Goal: Information Seeking & Learning: Learn about a topic

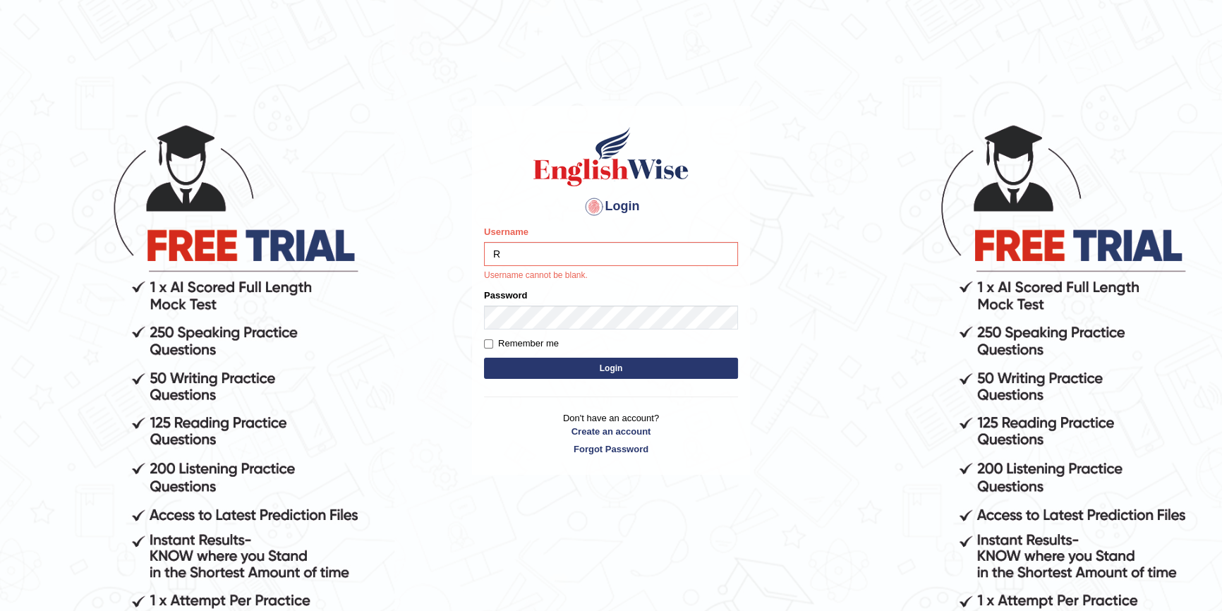
type input "RituMehla"
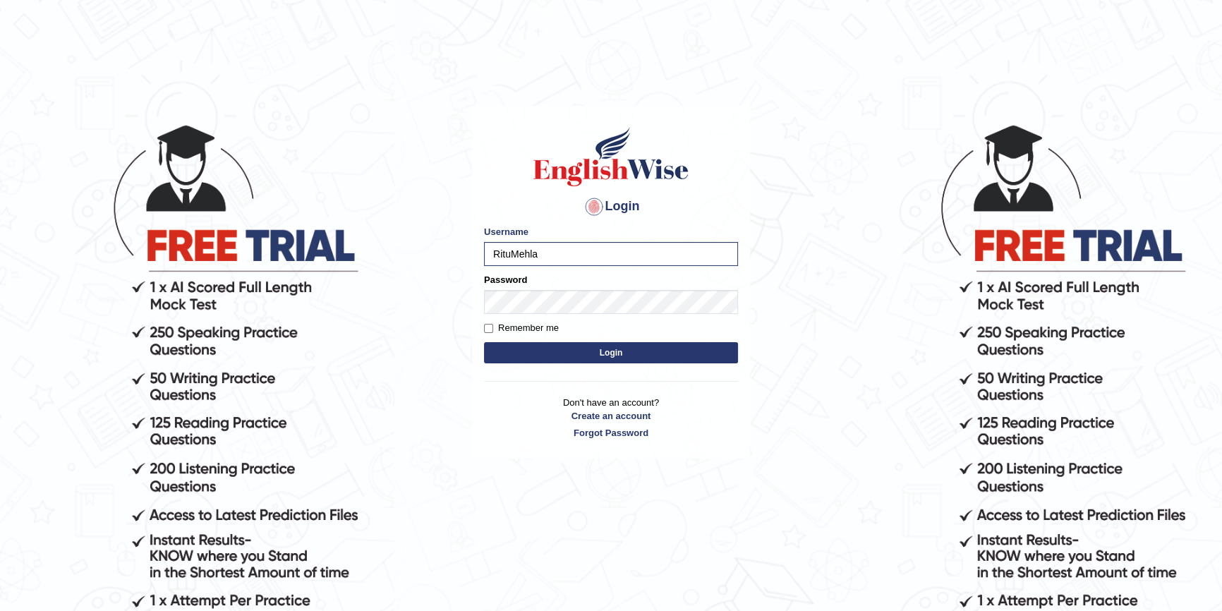
click at [611, 351] on button "Login" at bounding box center [611, 352] width 254 height 21
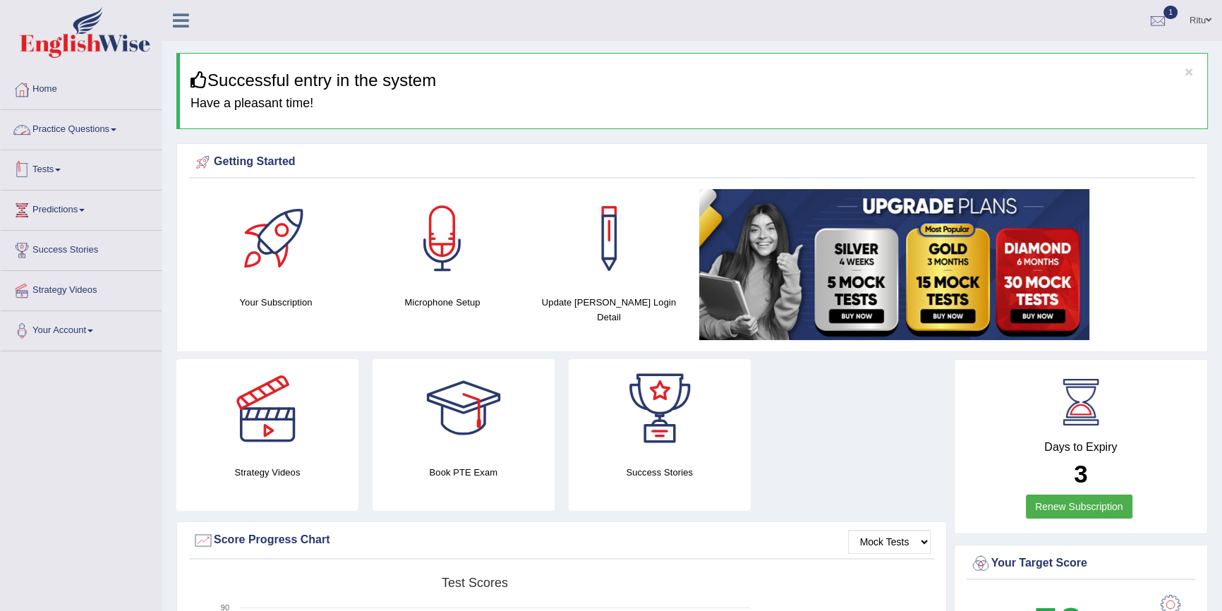
click at [52, 159] on link "Tests" at bounding box center [81, 167] width 161 height 35
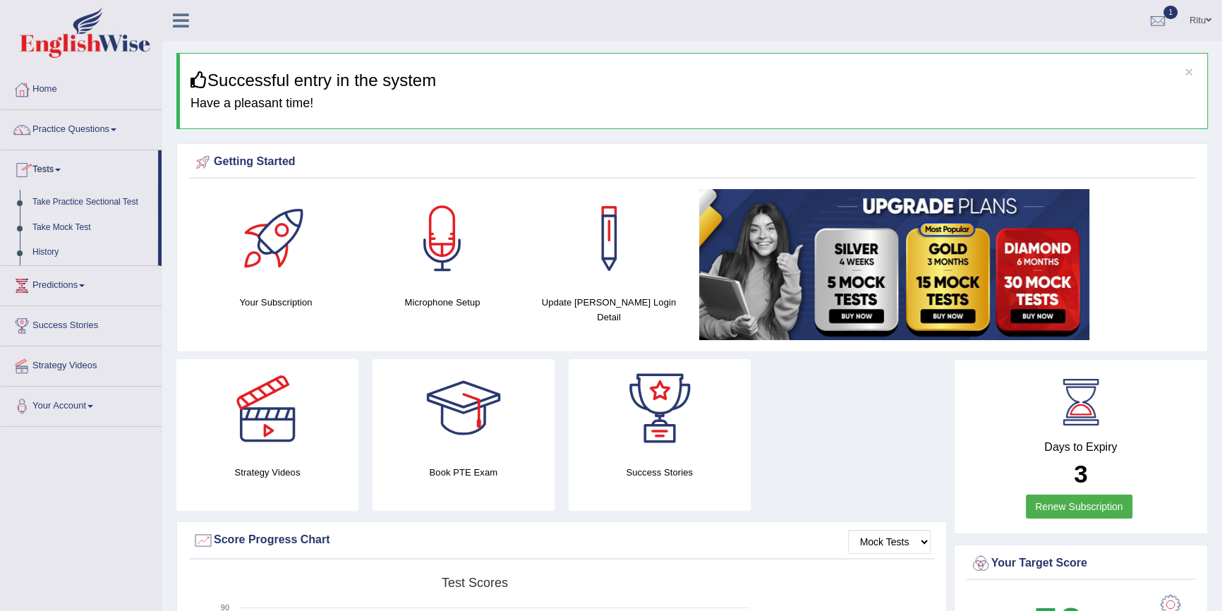
click at [63, 228] on link "Take Mock Test" at bounding box center [92, 227] width 132 height 25
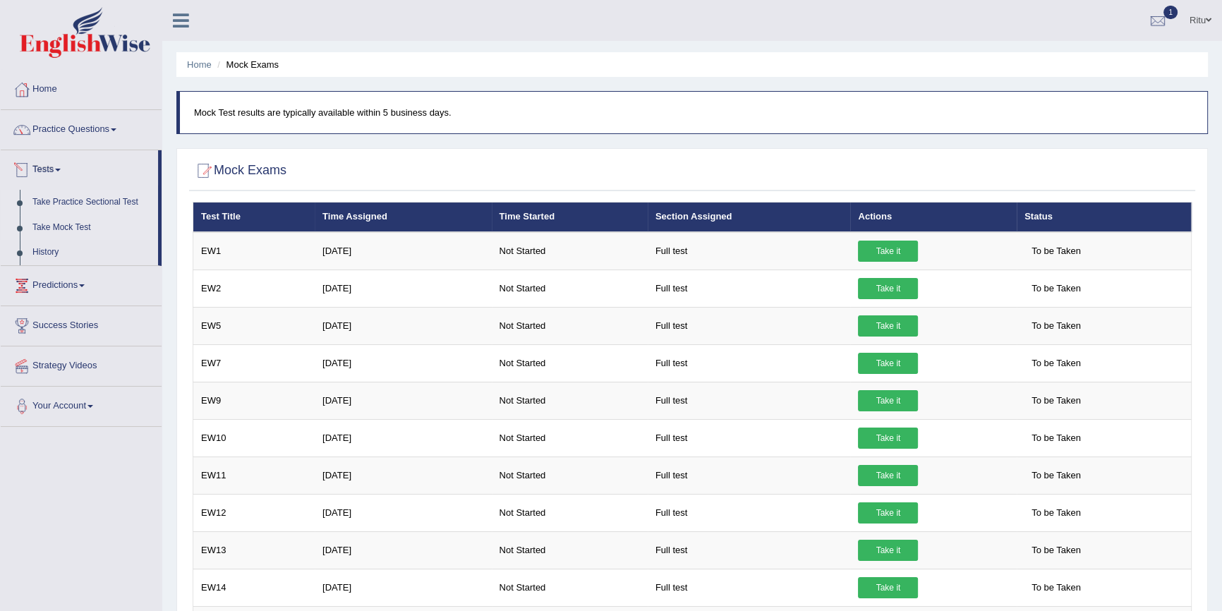
click at [67, 197] on link "Take Practice Sectional Test" at bounding box center [92, 202] width 132 height 25
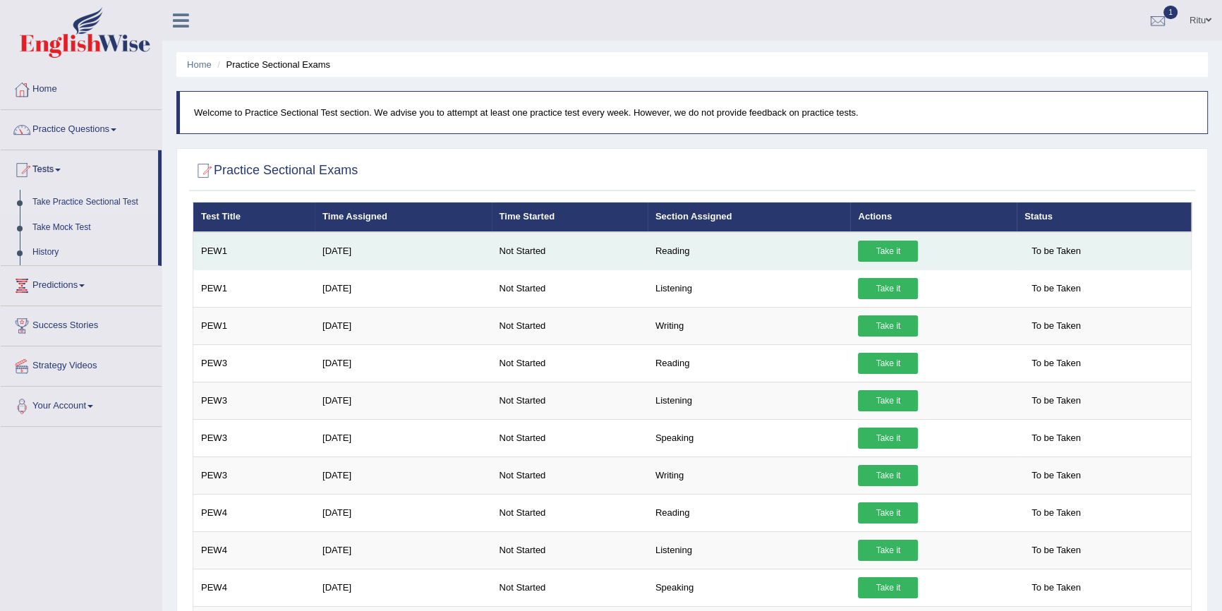
click at [892, 253] on link "Take it" at bounding box center [888, 251] width 60 height 21
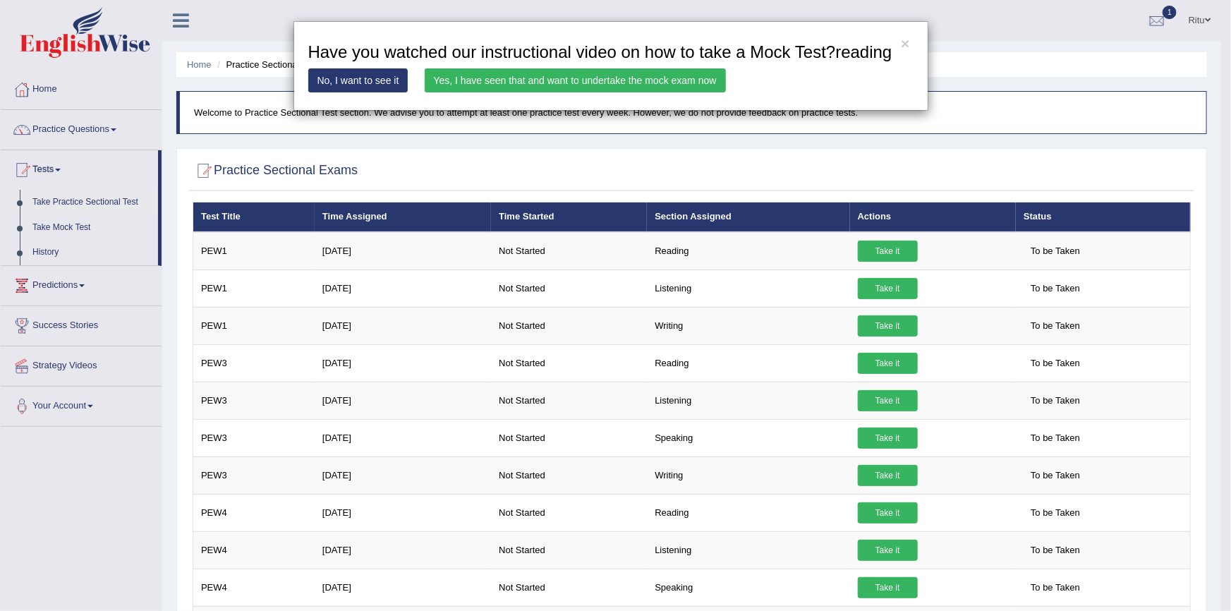
click at [558, 88] on link "Yes, I have seen that and want to undertake the mock exam now" at bounding box center [575, 80] width 301 height 24
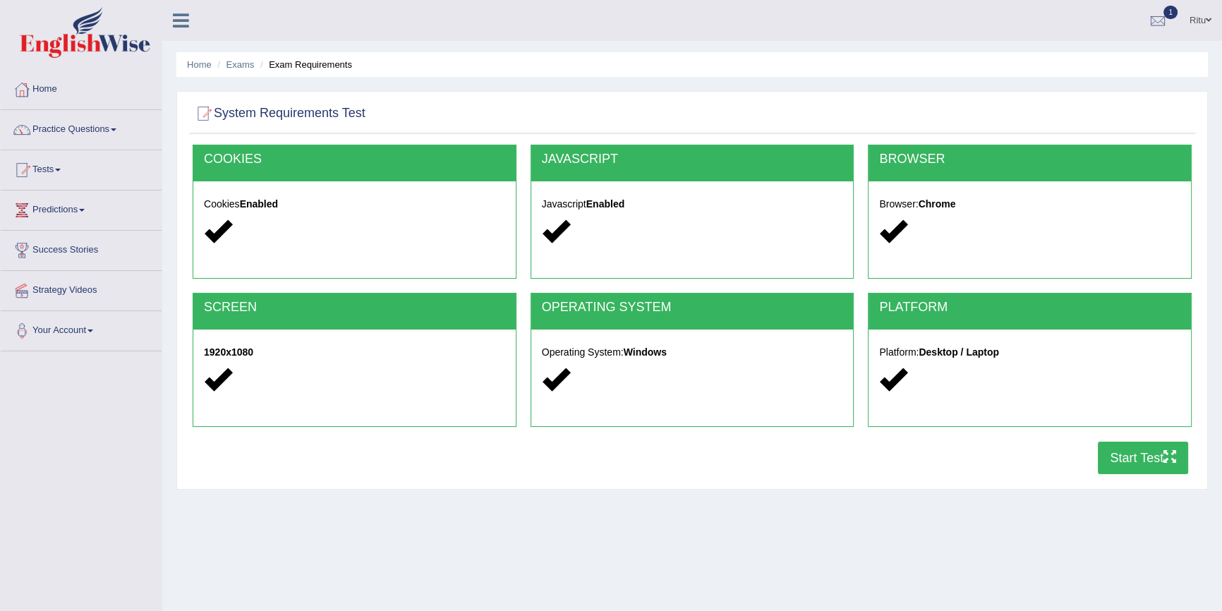
click at [1117, 456] on button "Start Test" at bounding box center [1143, 458] width 90 height 32
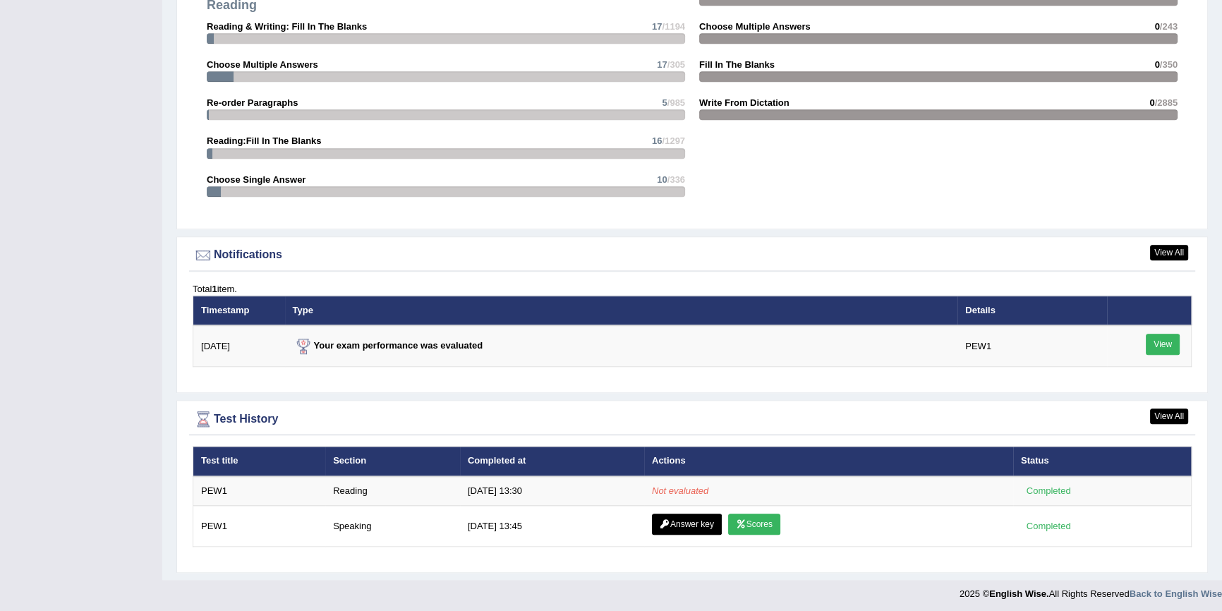
scroll to position [1492, 0]
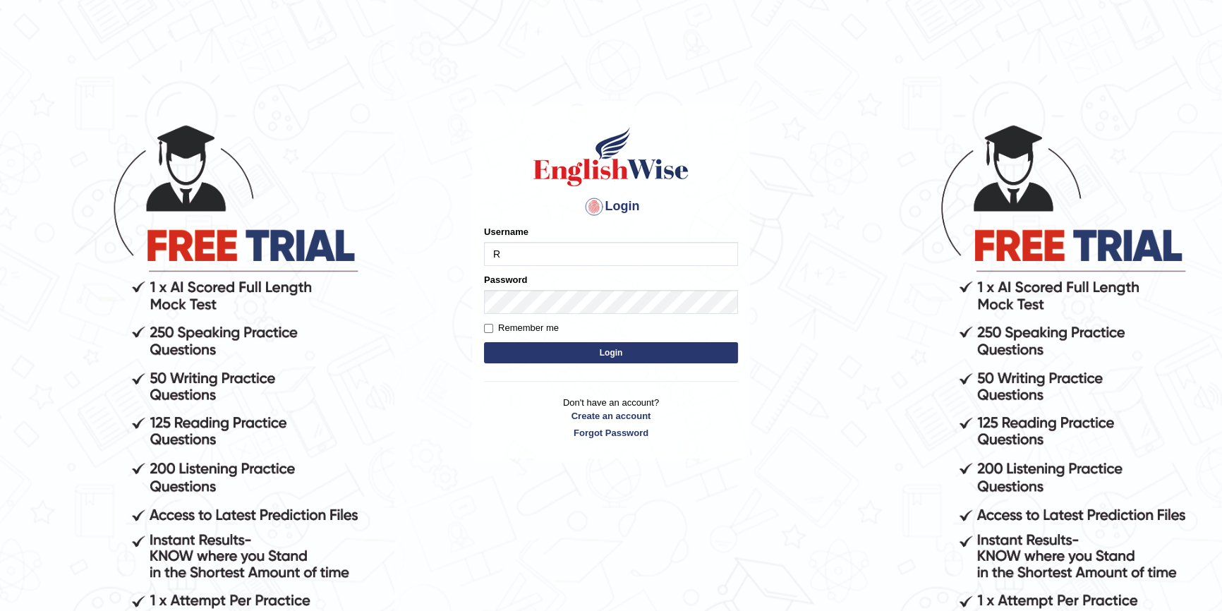
type input "RituMehla"
click at [610, 348] on button "Login" at bounding box center [611, 352] width 254 height 21
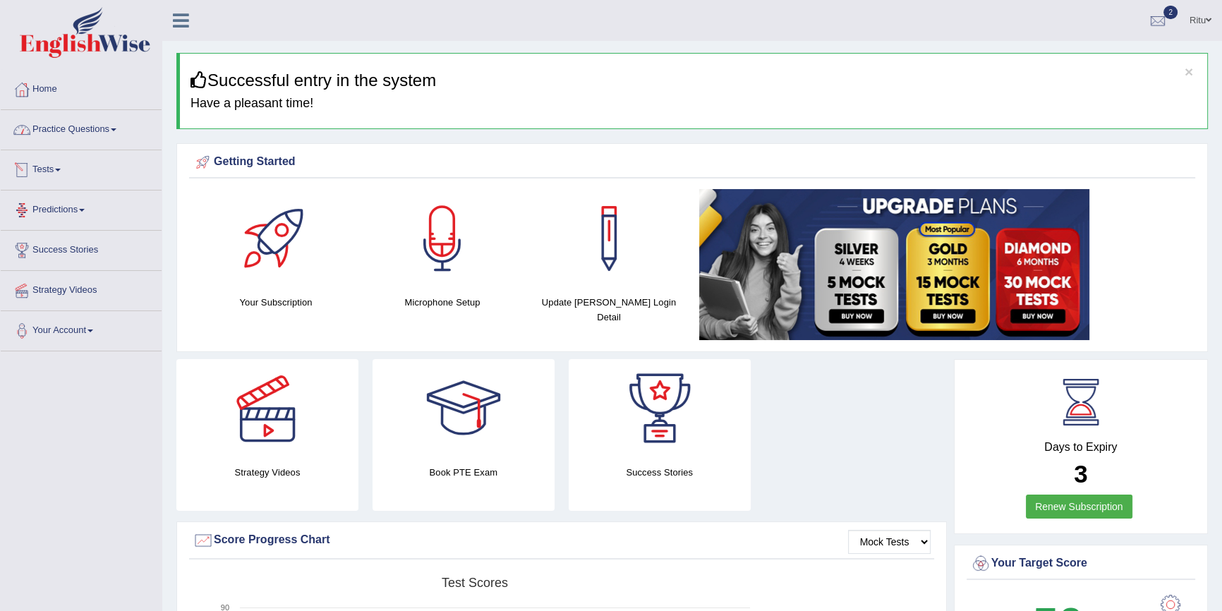
click at [24, 174] on div at bounding box center [21, 169] width 21 height 21
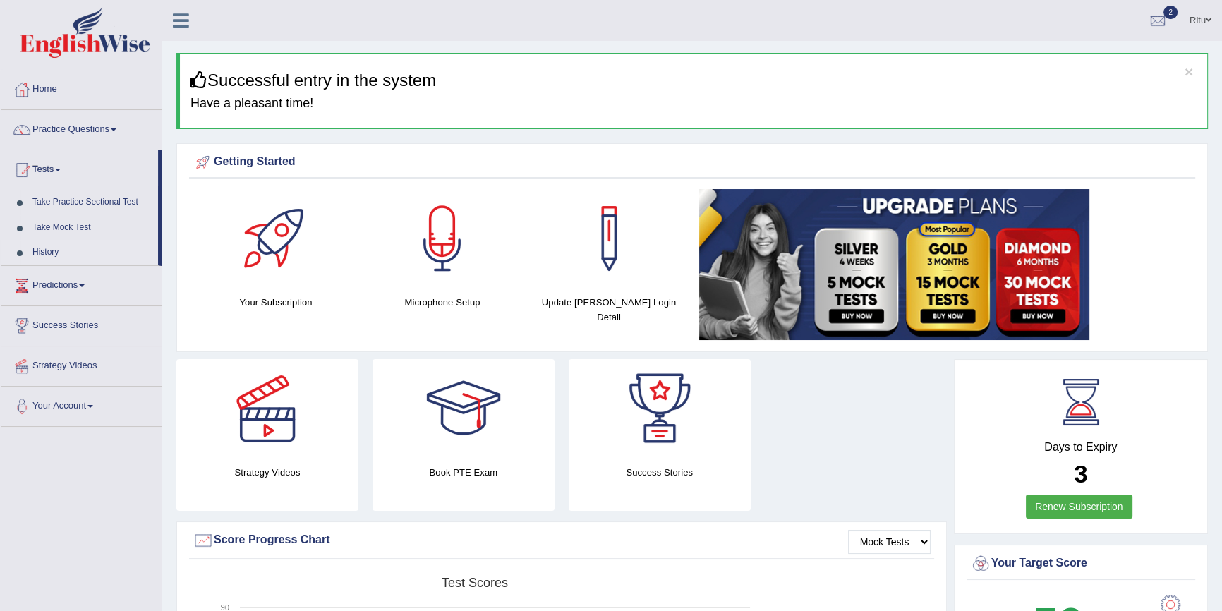
click at [38, 248] on link "History" at bounding box center [92, 252] width 132 height 25
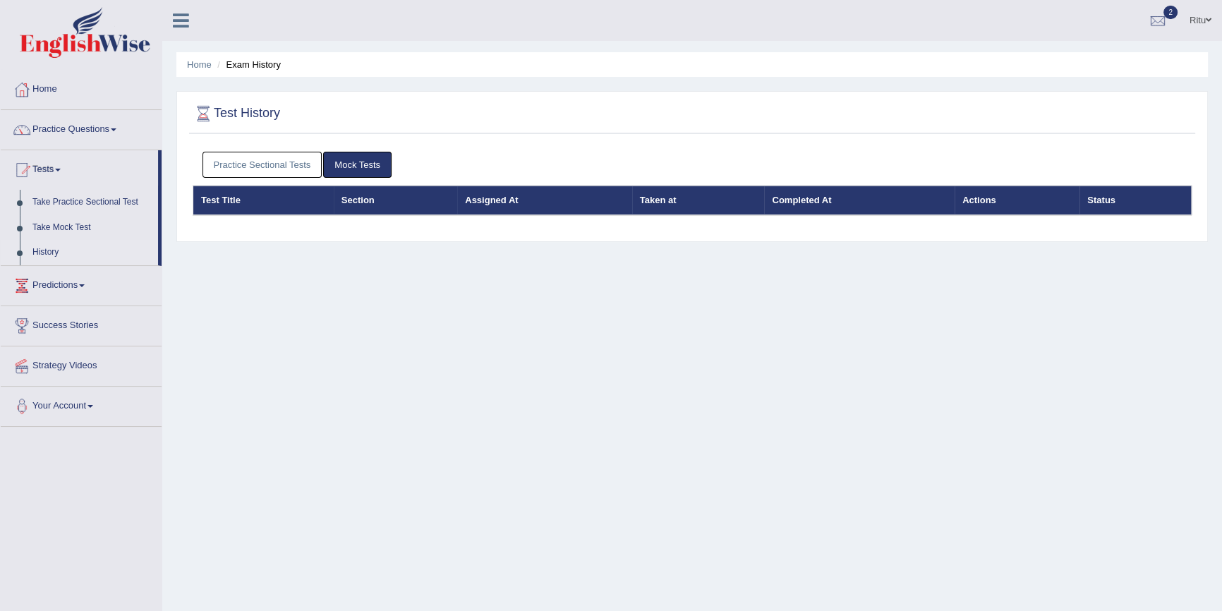
click at [350, 162] on link "Mock Tests" at bounding box center [357, 165] width 68 height 26
click at [796, 191] on th "Completed At" at bounding box center [859, 201] width 190 height 30
click at [662, 204] on th "Taken at" at bounding box center [698, 201] width 133 height 30
click at [1098, 199] on th "Status" at bounding box center [1134, 201] width 111 height 30
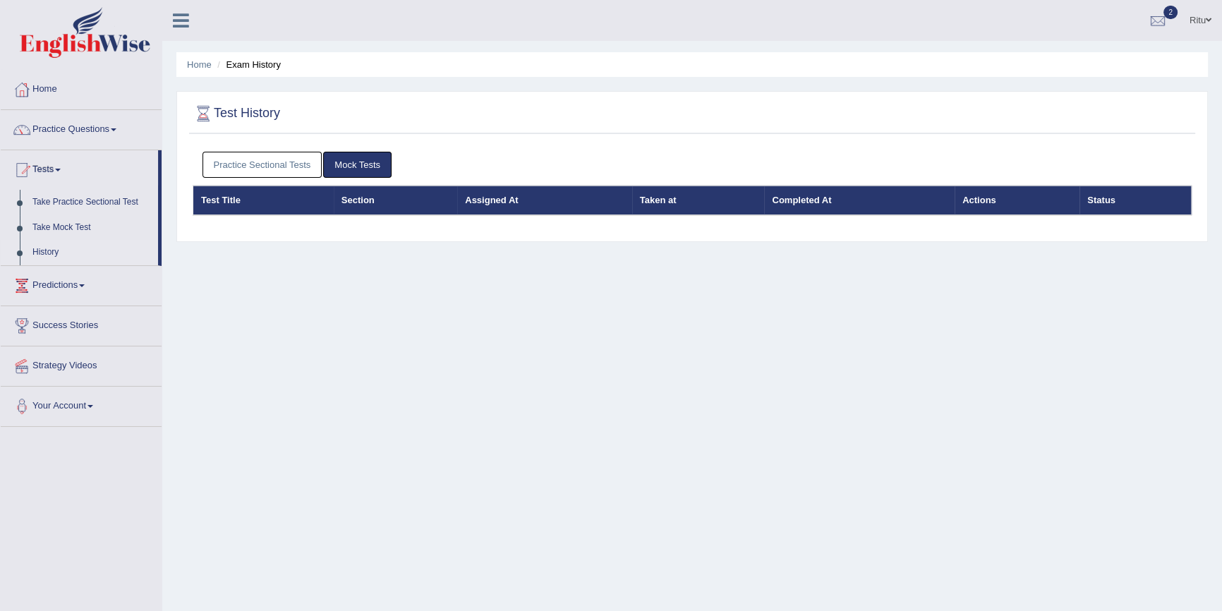
click at [1096, 205] on th "Status" at bounding box center [1134, 201] width 111 height 30
click at [372, 168] on link "Mock Tests" at bounding box center [357, 165] width 68 height 26
click at [306, 162] on link "Practice Sectional Tests" at bounding box center [262, 165] width 120 height 26
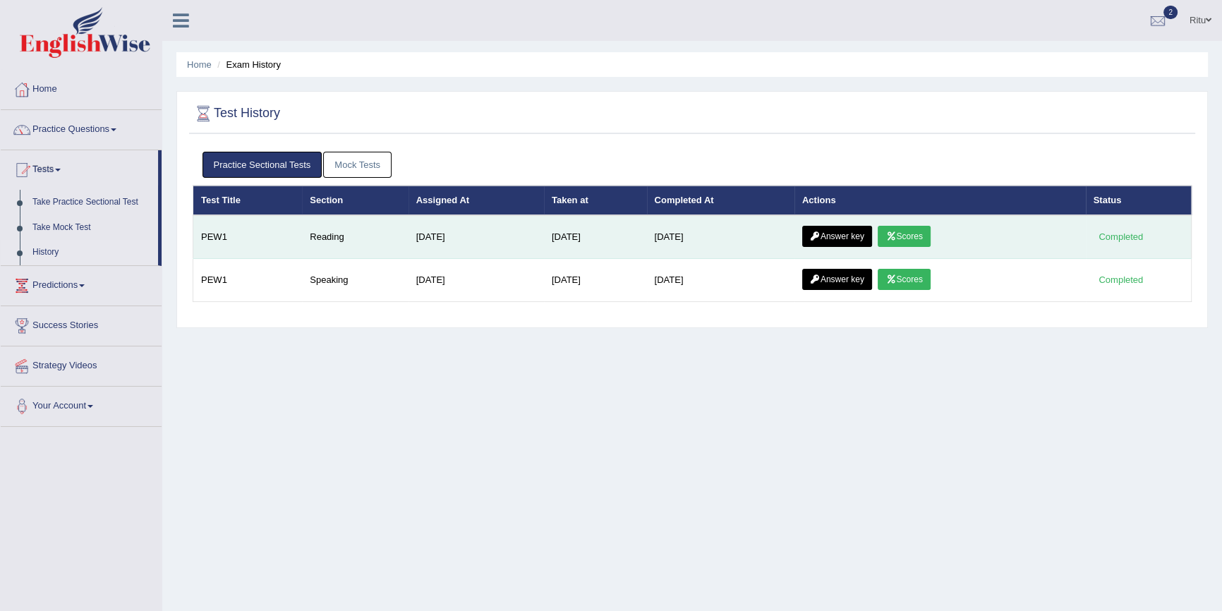
click at [212, 239] on td "PEW1" at bounding box center [247, 237] width 109 height 44
click at [1110, 240] on div "Completed" at bounding box center [1121, 236] width 55 height 15
click at [919, 236] on link "Scores" at bounding box center [904, 236] width 52 height 21
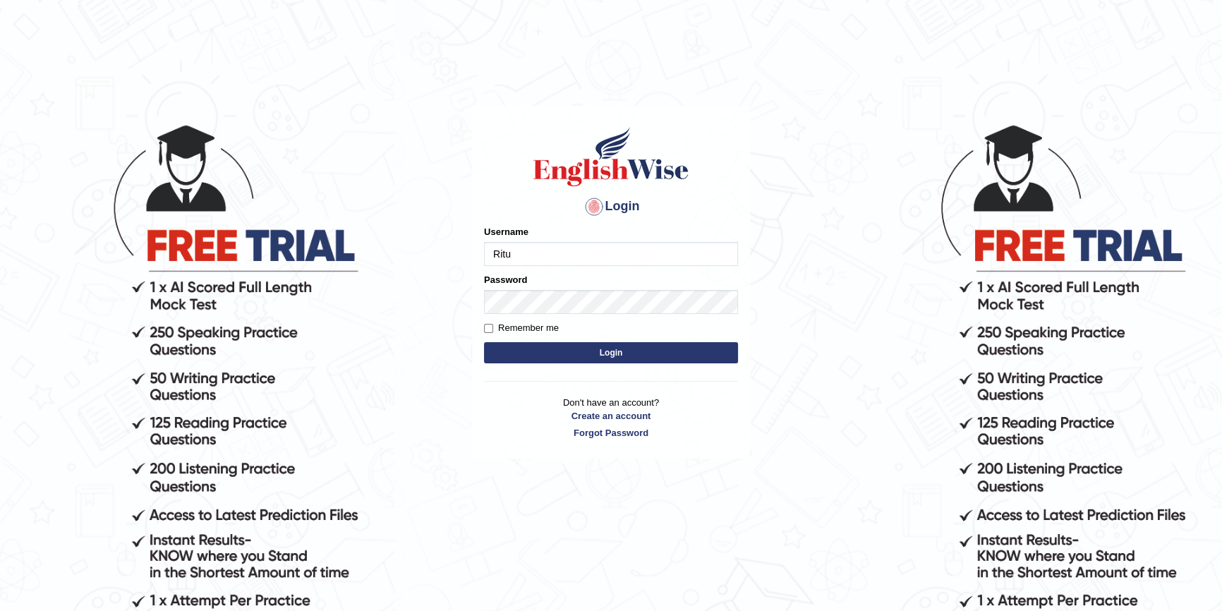
type input "RituMehla"
click at [603, 354] on button "Login" at bounding box center [611, 352] width 254 height 21
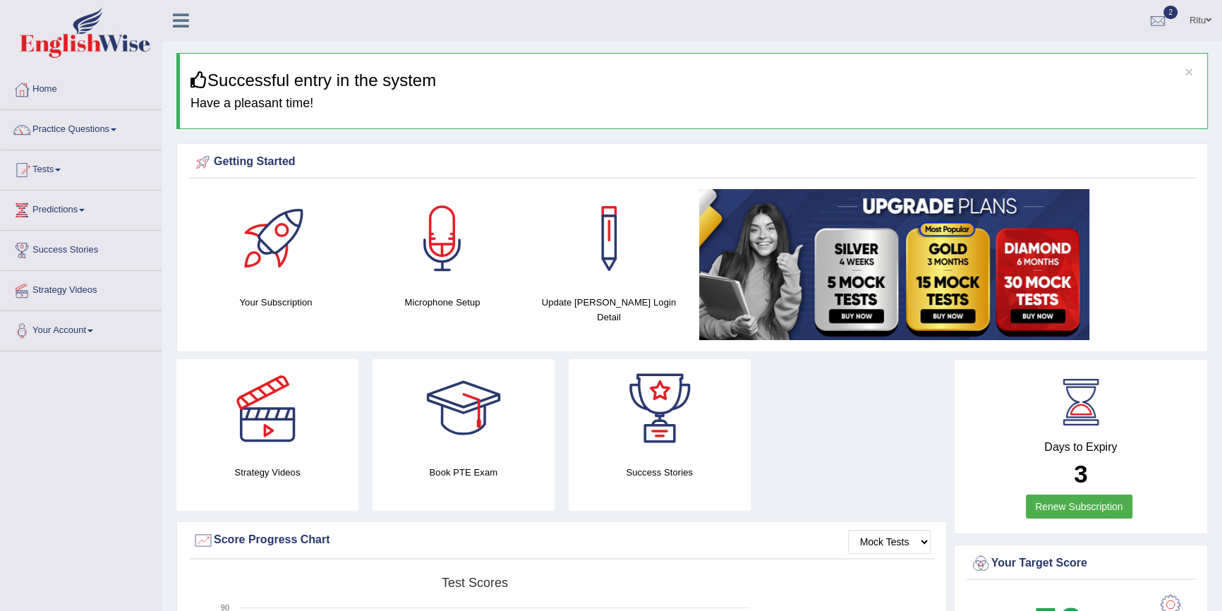
click at [22, 172] on div at bounding box center [21, 169] width 21 height 21
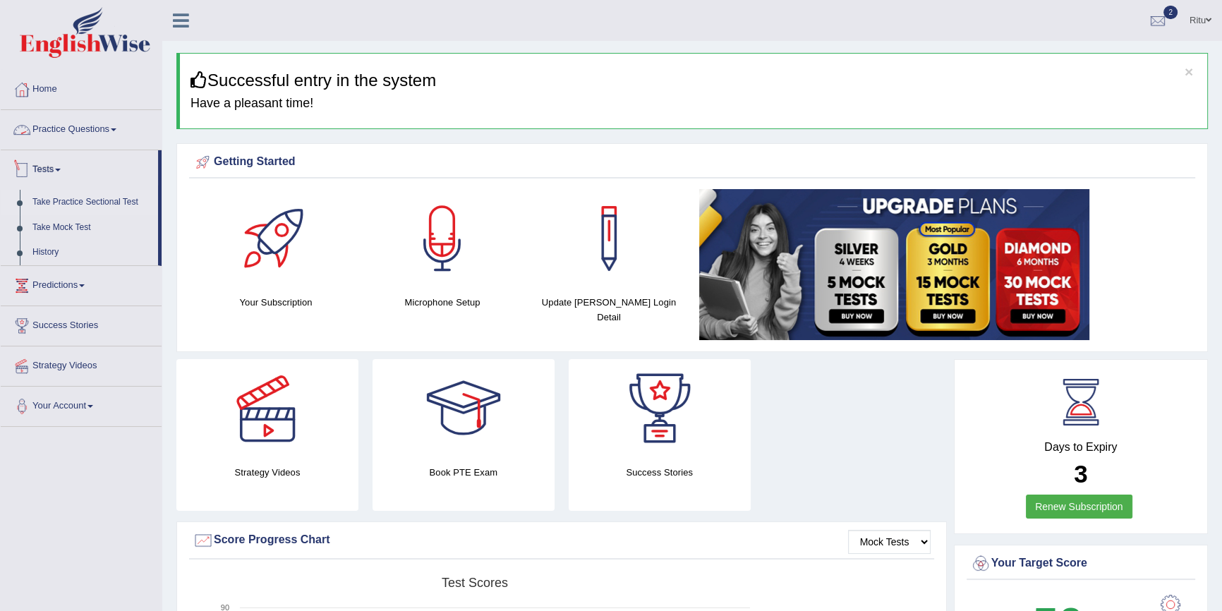
click at [92, 198] on link "Take Practice Sectional Test" at bounding box center [92, 202] width 132 height 25
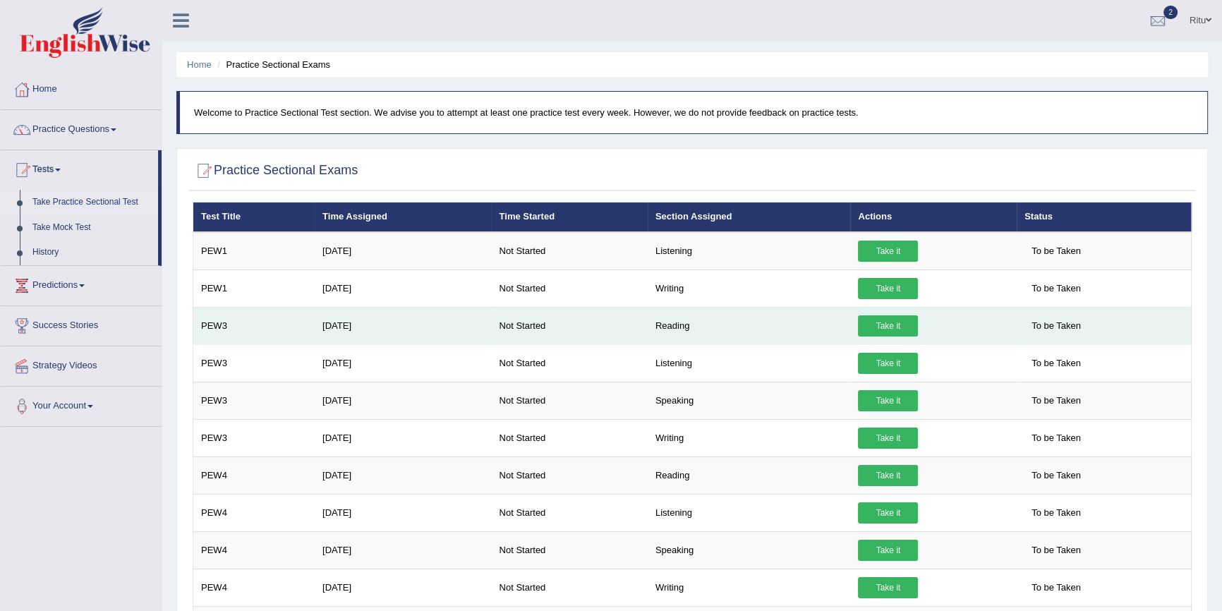
click at [904, 326] on link "Take it" at bounding box center [888, 325] width 60 height 21
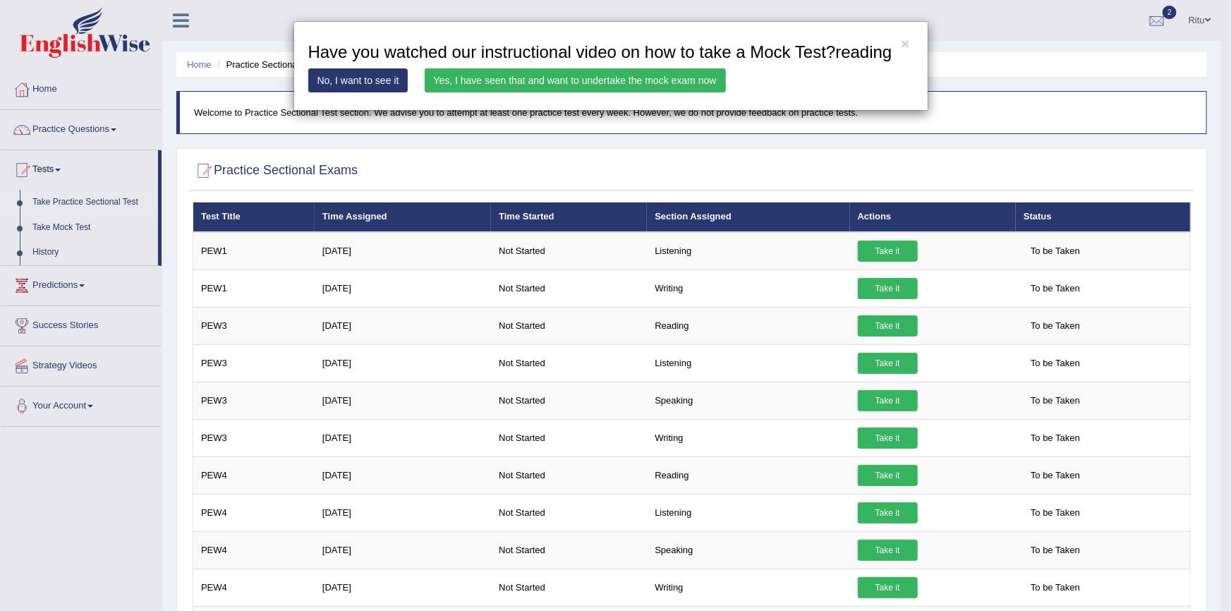
click at [622, 85] on link "Yes, I have seen that and want to undertake the mock exam now" at bounding box center [575, 80] width 301 height 24
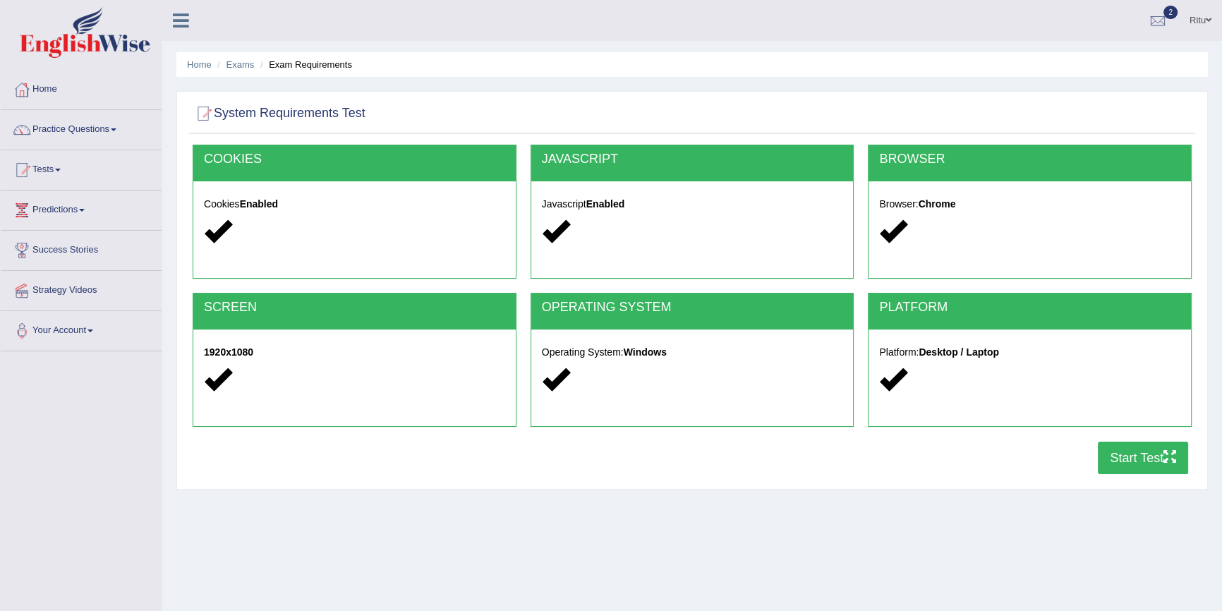
click at [1135, 464] on button "Start Test" at bounding box center [1143, 458] width 90 height 32
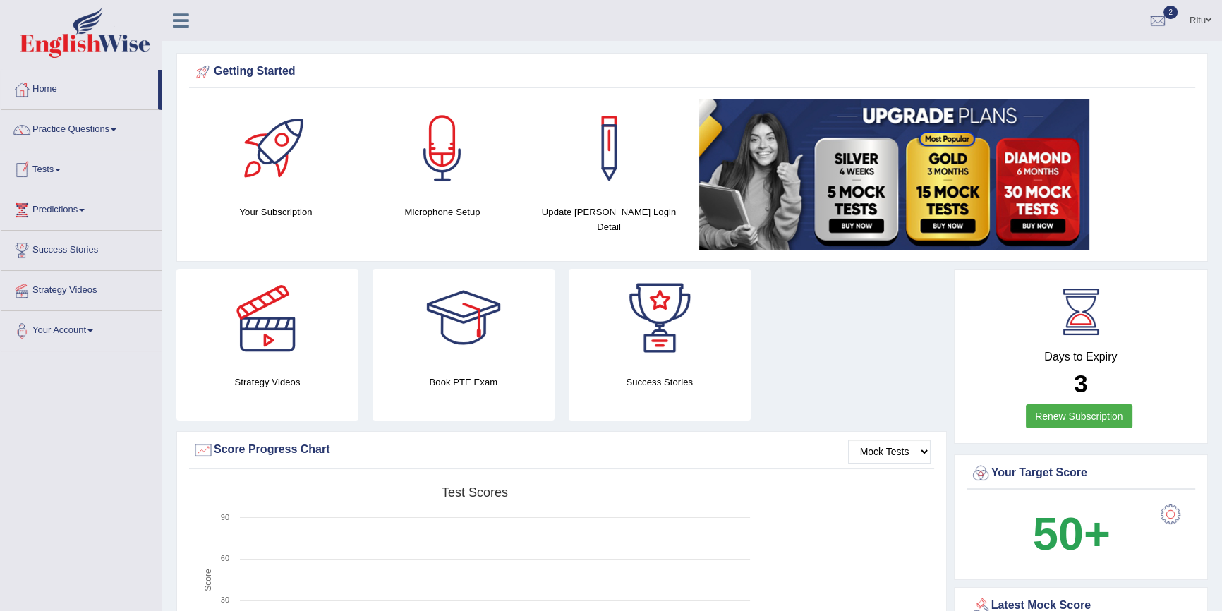
click at [44, 168] on link "Tests" at bounding box center [81, 167] width 161 height 35
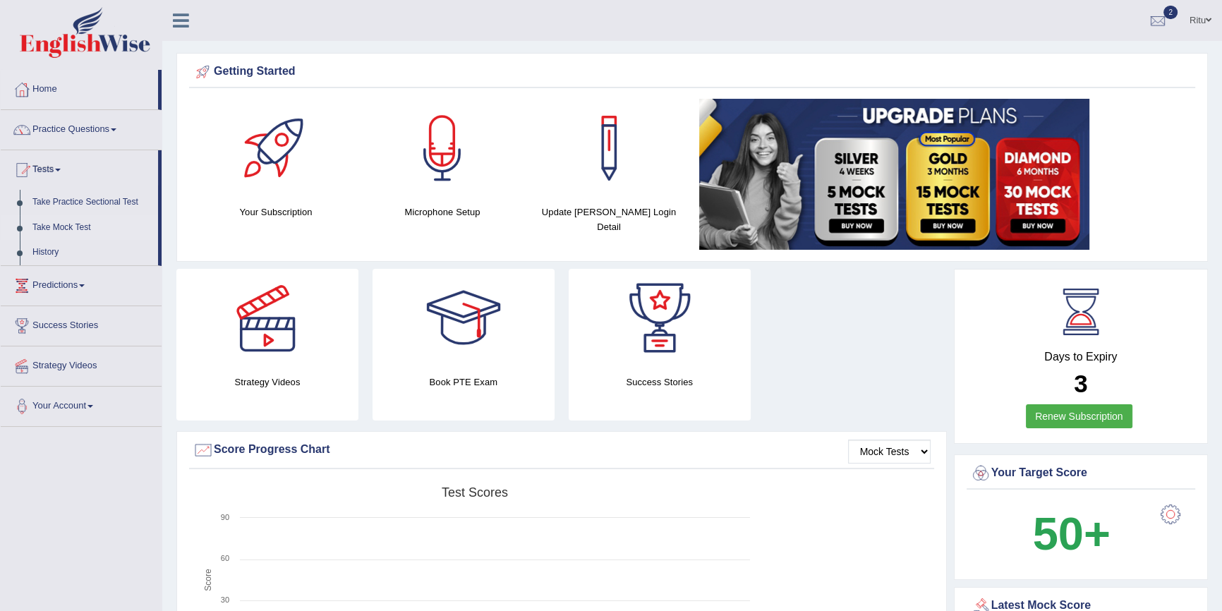
click at [49, 224] on link "Take Mock Test" at bounding box center [92, 227] width 132 height 25
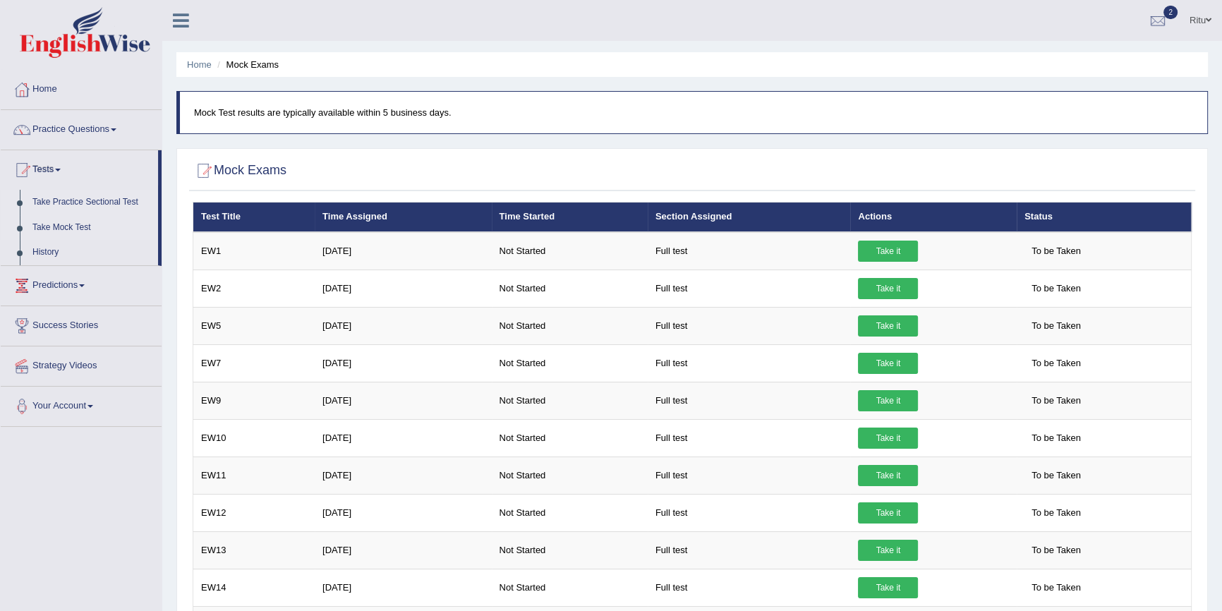
click at [80, 202] on link "Take Practice Sectional Test" at bounding box center [92, 202] width 132 height 25
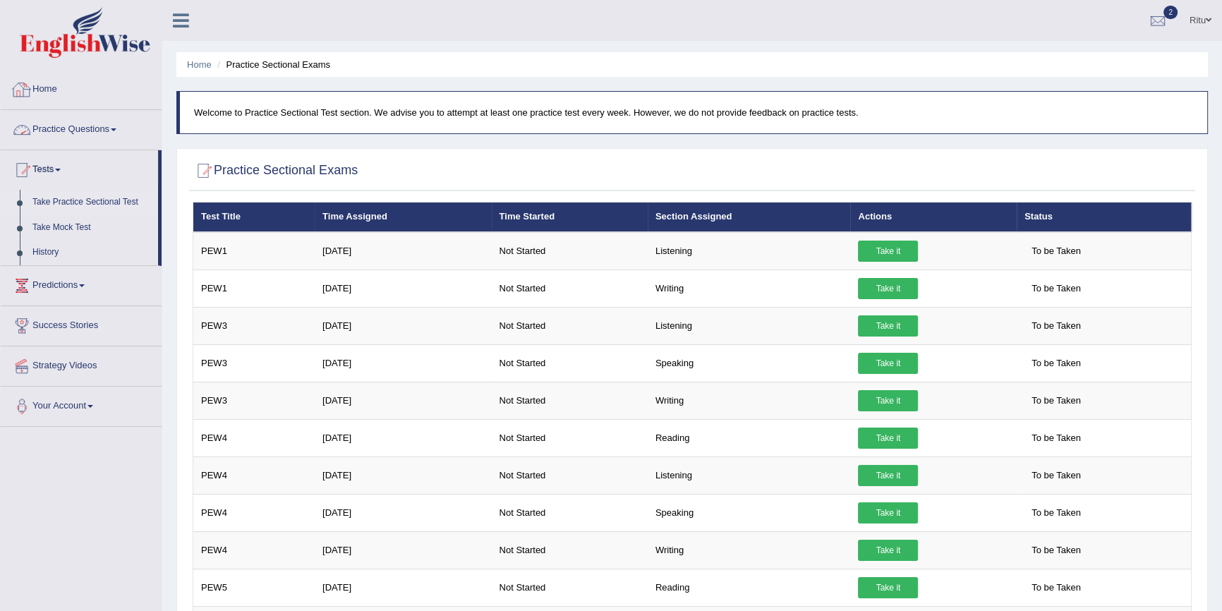
click at [48, 125] on link "Practice Questions" at bounding box center [81, 127] width 161 height 35
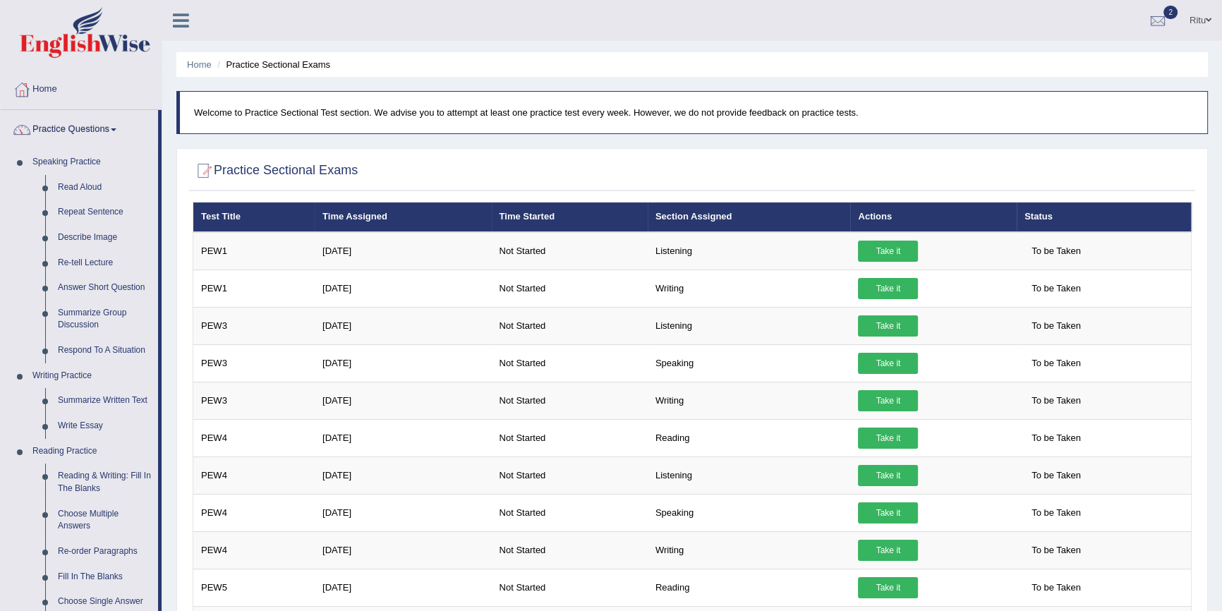
click at [20, 95] on div at bounding box center [21, 89] width 21 height 21
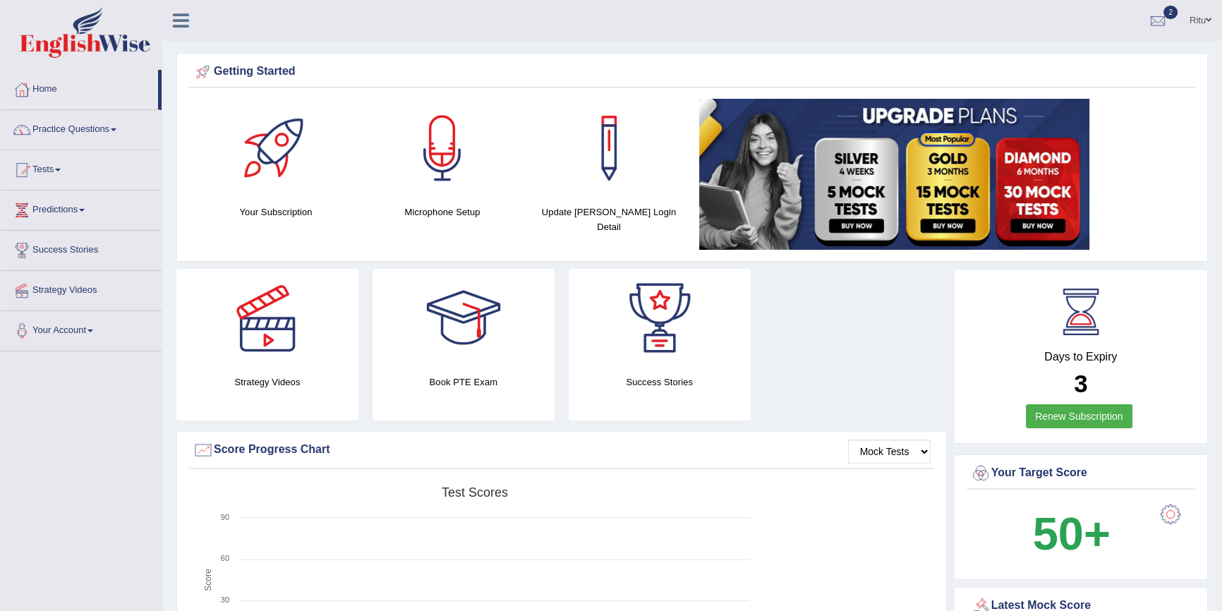
click at [19, 173] on div at bounding box center [21, 169] width 21 height 21
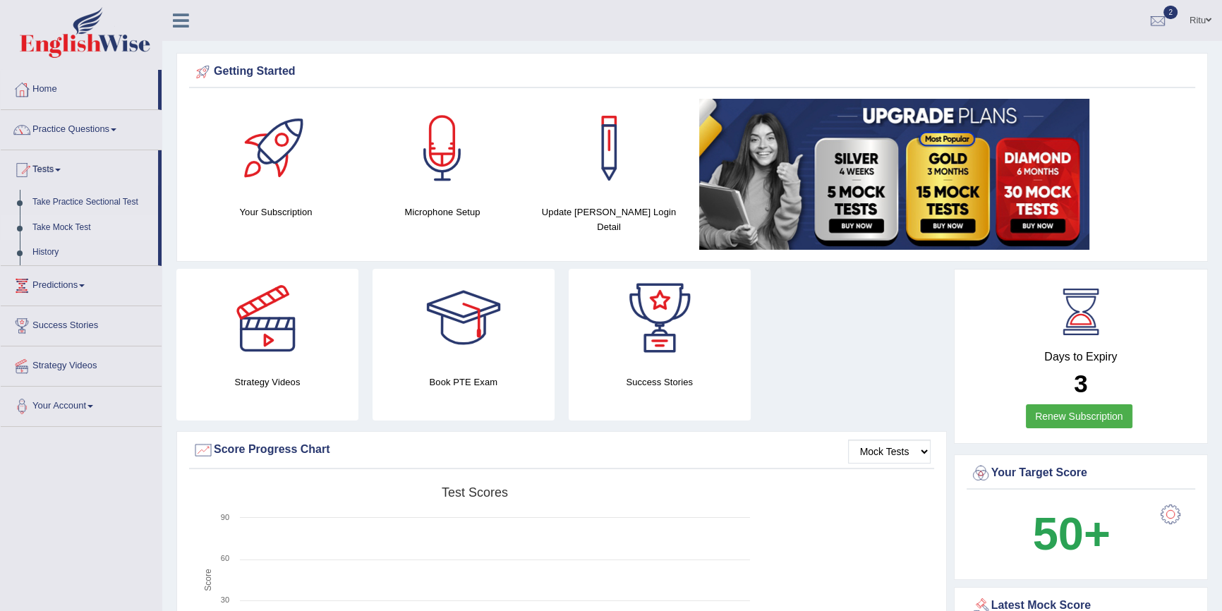
click at [61, 225] on link "Take Mock Test" at bounding box center [92, 227] width 132 height 25
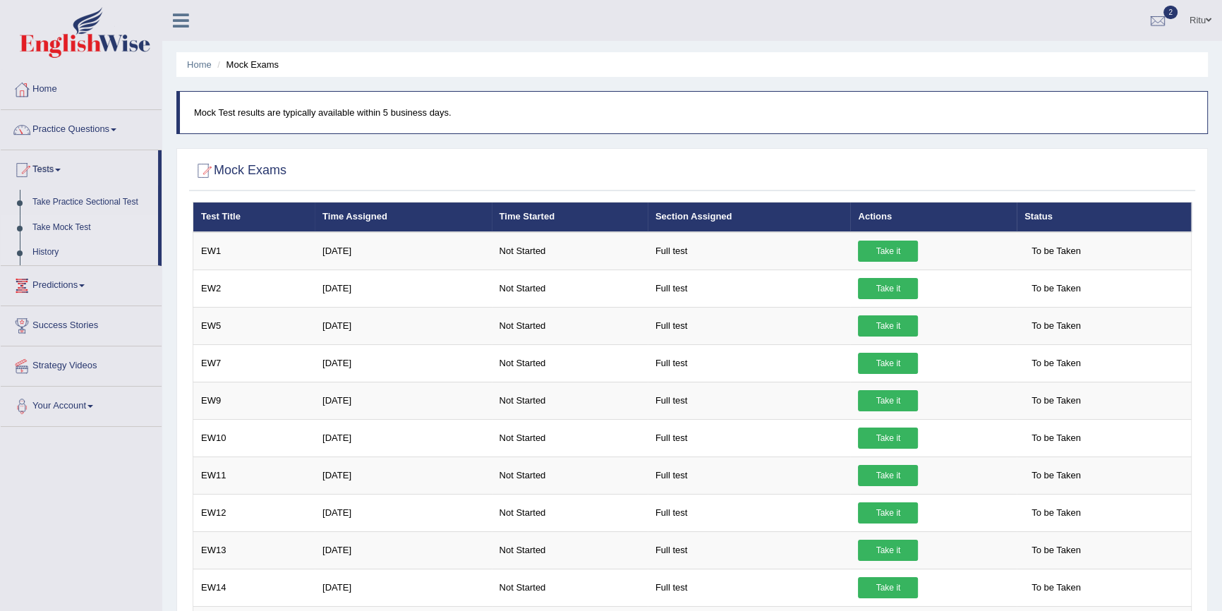
click at [42, 253] on link "History" at bounding box center [92, 252] width 132 height 25
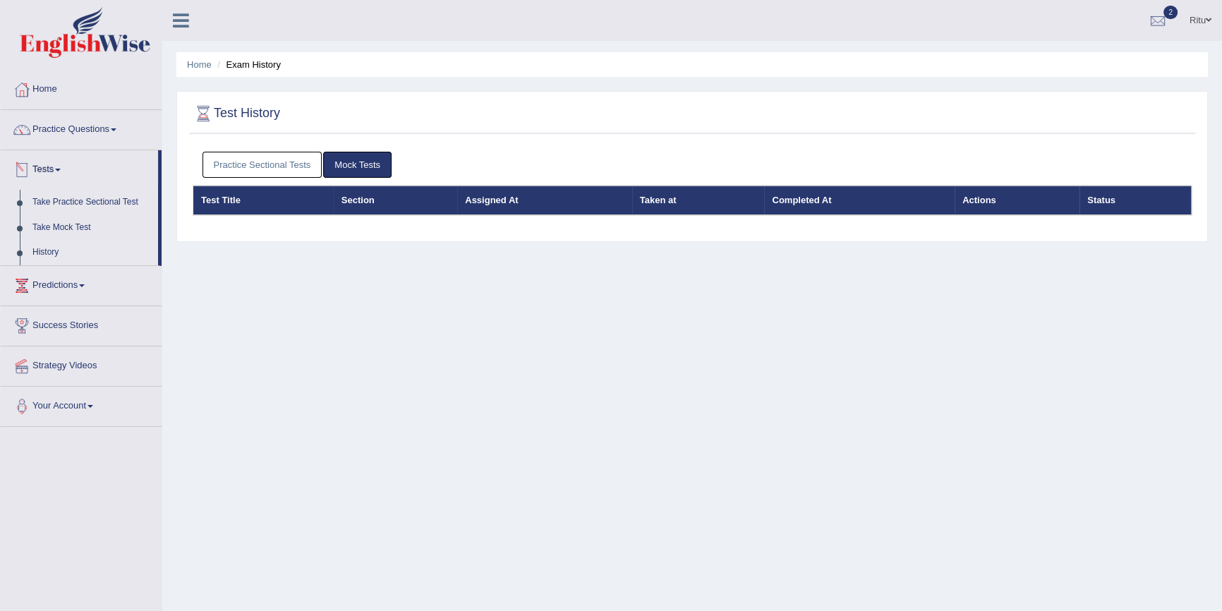
click at [21, 169] on div at bounding box center [21, 169] width 21 height 21
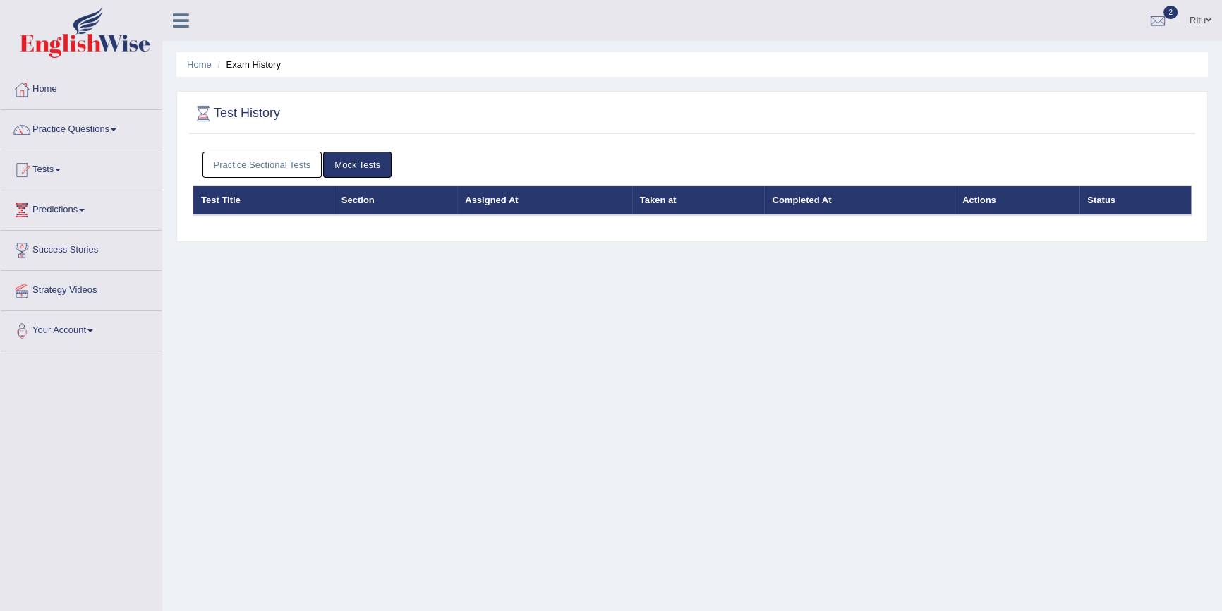
click at [21, 169] on div at bounding box center [21, 169] width 21 height 21
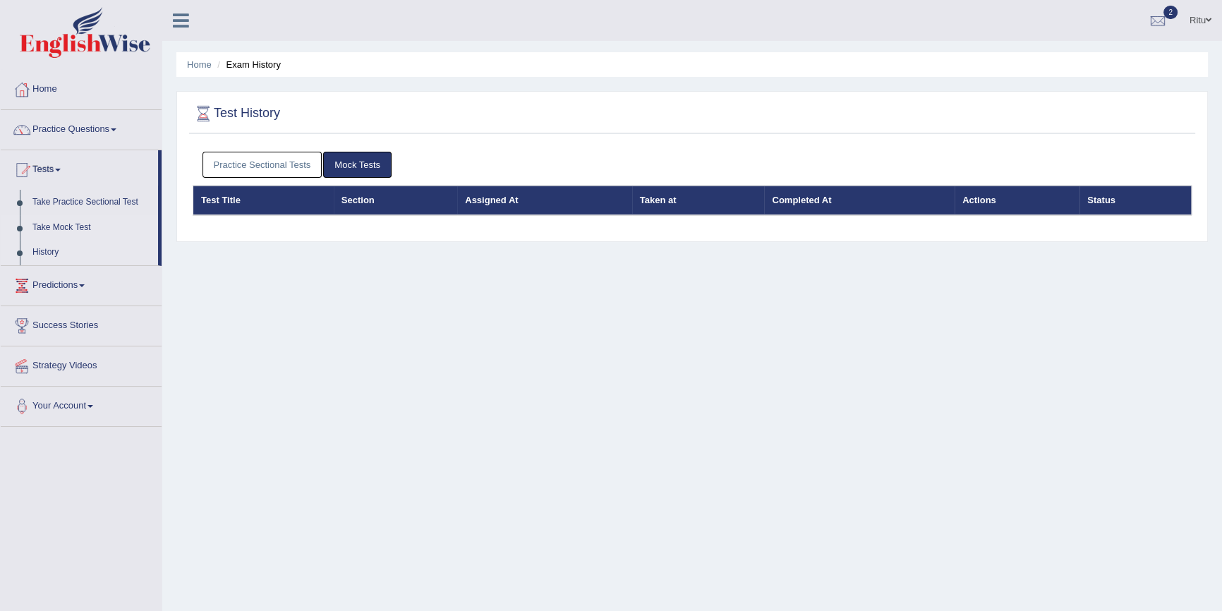
click at [53, 226] on link "Take Mock Test" at bounding box center [92, 227] width 132 height 25
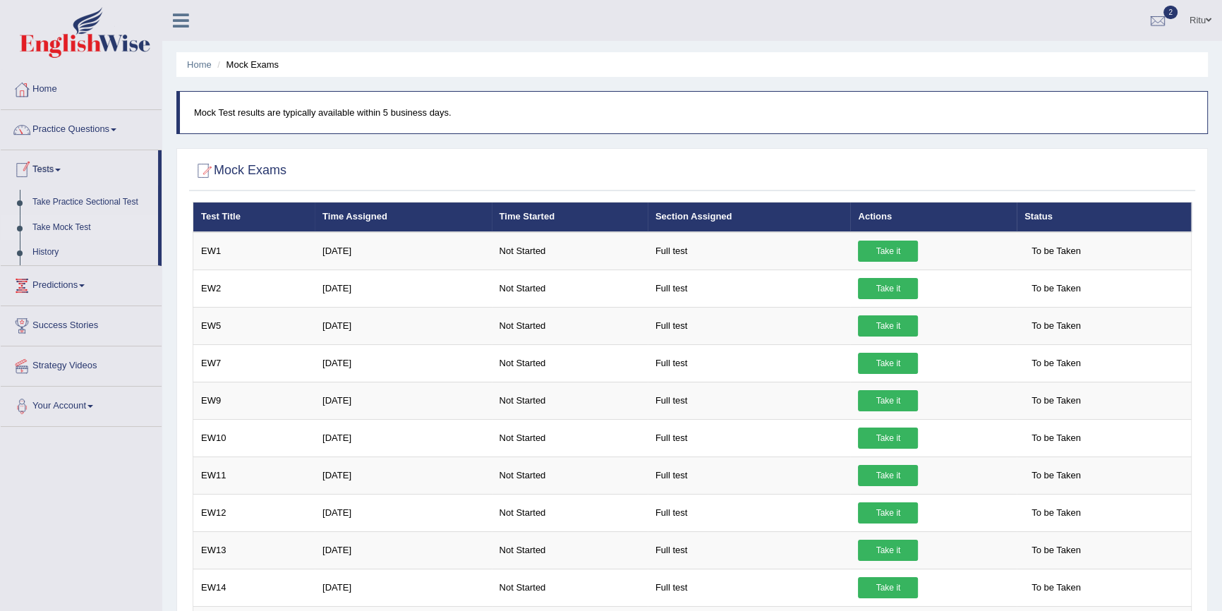
click at [45, 168] on link "Tests" at bounding box center [79, 167] width 157 height 35
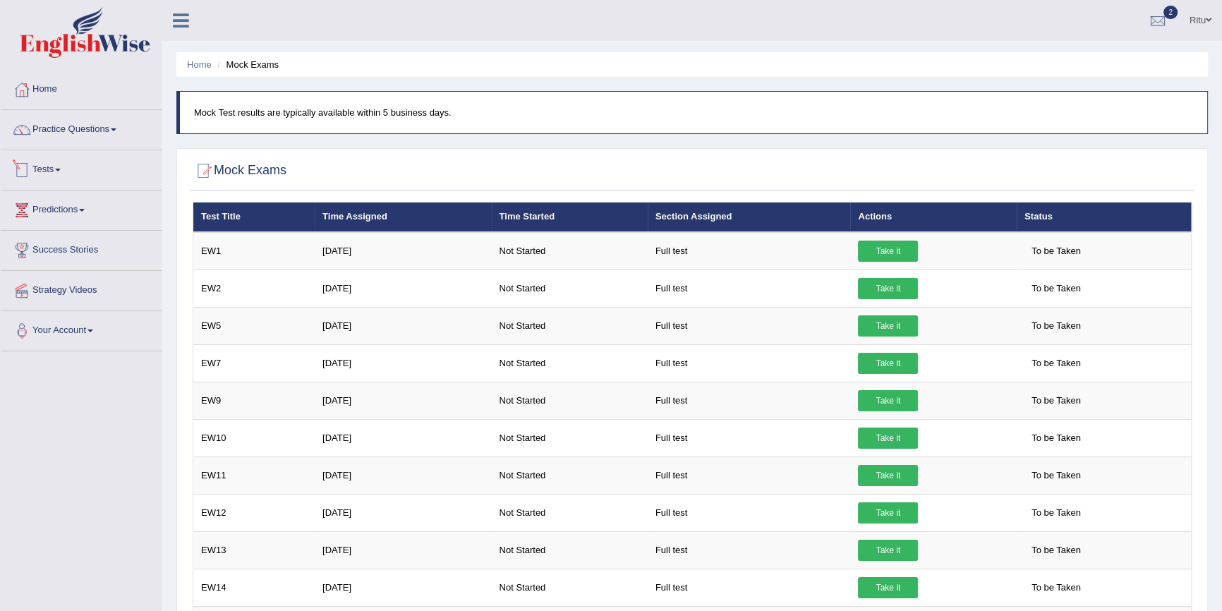
click at [56, 172] on link "Tests" at bounding box center [81, 167] width 161 height 35
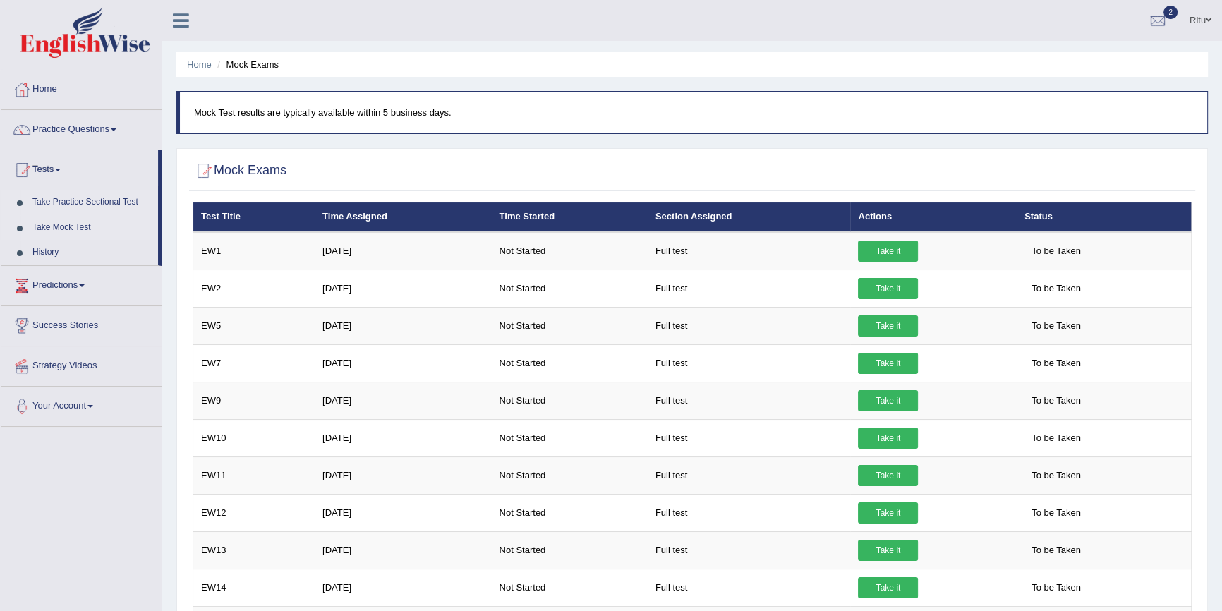
click at [65, 198] on link "Take Practice Sectional Test" at bounding box center [92, 202] width 132 height 25
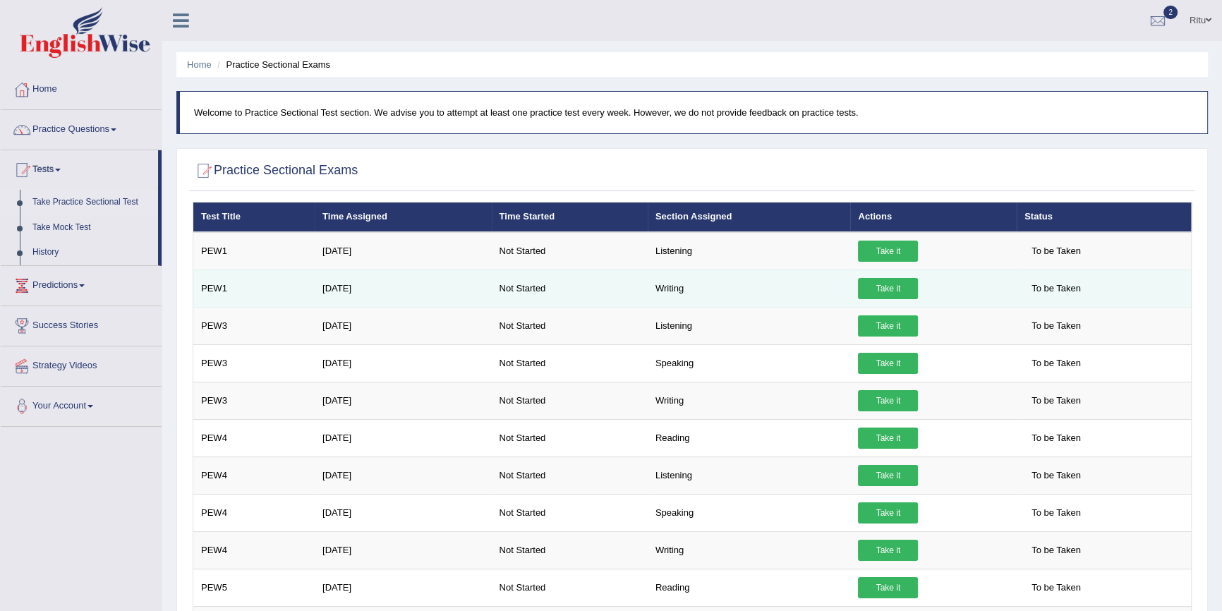
click at [215, 289] on td "PEW1" at bounding box center [254, 287] width 122 height 37
click at [217, 289] on td "PEW1" at bounding box center [254, 287] width 122 height 37
click at [895, 289] on link "Take it" at bounding box center [888, 288] width 60 height 21
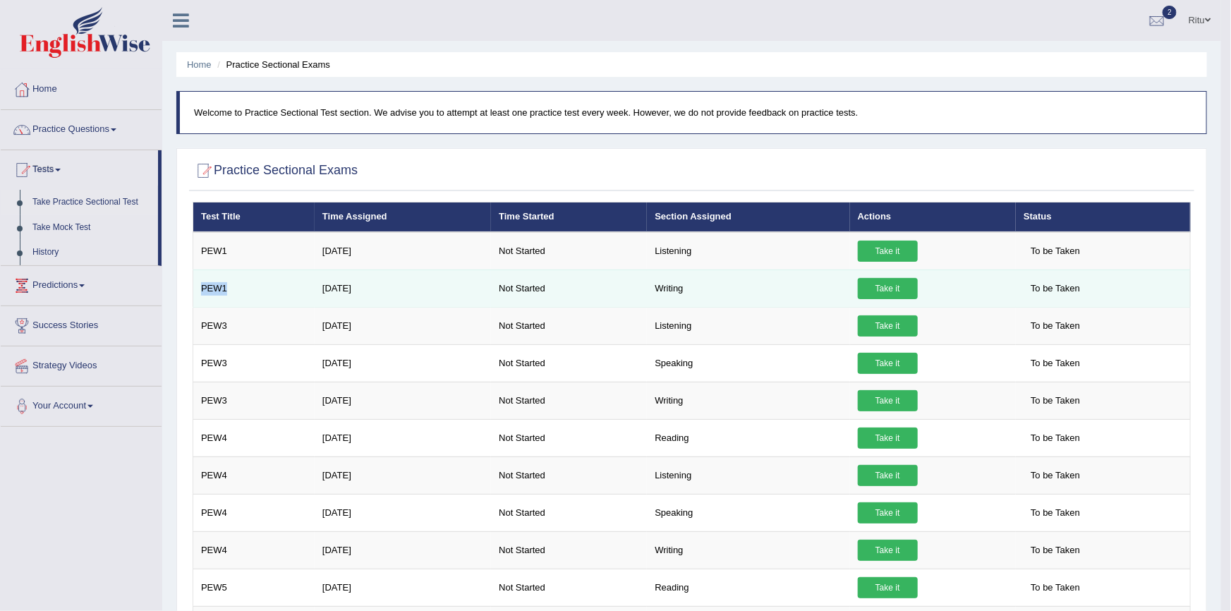
click at [895, 289] on div "× Have you watched our instructional video on how to take a Mock Test?listening…" at bounding box center [691, 619] width 1005 height 835
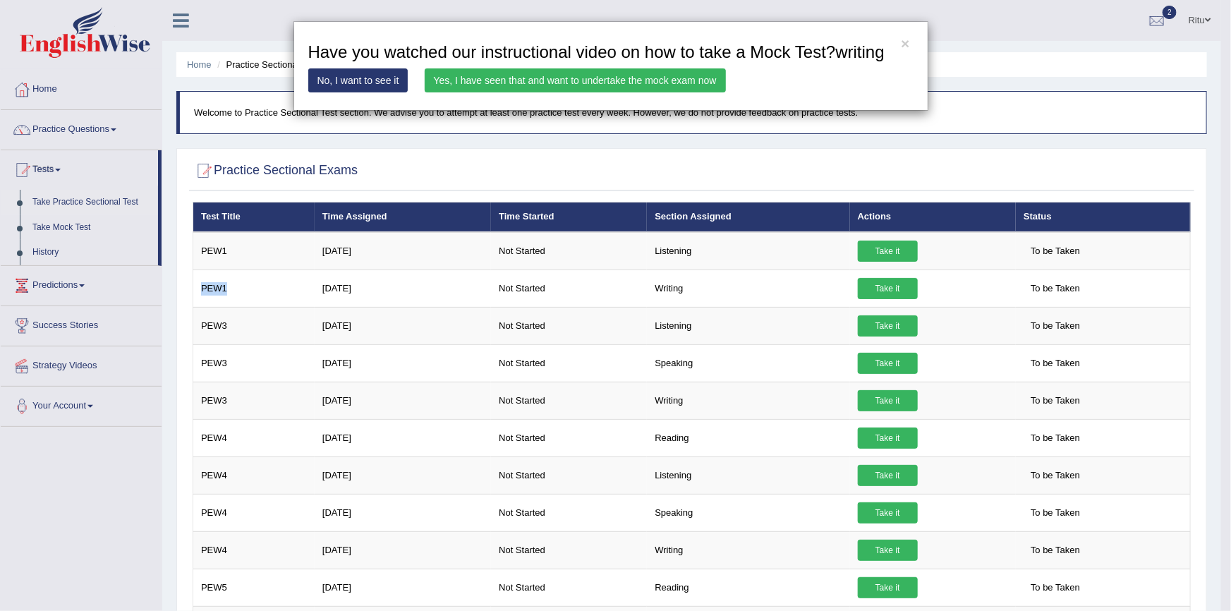
click at [703, 83] on link "Yes, I have seen that and want to undertake the mock exam now" at bounding box center [575, 80] width 301 height 24
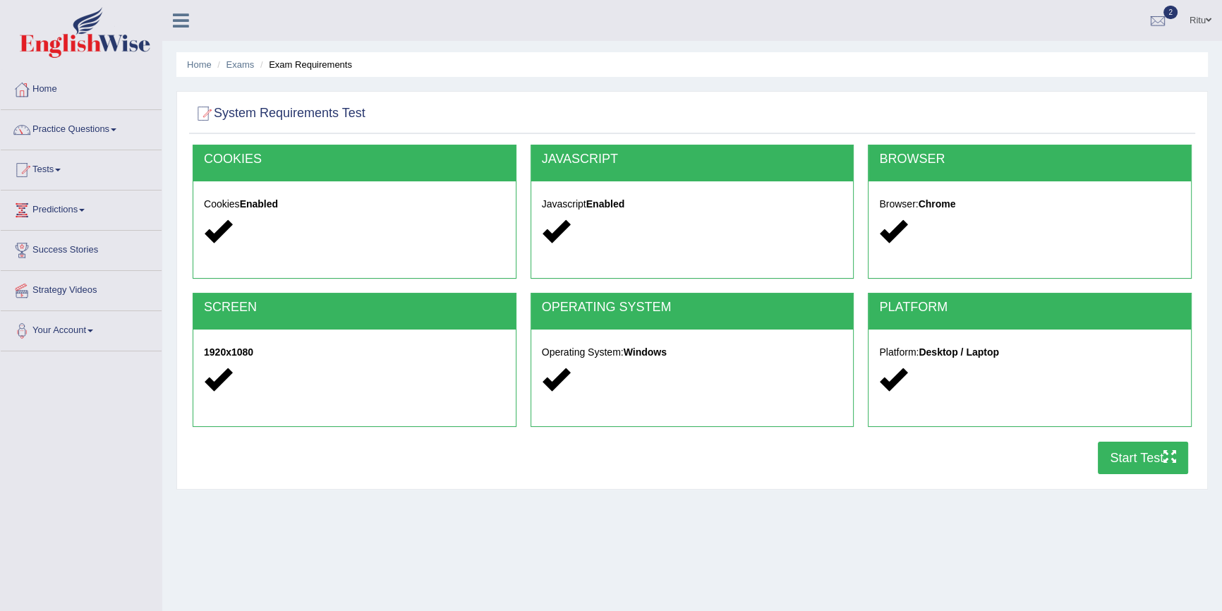
click at [1125, 459] on button "Start Test" at bounding box center [1143, 458] width 90 height 32
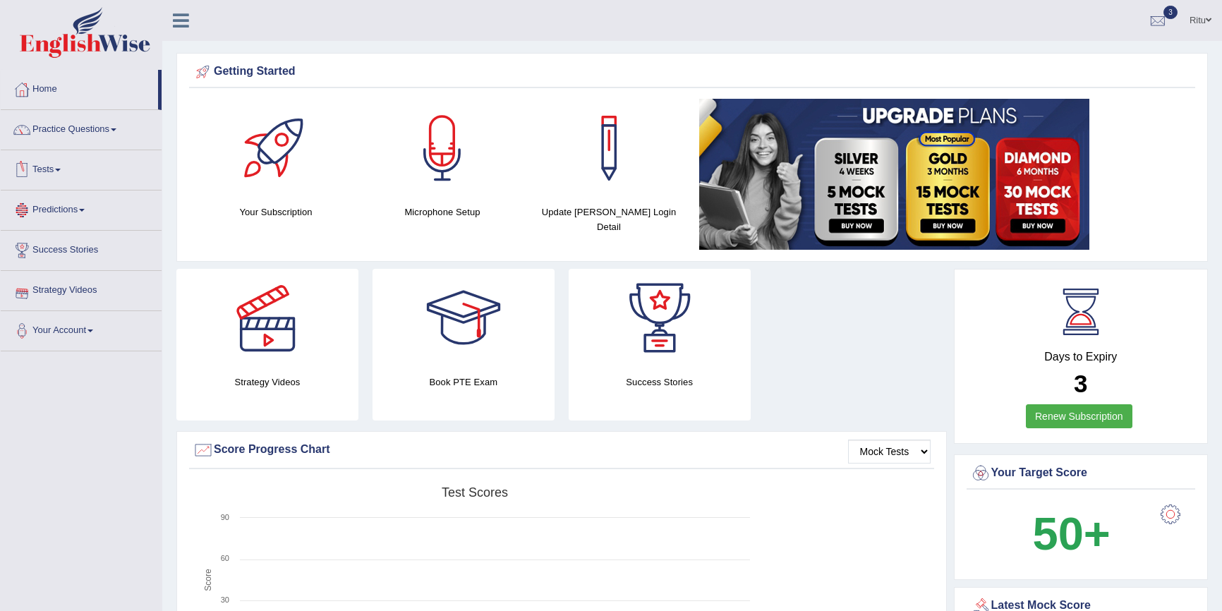
click at [56, 170] on link "Tests" at bounding box center [81, 167] width 161 height 35
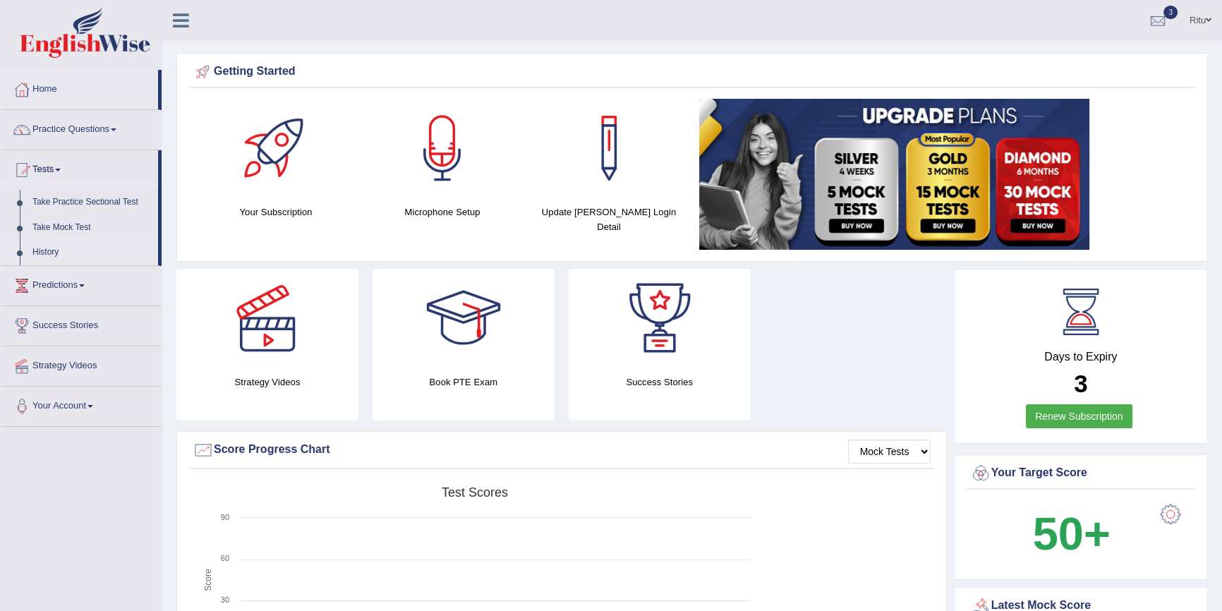
click at [47, 248] on link "History" at bounding box center [92, 252] width 132 height 25
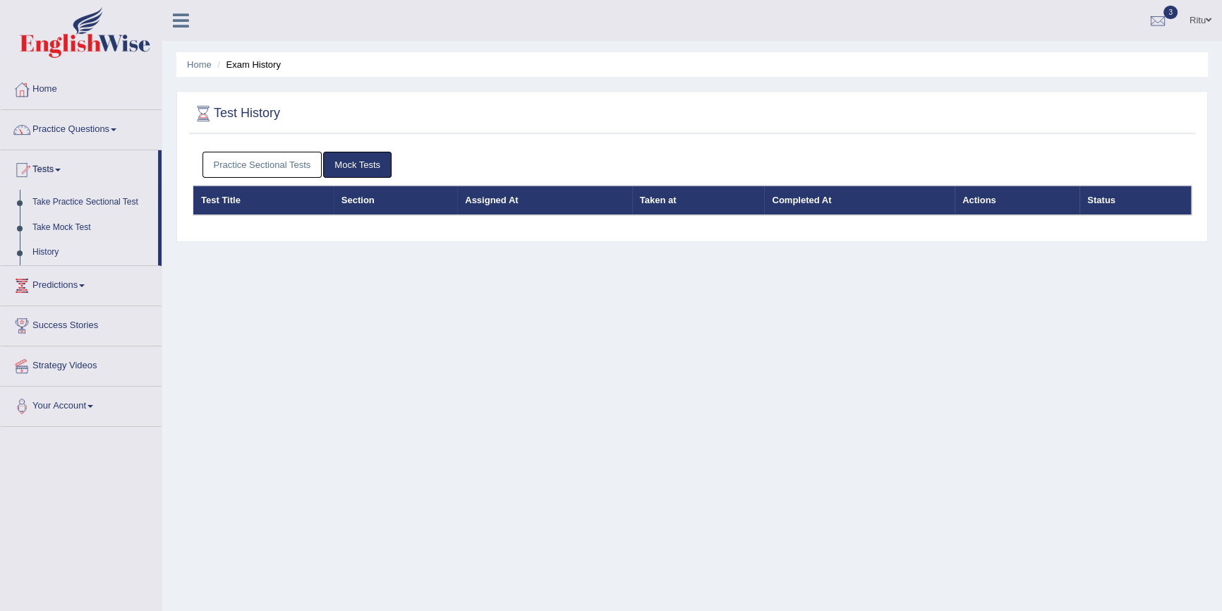
click at [377, 166] on link "Mock Tests" at bounding box center [357, 165] width 68 height 26
click at [366, 163] on link "Mock Tests" at bounding box center [357, 165] width 68 height 26
click at [1101, 202] on th "Status" at bounding box center [1134, 201] width 111 height 30
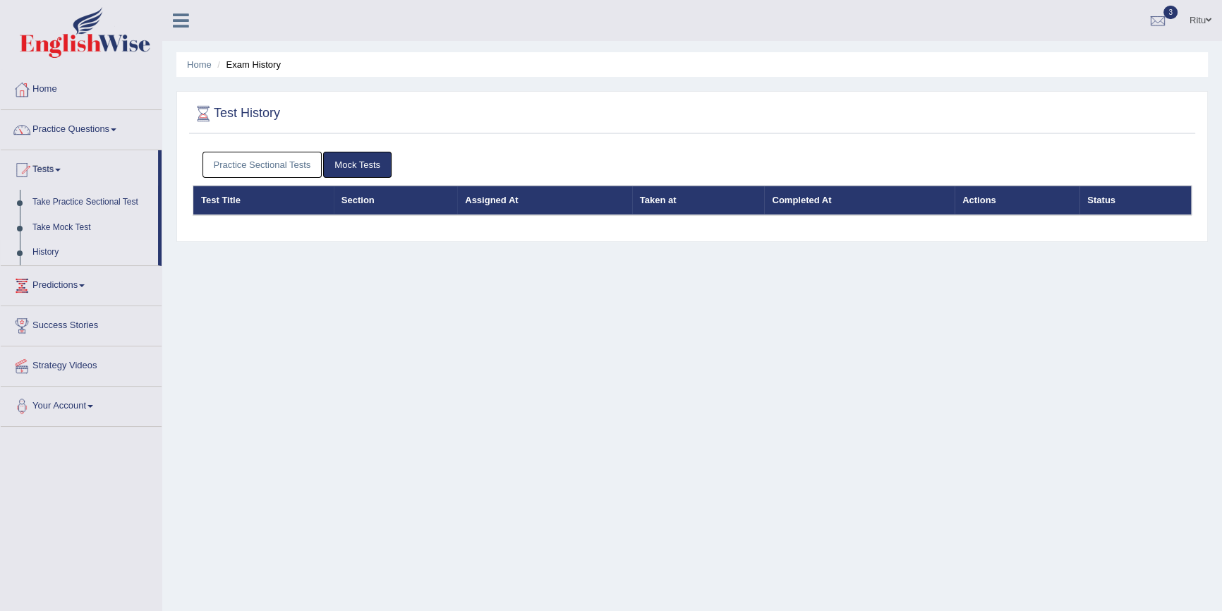
click at [1098, 200] on th "Status" at bounding box center [1134, 201] width 111 height 30
click at [367, 162] on link "Mock Tests" at bounding box center [357, 165] width 68 height 26
click at [792, 198] on th "Completed At" at bounding box center [859, 201] width 190 height 30
click at [86, 226] on link "Take Mock Test" at bounding box center [92, 227] width 132 height 25
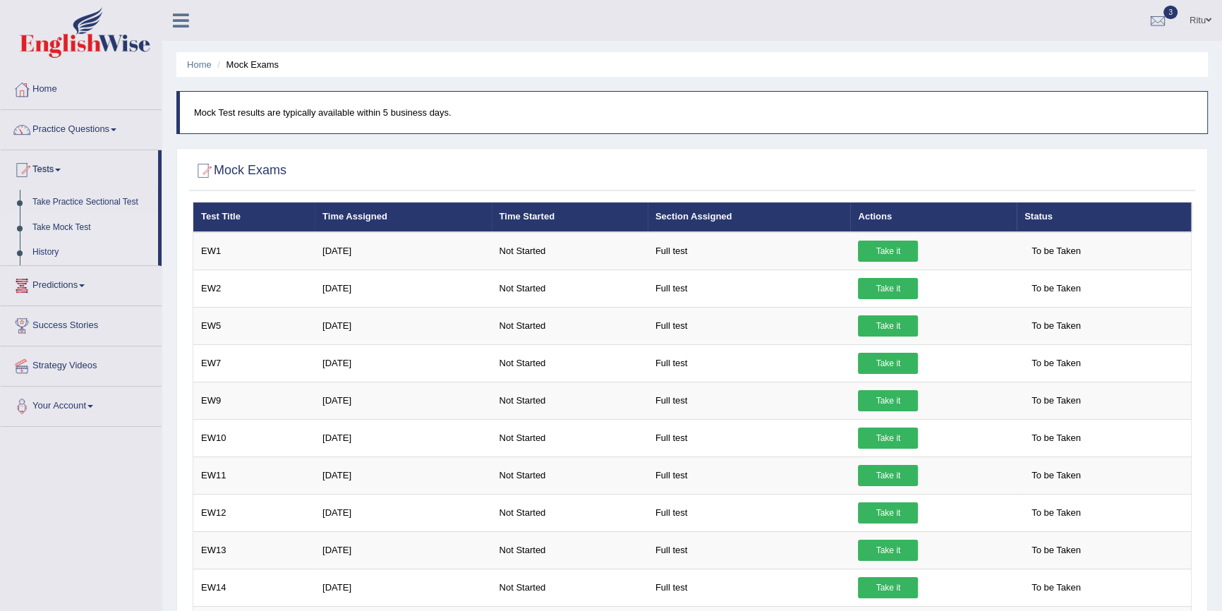
click at [42, 250] on link "History" at bounding box center [92, 252] width 132 height 25
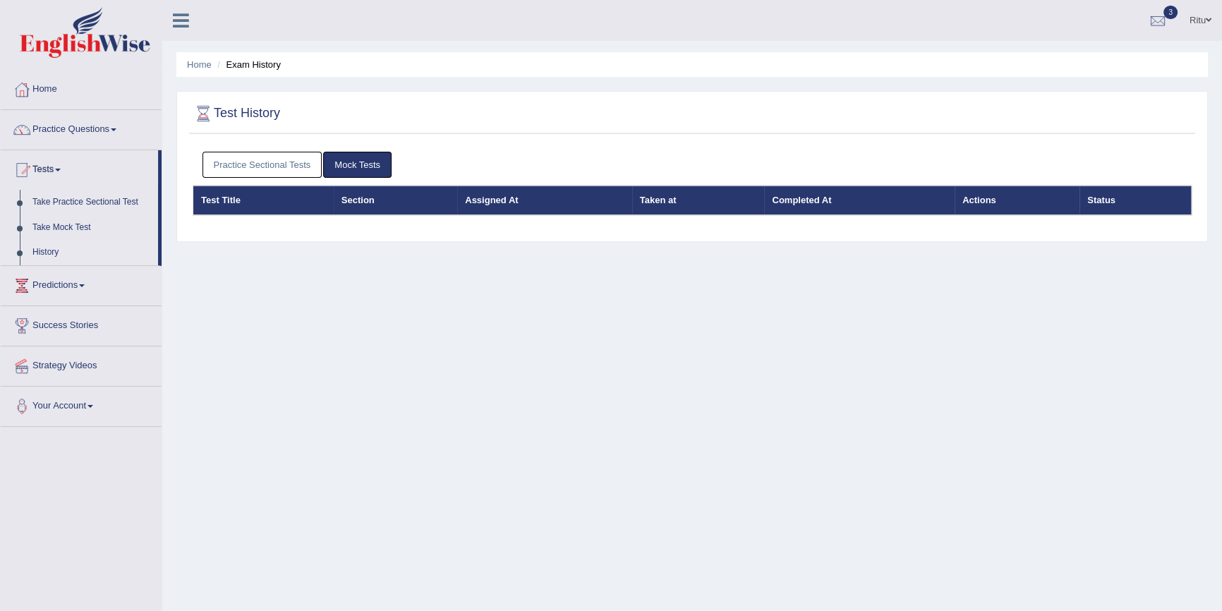
click at [351, 160] on link "Mock Tests" at bounding box center [357, 165] width 68 height 26
click at [349, 160] on link "Mock Tests" at bounding box center [357, 165] width 68 height 26
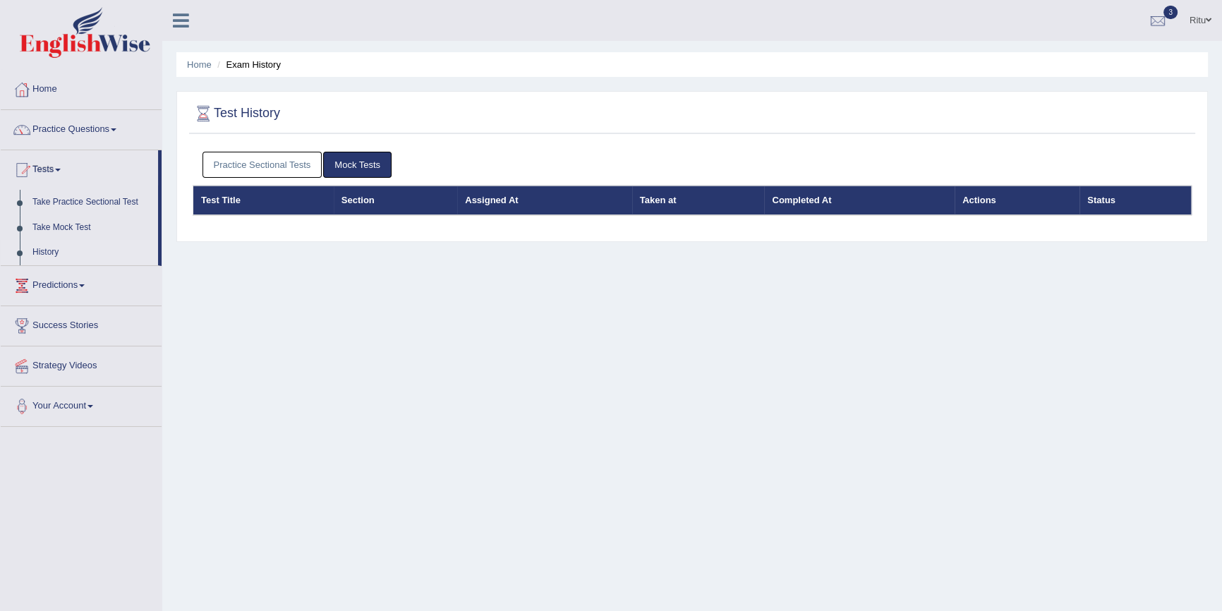
click at [349, 165] on link "Mock Tests" at bounding box center [357, 165] width 68 height 26
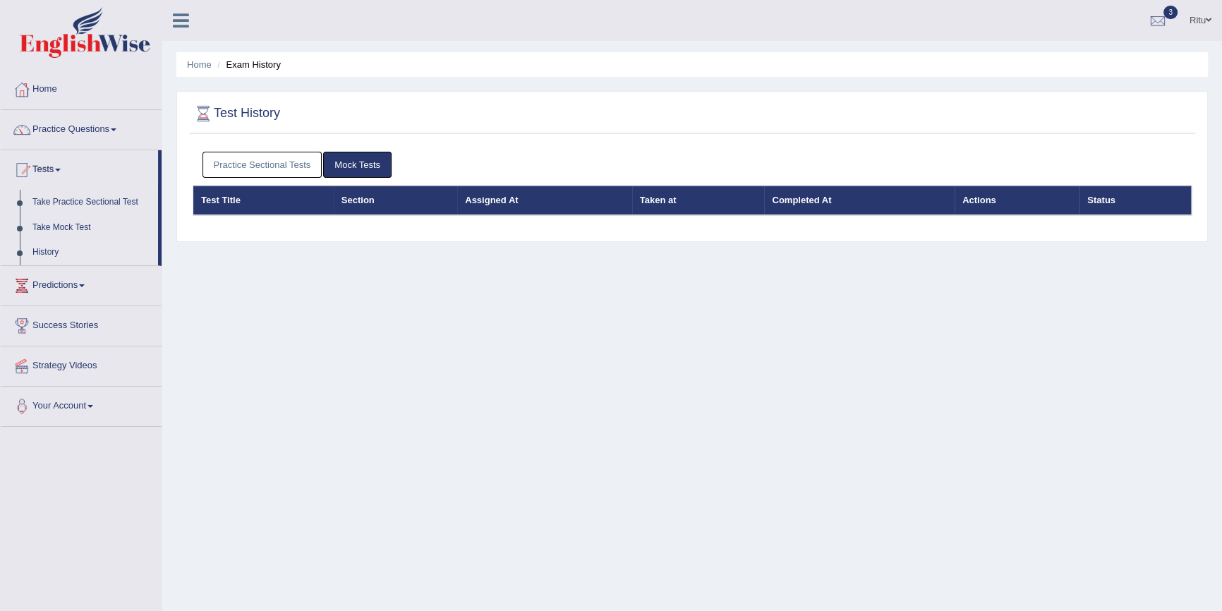
click at [349, 165] on link "Mock Tests" at bounding box center [357, 165] width 68 height 26
click at [1102, 193] on th "Status" at bounding box center [1134, 201] width 111 height 30
click at [981, 201] on th "Actions" at bounding box center [1017, 201] width 125 height 30
click at [289, 164] on link "Practice Sectional Tests" at bounding box center [262, 165] width 120 height 26
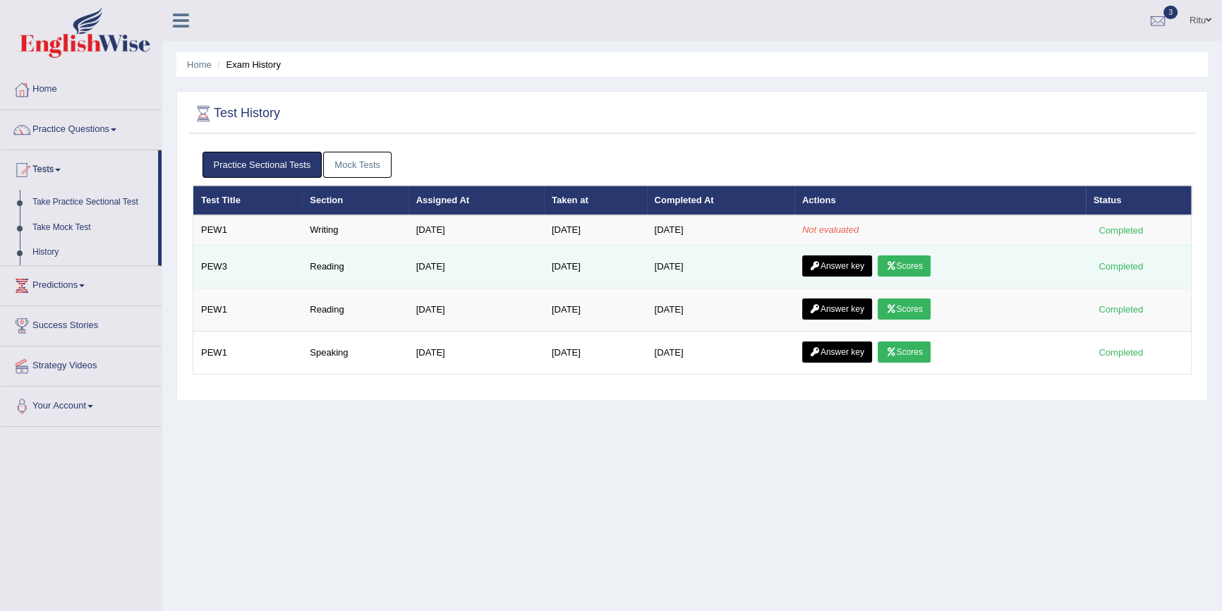
click at [921, 261] on link "Scores" at bounding box center [904, 265] width 52 height 21
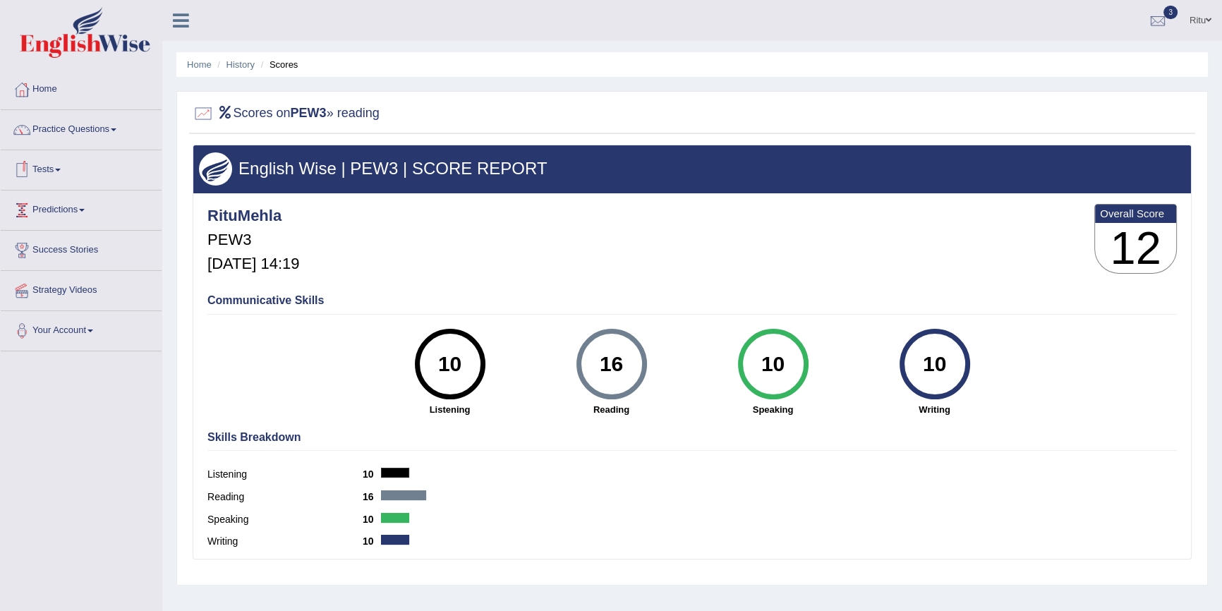
click at [61, 169] on span at bounding box center [58, 170] width 6 height 3
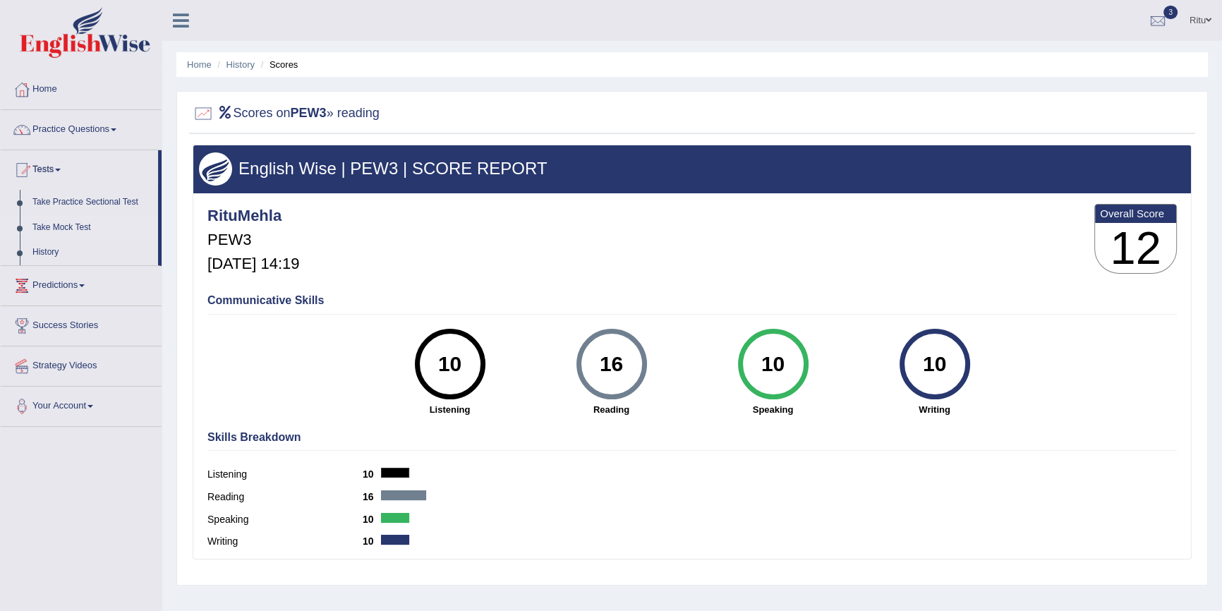
click at [90, 231] on link "Take Mock Test" at bounding box center [92, 227] width 132 height 25
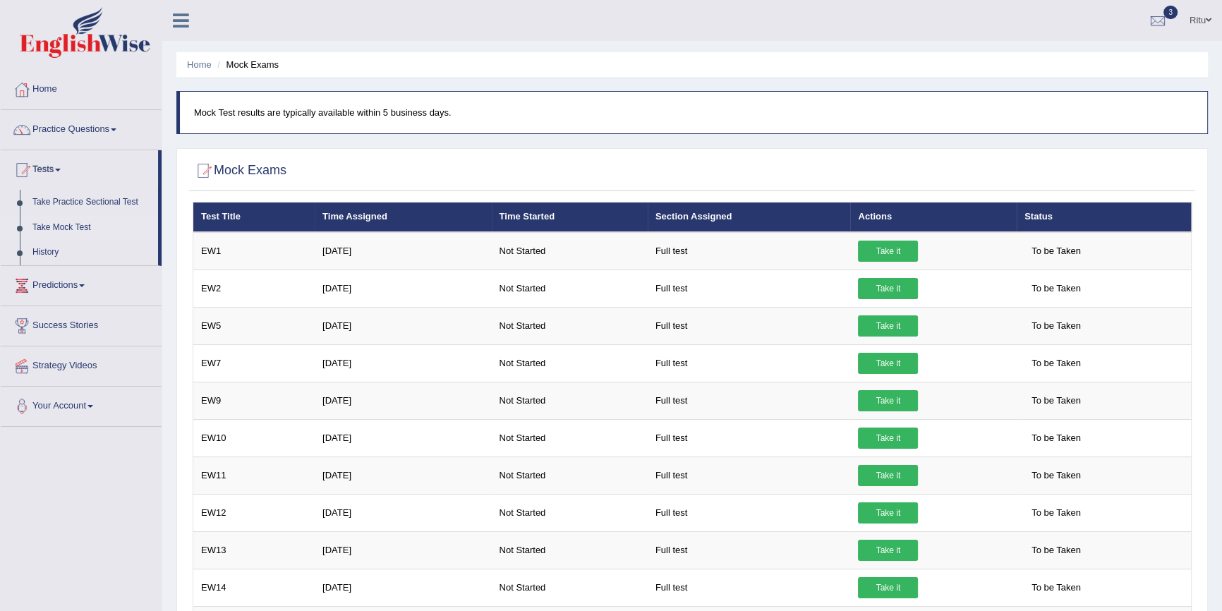
click at [68, 225] on link "Take Mock Test" at bounding box center [92, 227] width 132 height 25
click at [63, 219] on link "Take Mock Test" at bounding box center [92, 227] width 132 height 25
click at [63, 198] on link "Take Practice Sectional Test" at bounding box center [92, 202] width 132 height 25
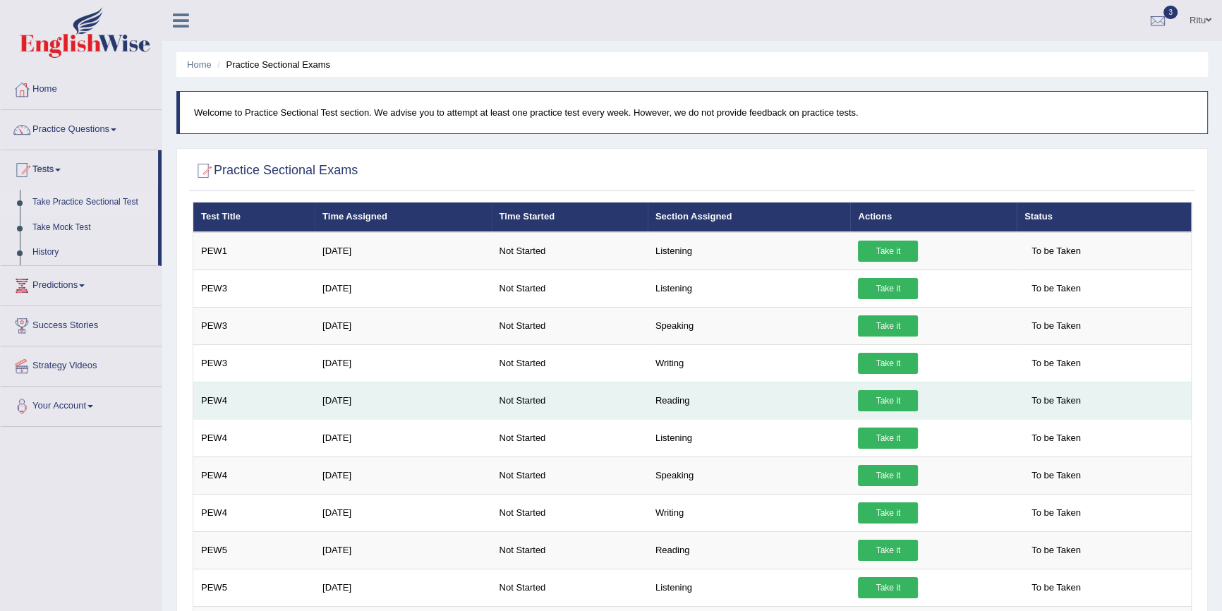
click at [898, 399] on link "Take it" at bounding box center [888, 400] width 60 height 21
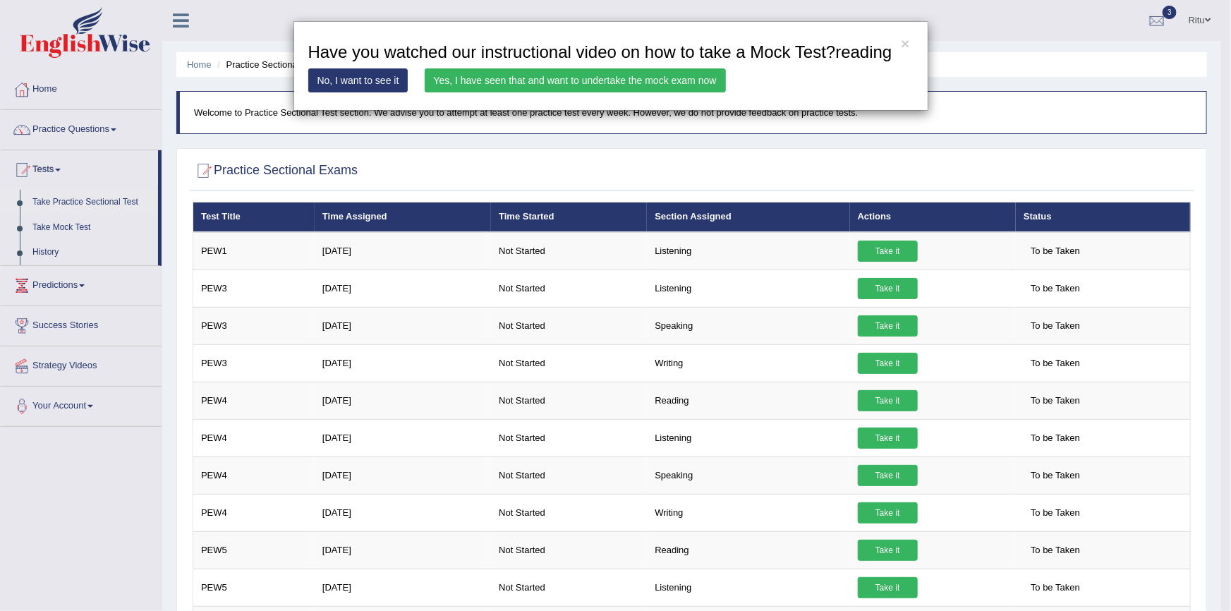
click at [683, 82] on link "Yes, I have seen that and want to undertake the mock exam now" at bounding box center [575, 80] width 301 height 24
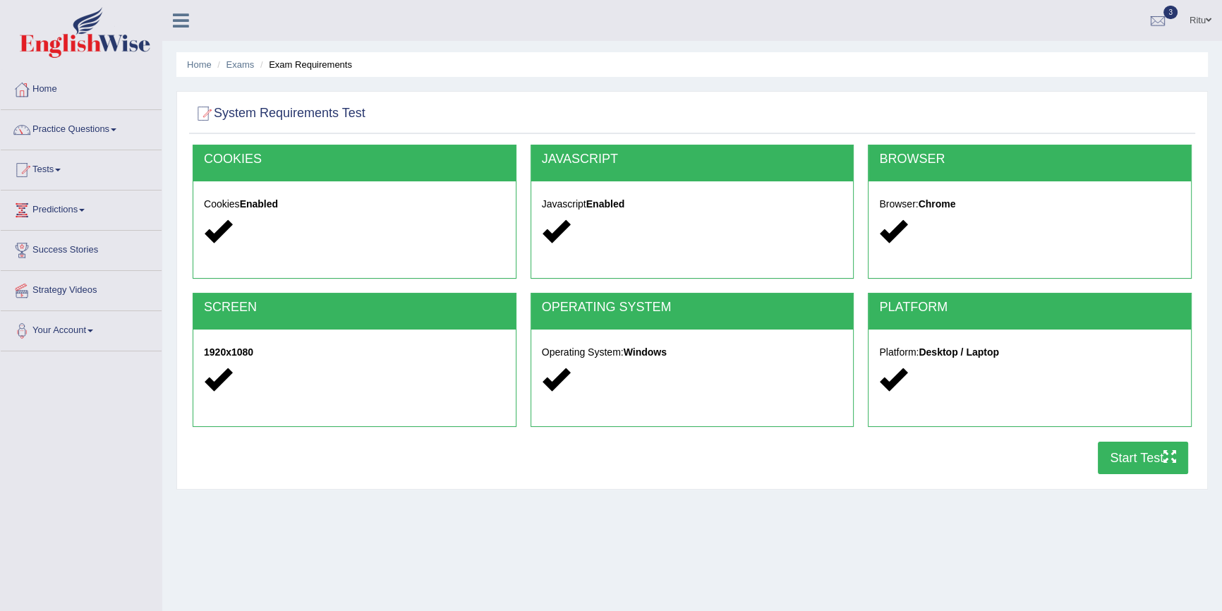
click at [1129, 457] on button "Start Test" at bounding box center [1143, 458] width 90 height 32
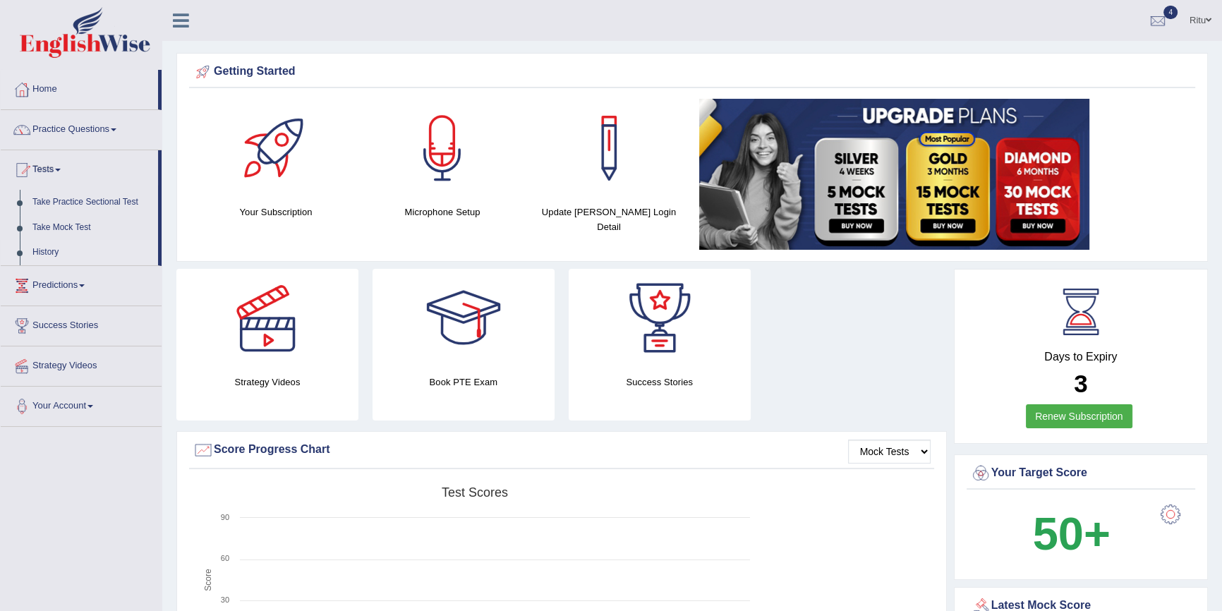
click at [44, 250] on link "History" at bounding box center [92, 252] width 132 height 25
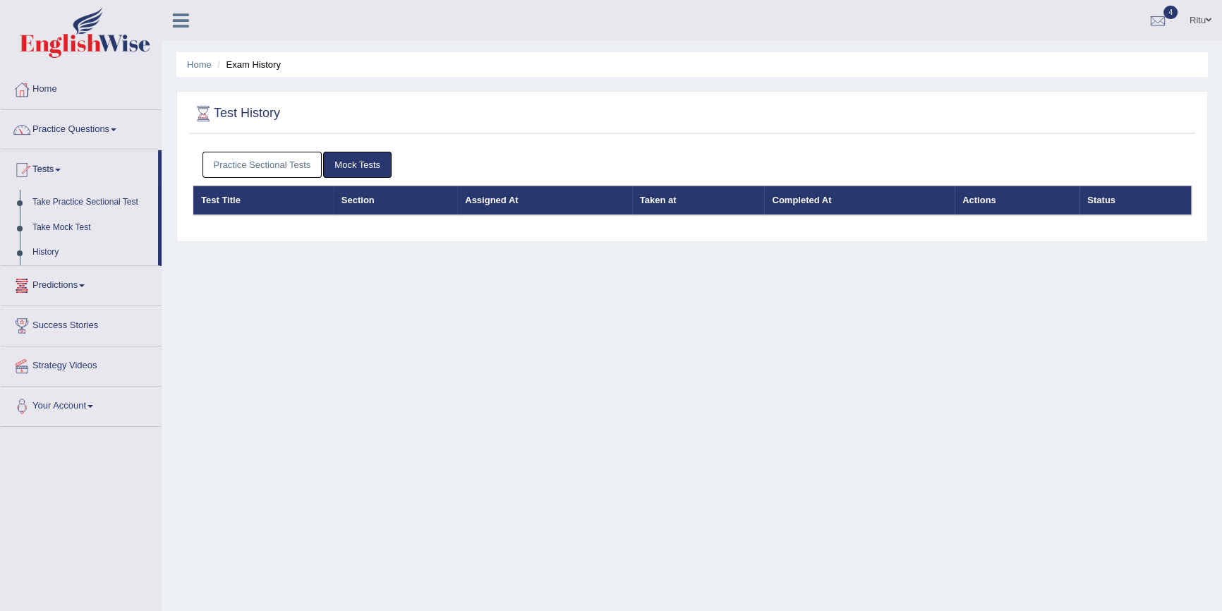
click at [359, 159] on link "Mock Tests" at bounding box center [357, 165] width 68 height 26
click at [354, 165] on link "Mock Tests" at bounding box center [357, 165] width 68 height 26
click at [296, 166] on link "Practice Sectional Tests" at bounding box center [262, 165] width 120 height 26
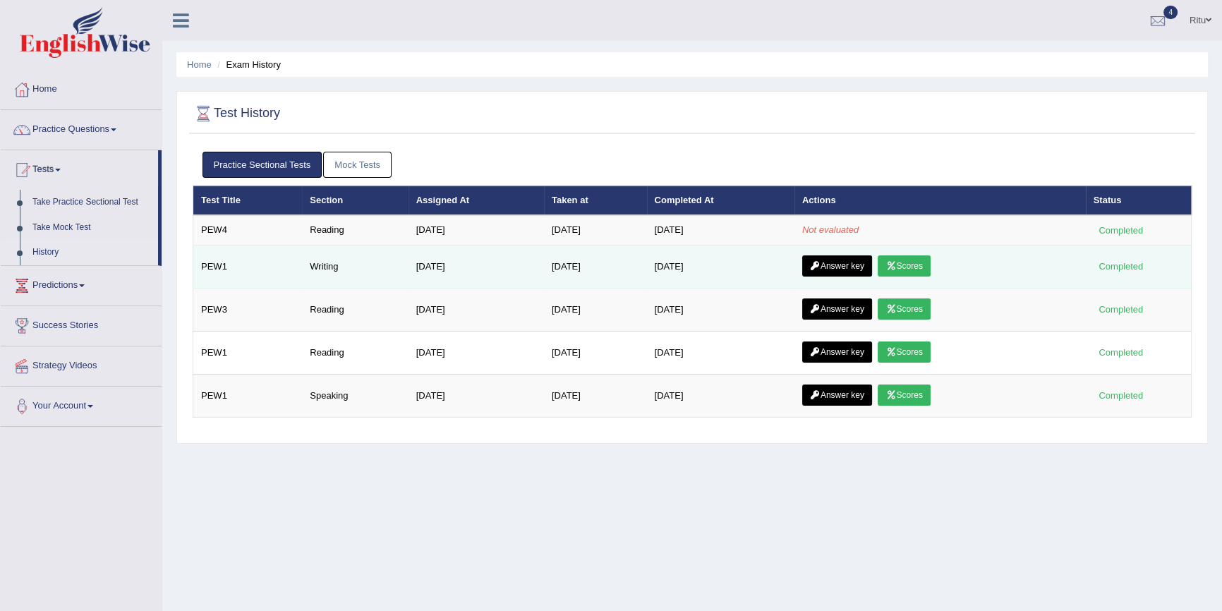
click at [917, 263] on link "Scores" at bounding box center [904, 265] width 52 height 21
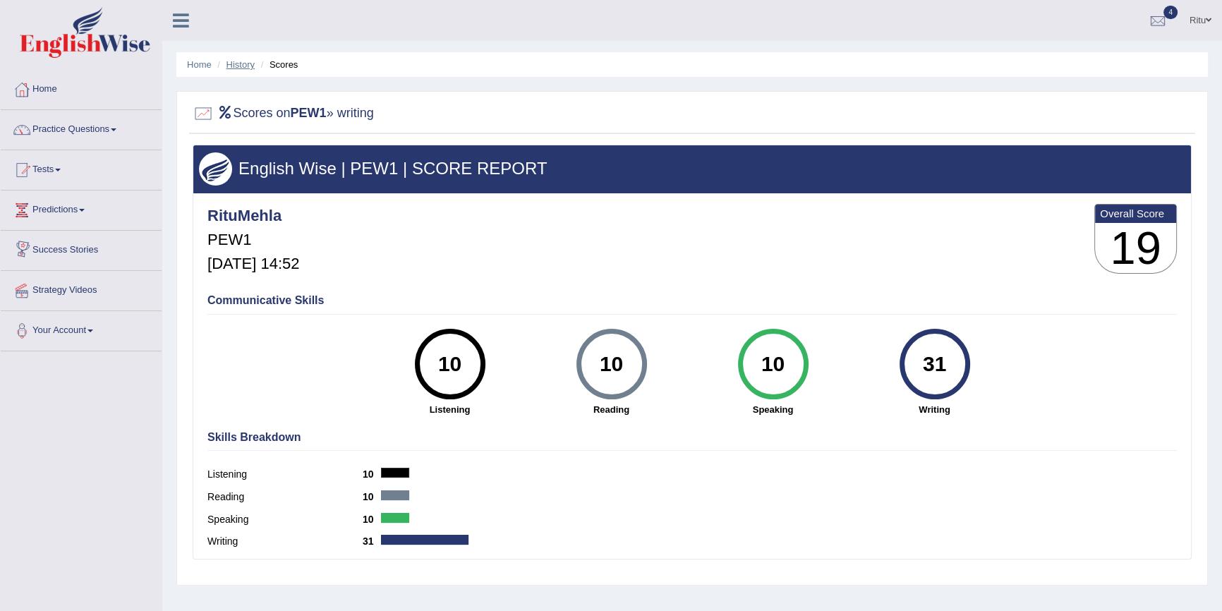
click at [241, 65] on link "History" at bounding box center [240, 64] width 28 height 11
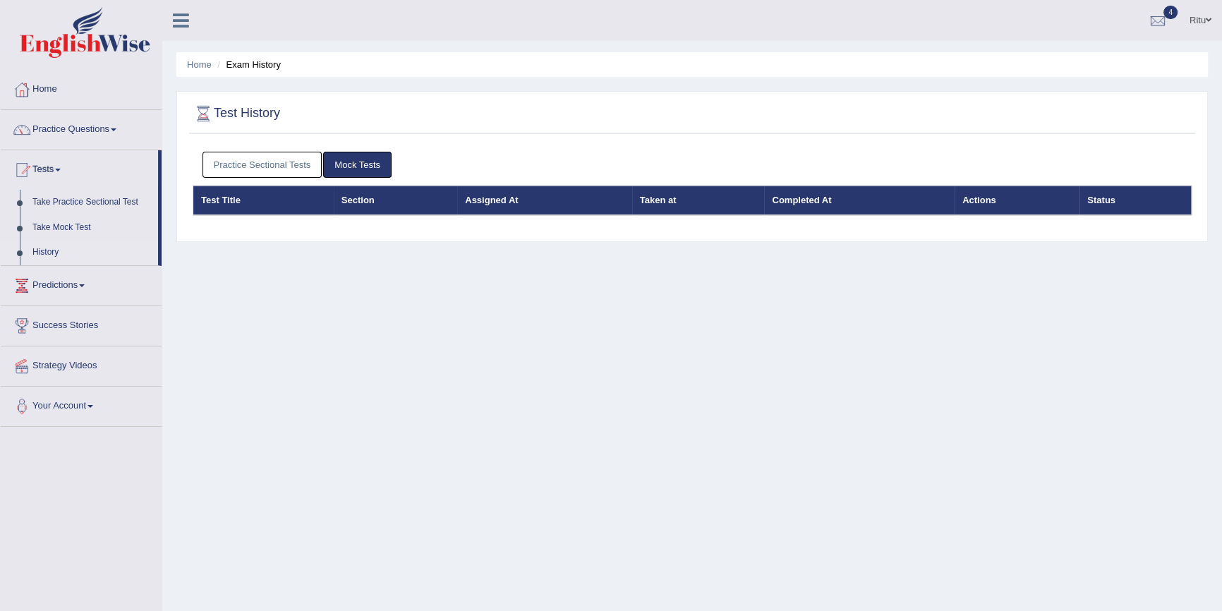
click at [281, 159] on link "Practice Sectional Tests" at bounding box center [262, 165] width 120 height 26
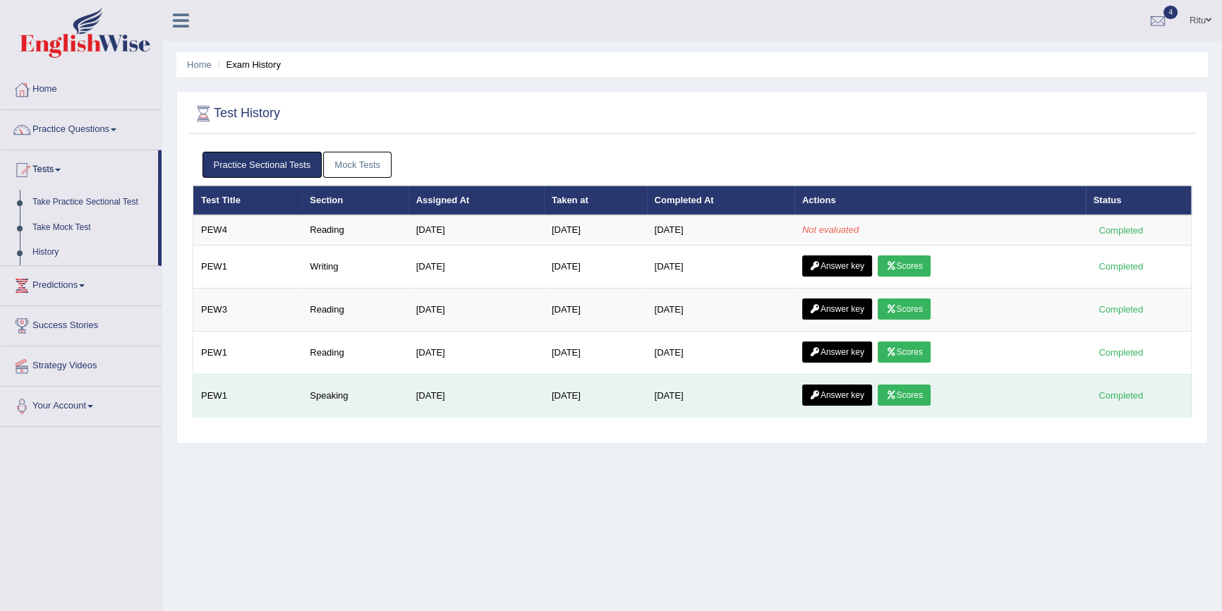
click at [920, 394] on link "Scores" at bounding box center [904, 394] width 52 height 21
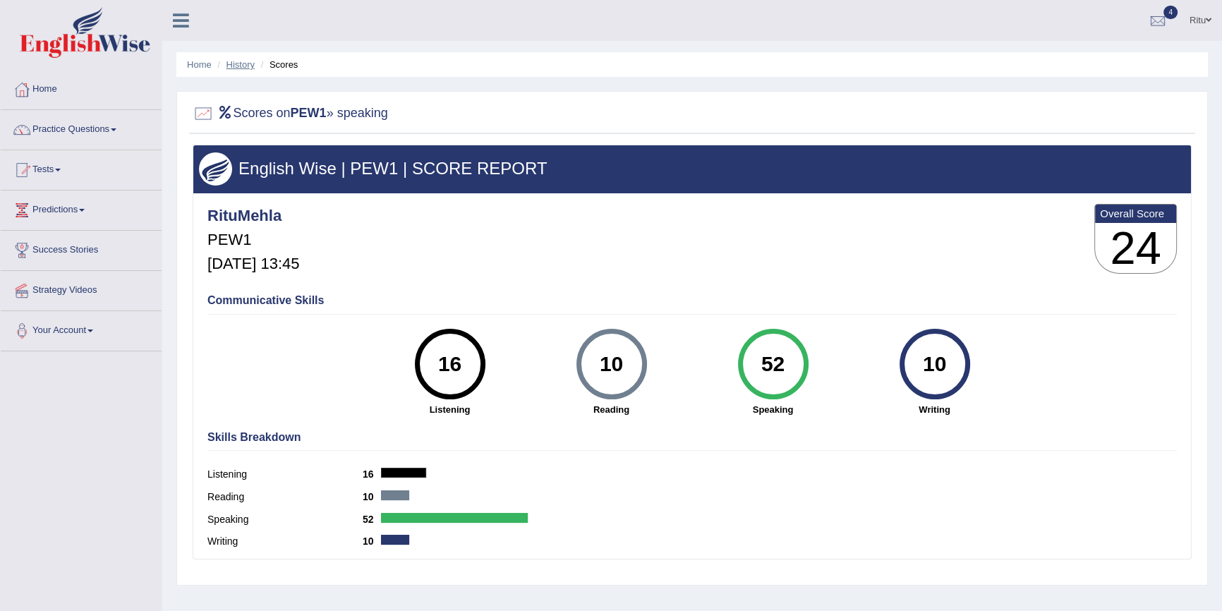
click at [240, 64] on link "History" at bounding box center [240, 64] width 28 height 11
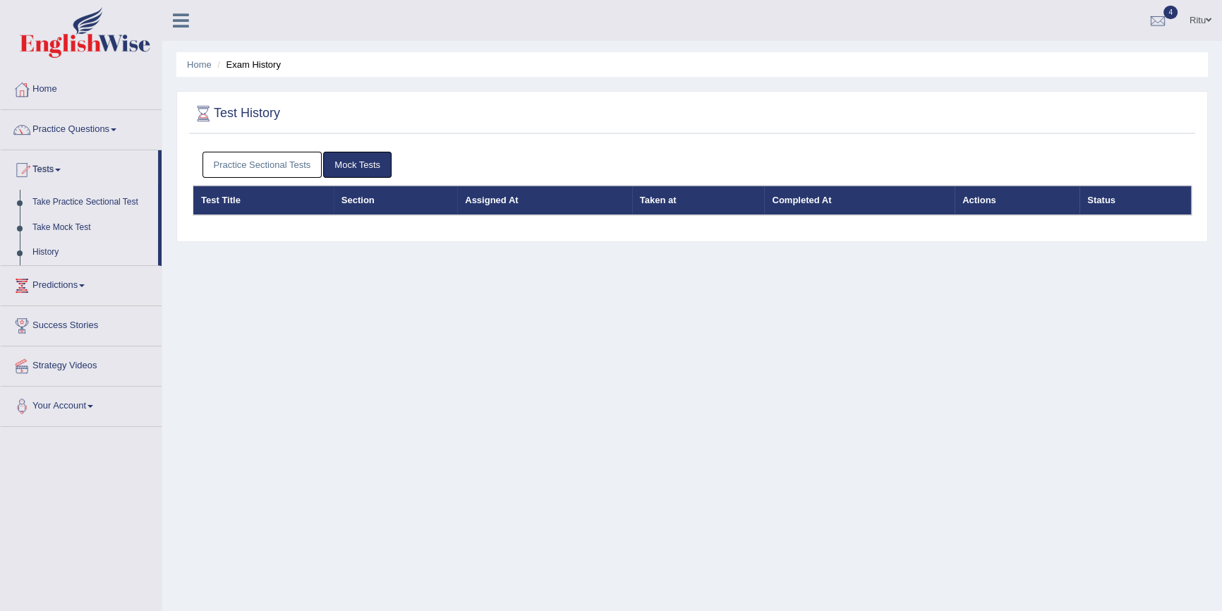
click at [285, 156] on link "Practice Sectional Tests" at bounding box center [262, 165] width 120 height 26
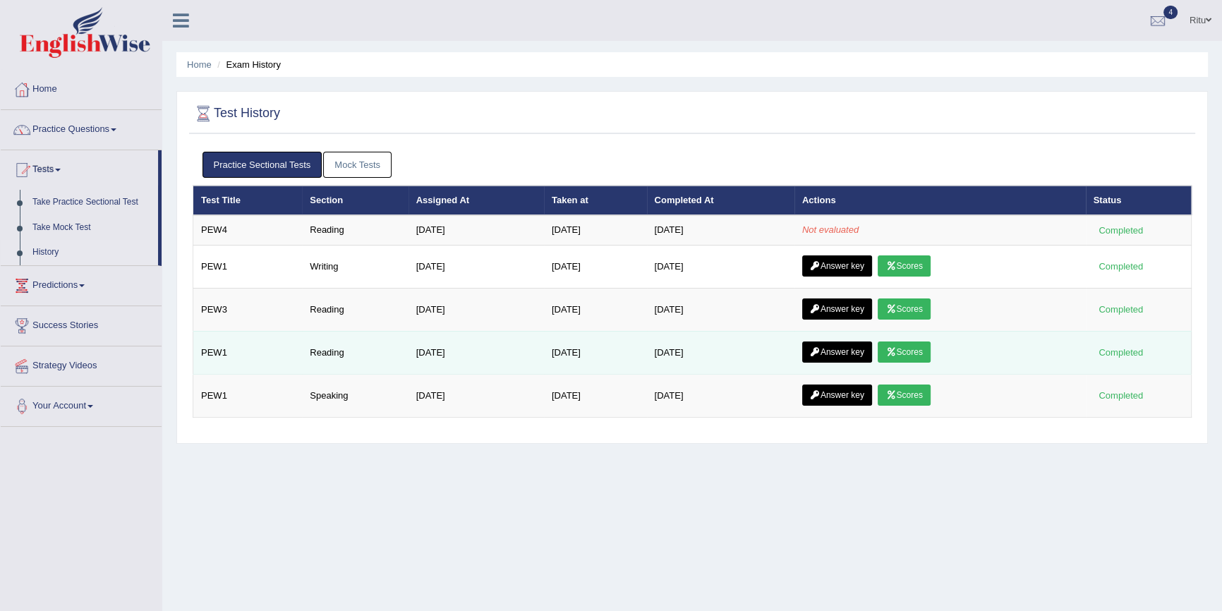
click at [904, 355] on link "Scores" at bounding box center [904, 351] width 52 height 21
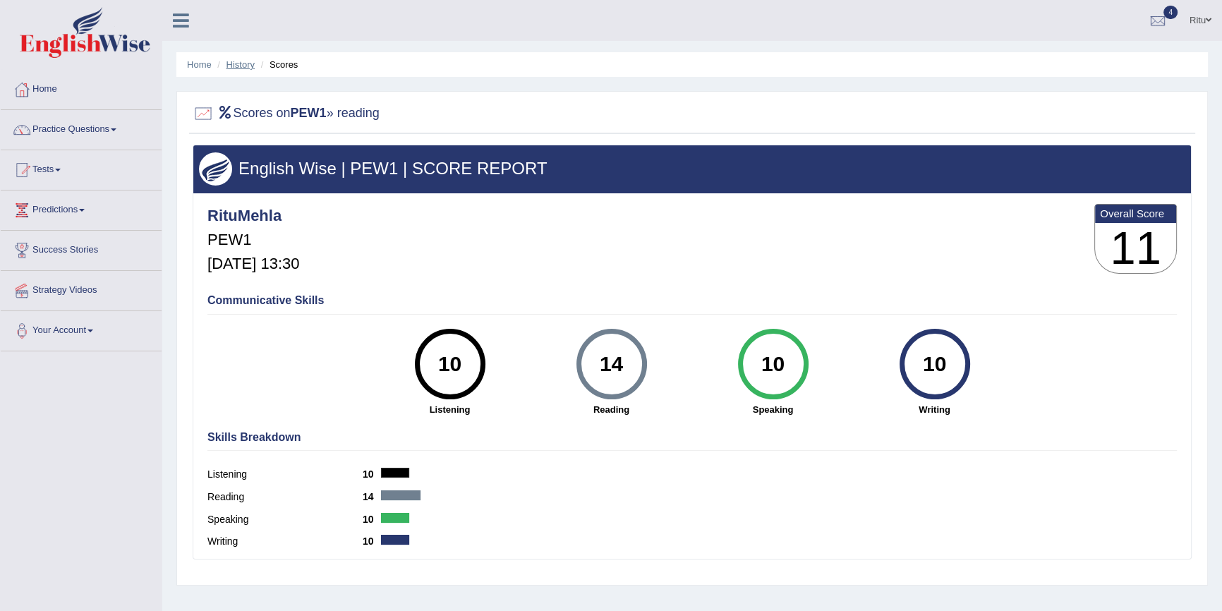
click at [234, 65] on link "History" at bounding box center [240, 64] width 28 height 11
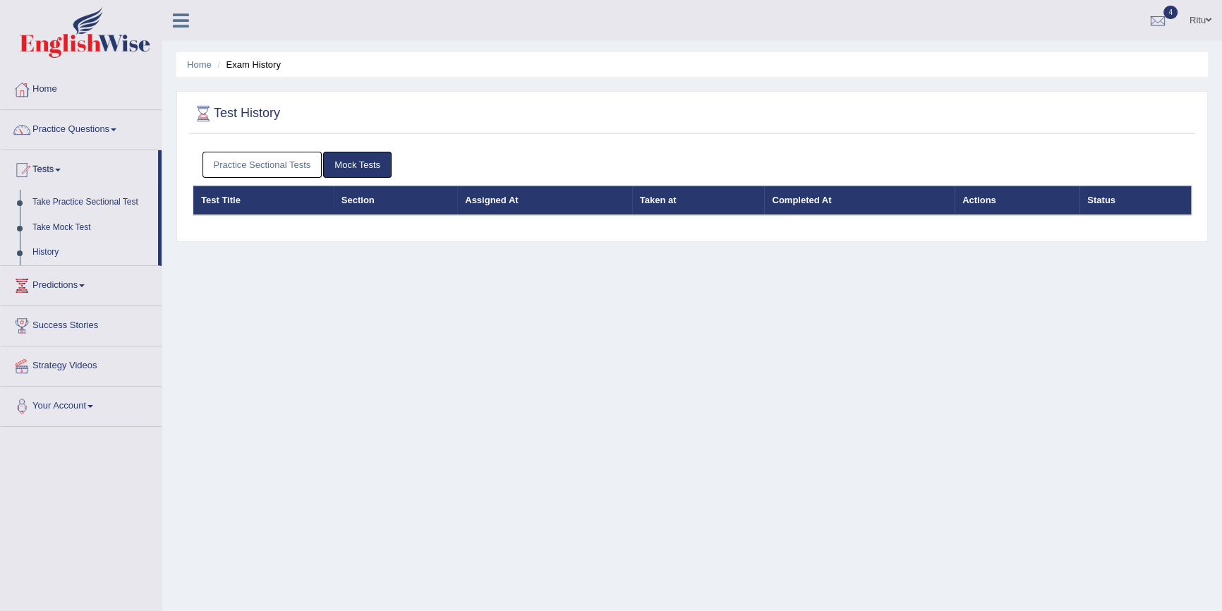
click at [282, 172] on link "Practice Sectional Tests" at bounding box center [262, 165] width 120 height 26
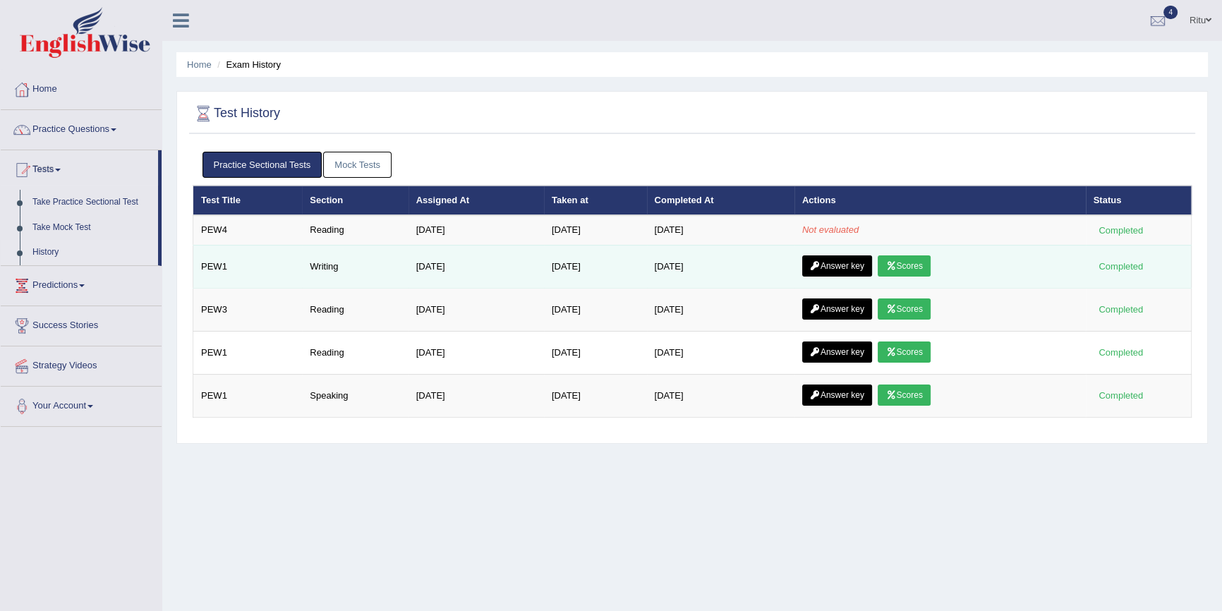
click at [910, 268] on link "Scores" at bounding box center [904, 265] width 52 height 21
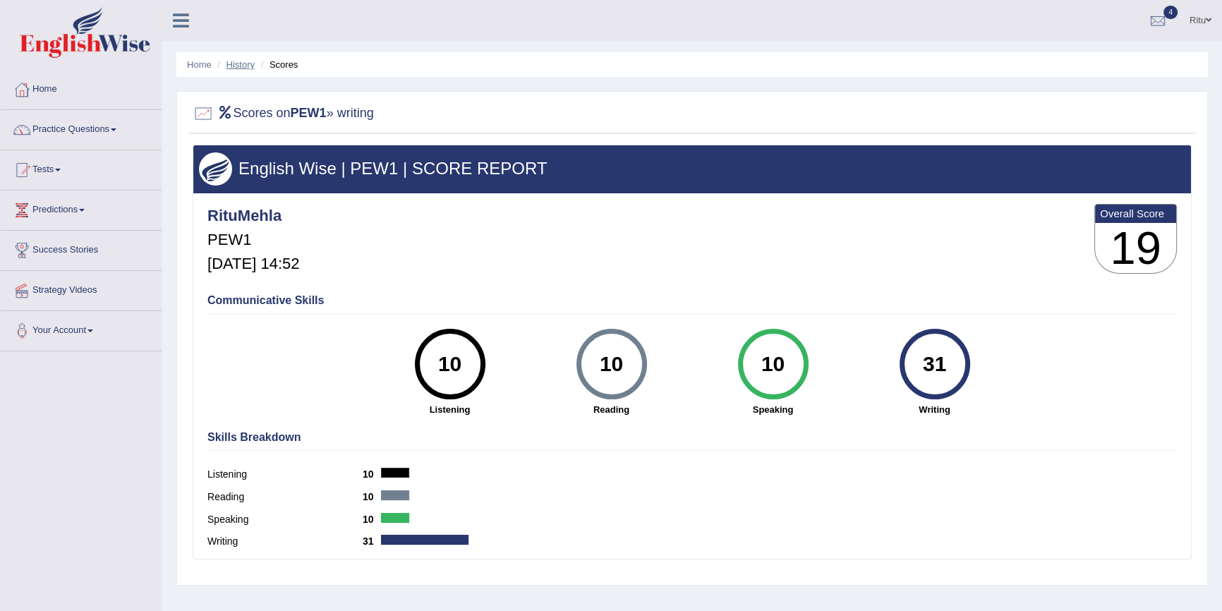
click at [242, 64] on link "History" at bounding box center [240, 64] width 28 height 11
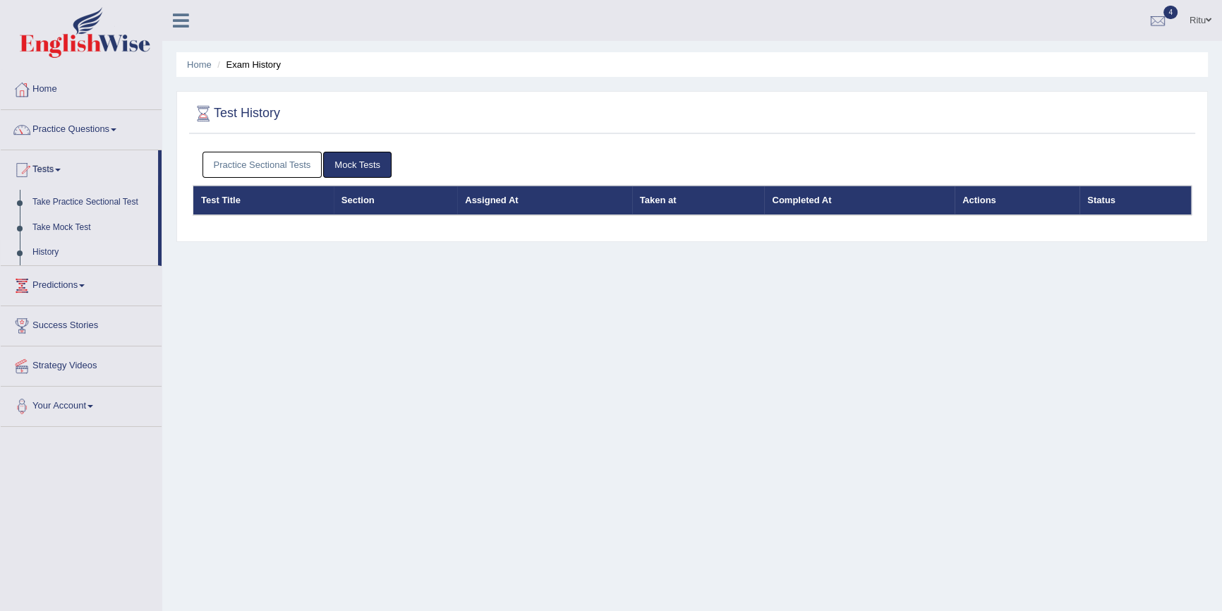
click at [267, 158] on link "Practice Sectional Tests" at bounding box center [262, 165] width 120 height 26
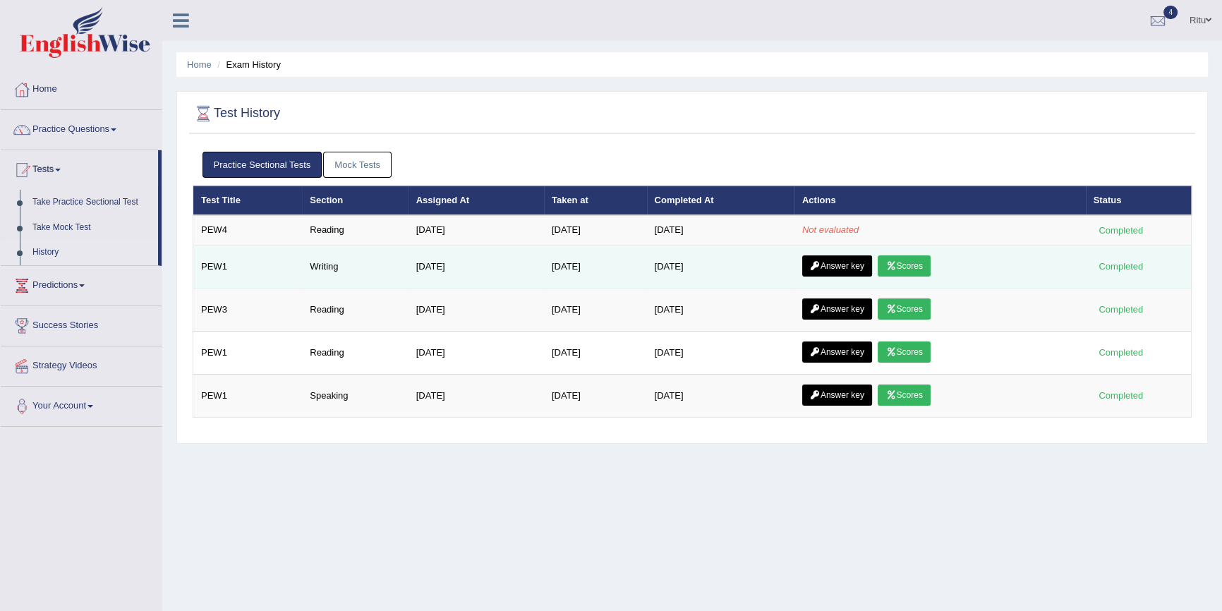
click at [831, 266] on link "Answer key" at bounding box center [837, 265] width 70 height 21
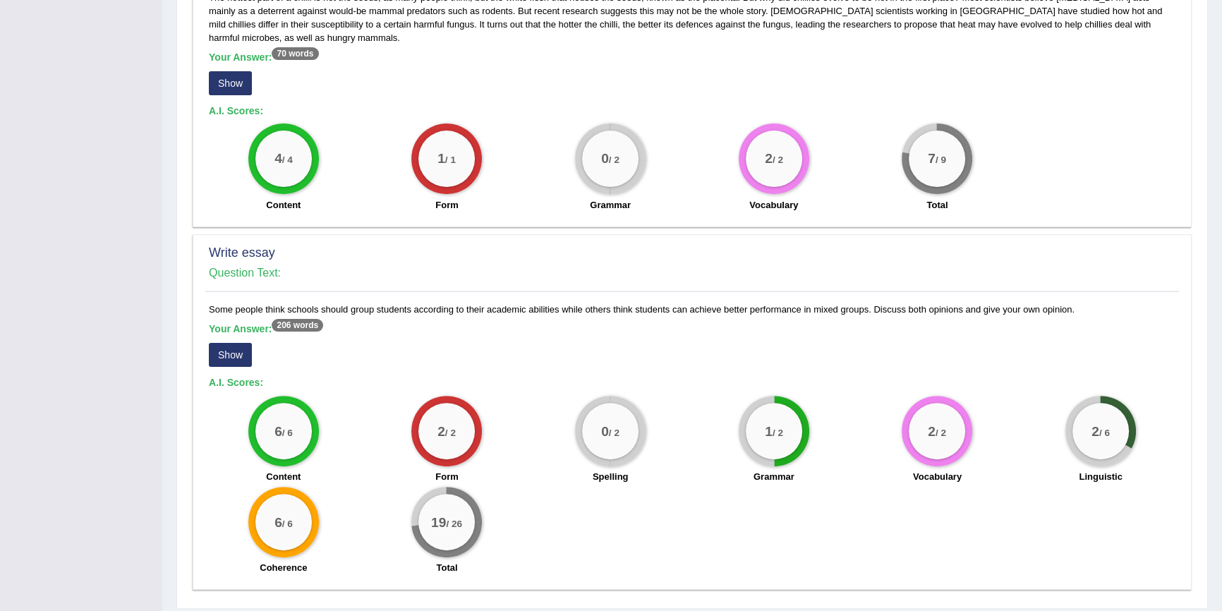
scroll to position [482, 0]
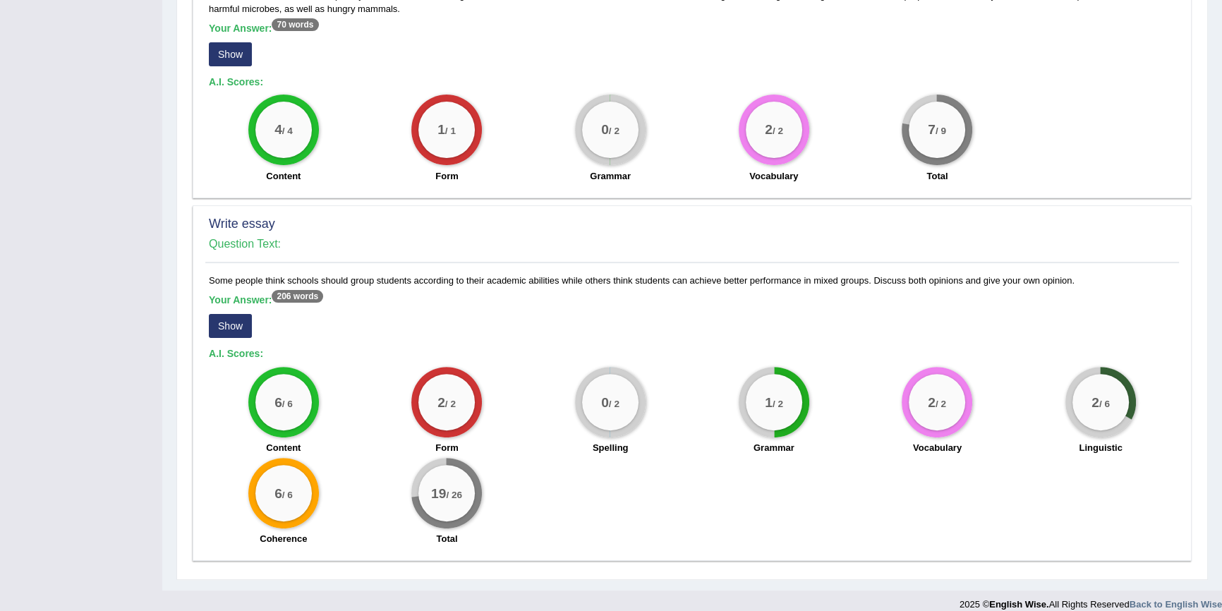
click at [239, 325] on div "Your Answer: 206 words Show" at bounding box center [692, 317] width 967 height 47
click at [234, 317] on button "Show" at bounding box center [230, 326] width 43 height 24
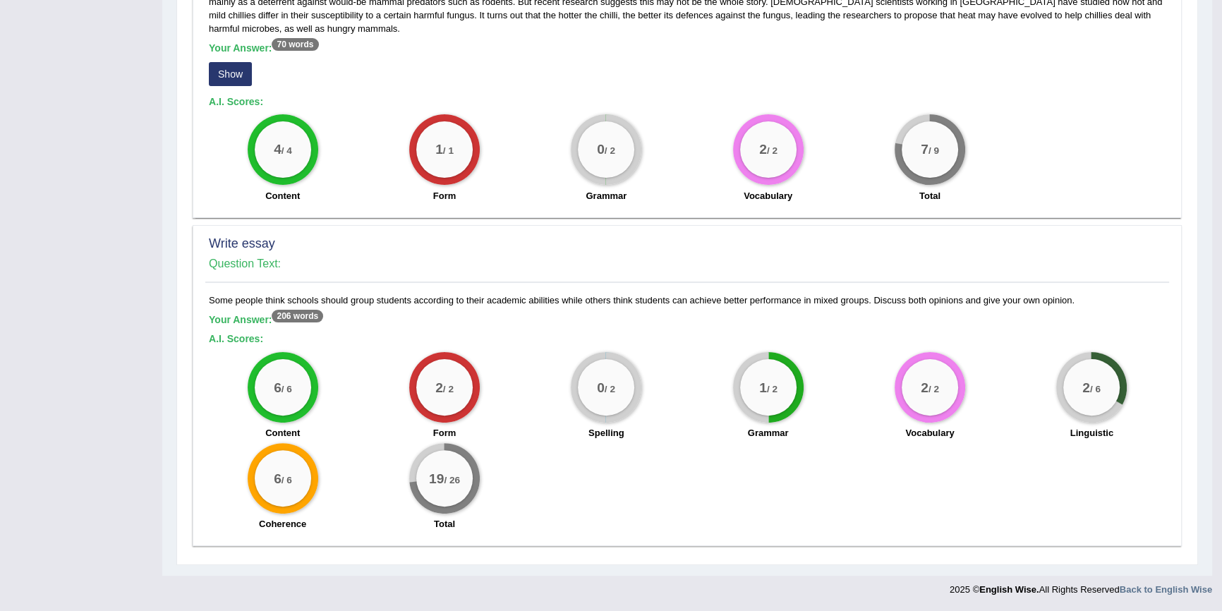
scroll to position [447, 0]
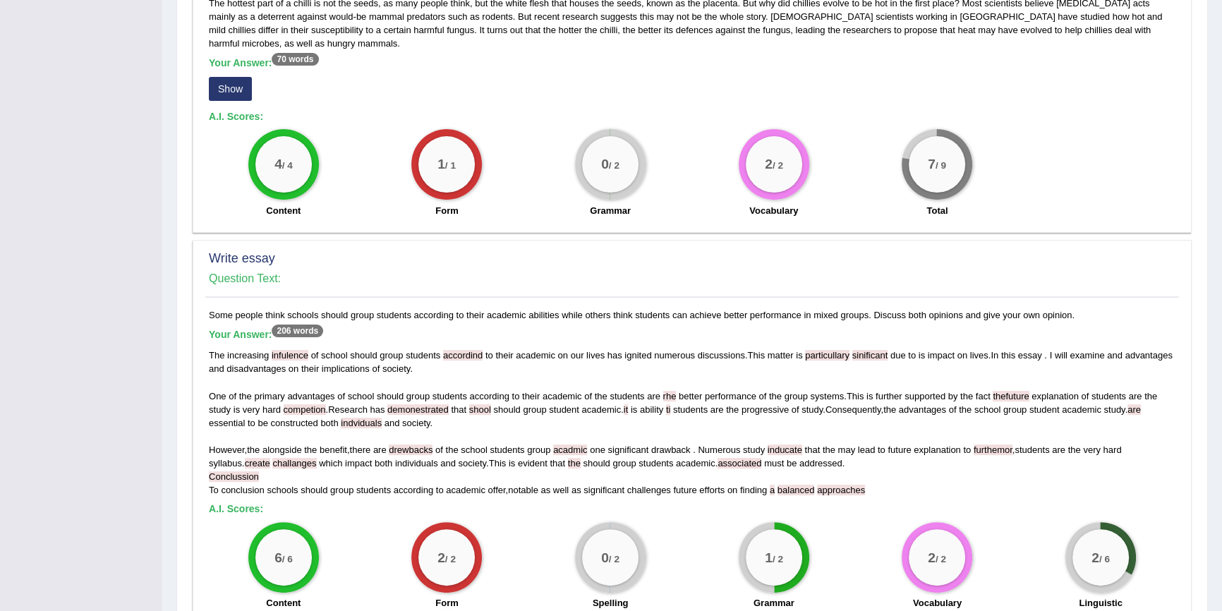
click at [233, 77] on button "Show" at bounding box center [230, 89] width 43 height 24
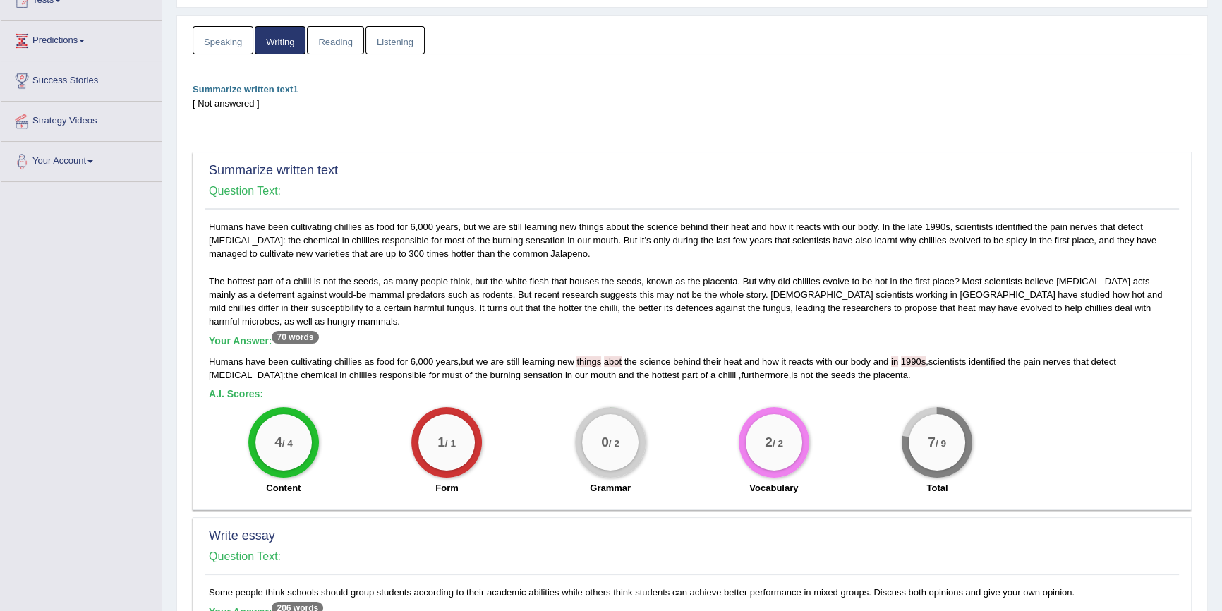
scroll to position [25, 0]
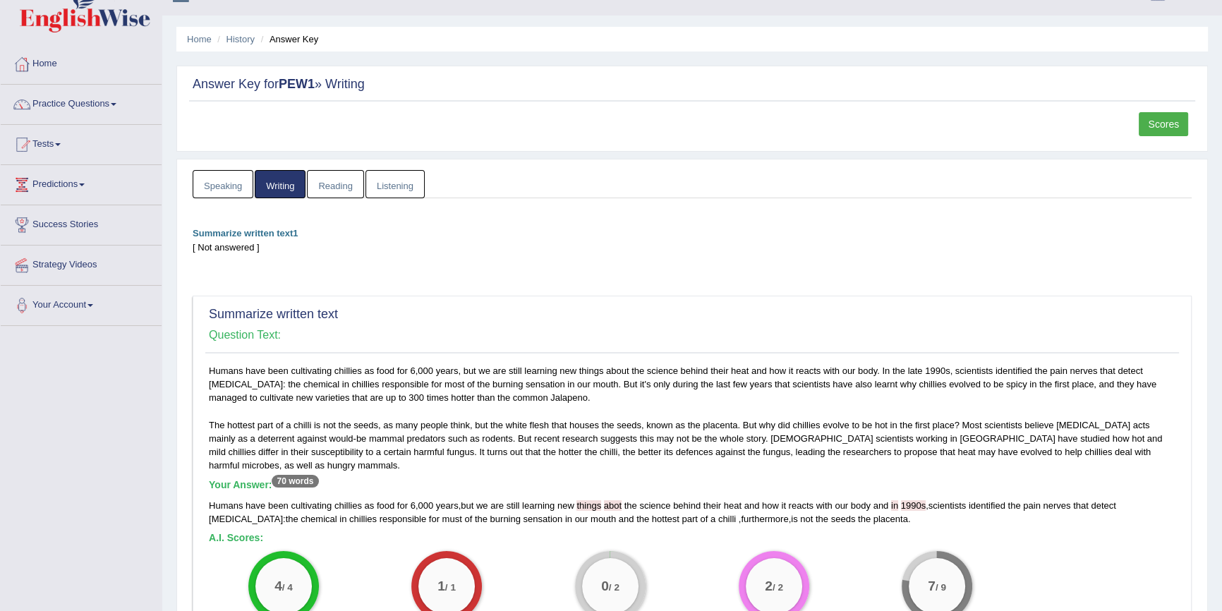
click at [52, 145] on link "Tests" at bounding box center [81, 142] width 161 height 35
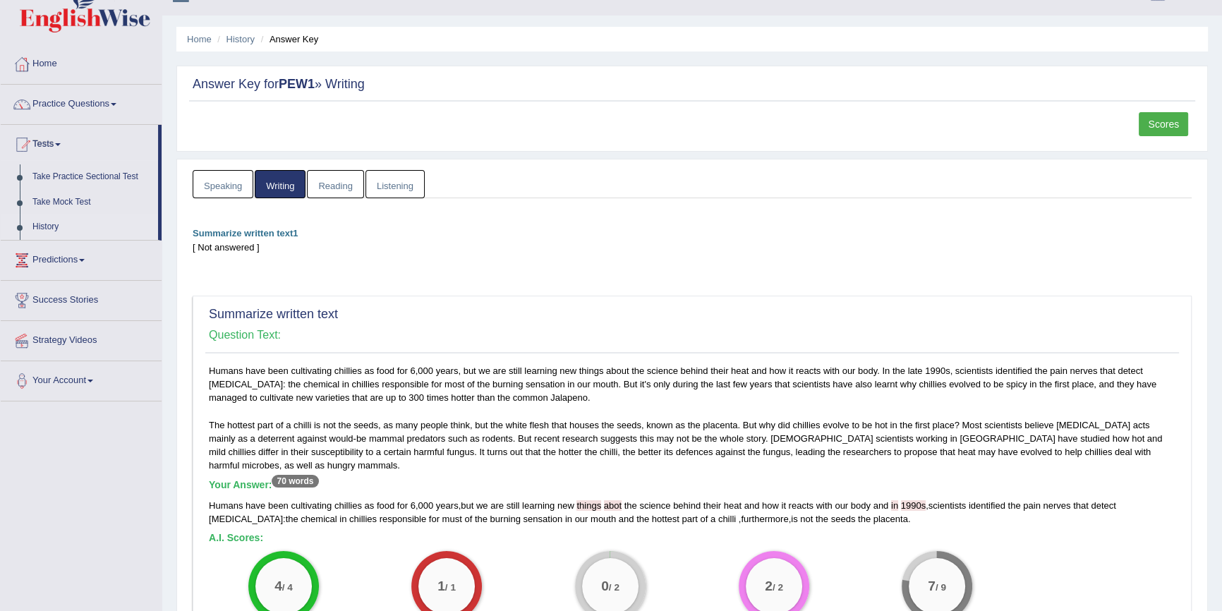
click at [44, 228] on link "History" at bounding box center [92, 226] width 132 height 25
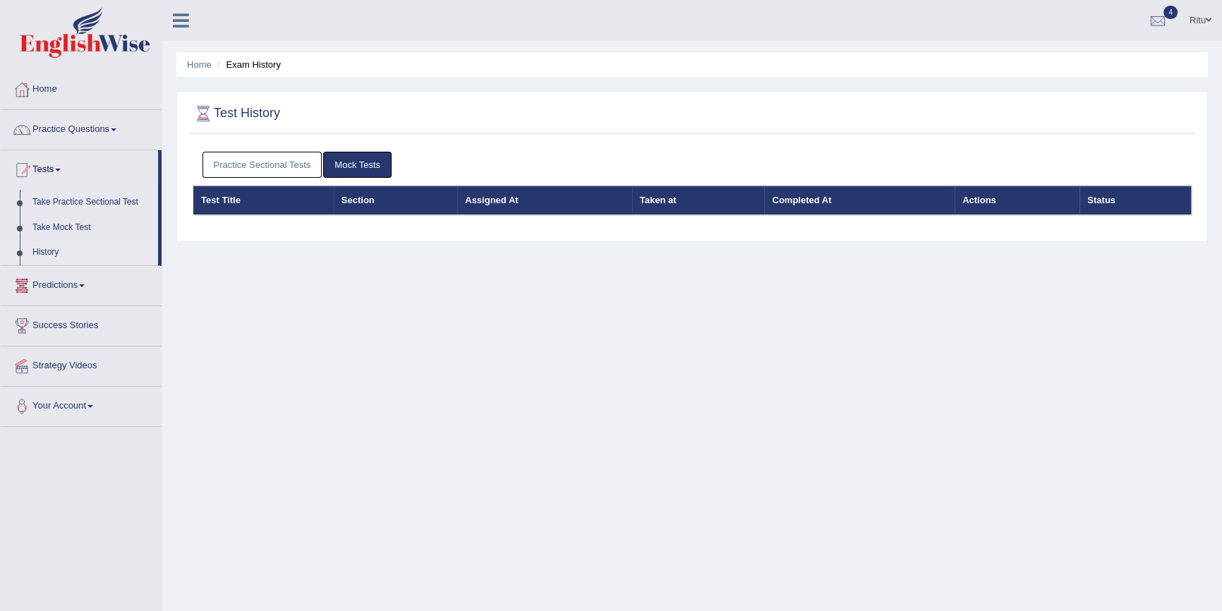
click at [361, 166] on link "Mock Tests" at bounding box center [357, 165] width 68 height 26
click at [284, 169] on link "Practice Sectional Tests" at bounding box center [262, 165] width 120 height 26
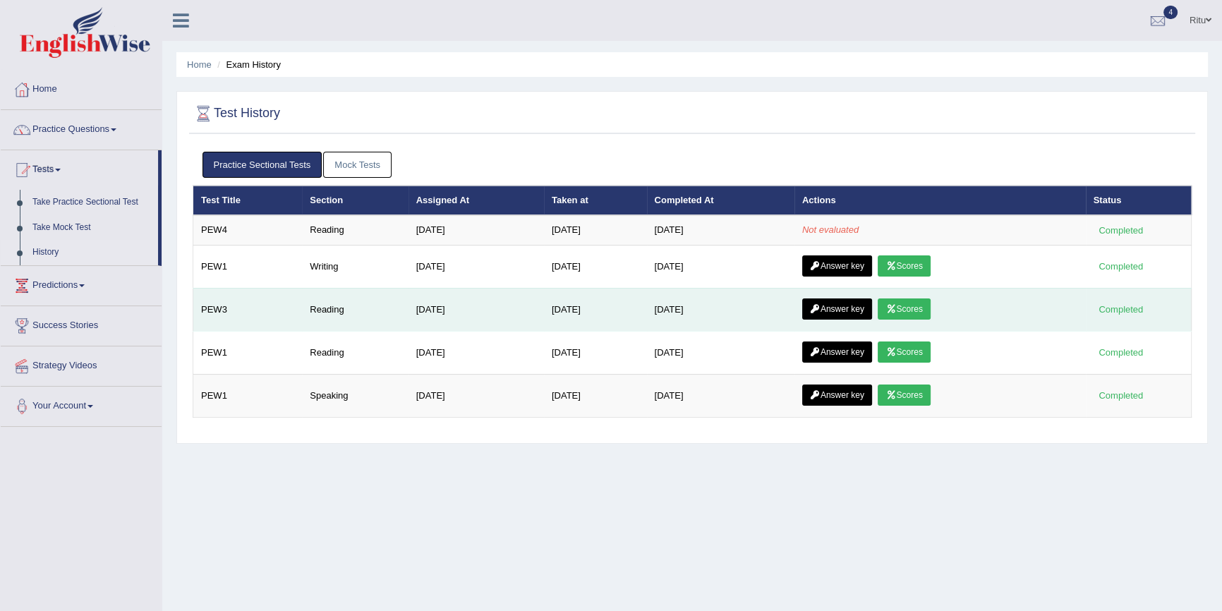
click at [910, 304] on link "Scores" at bounding box center [904, 308] width 52 height 21
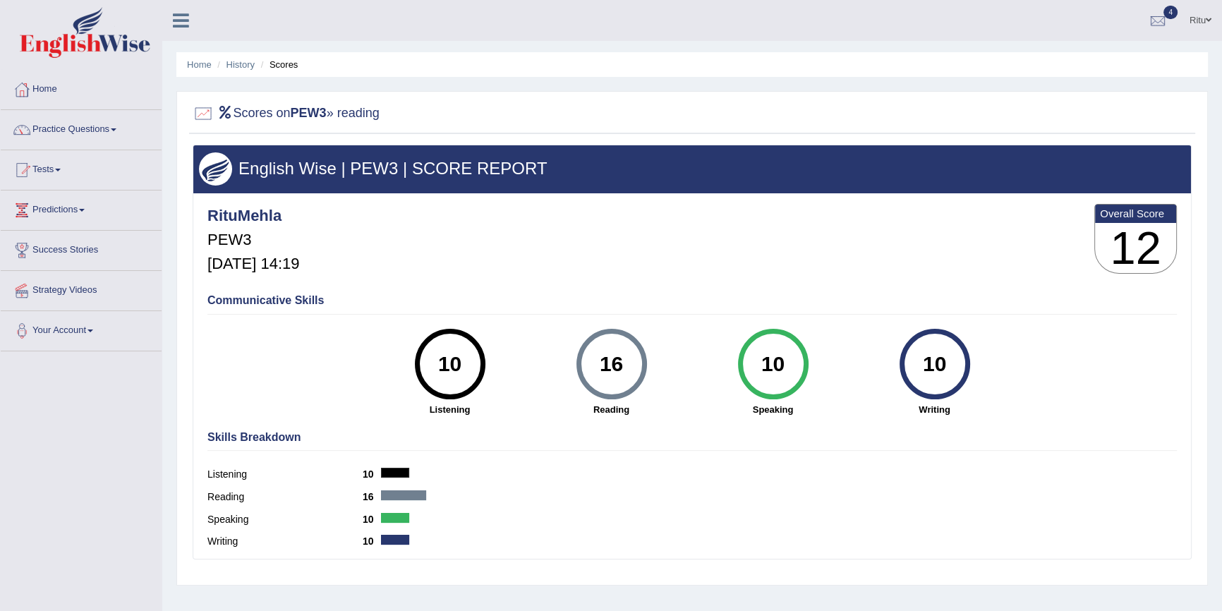
click at [622, 378] on div "16" at bounding box center [612, 363] width 52 height 59
click at [624, 378] on div "16" at bounding box center [612, 363] width 52 height 59
click at [236, 63] on link "History" at bounding box center [240, 64] width 28 height 11
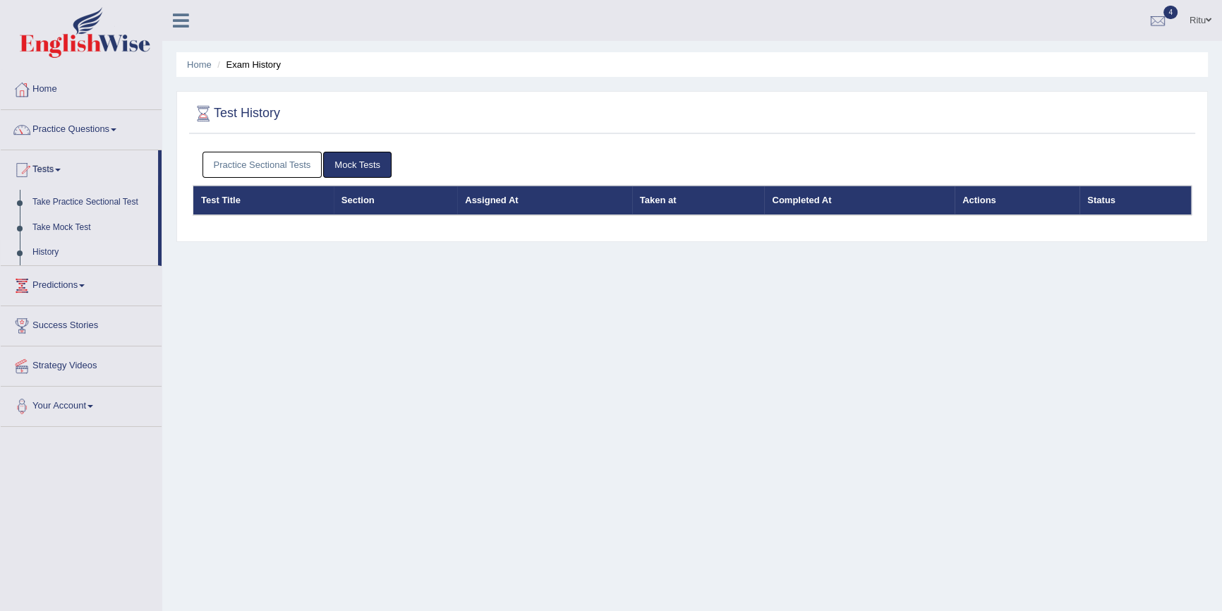
click at [377, 170] on link "Mock Tests" at bounding box center [357, 165] width 68 height 26
click at [254, 169] on link "Practice Sectional Tests" at bounding box center [262, 165] width 120 height 26
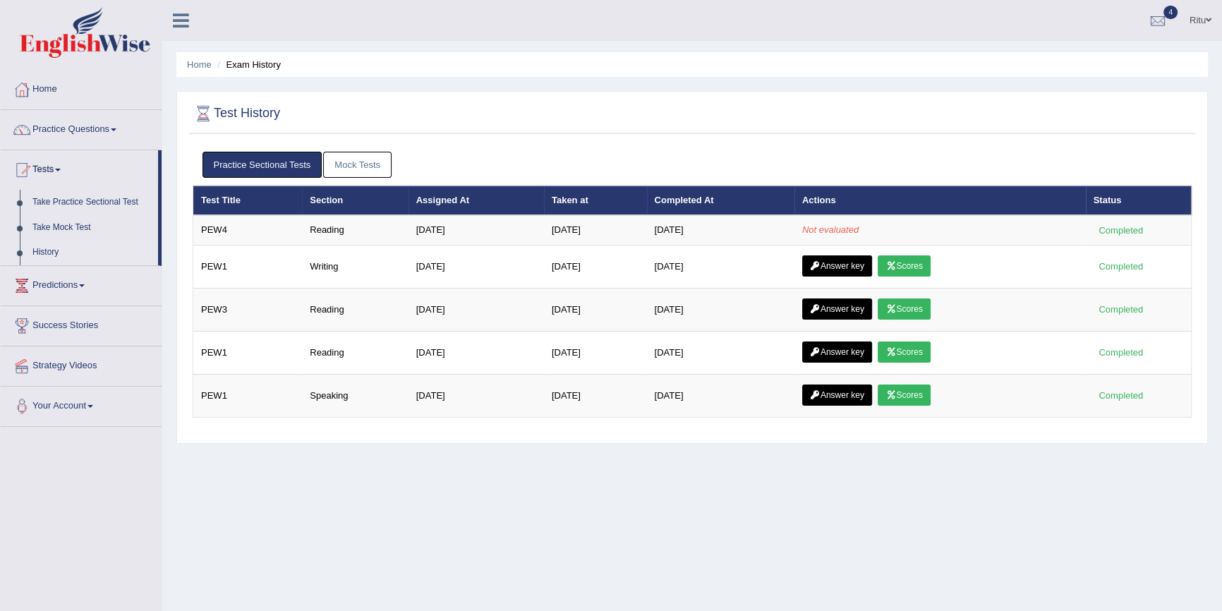
click at [63, 128] on link "Practice Questions" at bounding box center [81, 127] width 161 height 35
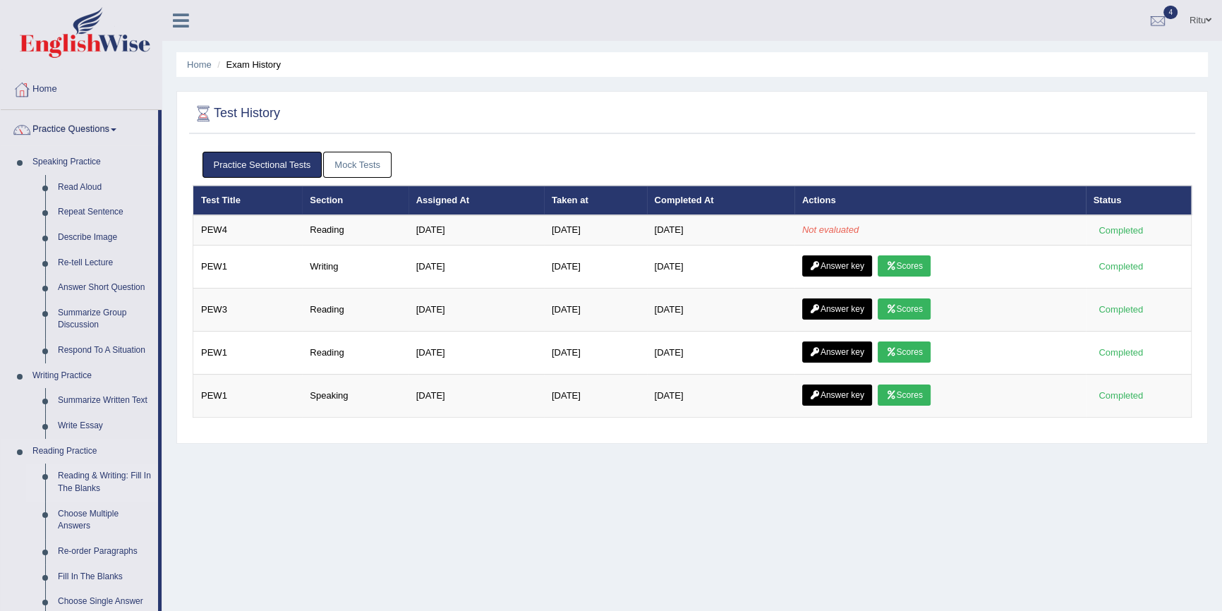
scroll to position [63, 0]
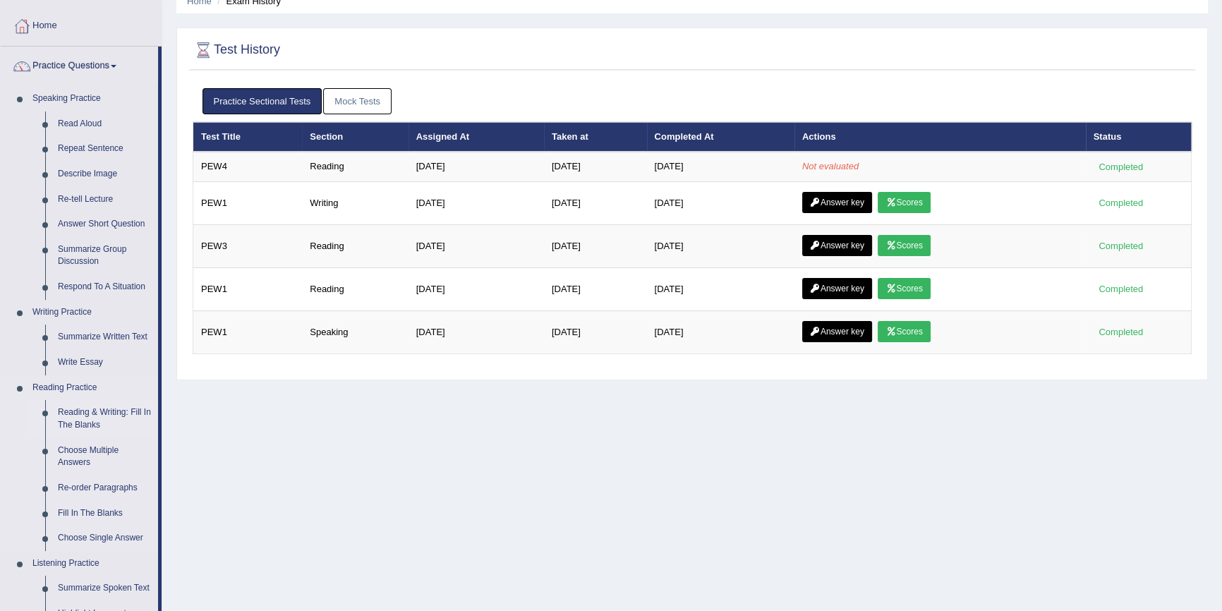
click at [85, 416] on link "Reading & Writing: Fill In The Blanks" at bounding box center [105, 418] width 107 height 37
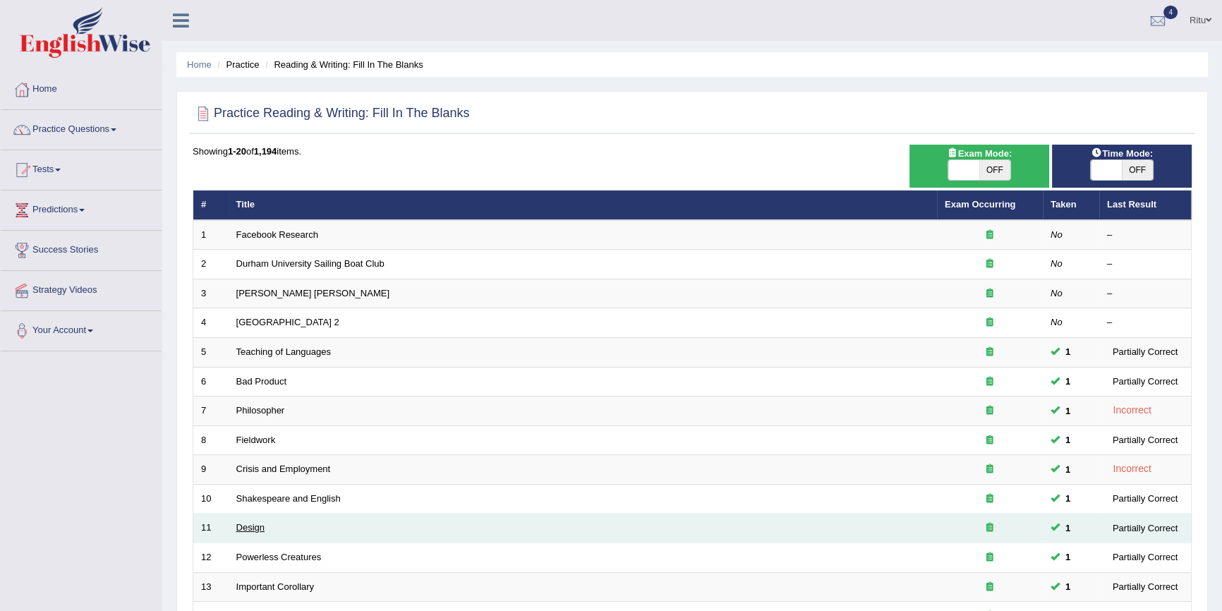
click at [253, 524] on link "Design" at bounding box center [250, 527] width 28 height 11
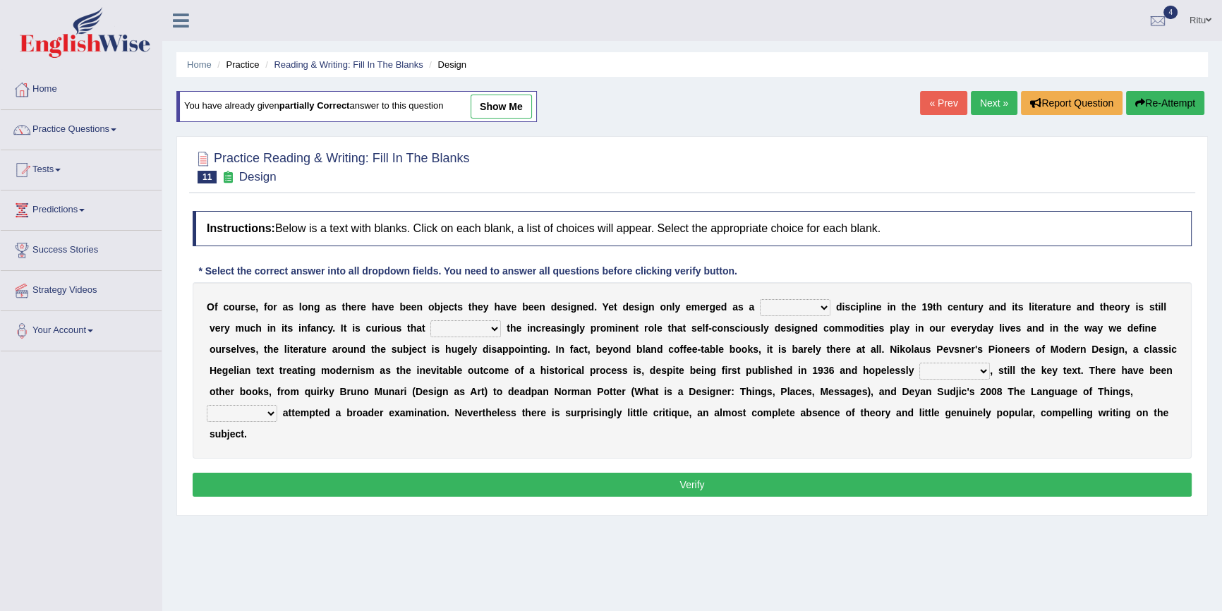
click at [823, 308] on select "bilateral ubiquitous foremost dedicated" at bounding box center [795, 307] width 71 height 17
select select "foremost"
click at [760, 299] on select "bilateral ubiquitous foremost dedicated" at bounding box center [795, 307] width 71 height 17
click at [824, 307] on select "bilateral ubiquitous foremost dedicated" at bounding box center [795, 307] width 71 height 17
click at [490, 329] on select "since despite within through" at bounding box center [465, 328] width 71 height 17
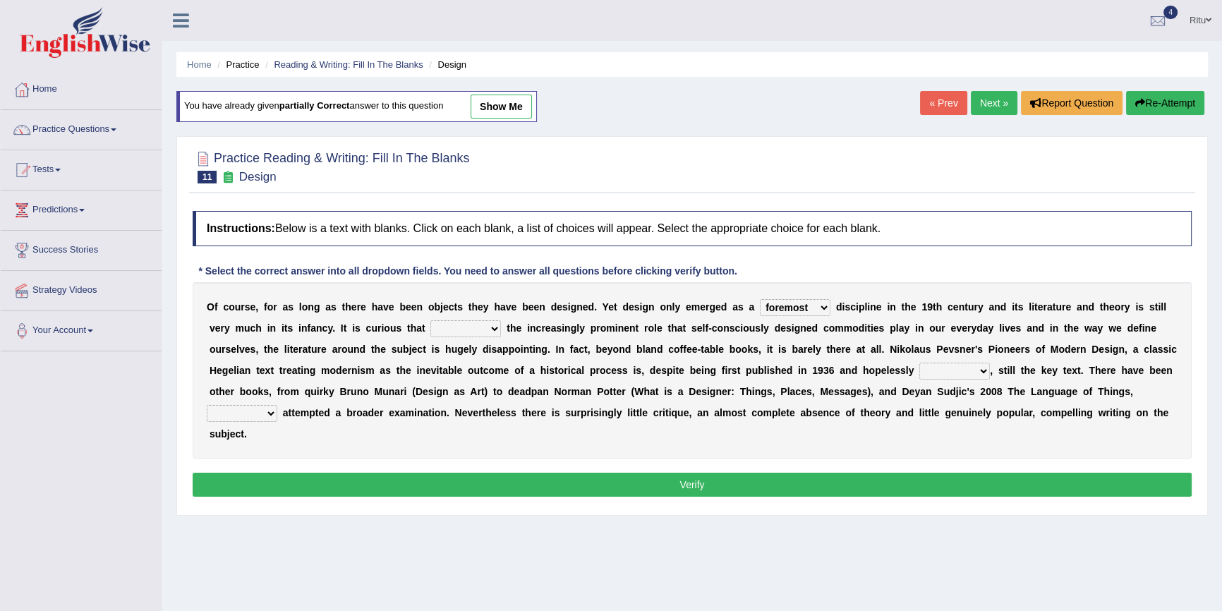
click at [430, 320] on select "since despite within through" at bounding box center [465, 328] width 71 height 17
click at [492, 328] on select "since despite within through" at bounding box center [465, 328] width 71 height 17
select select "since"
click at [430, 320] on select "since despite within through" at bounding box center [465, 328] width 71 height 17
click at [985, 370] on select "dates dating date dated" at bounding box center [954, 371] width 71 height 17
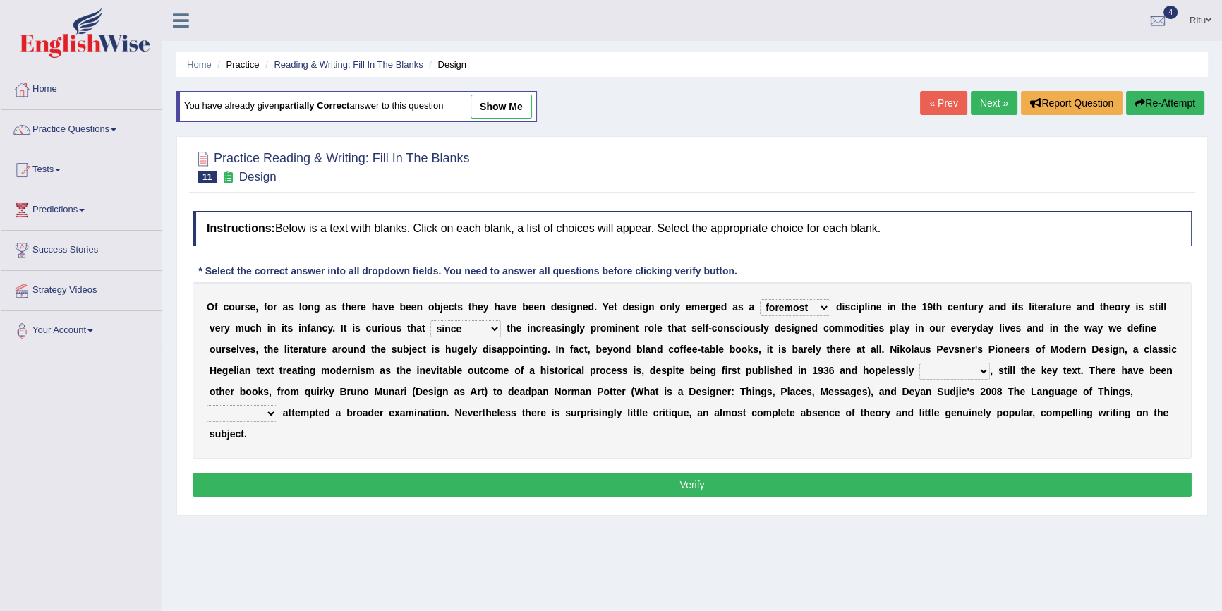
select select "dating"
click at [919, 363] on select "dates dating date dated" at bounding box center [954, 371] width 71 height 17
click at [273, 410] on select "which then however as" at bounding box center [242, 413] width 71 height 17
select select "which"
click at [207, 405] on select "which then however as" at bounding box center [242, 413] width 71 height 17
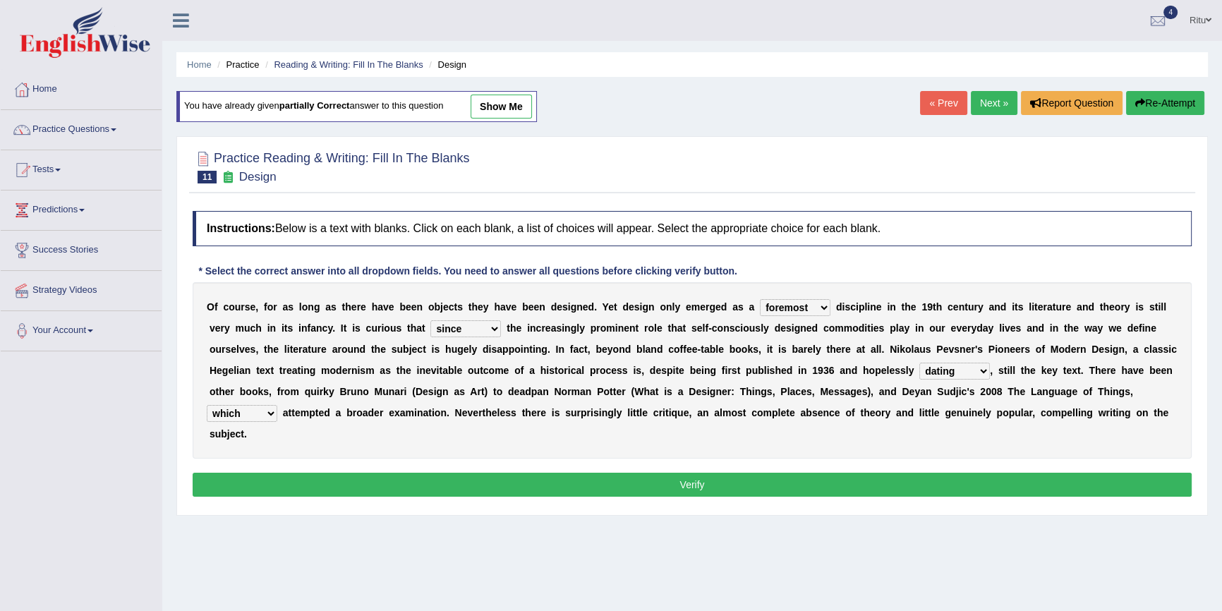
click at [677, 477] on button "Verify" at bounding box center [692, 485] width 999 height 24
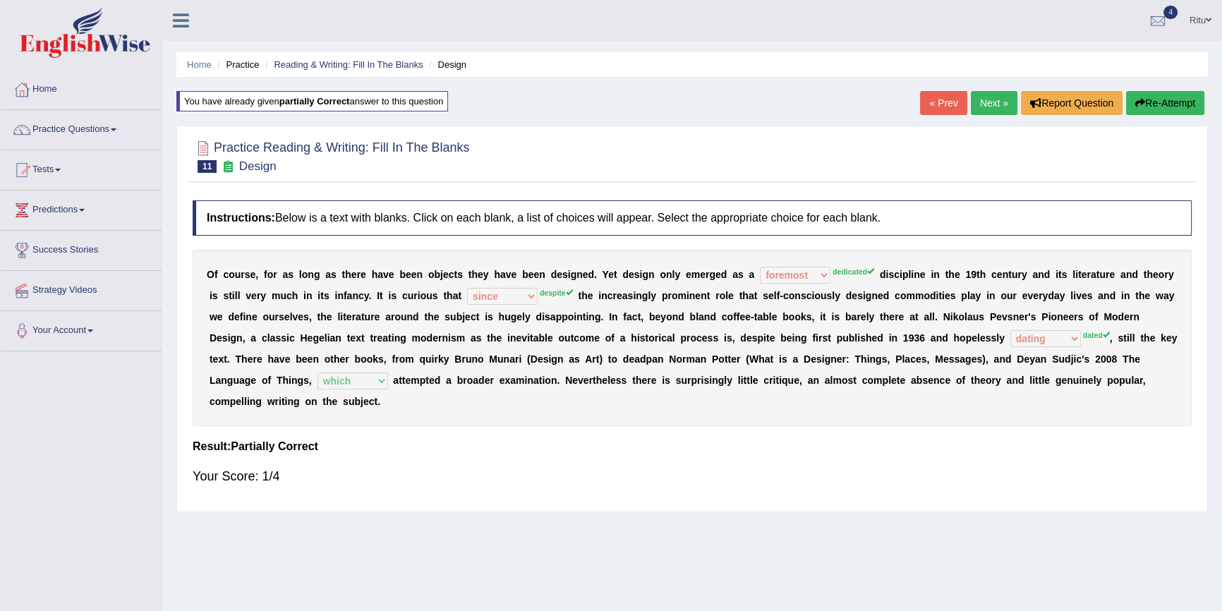
click at [992, 109] on link "Next »" at bounding box center [994, 103] width 47 height 24
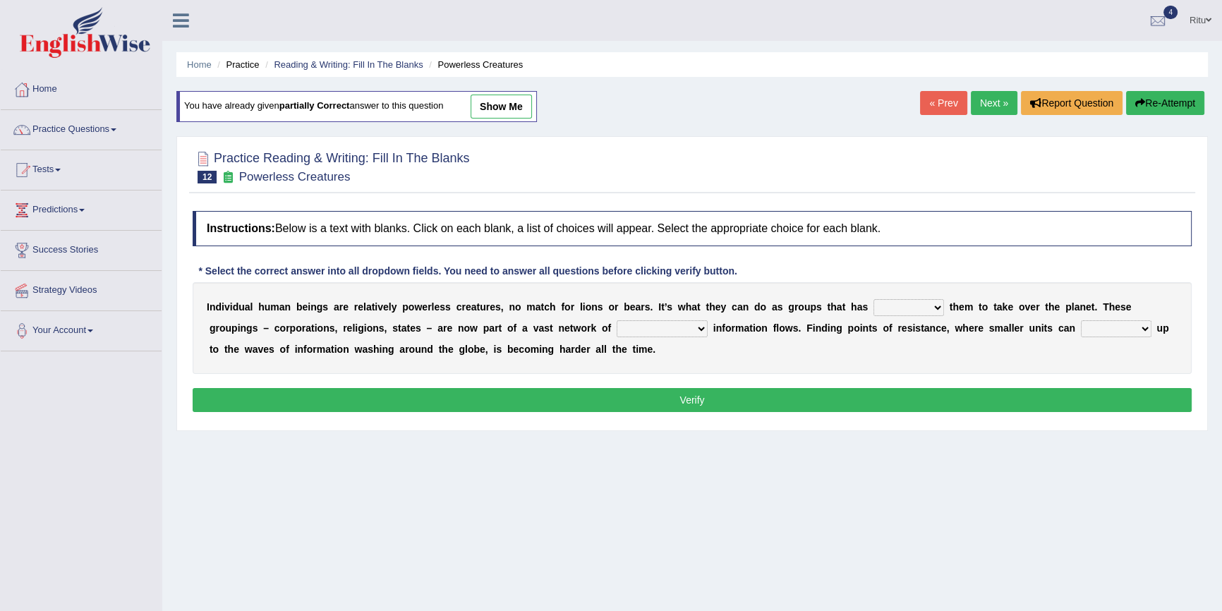
click at [940, 308] on select "enabled contended embodied conjured" at bounding box center [908, 307] width 71 height 17
select select "contended"
click at [873, 299] on select "enabled contended embodied conjured" at bounding box center [908, 307] width 71 height 17
click at [701, 327] on select "interconnected overlapping fastened exploited" at bounding box center [662, 328] width 91 height 17
select select "fastened"
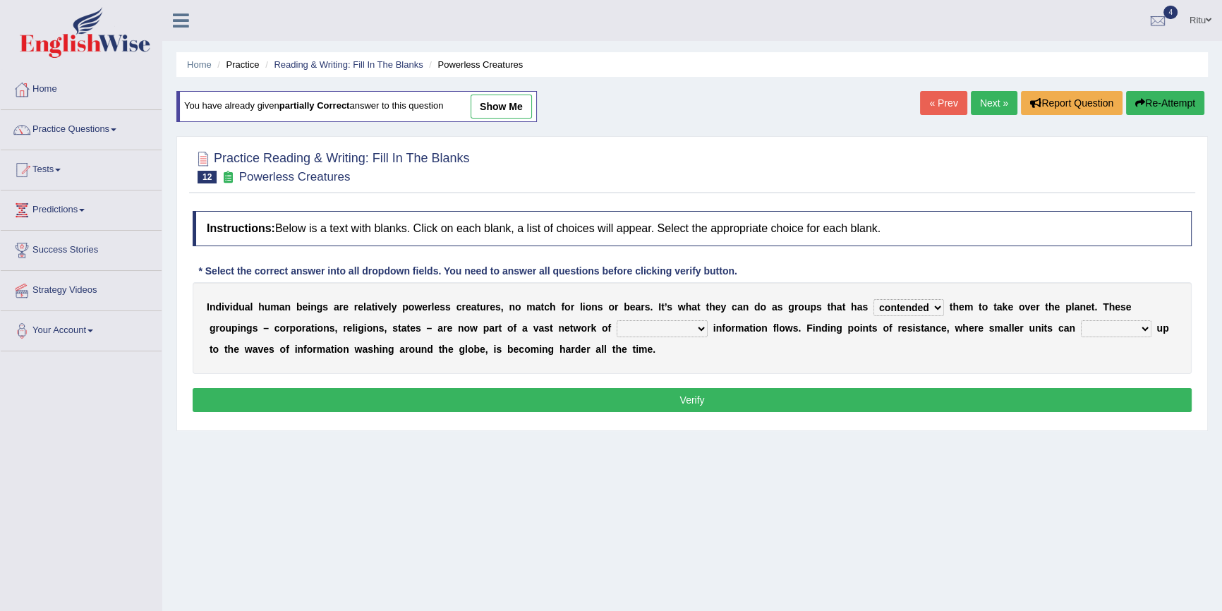
click at [617, 320] on select "interconnected overlapping fastened exploited" at bounding box center [662, 328] width 91 height 17
click at [1149, 328] on select "stand raise hail pump" at bounding box center [1116, 328] width 71 height 17
select select "stand"
click at [1081, 320] on select "stand raise hail pump" at bounding box center [1116, 328] width 71 height 17
click at [679, 397] on button "Verify" at bounding box center [692, 400] width 999 height 24
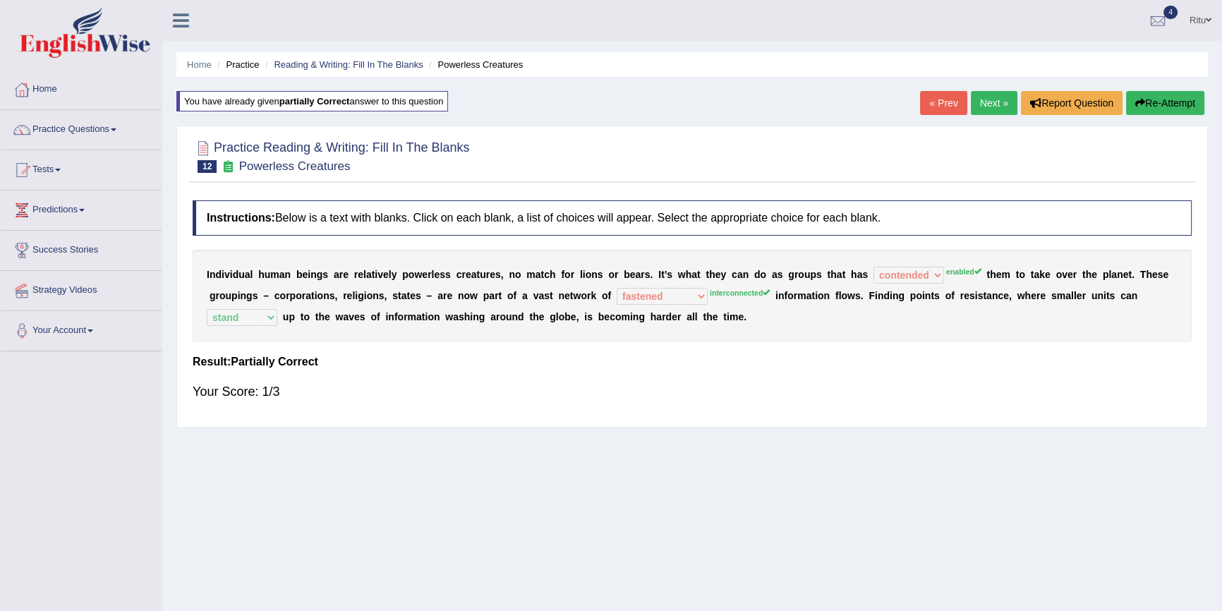
click at [986, 109] on link "Next »" at bounding box center [994, 103] width 47 height 24
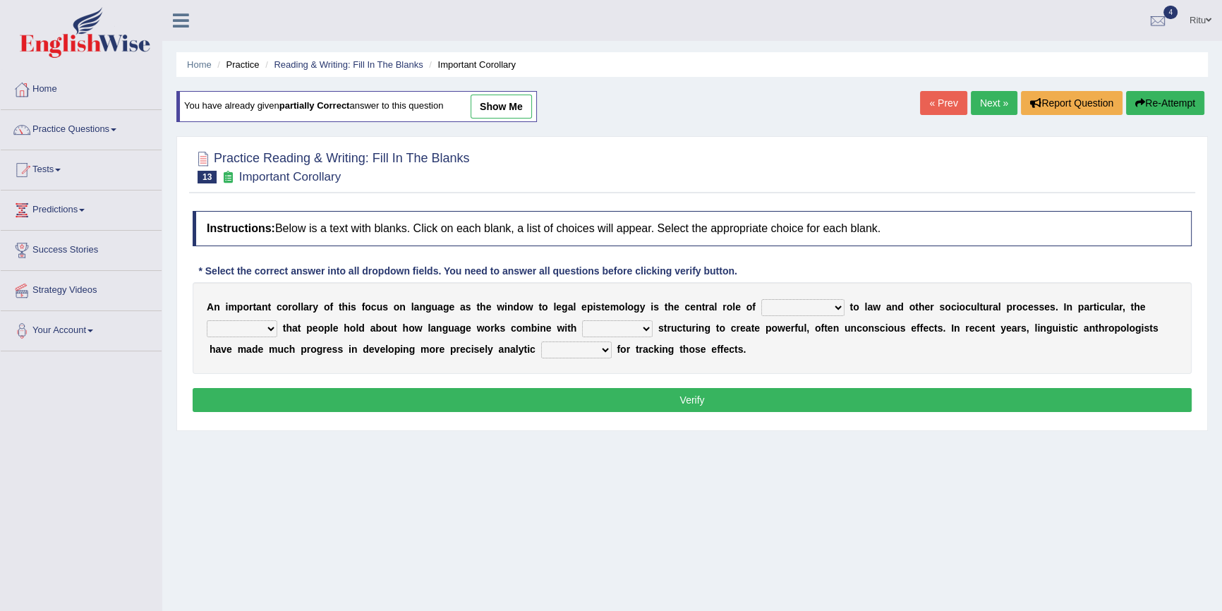
click at [840, 307] on select "discourse epoch dialect acquaintance" at bounding box center [802, 307] width 83 height 17
select select "discourse"
click at [761, 299] on select "discourse epoch dialect acquaintance" at bounding box center [802, 307] width 83 height 17
click at [270, 334] on select "deviation besmirch consent ideas" at bounding box center [242, 328] width 71 height 17
select select "ideas"
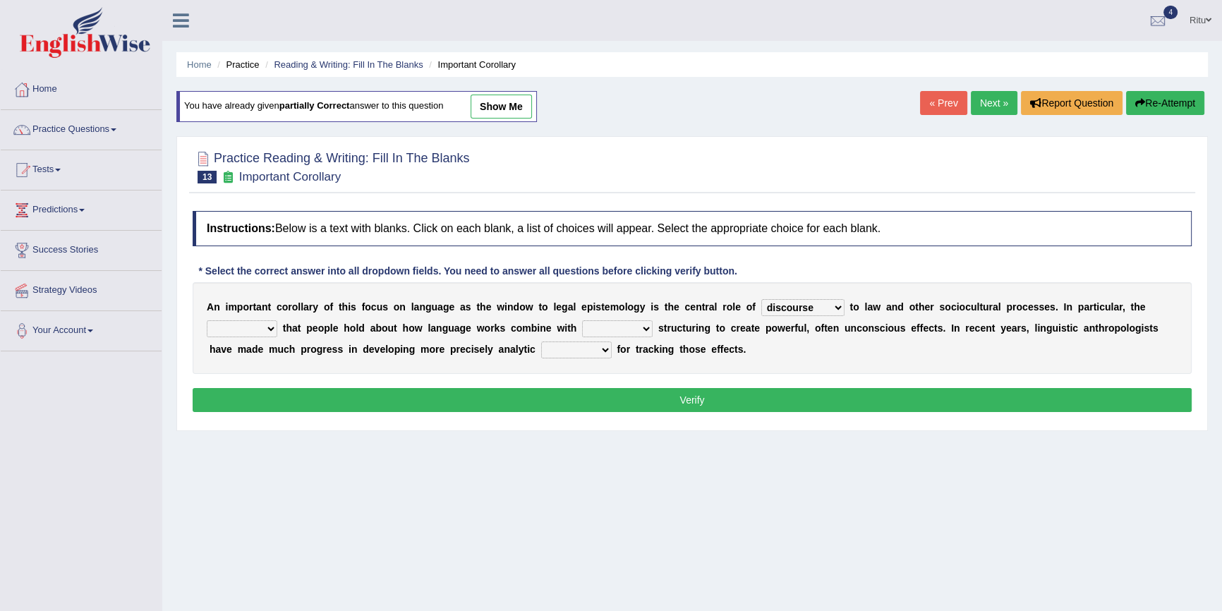
click at [207, 320] on select "deviation besmirch consent ideas" at bounding box center [242, 328] width 71 height 17
click at [646, 333] on select "mandatory linguistic legitimate customary" at bounding box center [617, 328] width 71 height 17
select select "linguistic"
click at [582, 320] on select "mandatory linguistic legitimate customary" at bounding box center [617, 328] width 71 height 17
click at [602, 348] on select "tools appetite albums stroke" at bounding box center [576, 349] width 71 height 17
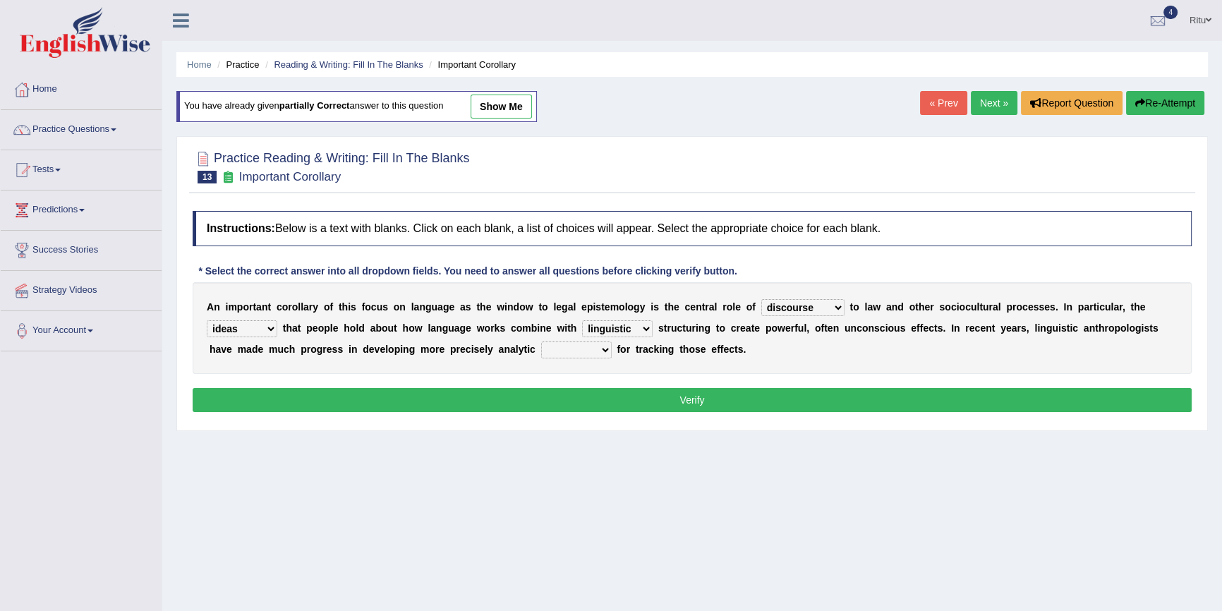
select select "tools"
click at [541, 341] on select "tools appetite albums stroke" at bounding box center [576, 349] width 71 height 17
click at [698, 394] on button "Verify" at bounding box center [692, 400] width 999 height 24
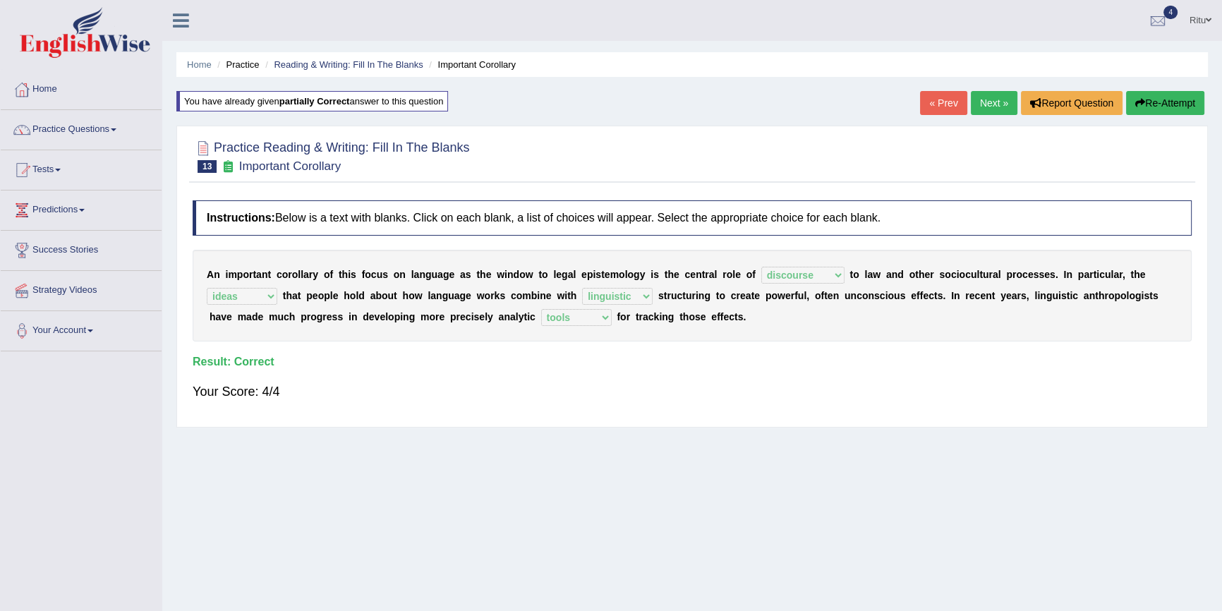
click at [986, 102] on link "Next »" at bounding box center [994, 103] width 47 height 24
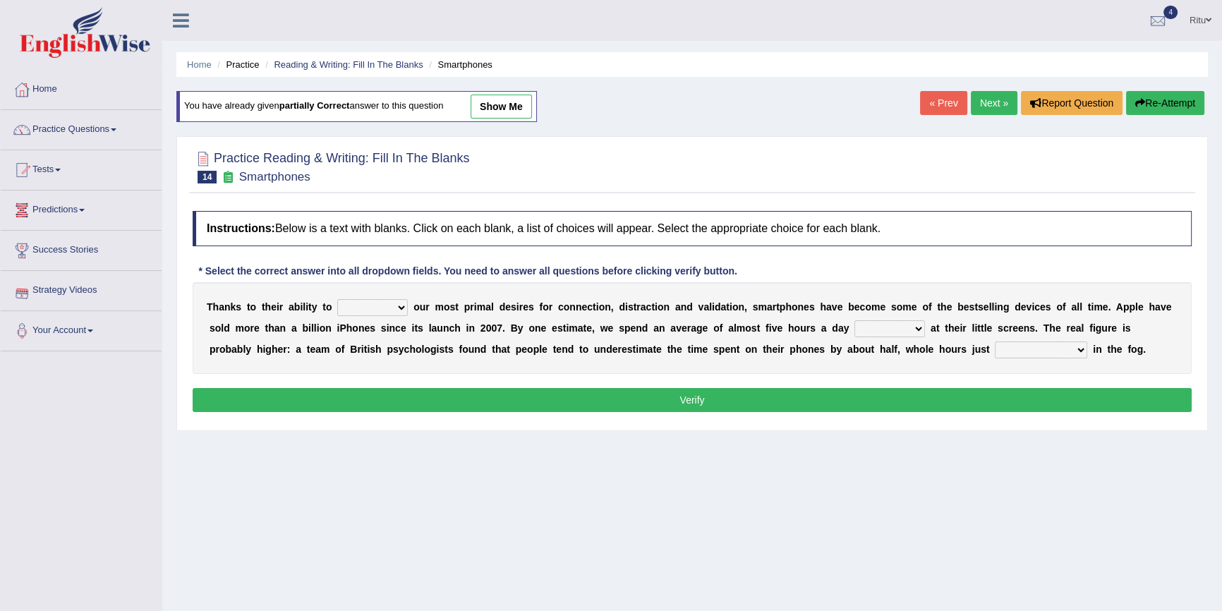
click at [399, 305] on select "hijack describe sharpen conserve" at bounding box center [372, 307] width 71 height 17
select select "describe"
click at [337, 299] on select "hijack describe sharpen conserve" at bounding box center [372, 307] width 71 height 17
click at [913, 328] on select "watching waggling snoring staring" at bounding box center [889, 328] width 71 height 17
select select "watching"
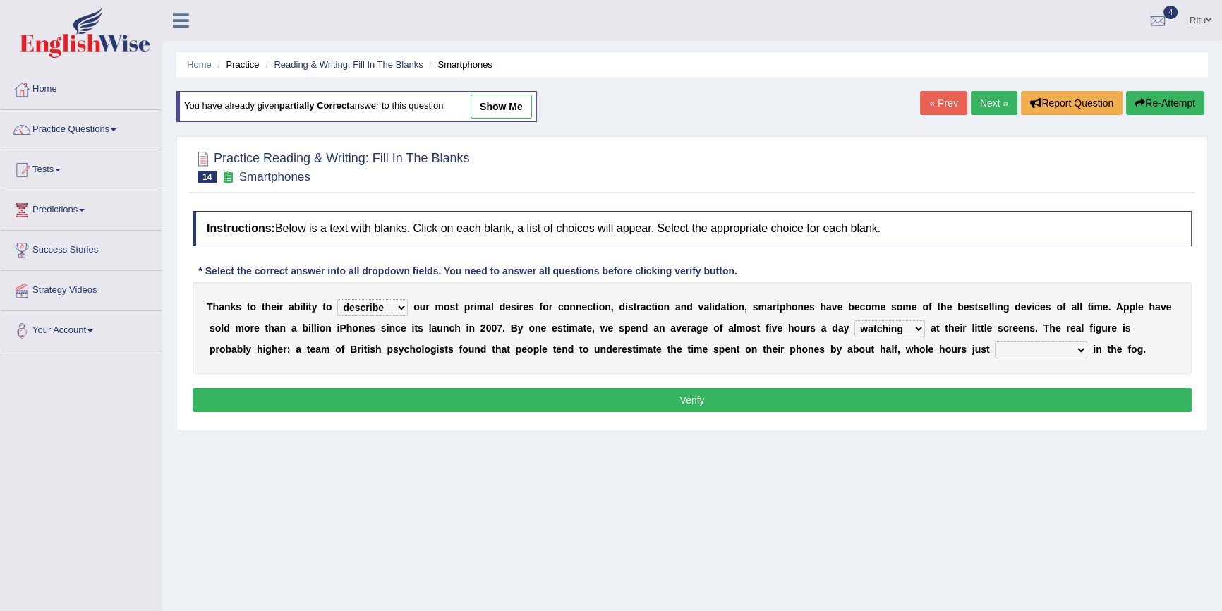
click at [854, 320] on select "watching waggling snoring staring" at bounding box center [889, 328] width 71 height 17
click at [1087, 344] on b at bounding box center [1090, 349] width 6 height 11
click at [1068, 349] on select "has evaporated evaporating evaporate evaporates" at bounding box center [1041, 349] width 92 height 17
select select "evaporate"
click at [995, 341] on select "has evaporated evaporating evaporate evaporates" at bounding box center [1041, 349] width 92 height 17
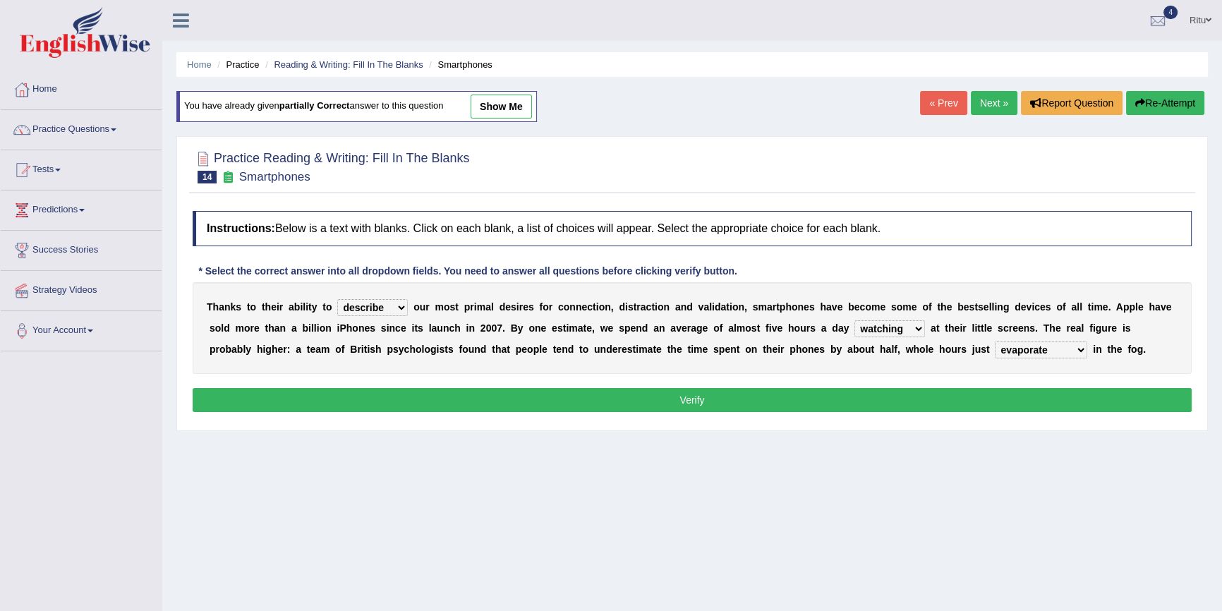
click at [678, 396] on button "Verify" at bounding box center [692, 400] width 999 height 24
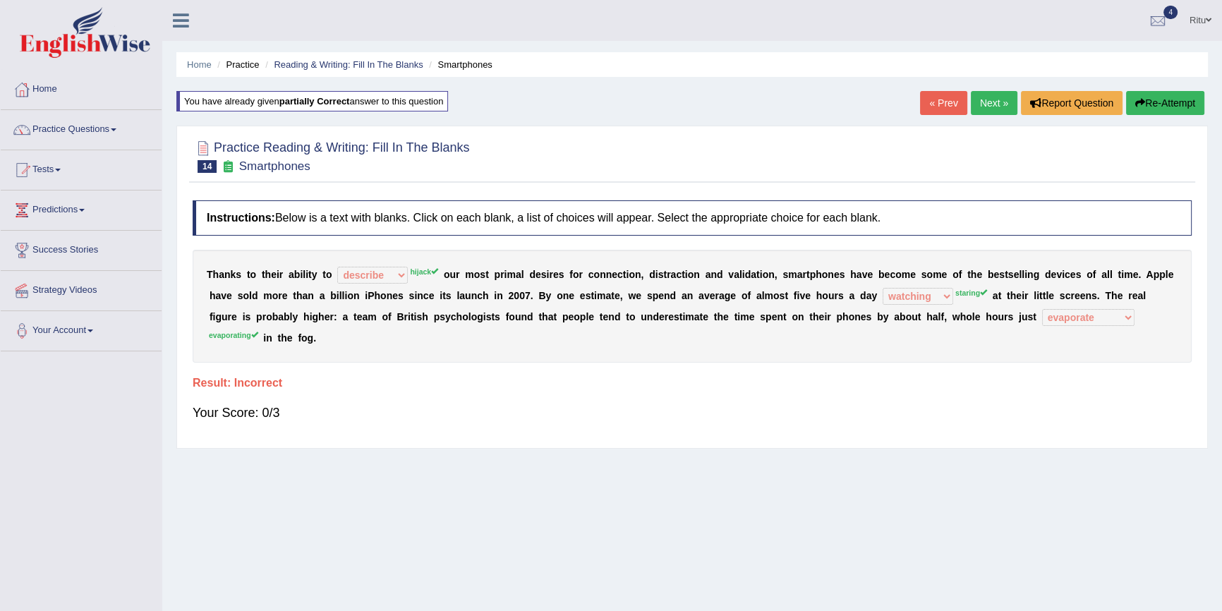
click at [989, 98] on link "Next »" at bounding box center [994, 103] width 47 height 24
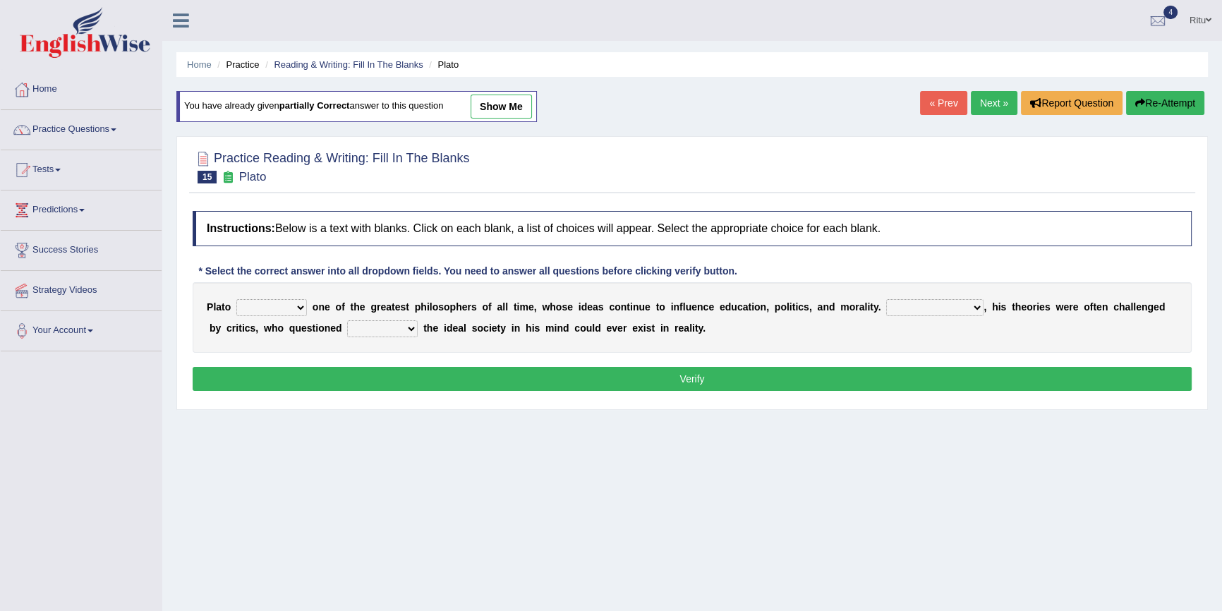
click at [294, 303] on select "keeps comes claims remains" at bounding box center [271, 307] width 71 height 17
select select "comes"
click at [236, 299] on select "keeps comes claims remains" at bounding box center [271, 307] width 71 height 17
click at [971, 304] on select "Notwithstanding So However Whatever" at bounding box center [934, 307] width 97 height 17
select select "However"
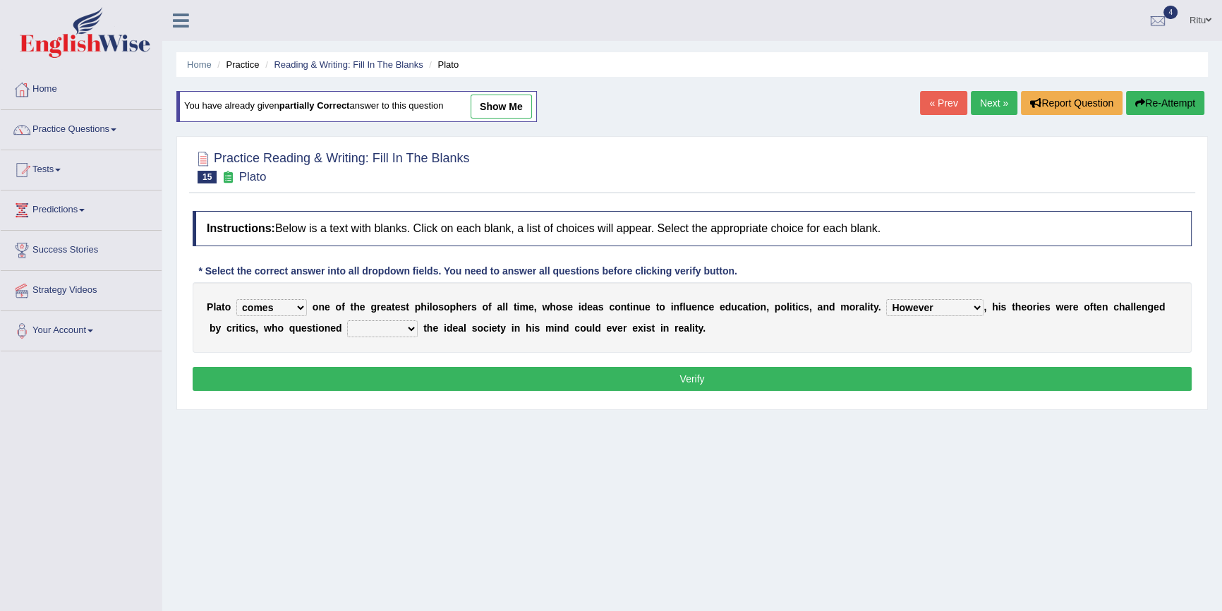
click at [886, 299] on select "Notwithstanding So However Whatever" at bounding box center [934, 307] width 97 height 17
click at [404, 327] on select "which what that whether" at bounding box center [382, 328] width 71 height 17
select select "that"
click at [347, 320] on select "which what that whether" at bounding box center [382, 328] width 71 height 17
click at [701, 373] on button "Verify" at bounding box center [692, 379] width 999 height 24
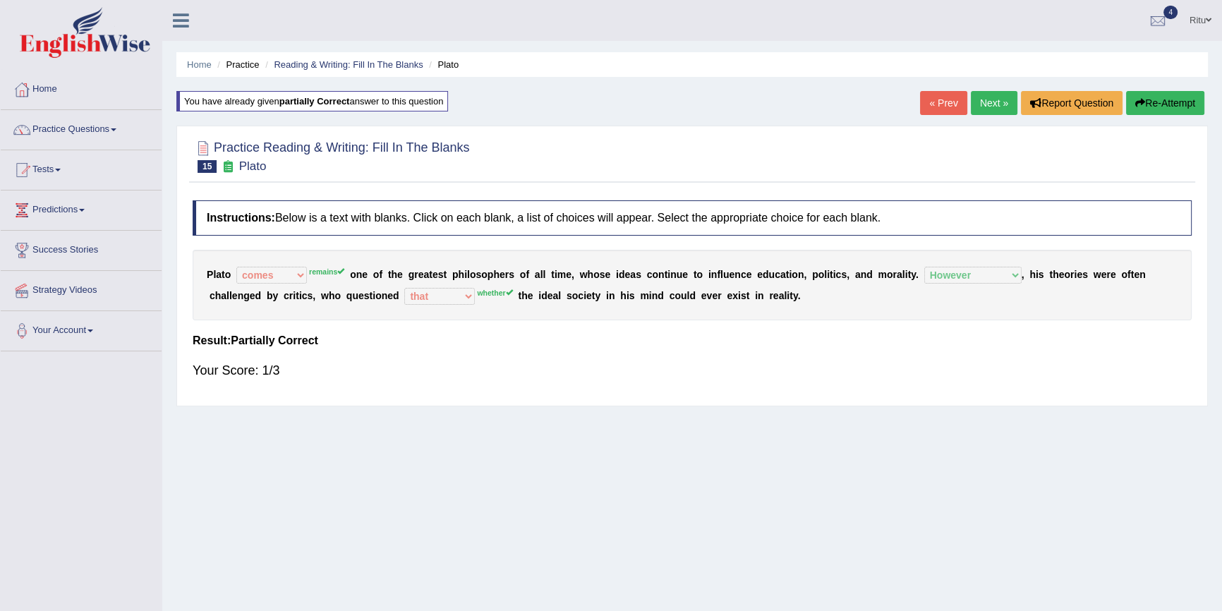
click at [976, 99] on link "Next »" at bounding box center [994, 103] width 47 height 24
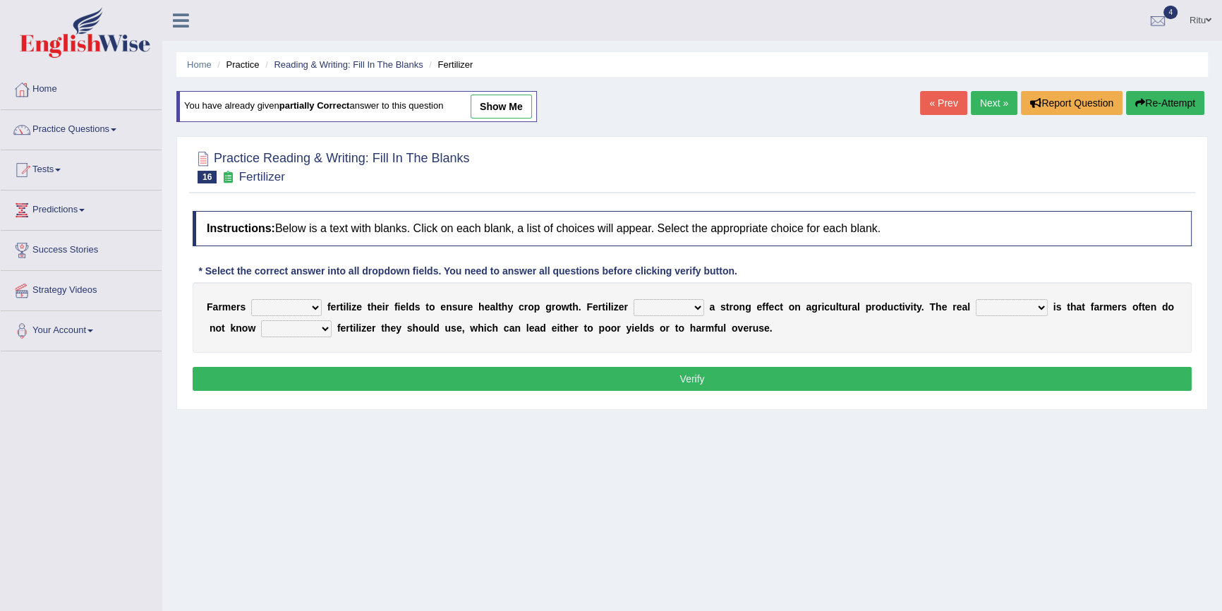
click at [318, 305] on select "must should need can" at bounding box center [286, 307] width 71 height 17
select select "must"
click at [251, 299] on select "must should need can" at bounding box center [286, 307] width 71 height 17
click at [692, 306] on select "has had have having" at bounding box center [669, 307] width 71 height 17
select select "have"
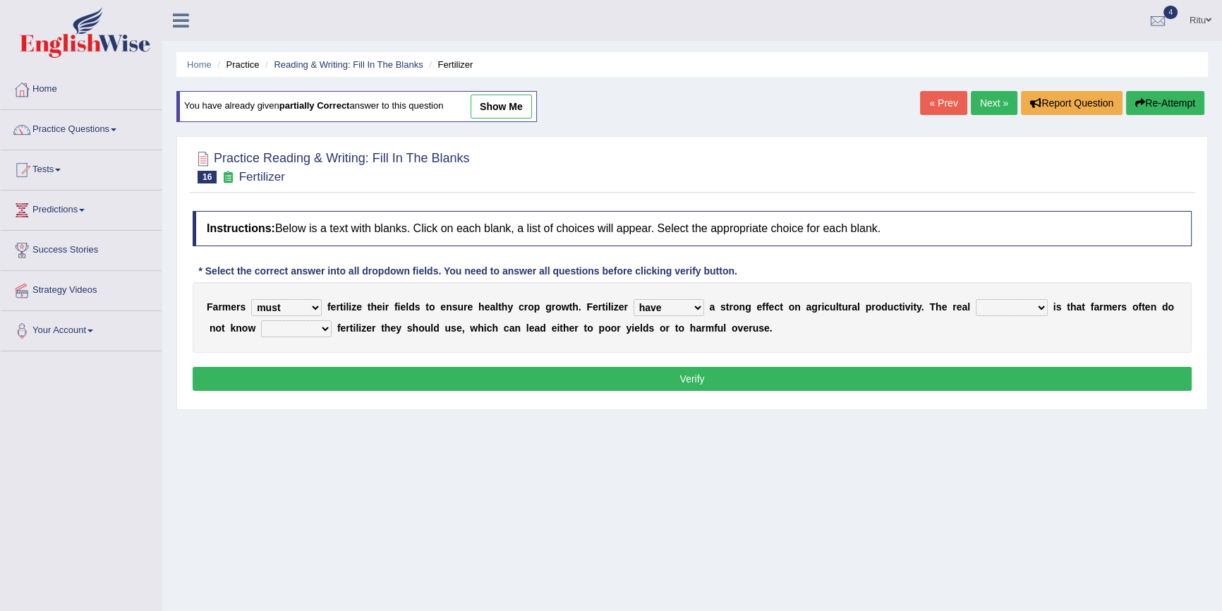
click at [634, 299] on select "has had have having" at bounding box center [669, 307] width 71 height 17
click at [1039, 307] on select "problem question conclusion answer" at bounding box center [1012, 307] width 72 height 17
select select "problem"
click at [976, 299] on select "problem question conclusion answer" at bounding box center [1012, 307] width 72 height 17
click at [321, 327] on select "how much how many however so much" at bounding box center [296, 328] width 71 height 17
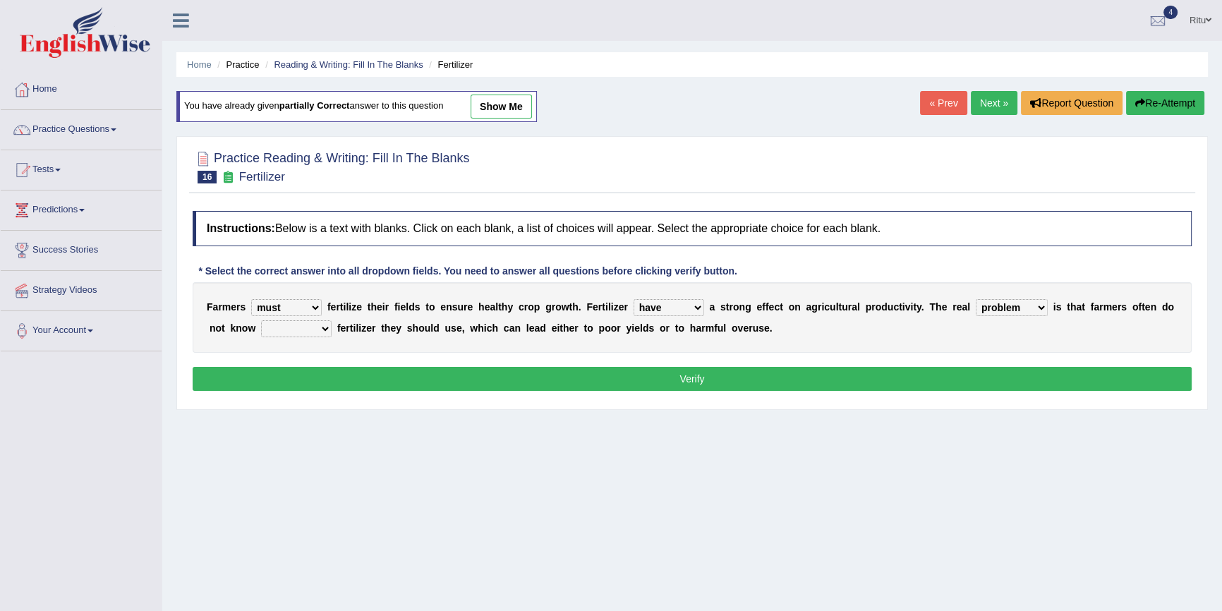
select select "how many"
click at [261, 320] on select "how much how many however so much" at bounding box center [296, 328] width 71 height 17
click at [684, 370] on button "Verify" at bounding box center [692, 379] width 999 height 24
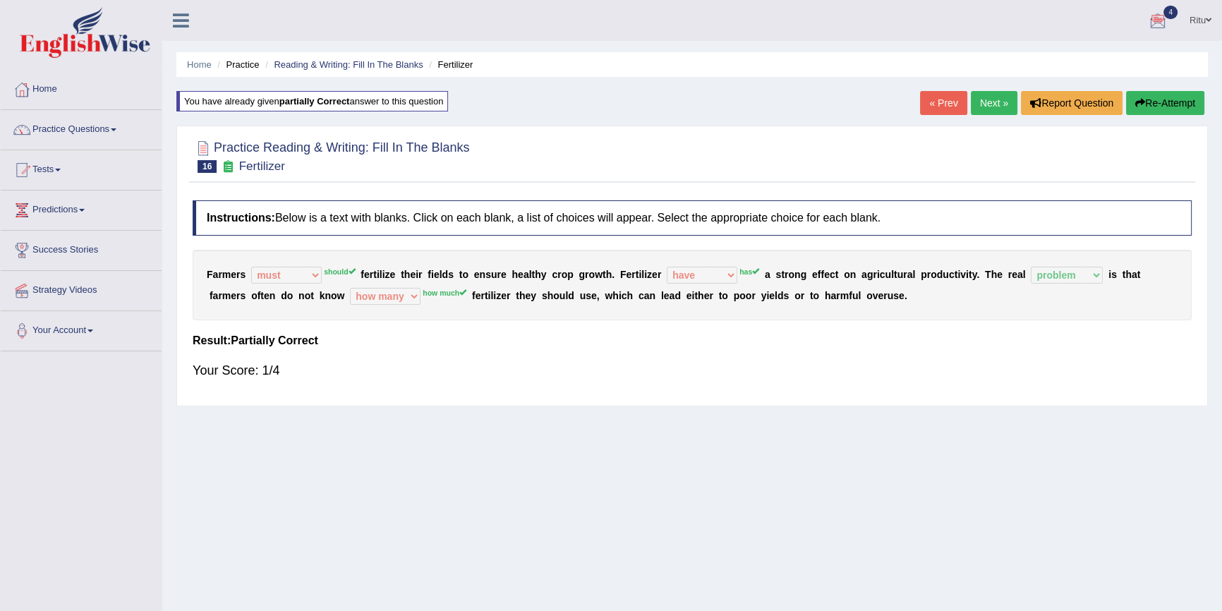
click at [985, 97] on link "Next »" at bounding box center [994, 103] width 47 height 24
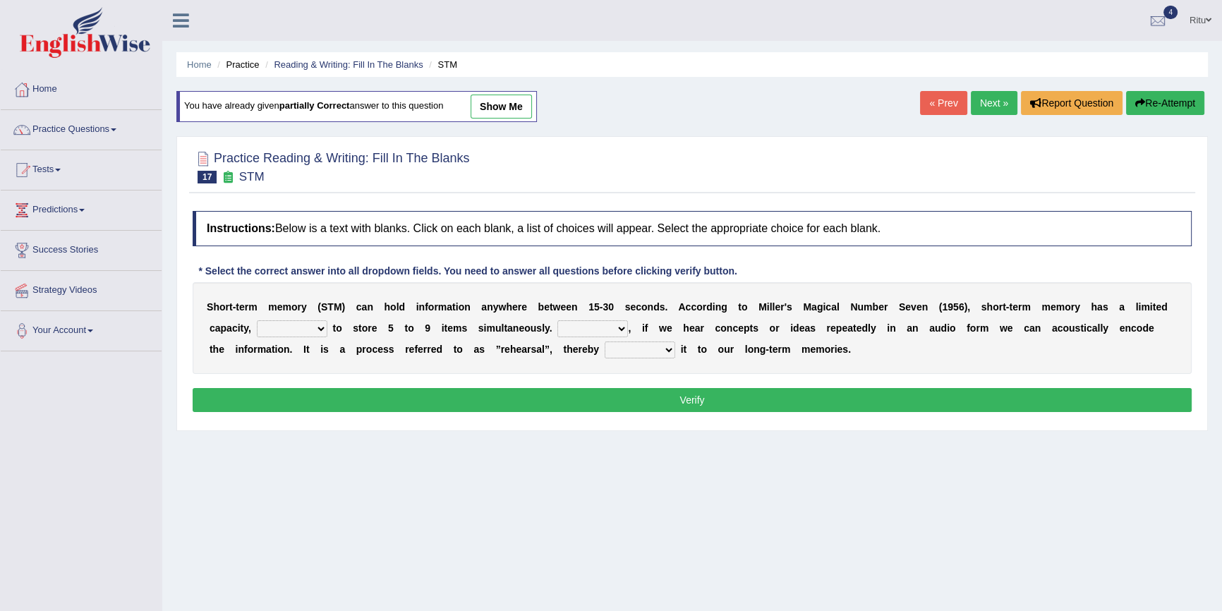
click at [322, 328] on select "being able is able be able unable" at bounding box center [292, 328] width 71 height 17
select select "is able"
click at [257, 320] on select "being able is able be able unable" at bounding box center [292, 328] width 71 height 17
click at [619, 324] on select "However So Moreover Therefore" at bounding box center [592, 328] width 71 height 17
click at [557, 320] on select "However So Moreover Therefore" at bounding box center [592, 328] width 71 height 17
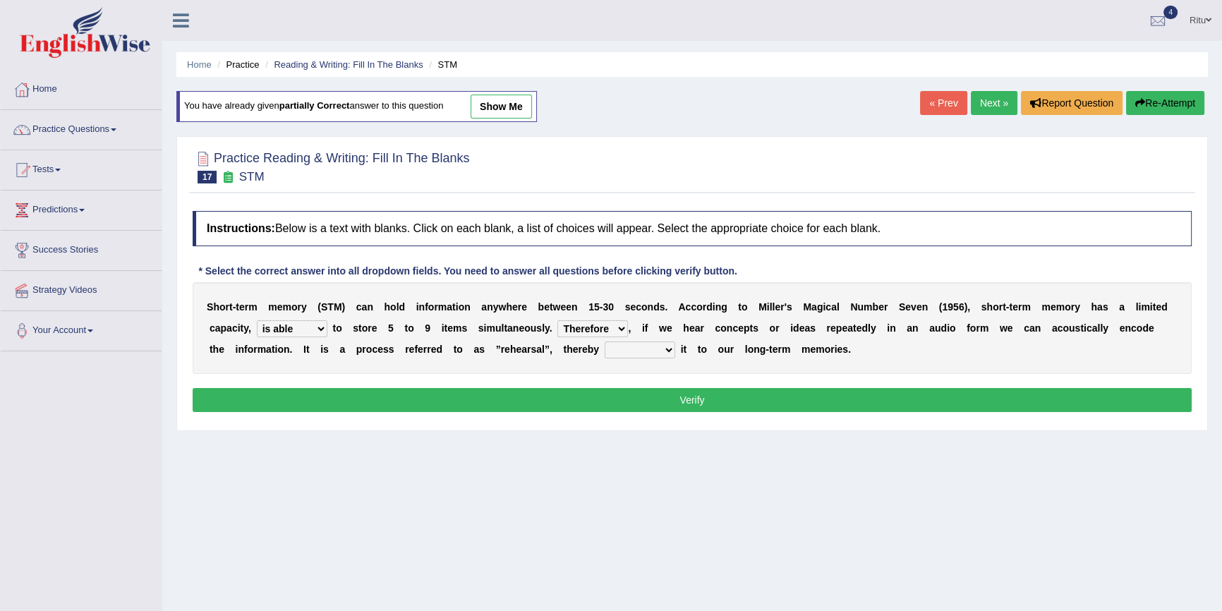
click at [626, 329] on select "However So Moreover Therefore" at bounding box center [592, 328] width 71 height 17
select select "So"
click at [557, 320] on select "However So Moreover Therefore" at bounding box center [592, 328] width 71 height 17
click at [670, 352] on select "commit commits commiting commited" at bounding box center [640, 349] width 71 height 17
select select "commits"
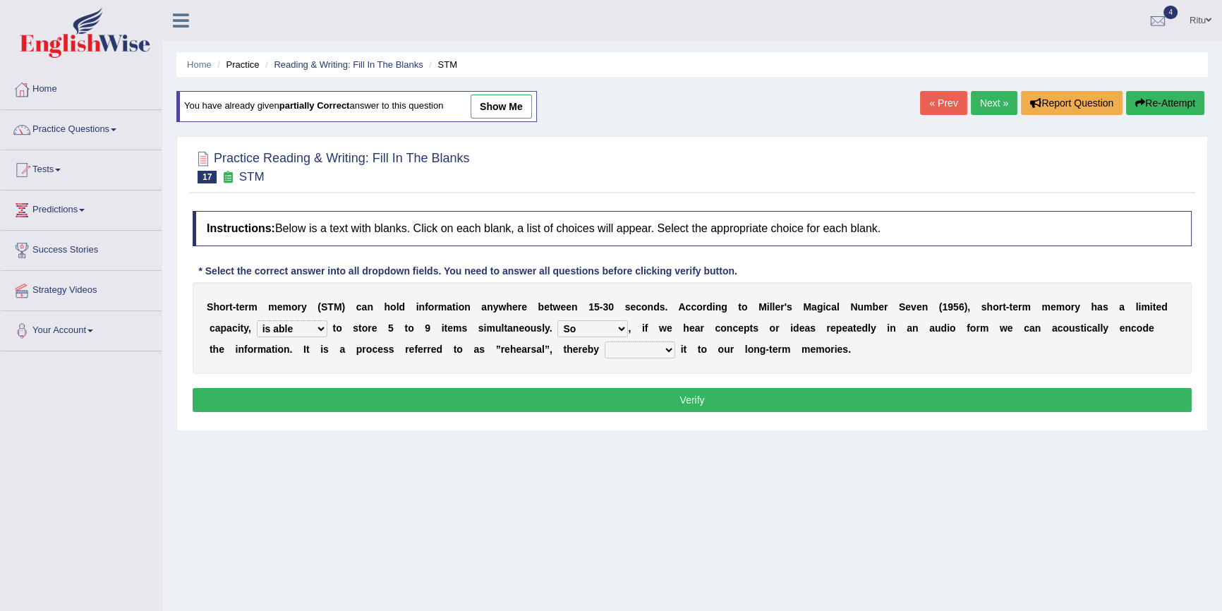
click at [605, 341] on select "commit commits commiting commited" at bounding box center [640, 349] width 71 height 17
click at [691, 401] on button "Verify" at bounding box center [692, 400] width 999 height 24
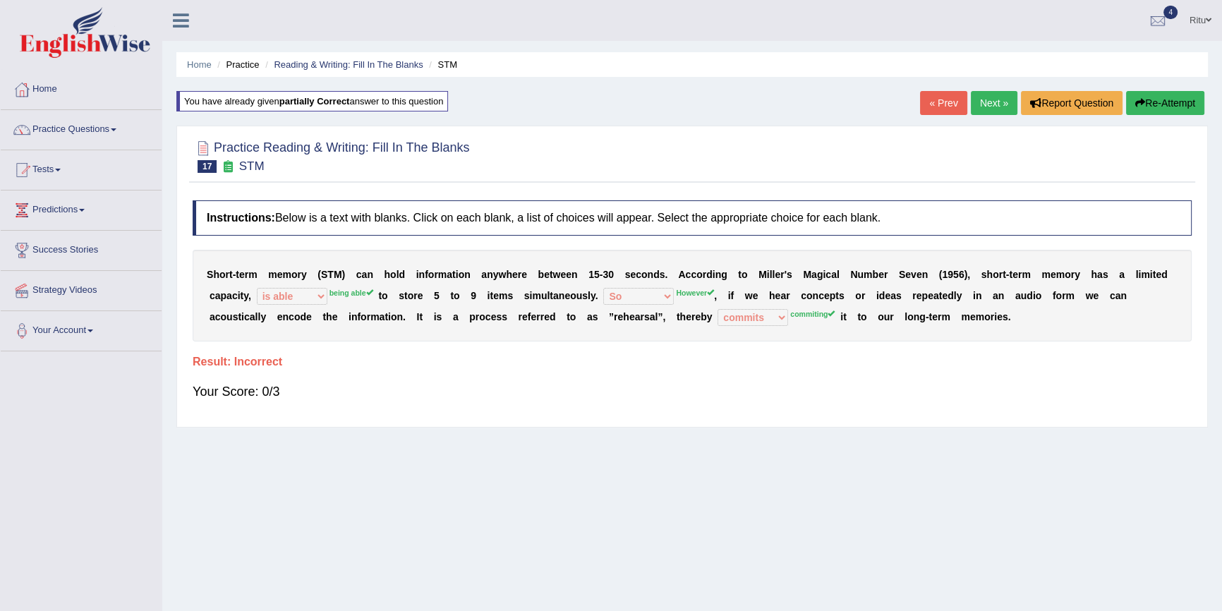
click at [935, 97] on link "« Prev" at bounding box center [943, 103] width 47 height 24
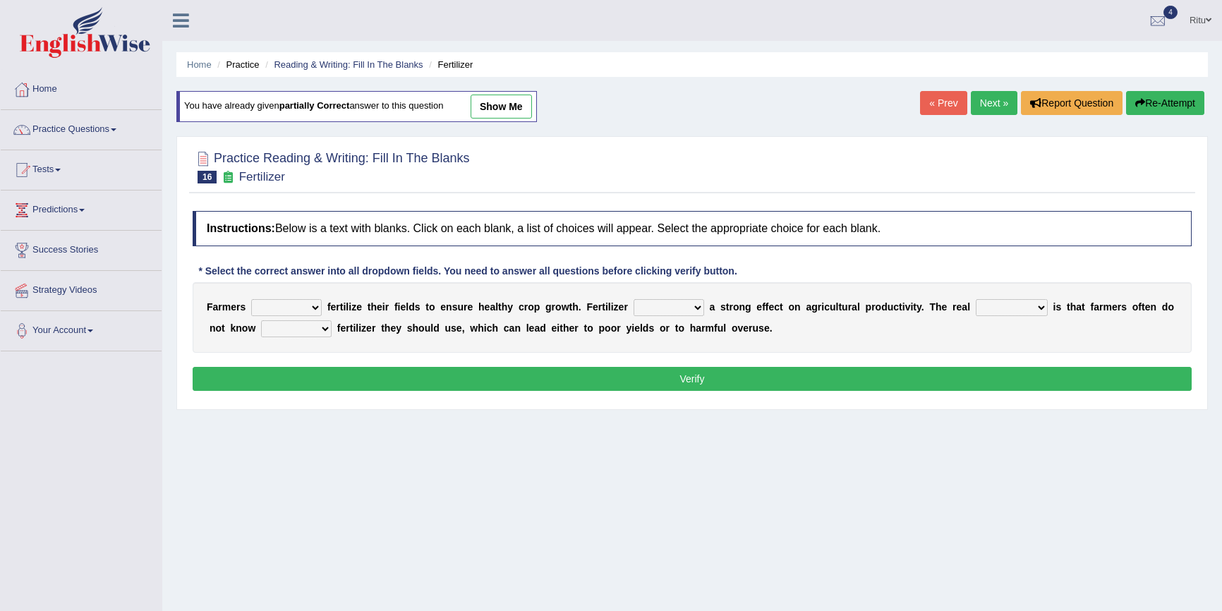
click at [981, 107] on link "Next »" at bounding box center [994, 103] width 47 height 24
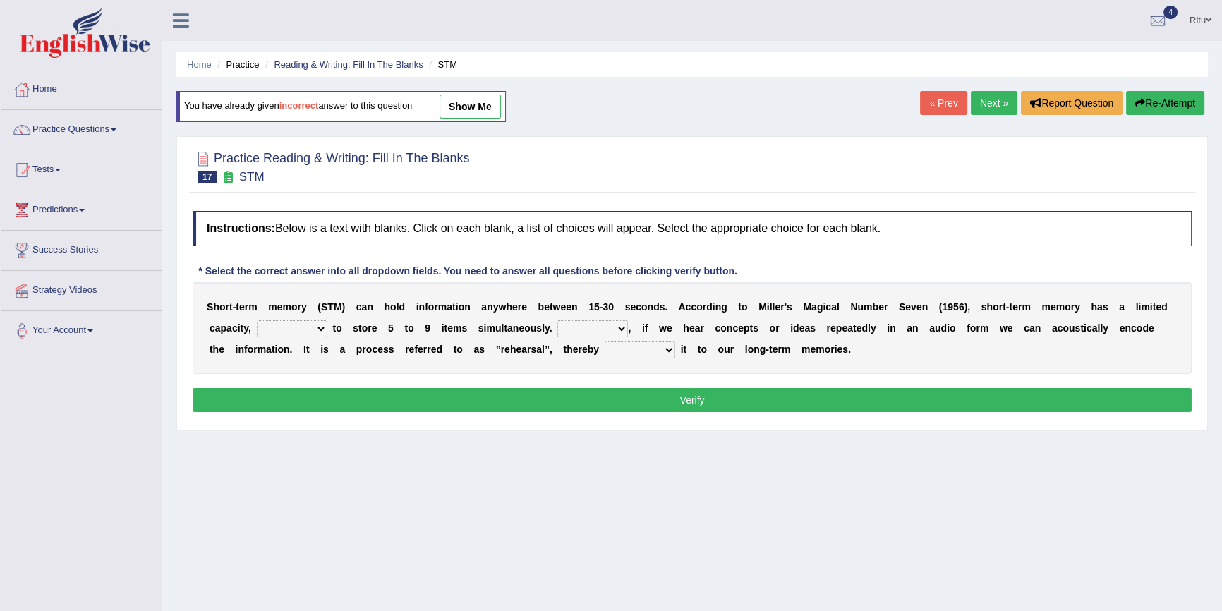
click at [323, 327] on select "being able is able be able unable" at bounding box center [292, 328] width 71 height 17
select select "being able"
click at [257, 320] on select "being able is able be able unable" at bounding box center [292, 328] width 71 height 17
click at [615, 330] on select "However So Moreover Therefore" at bounding box center [592, 328] width 71 height 17
select select "However"
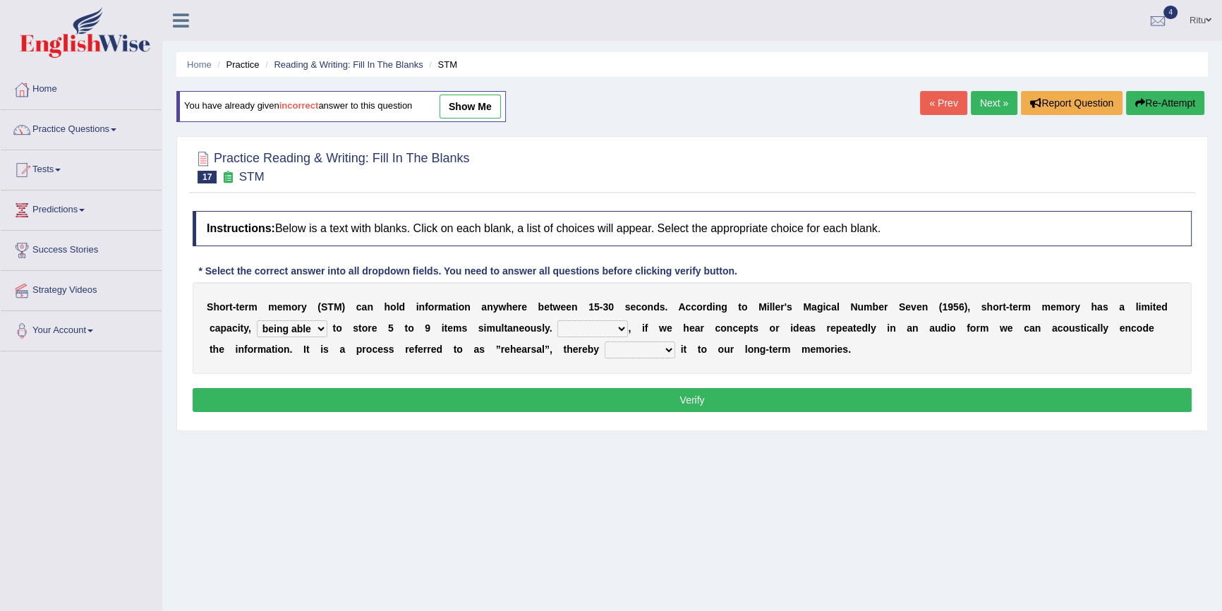
click at [557, 320] on select "However So Moreover Therefore" at bounding box center [592, 328] width 71 height 17
click at [665, 350] on select "commit commits commiting commited" at bounding box center [640, 349] width 71 height 17
select select "commited"
click at [605, 341] on select "commit commits commiting commited" at bounding box center [640, 349] width 71 height 17
click at [692, 401] on button "Verify" at bounding box center [692, 400] width 999 height 24
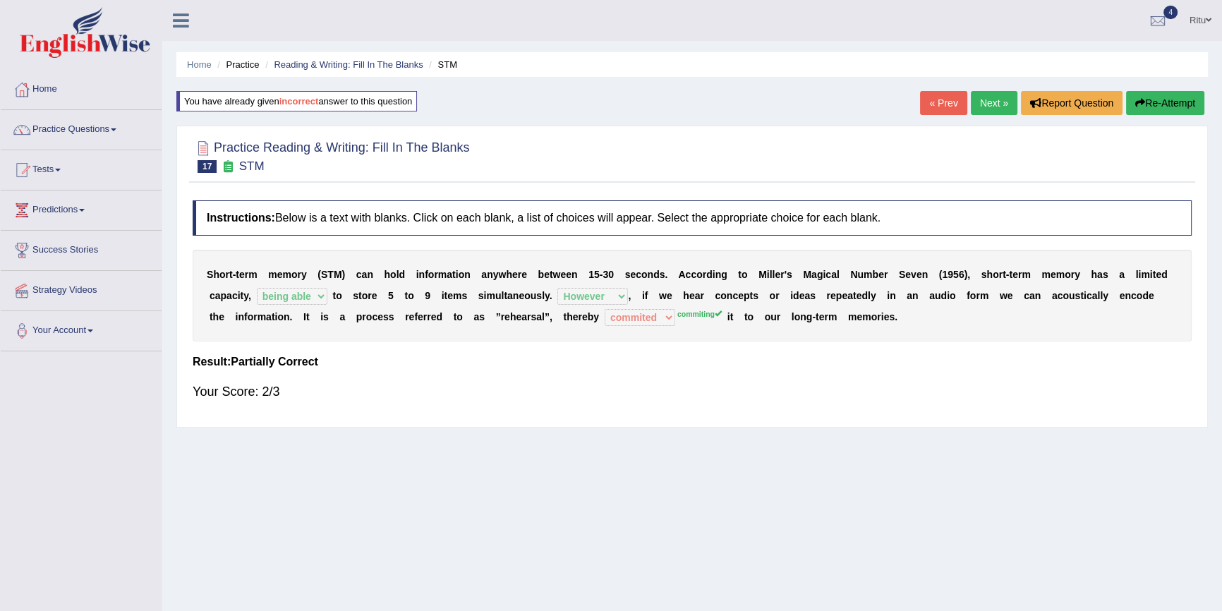
click at [1003, 102] on link "Next »" at bounding box center [994, 103] width 47 height 24
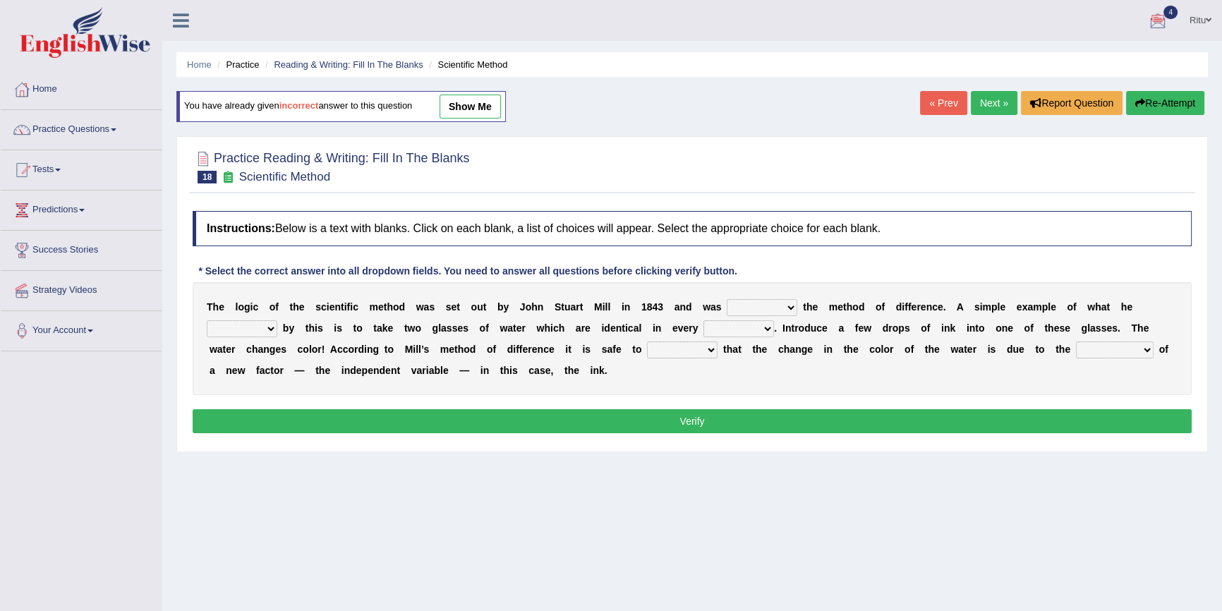
click at [792, 310] on select "pointed claimed demanded named" at bounding box center [762, 307] width 71 height 17
select select "pointed"
click at [727, 299] on select "pointed claimed demanded named" at bounding box center [762, 307] width 71 height 17
click at [270, 329] on select "capped charged found meant" at bounding box center [242, 328] width 71 height 17
select select "found"
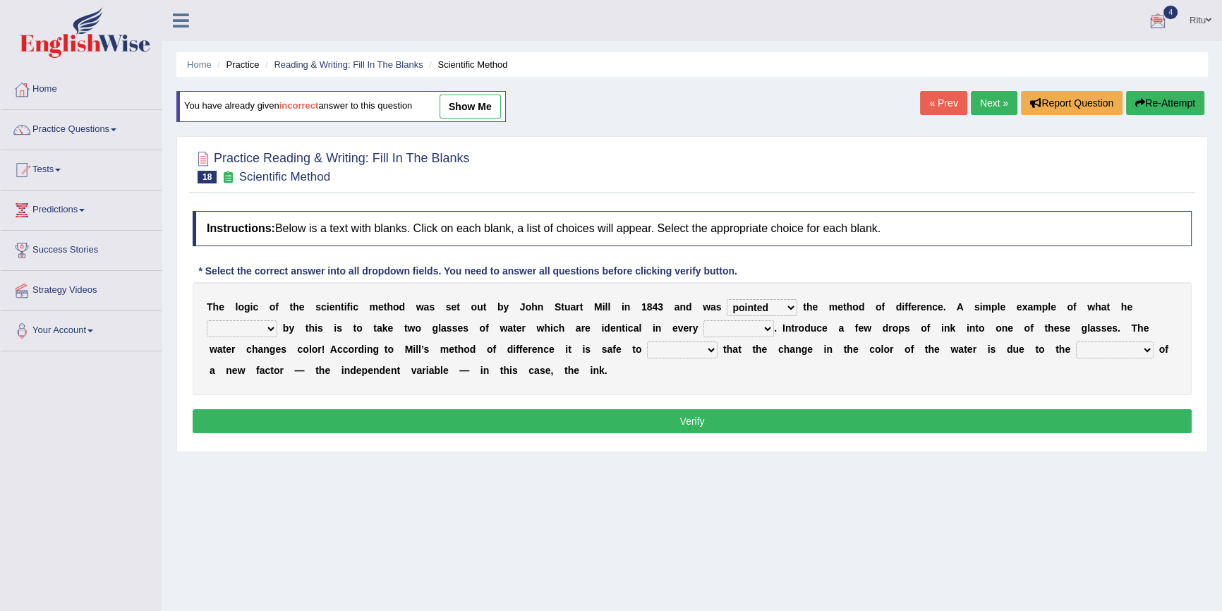
click at [207, 320] on select "capped charged found meant" at bounding box center [242, 328] width 71 height 17
click at [763, 327] on select "thought identity measure respect" at bounding box center [738, 328] width 71 height 17
select select "measure"
click at [703, 320] on select "thought identity measure respect" at bounding box center [738, 328] width 71 height 17
click at [705, 351] on select "assume discuss prefer acclaim" at bounding box center [682, 349] width 71 height 17
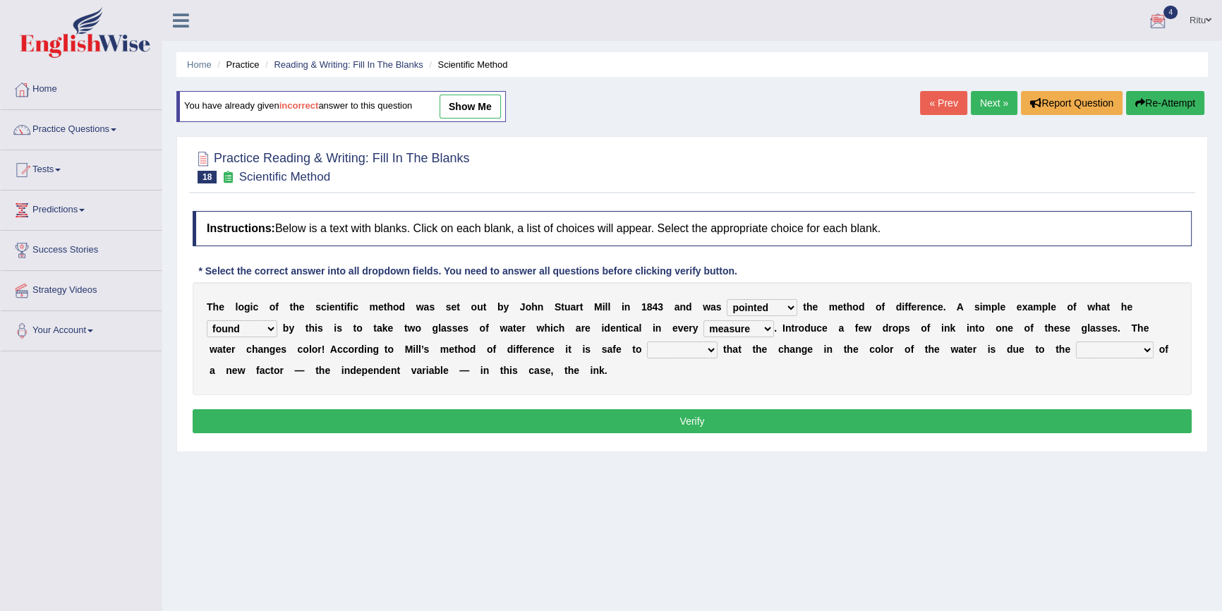
select select "discuss"
click at [647, 341] on select "assume discuss prefer acclaim" at bounding box center [682, 349] width 71 height 17
click at [1144, 348] on select "introduction magnitude preparation purification" at bounding box center [1115, 349] width 78 height 17
select select "magnitude"
click at [1076, 341] on select "introduction magnitude preparation purification" at bounding box center [1115, 349] width 78 height 17
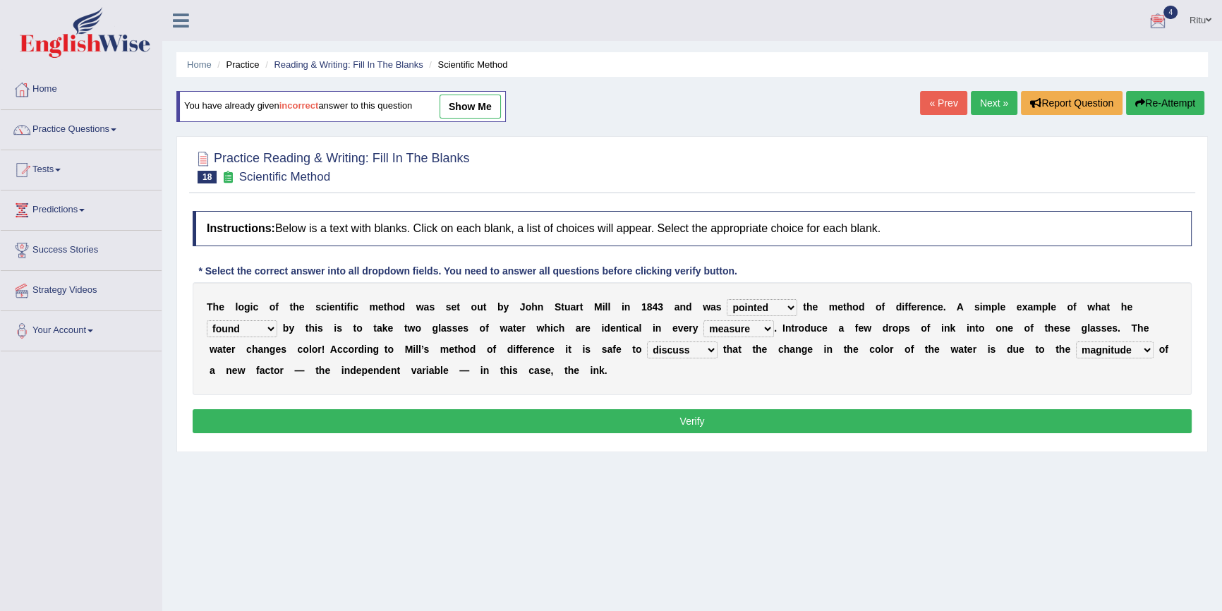
click at [686, 422] on button "Verify" at bounding box center [692, 421] width 999 height 24
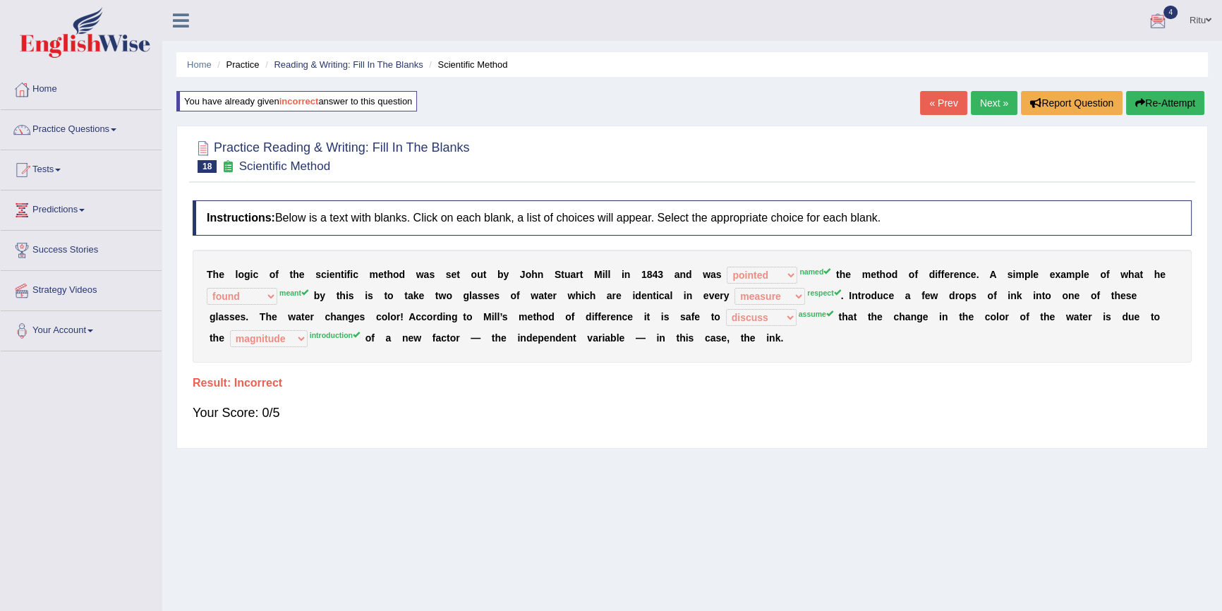
click at [991, 105] on link "Next »" at bounding box center [994, 103] width 47 height 24
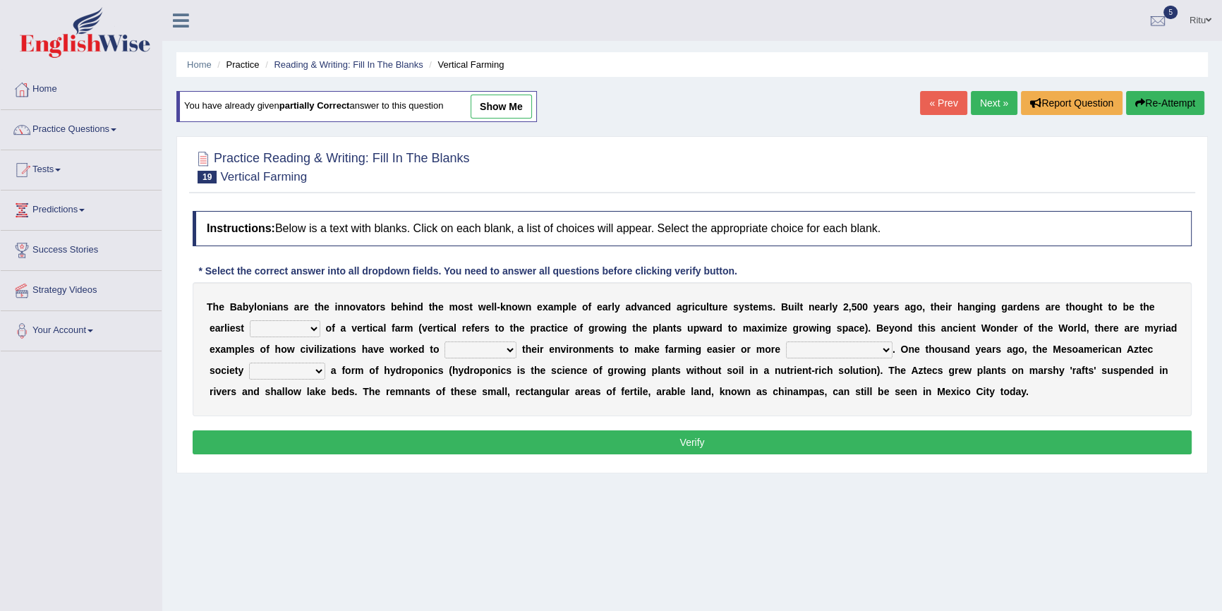
click at [318, 325] on select "prototype failure discredit protocol" at bounding box center [285, 328] width 71 height 17
select select "protocol"
click at [250, 320] on select "prototype failure discredit protocol" at bounding box center [285, 328] width 71 height 17
click at [509, 349] on select "manipulate escape respect disarrange" at bounding box center [480, 349] width 72 height 17
select select "respect"
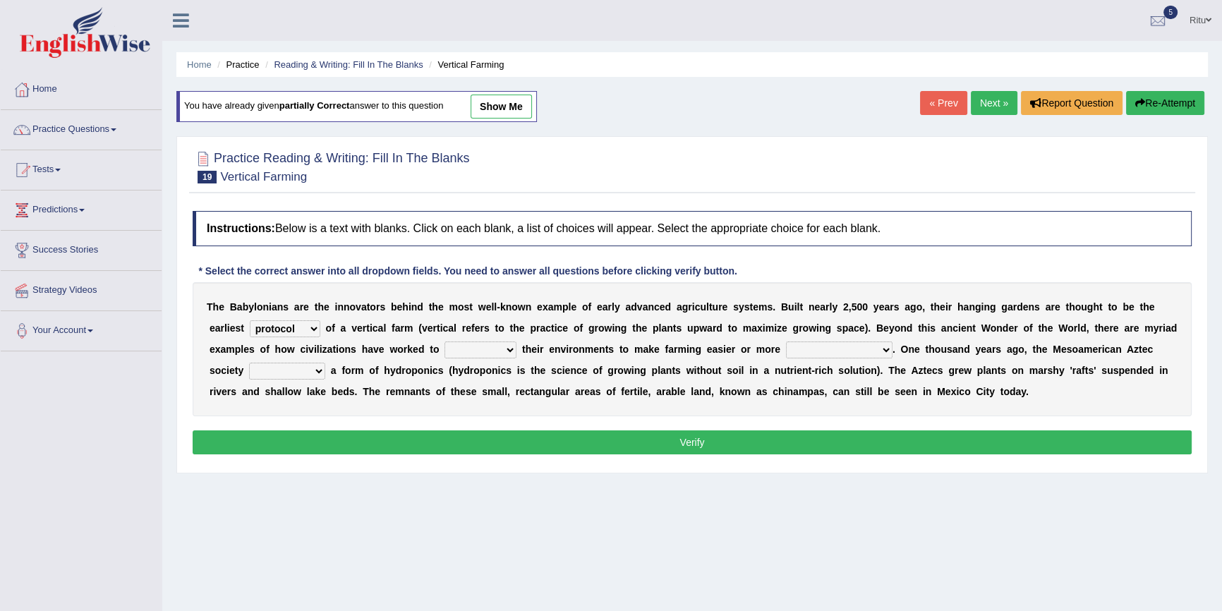
click at [444, 341] on select "manipulate escape respect disarrange" at bounding box center [480, 349] width 72 height 17
click at [878, 352] on select "productive constructive connective counterproductive" at bounding box center [839, 349] width 107 height 17
click at [786, 341] on select "productive constructive connective counterproductive" at bounding box center [839, 349] width 107 height 17
click at [880, 351] on select "productive constructive connective counterproductive" at bounding box center [839, 349] width 107 height 17
select select "constructive"
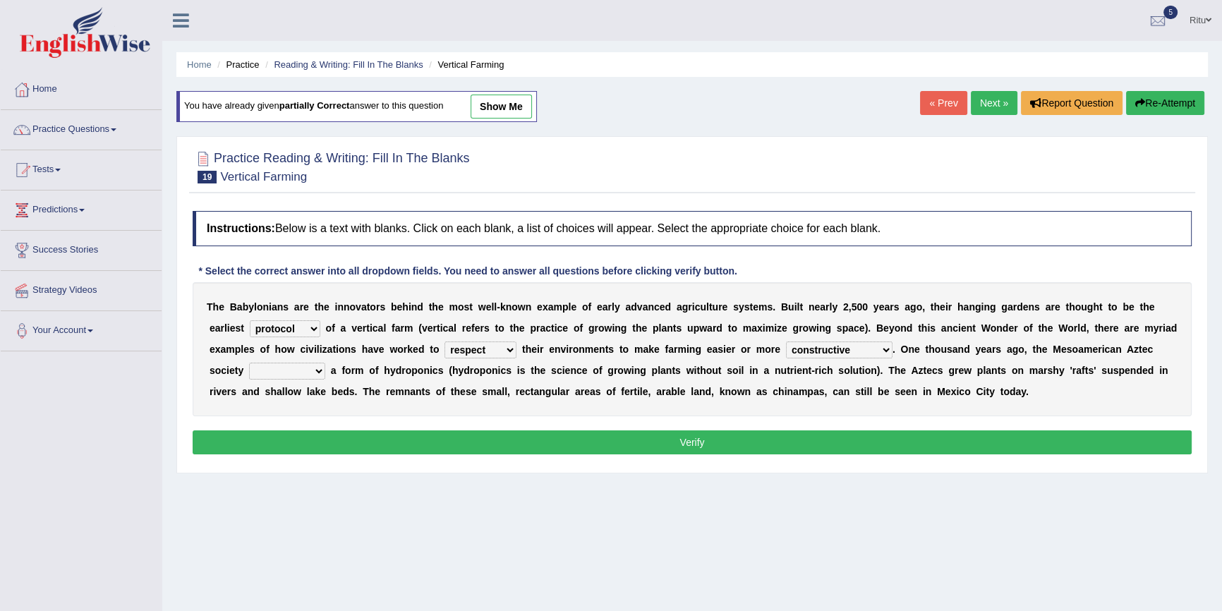
click at [786, 341] on select "productive constructive connective counterproductive" at bounding box center [839, 349] width 107 height 17
click at [327, 367] on b at bounding box center [328, 370] width 6 height 11
click at [320, 371] on select "domineered volunteered pioneered engineered" at bounding box center [287, 371] width 76 height 17
select select "domineered"
click at [249, 363] on select "domineered volunteered pioneered engineered" at bounding box center [287, 371] width 76 height 17
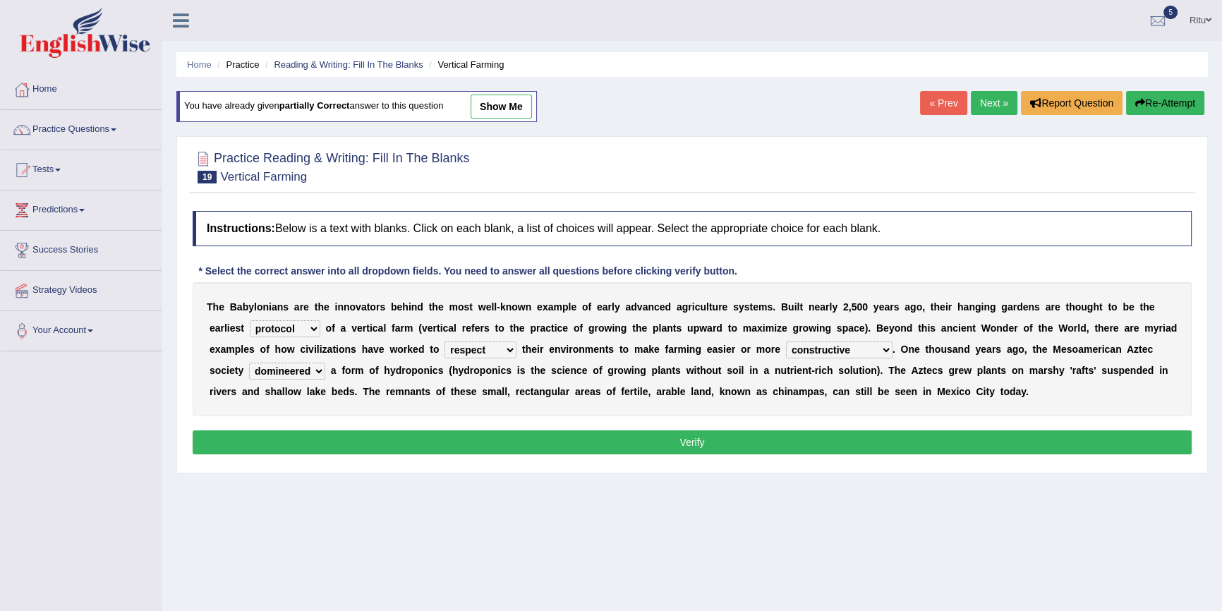
click at [695, 445] on button "Verify" at bounding box center [692, 442] width 999 height 24
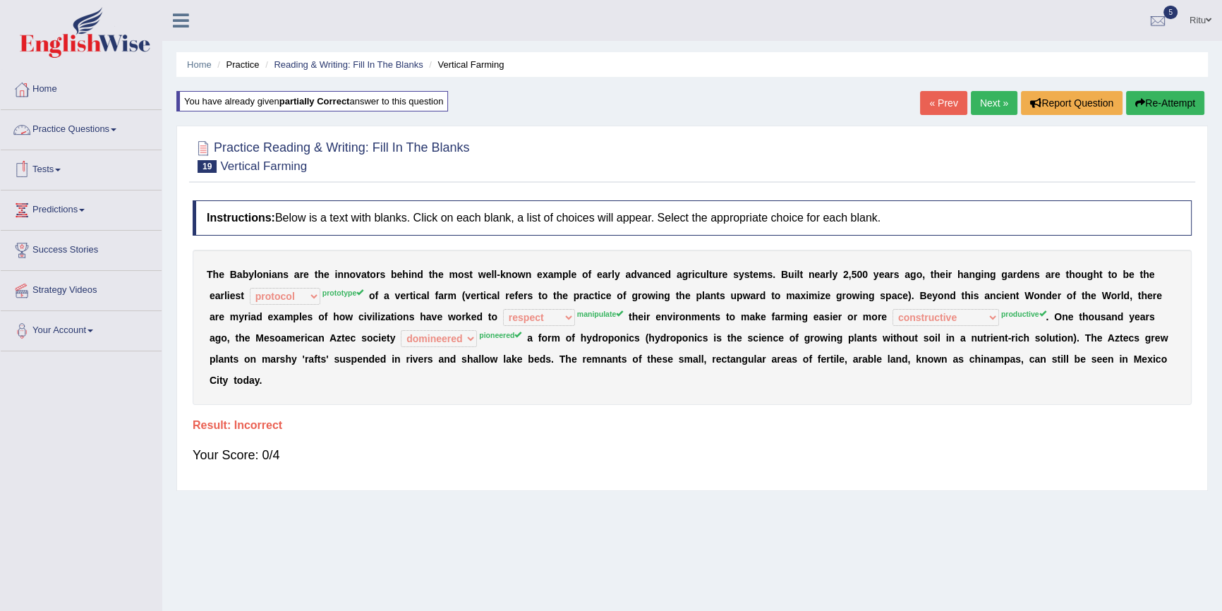
click at [103, 128] on link "Practice Questions" at bounding box center [81, 127] width 161 height 35
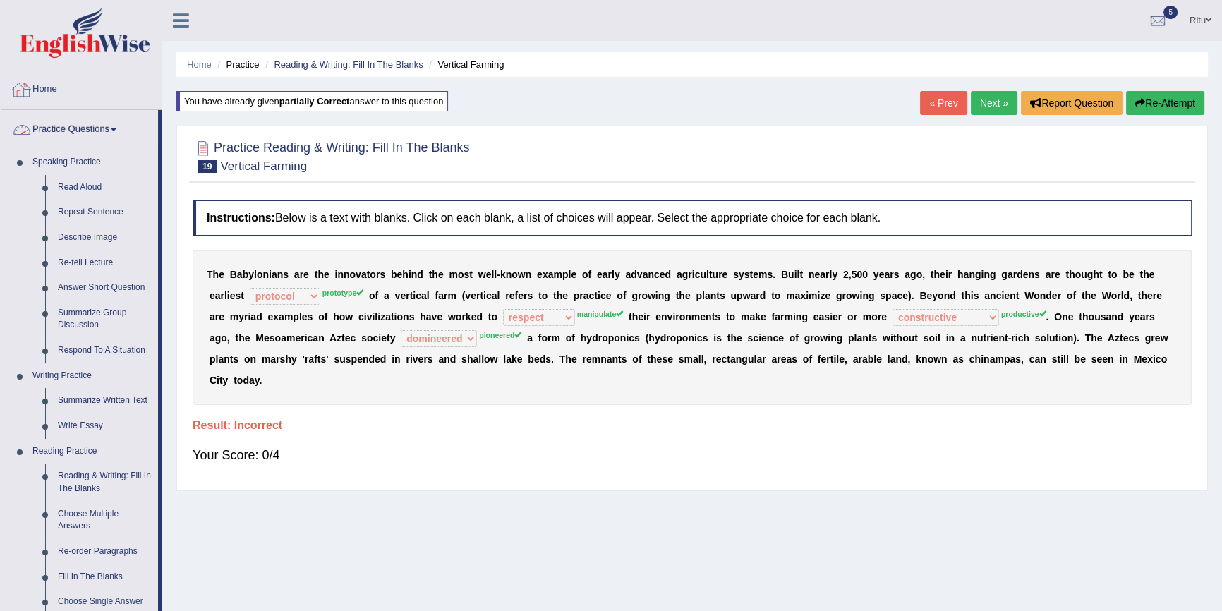
click at [44, 85] on link "Home" at bounding box center [81, 87] width 161 height 35
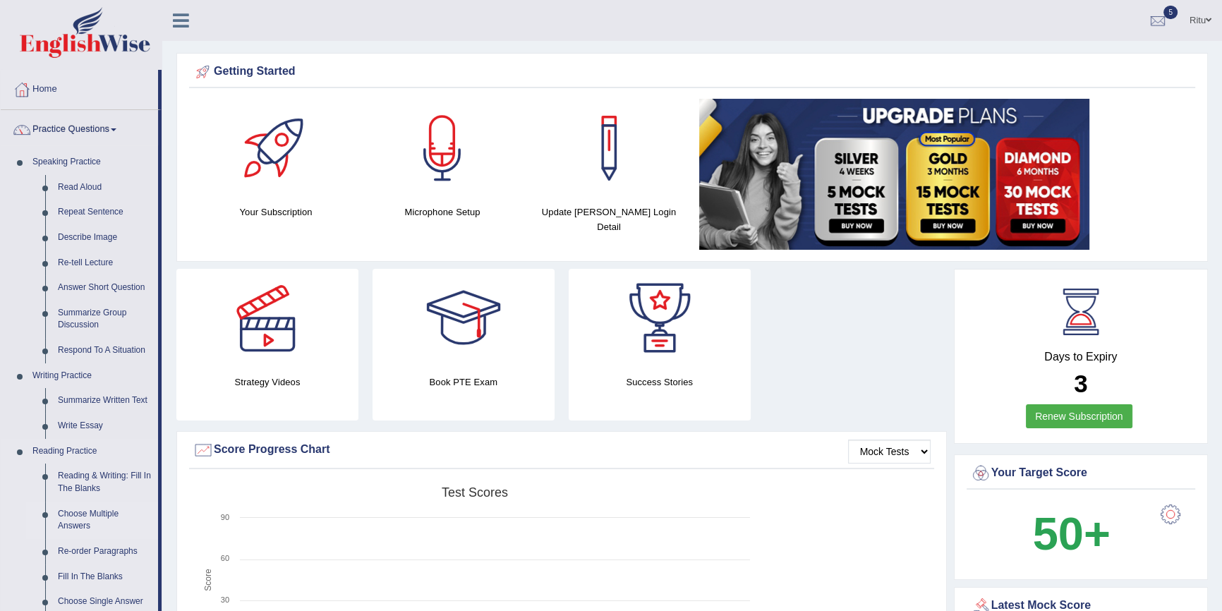
click at [58, 515] on link "Choose Multiple Answers" at bounding box center [105, 520] width 107 height 37
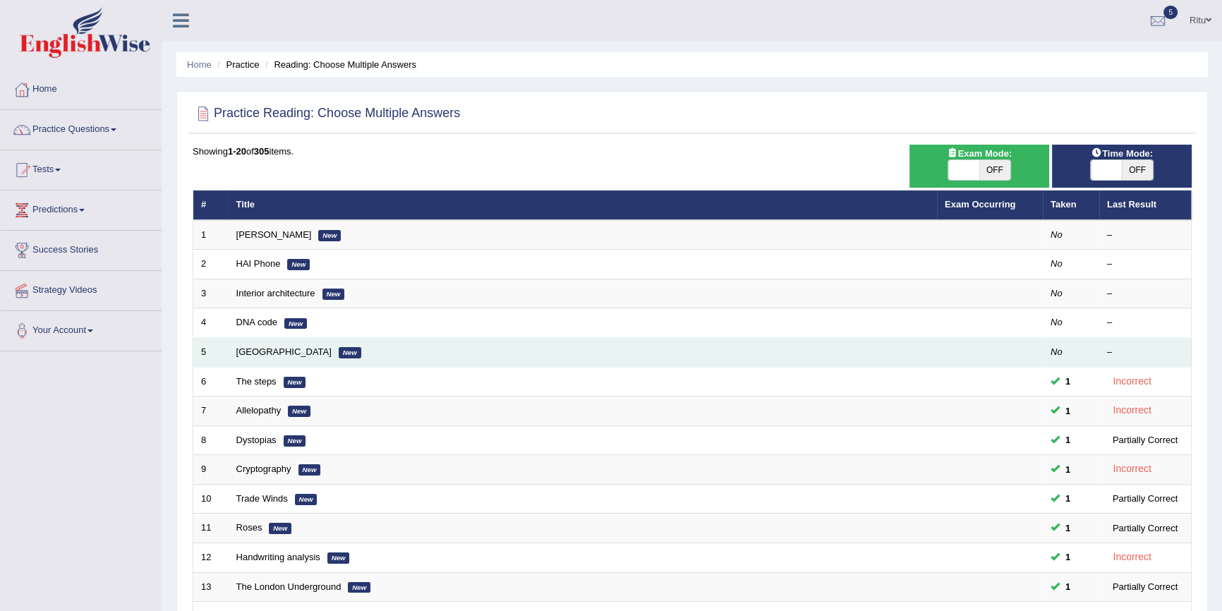
click at [317, 360] on td "Mandeville New" at bounding box center [583, 353] width 708 height 30
click at [279, 351] on link "[GEOGRAPHIC_DATA]" at bounding box center [283, 351] width 95 height 11
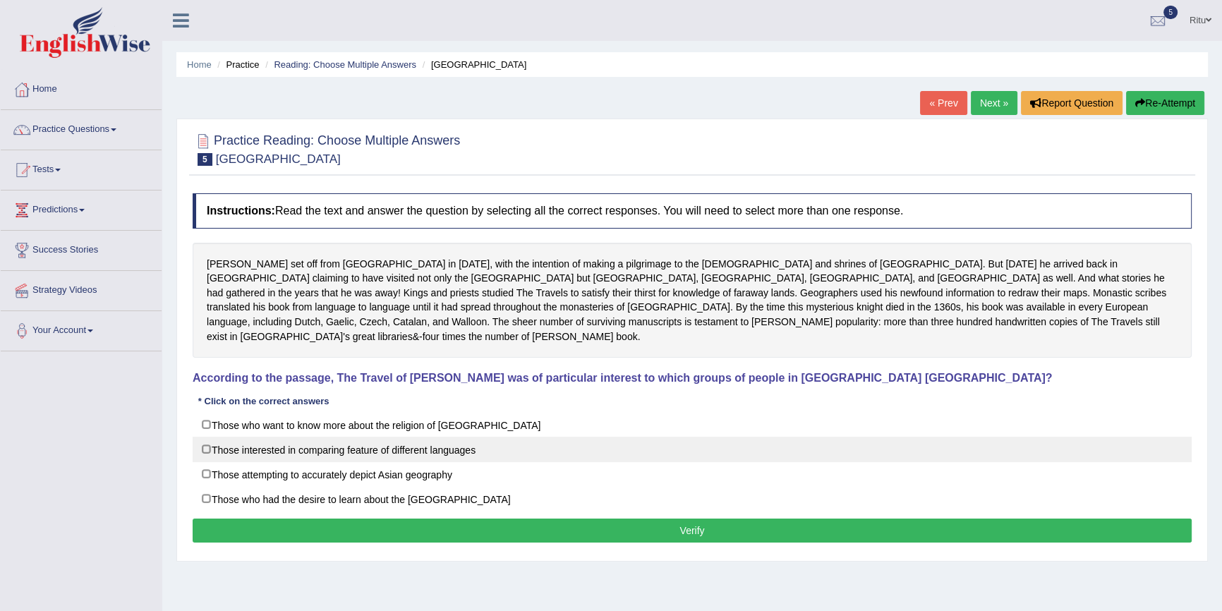
click at [203, 437] on label "Those interested in comparing feature of different languages" at bounding box center [692, 449] width 999 height 25
checkbox input "true"
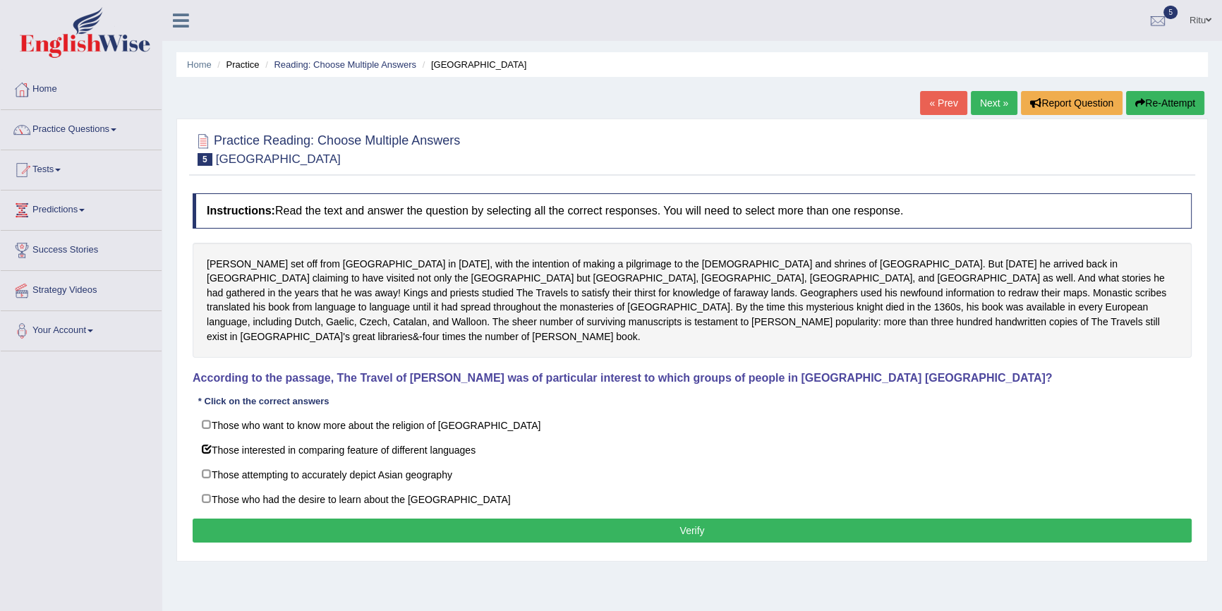
click at [693, 519] on button "Verify" at bounding box center [692, 531] width 999 height 24
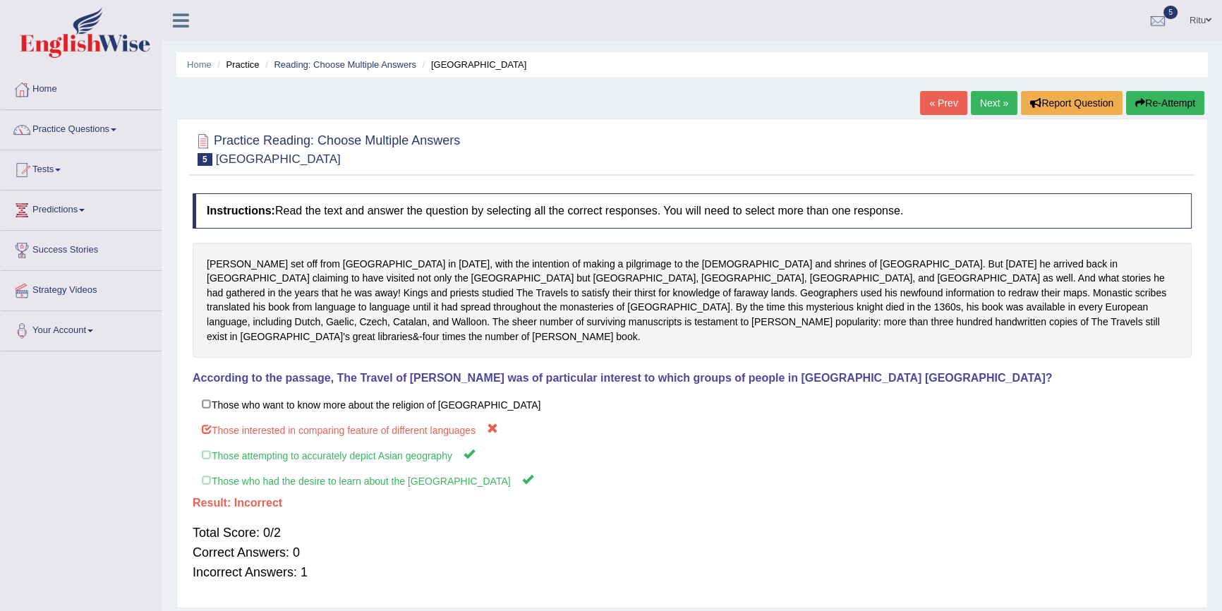
click at [991, 102] on link "Next »" at bounding box center [994, 103] width 47 height 24
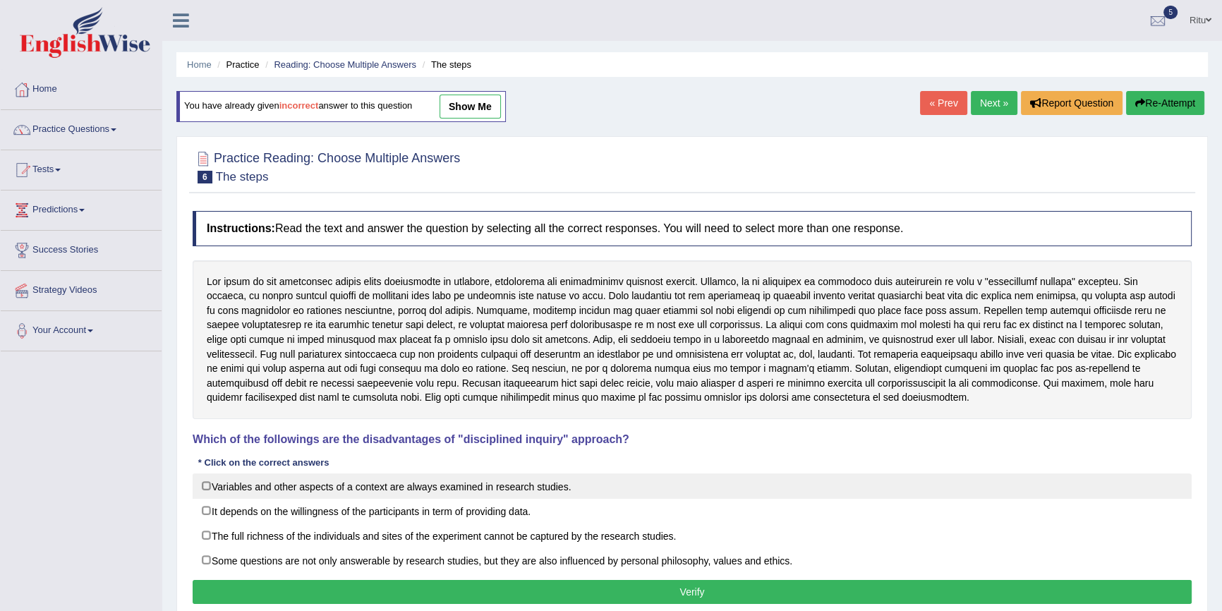
click at [207, 485] on label "Variables and other aspects of a context are always examined in research studie…" at bounding box center [692, 485] width 999 height 25
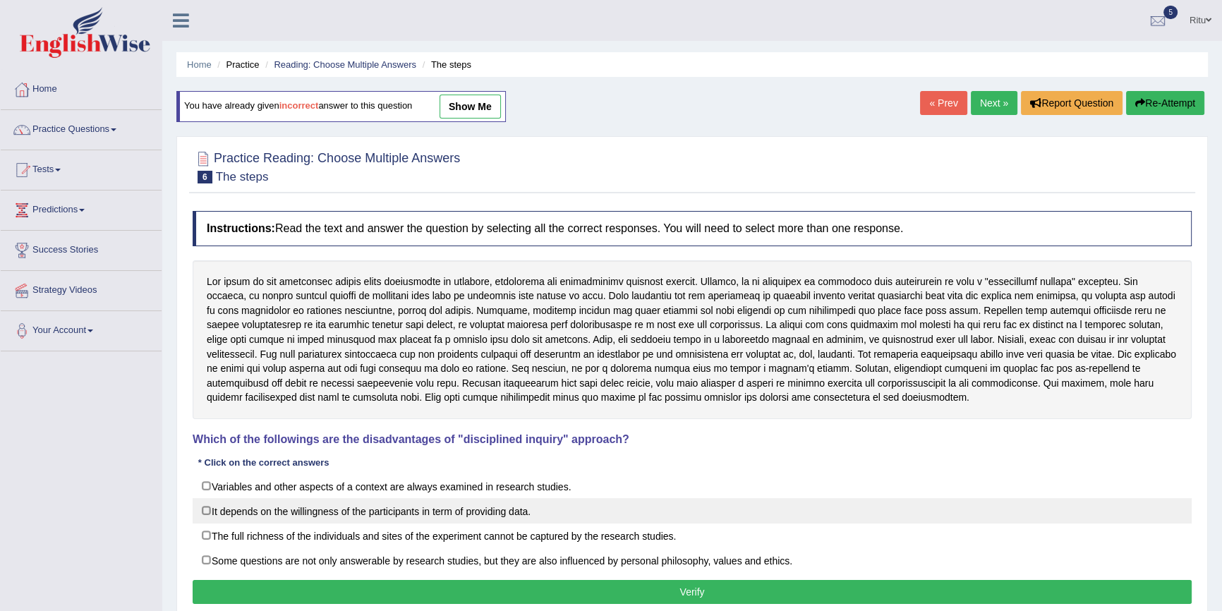
checkbox input "true"
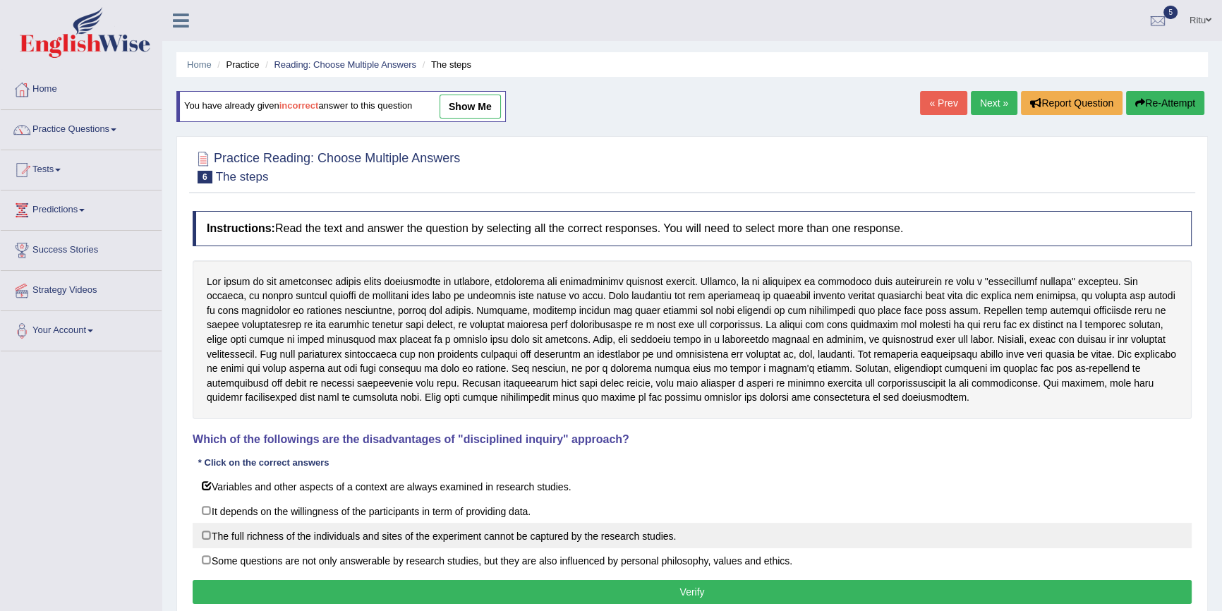
click at [207, 535] on label "The full richness of the individuals and sites of the experiment cannot be capt…" at bounding box center [692, 535] width 999 height 25
checkbox input "true"
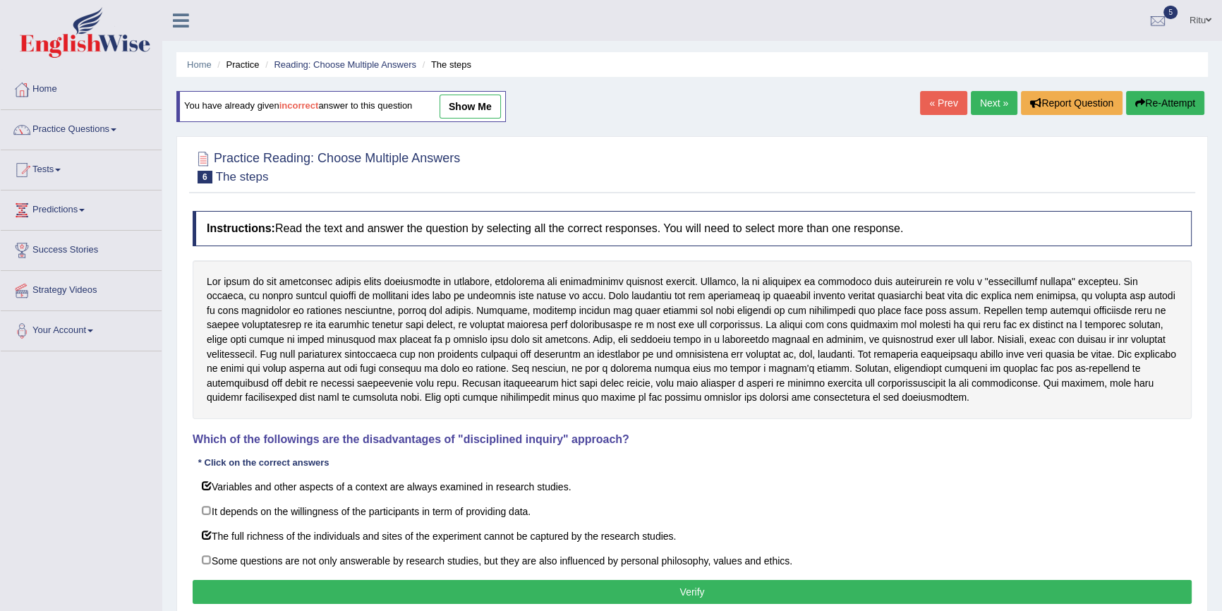
click at [697, 590] on button "Verify" at bounding box center [692, 592] width 999 height 24
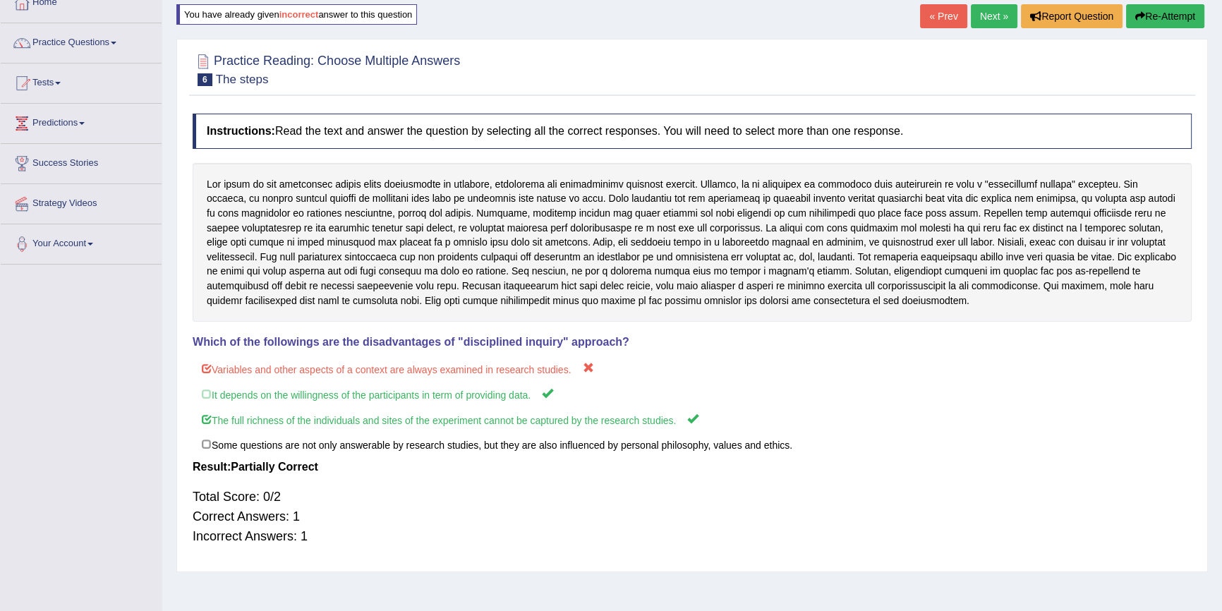
scroll to position [63, 0]
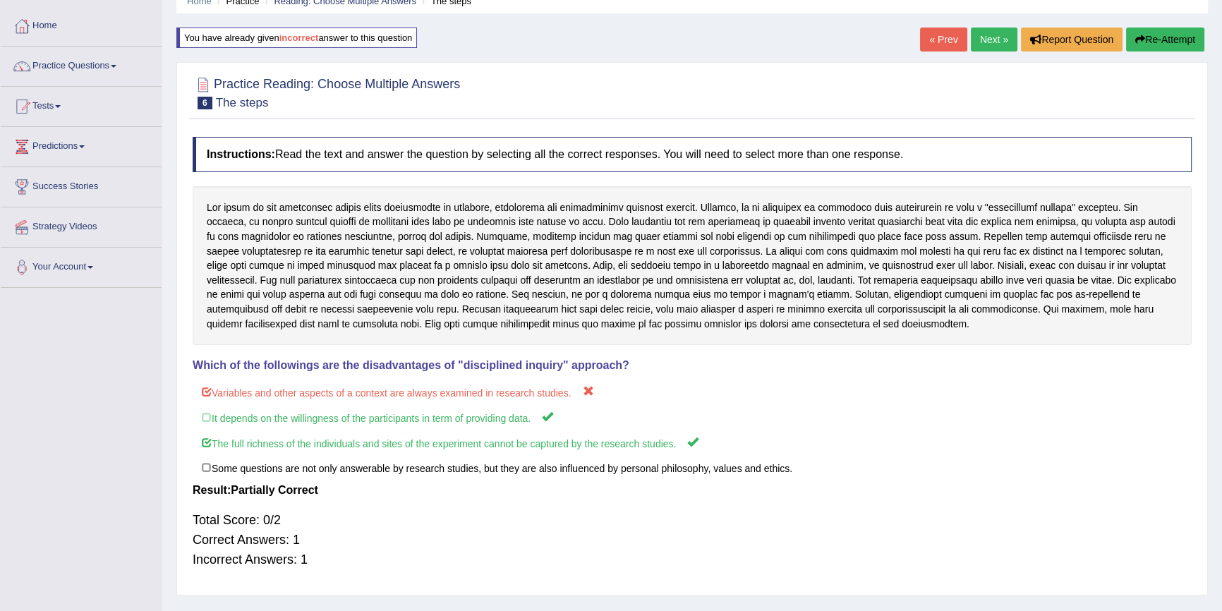
click at [989, 43] on link "Next »" at bounding box center [994, 40] width 47 height 24
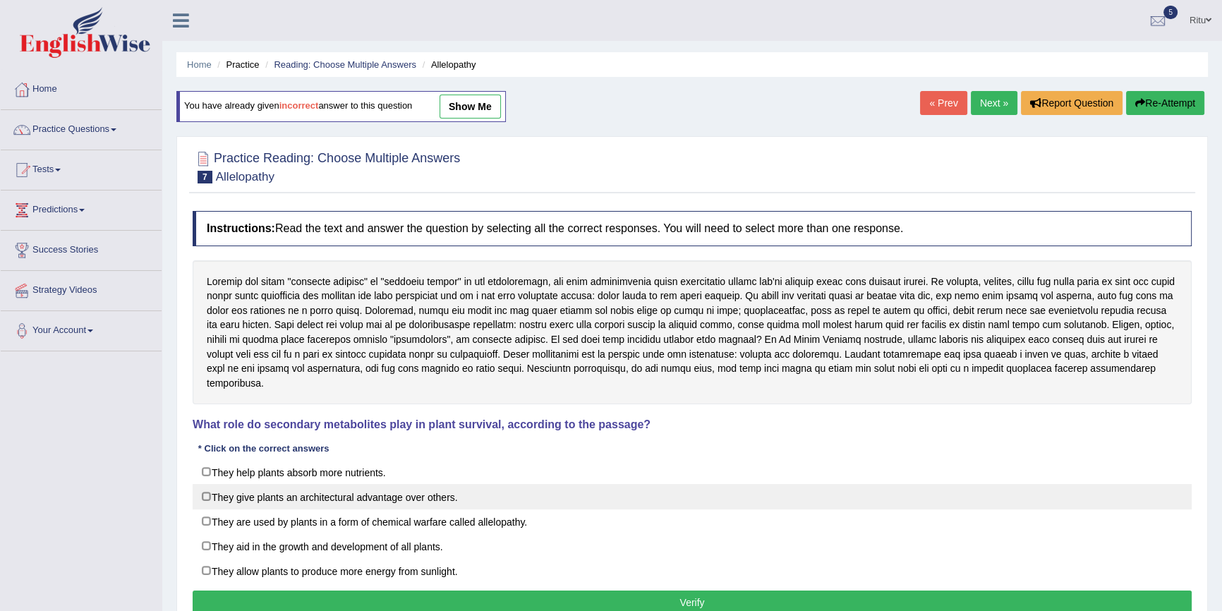
click at [207, 497] on label "They give plants an architectural advantage over others." at bounding box center [692, 496] width 999 height 25
checkbox input "true"
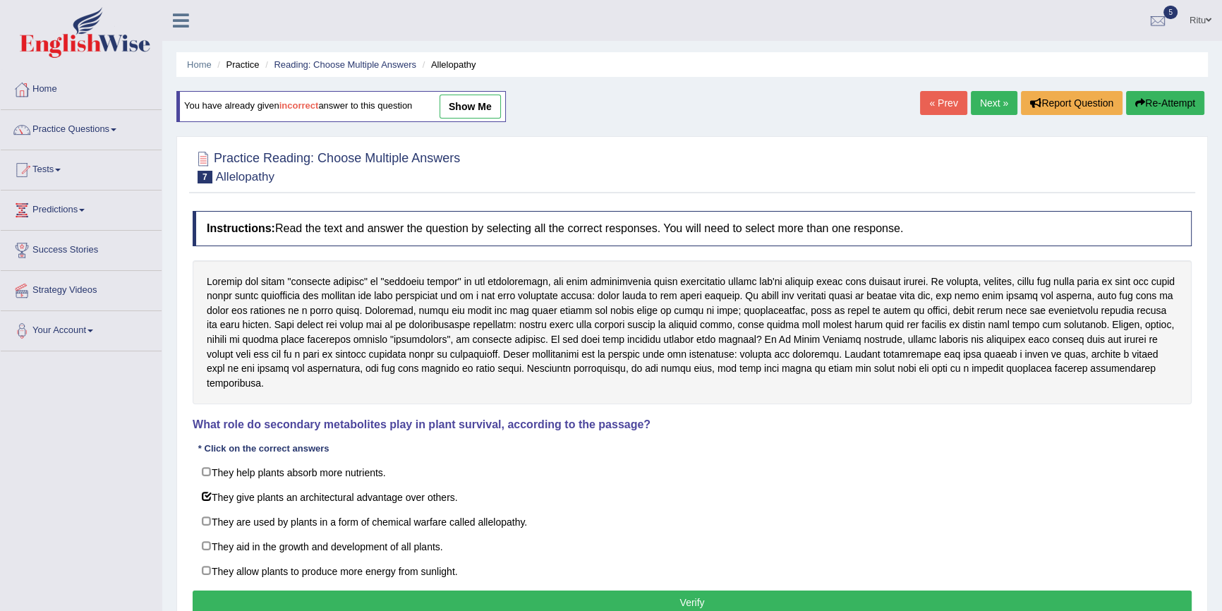
click at [669, 598] on button "Verify" at bounding box center [692, 602] width 999 height 24
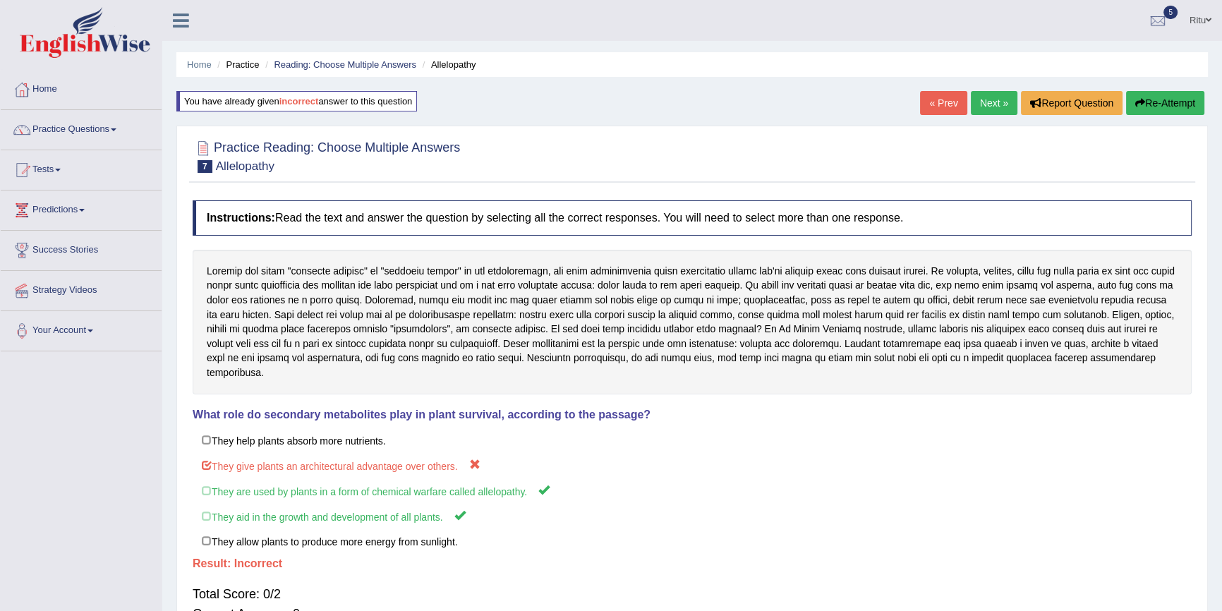
click at [992, 107] on link "Next »" at bounding box center [994, 103] width 47 height 24
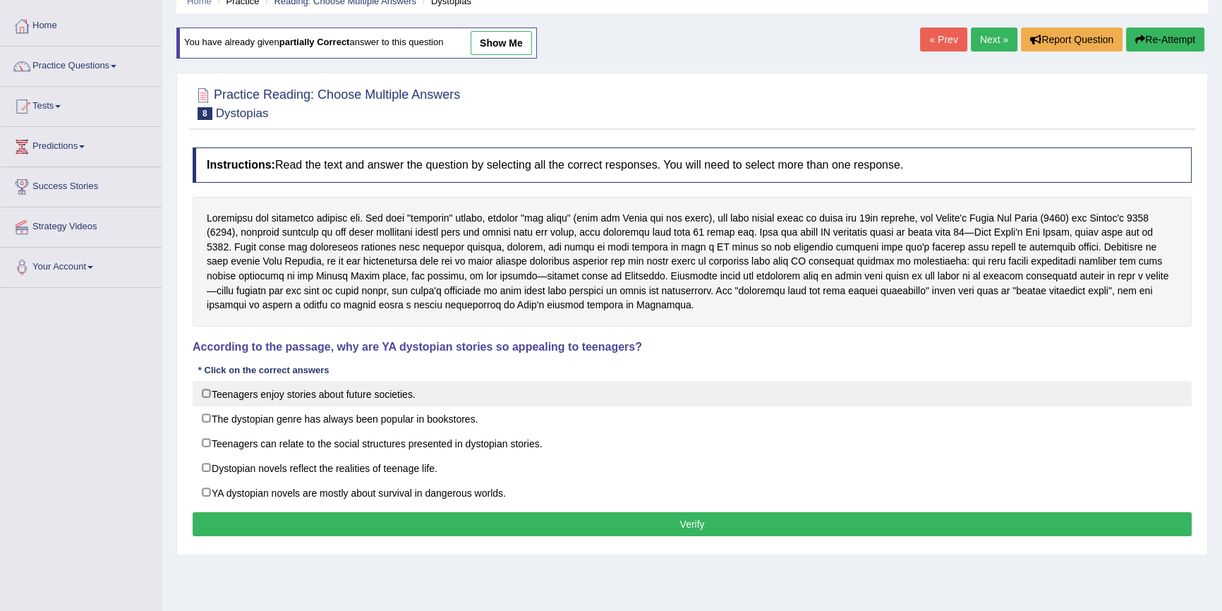
click at [214, 390] on label "Teenagers enjoy stories about future societies." at bounding box center [692, 393] width 999 height 25
checkbox input "true"
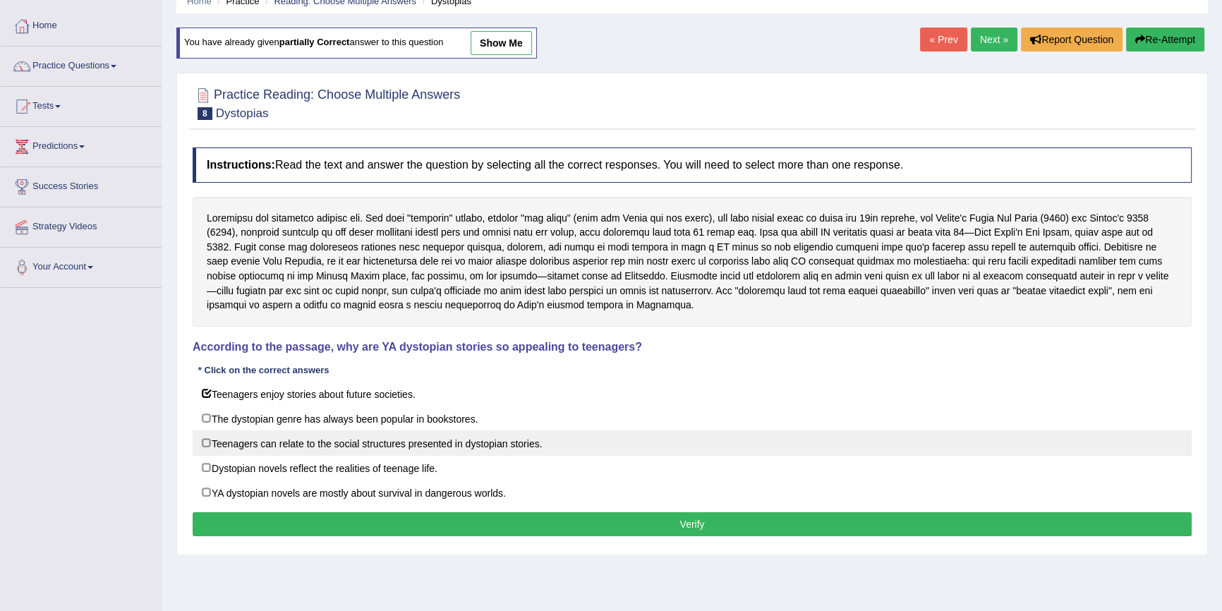
click at [205, 442] on label "Teenagers can relate to the social structures presented in dystopian stories." at bounding box center [692, 442] width 999 height 25
checkbox input "true"
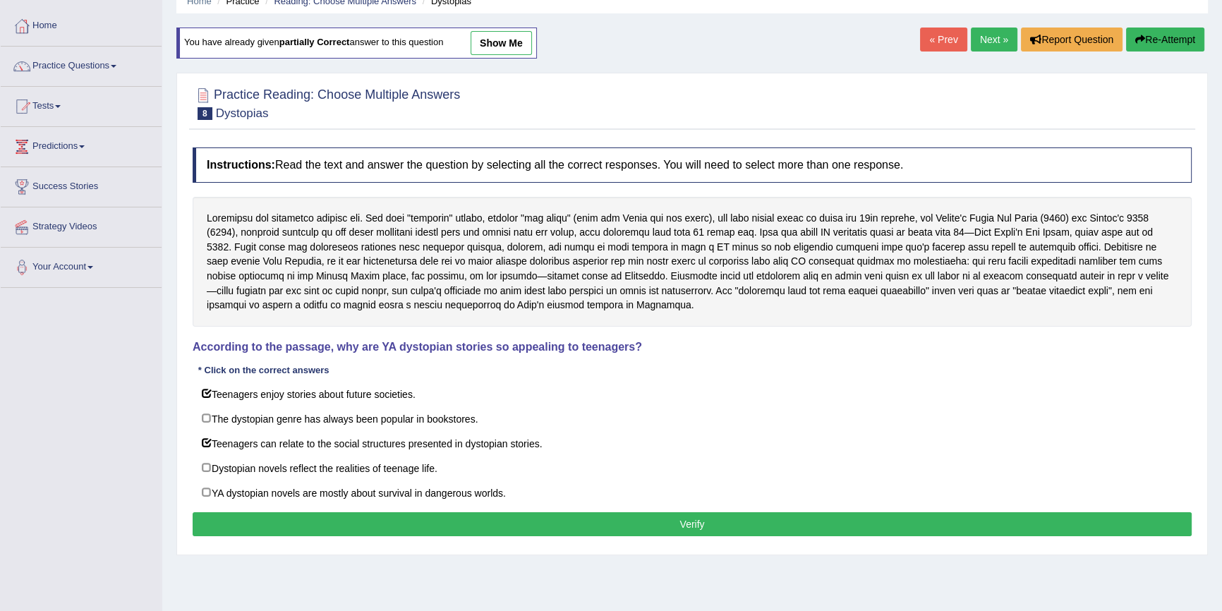
click at [693, 524] on button "Verify" at bounding box center [692, 524] width 999 height 24
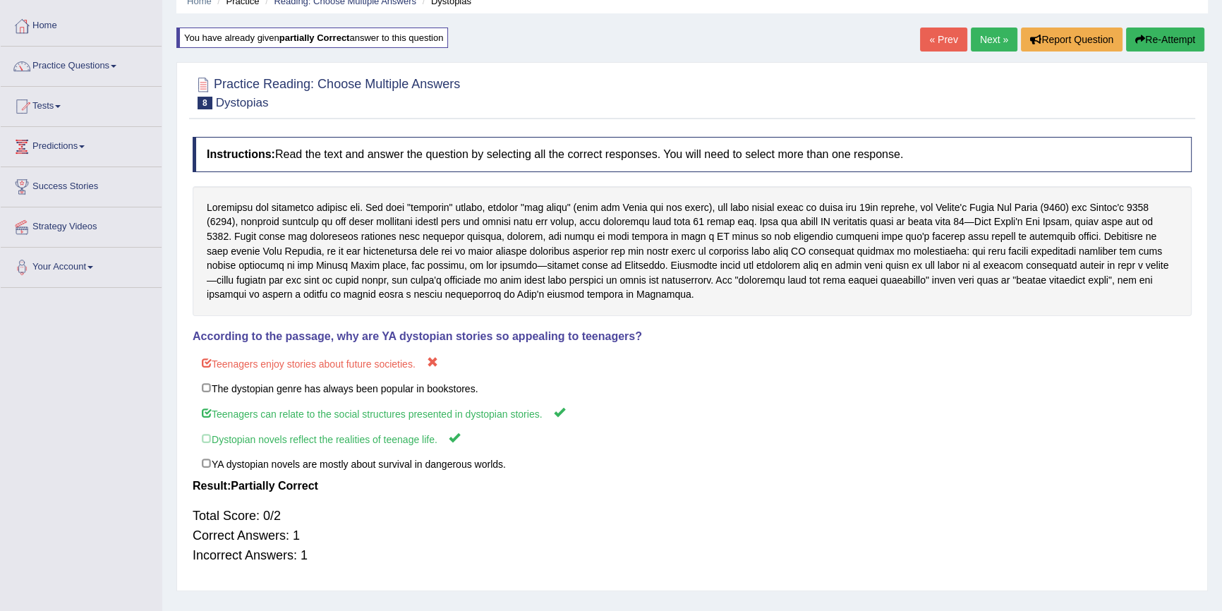
click at [984, 40] on link "Next »" at bounding box center [994, 40] width 47 height 24
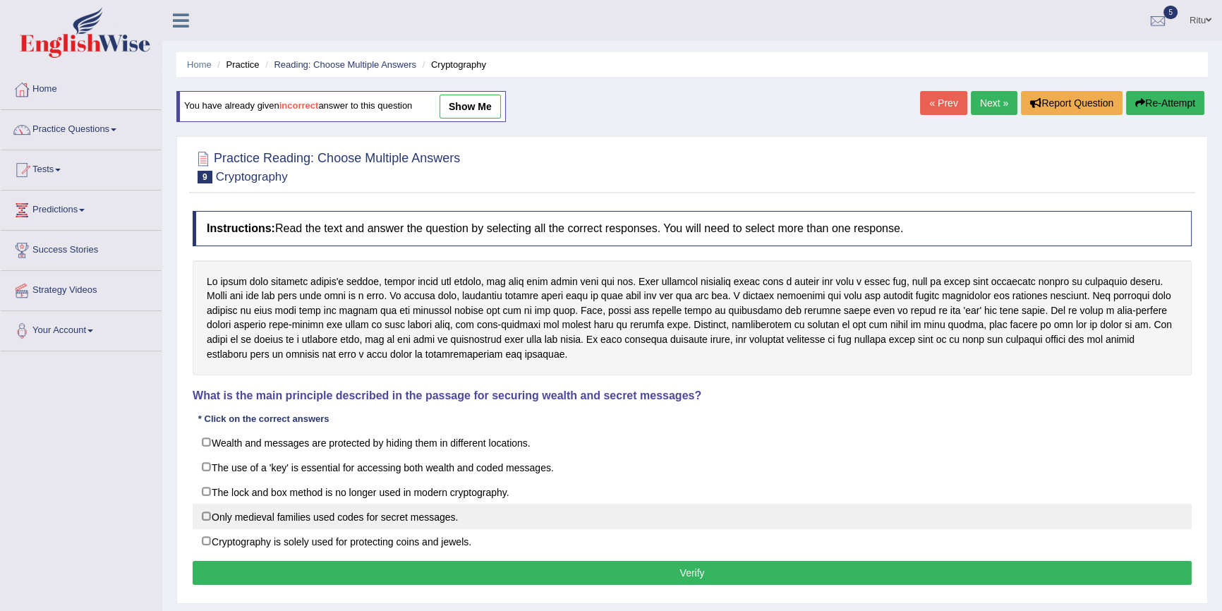
click at [205, 512] on label "Only medieval families used codes for secret messages." at bounding box center [692, 516] width 999 height 25
checkbox input "true"
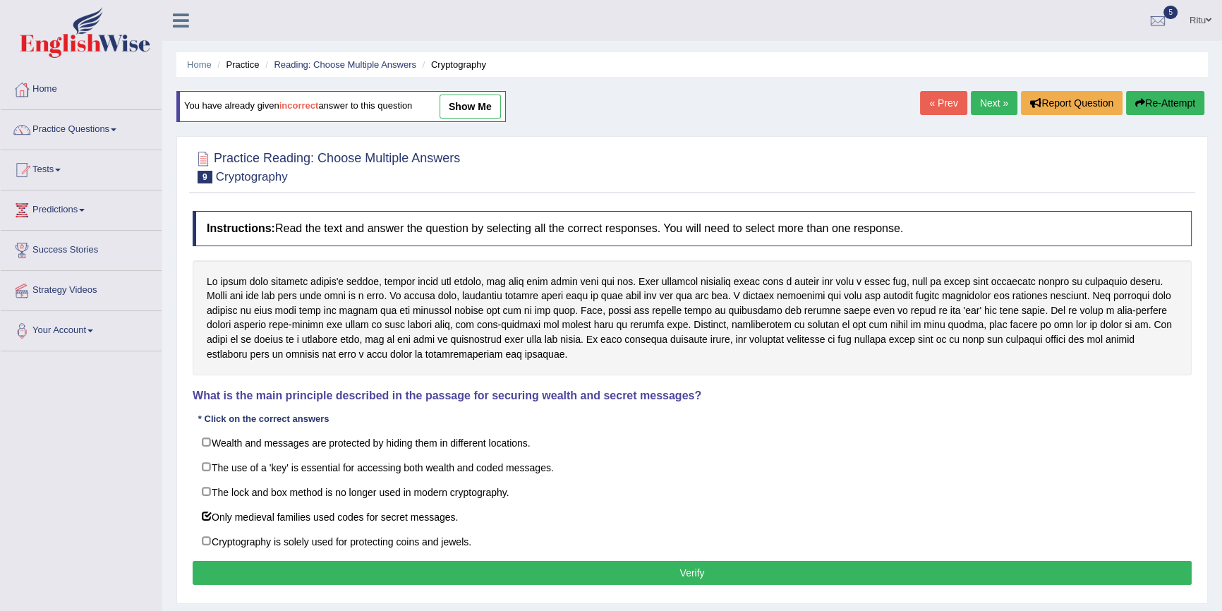
click at [670, 565] on button "Verify" at bounding box center [692, 573] width 999 height 24
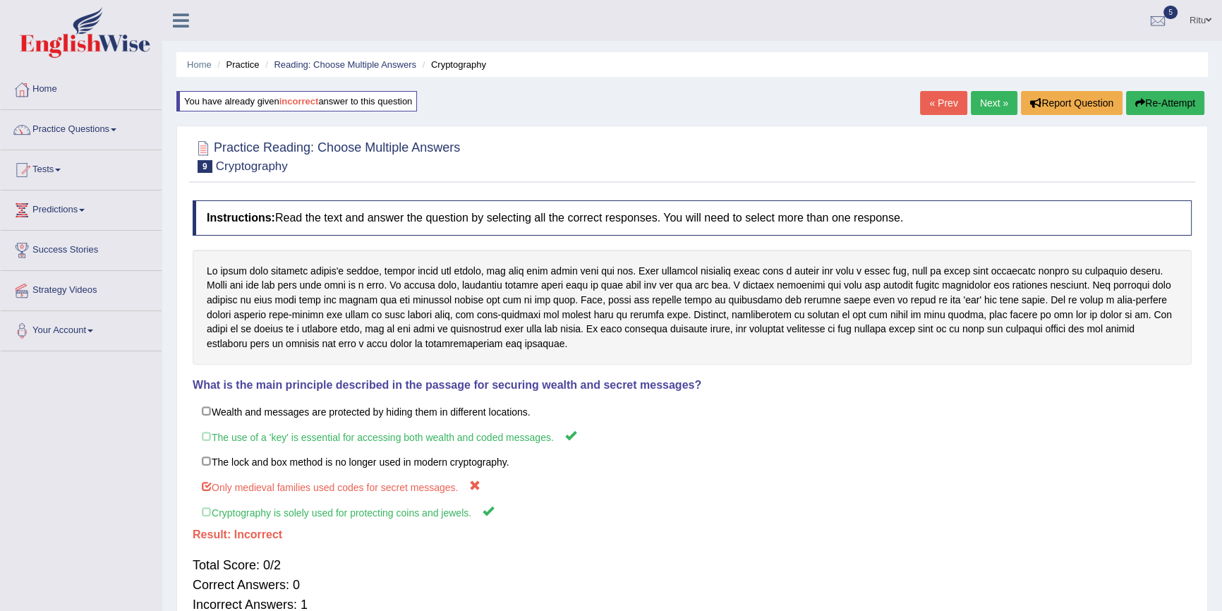
click at [986, 101] on link "Next »" at bounding box center [994, 103] width 47 height 24
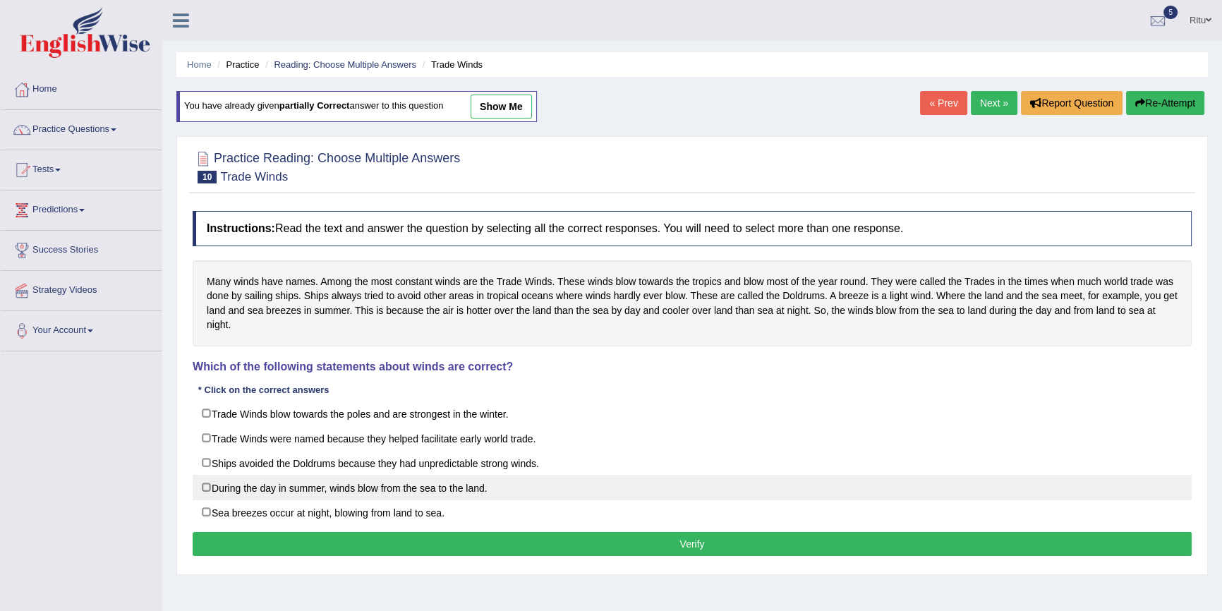
click at [206, 486] on label "During the day in summer, winds blow from the sea to the land." at bounding box center [692, 487] width 999 height 25
checkbox input "true"
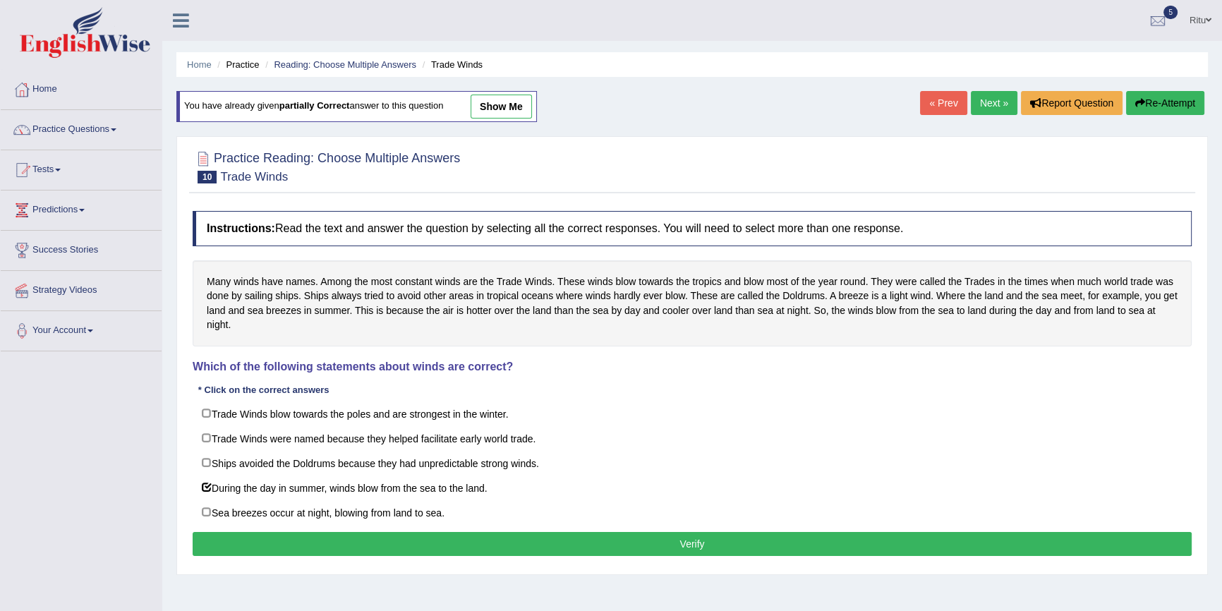
click at [698, 536] on button "Verify" at bounding box center [692, 544] width 999 height 24
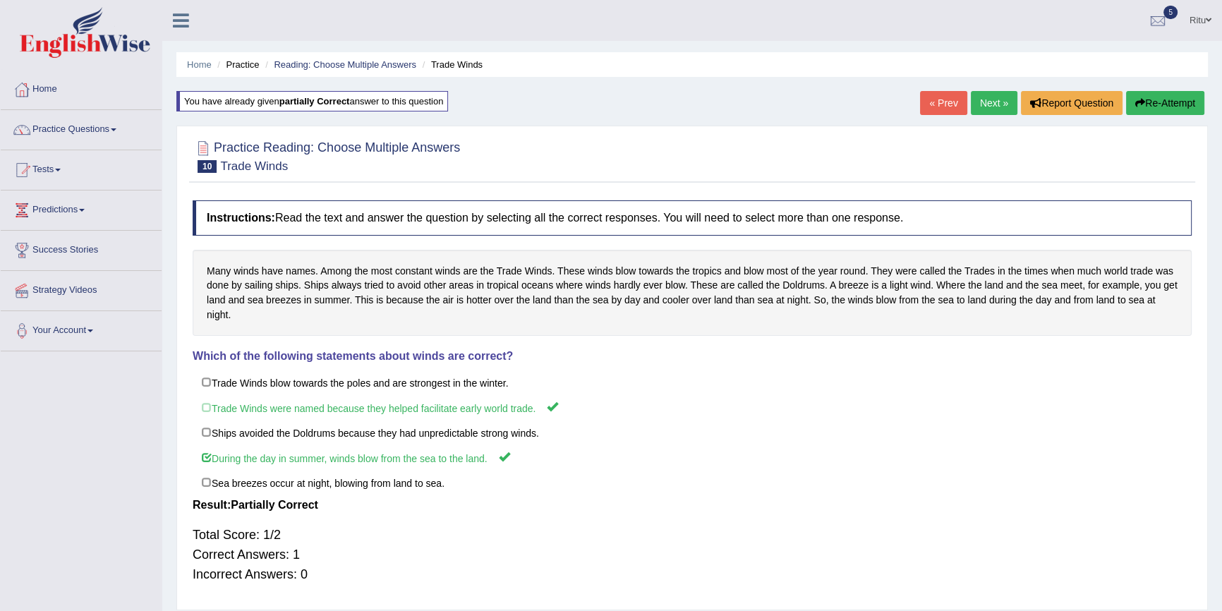
click at [59, 170] on link "Tests" at bounding box center [81, 167] width 161 height 35
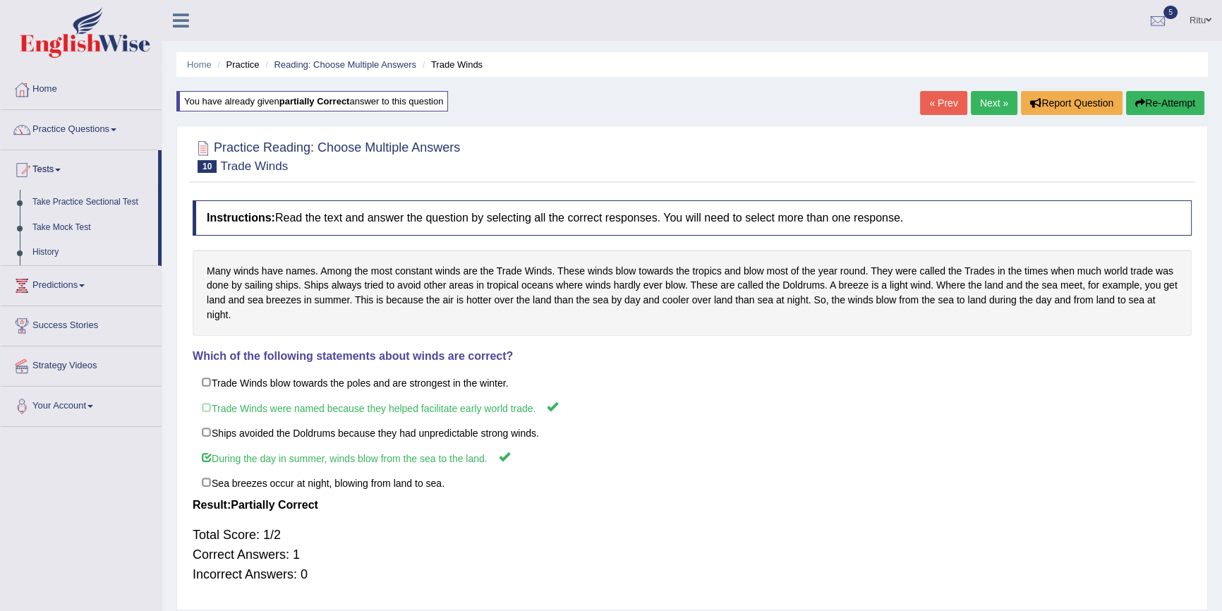
click at [46, 250] on link "History" at bounding box center [92, 252] width 132 height 25
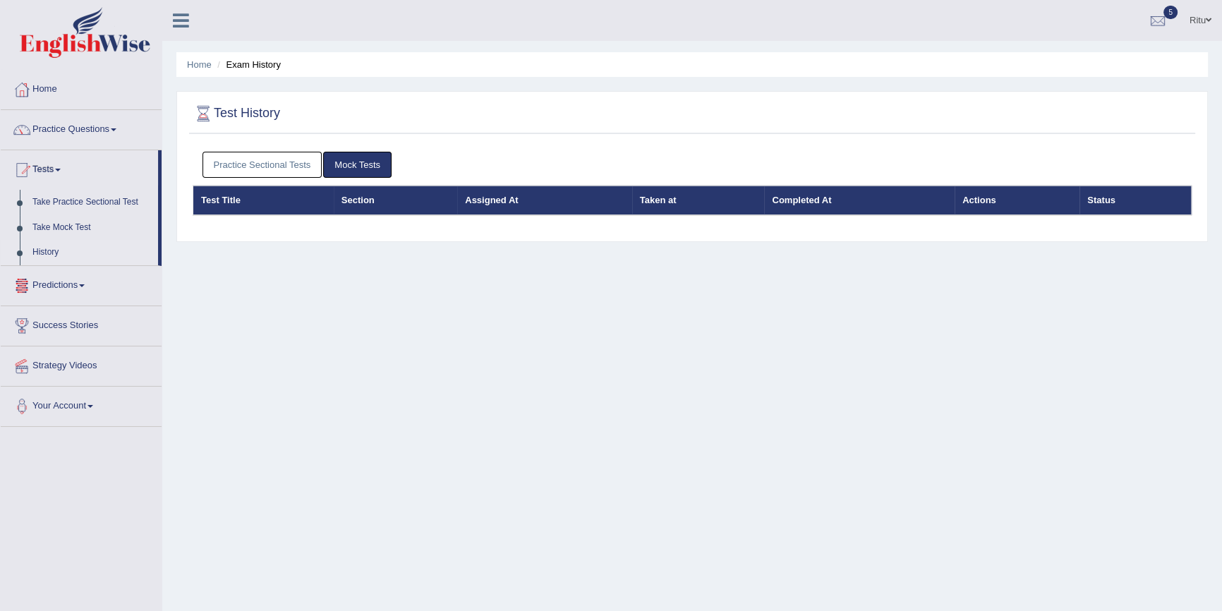
click at [286, 169] on link "Practice Sectional Tests" at bounding box center [262, 165] width 120 height 26
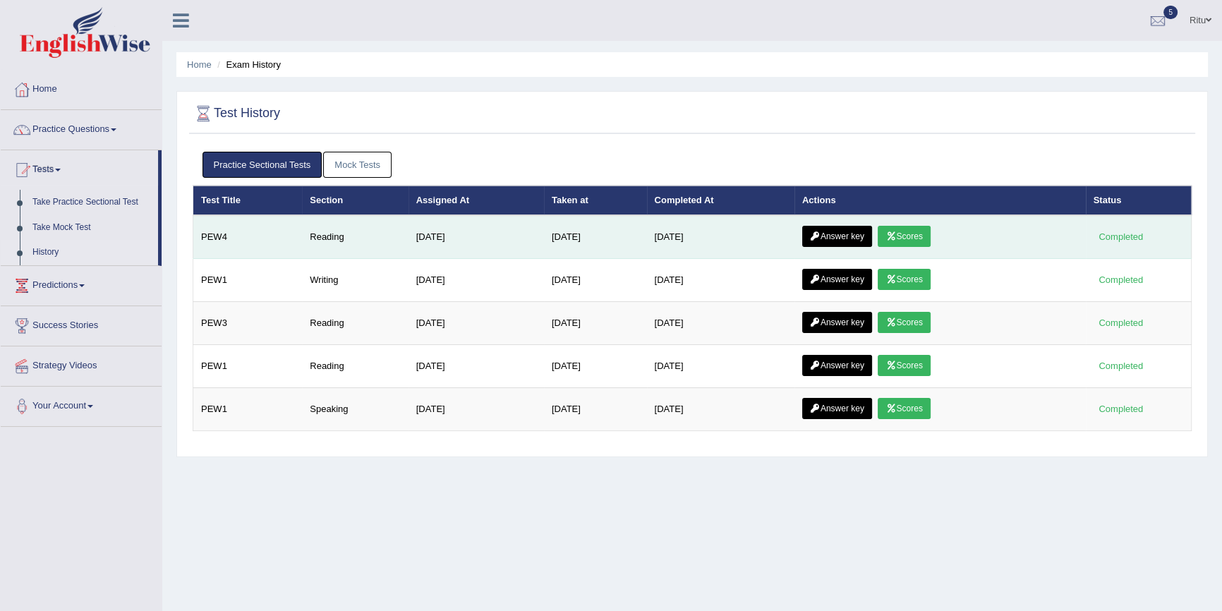
click at [910, 233] on link "Scores" at bounding box center [904, 236] width 52 height 21
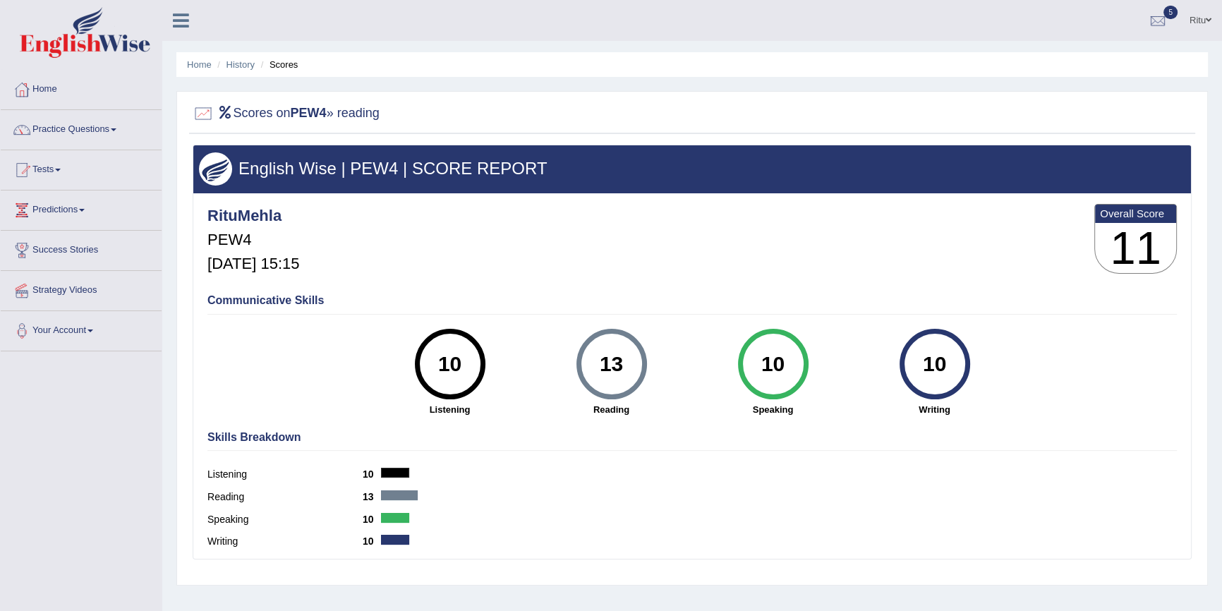
click at [614, 376] on div "13" at bounding box center [612, 363] width 52 height 59
click at [193, 116] on div at bounding box center [203, 113] width 21 height 21
click at [614, 367] on div "13" at bounding box center [612, 363] width 52 height 59
click at [607, 367] on div "13" at bounding box center [612, 363] width 52 height 59
click at [225, 492] on label "Reading" at bounding box center [284, 497] width 155 height 15
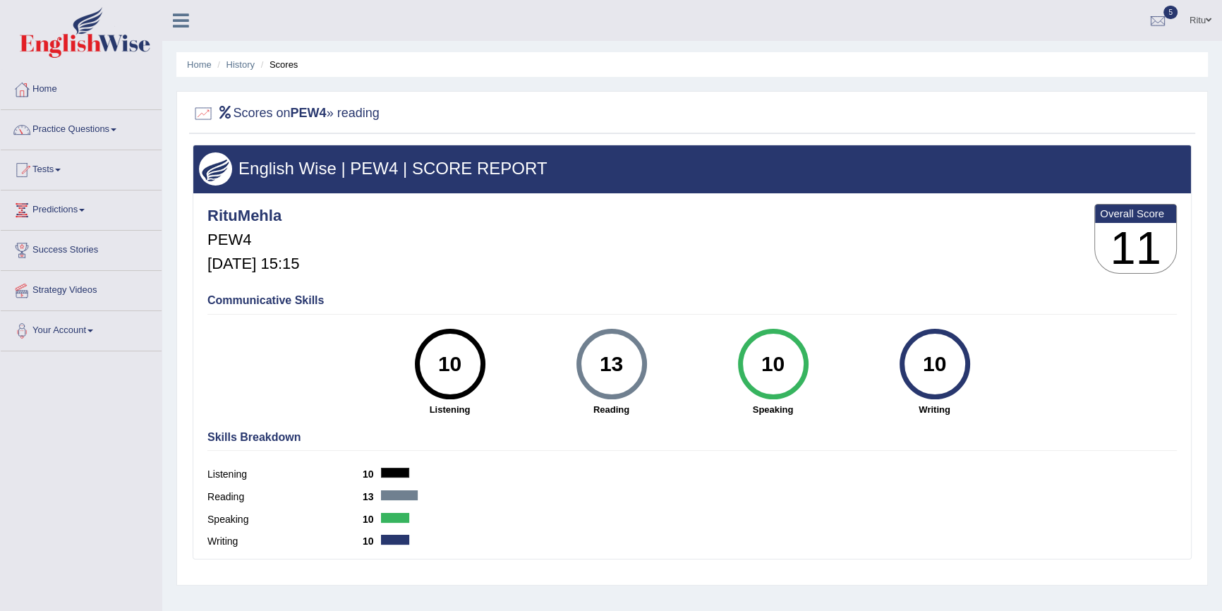
click at [622, 379] on div "13" at bounding box center [612, 363] width 52 height 59
click at [502, 171] on h3 "English Wise | PEW4 | SCORE REPORT" at bounding box center [692, 168] width 986 height 18
click at [613, 384] on div "13" at bounding box center [612, 363] width 52 height 59
click at [1143, 247] on h3 "11" at bounding box center [1135, 248] width 81 height 51
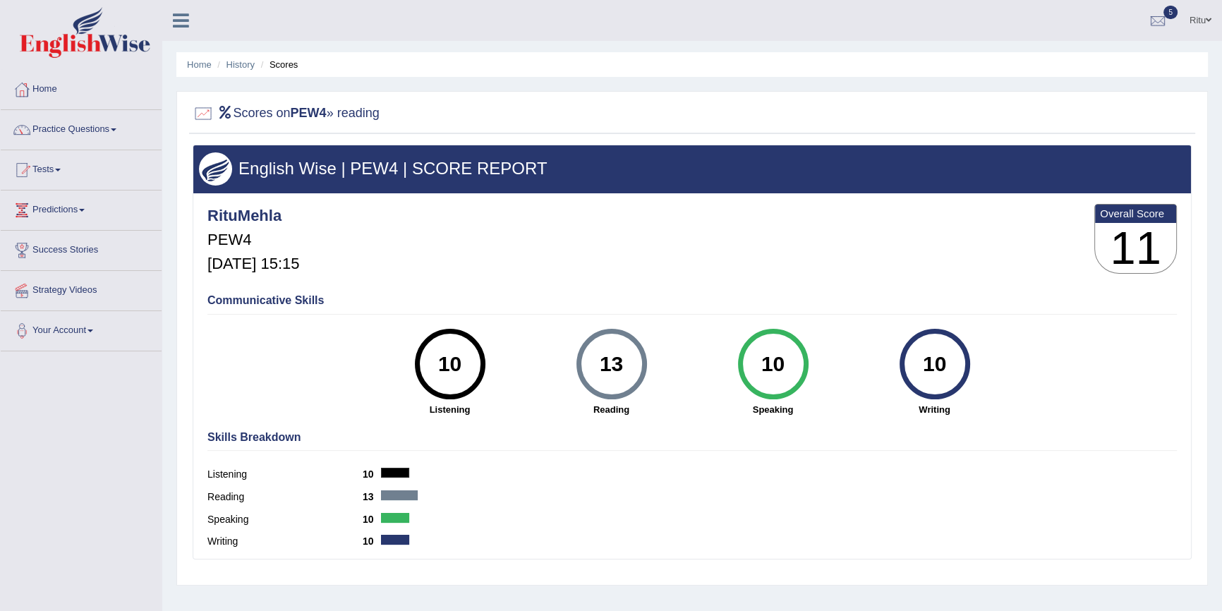
click at [1203, 18] on link "Ritu" at bounding box center [1200, 18] width 43 height 37
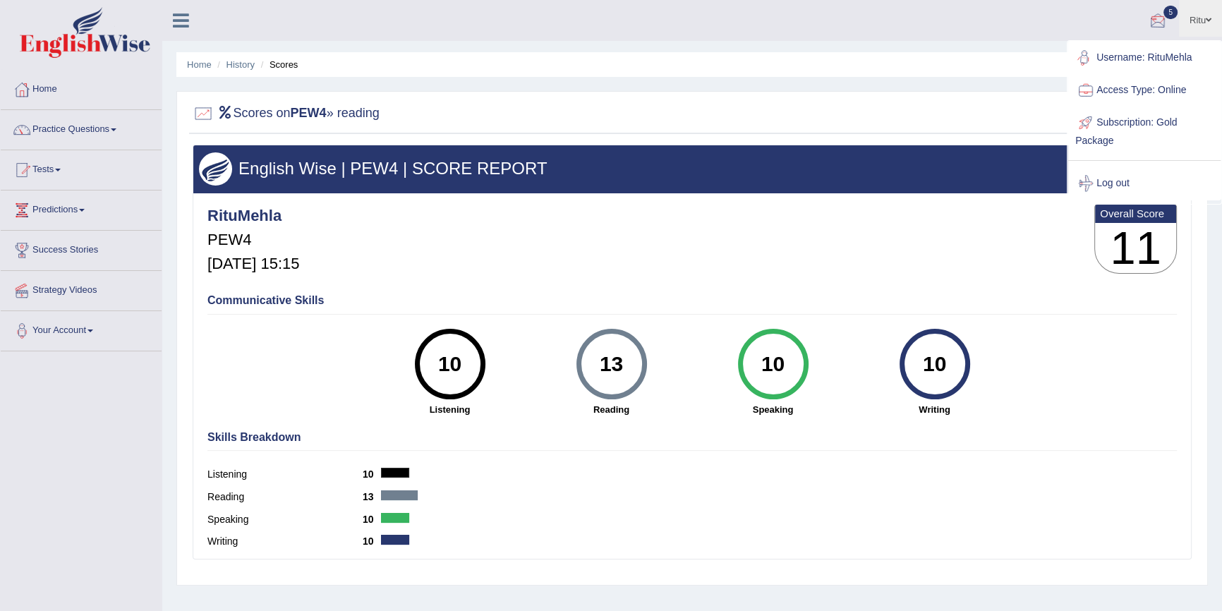
click at [850, 84] on div "Home History Scores Scores on PEW4 » reading English Wise | PEW4 | SCORE REPORT…" at bounding box center [692, 352] width 1060 height 705
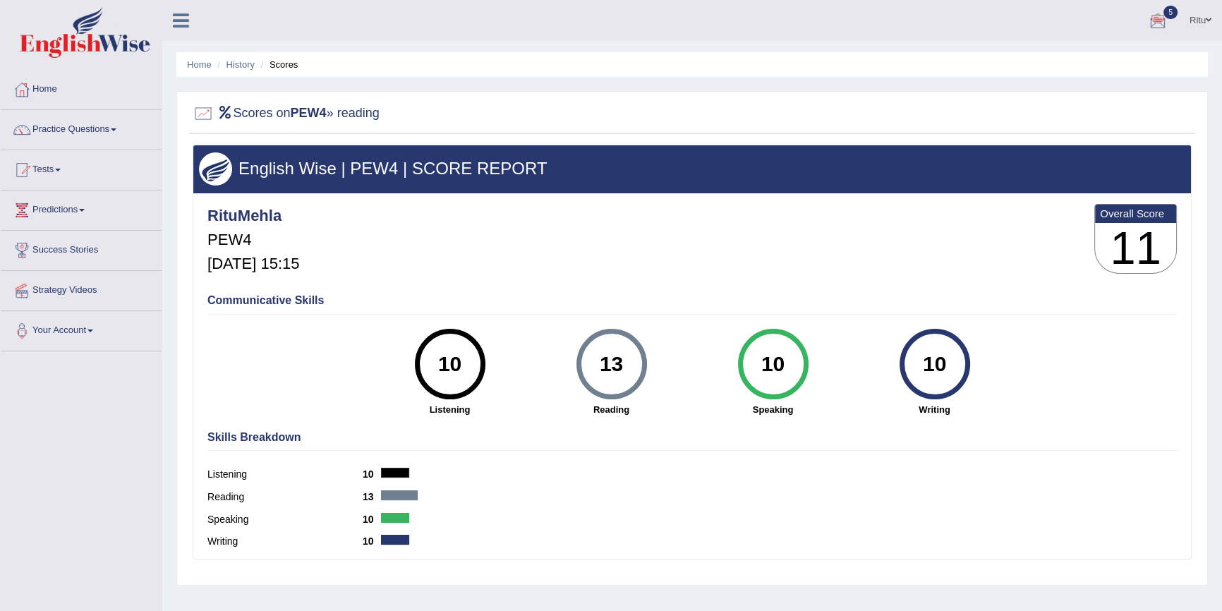
click at [518, 183] on div "English Wise | PEW4 | SCORE REPORT" at bounding box center [692, 168] width 998 height 47
click at [301, 299] on h4 "Communicative Skills" at bounding box center [691, 300] width 969 height 13
click at [597, 388] on div "13" at bounding box center [612, 363] width 52 height 59
drag, startPoint x: 597, startPoint y: 388, endPoint x: 595, endPoint y: 416, distance: 27.6
click at [597, 388] on div "13" at bounding box center [612, 363] width 52 height 59
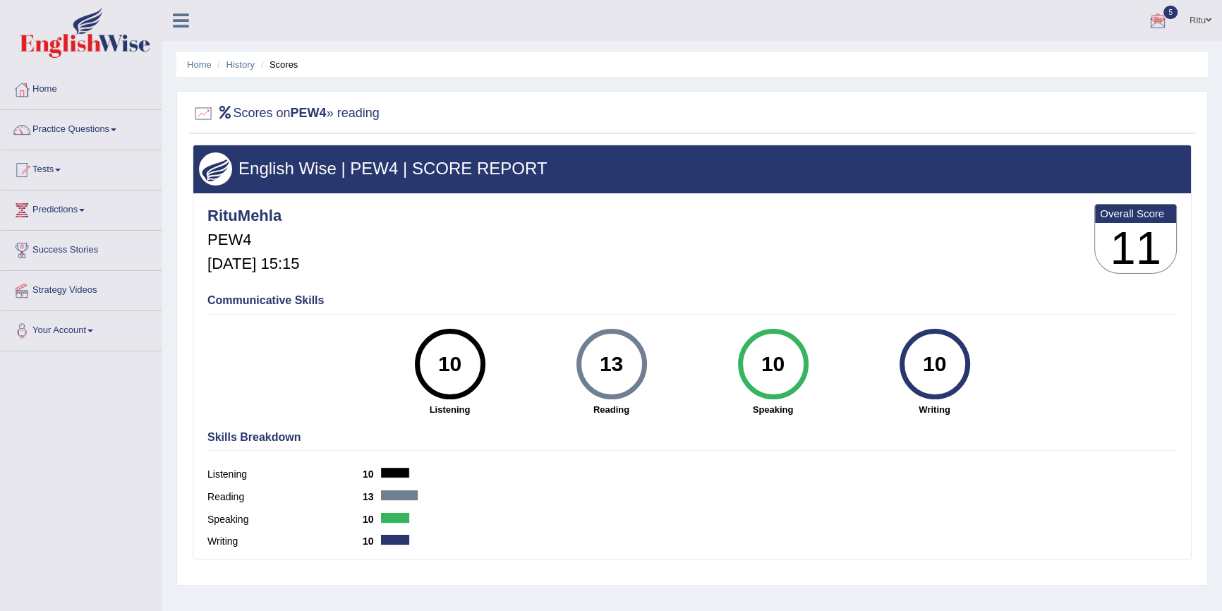
click at [610, 411] on strong "Reading" at bounding box center [611, 409] width 147 height 13
click at [236, 516] on label "Speaking" at bounding box center [284, 519] width 155 height 15
click at [226, 539] on label "Writing" at bounding box center [284, 541] width 155 height 15
click at [232, 498] on label "Reading" at bounding box center [284, 497] width 155 height 15
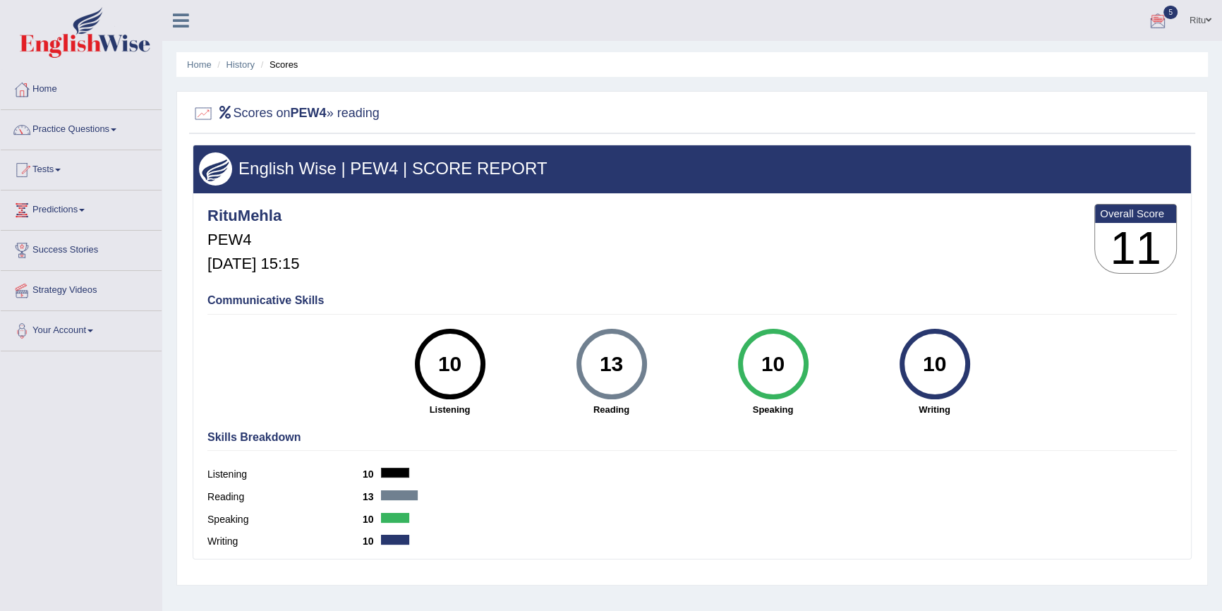
click at [231, 498] on label "Reading" at bounding box center [284, 497] width 155 height 15
click at [207, 172] on img at bounding box center [215, 168] width 33 height 33
click at [200, 118] on div at bounding box center [203, 113] width 21 height 21
click at [60, 167] on link "Tests" at bounding box center [81, 167] width 161 height 35
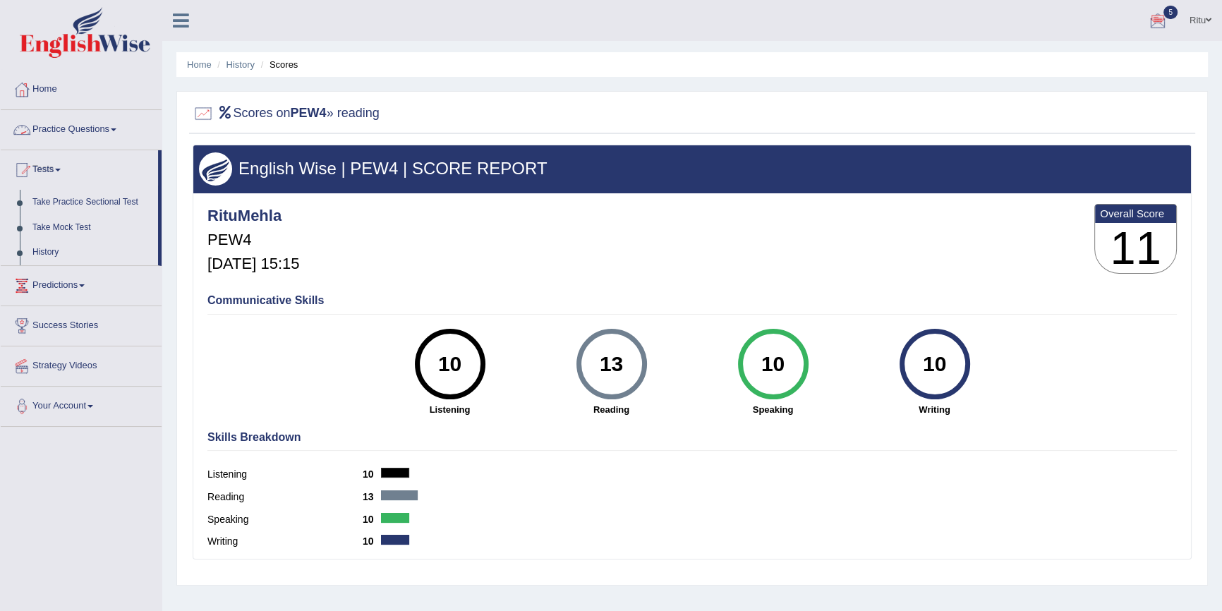
click at [103, 134] on link "Practice Questions" at bounding box center [81, 127] width 161 height 35
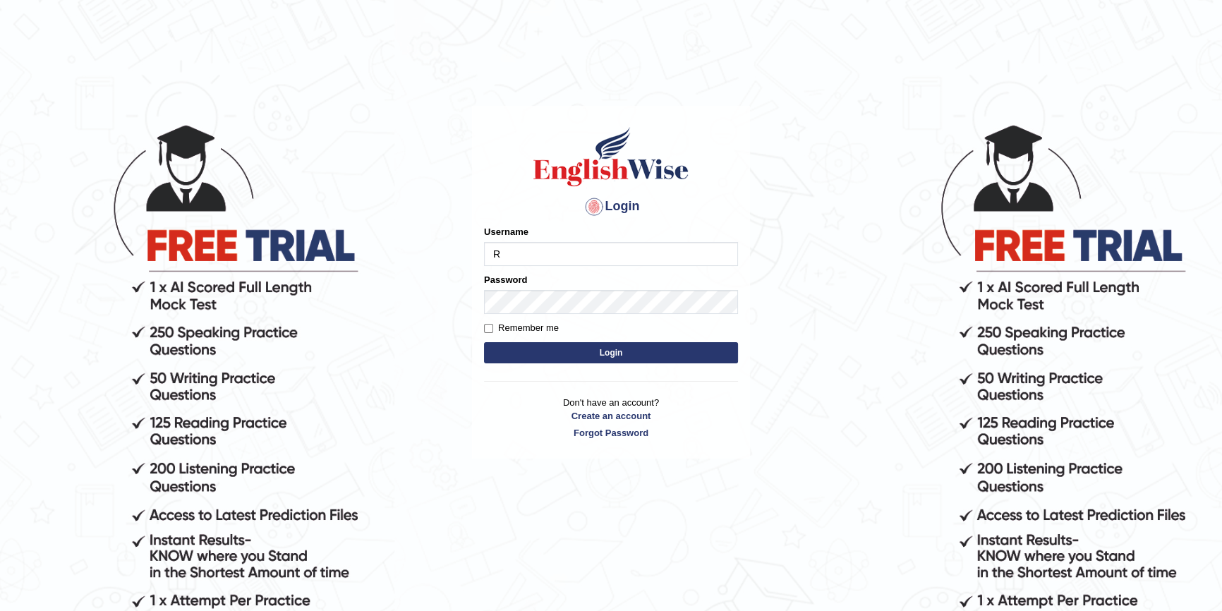
type input "RituMehla"
click at [604, 353] on button "Login" at bounding box center [611, 352] width 254 height 21
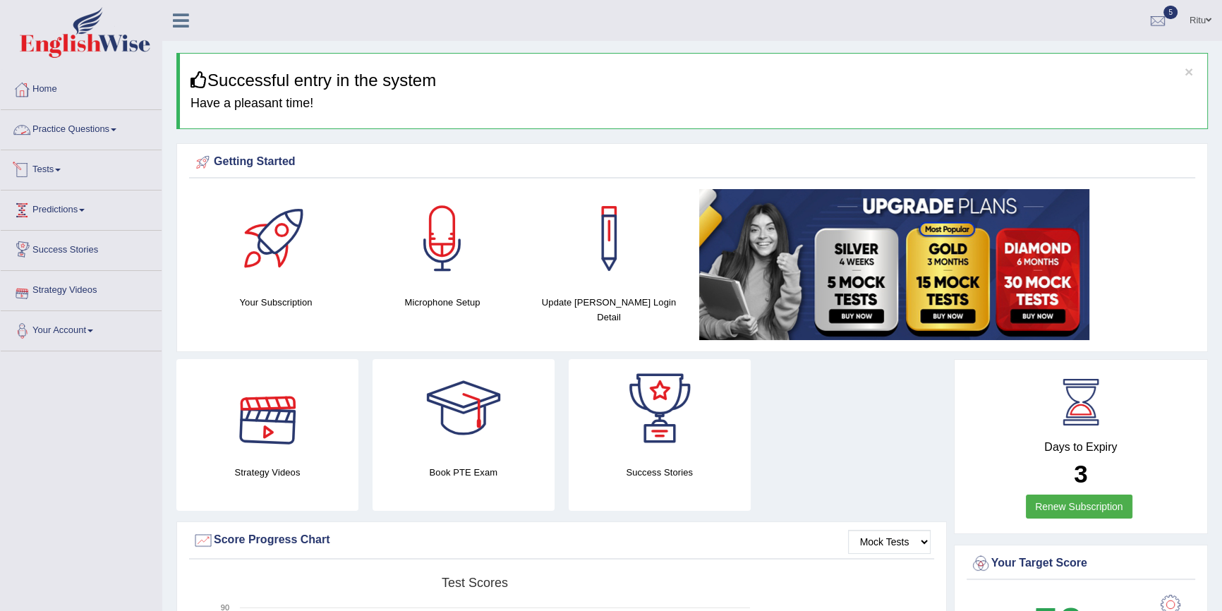
click at [89, 131] on link "Practice Questions" at bounding box center [81, 127] width 161 height 35
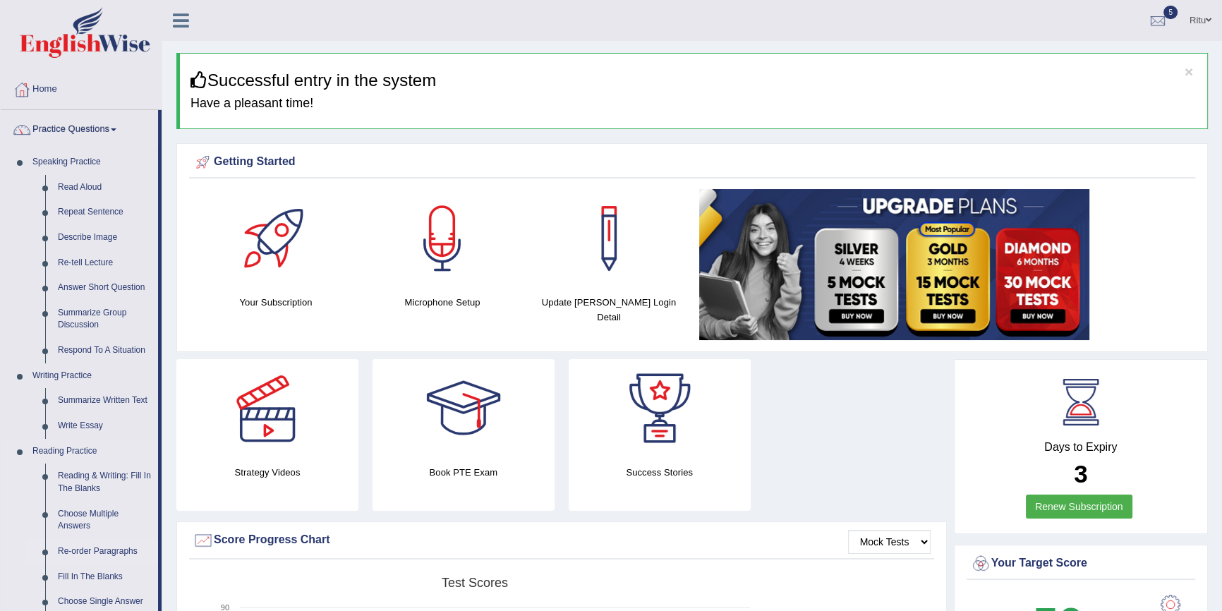
click at [104, 548] on link "Re-order Paragraphs" at bounding box center [105, 551] width 107 height 25
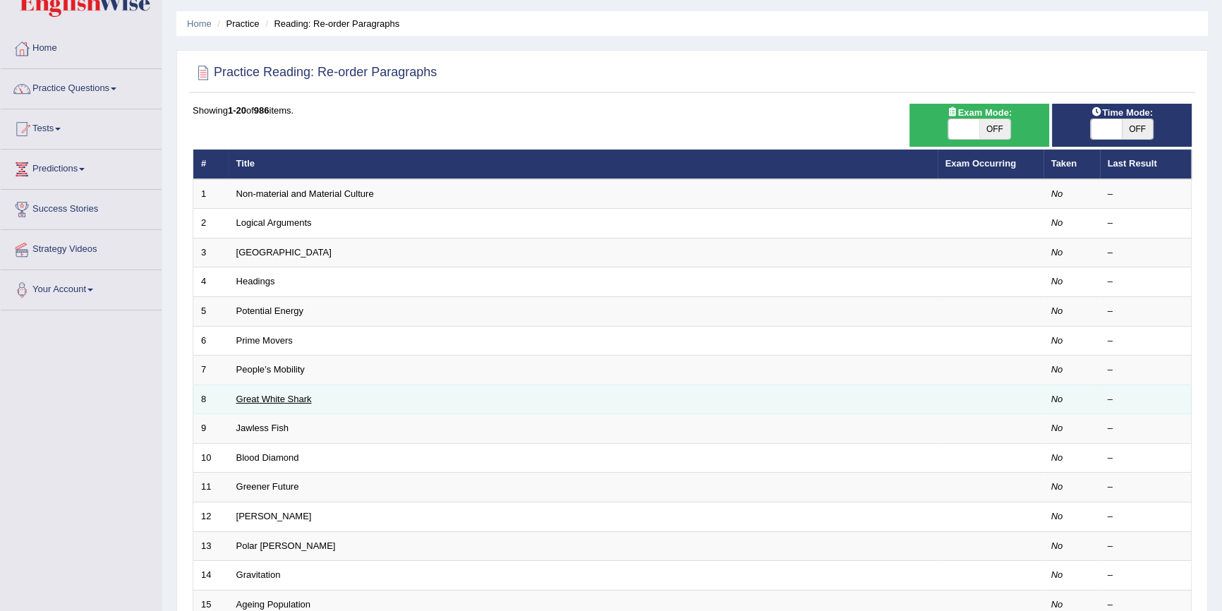
scroll to position [63, 0]
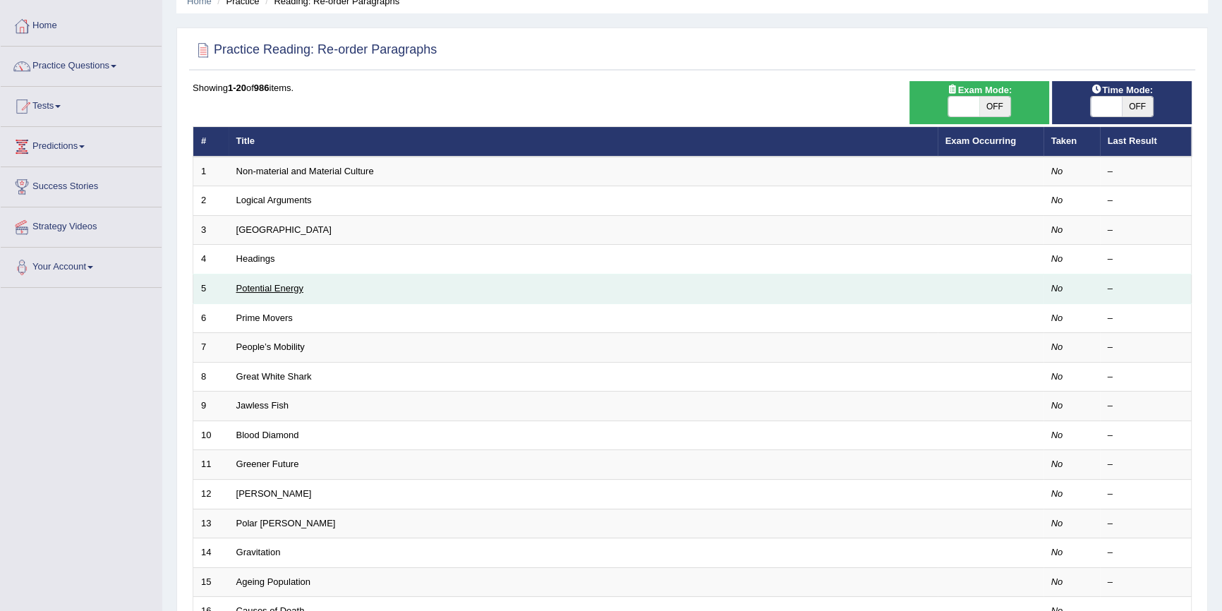
click at [292, 287] on link "Potential Energy" at bounding box center [269, 288] width 67 height 11
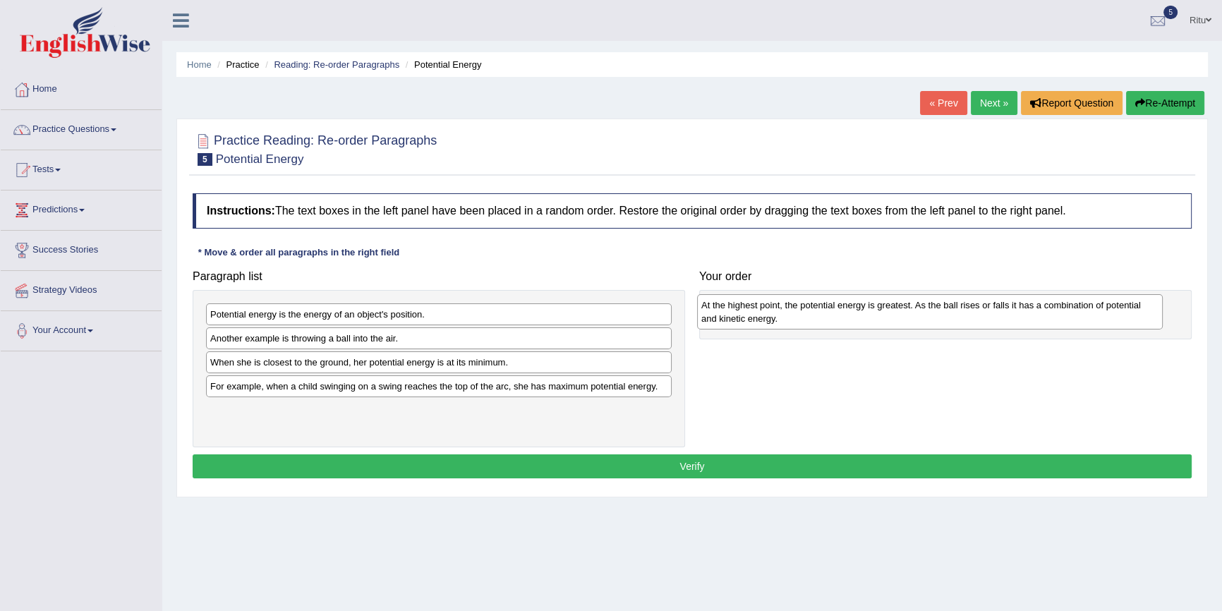
drag, startPoint x: 293, startPoint y: 343, endPoint x: 784, endPoint y: 310, distance: 492.1
click at [784, 310] on div "At the highest point, the potential energy is greatest. As the ball rises or fa…" at bounding box center [930, 311] width 466 height 35
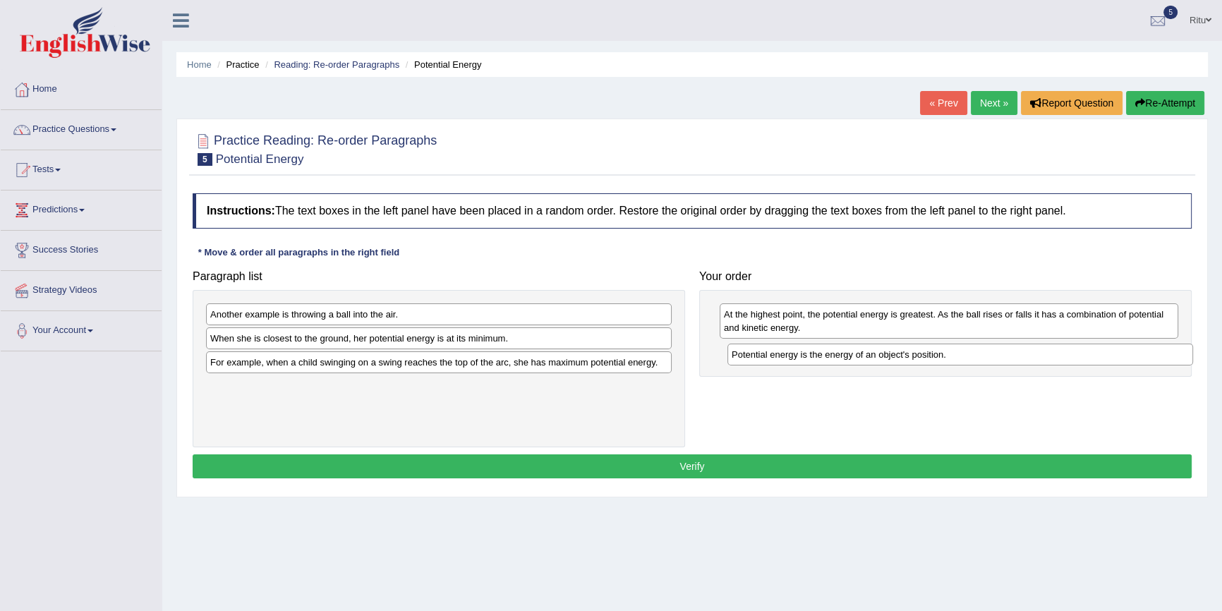
drag, startPoint x: 361, startPoint y: 314, endPoint x: 883, endPoint y: 354, distance: 522.9
click at [883, 354] on div "Potential energy is the energy of an object's position." at bounding box center [960, 355] width 466 height 22
drag, startPoint x: 334, startPoint y: 345, endPoint x: 702, endPoint y: 390, distance: 370.3
click at [696, 375] on div "When she is closest to the ground, her potential energy is at its minimum." at bounding box center [590, 364] width 466 height 22
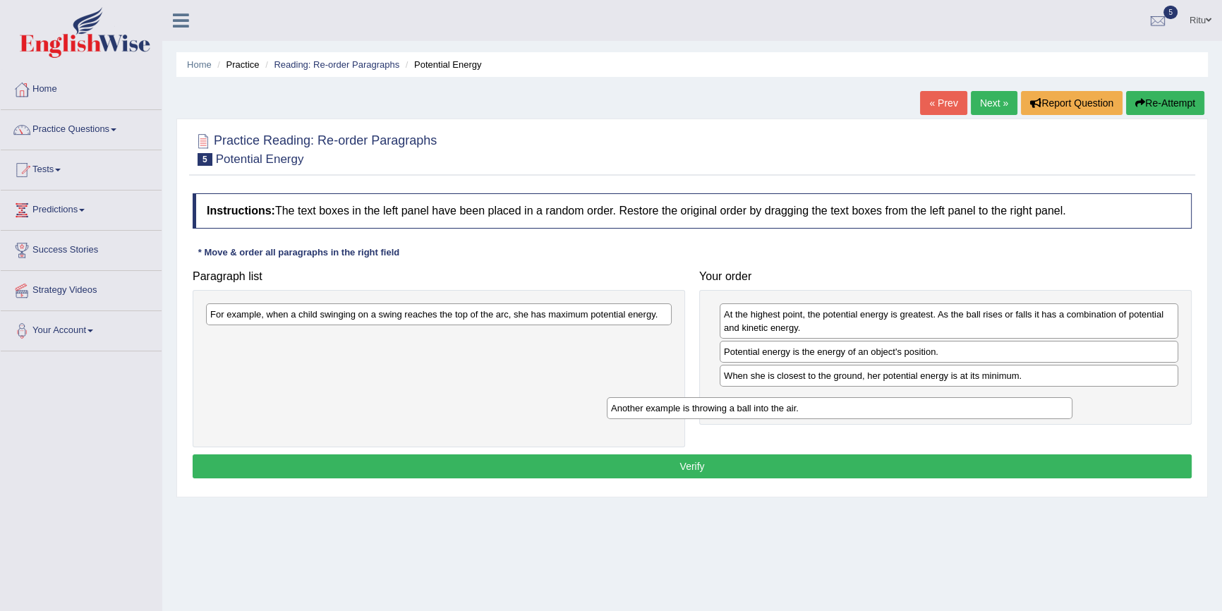
drag, startPoint x: 418, startPoint y: 312, endPoint x: 895, endPoint y: 411, distance: 487.2
click at [878, 411] on div "Another example is throwing a ball into the air." at bounding box center [840, 408] width 466 height 22
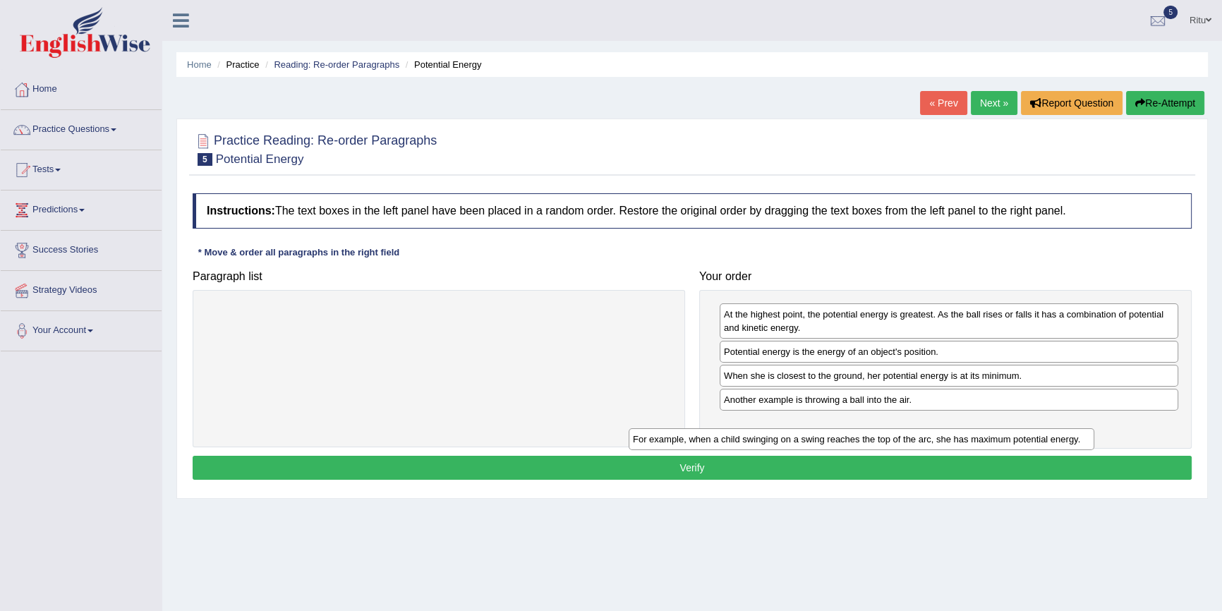
drag, startPoint x: 437, startPoint y: 317, endPoint x: 942, endPoint y: 432, distance: 517.4
click at [898, 442] on div "For example, when a child swinging on a swing reaches the top of the arc, she h…" at bounding box center [862, 439] width 466 height 22
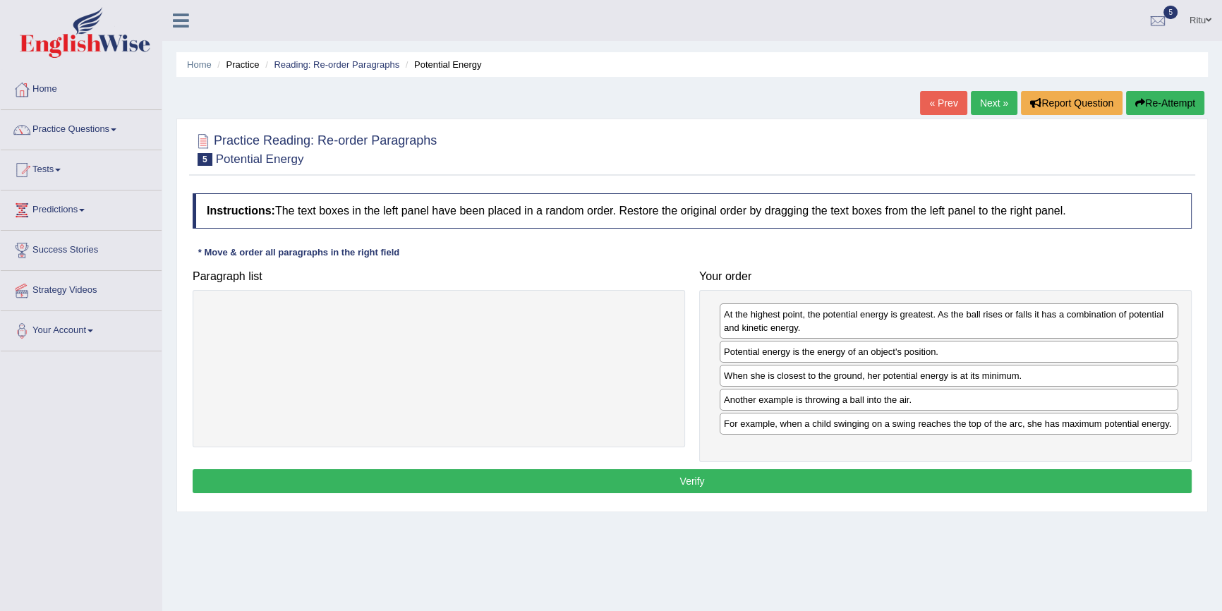
click at [673, 478] on button "Verify" at bounding box center [692, 481] width 999 height 24
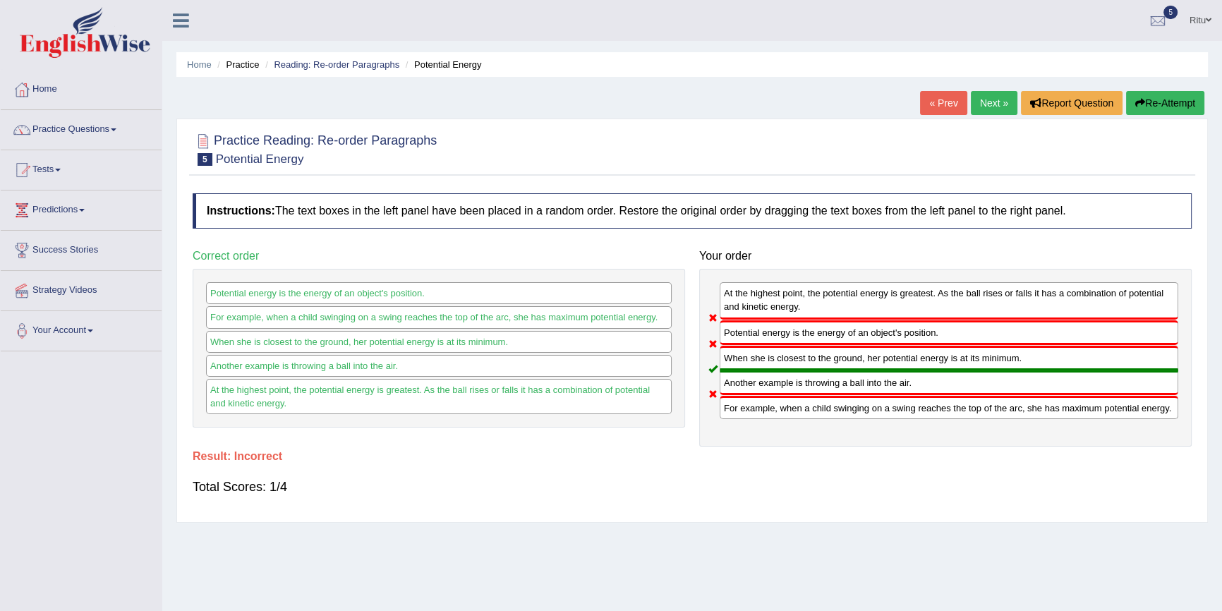
click at [985, 105] on link "Next »" at bounding box center [994, 103] width 47 height 24
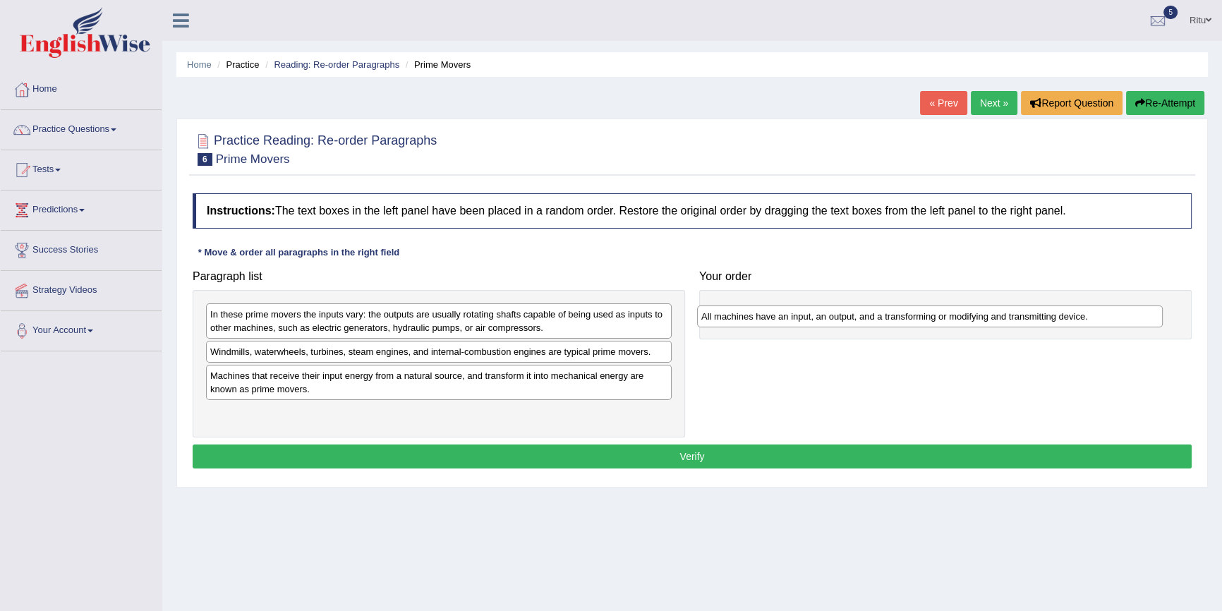
drag, startPoint x: 317, startPoint y: 351, endPoint x: 818, endPoint y: 313, distance: 502.4
click at [818, 313] on div "All machines have an input, an output, and a transforming or modifying and tran…" at bounding box center [930, 316] width 466 height 22
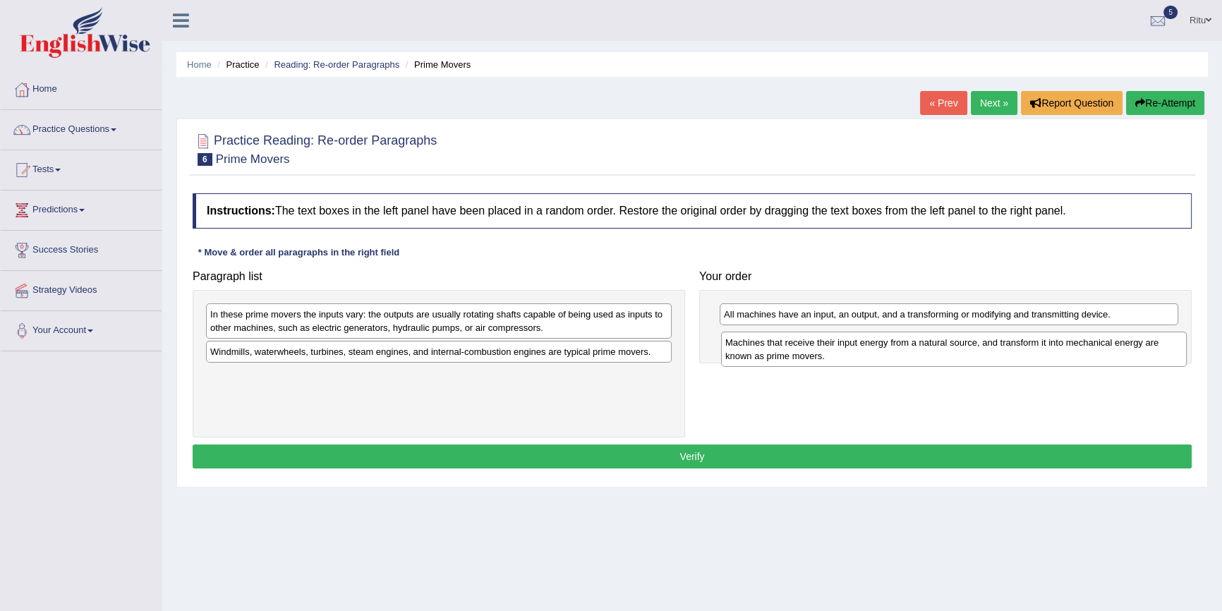
drag, startPoint x: 351, startPoint y: 388, endPoint x: 866, endPoint y: 355, distance: 515.4
click at [866, 355] on div "Machines that receive their input energy from a natural source, and transform i…" at bounding box center [954, 349] width 466 height 35
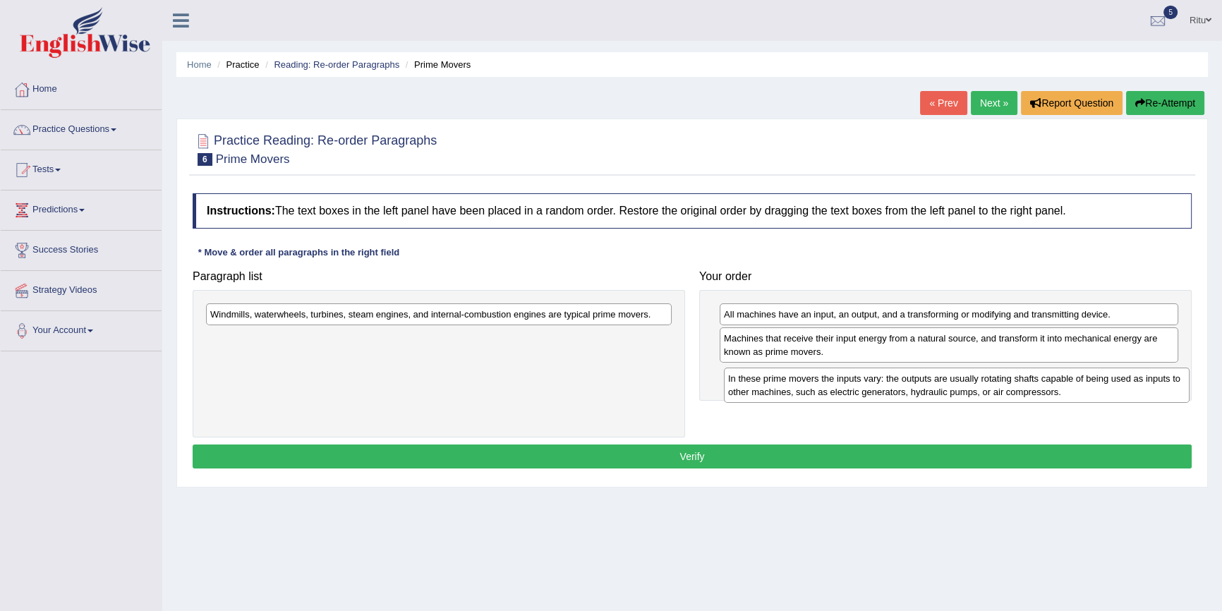
drag, startPoint x: 458, startPoint y: 338, endPoint x: 937, endPoint y: 387, distance: 481.6
click at [937, 387] on div "In these prime movers the inputs vary: the outputs are usually rotating shafts …" at bounding box center [957, 385] width 466 height 35
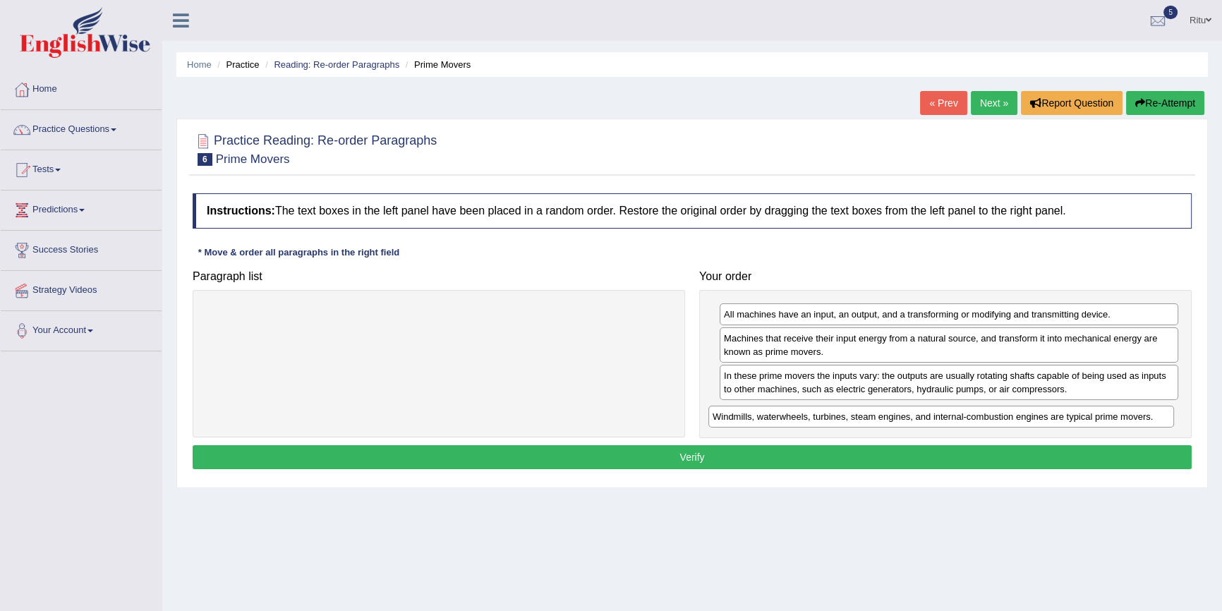
drag, startPoint x: 539, startPoint y: 315, endPoint x: 1041, endPoint y: 416, distance: 511.6
click at [1041, 416] on div "Windmills, waterwheels, turbines, steam engines, and internal-combustion engine…" at bounding box center [941, 417] width 466 height 22
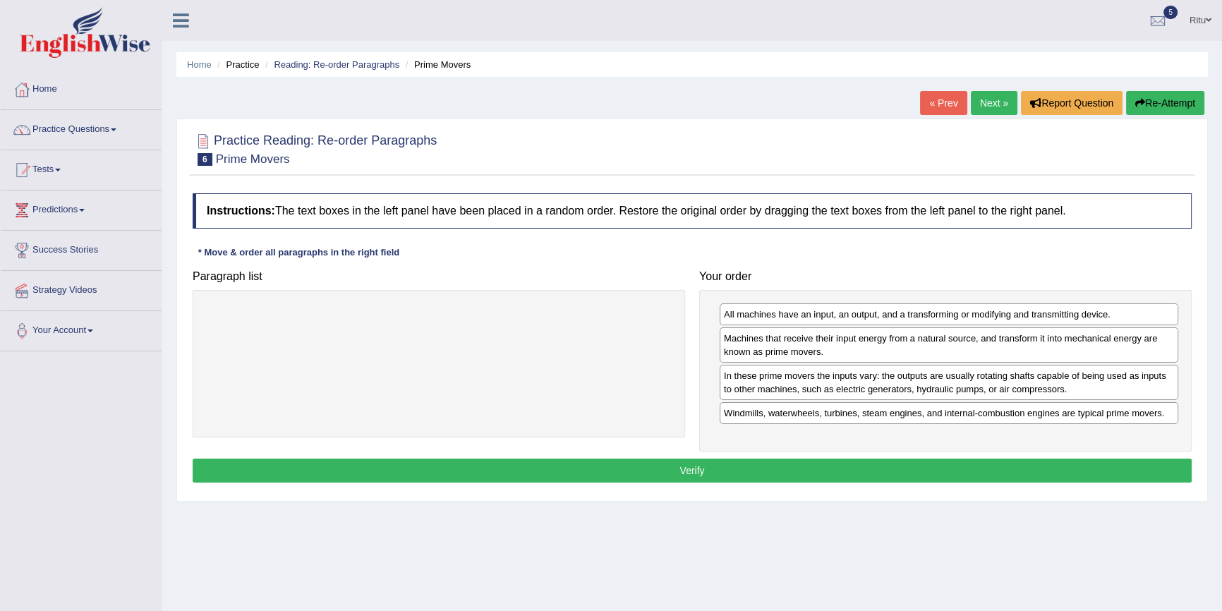
click at [652, 466] on button "Verify" at bounding box center [692, 471] width 999 height 24
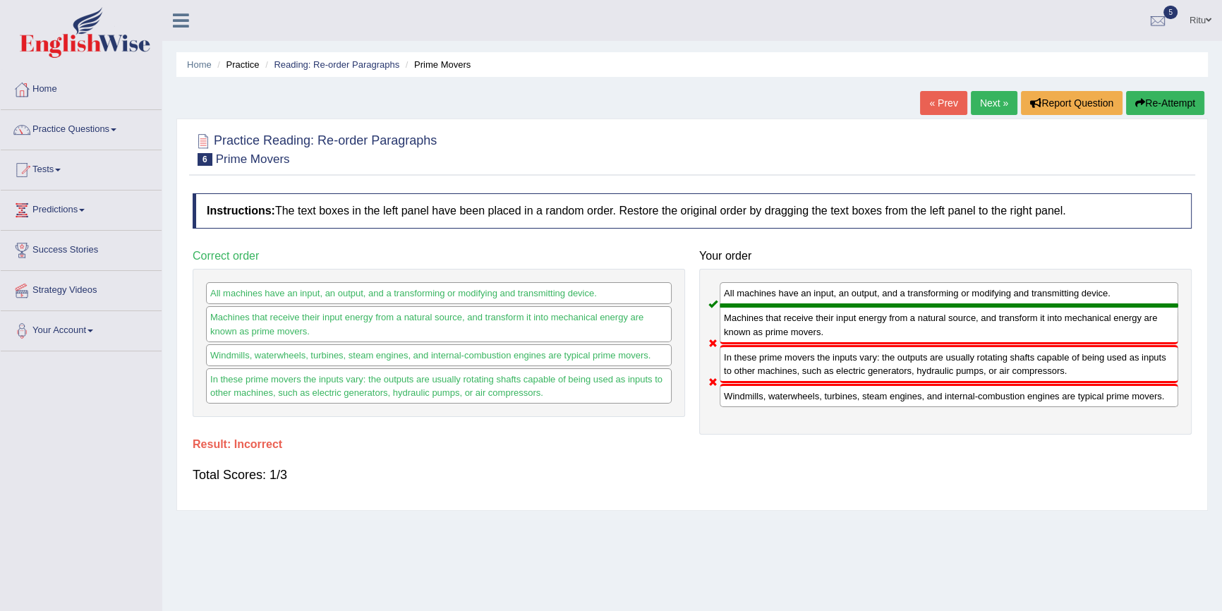
click at [991, 106] on link "Next »" at bounding box center [994, 103] width 47 height 24
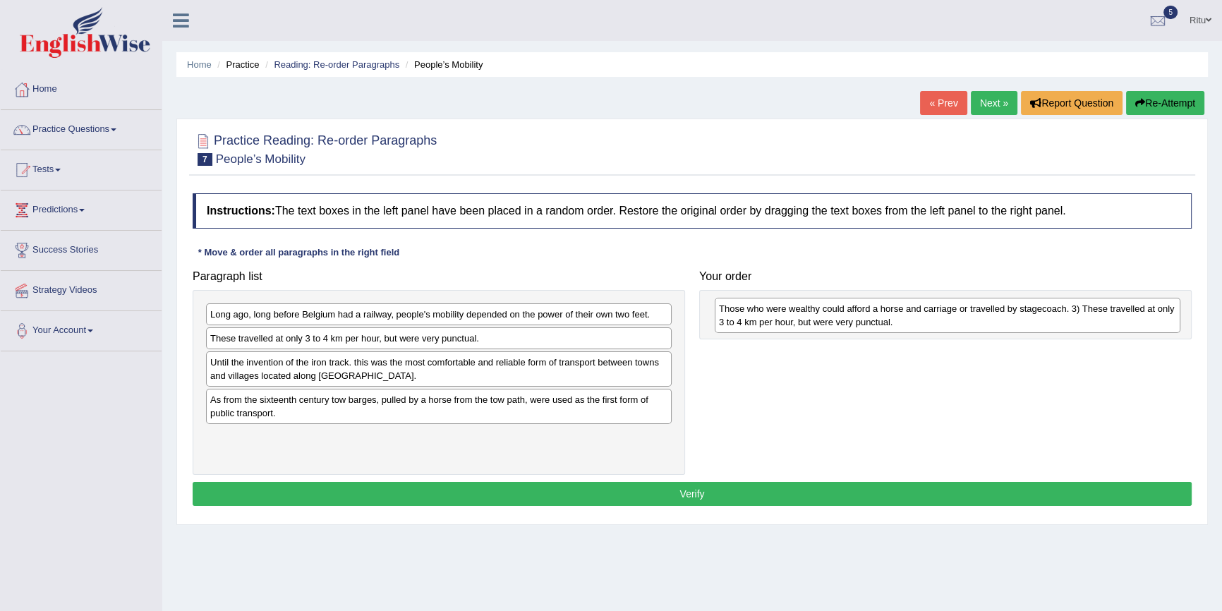
drag, startPoint x: 321, startPoint y: 344, endPoint x: 830, endPoint y: 315, distance: 509.5
click at [830, 315] on div "Those who were wealthy could afford a horse and carriage or travelled by stagec…" at bounding box center [948, 315] width 466 height 35
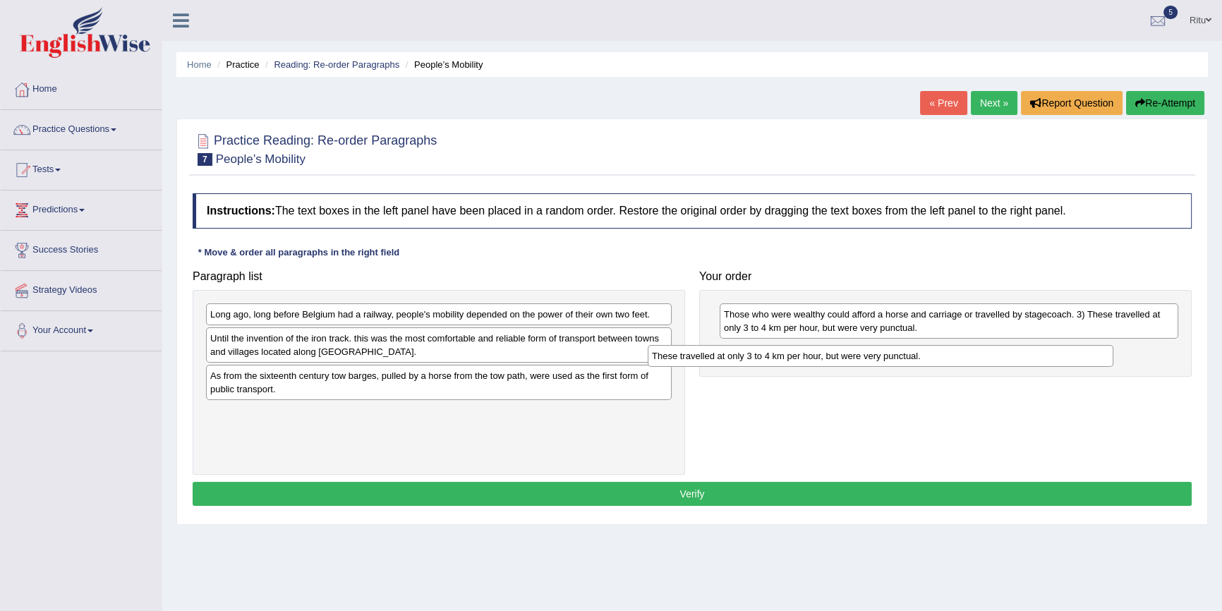
drag, startPoint x: 334, startPoint y: 349, endPoint x: 770, endPoint y: 361, distance: 435.4
click at [762, 361] on div "These travelled at only 3 to 4 km per hour, but were very punctual." at bounding box center [881, 356] width 466 height 22
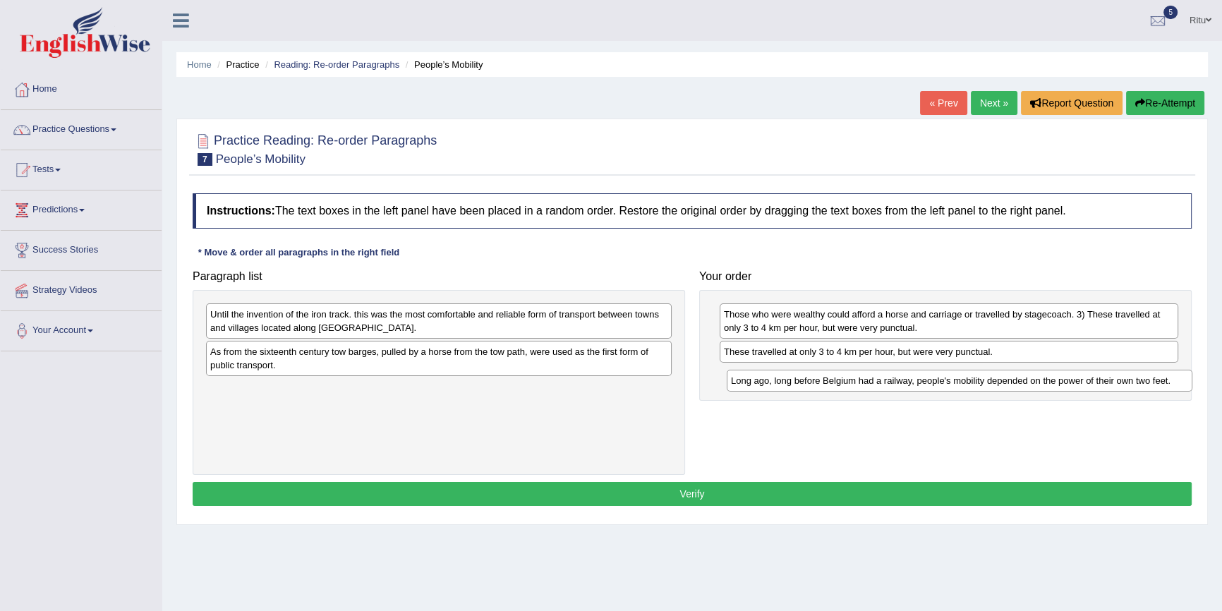
drag, startPoint x: 339, startPoint y: 315, endPoint x: 860, endPoint y: 381, distance: 524.9
click at [860, 381] on div "Long ago, long before Belgium had a railway, people's mobility depended on the …" at bounding box center [960, 381] width 466 height 22
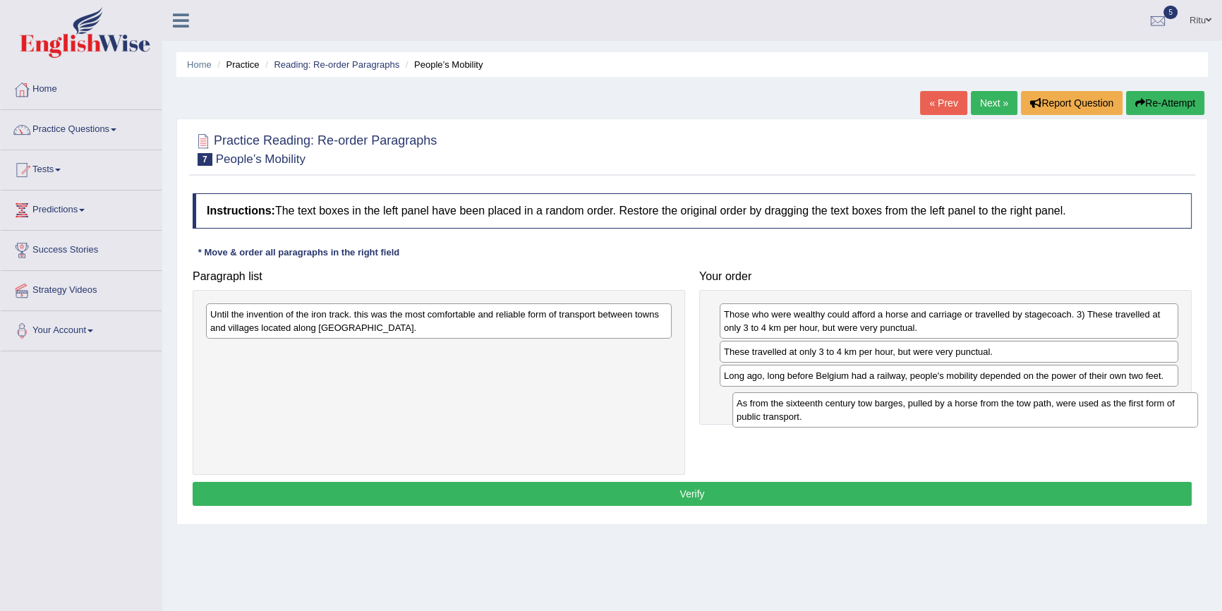
drag, startPoint x: 406, startPoint y: 365, endPoint x: 896, endPoint y: 408, distance: 492.3
click at [899, 408] on div "As from the sixteenth century tow barges, pulled by a horse from the tow path, …" at bounding box center [965, 409] width 466 height 35
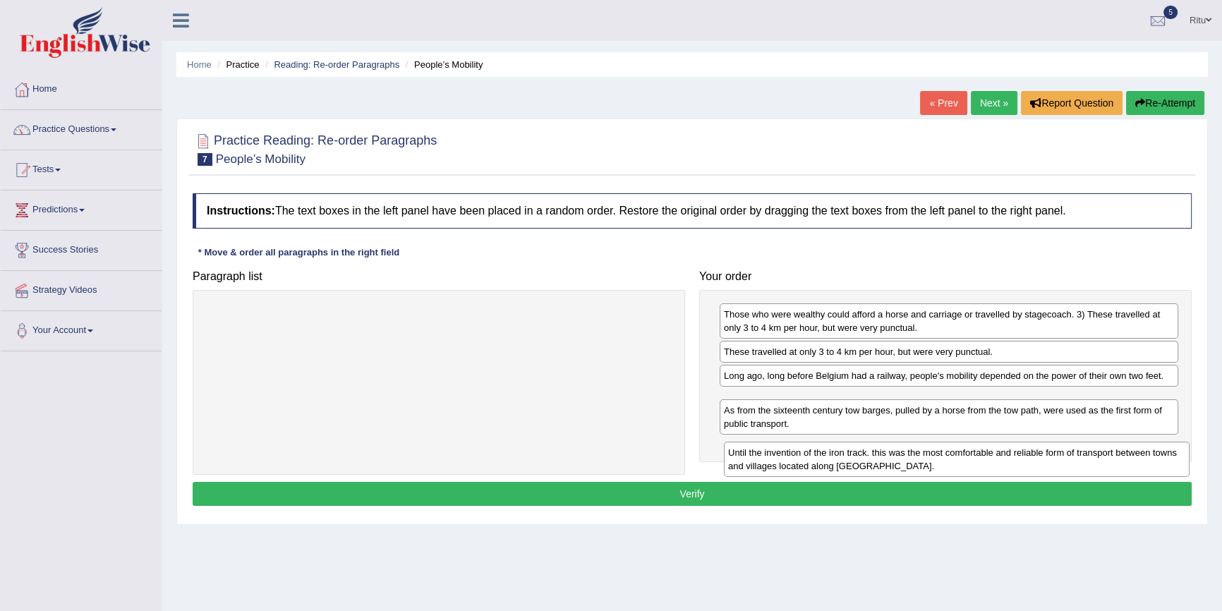
drag, startPoint x: 272, startPoint y: 327, endPoint x: 783, endPoint y: 461, distance: 528.6
click at [785, 463] on div "Until the invention of the iron track. this was the most comfortable and reliab…" at bounding box center [957, 459] width 466 height 35
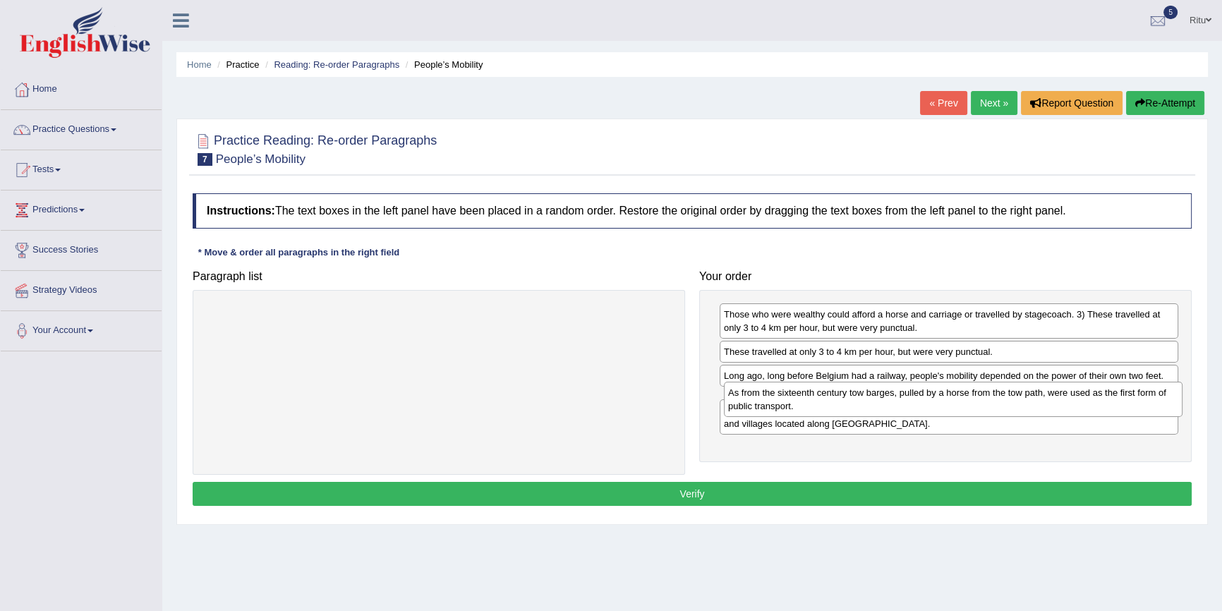
drag, startPoint x: 746, startPoint y: 441, endPoint x: 752, endPoint y: 398, distance: 43.4
click at [752, 398] on div "As from the sixteenth century tow barges, pulled by a horse from the tow path, …" at bounding box center [953, 399] width 459 height 35
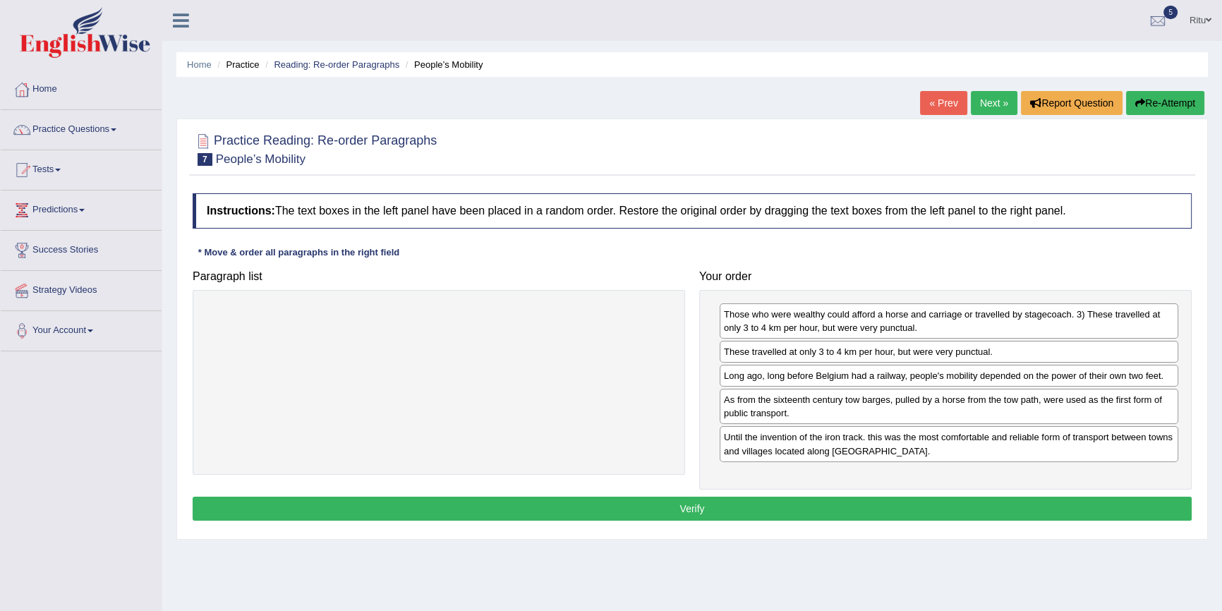
click at [693, 509] on button "Verify" at bounding box center [692, 509] width 999 height 24
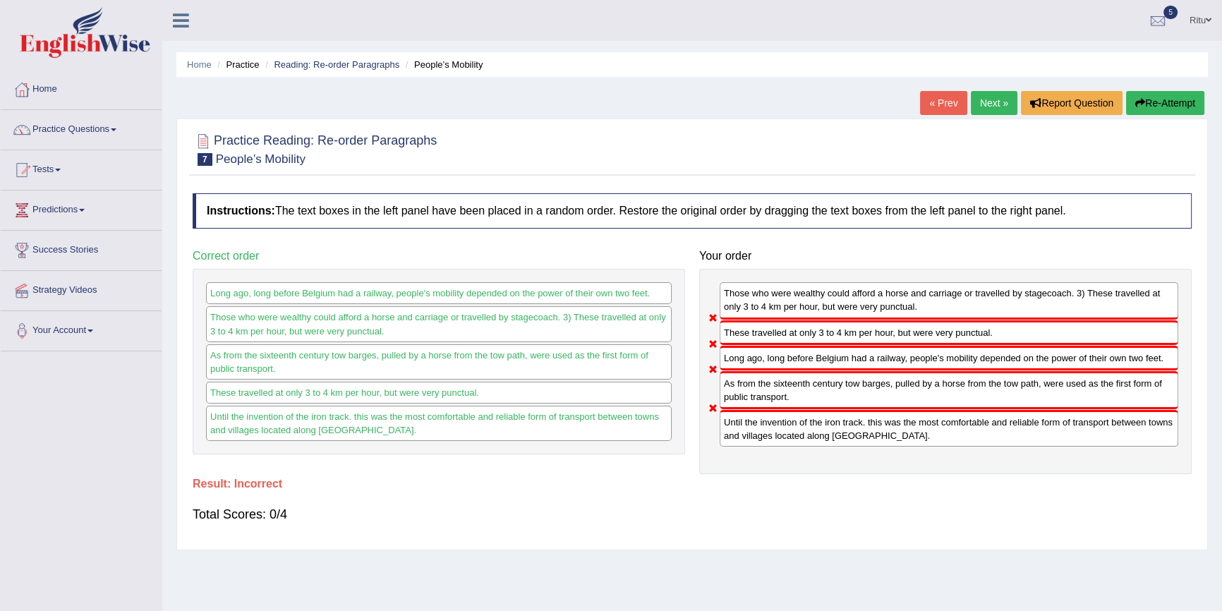
click at [949, 98] on link "« Prev" at bounding box center [943, 103] width 47 height 24
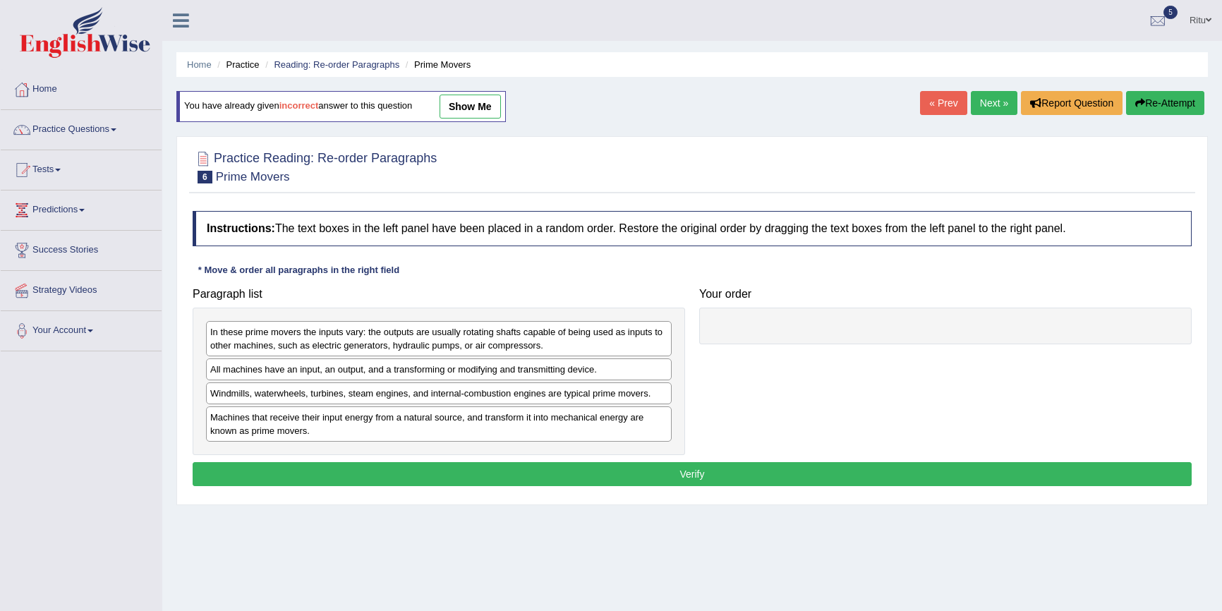
click at [975, 102] on link "Next »" at bounding box center [994, 103] width 47 height 24
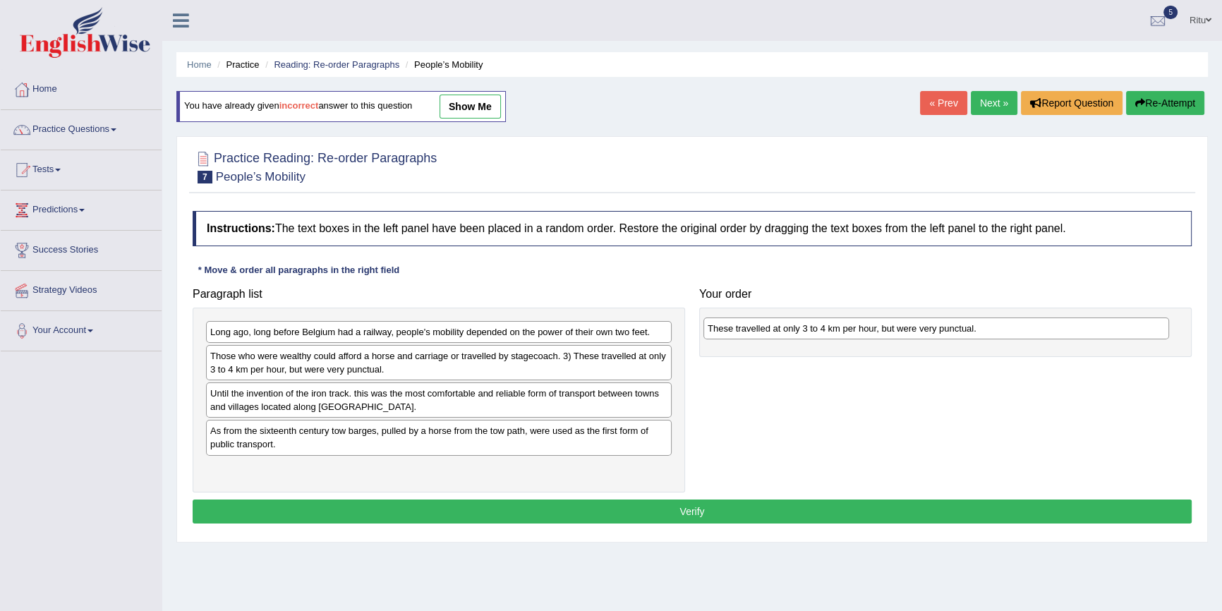
drag, startPoint x: 328, startPoint y: 394, endPoint x: 825, endPoint y: 329, distance: 501.6
click at [825, 329] on div "These travelled at only 3 to 4 km per hour, but were very punctual." at bounding box center [936, 328] width 466 height 22
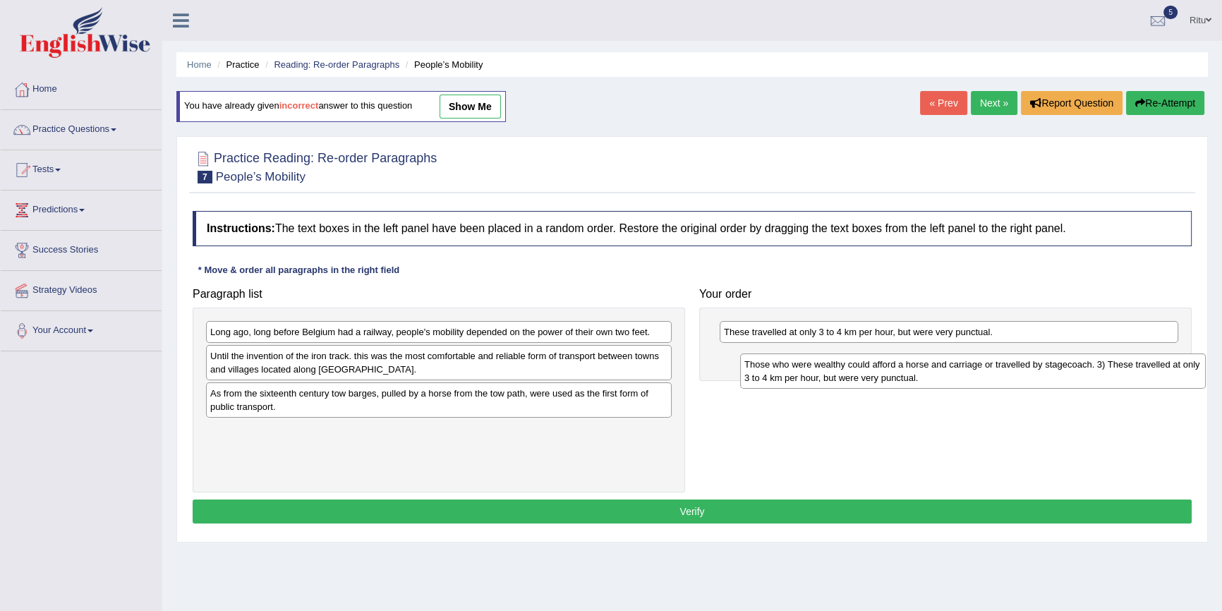
drag, startPoint x: 486, startPoint y: 363, endPoint x: 1018, endPoint y: 366, distance: 531.9
click at [1020, 369] on div "Those who were wealthy could afford a horse and carriage or travelled by stagec…" at bounding box center [973, 370] width 466 height 35
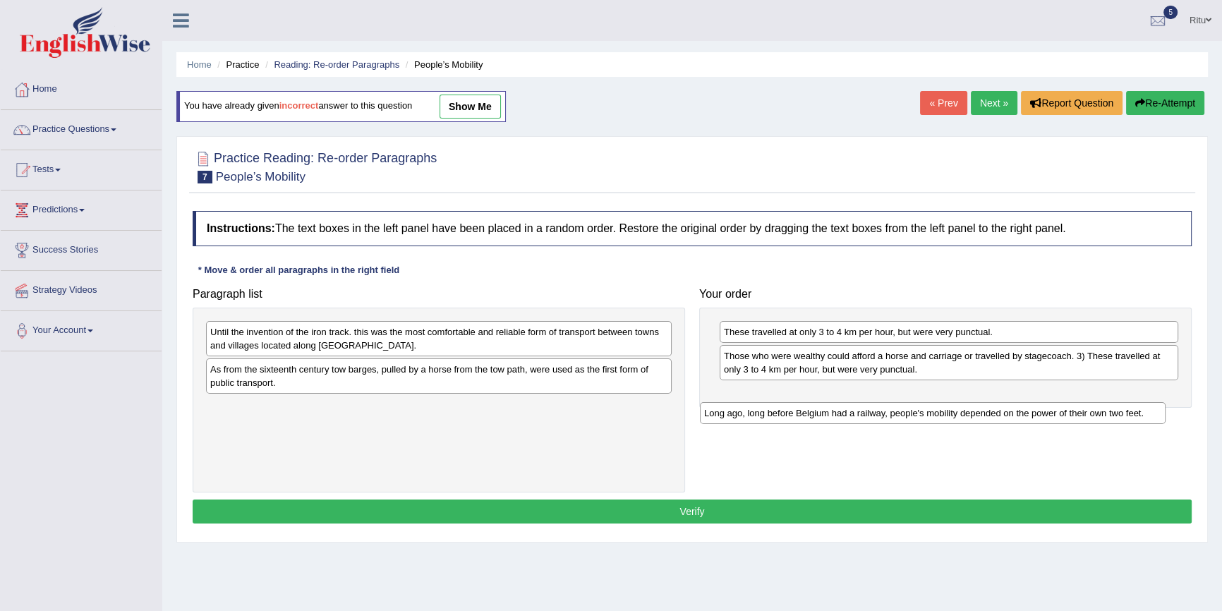
drag, startPoint x: 322, startPoint y: 330, endPoint x: 829, endPoint y: 401, distance: 511.5
click at [825, 406] on div "Long ago, long before Belgium had a railway, people's mobility depended on the …" at bounding box center [933, 413] width 466 height 22
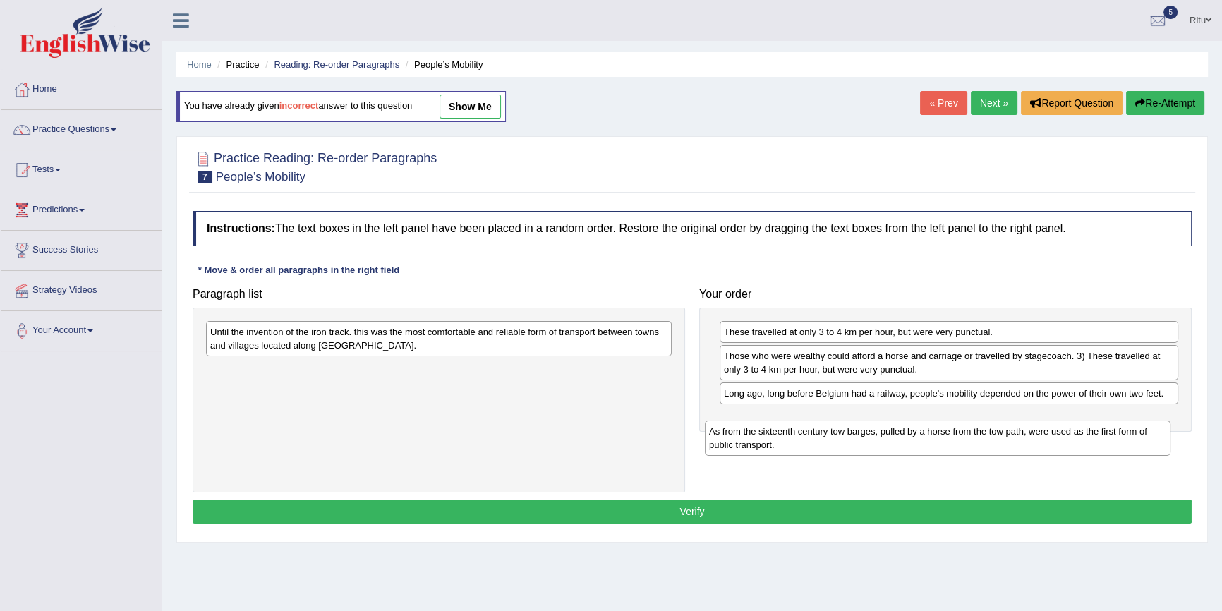
drag, startPoint x: 339, startPoint y: 375, endPoint x: 856, endPoint y: 428, distance: 519.0
click at [854, 430] on div "As from the sixteenth century tow barges, pulled by a horse from the tow path, …" at bounding box center [938, 437] width 466 height 35
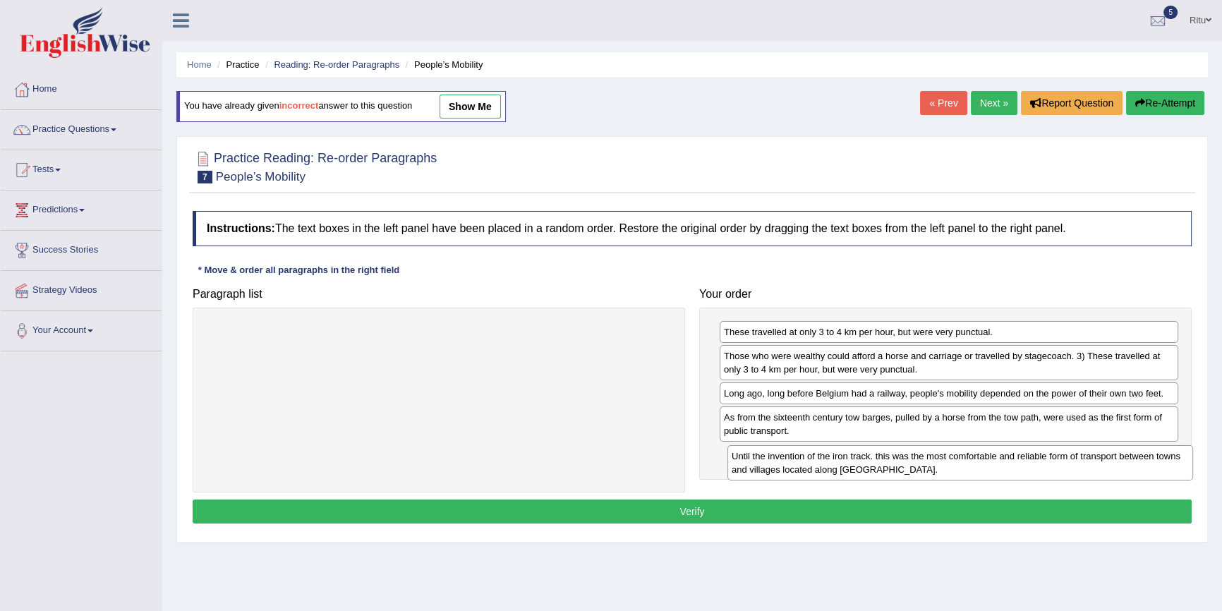
drag, startPoint x: 385, startPoint y: 325, endPoint x: 907, endPoint y: 449, distance: 535.9
click at [907, 449] on div "Until the invention of the iron track. this was the most comfortable and reliab…" at bounding box center [960, 462] width 466 height 35
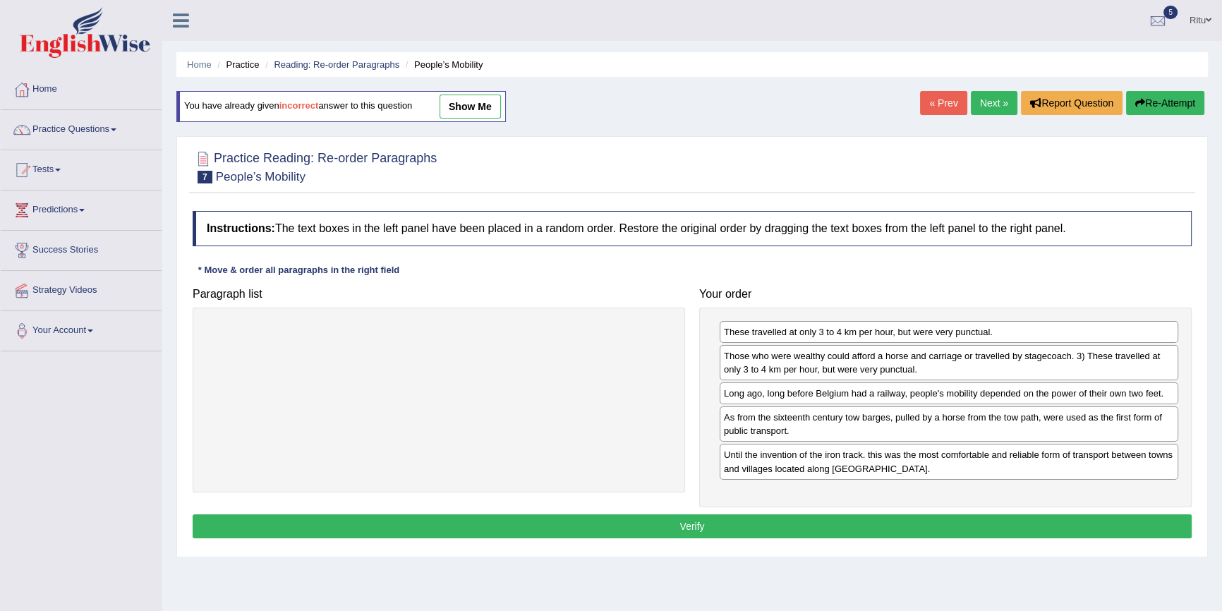
click at [695, 523] on button "Verify" at bounding box center [692, 526] width 999 height 24
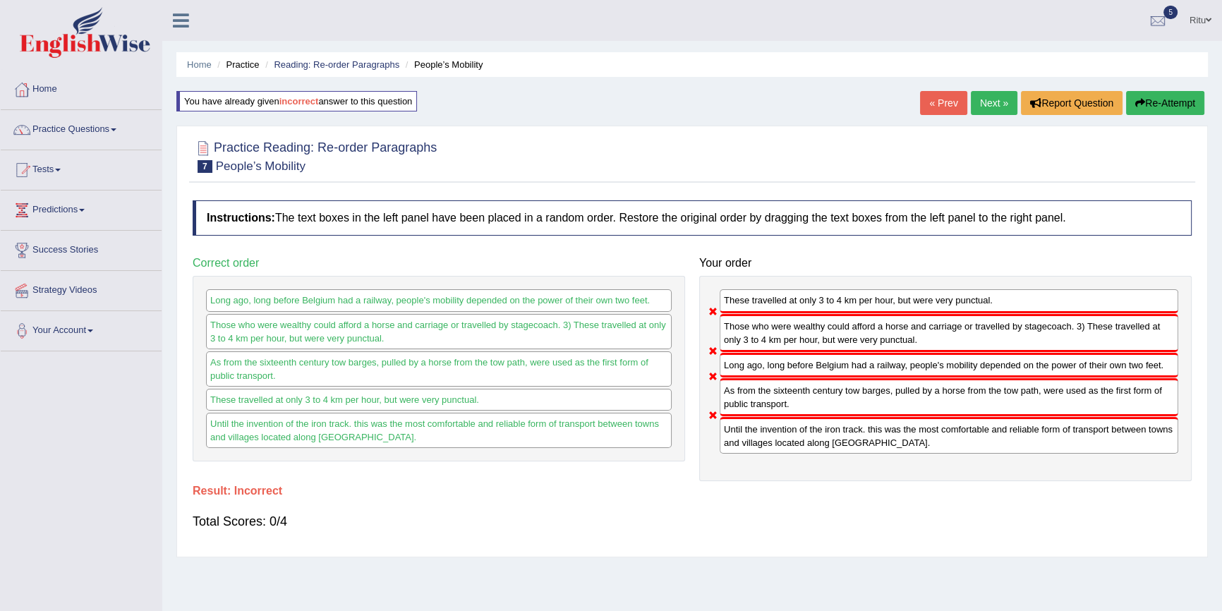
click at [936, 114] on link "« Prev" at bounding box center [943, 103] width 47 height 24
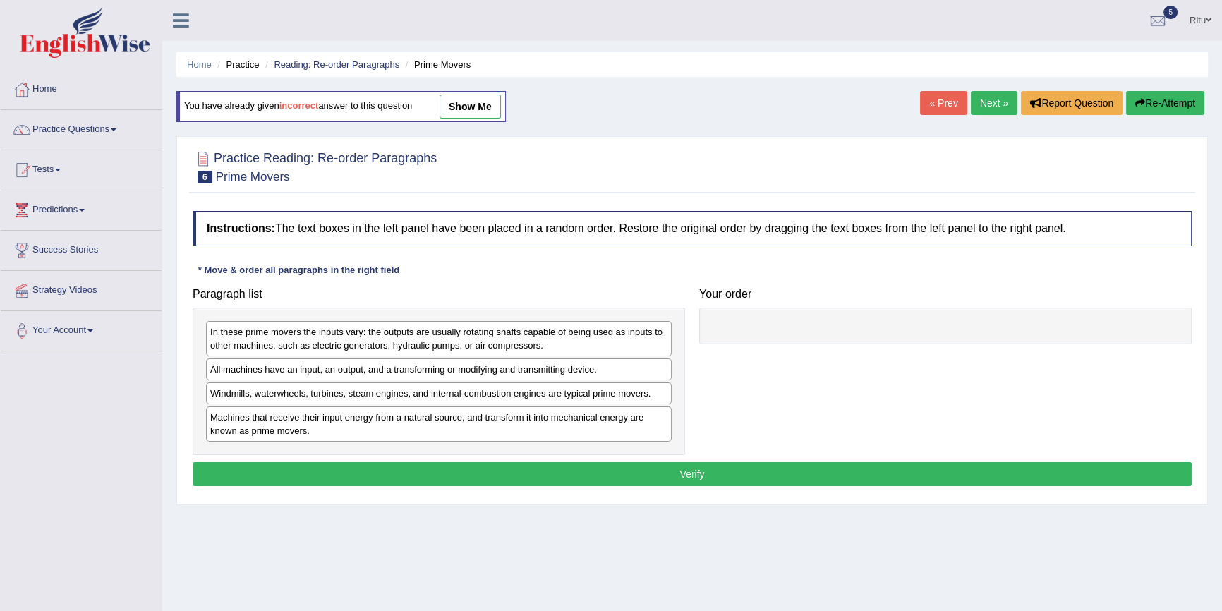
click at [988, 99] on link "Next »" at bounding box center [994, 103] width 47 height 24
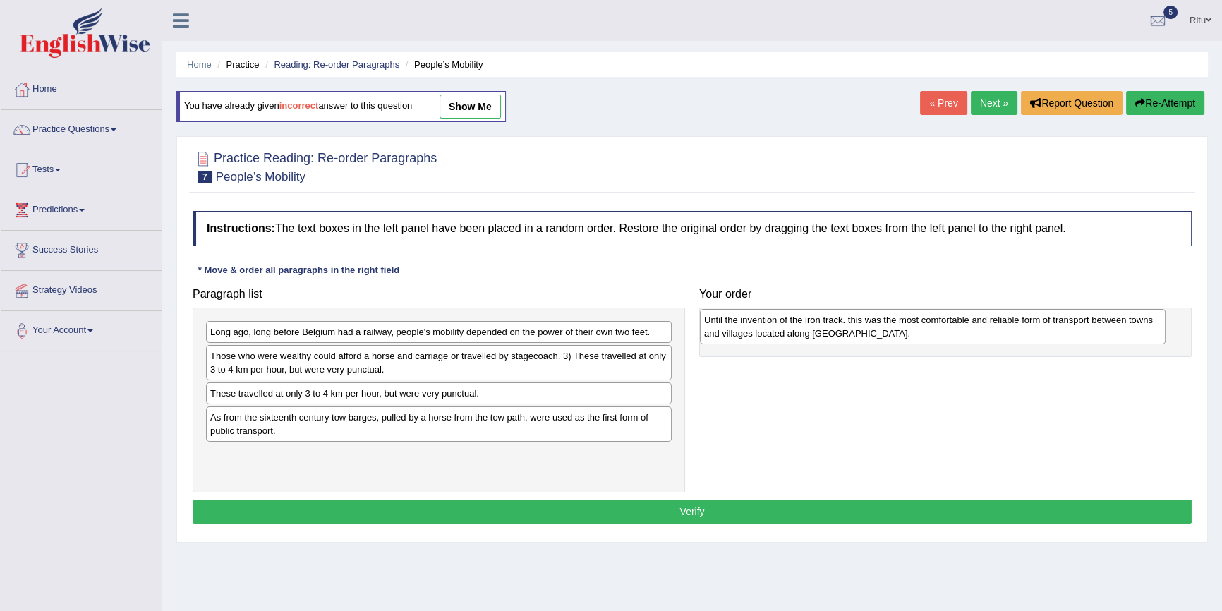
drag, startPoint x: 268, startPoint y: 421, endPoint x: 762, endPoint y: 324, distance: 503.3
click at [762, 324] on div "Until the invention of the iron track. this was the most comfortable and reliab…" at bounding box center [933, 326] width 466 height 35
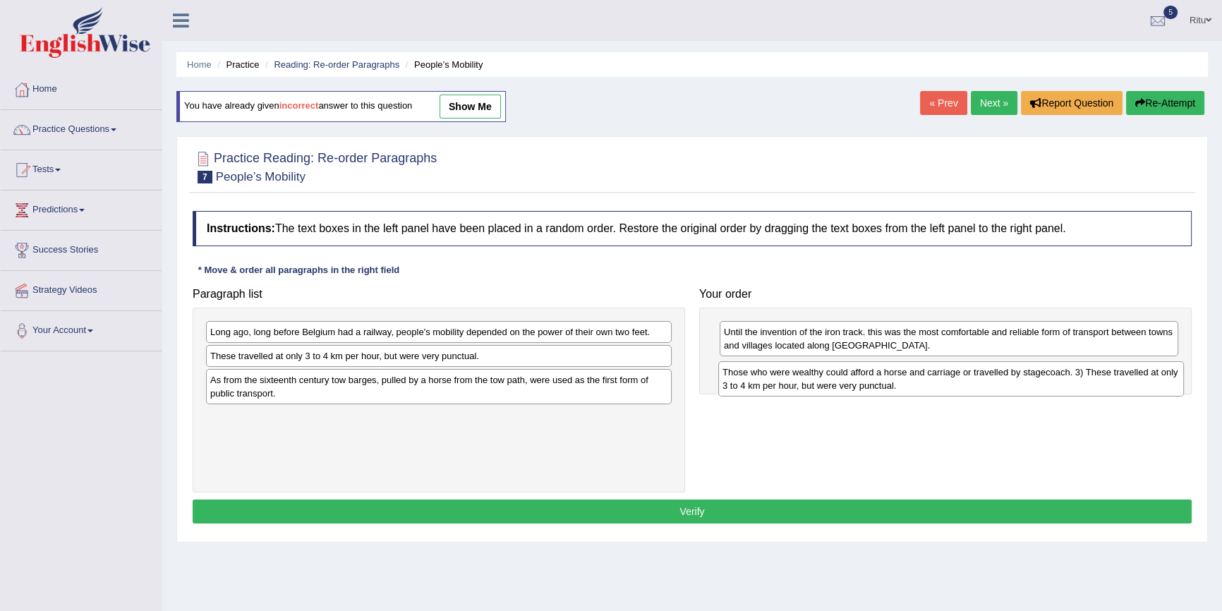
drag, startPoint x: 262, startPoint y: 358, endPoint x: 774, endPoint y: 374, distance: 512.4
click at [774, 374] on div "Those who were wealthy could afford a horse and carriage or travelled by stagec…" at bounding box center [951, 378] width 466 height 35
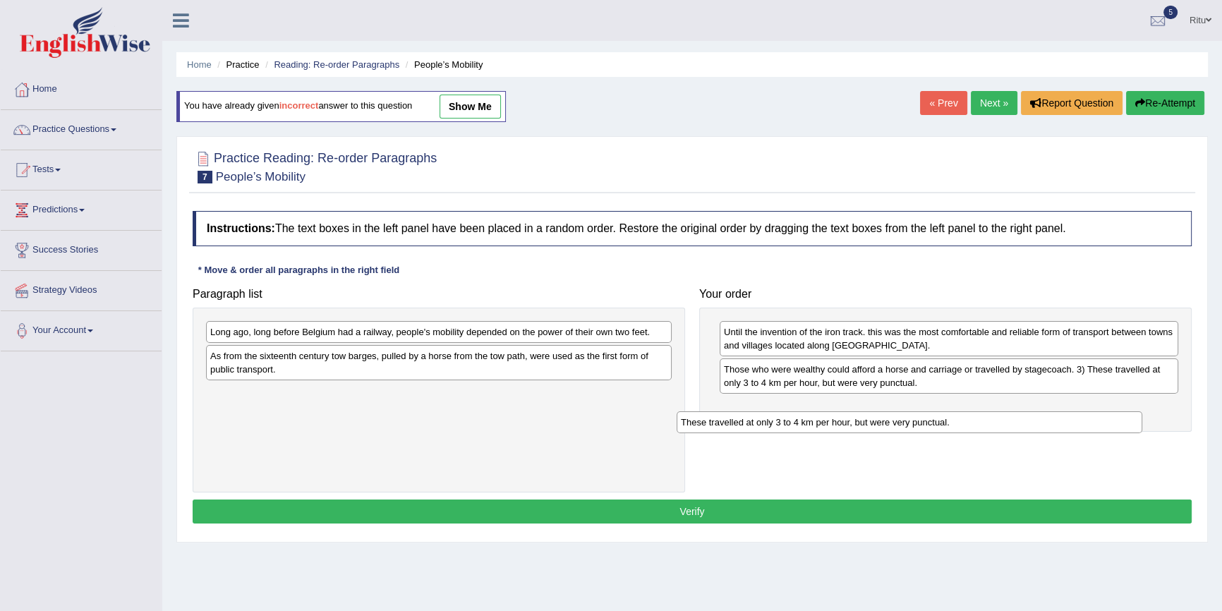
drag, startPoint x: 334, startPoint y: 355, endPoint x: 830, endPoint y: 416, distance: 500.4
click at [830, 416] on div "These travelled at only 3 to 4 km per hour, but were very punctual." at bounding box center [910, 422] width 466 height 22
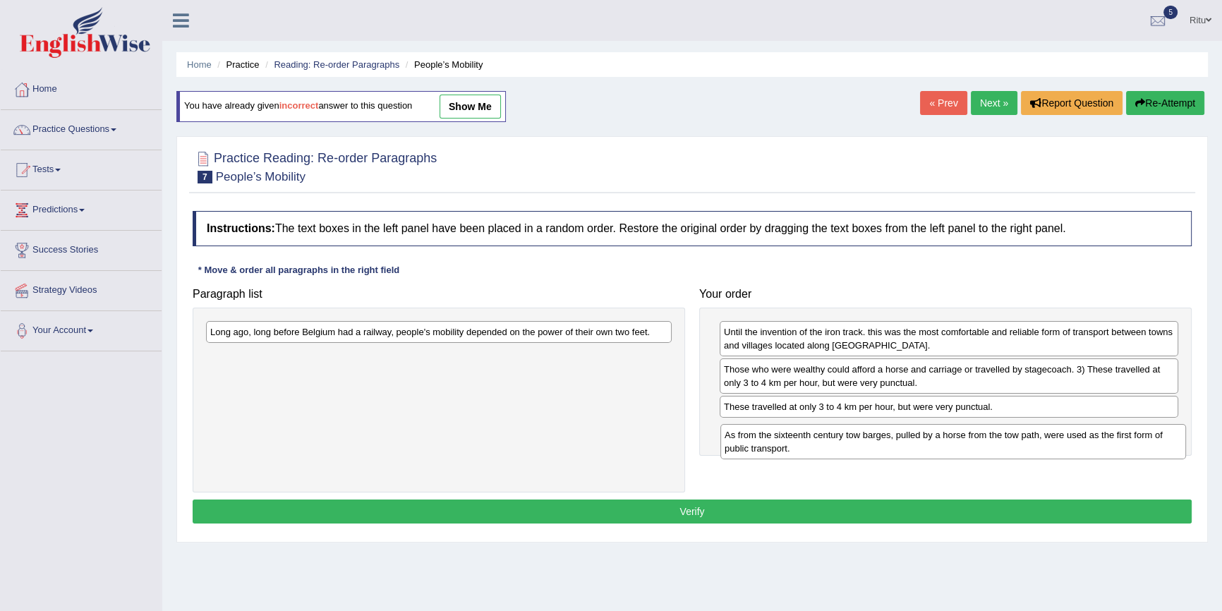
drag, startPoint x: 268, startPoint y: 361, endPoint x: 783, endPoint y: 440, distance: 520.9
click at [783, 440] on div "As from the sixteenth century tow barges, pulled by a horse from the tow path, …" at bounding box center [953, 441] width 466 height 35
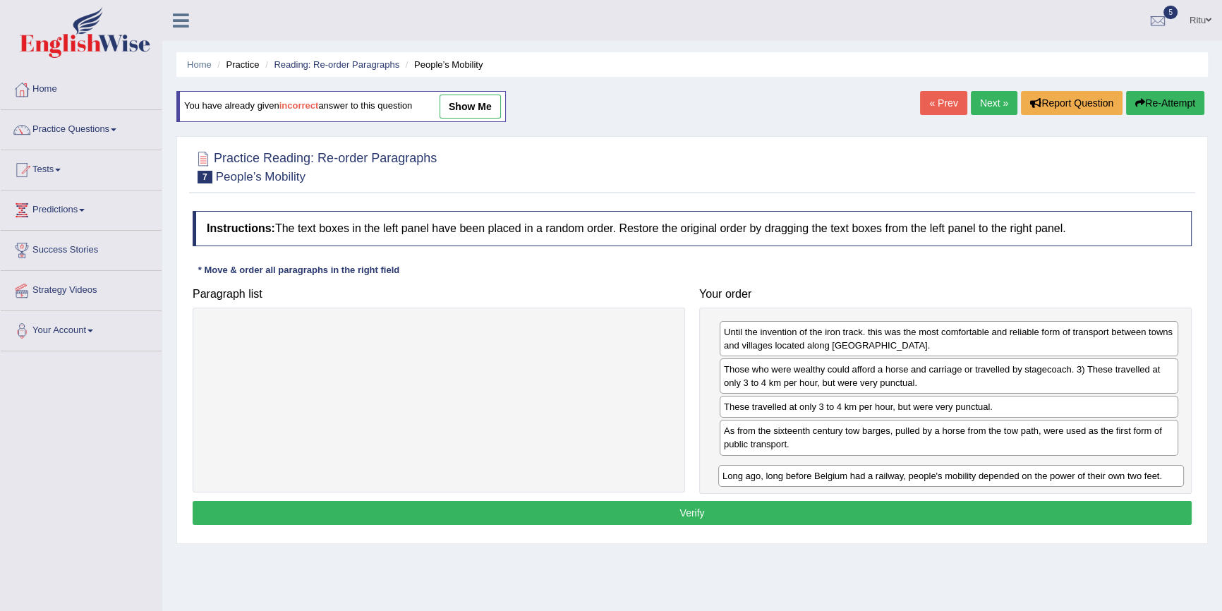
drag, startPoint x: 454, startPoint y: 329, endPoint x: 972, endPoint y: 473, distance: 538.1
click at [972, 473] on div "Long ago, long before Belgium had a railway, people's mobility depended on the …" at bounding box center [951, 476] width 466 height 22
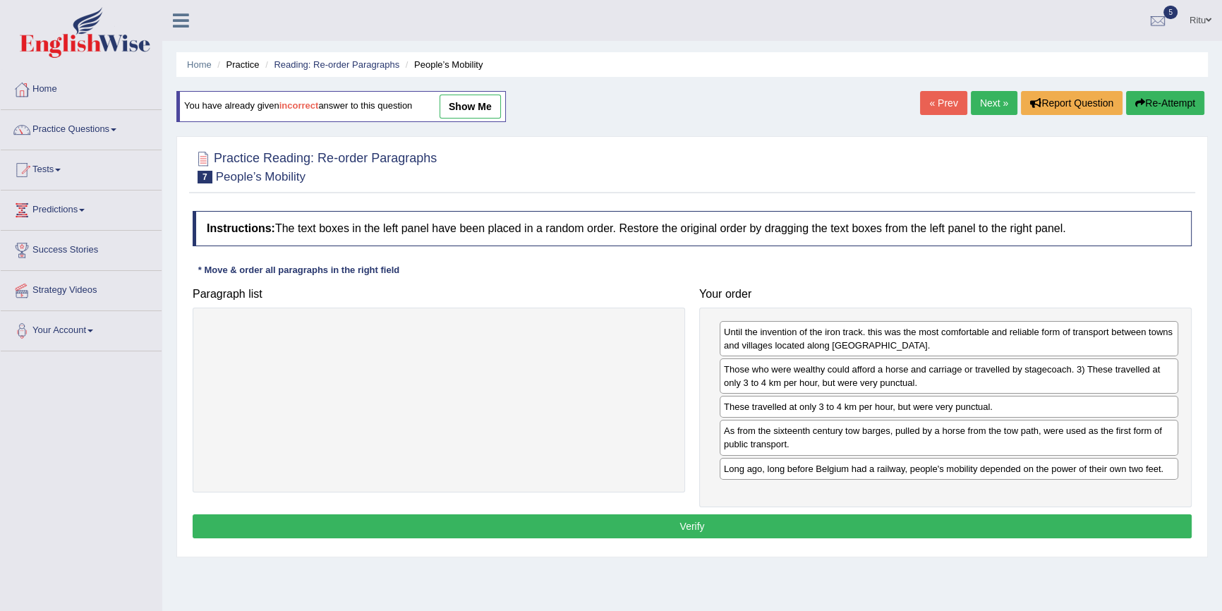
click at [698, 524] on button "Verify" at bounding box center [692, 526] width 999 height 24
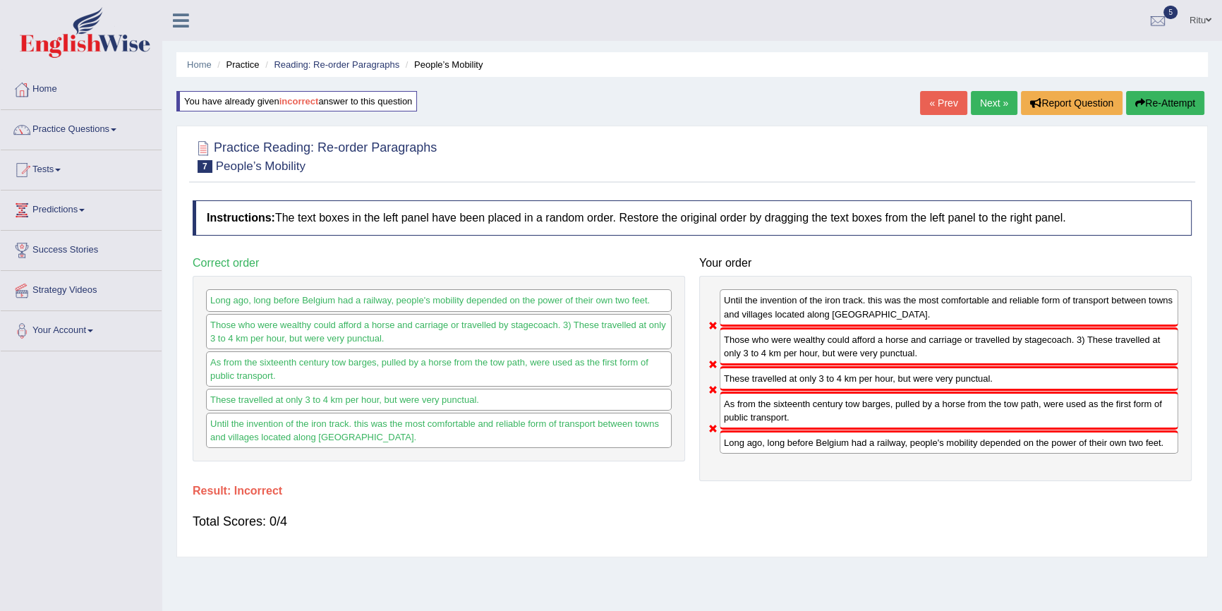
click at [988, 104] on link "Next »" at bounding box center [994, 103] width 47 height 24
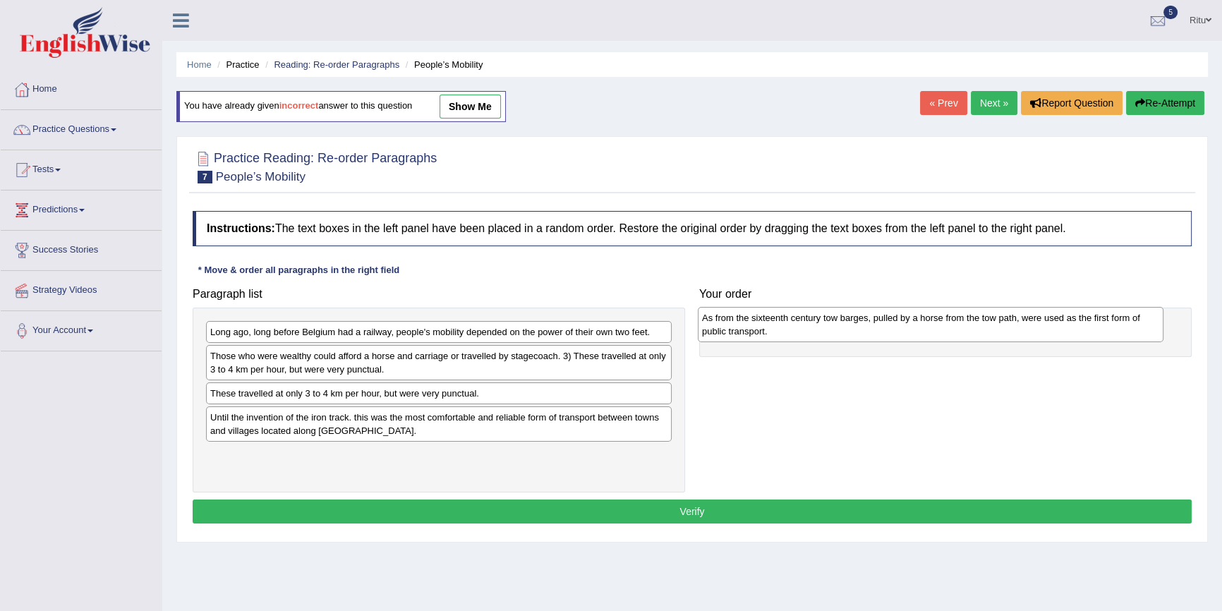
drag, startPoint x: 227, startPoint y: 461, endPoint x: 719, endPoint y: 324, distance: 510.4
click at [719, 324] on div "As from the sixteenth century tow barges, pulled by a horse from the tow path, …" at bounding box center [931, 324] width 466 height 35
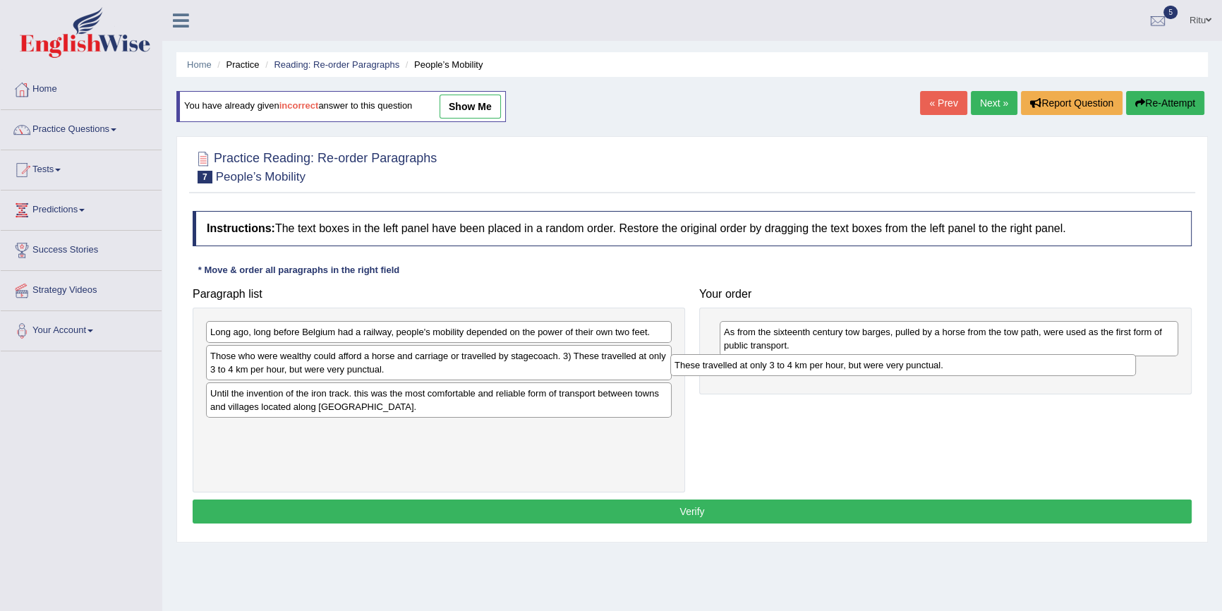
drag, startPoint x: 293, startPoint y: 396, endPoint x: 820, endPoint y: 383, distance: 527.2
click at [820, 376] on div "These travelled at only 3 to 4 km per hour, but were very punctual." at bounding box center [903, 365] width 466 height 22
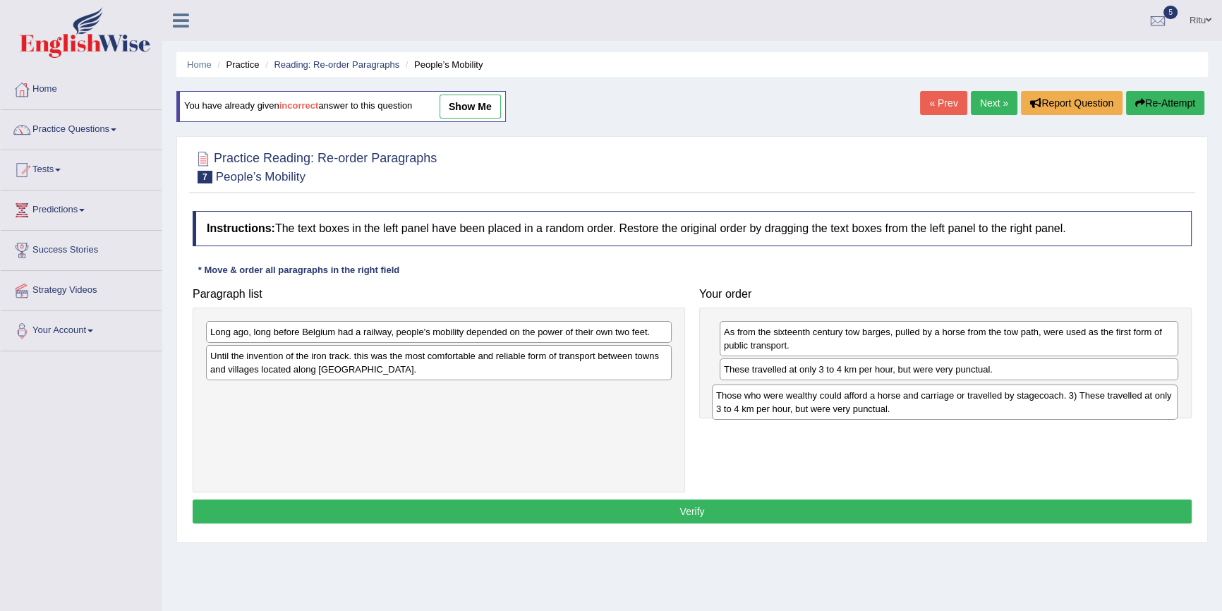
drag, startPoint x: 390, startPoint y: 356, endPoint x: 896, endPoint y: 395, distance: 507.4
click at [896, 395] on div "Those who were wealthy could afford a horse and carriage or travelled by stagec…" at bounding box center [945, 401] width 466 height 35
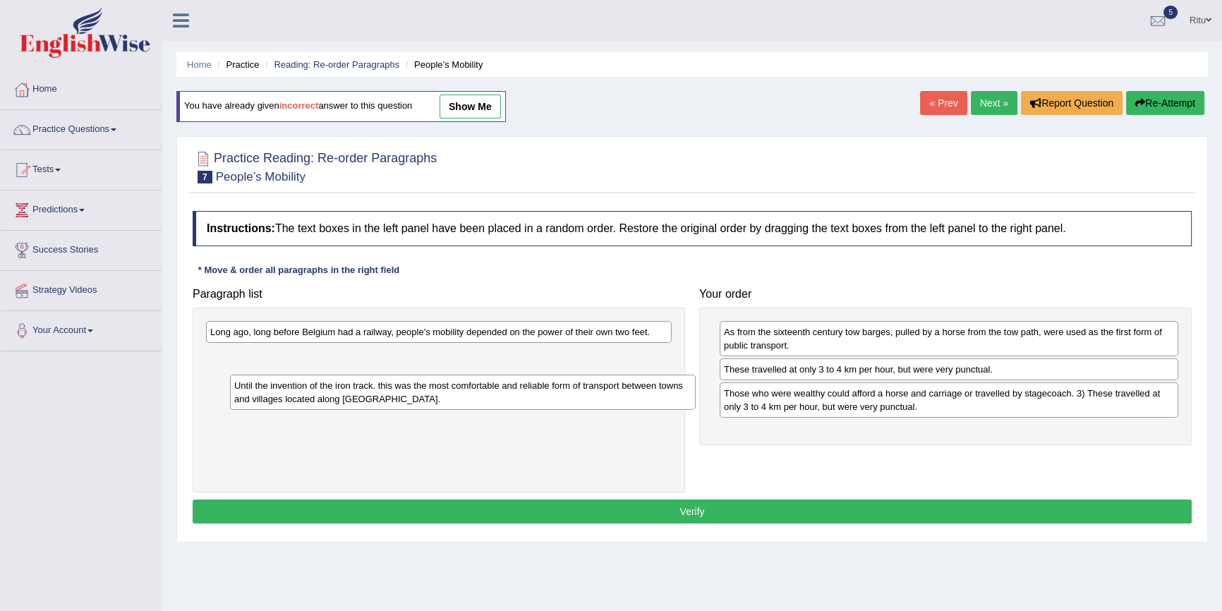
drag, startPoint x: 346, startPoint y: 370, endPoint x: 320, endPoint y: 389, distance: 31.9
click at [324, 393] on div "Until the invention of the iron track. this was the most comfortable and reliab…" at bounding box center [463, 392] width 466 height 35
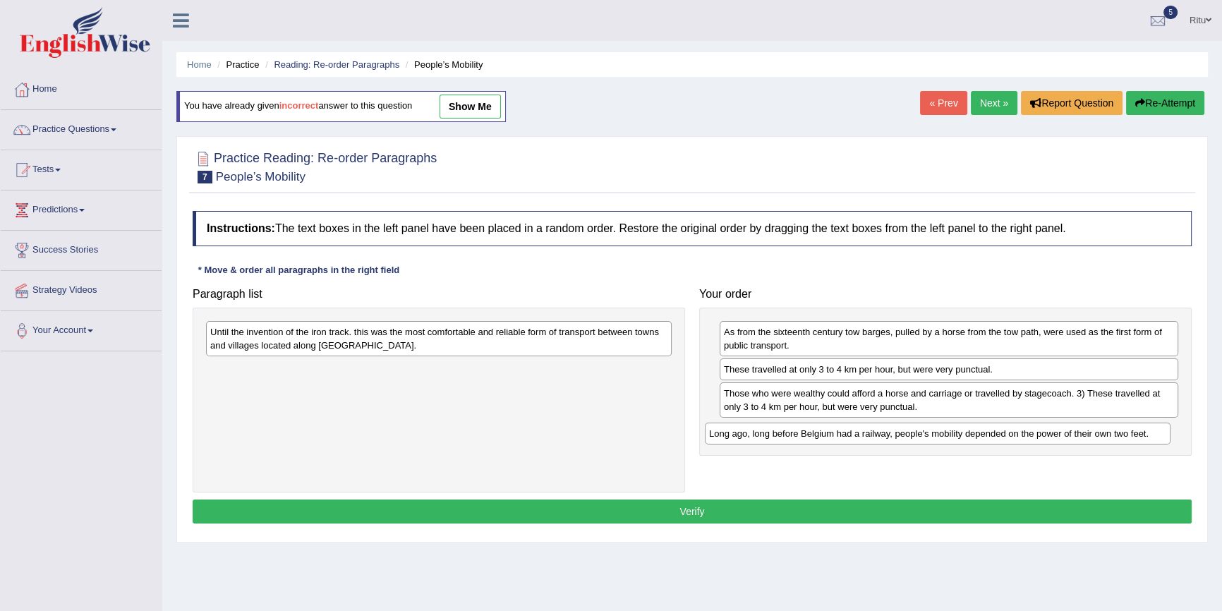
drag, startPoint x: 306, startPoint y: 332, endPoint x: 818, endPoint y: 434, distance: 522.2
click at [818, 434] on div "Long ago, long before Belgium had a railway, people's mobility depended on the …" at bounding box center [938, 434] width 466 height 22
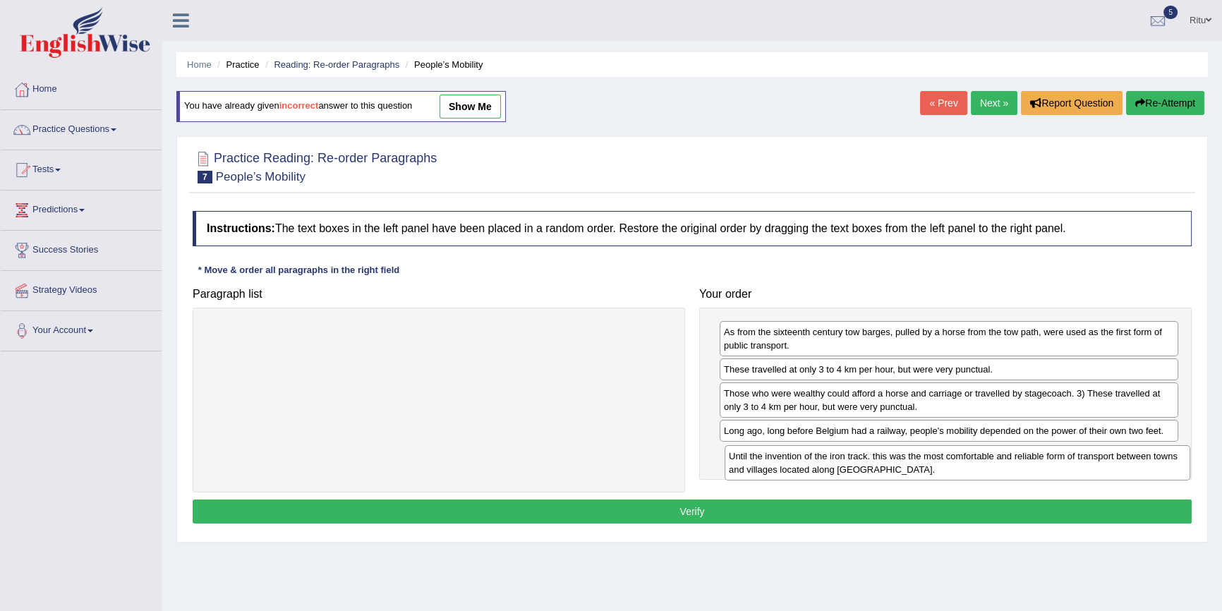
drag, startPoint x: 342, startPoint y: 329, endPoint x: 859, endPoint y: 454, distance: 531.8
click at [859, 454] on div "Until the invention of the iron track. this was the most comfortable and reliab…" at bounding box center [958, 462] width 466 height 35
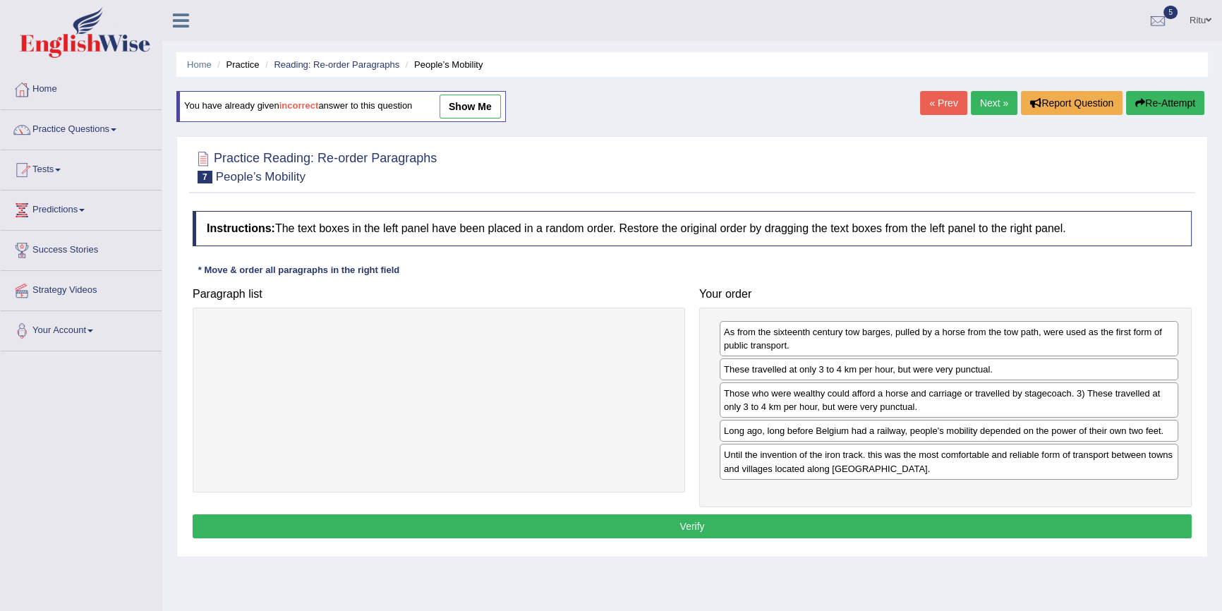
click at [697, 526] on button "Verify" at bounding box center [692, 526] width 999 height 24
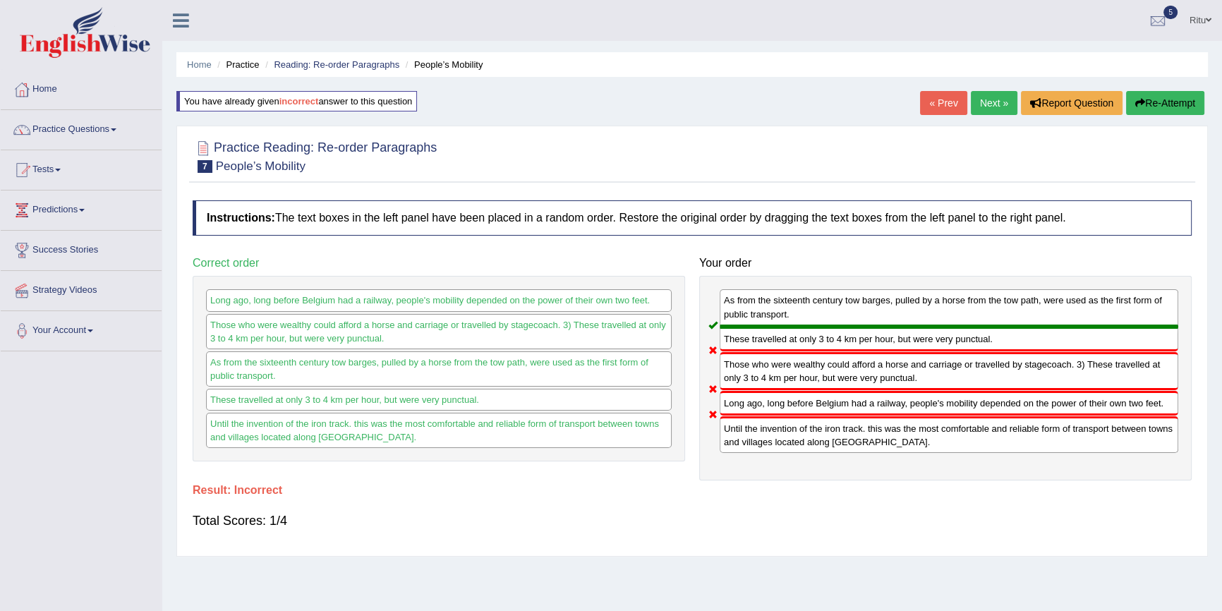
click at [993, 101] on link "Next »" at bounding box center [994, 103] width 47 height 24
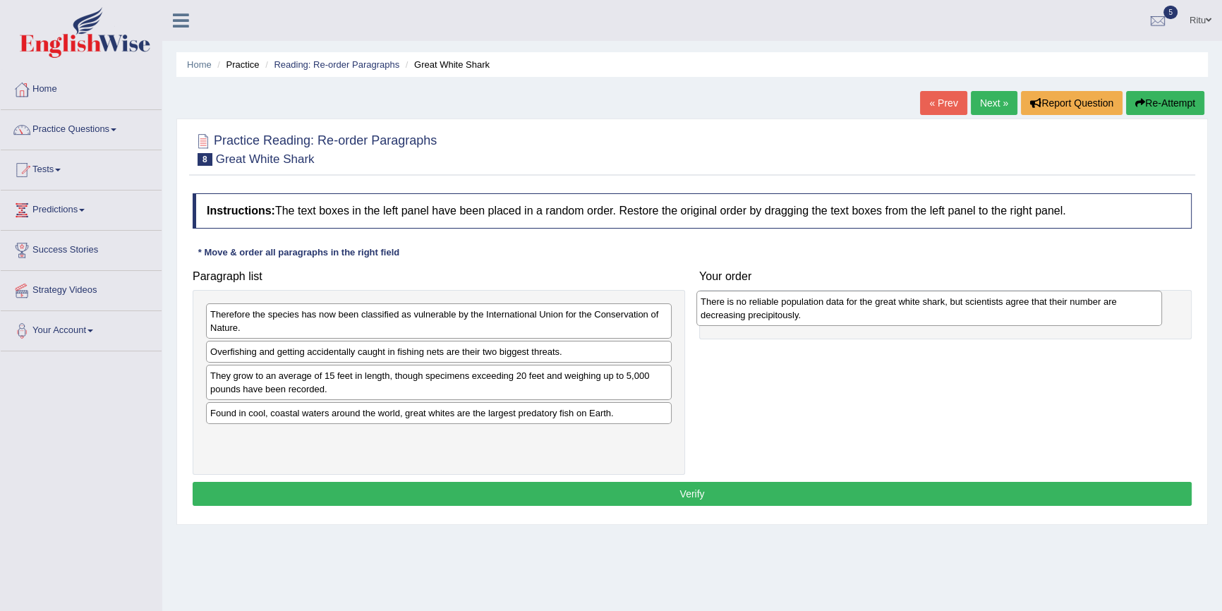
drag, startPoint x: 377, startPoint y: 439, endPoint x: 867, endPoint y: 303, distance: 508.7
click at [867, 303] on div "There is no reliable population data for the great white shark, but scientists …" at bounding box center [929, 308] width 466 height 35
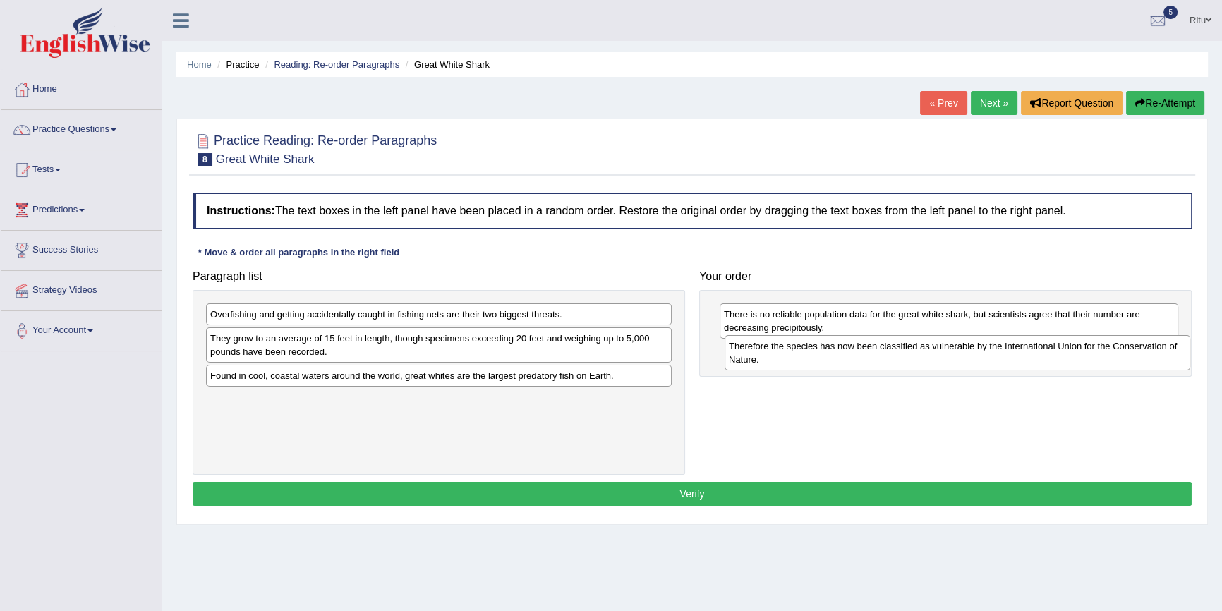
drag, startPoint x: 225, startPoint y: 323, endPoint x: 742, endPoint y: 357, distance: 518.2
click at [742, 357] on div "Therefore the species has now been classified as vulnerable by the Internationa…" at bounding box center [958, 352] width 466 height 35
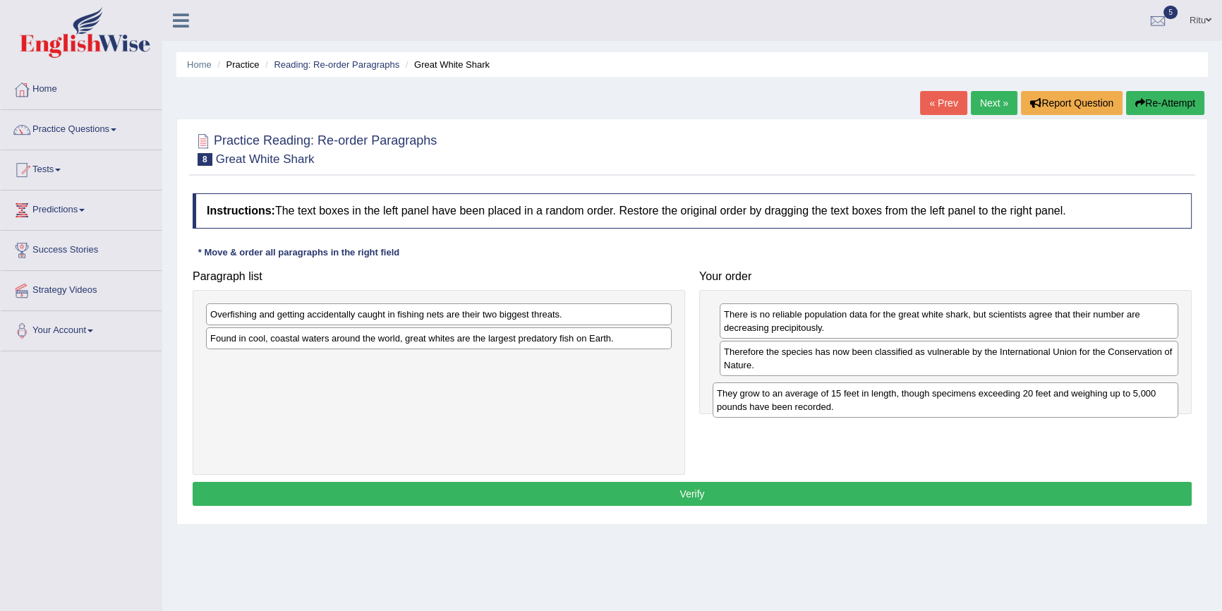
drag, startPoint x: 263, startPoint y: 352, endPoint x: 770, endPoint y: 407, distance: 509.5
click at [770, 407] on div "They grow to an average of 15 feet in length, though specimens exceeding 20 fee…" at bounding box center [946, 399] width 466 height 35
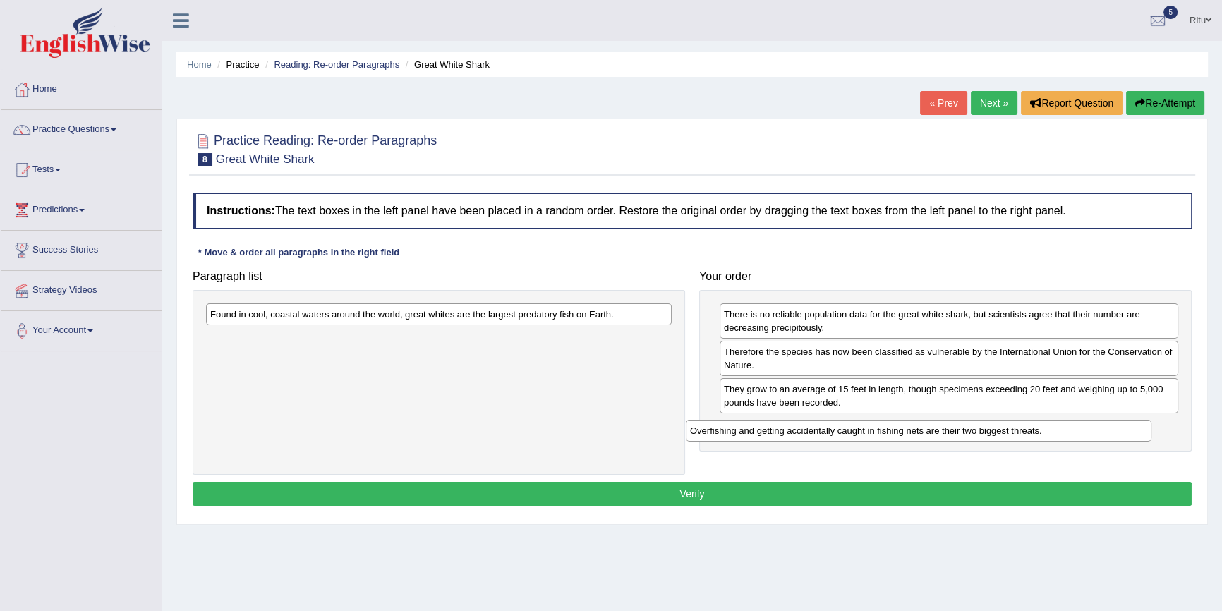
drag, startPoint x: 338, startPoint y: 317, endPoint x: 840, endPoint y: 434, distance: 515.1
click at [832, 434] on div "Overfishing and getting accidentally caught in fishing nets are their two bigge…" at bounding box center [919, 431] width 466 height 22
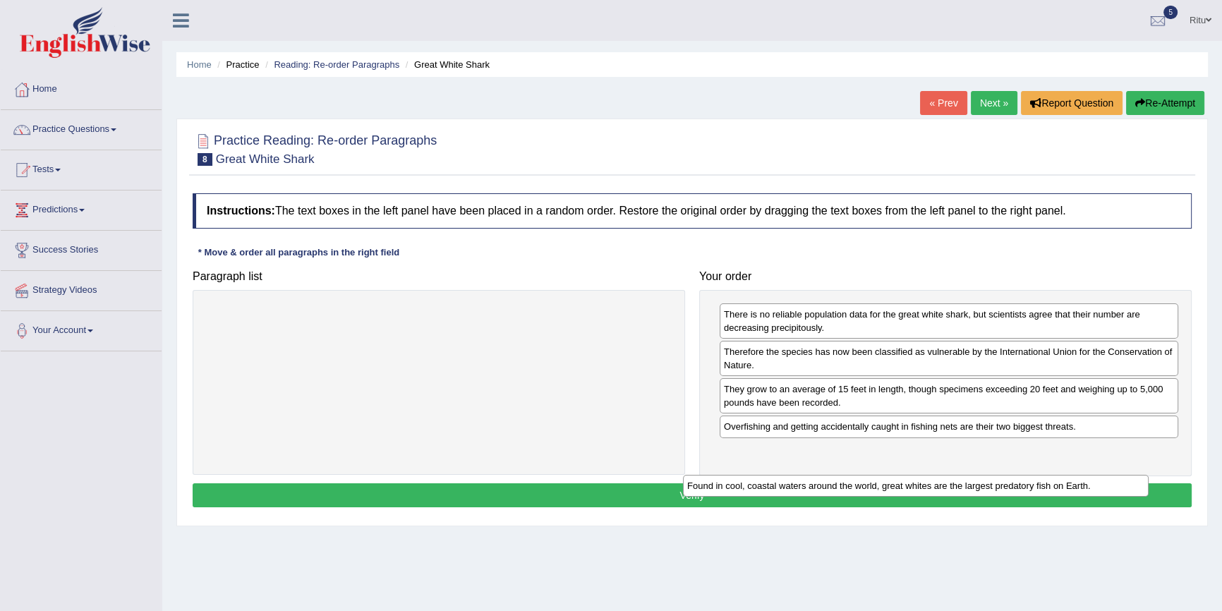
drag, startPoint x: 330, startPoint y: 323, endPoint x: 803, endPoint y: 468, distance: 494.3
click at [801, 475] on div "Found in cool, coastal waters around the world, great whites are the largest pr…" at bounding box center [916, 486] width 466 height 22
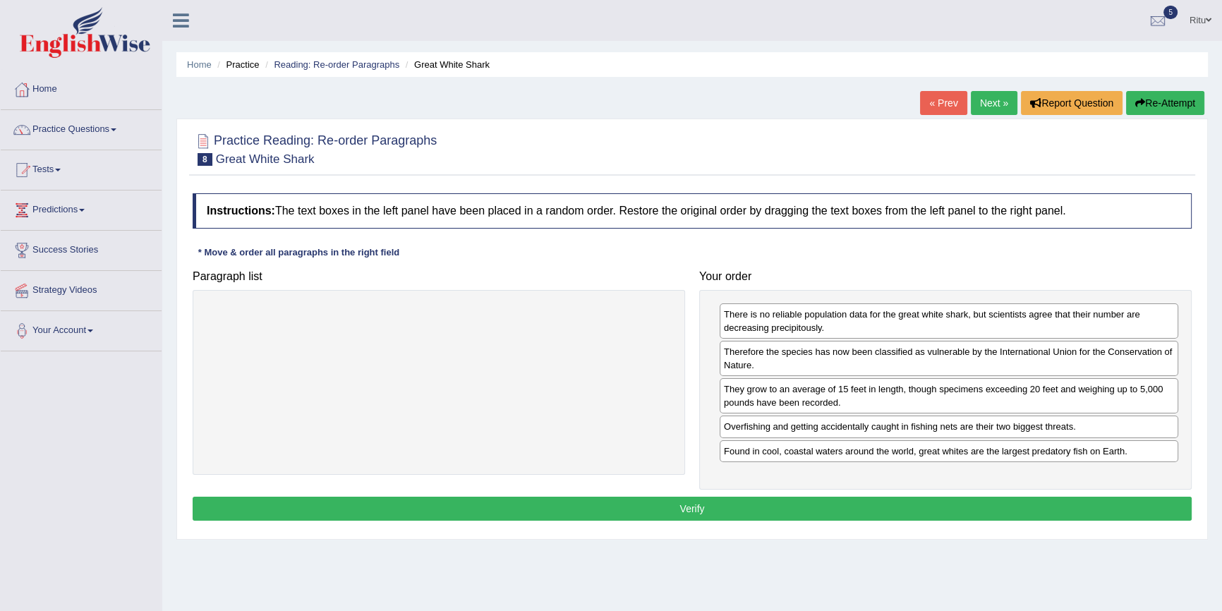
click at [681, 504] on button "Verify" at bounding box center [692, 509] width 999 height 24
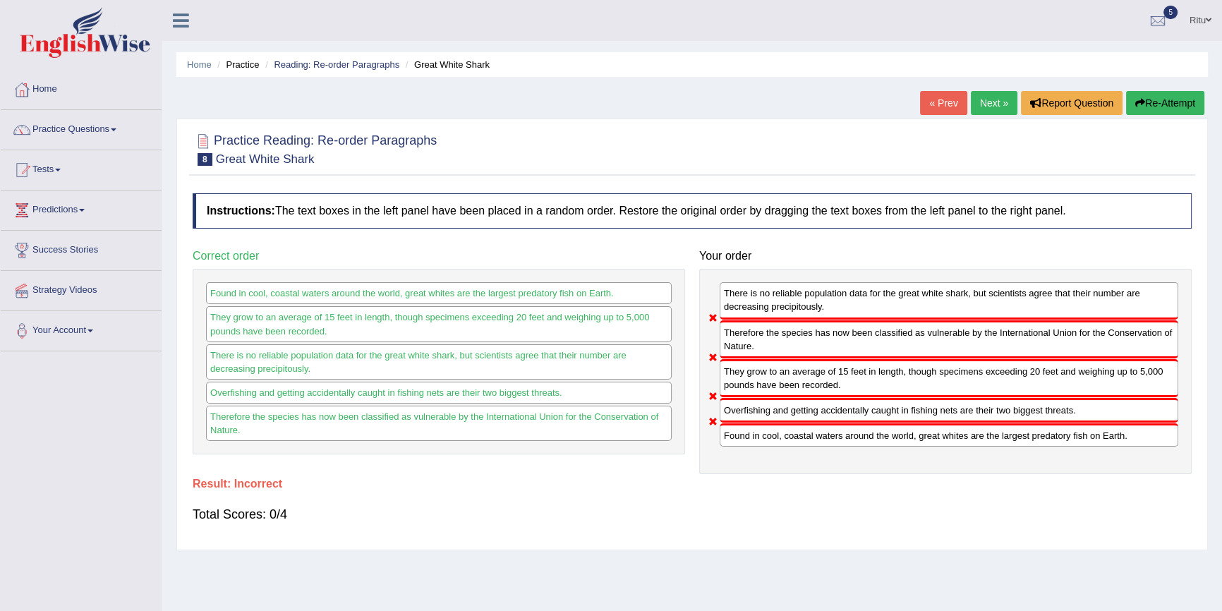
click at [929, 95] on link "« Prev" at bounding box center [943, 103] width 47 height 24
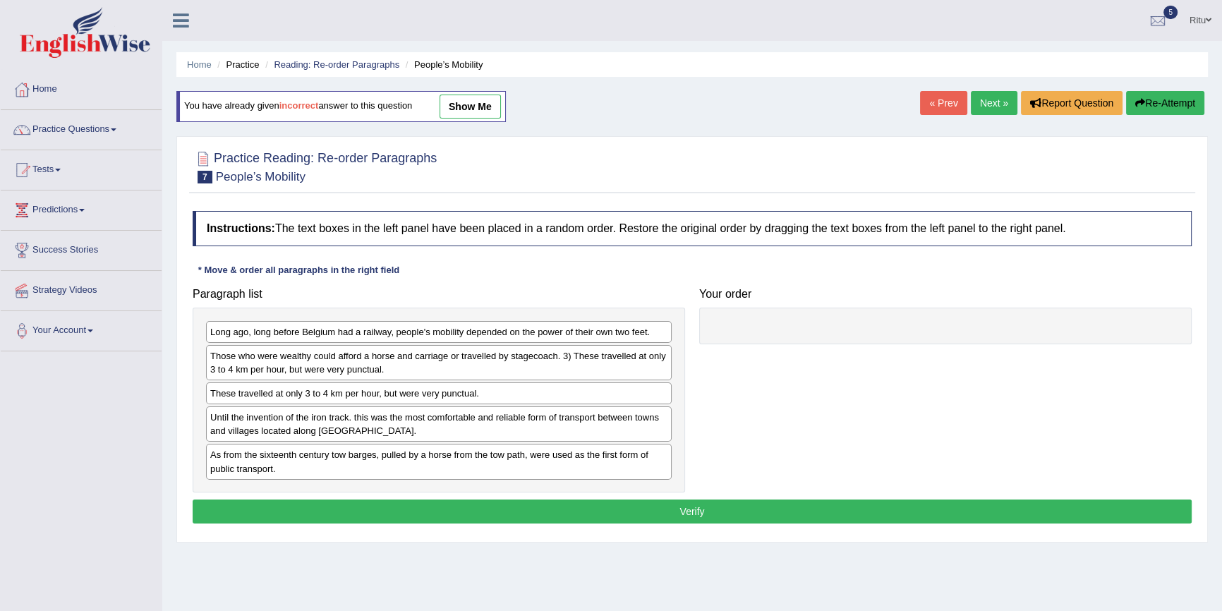
click at [979, 104] on link "Next »" at bounding box center [994, 103] width 47 height 24
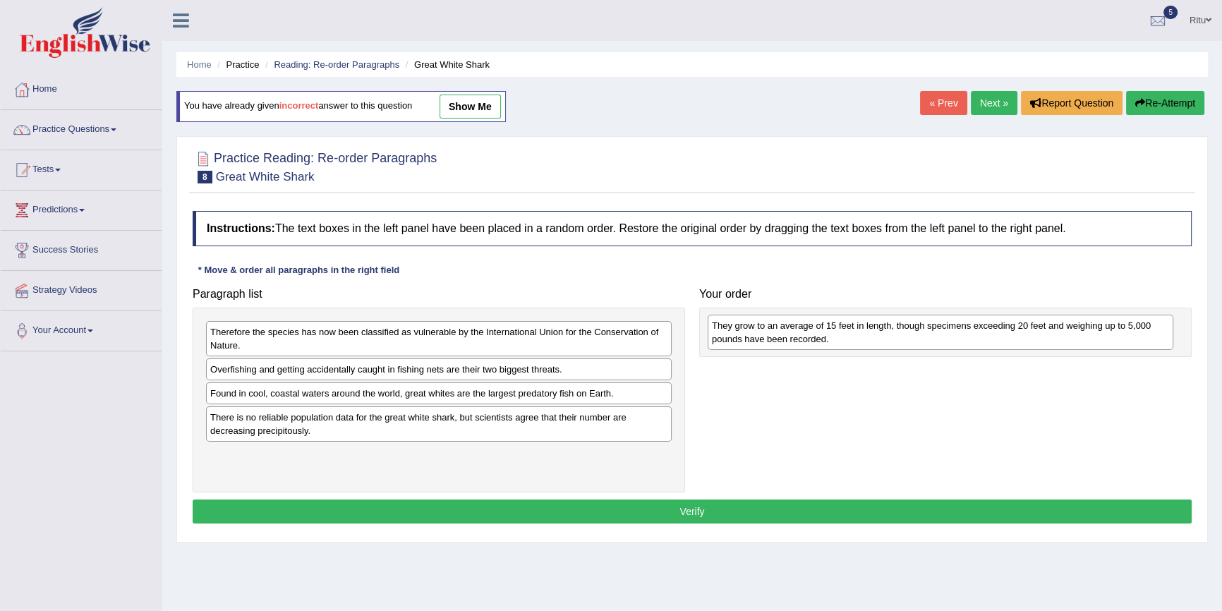
drag, startPoint x: 346, startPoint y: 396, endPoint x: 848, endPoint y: 328, distance: 506.2
click at [848, 328] on div "They grow to an average of 15 feet in length, though specimens exceeding 20 fee…" at bounding box center [941, 332] width 466 height 35
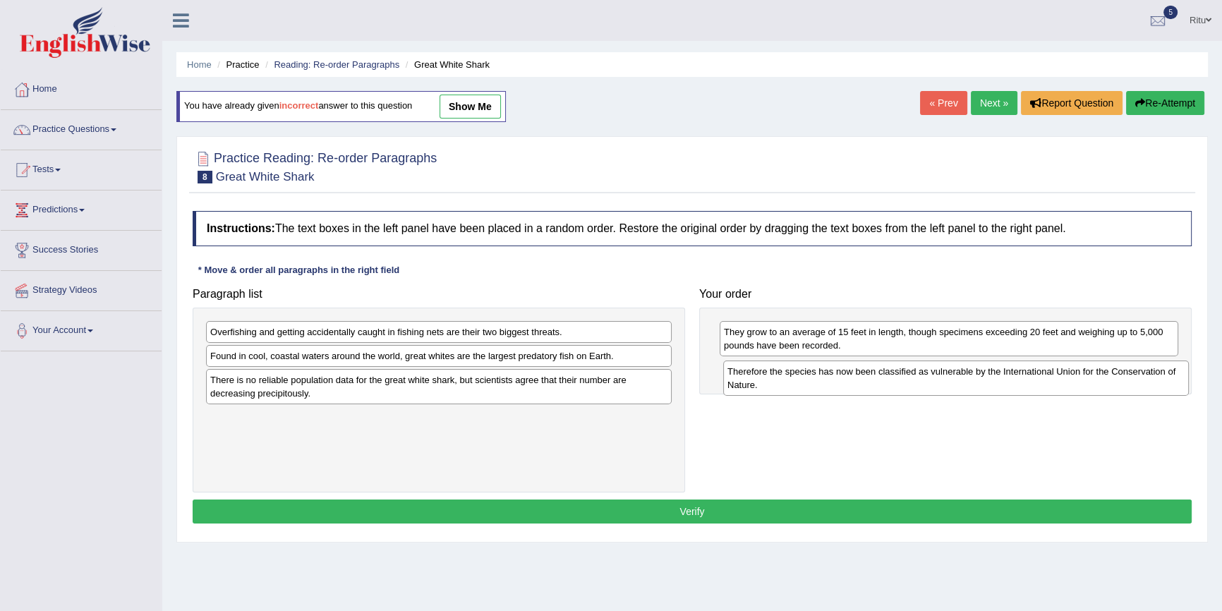
drag, startPoint x: 366, startPoint y: 338, endPoint x: 883, endPoint y: 377, distance: 518.6
click at [883, 377] on div "Therefore the species has now been classified as vulnerable by the Internationa…" at bounding box center [956, 378] width 466 height 35
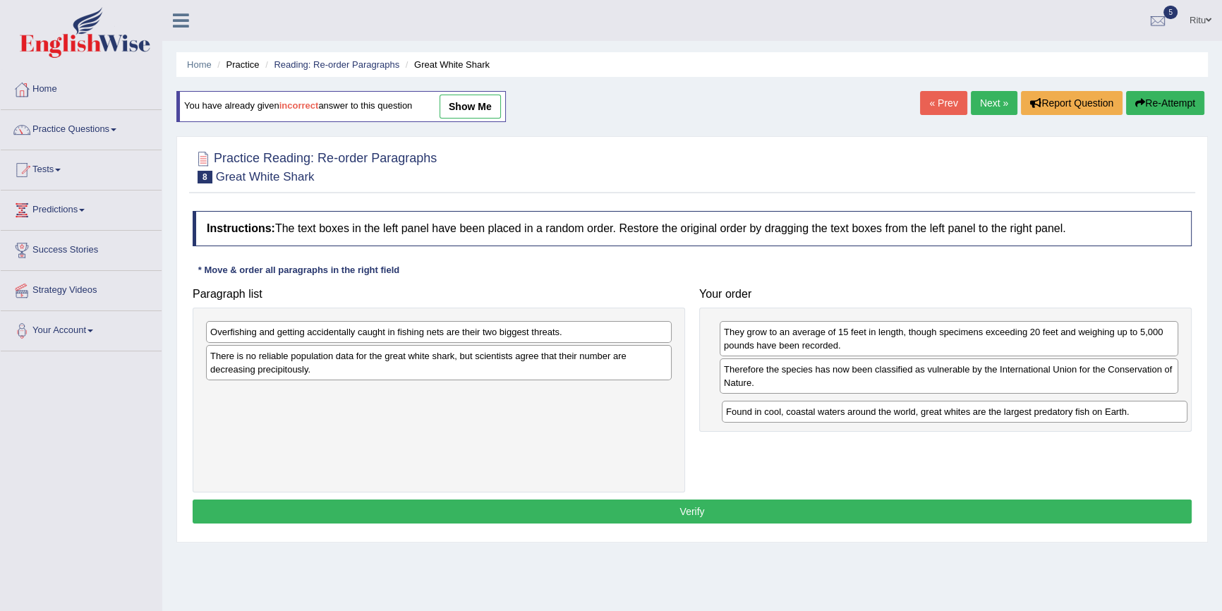
drag, startPoint x: 318, startPoint y: 358, endPoint x: 834, endPoint y: 413, distance: 518.7
click at [834, 413] on div "Found in cool, coastal waters around the world, great whites are the largest pr…" at bounding box center [955, 412] width 466 height 22
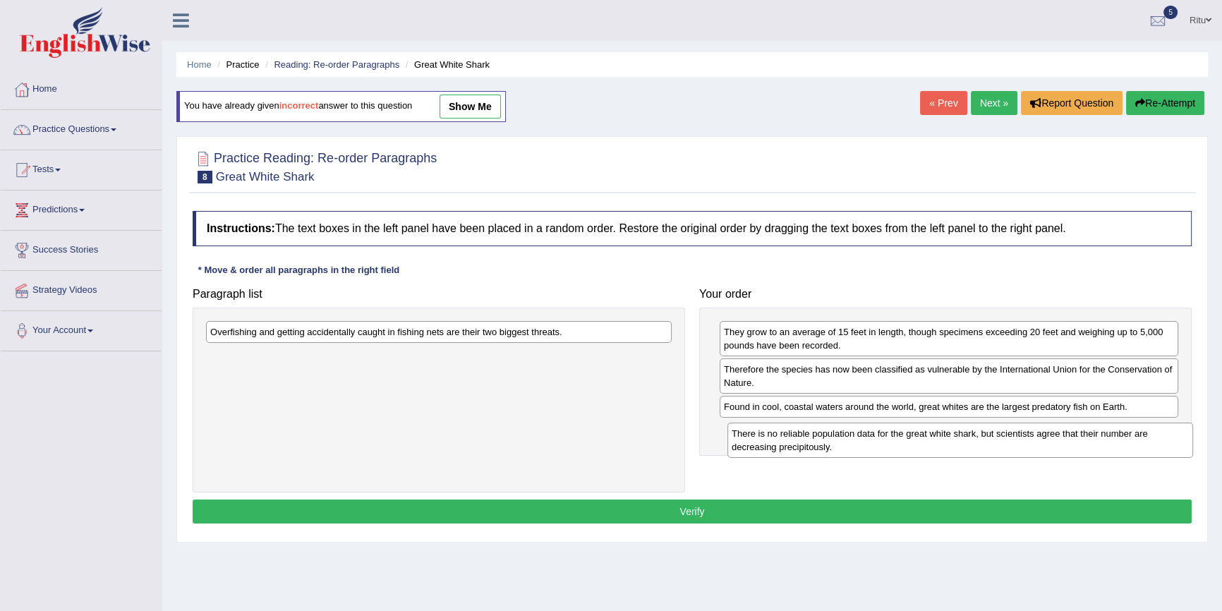
drag, startPoint x: 524, startPoint y: 366, endPoint x: 1046, endPoint y: 444, distance: 527.1
click at [1046, 444] on div "There is no reliable population data for the great white shark, but scientists …" at bounding box center [960, 440] width 466 height 35
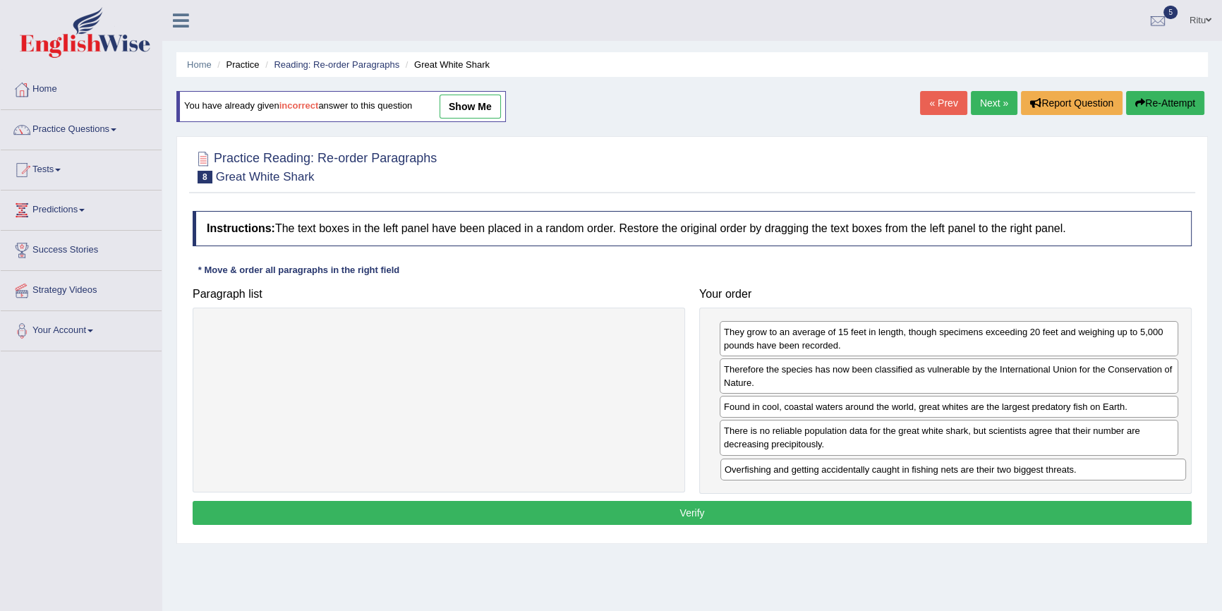
drag, startPoint x: 521, startPoint y: 331, endPoint x: 1017, endPoint y: 474, distance: 516.2
click at [1034, 468] on div "Overfishing and getting accidentally caught in fishing nets are their two bigge…" at bounding box center [953, 470] width 466 height 22
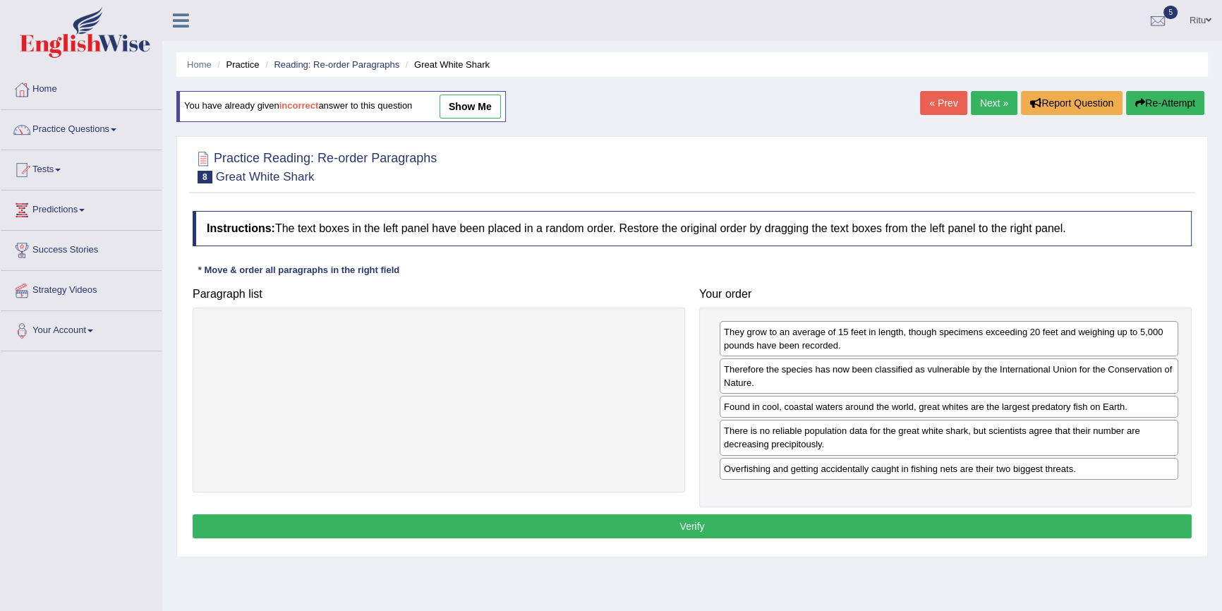
click at [703, 526] on button "Verify" at bounding box center [692, 526] width 999 height 24
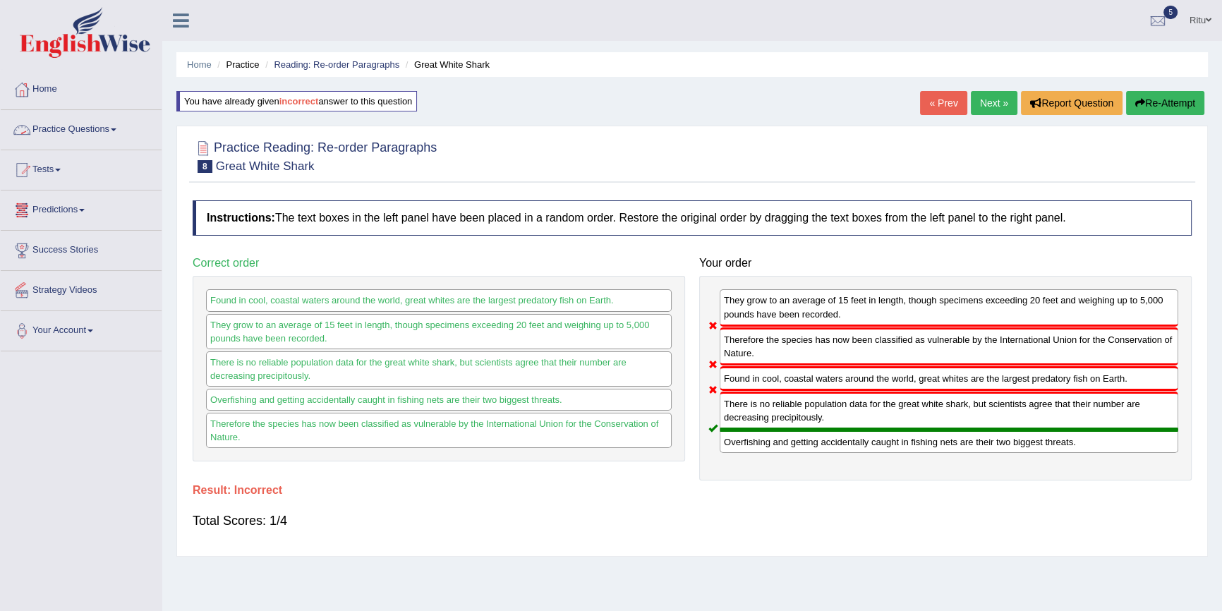
click at [84, 131] on link "Practice Questions" at bounding box center [81, 127] width 161 height 35
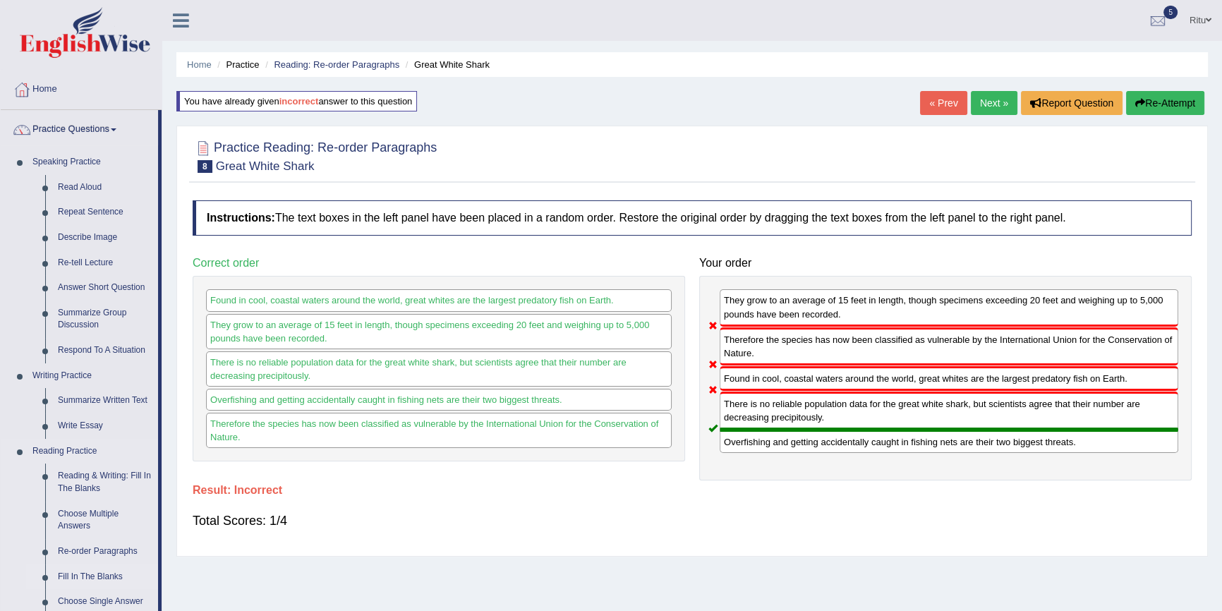
click at [100, 575] on link "Fill In The Blanks" at bounding box center [105, 576] width 107 height 25
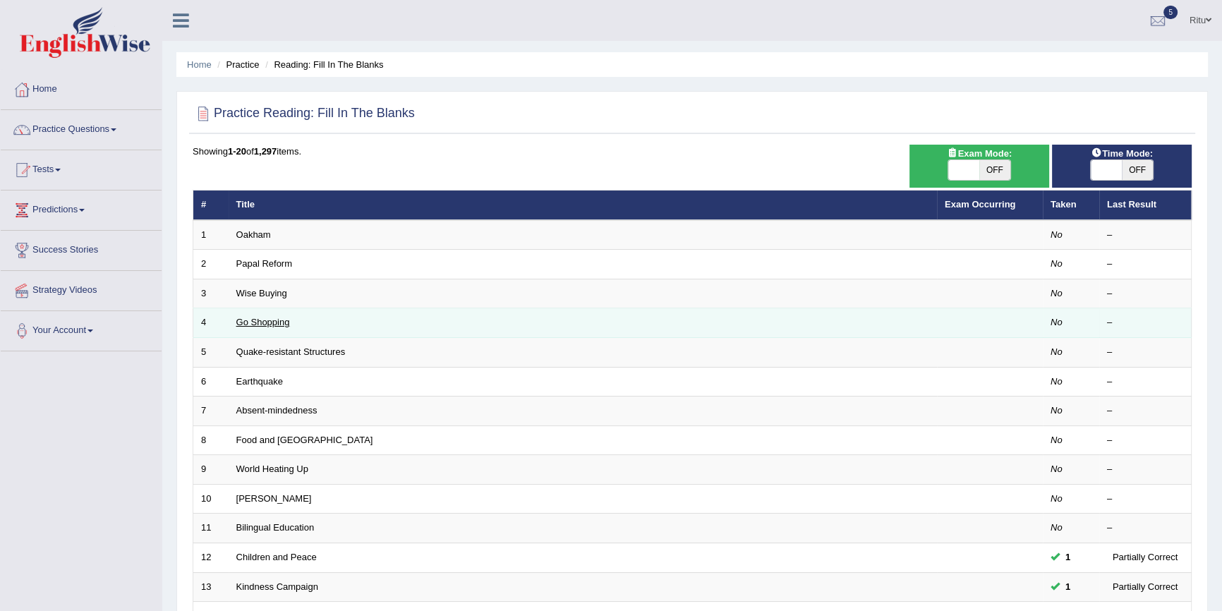
click at [274, 318] on link "Go Shopping" at bounding box center [263, 322] width 54 height 11
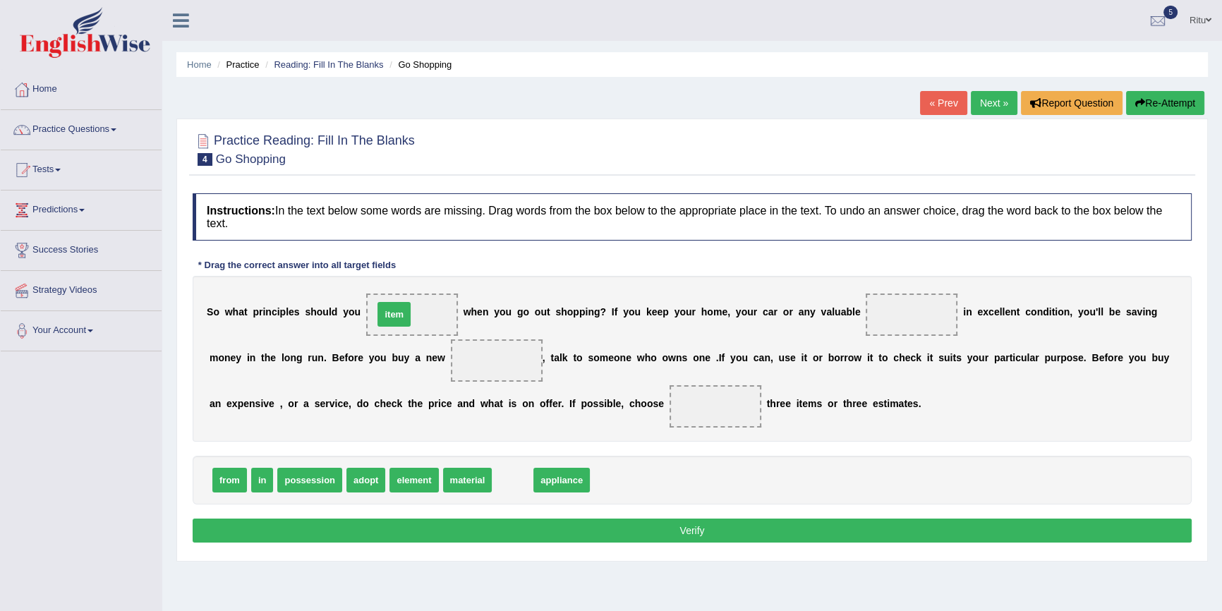
drag, startPoint x: 514, startPoint y: 484, endPoint x: 400, endPoint y: 324, distance: 196.3
drag, startPoint x: 229, startPoint y: 478, endPoint x: 915, endPoint y: 316, distance: 705.2
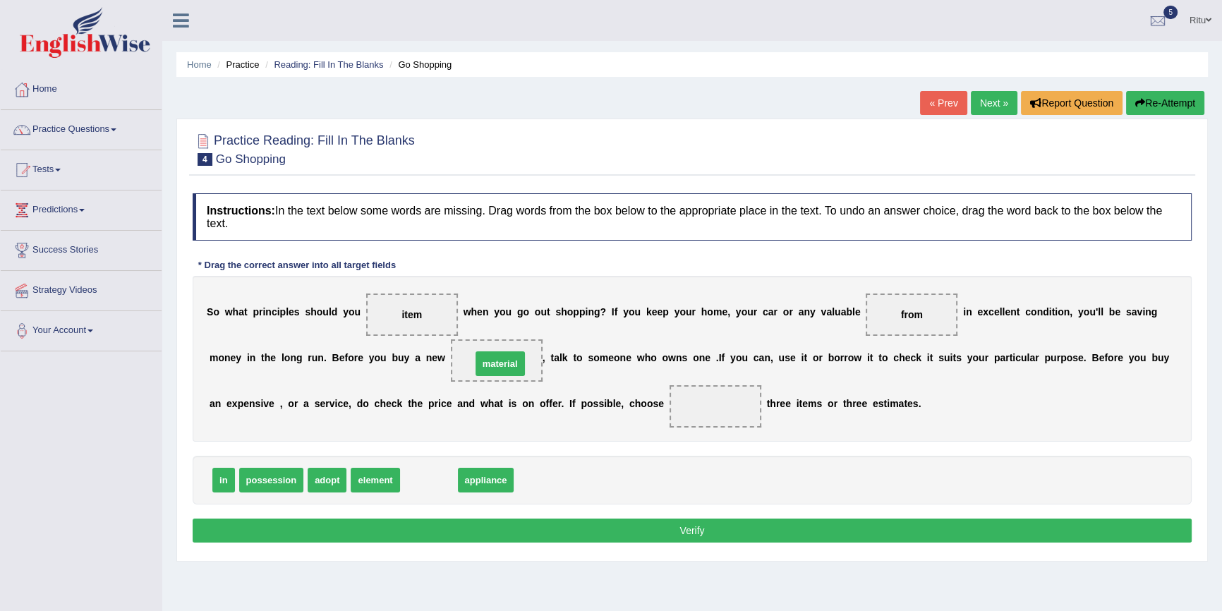
drag, startPoint x: 421, startPoint y: 480, endPoint x: 492, endPoint y: 363, distance: 136.5
drag, startPoint x: 218, startPoint y: 485, endPoint x: 714, endPoint y: 423, distance: 499.9
click at [684, 531] on button "Verify" at bounding box center [692, 531] width 999 height 24
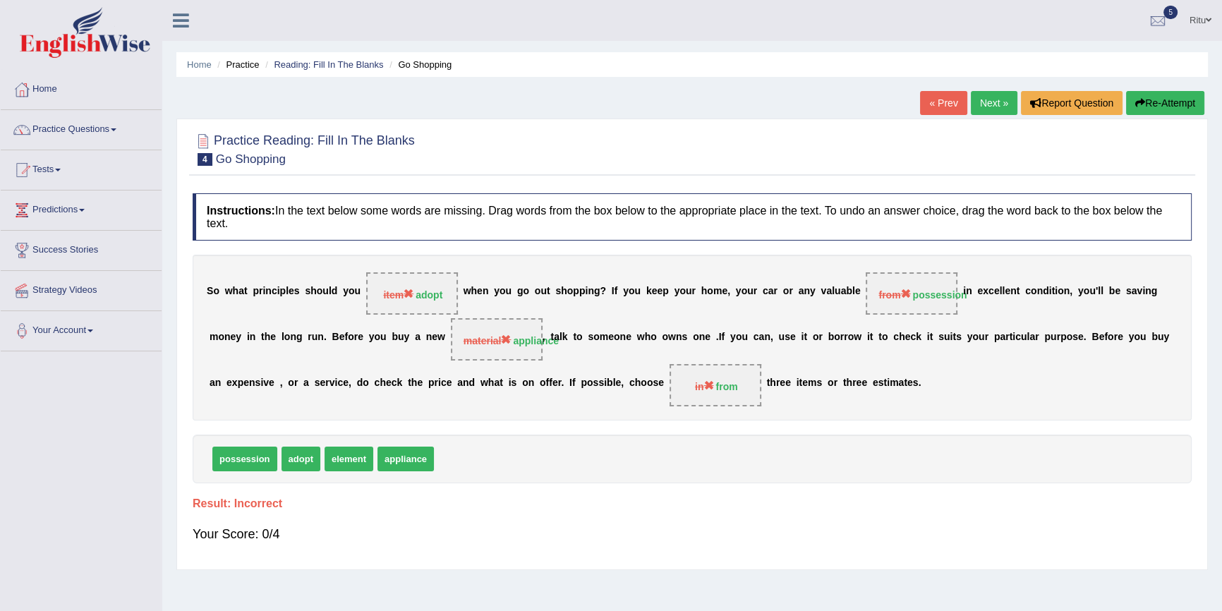
click at [983, 99] on link "Next »" at bounding box center [994, 103] width 47 height 24
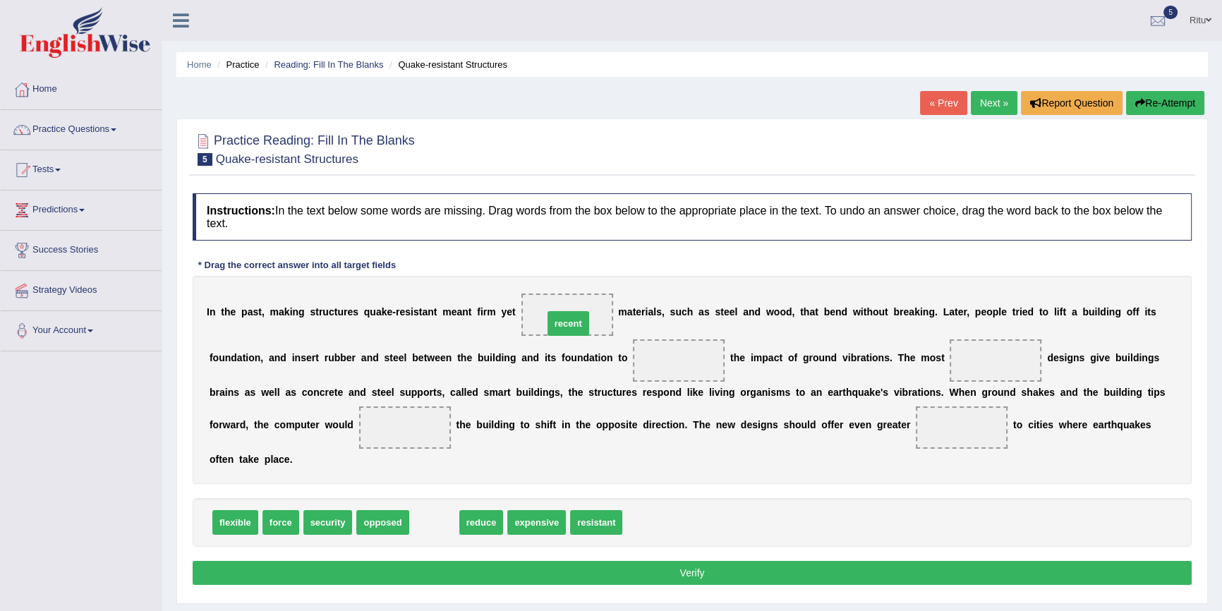
drag, startPoint x: 427, startPoint y: 526, endPoint x: 561, endPoint y: 327, distance: 239.9
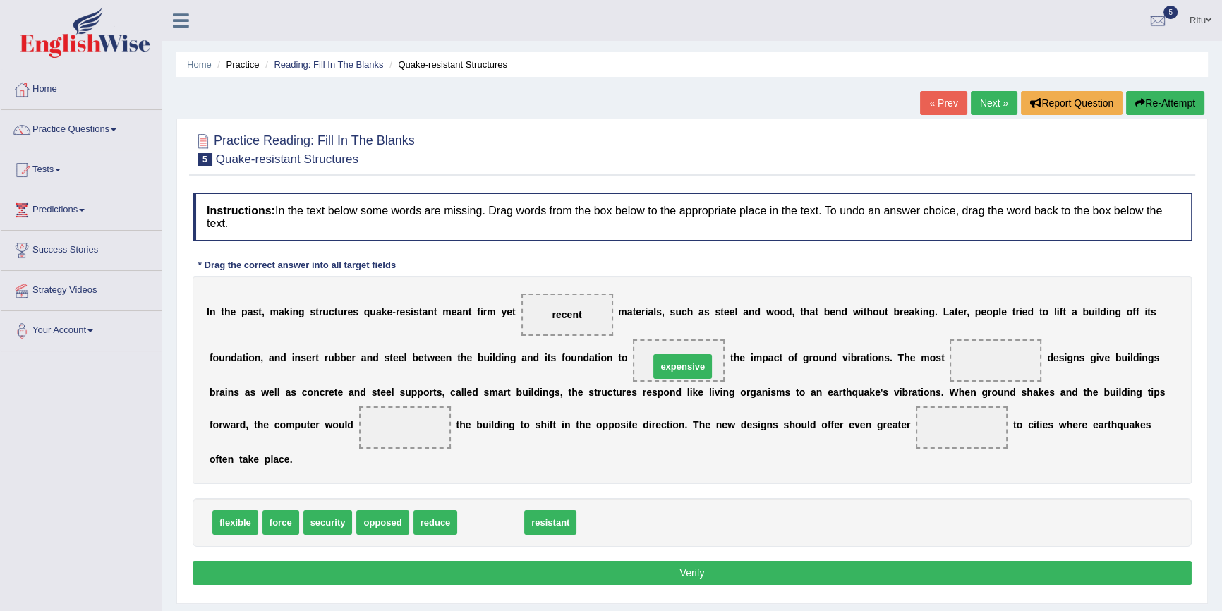
drag, startPoint x: 480, startPoint y: 523, endPoint x: 672, endPoint y: 367, distance: 247.2
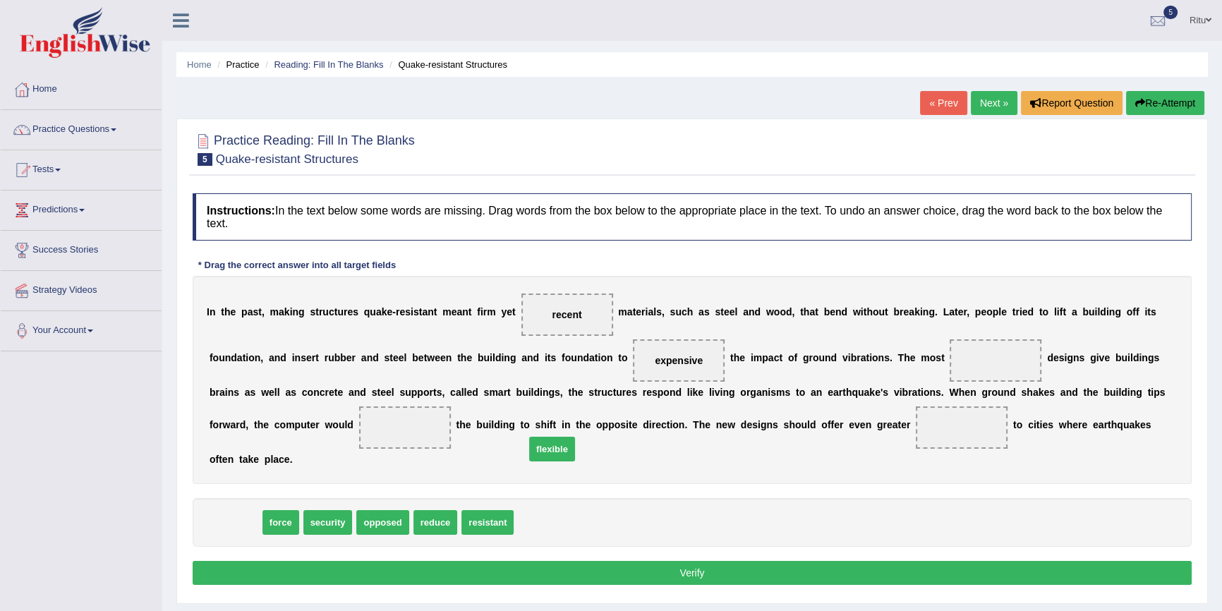
drag, startPoint x: 230, startPoint y: 519, endPoint x: 717, endPoint y: 409, distance: 498.9
click at [575, 437] on span "flexible" at bounding box center [552, 449] width 46 height 25
drag, startPoint x: 222, startPoint y: 521, endPoint x: 987, endPoint y: 362, distance: 781.2
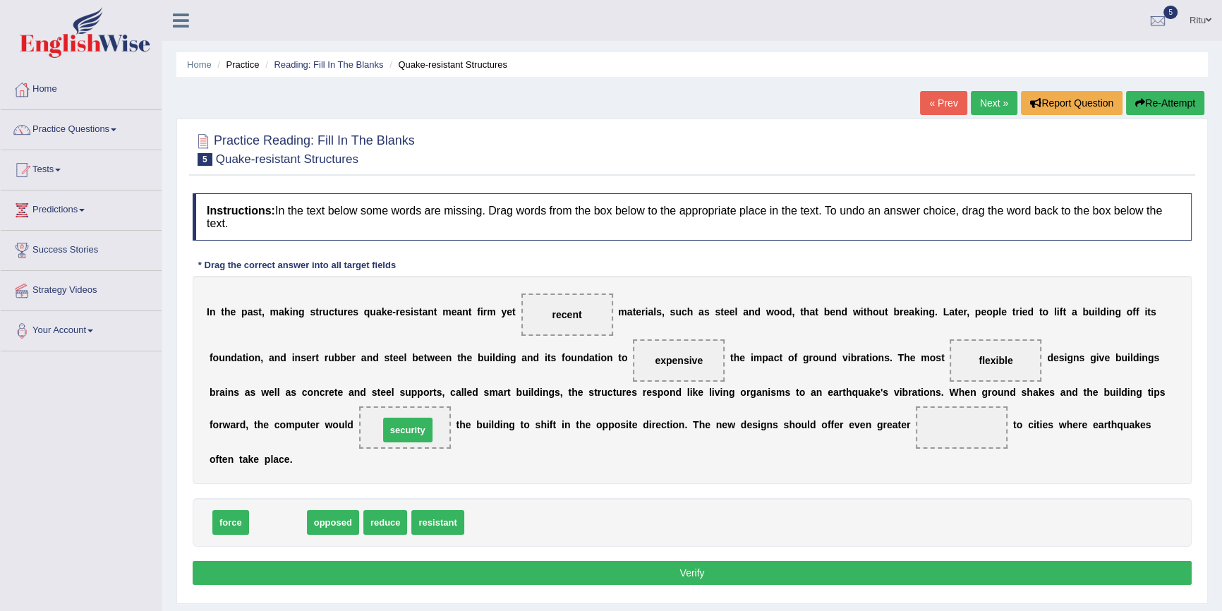
drag, startPoint x: 282, startPoint y: 524, endPoint x: 411, endPoint y: 432, distance: 158.8
drag, startPoint x: 263, startPoint y: 521, endPoint x: 951, endPoint y: 428, distance: 694.0
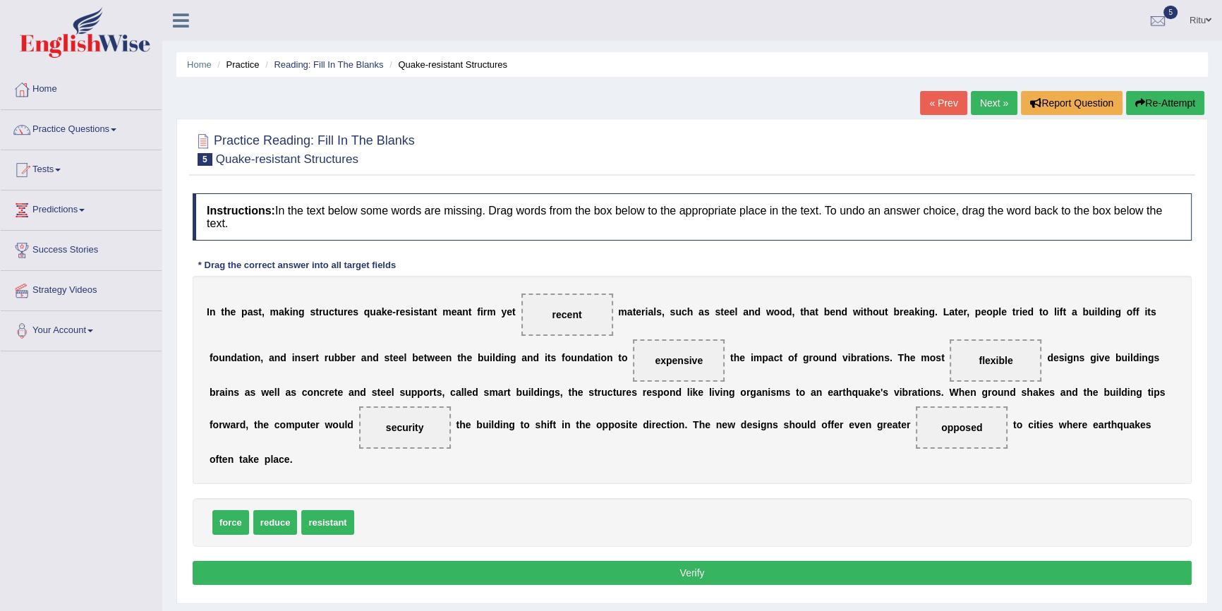
click at [684, 572] on button "Verify" at bounding box center [692, 573] width 999 height 24
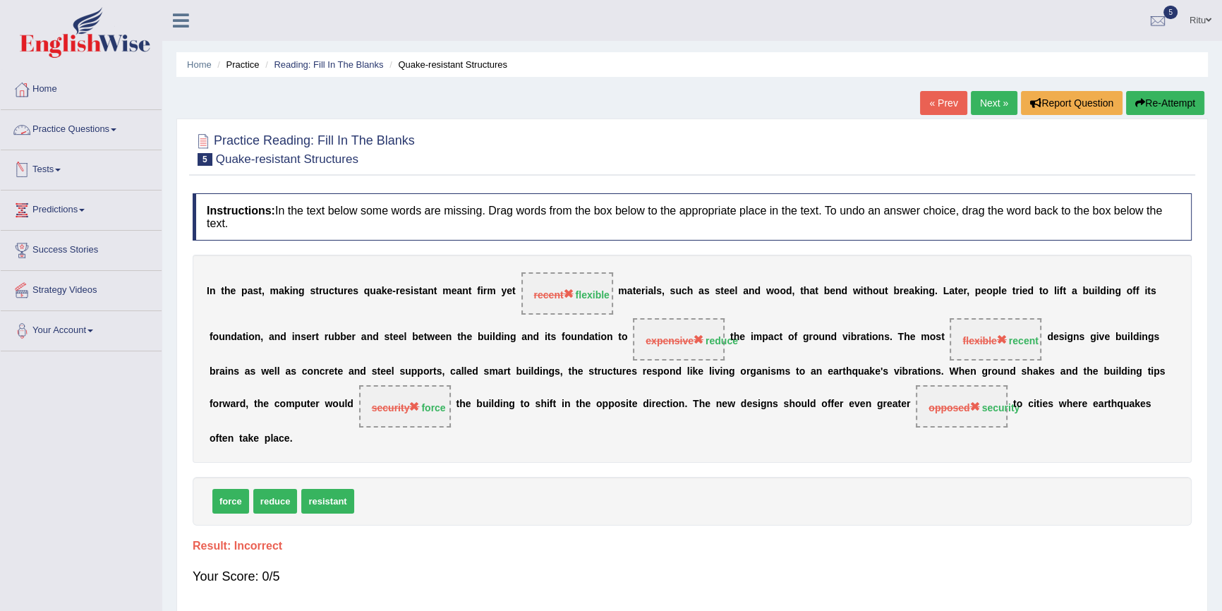
click at [84, 129] on link "Practice Questions" at bounding box center [81, 127] width 161 height 35
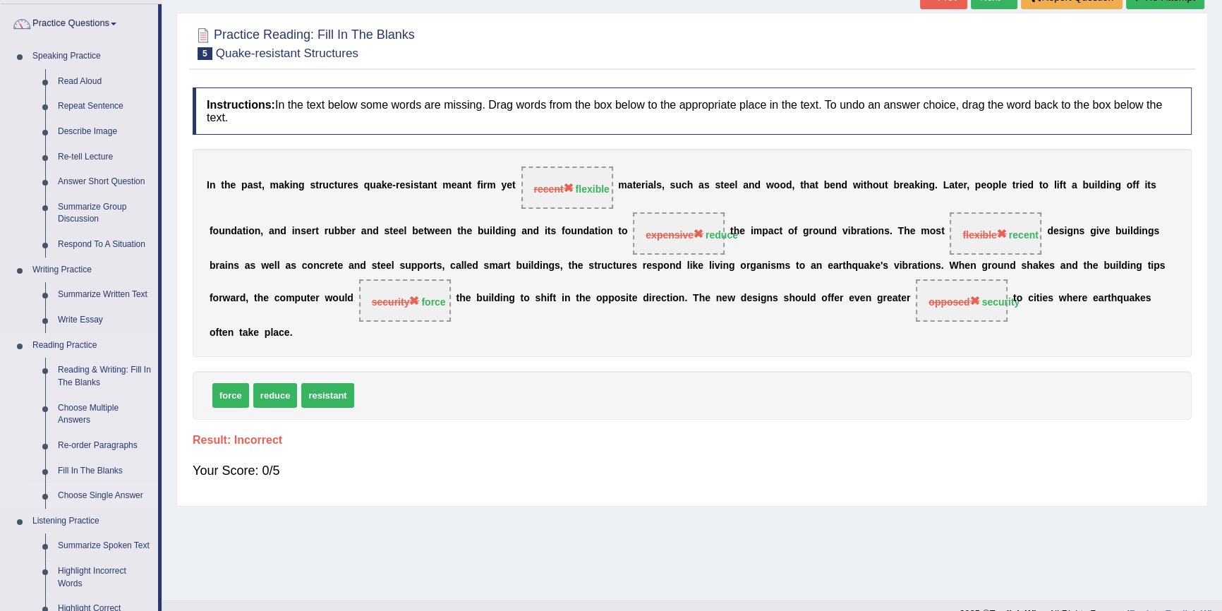
scroll to position [128, 0]
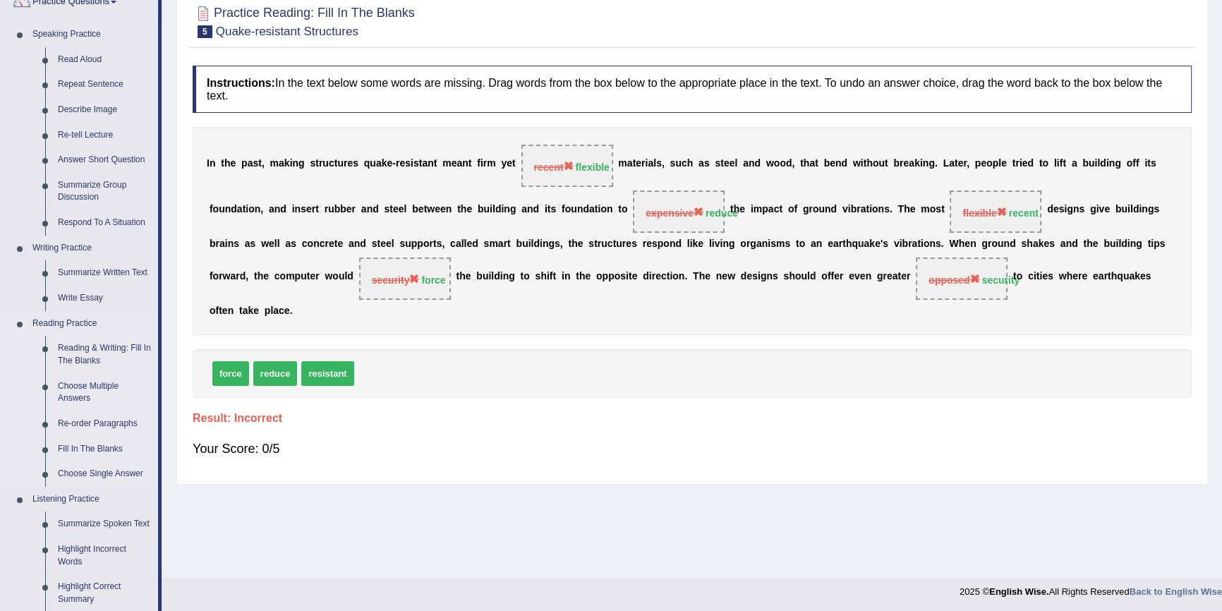
click at [102, 473] on link "Choose Single Answer" at bounding box center [105, 473] width 107 height 25
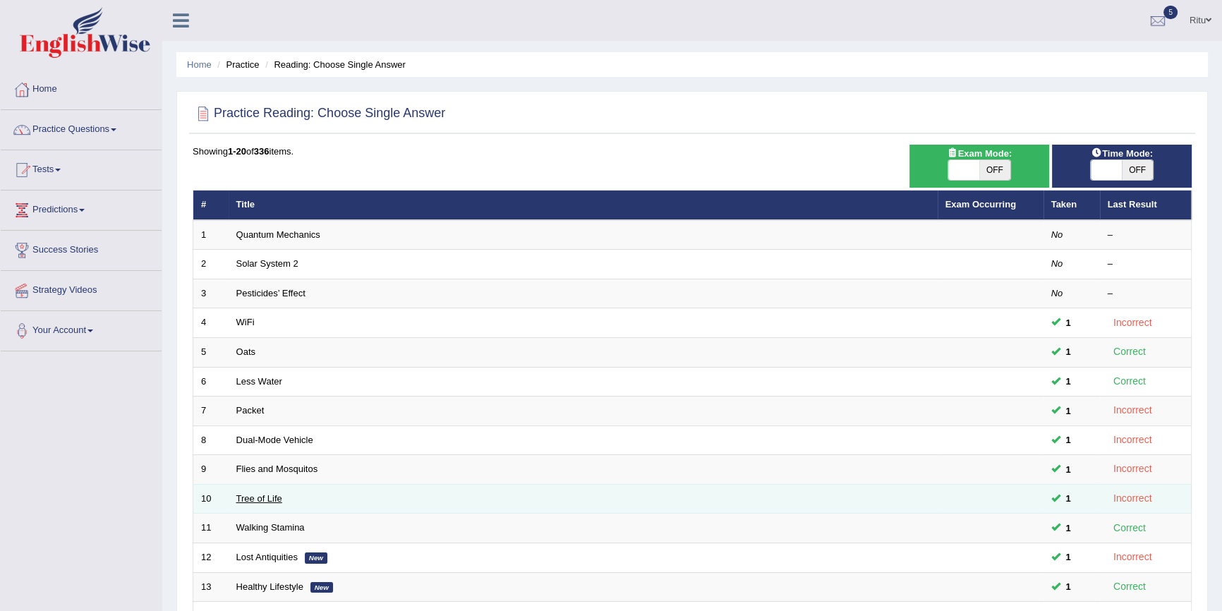
click at [280, 496] on link "Tree of Life" at bounding box center [259, 498] width 46 height 11
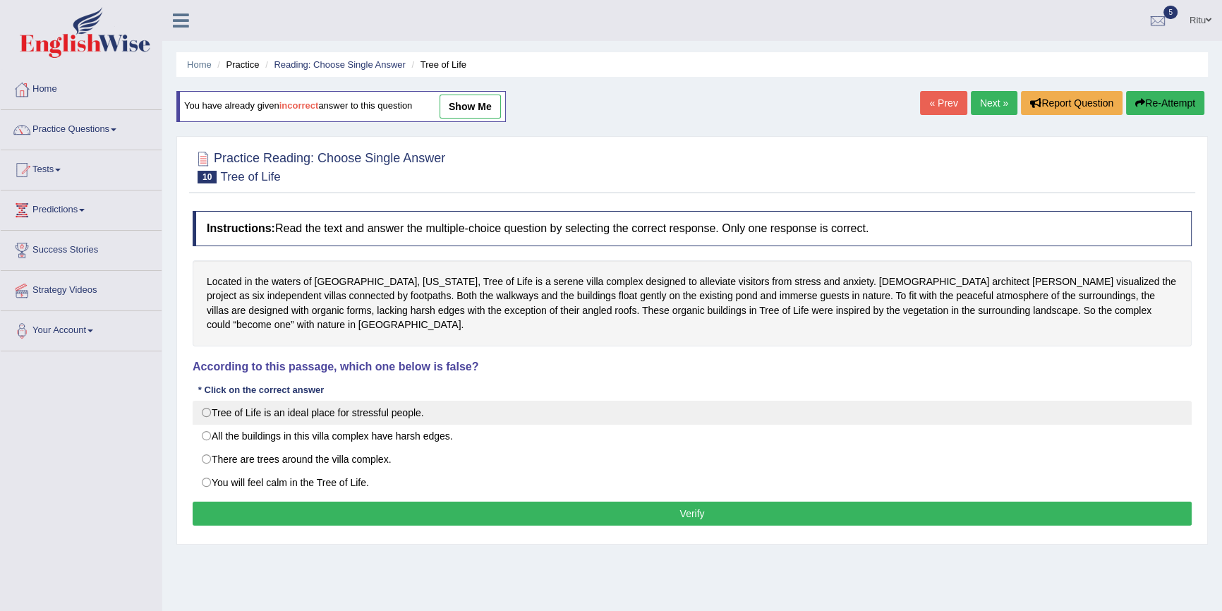
click at [210, 411] on label "Tree of Life is an ideal place for stressful people." at bounding box center [692, 413] width 999 height 24
radio input "true"
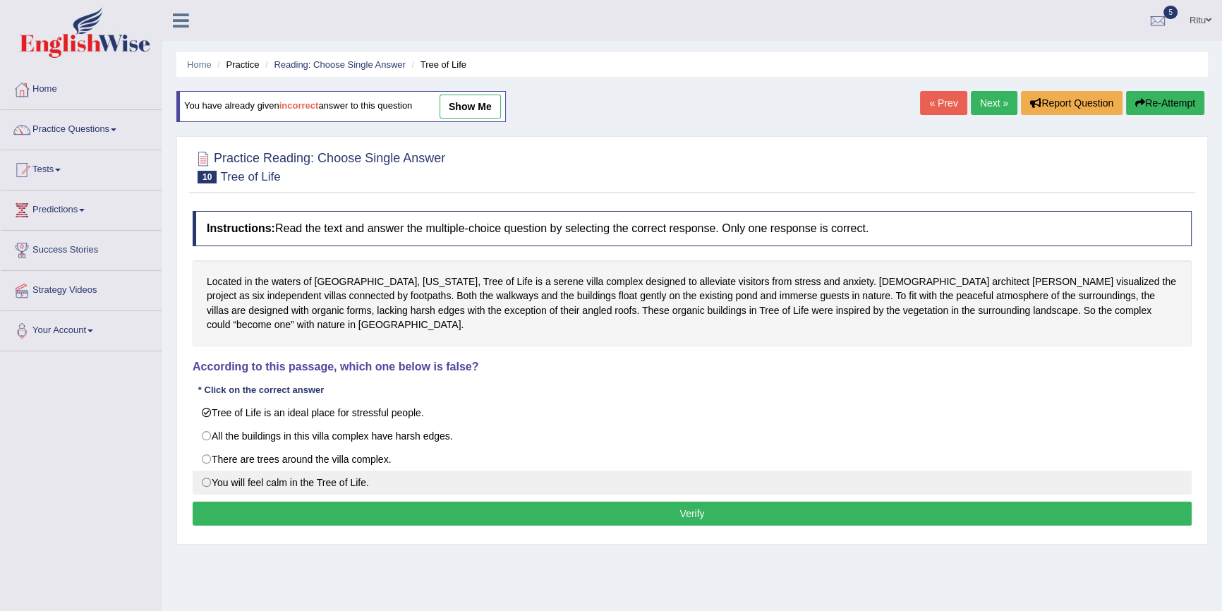
click at [205, 481] on label "You will feel calm in the Tree of Life." at bounding box center [692, 483] width 999 height 24
radio input "true"
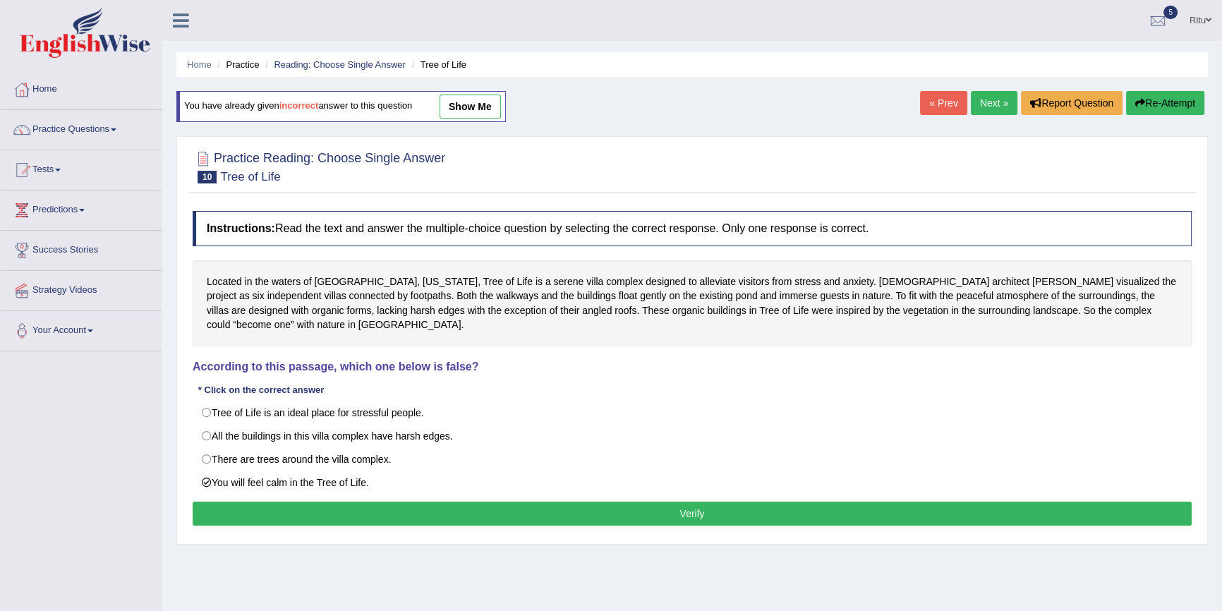
click at [688, 510] on button "Verify" at bounding box center [692, 514] width 999 height 24
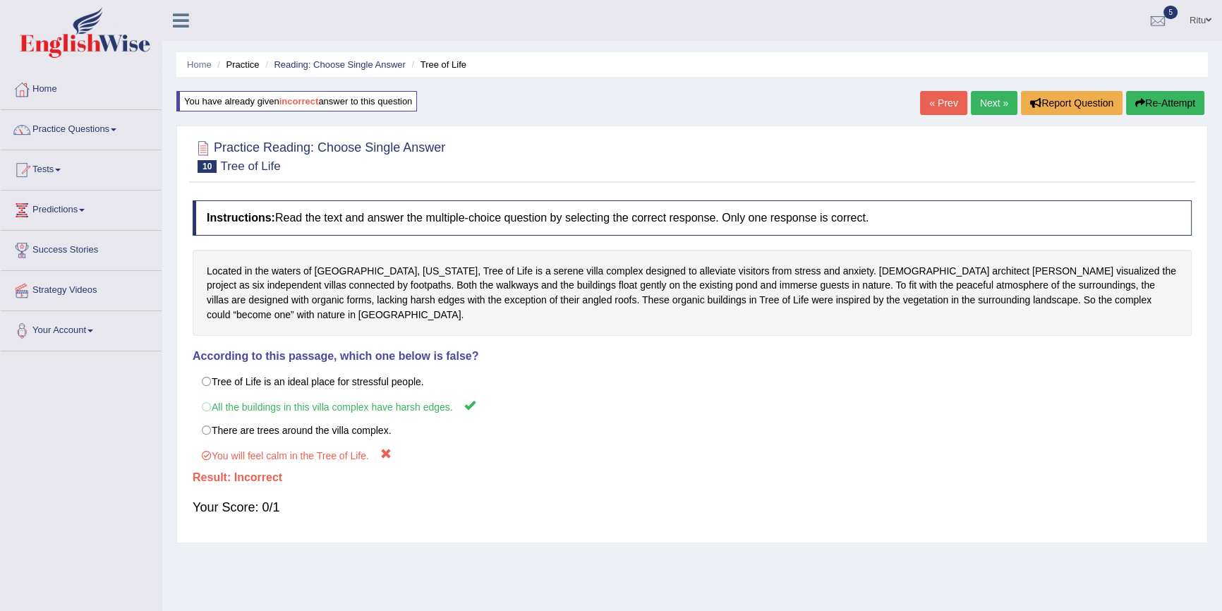
click at [988, 101] on link "Next »" at bounding box center [994, 103] width 47 height 24
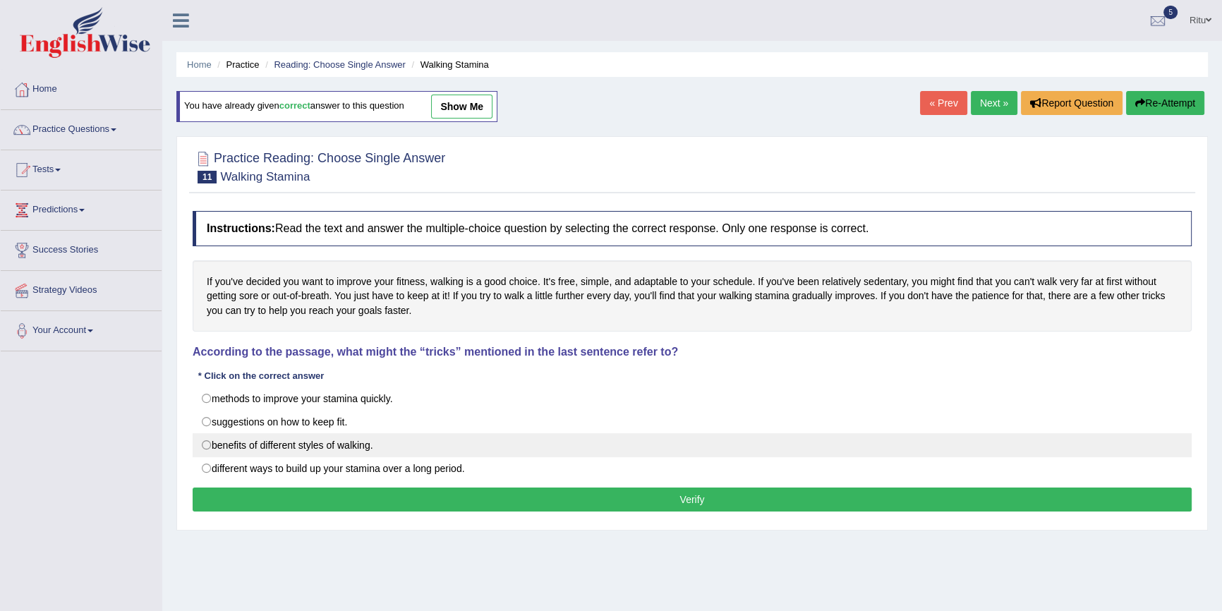
click at [206, 441] on label "benefits of different styles of walking." at bounding box center [692, 445] width 999 height 24
radio input "true"
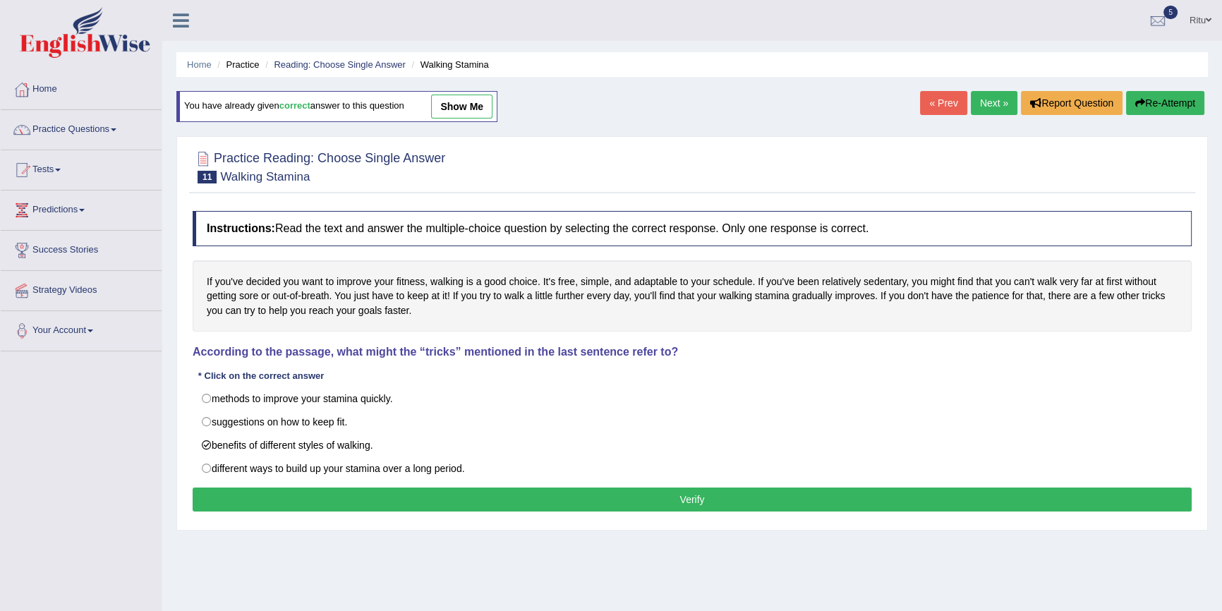
click at [692, 491] on button "Verify" at bounding box center [692, 499] width 999 height 24
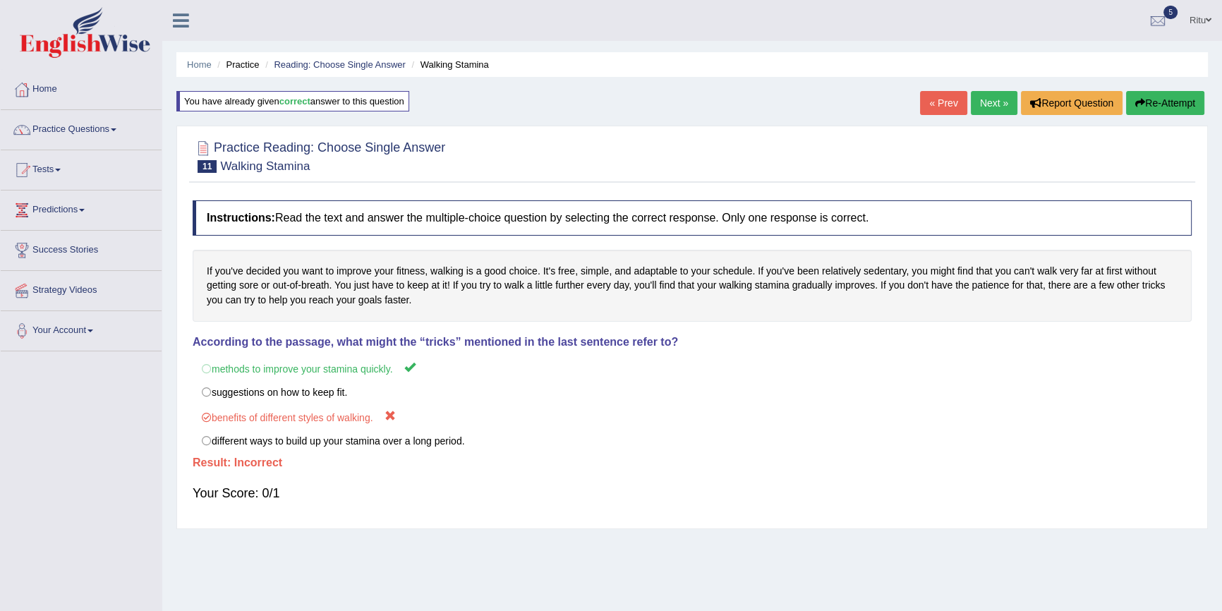
click at [974, 100] on link "Next »" at bounding box center [994, 103] width 47 height 24
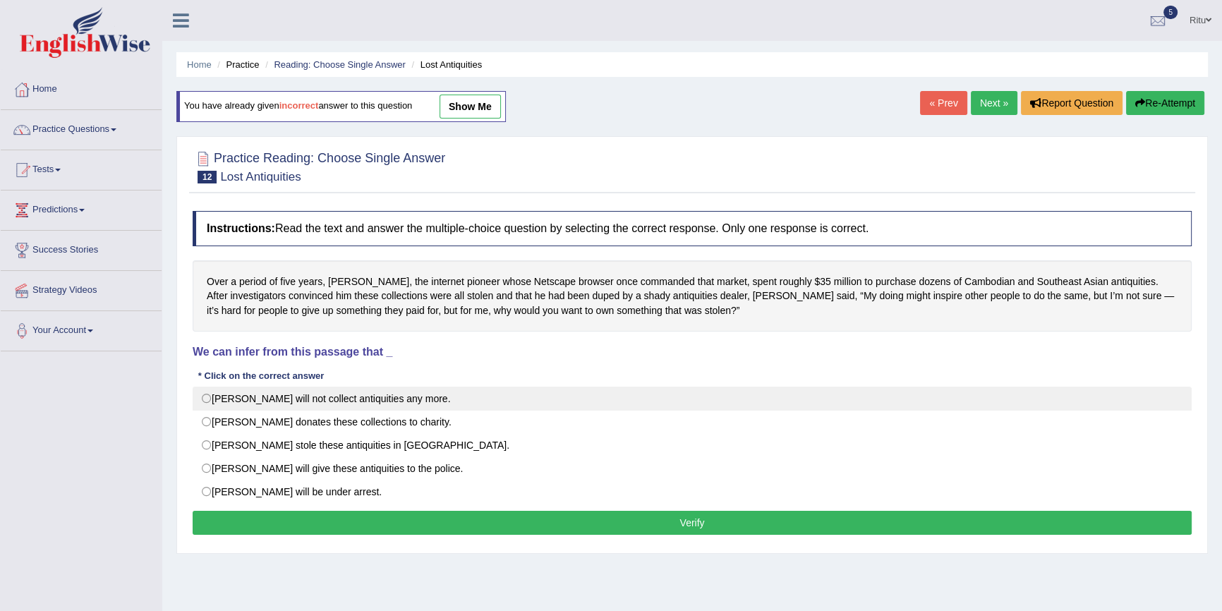
click at [198, 395] on label "[PERSON_NAME] will not collect antiquities any more." at bounding box center [692, 399] width 999 height 24
radio input "true"
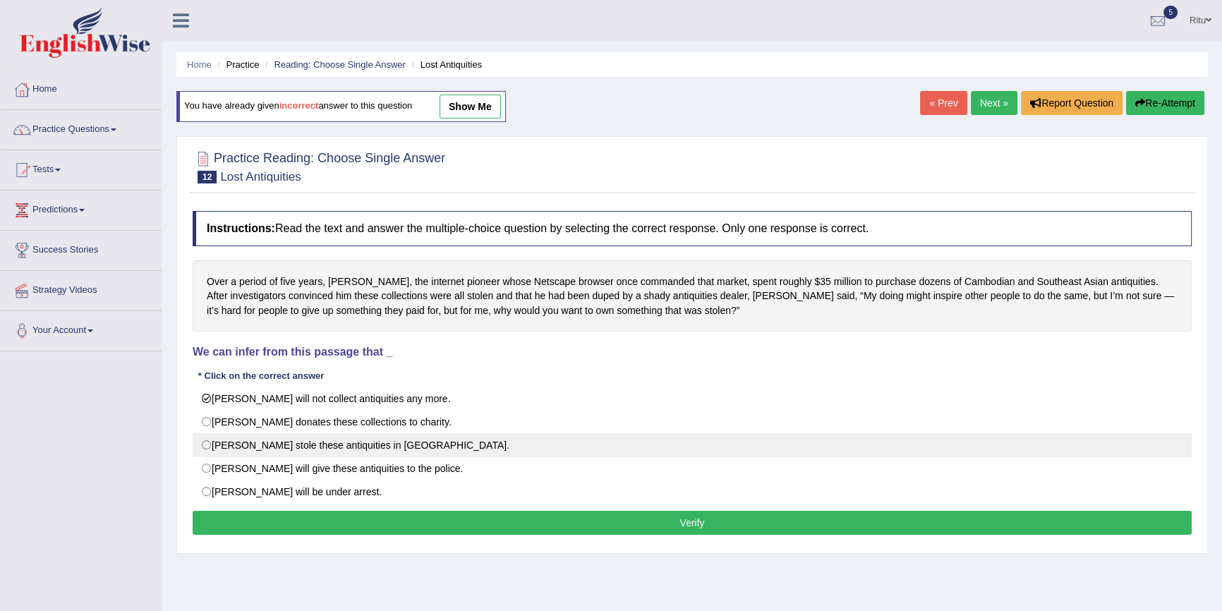
click at [204, 446] on label "[PERSON_NAME] stole these antiquities in [GEOGRAPHIC_DATA]." at bounding box center [692, 445] width 999 height 24
radio input "true"
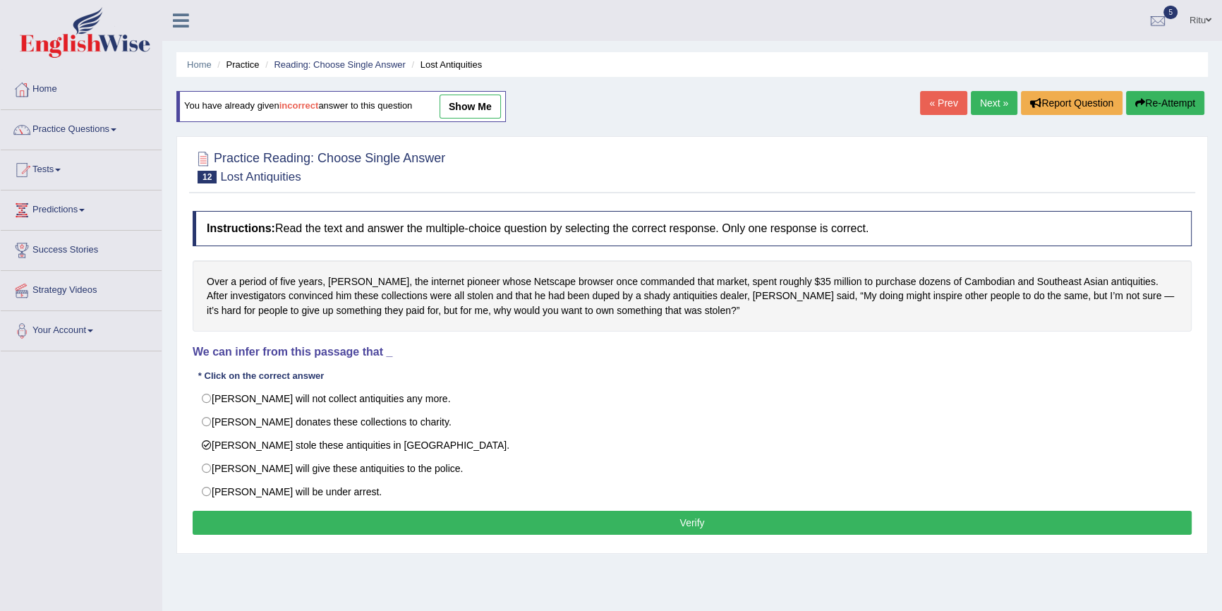
click at [709, 521] on button "Verify" at bounding box center [692, 523] width 999 height 24
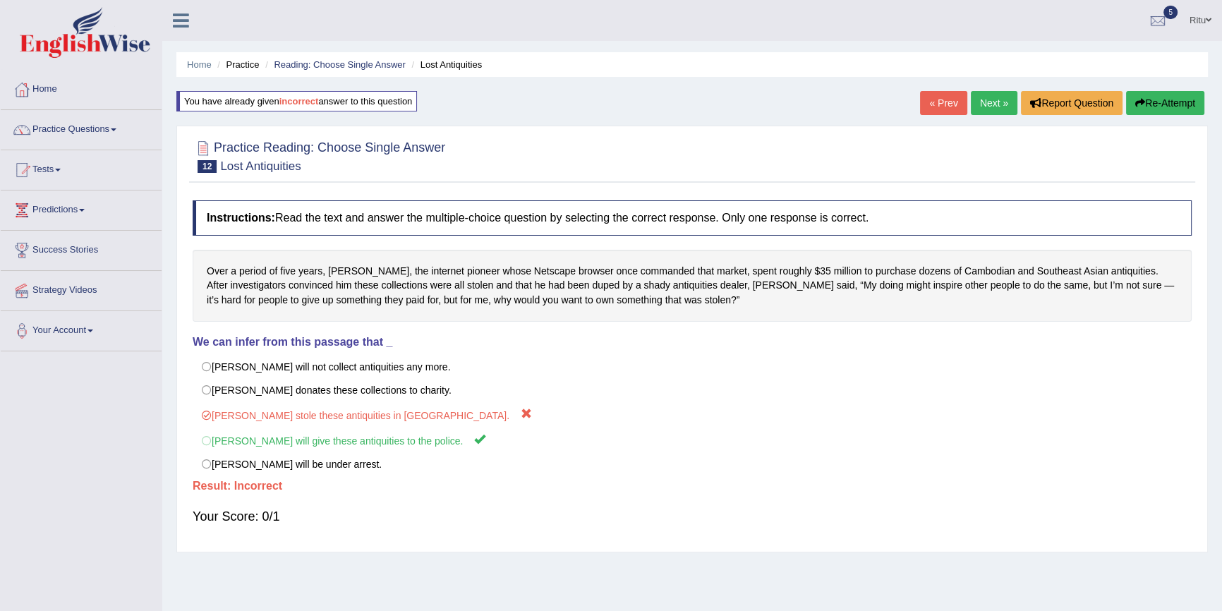
click at [986, 100] on link "Next »" at bounding box center [994, 103] width 47 height 24
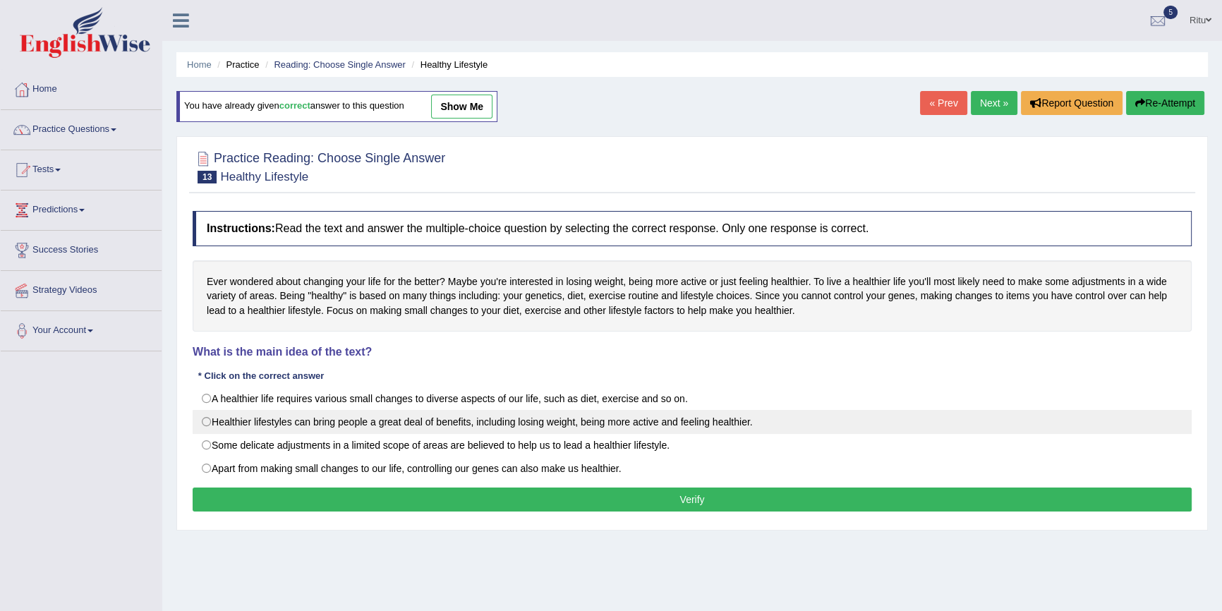
click at [203, 420] on label "Healthier lifestyles can bring people a great deal of benefits, including losin…" at bounding box center [692, 422] width 999 height 24
radio input "true"
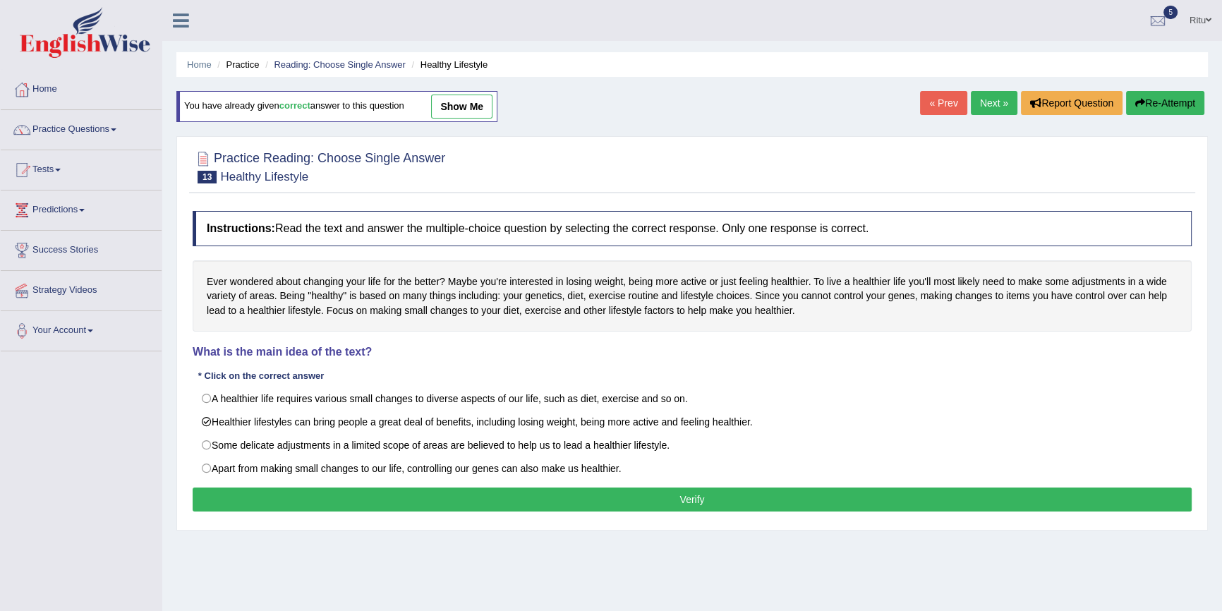
click at [693, 497] on button "Verify" at bounding box center [692, 499] width 999 height 24
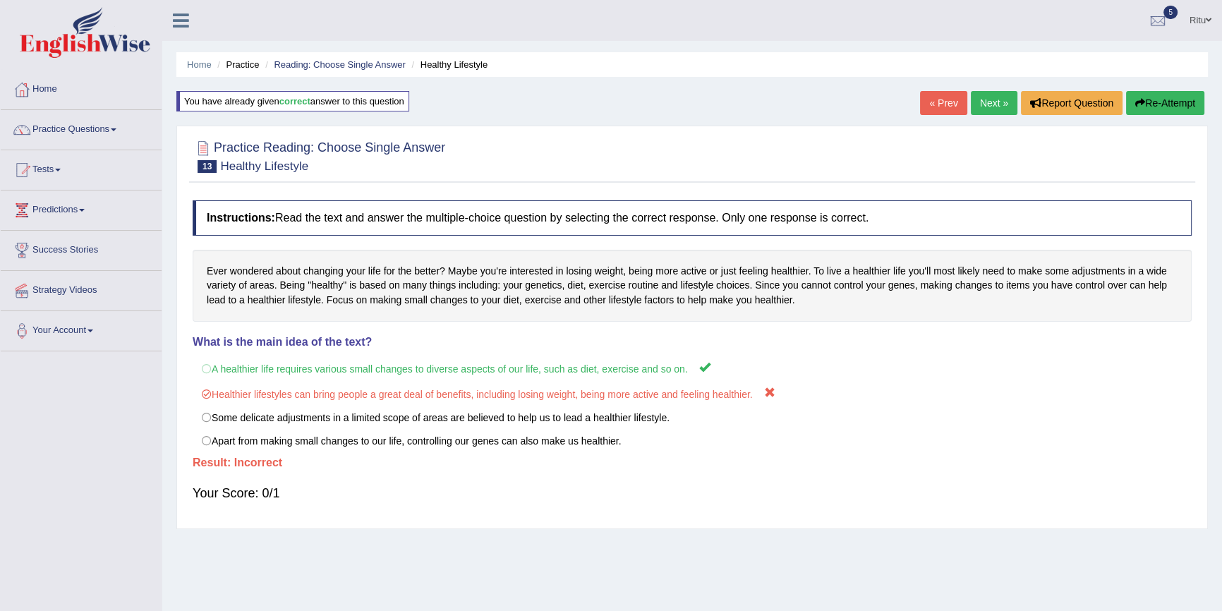
click at [1005, 100] on link "Next »" at bounding box center [994, 103] width 47 height 24
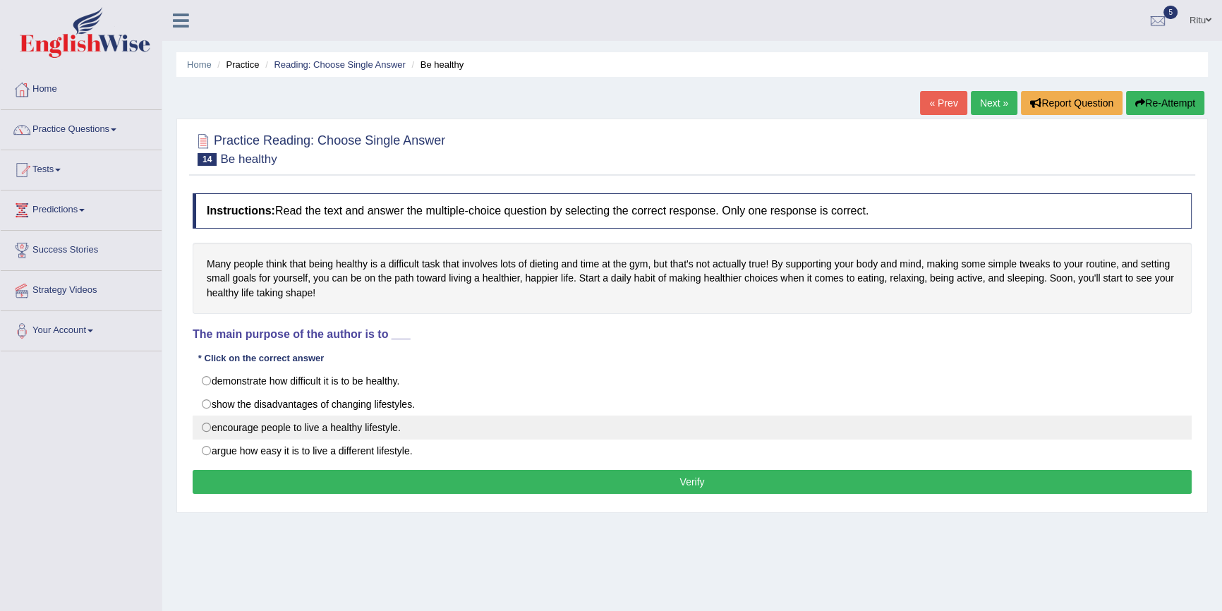
click at [211, 423] on label "encourage people to live a healthy lifestyle." at bounding box center [692, 428] width 999 height 24
radio input "true"
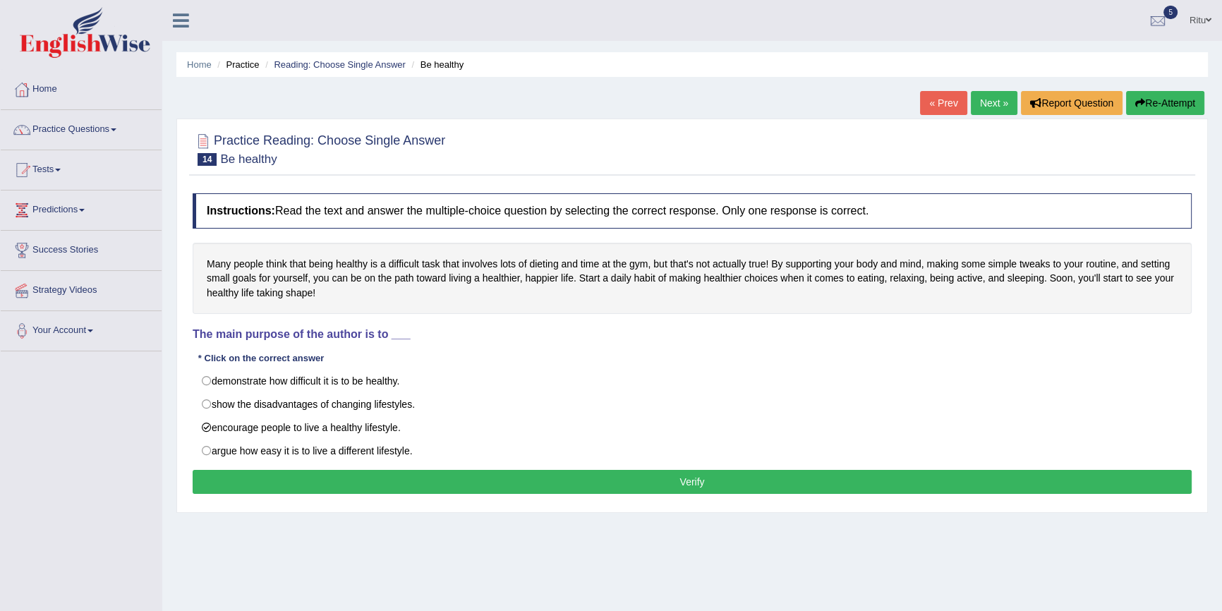
click at [686, 478] on button "Verify" at bounding box center [692, 482] width 999 height 24
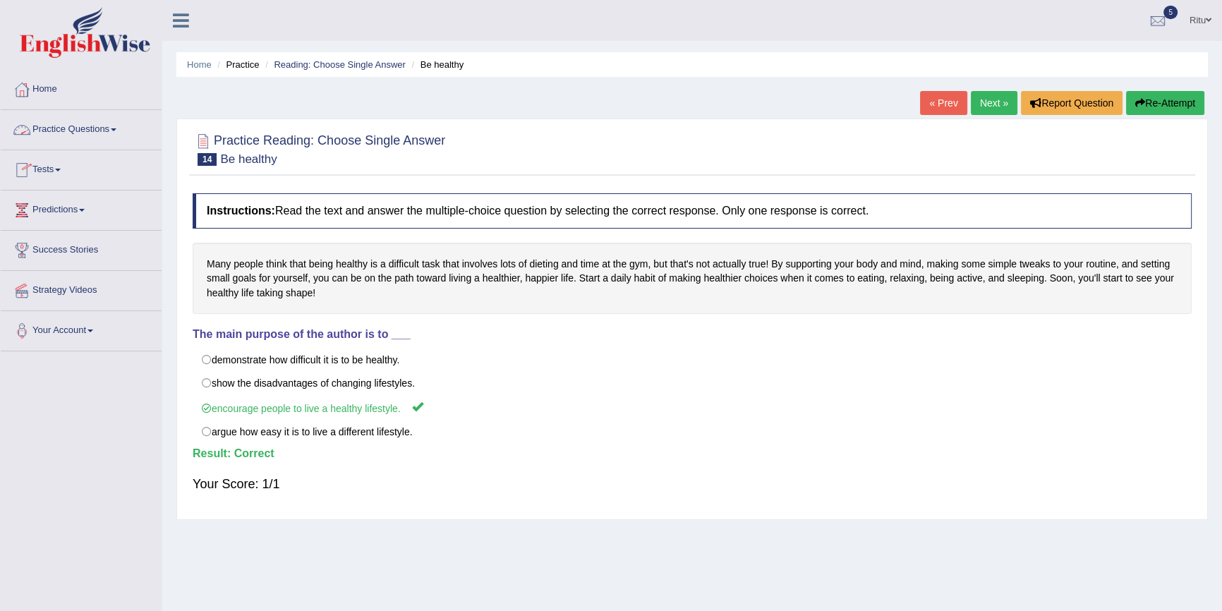
click at [84, 134] on link "Practice Questions" at bounding box center [81, 127] width 161 height 35
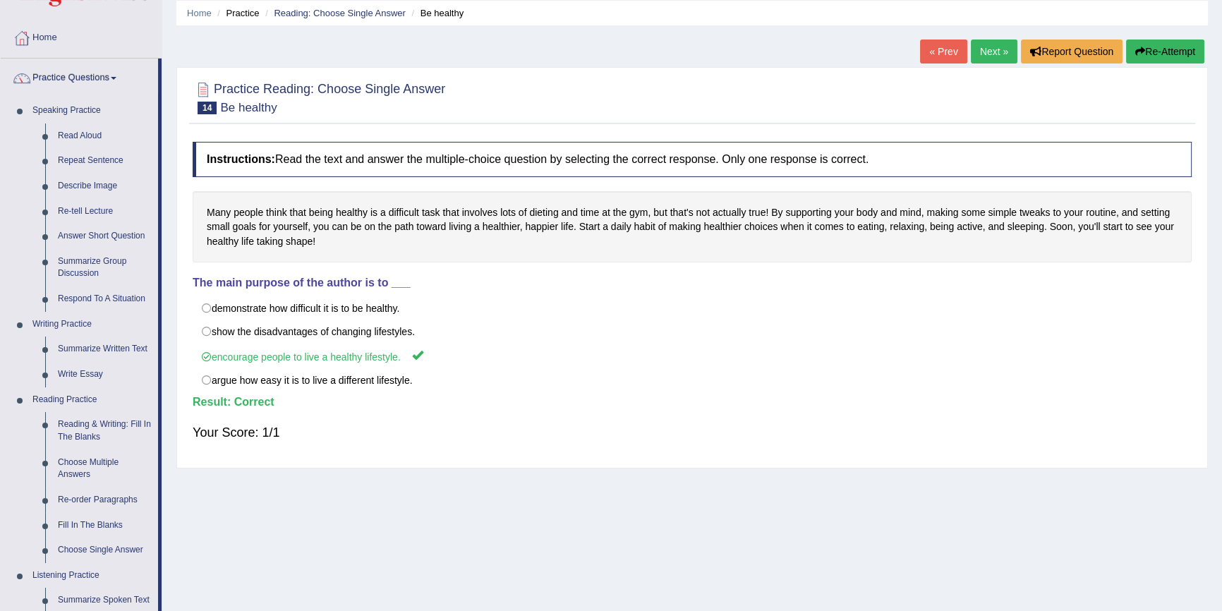
scroll to position [192, 0]
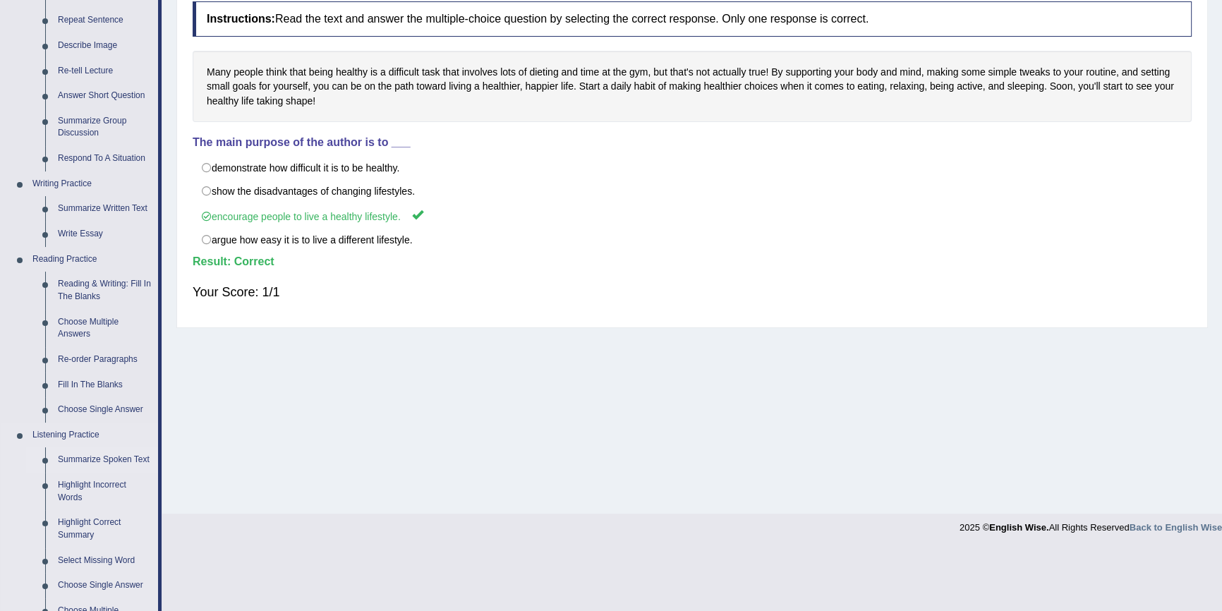
click at [100, 456] on link "Summarize Spoken Text" at bounding box center [105, 459] width 107 height 25
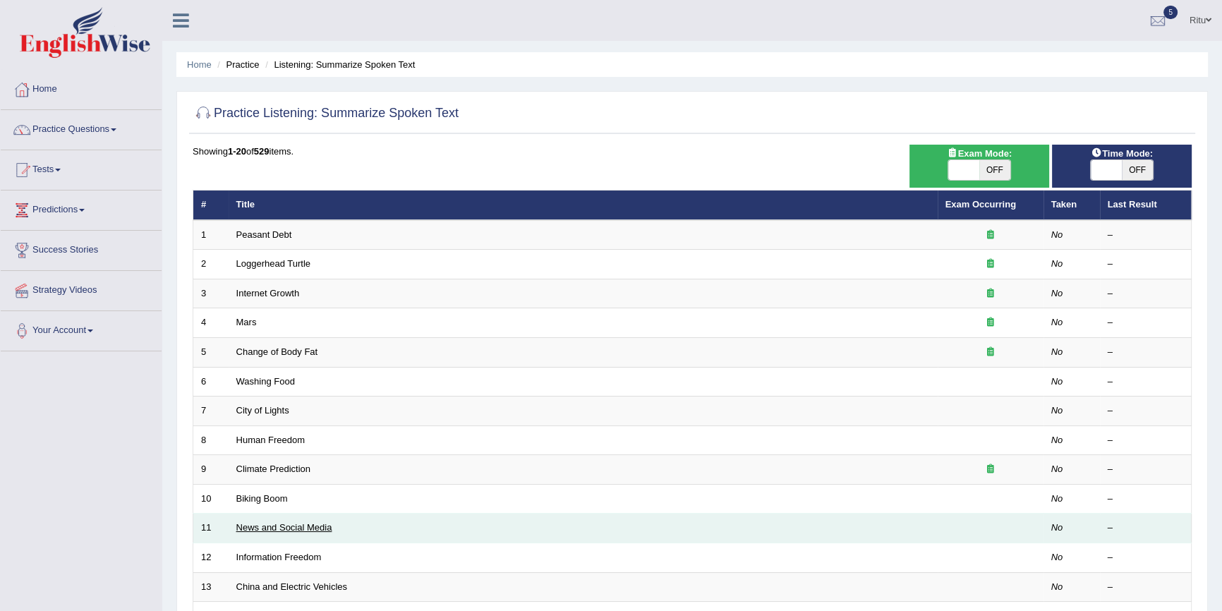
click at [324, 528] on link "News and Social Media" at bounding box center [284, 527] width 96 height 11
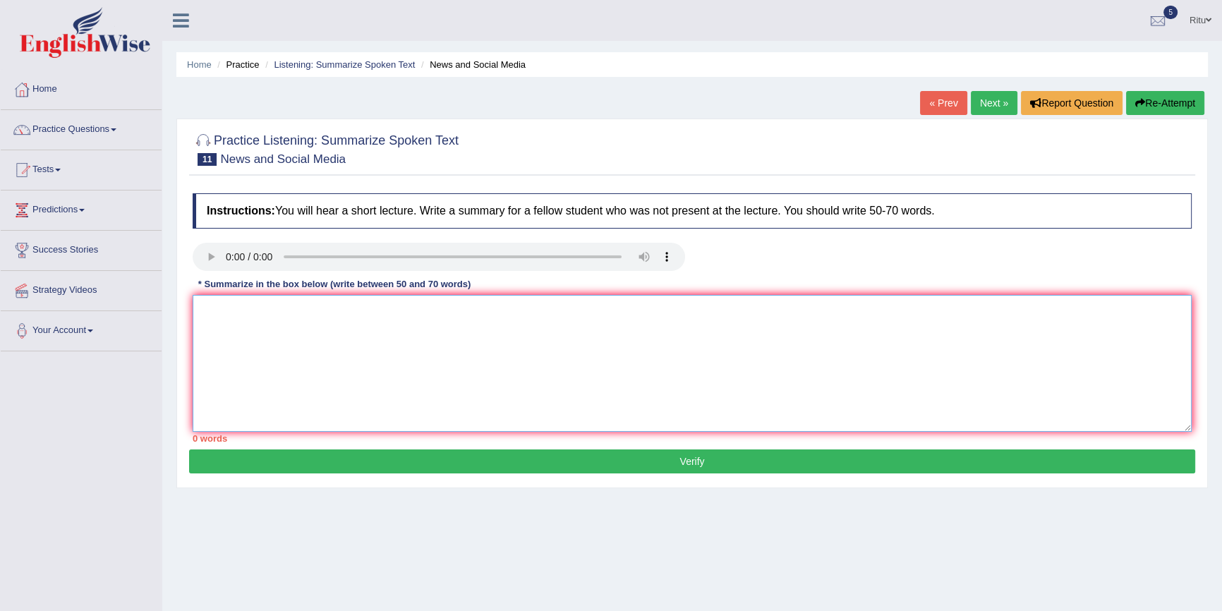
click at [198, 306] on textarea at bounding box center [692, 363] width 999 height 137
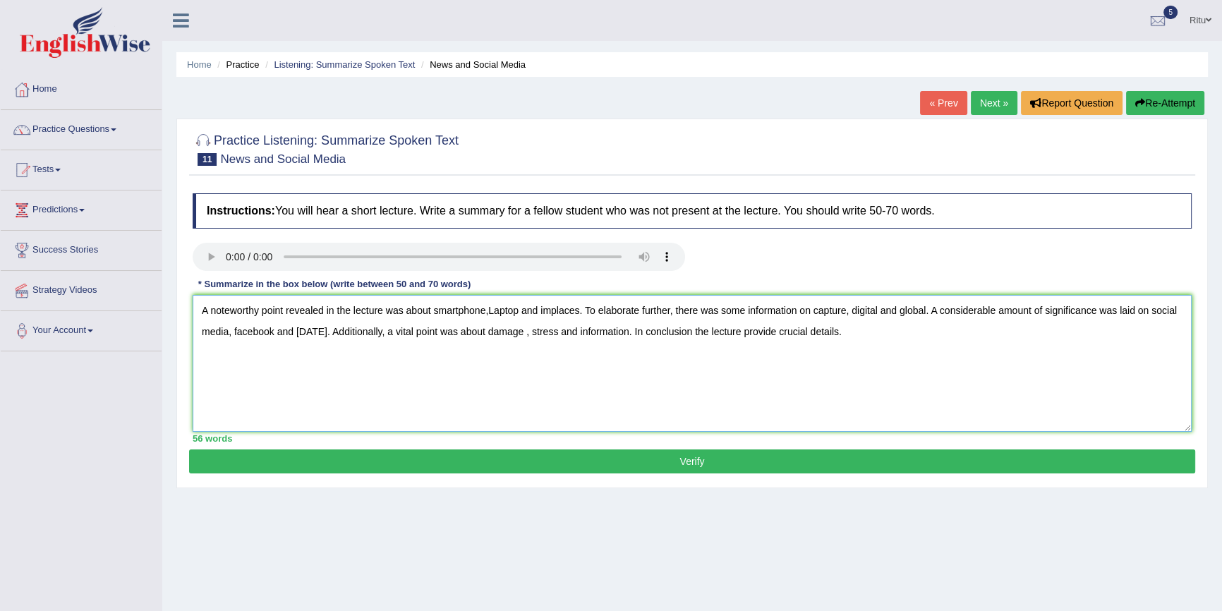
type textarea "A noteworthy point revealed in the lecture was about smartphone,Laptop and impl…"
click at [696, 459] on button "Verify" at bounding box center [692, 461] width 1006 height 24
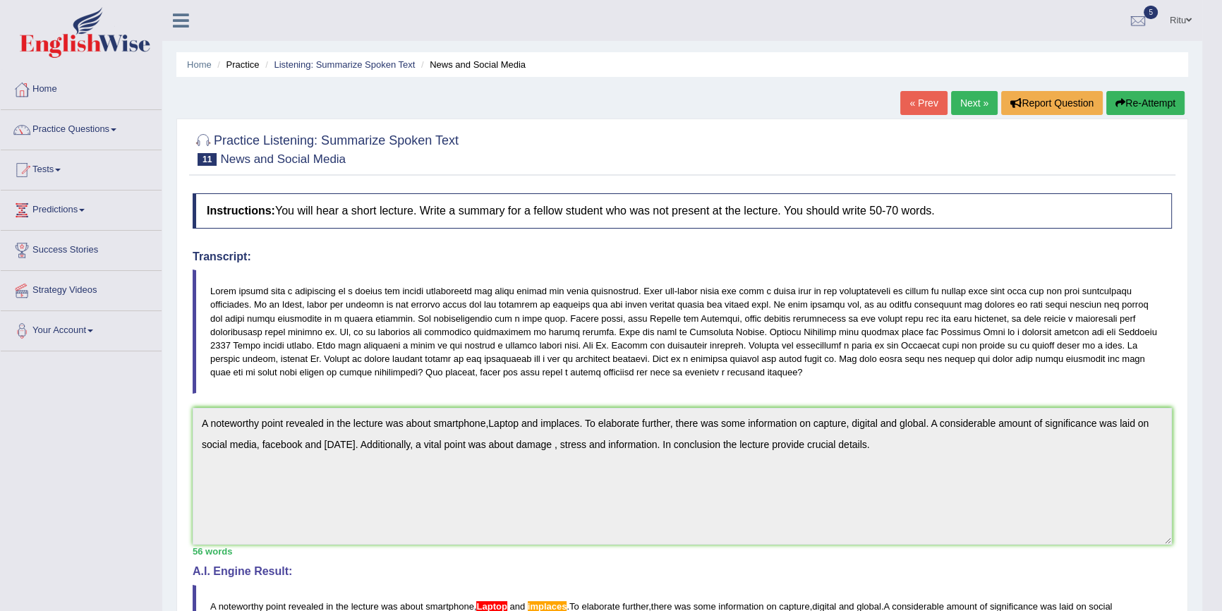
click at [969, 103] on link "Next »" at bounding box center [974, 103] width 47 height 24
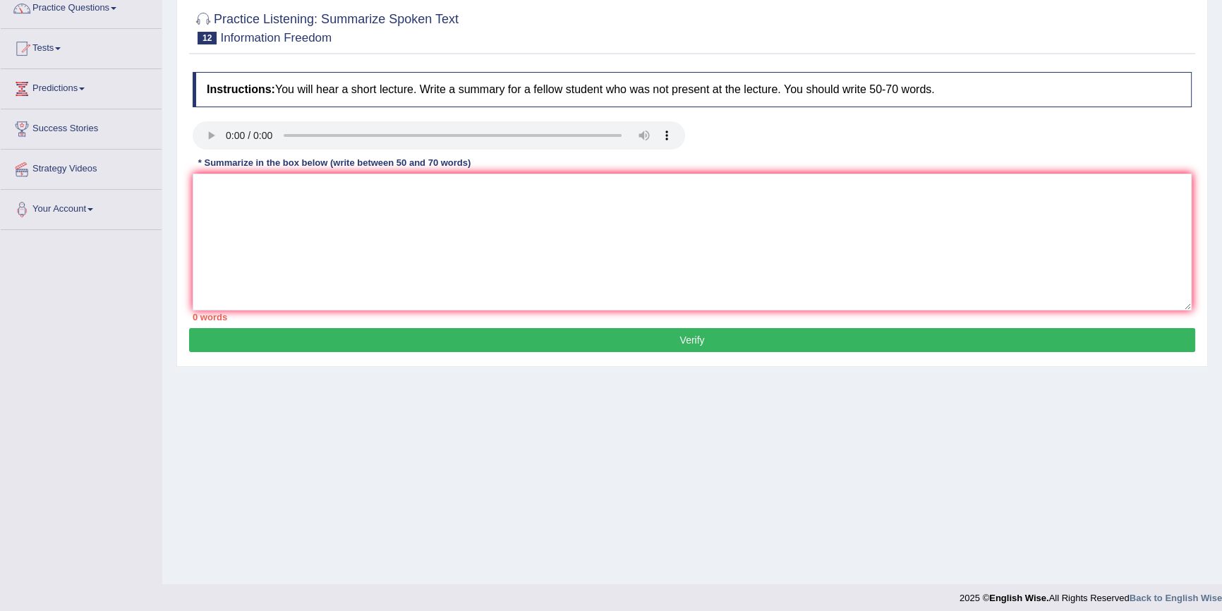
scroll to position [129, 0]
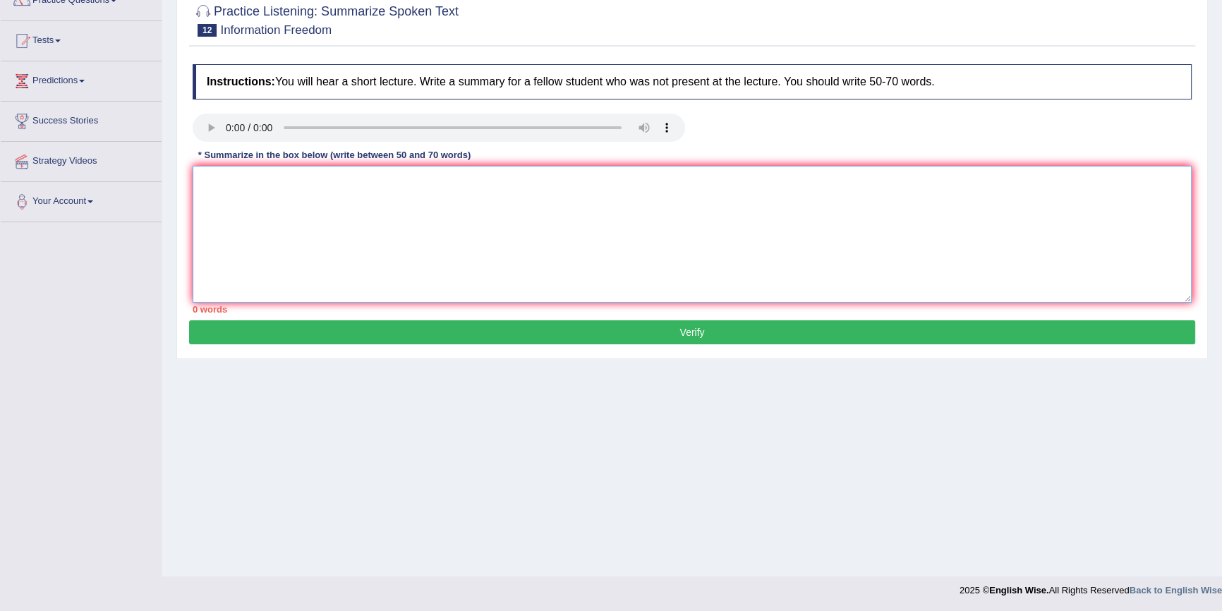
click at [198, 176] on textarea at bounding box center [692, 234] width 999 height 137
click at [322, 180] on textarea "A noteworthy point revealedin the lecture was about" at bounding box center [692, 234] width 999 height 137
click at [428, 183] on textarea "A noteworthy point revealed in the lecture was about" at bounding box center [692, 234] width 999 height 137
click at [432, 179] on textarea "A noteworthy point revealed in the lecture was about" at bounding box center [692, 234] width 999 height 137
click at [430, 180] on textarea "A noteworthy point revealed in the lecture was about" at bounding box center [692, 234] width 999 height 137
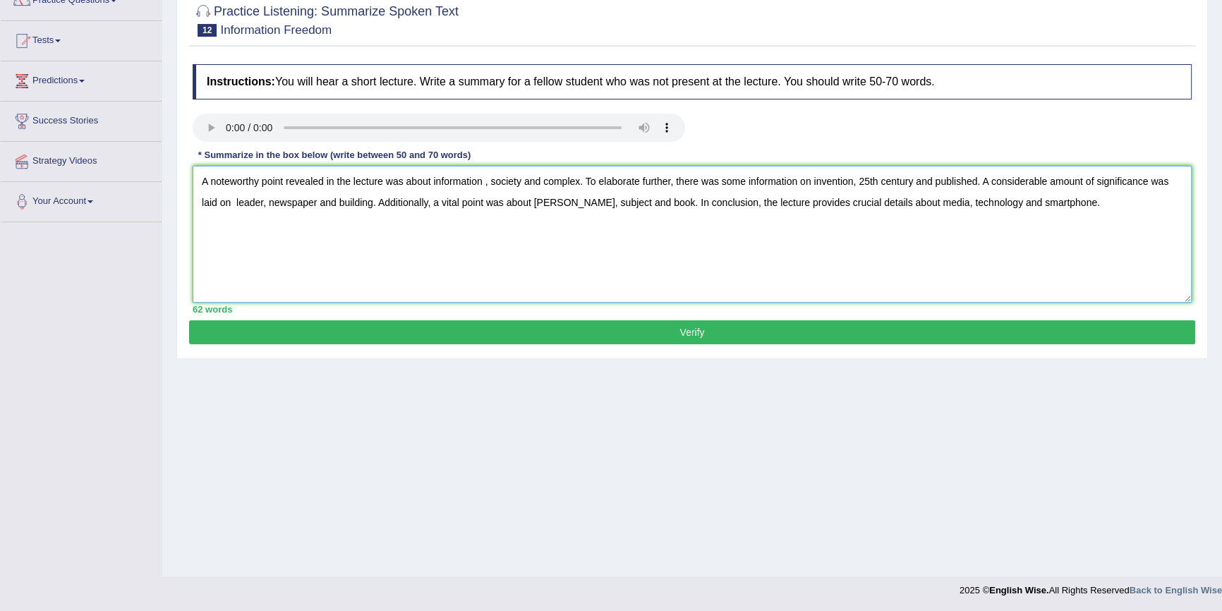
type textarea "A noteworthy point revealed in the lecture was about information , society and …"
click at [702, 329] on button "Verify" at bounding box center [692, 332] width 1006 height 24
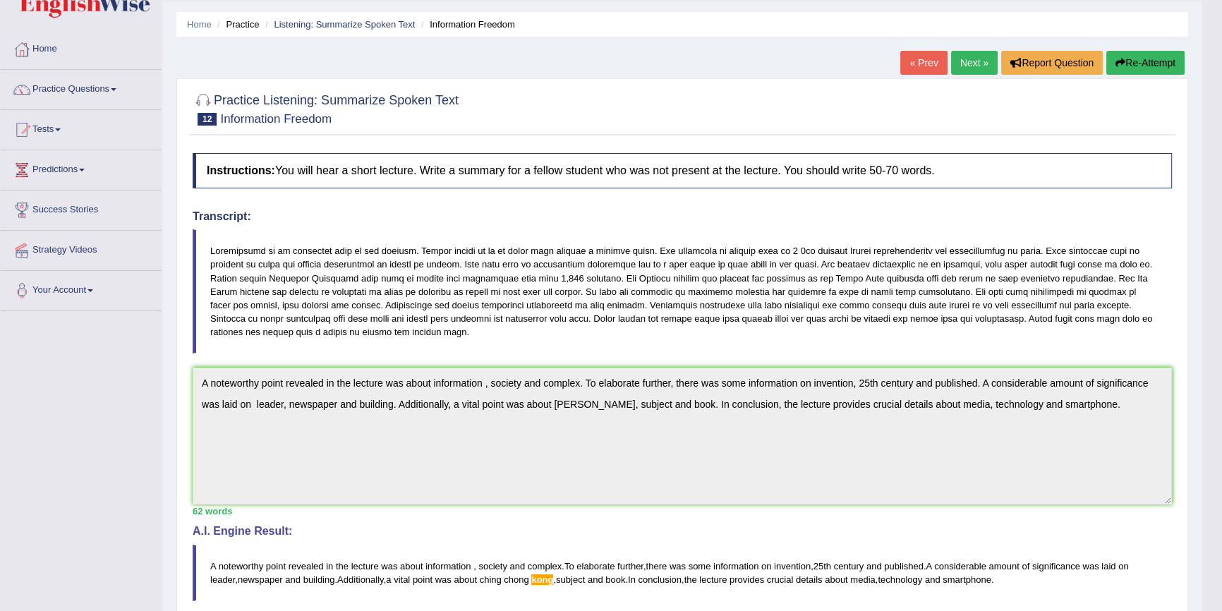
scroll to position [0, 0]
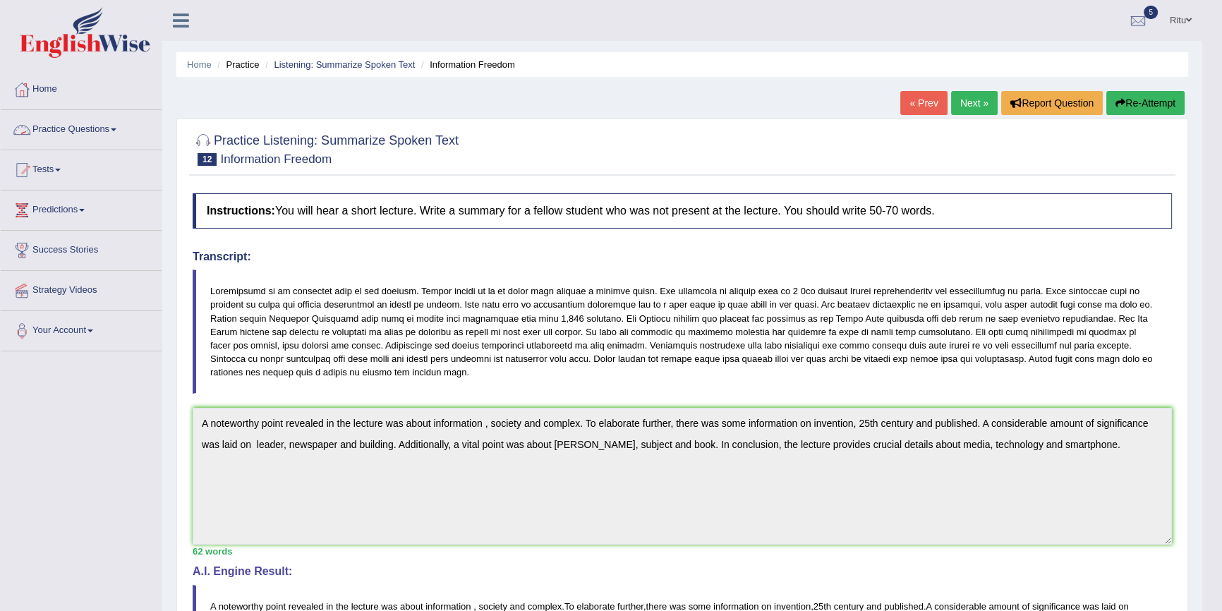
click at [94, 123] on link "Practice Questions" at bounding box center [81, 127] width 161 height 35
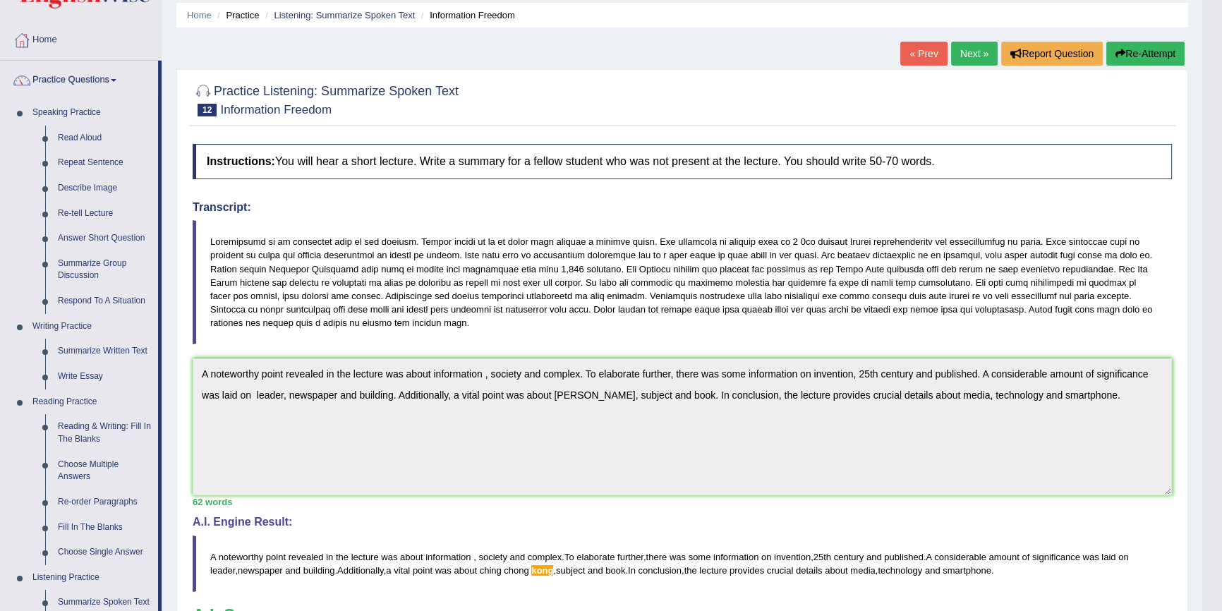
scroll to position [192, 0]
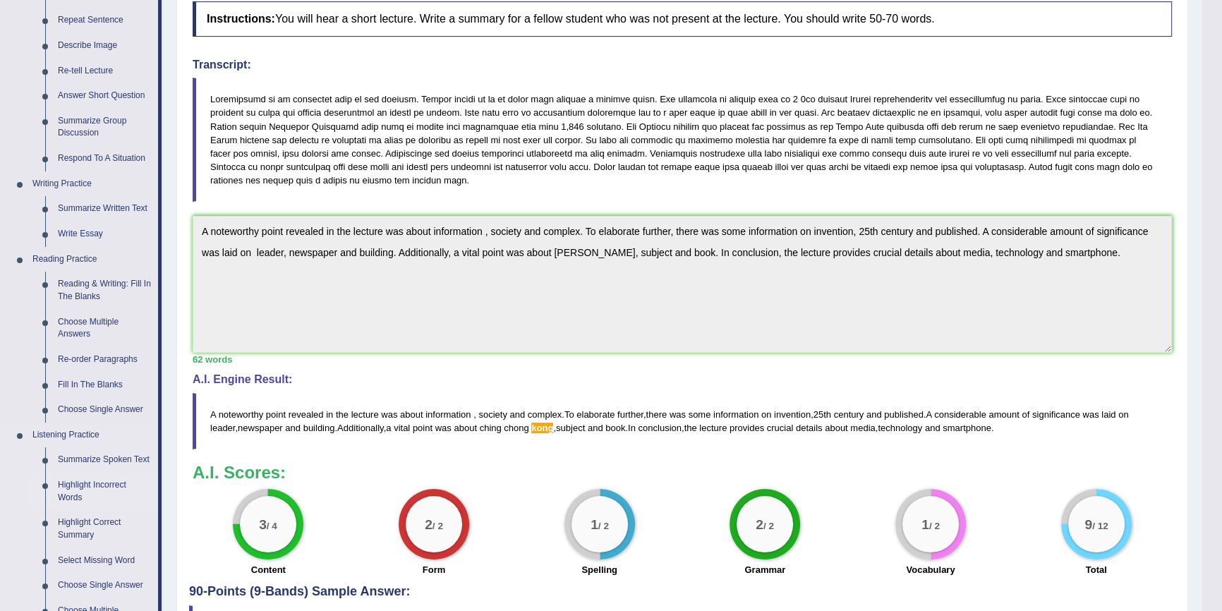
click at [73, 481] on link "Highlight Incorrect Words" at bounding box center [105, 491] width 107 height 37
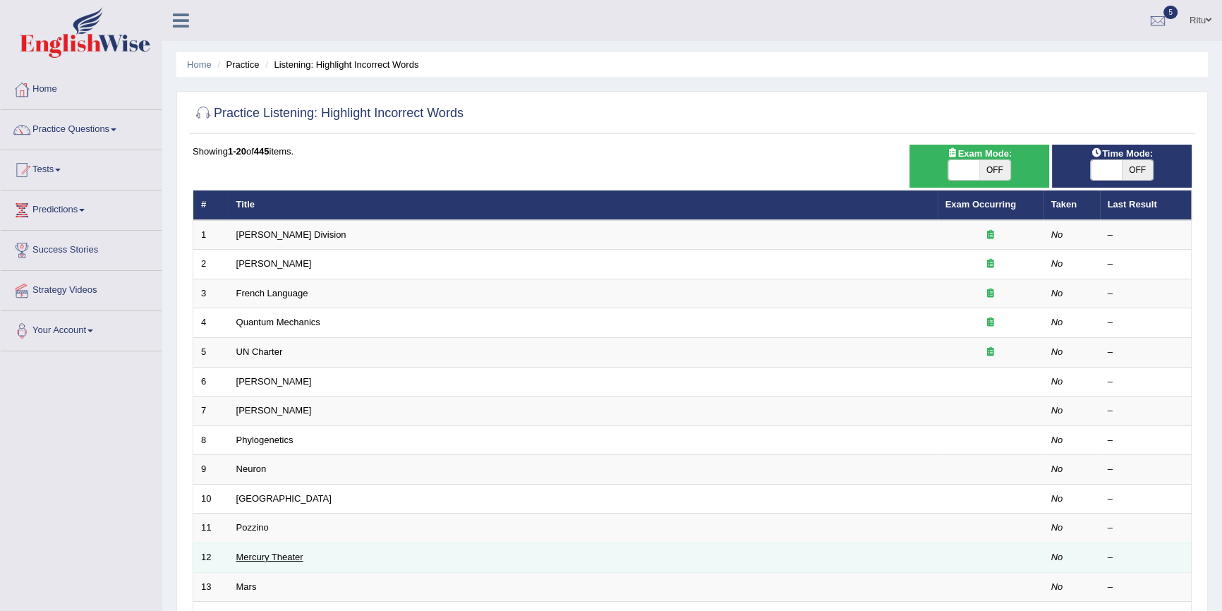
click at [289, 555] on link "Mercury Theater" at bounding box center [269, 557] width 67 height 11
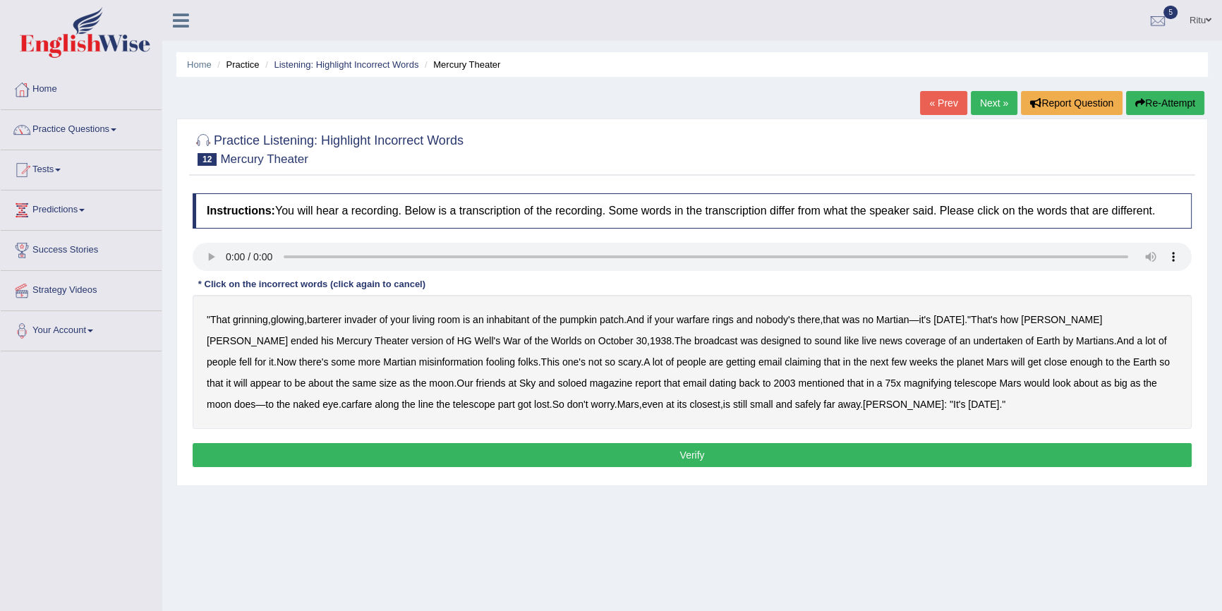
click at [332, 317] on b "barterer" at bounding box center [324, 319] width 35 height 11
click at [399, 382] on b "as" at bounding box center [404, 382] width 11 height 11
click at [692, 452] on button "Verify" at bounding box center [692, 455] width 999 height 24
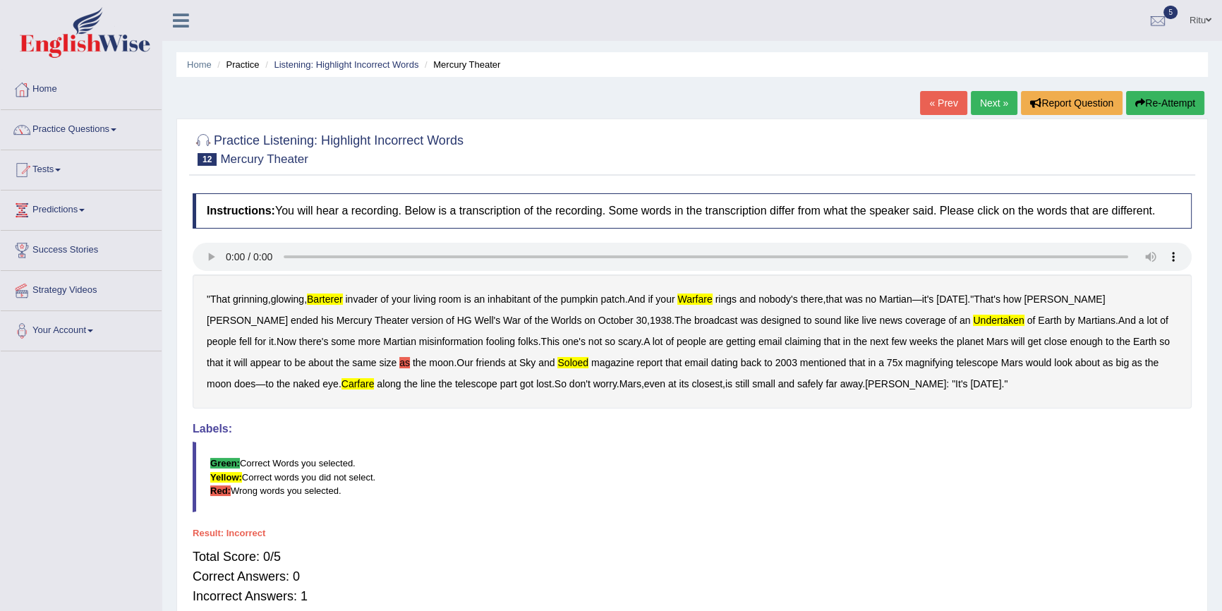
click at [979, 107] on link "Next »" at bounding box center [994, 103] width 47 height 24
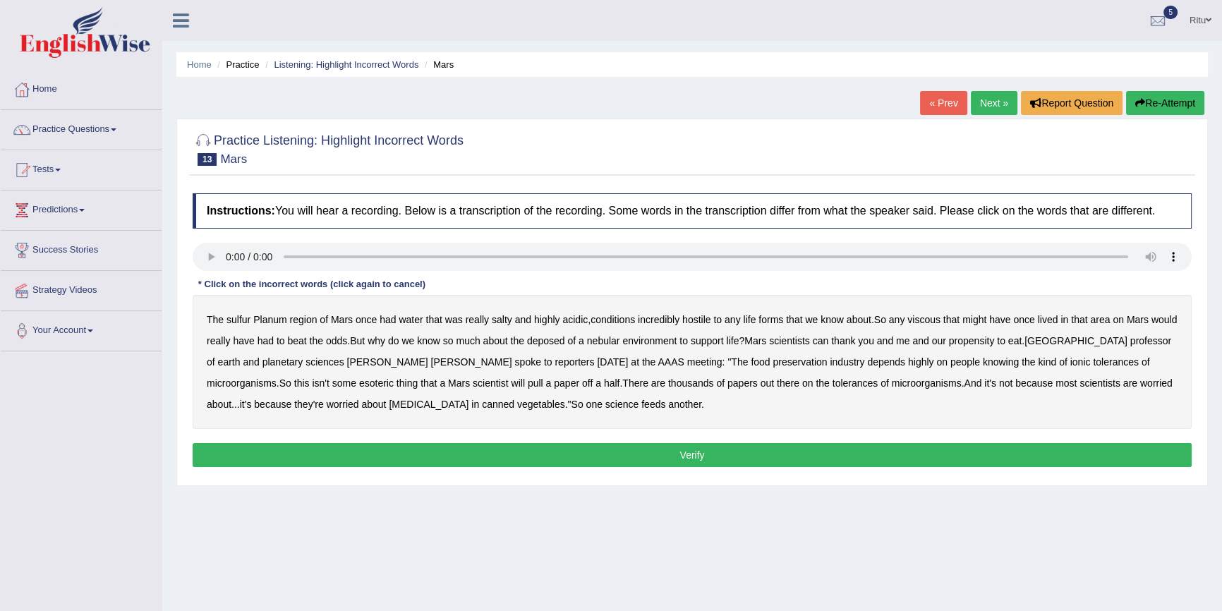
click at [238, 318] on b "sulfur" at bounding box center [238, 319] width 24 height 11
click at [565, 339] on b "deposed" at bounding box center [546, 340] width 38 height 11
click at [604, 380] on b "half" at bounding box center [612, 382] width 16 height 11
click at [668, 381] on b "thousands" at bounding box center [691, 382] width 46 height 11
click at [669, 454] on button "Verify" at bounding box center [692, 455] width 999 height 24
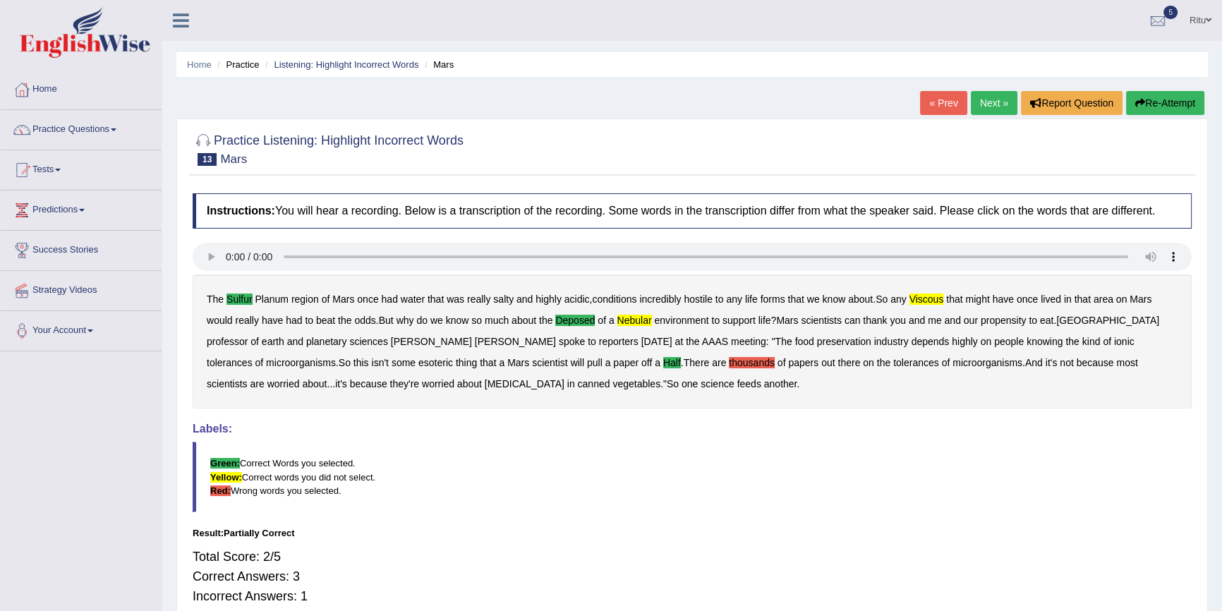
click at [991, 99] on link "Next »" at bounding box center [994, 103] width 47 height 24
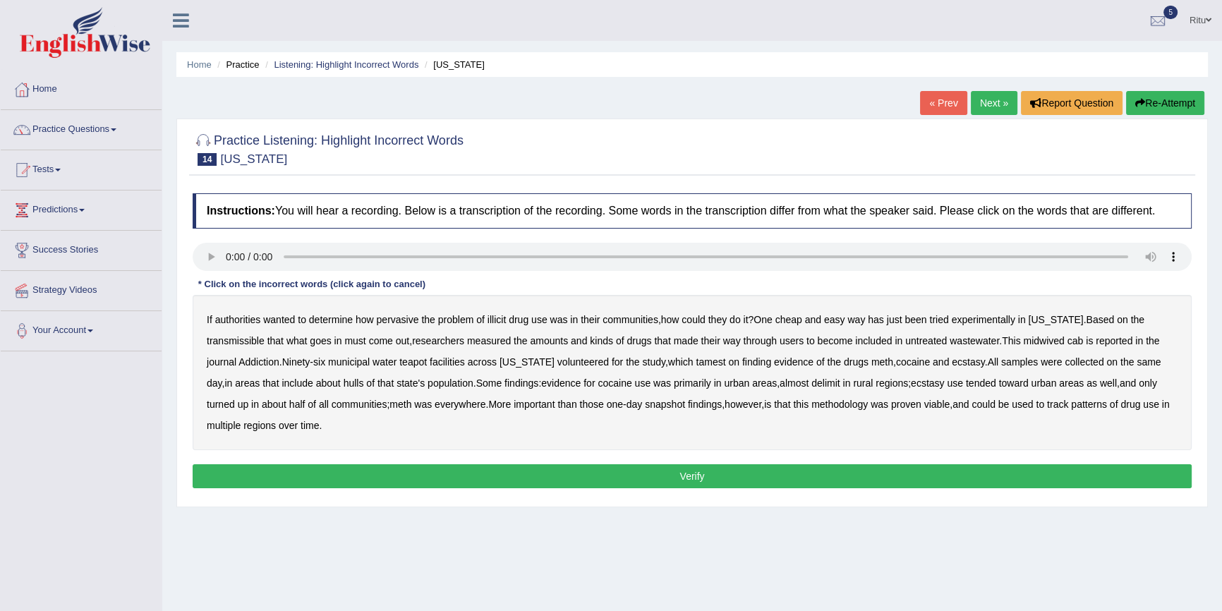
click at [1050, 317] on b "[US_STATE]" at bounding box center [1055, 319] width 55 height 11
click at [1044, 337] on b "midwived" at bounding box center [1043, 340] width 41 height 11
click at [700, 356] on b "tamest" at bounding box center [711, 361] width 30 height 11
click at [344, 381] on b "hulls" at bounding box center [354, 382] width 20 height 11
click at [687, 475] on button "Verify" at bounding box center [692, 476] width 999 height 24
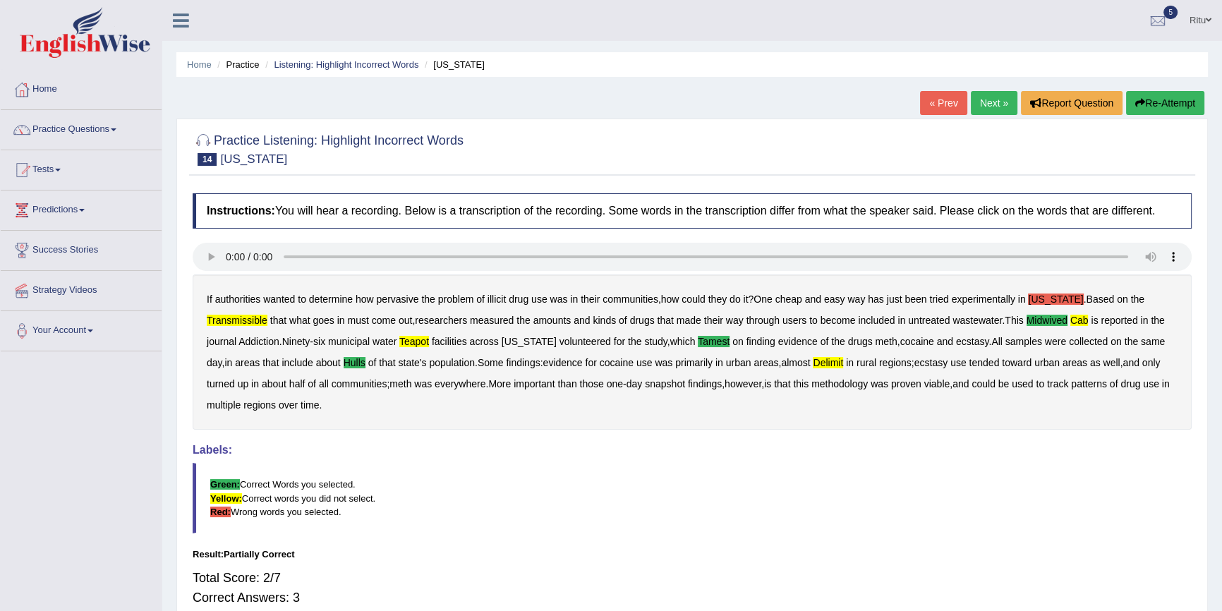
click at [990, 107] on link "Next »" at bounding box center [994, 103] width 47 height 24
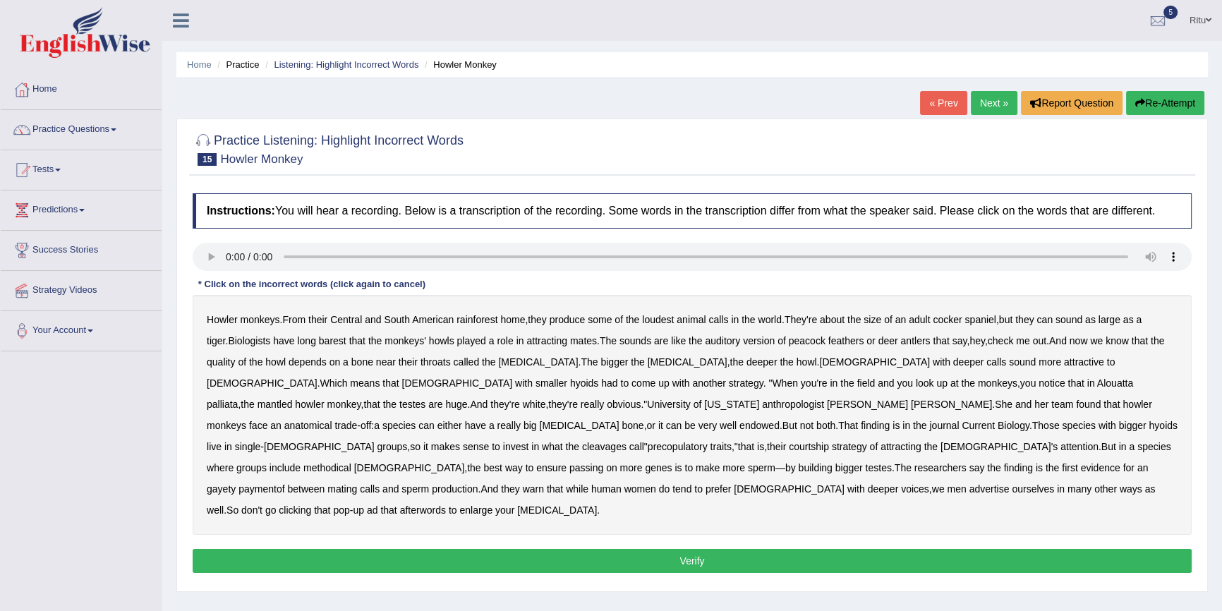
click at [571, 324] on b "produce" at bounding box center [568, 319] width 36 height 11
click at [319, 341] on b "barest" at bounding box center [333, 340] width 28 height 11
click at [693, 549] on button "Verify" at bounding box center [692, 561] width 999 height 24
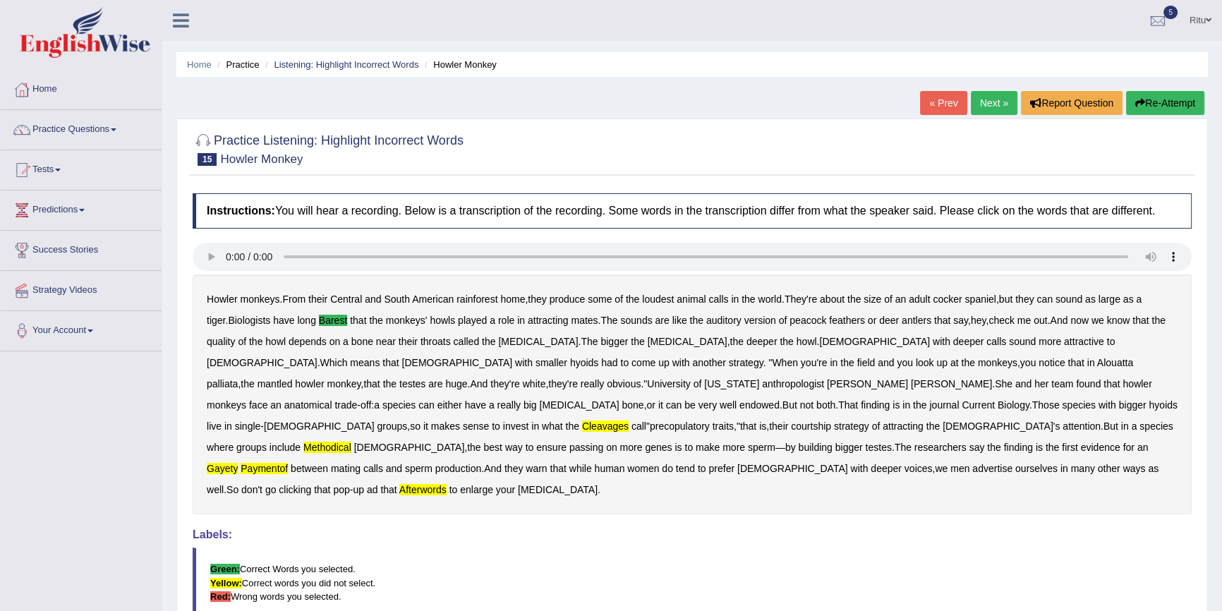
click at [997, 106] on link "Next »" at bounding box center [994, 103] width 47 height 24
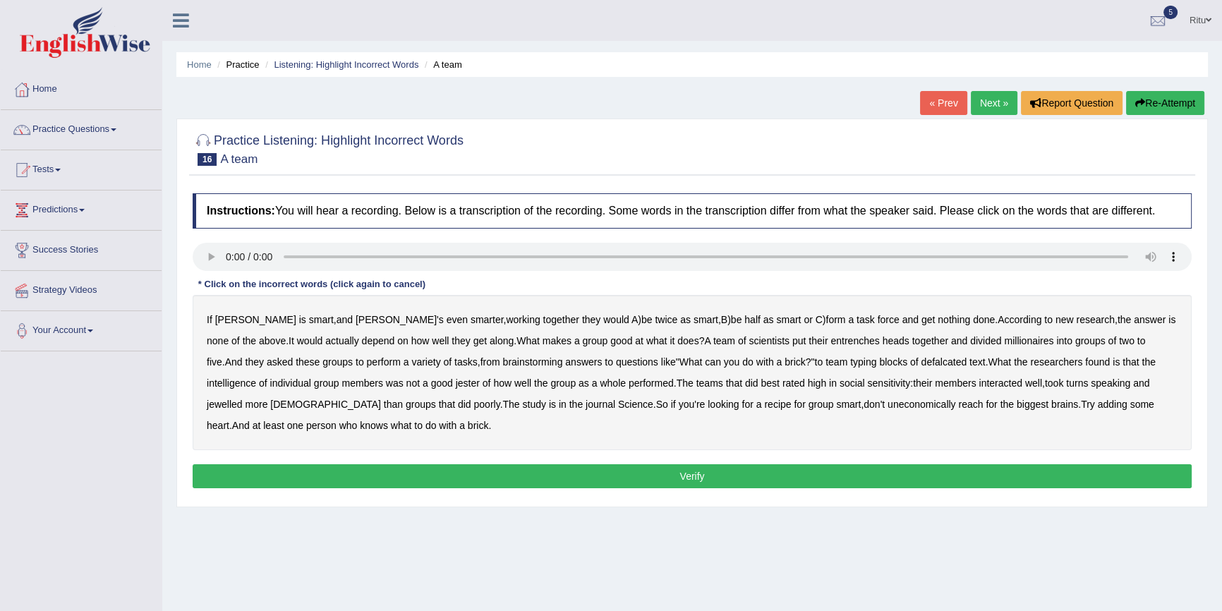
click at [199, 282] on div "Instructions: You will hear a recording. Below is a transcription of the record…" at bounding box center [692, 342] width 1006 height 313
click at [830, 338] on b "entrenches" at bounding box center [854, 340] width 49 height 11
click at [785, 363] on b "brick" at bounding box center [795, 361] width 21 height 11
click at [243, 399] on b "jewelled" at bounding box center [225, 404] width 36 height 11
click at [710, 477] on button "Verify" at bounding box center [692, 476] width 999 height 24
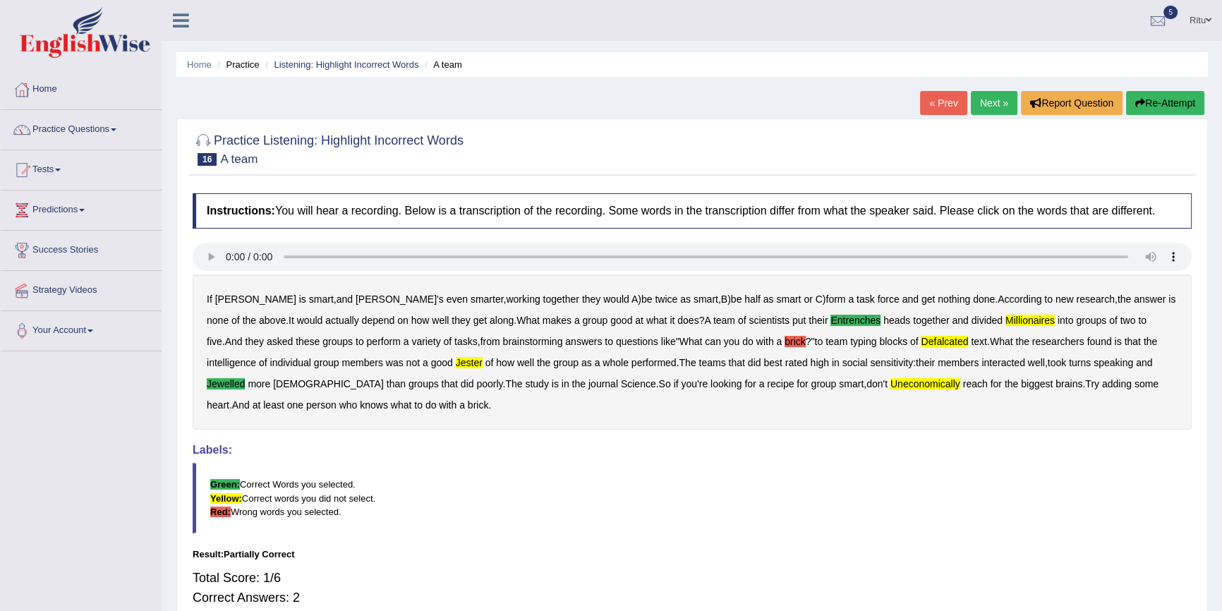
click at [996, 105] on link "Next »" at bounding box center [994, 103] width 47 height 24
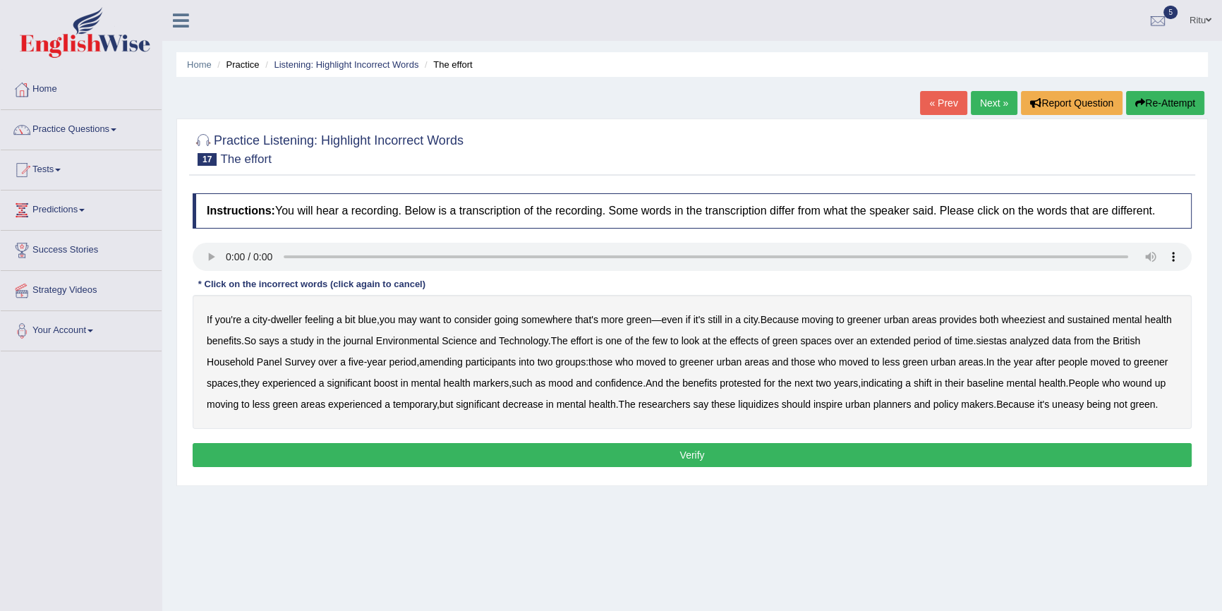
click at [1031, 318] on b "wheeziest" at bounding box center [1023, 319] width 44 height 11
click at [1021, 318] on b "wheeziest" at bounding box center [1023, 319] width 44 height 11
click at [451, 361] on b "amending" at bounding box center [441, 361] width 44 height 11
click at [774, 398] on div "If you're a city - dweller feeling a bit blue , you may want to consider going …" at bounding box center [692, 362] width 999 height 134
click at [779, 405] on b "liquidizes" at bounding box center [758, 404] width 41 height 11
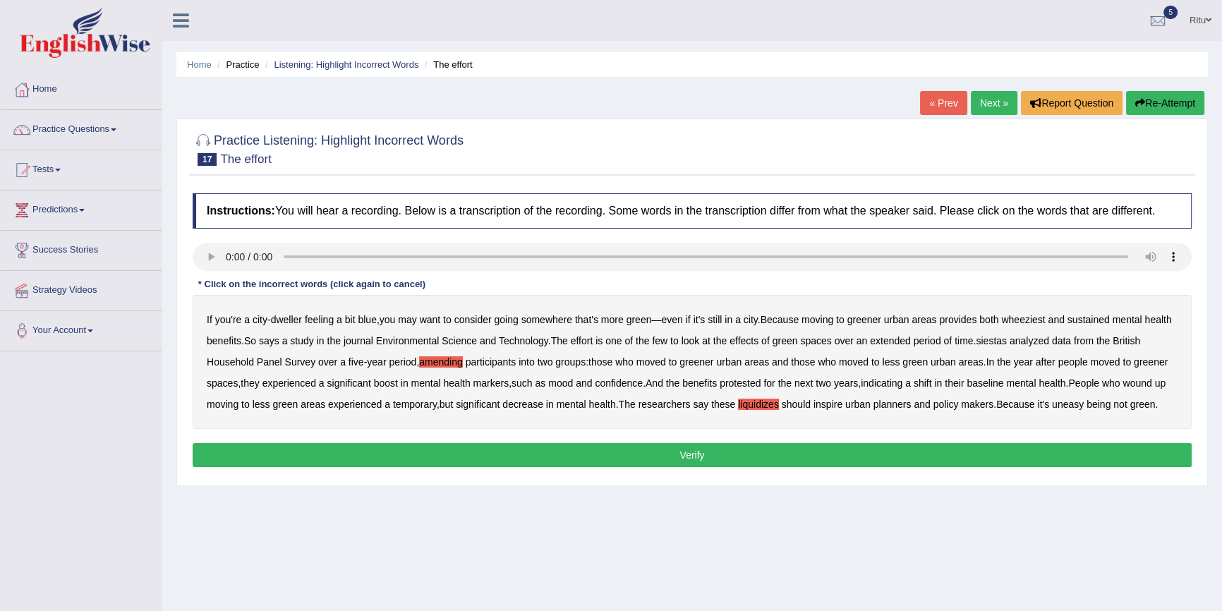
click at [709, 467] on button "Verify" at bounding box center [692, 455] width 999 height 24
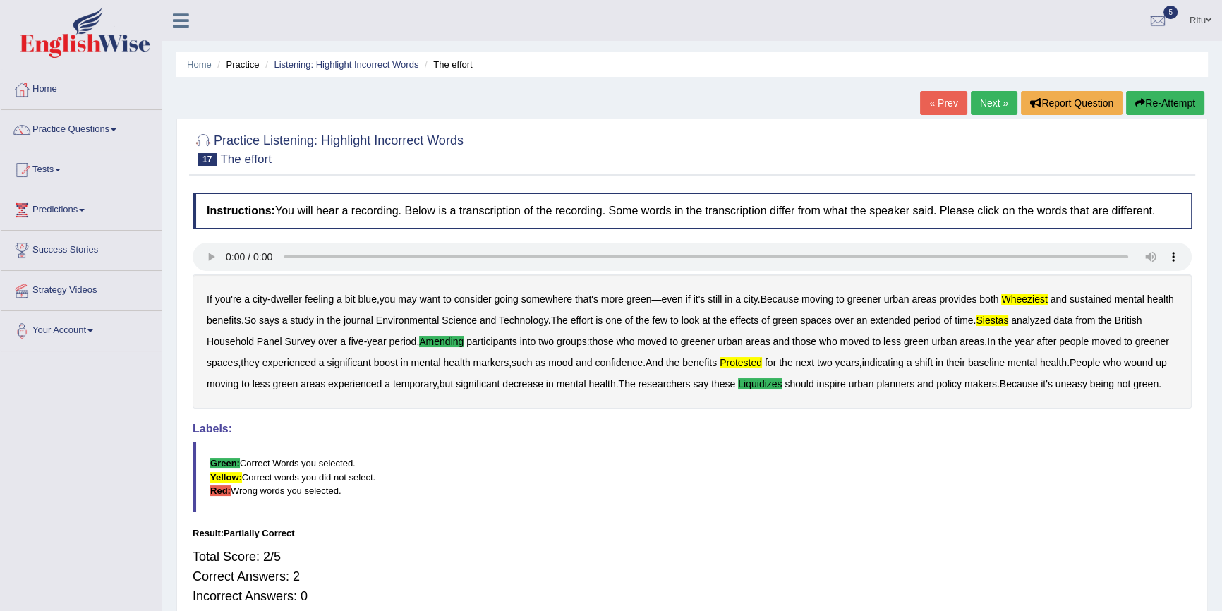
click at [991, 99] on link "Next »" at bounding box center [994, 103] width 47 height 24
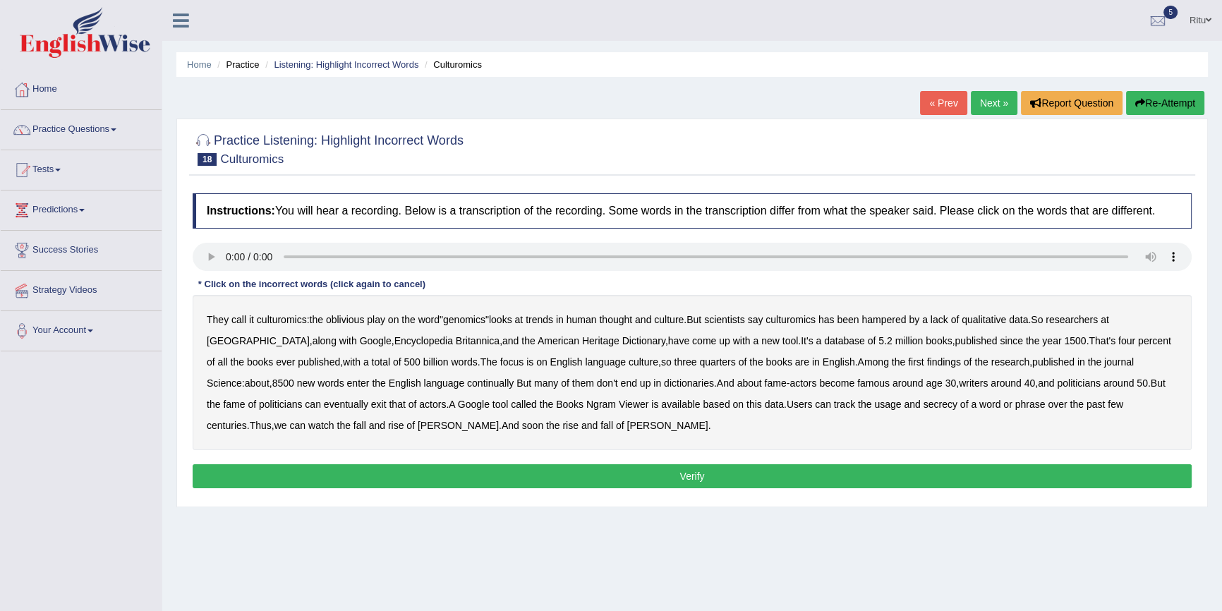
click at [467, 380] on b "continually" at bounding box center [490, 382] width 47 height 11
click at [699, 475] on button "Verify" at bounding box center [692, 476] width 999 height 24
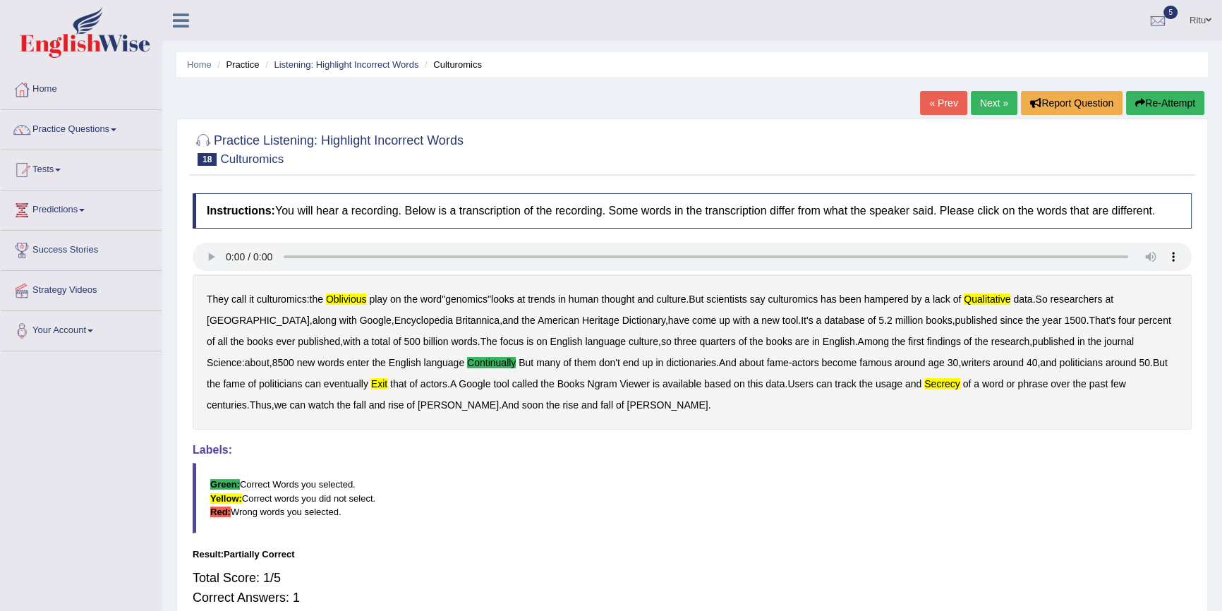
click at [996, 102] on link "Next »" at bounding box center [994, 103] width 47 height 24
click at [981, 104] on link "Next »" at bounding box center [994, 103] width 47 height 24
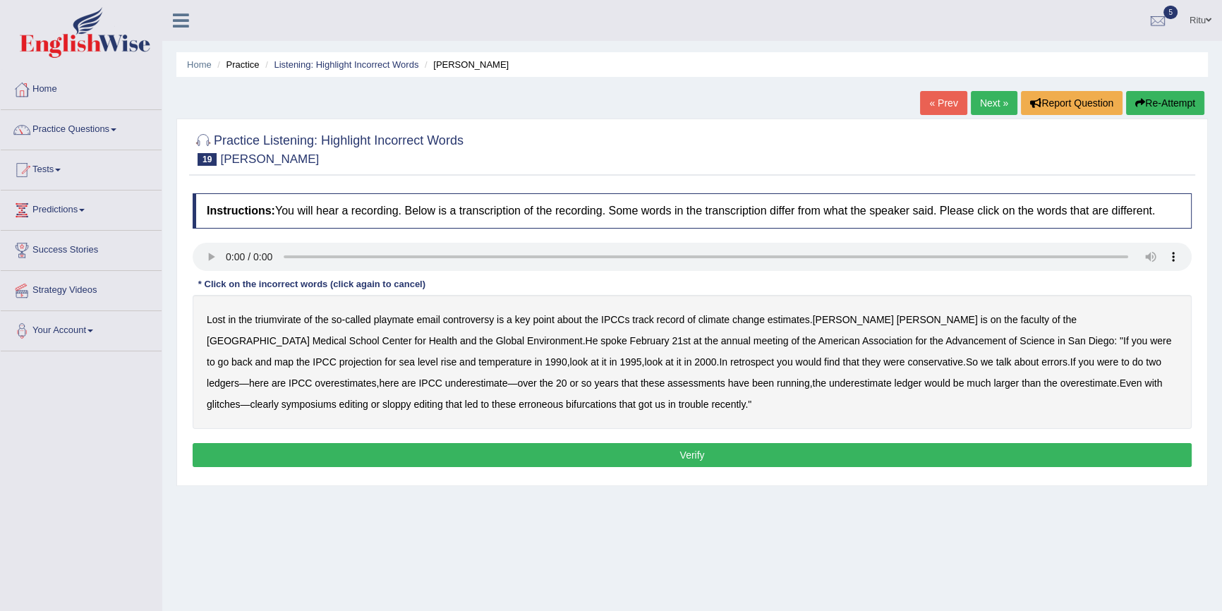
click at [276, 317] on b "triumvirate" at bounding box center [278, 319] width 46 height 11
click at [275, 321] on b "triumvirate" at bounding box center [278, 319] width 46 height 11
click at [280, 317] on b "triumvirate" at bounding box center [278, 319] width 46 height 11
click at [795, 362] on b "would" at bounding box center [808, 361] width 26 height 11
click at [687, 445] on button "Verify" at bounding box center [692, 455] width 999 height 24
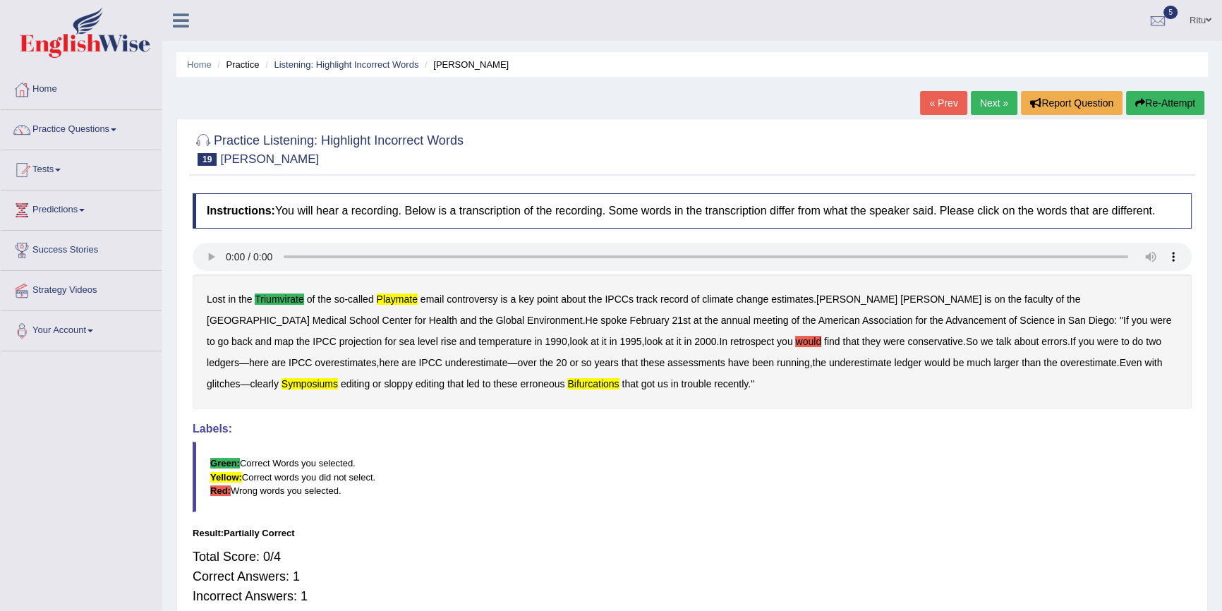
click at [948, 104] on link "« Prev" at bounding box center [943, 103] width 47 height 24
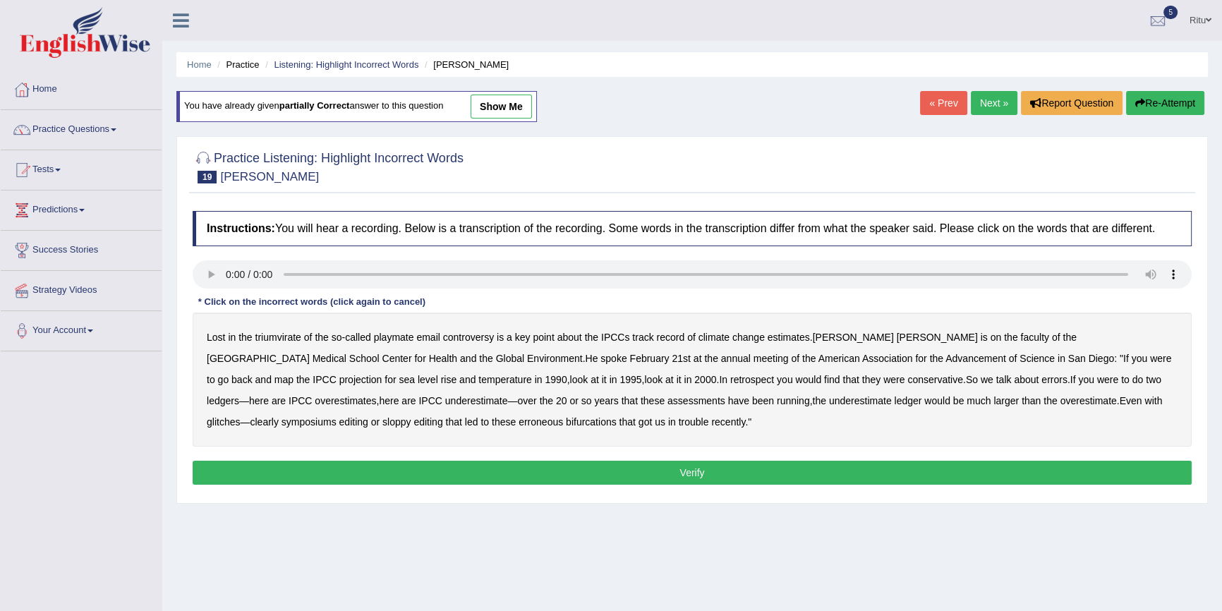
click at [390, 334] on b "playmate" at bounding box center [394, 337] width 40 height 11
click at [695, 473] on button "Verify" at bounding box center [692, 473] width 999 height 24
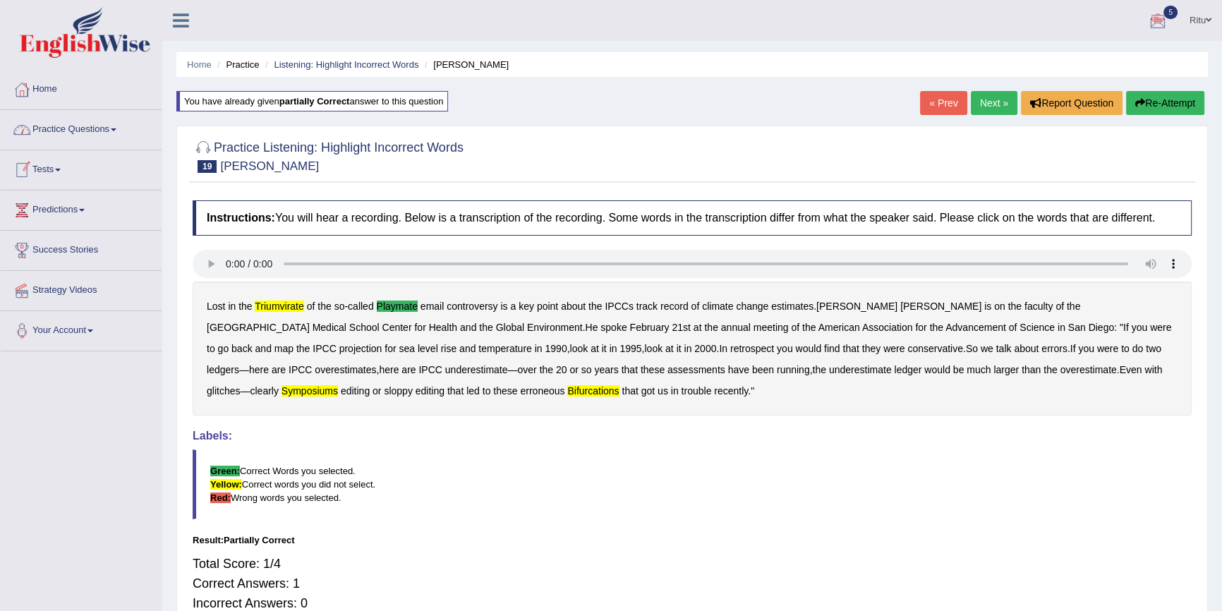
click at [80, 125] on link "Practice Questions" at bounding box center [81, 127] width 161 height 35
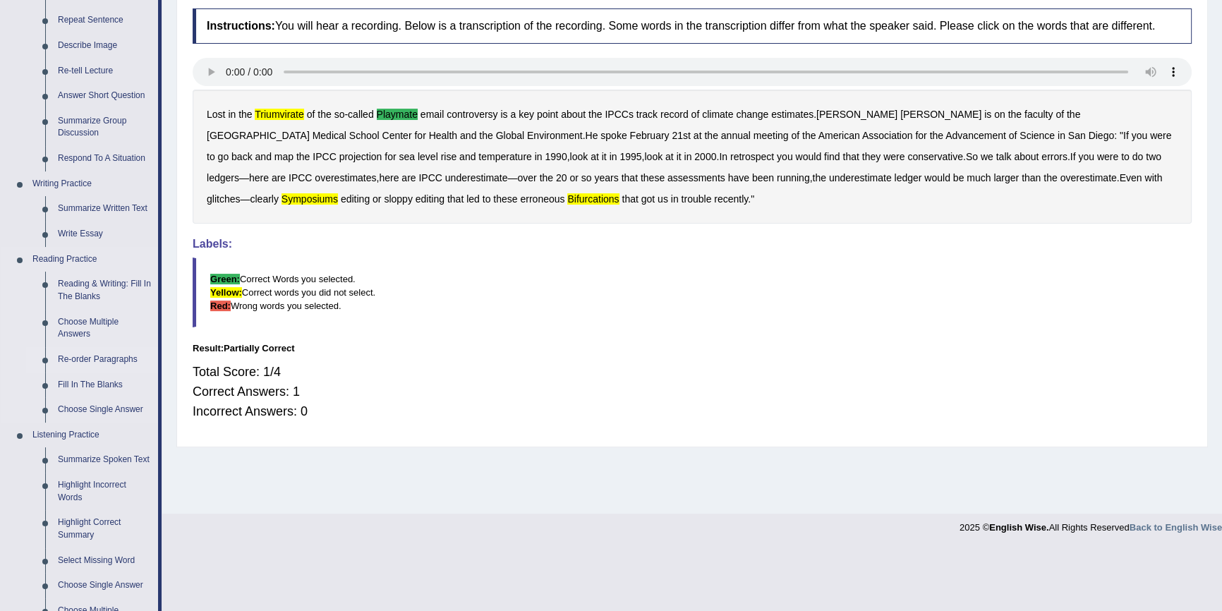
scroll to position [256, 0]
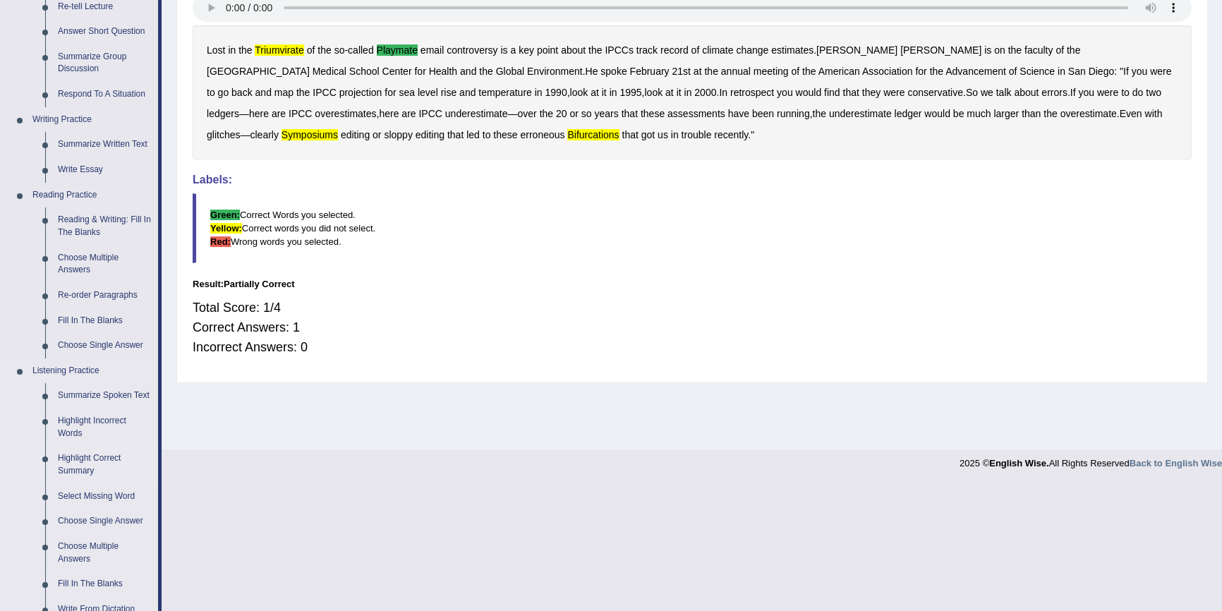
click at [76, 454] on link "Highlight Correct Summary" at bounding box center [105, 464] width 107 height 37
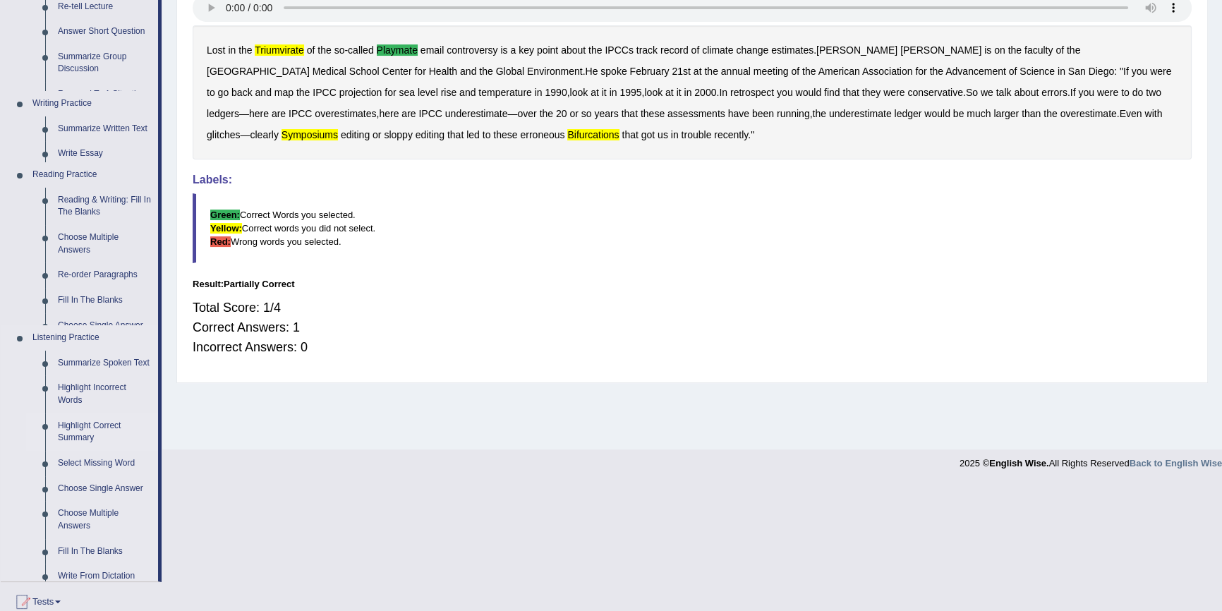
scroll to position [129, 0]
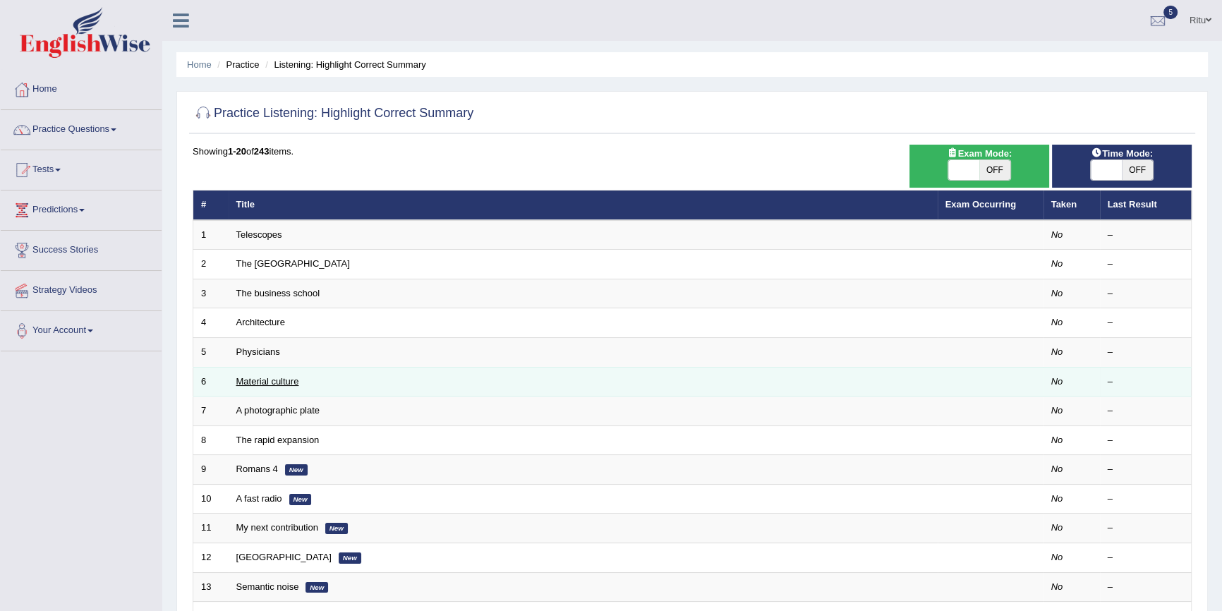
click at [296, 381] on link "Material culture" at bounding box center [267, 381] width 63 height 11
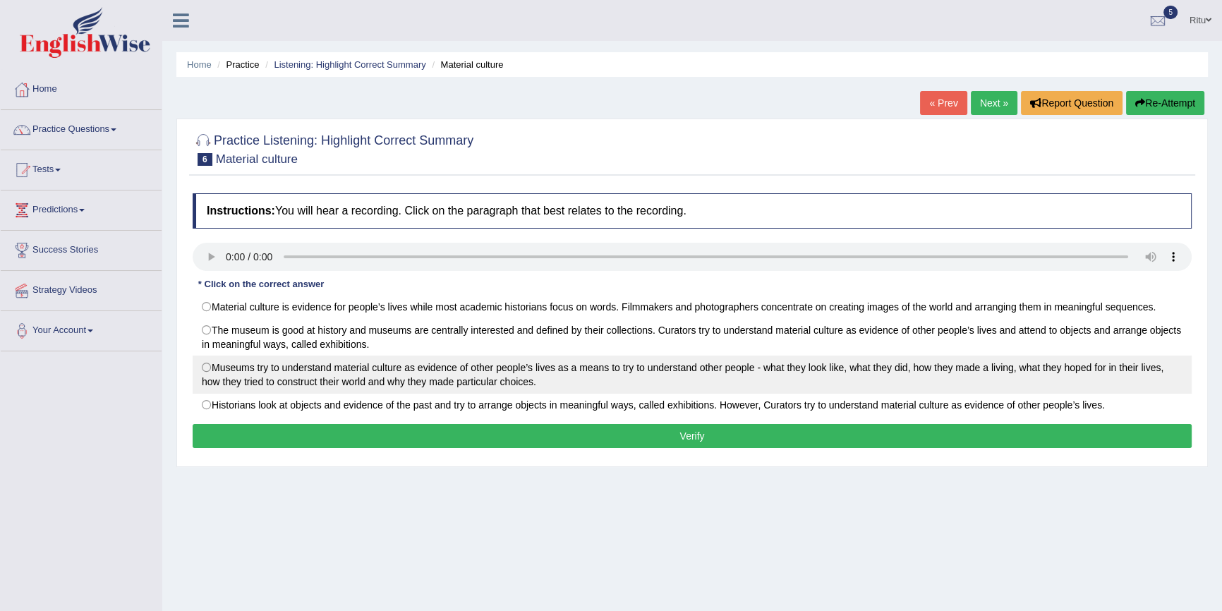
click at [205, 368] on label "Museums try to understand material culture as evidence of other people’s lives …" at bounding box center [692, 375] width 999 height 38
radio input "true"
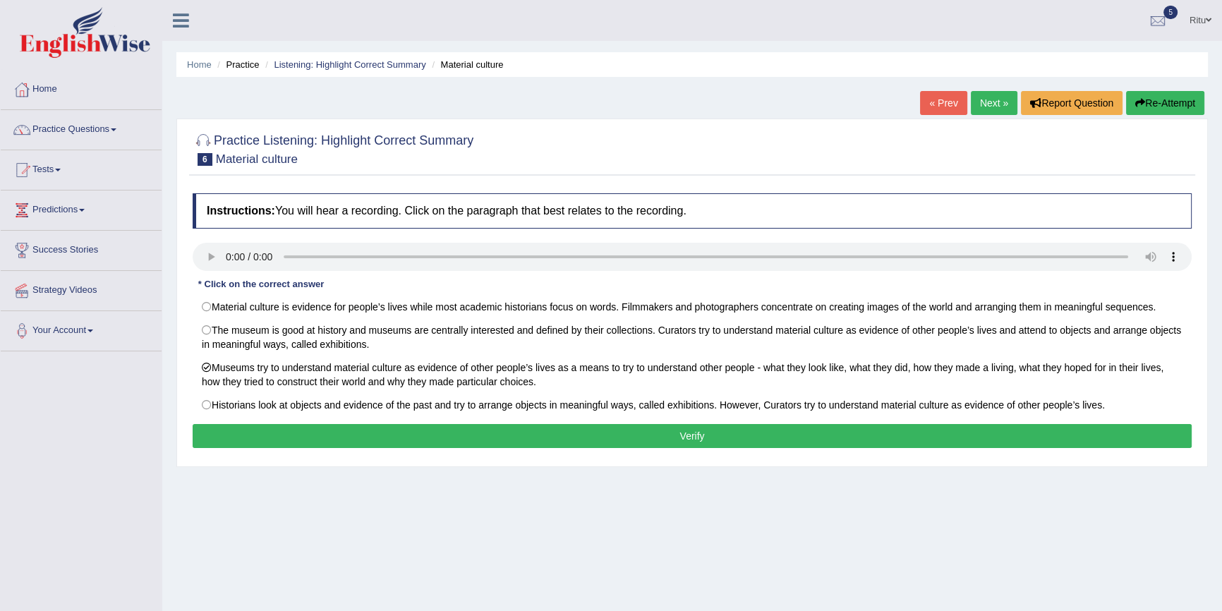
click at [659, 435] on button "Verify" at bounding box center [692, 436] width 999 height 24
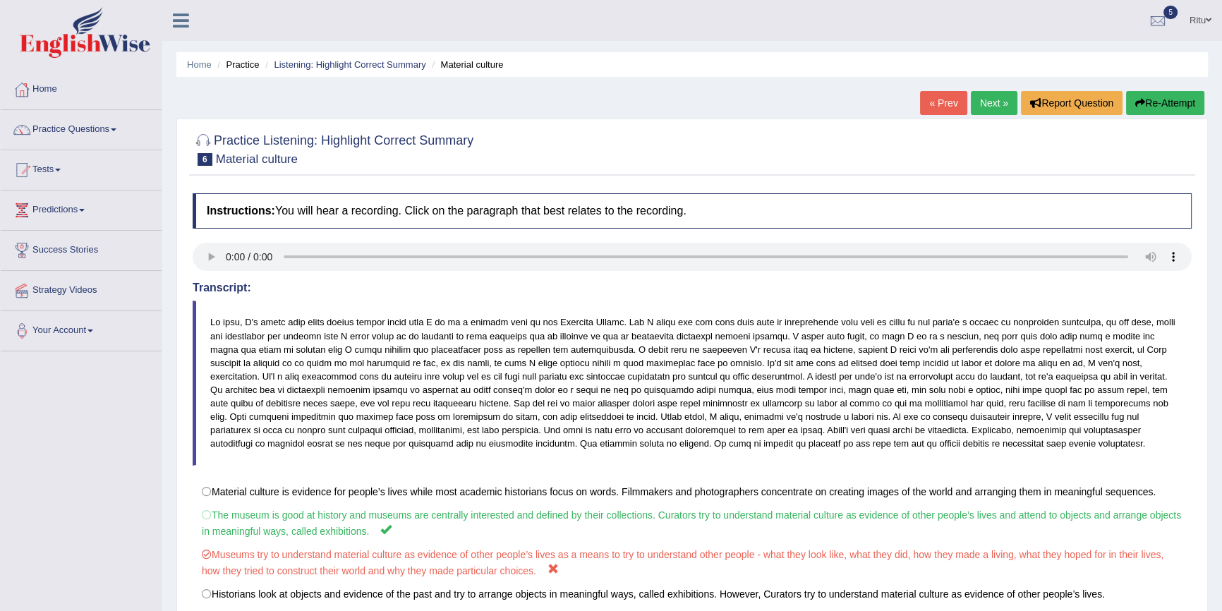
click at [1000, 101] on link "Next »" at bounding box center [994, 103] width 47 height 24
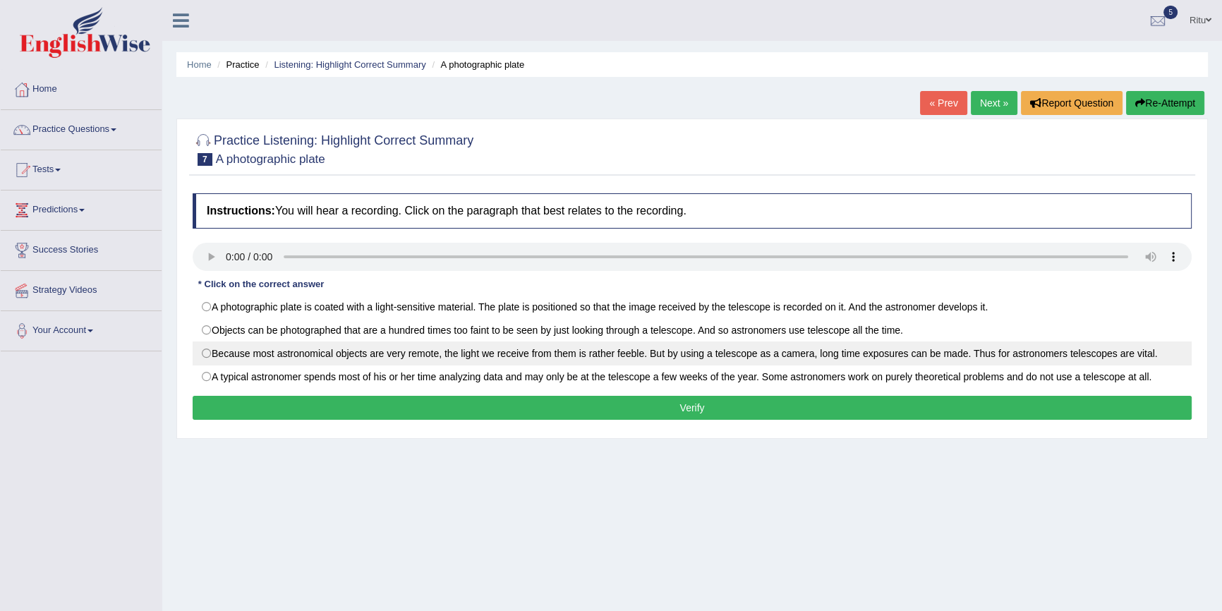
click at [210, 358] on label "Because most astronomical objects are very remote, the light we receive from th…" at bounding box center [692, 353] width 999 height 24
radio input "true"
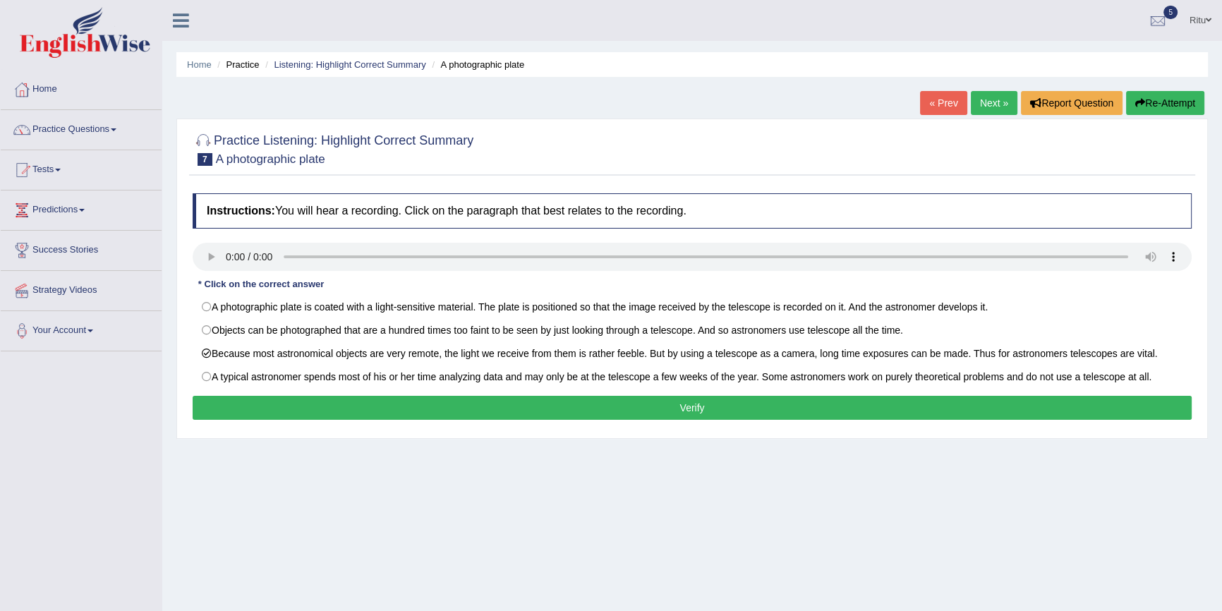
click at [713, 407] on button "Verify" at bounding box center [692, 408] width 999 height 24
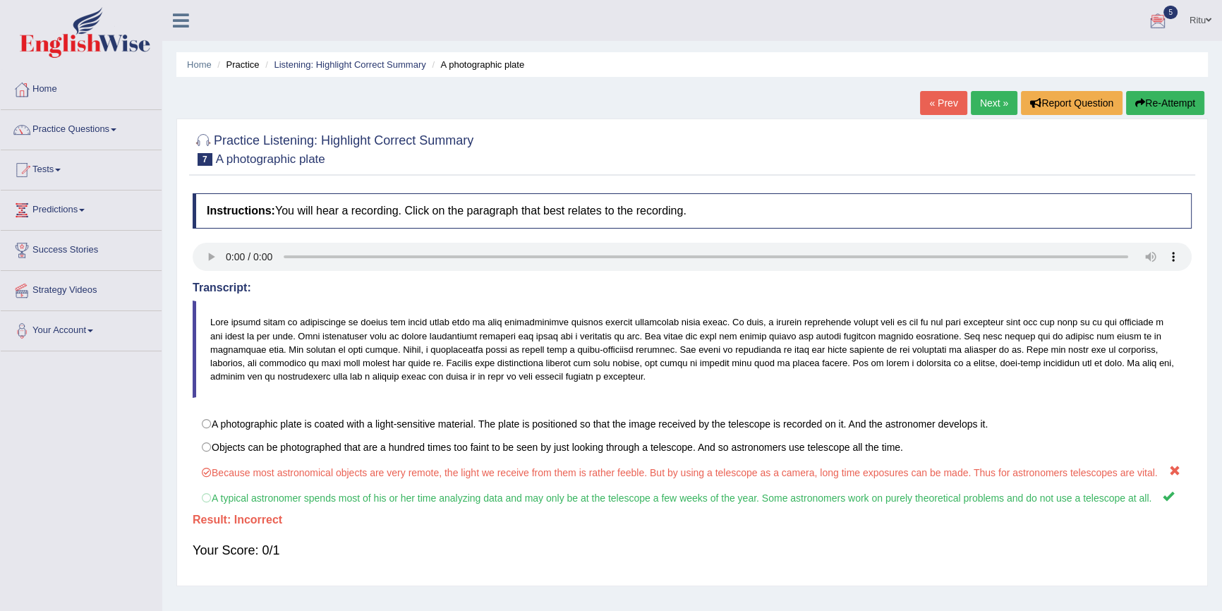
click at [991, 97] on link "Next »" at bounding box center [994, 103] width 47 height 24
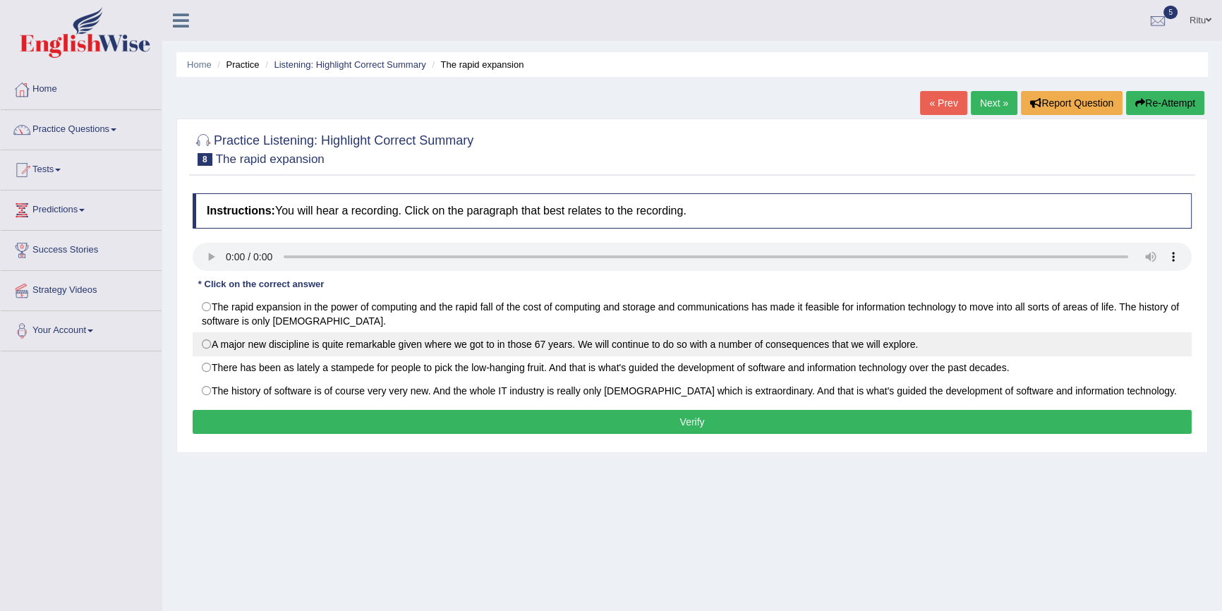
click at [207, 342] on label "A major new discipline is quite remarkable given where we got to in those 67 ye…" at bounding box center [692, 344] width 999 height 24
radio input "true"
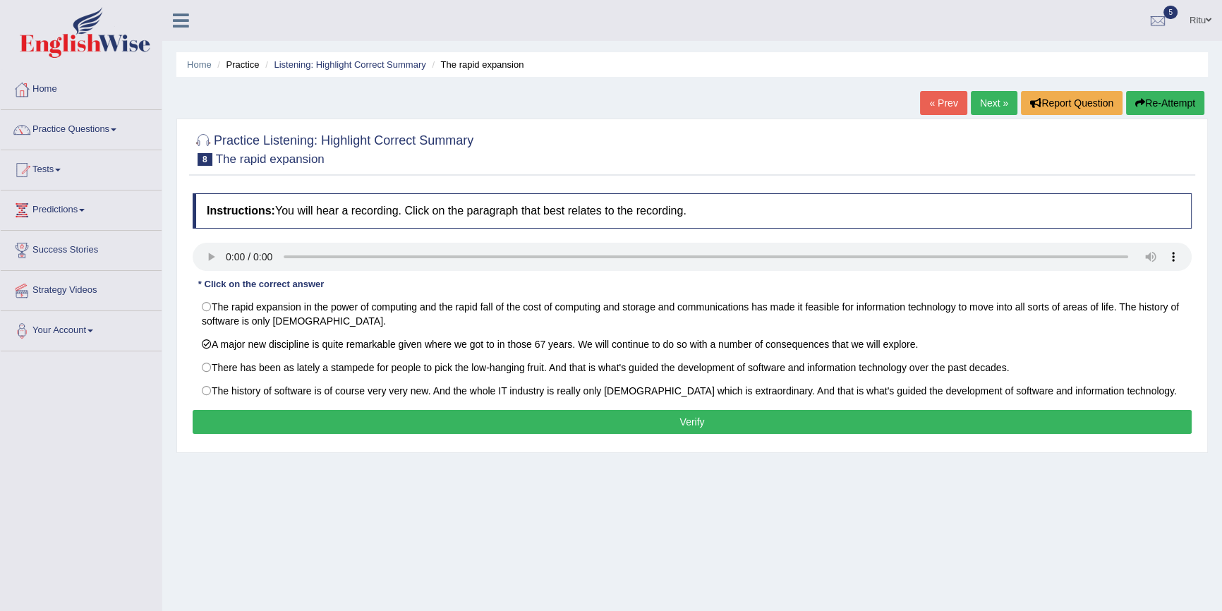
click at [710, 418] on button "Verify" at bounding box center [692, 422] width 999 height 24
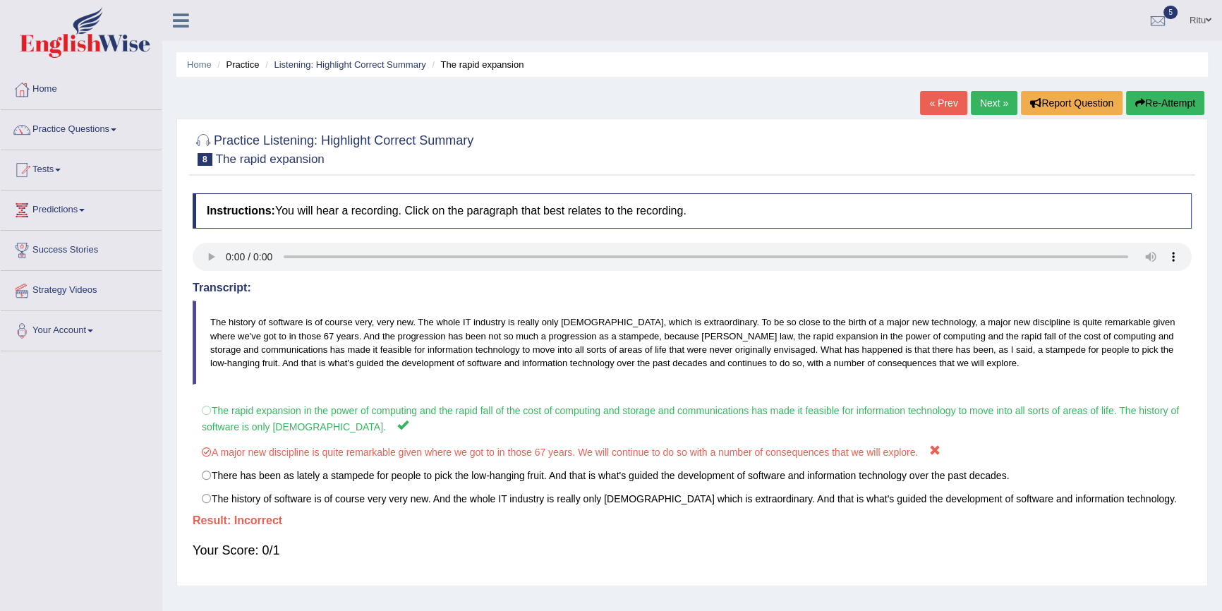
click at [989, 107] on link "Next »" at bounding box center [994, 103] width 47 height 24
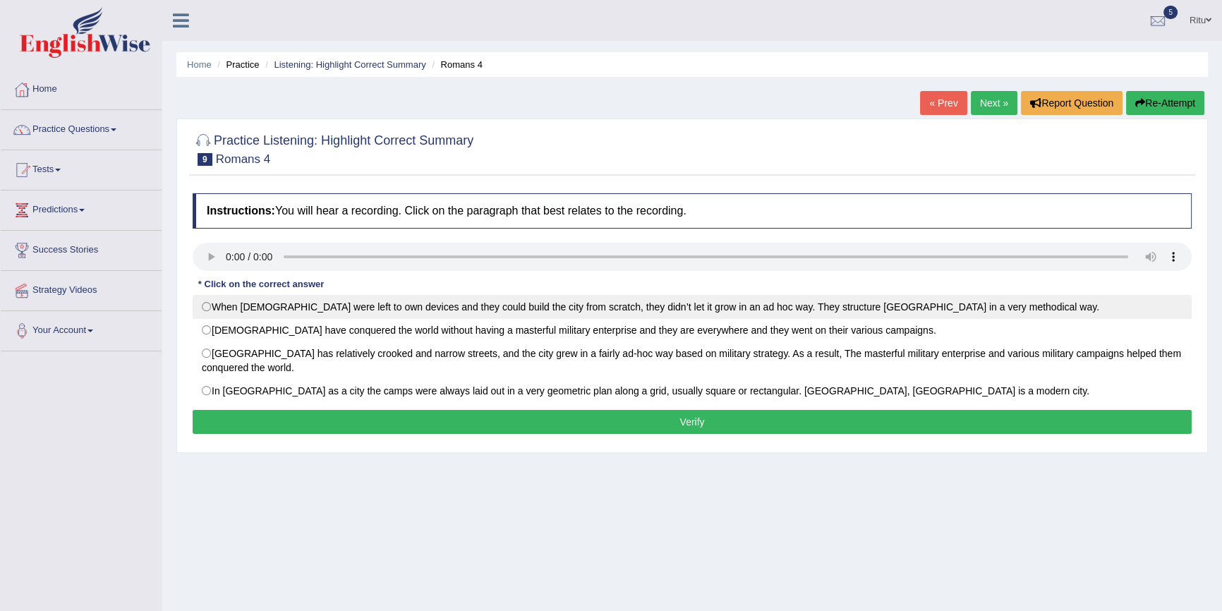
click at [210, 305] on label "When [DEMOGRAPHIC_DATA] were left to own devices and they could build the city …" at bounding box center [692, 307] width 999 height 24
radio input "true"
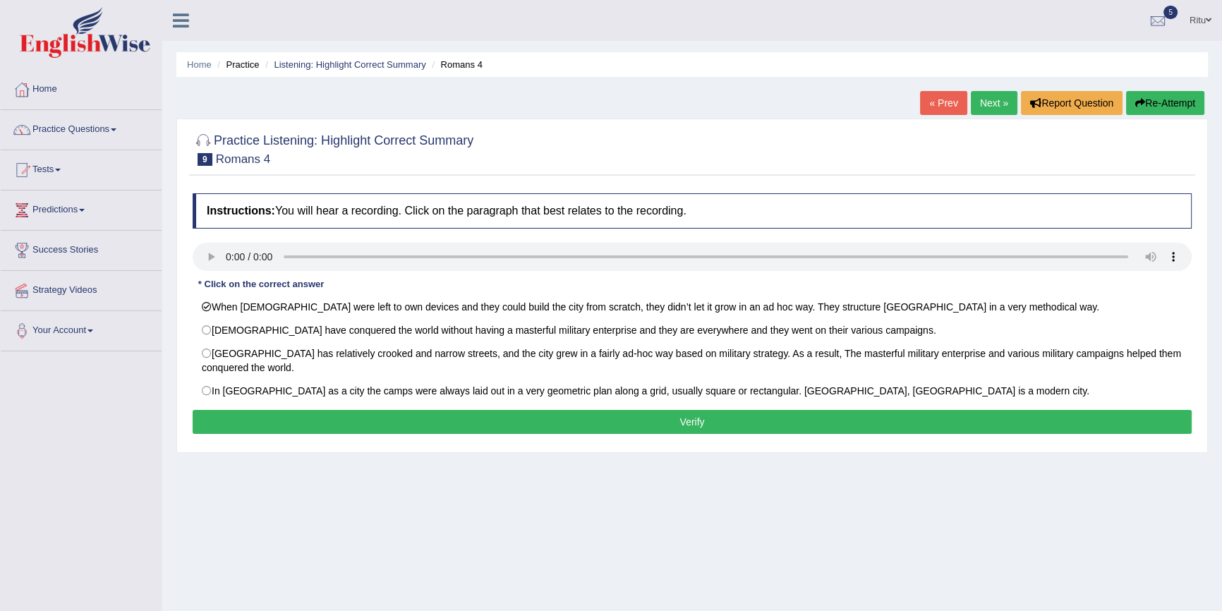
click at [691, 420] on button "Verify" at bounding box center [692, 422] width 999 height 24
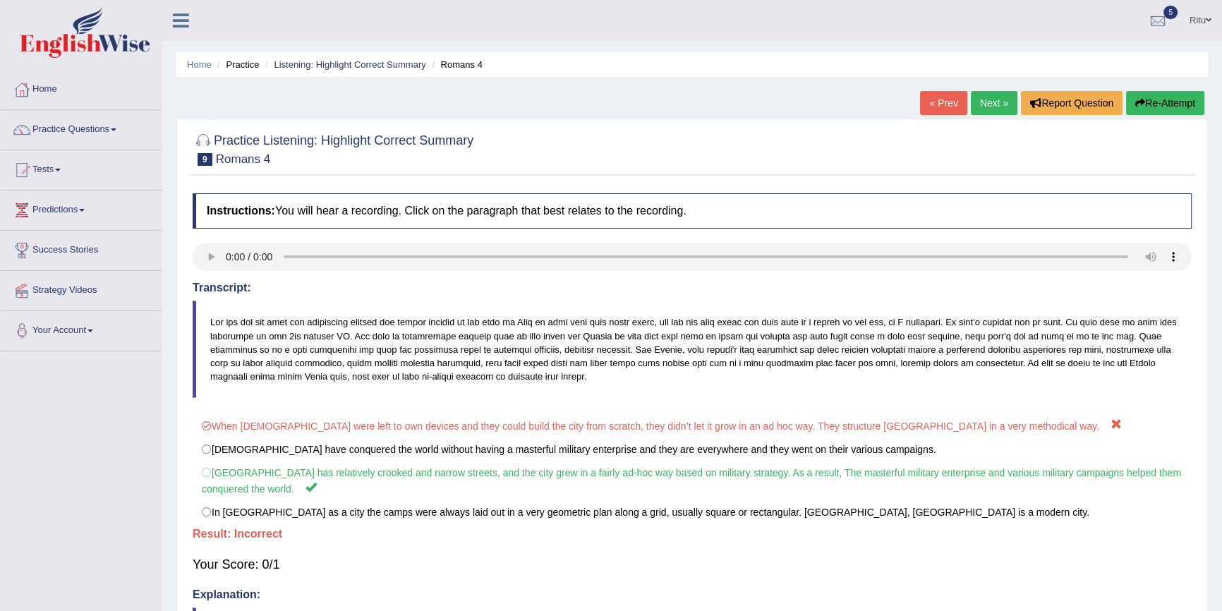
click at [976, 100] on link "Next »" at bounding box center [994, 103] width 47 height 24
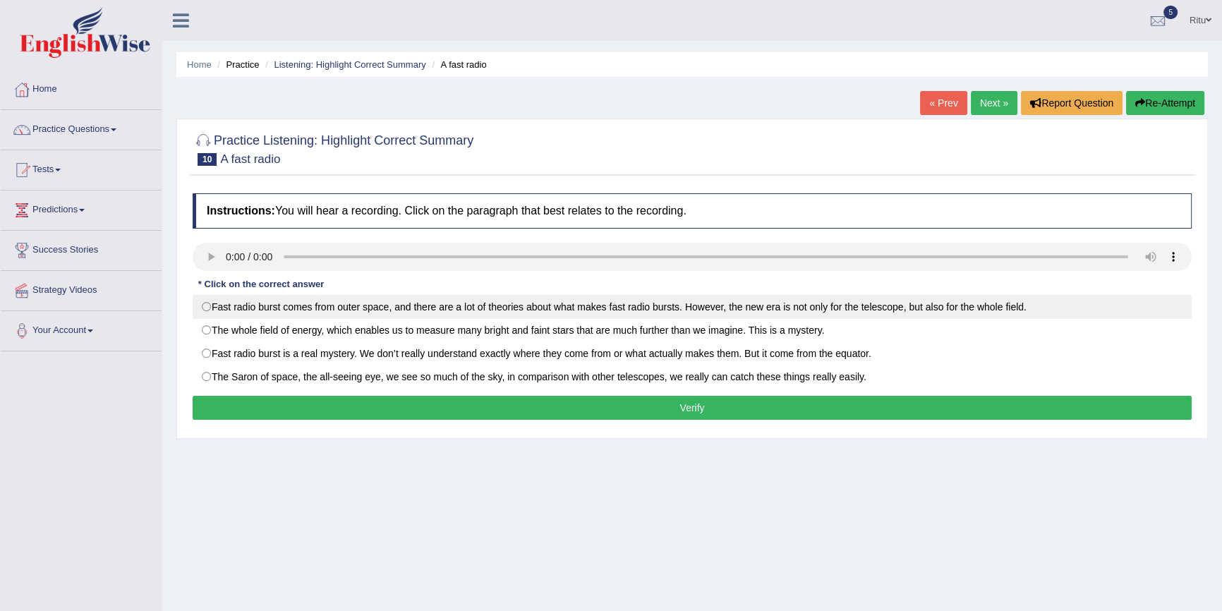
click at [207, 310] on label "Fast radio burst comes from outer space, and there are a lot of theories about …" at bounding box center [692, 307] width 999 height 24
radio input "true"
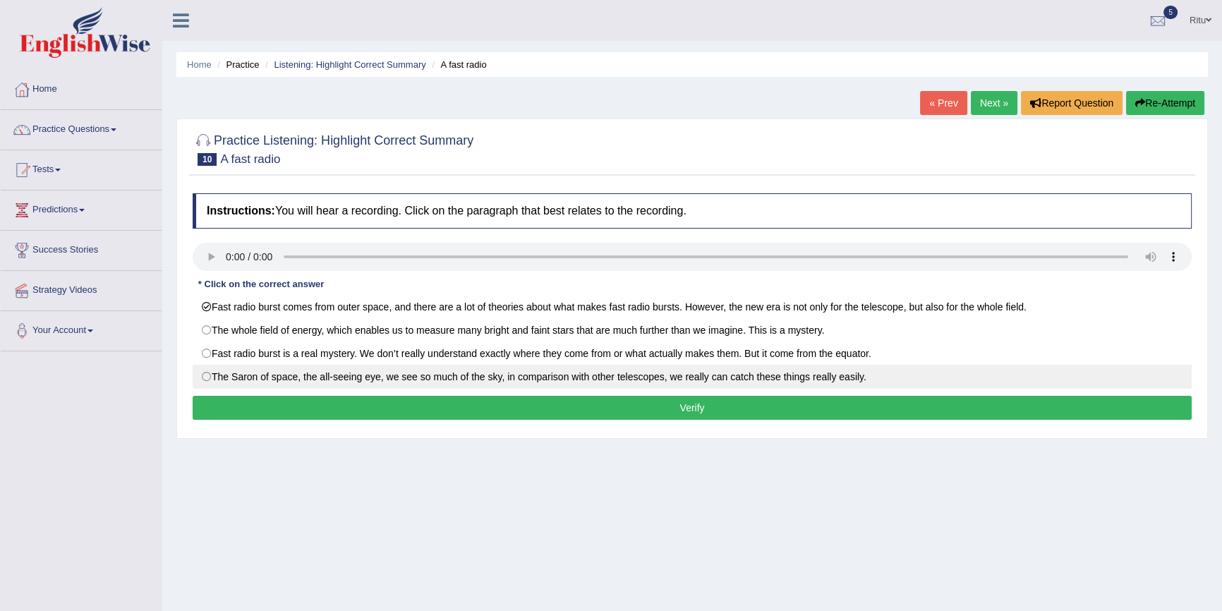
click at [205, 380] on label "The Saron of space, the all-seeing eye, we see so much of the sky, in compariso…" at bounding box center [692, 377] width 999 height 24
radio input "true"
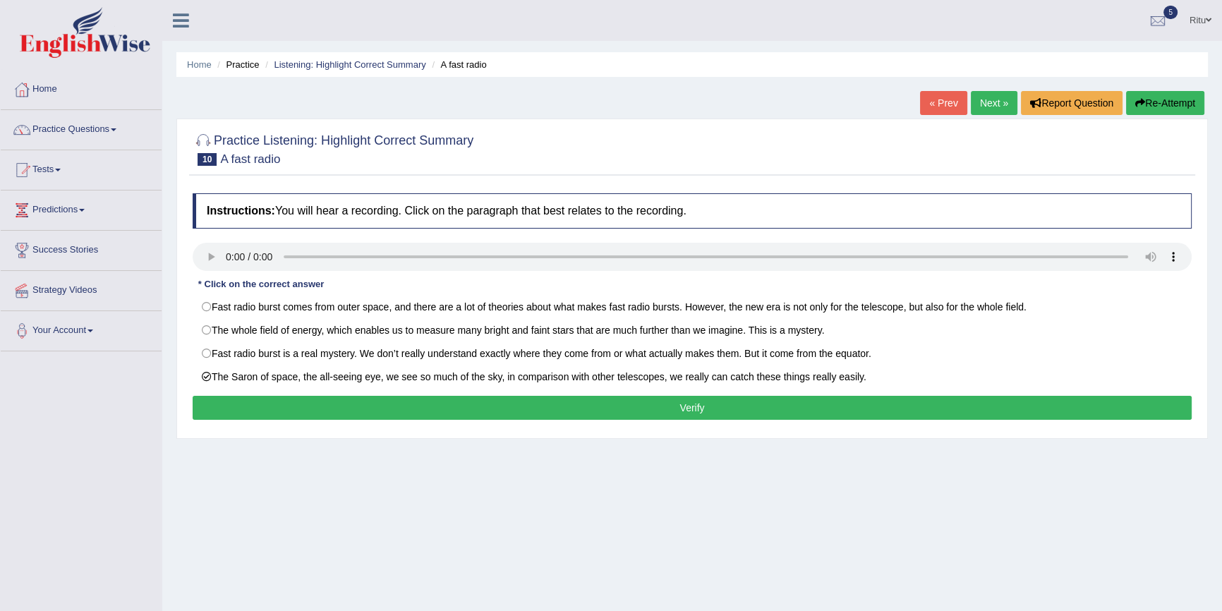
click at [693, 411] on button "Verify" at bounding box center [692, 408] width 999 height 24
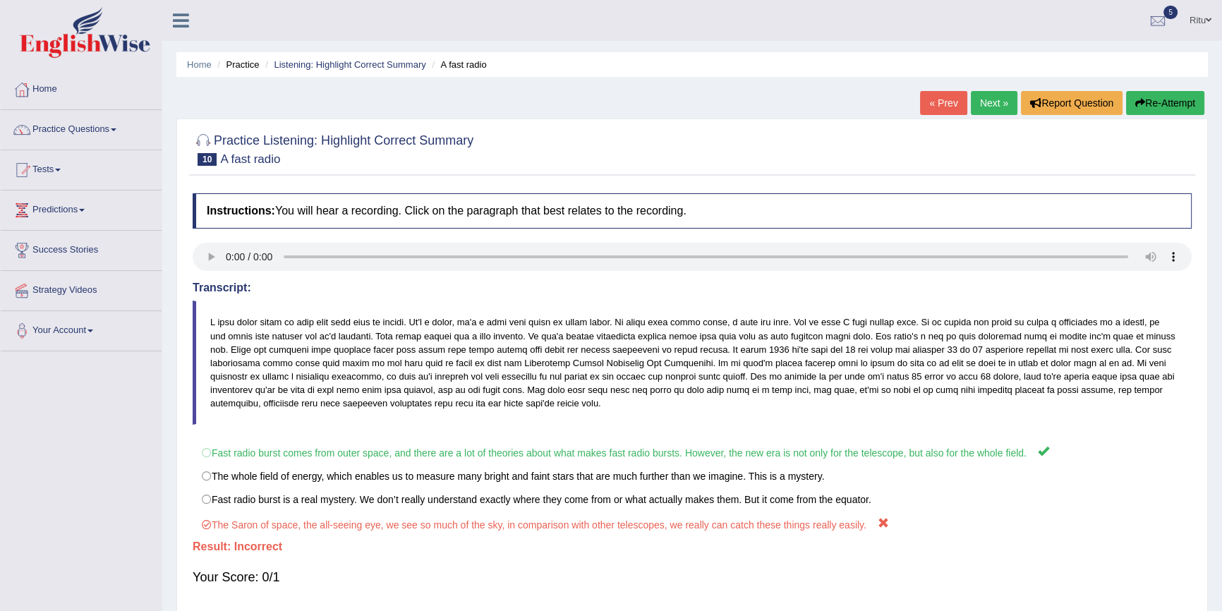
click at [995, 111] on link "Next »" at bounding box center [994, 103] width 47 height 24
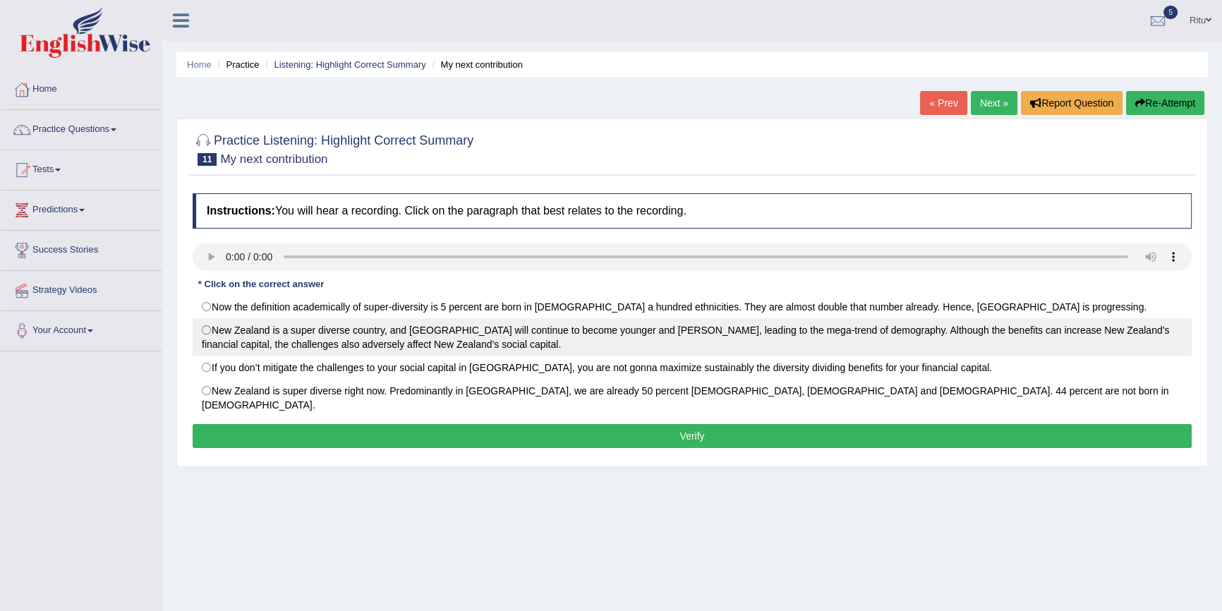
click at [205, 330] on label "New Zealand is a super diverse country, and [GEOGRAPHIC_DATA] will continue to …" at bounding box center [692, 337] width 999 height 38
radio input "true"
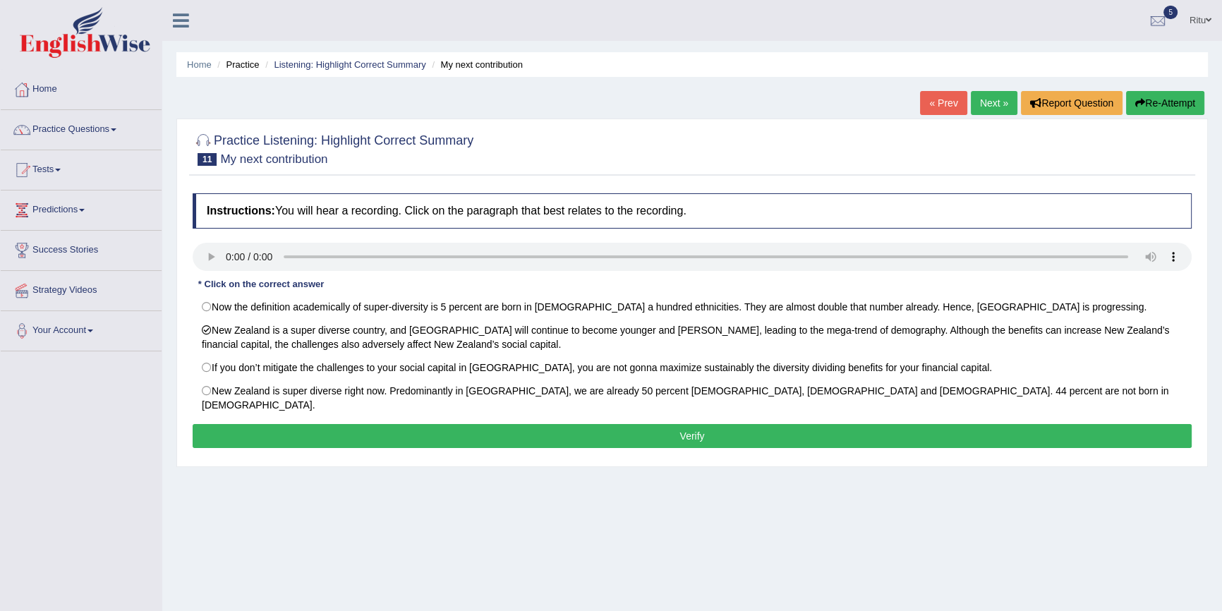
click at [693, 424] on button "Verify" at bounding box center [692, 436] width 999 height 24
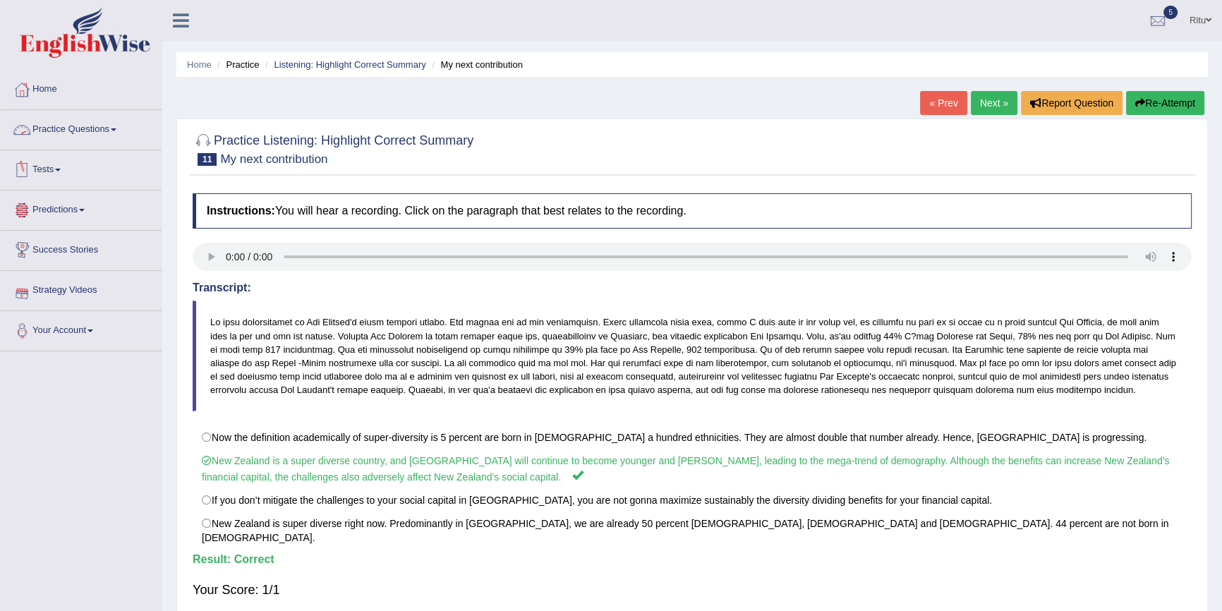
click at [74, 134] on link "Practice Questions" at bounding box center [81, 127] width 161 height 35
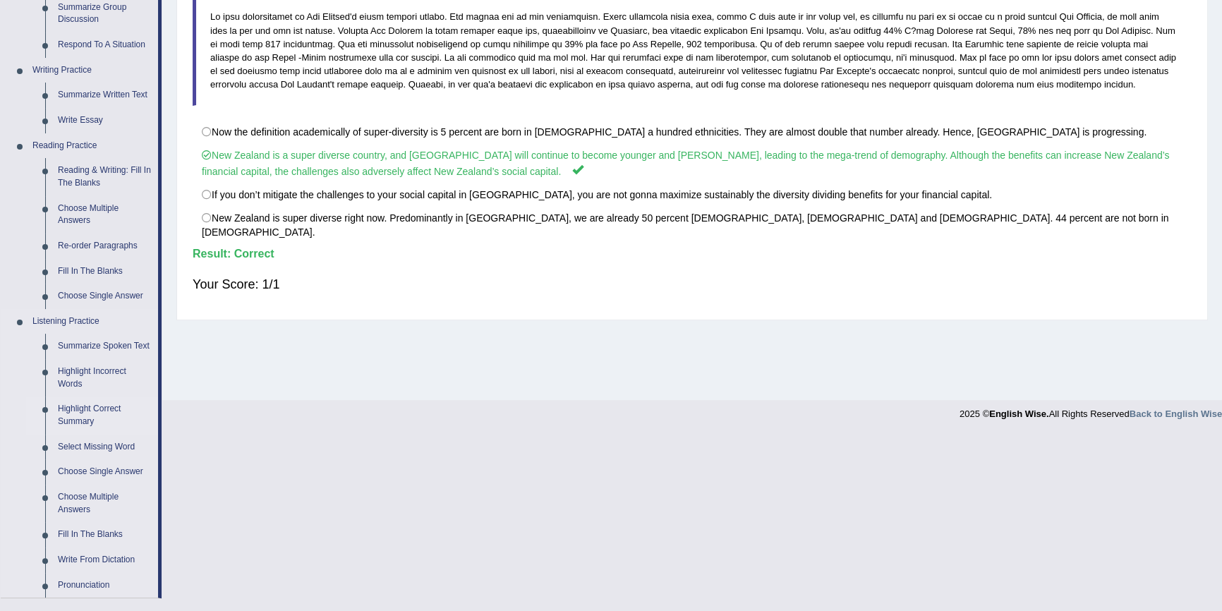
scroll to position [320, 0]
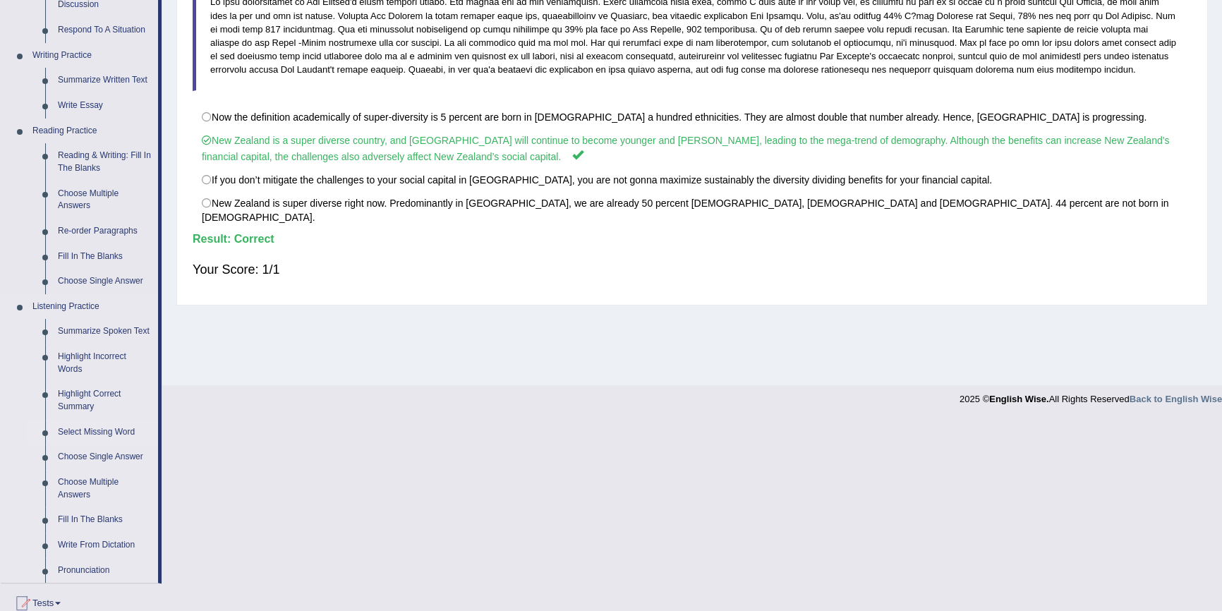
click at [99, 430] on link "Select Missing Word" at bounding box center [105, 432] width 107 height 25
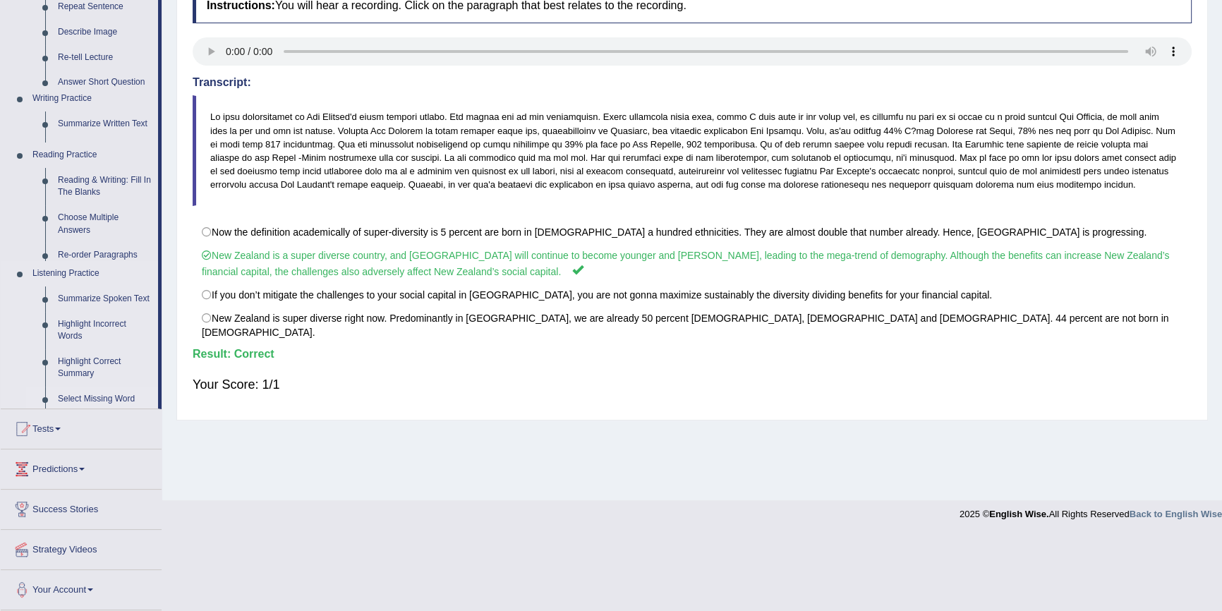
scroll to position [129, 0]
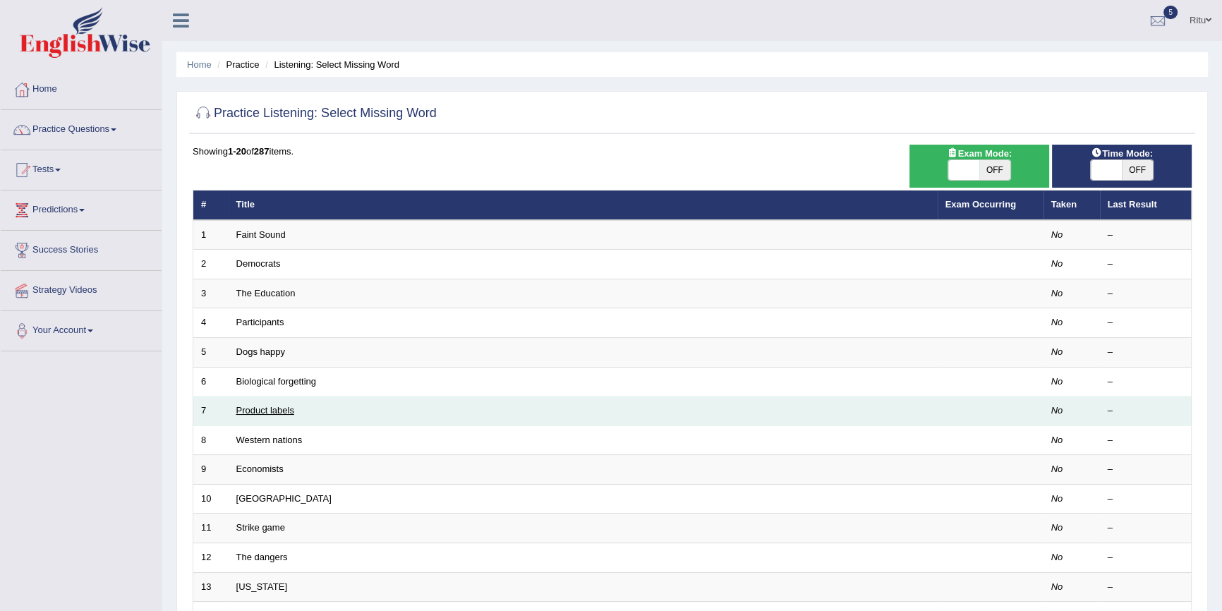
click at [280, 407] on link "Product labels" at bounding box center [265, 410] width 58 height 11
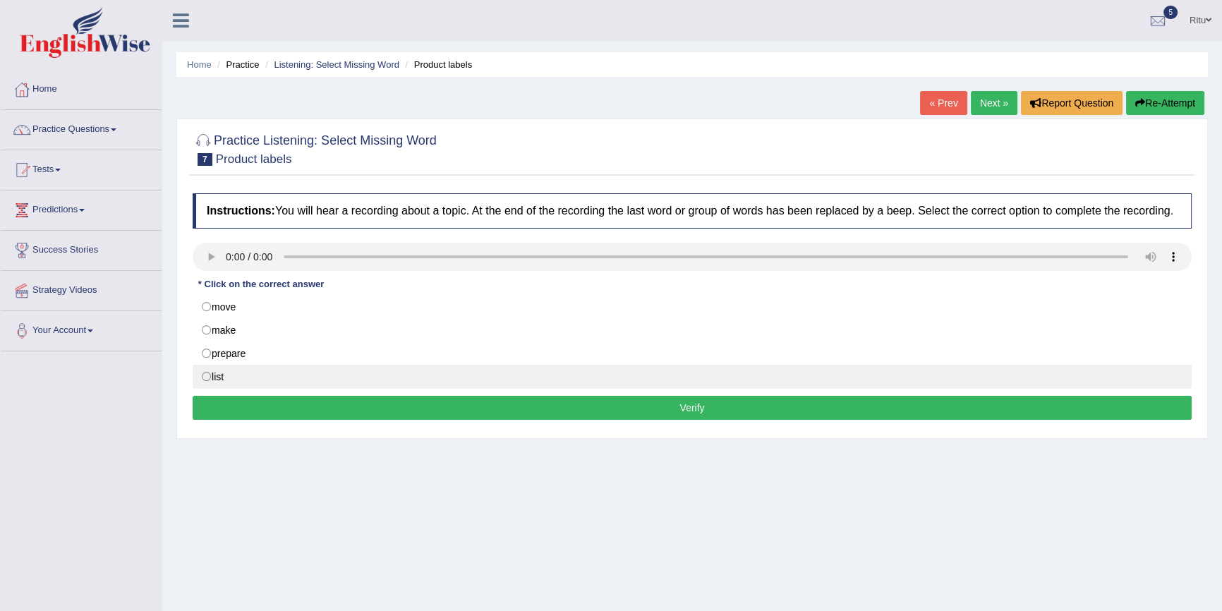
click at [207, 380] on label "list" at bounding box center [692, 377] width 999 height 24
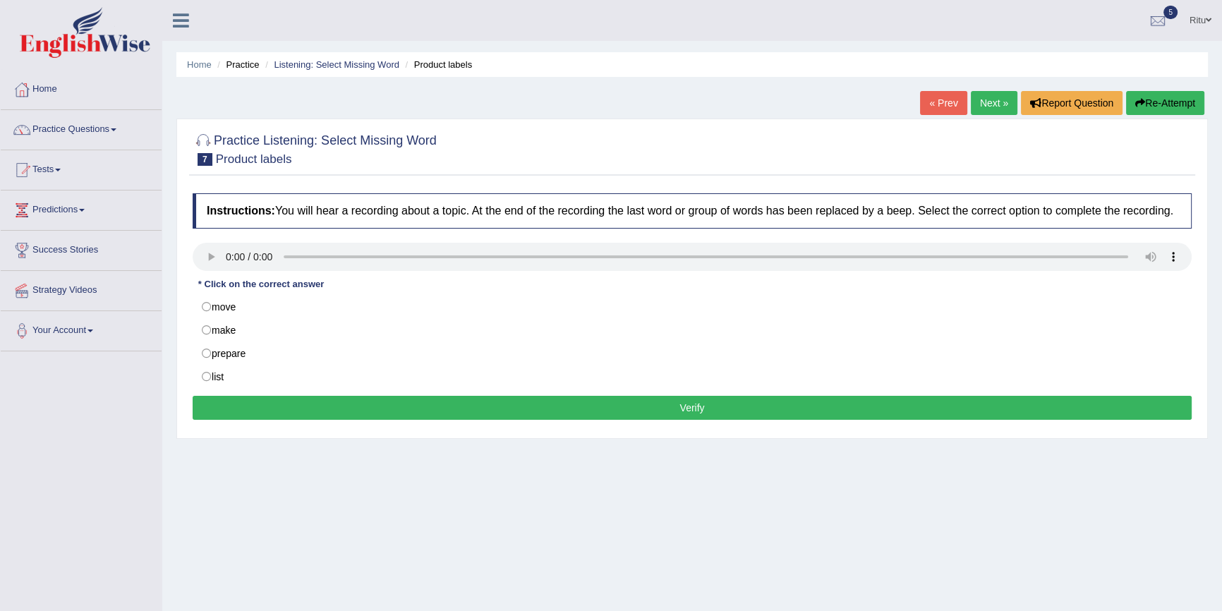
radio input "true"
click at [689, 404] on button "Verify" at bounding box center [692, 408] width 999 height 24
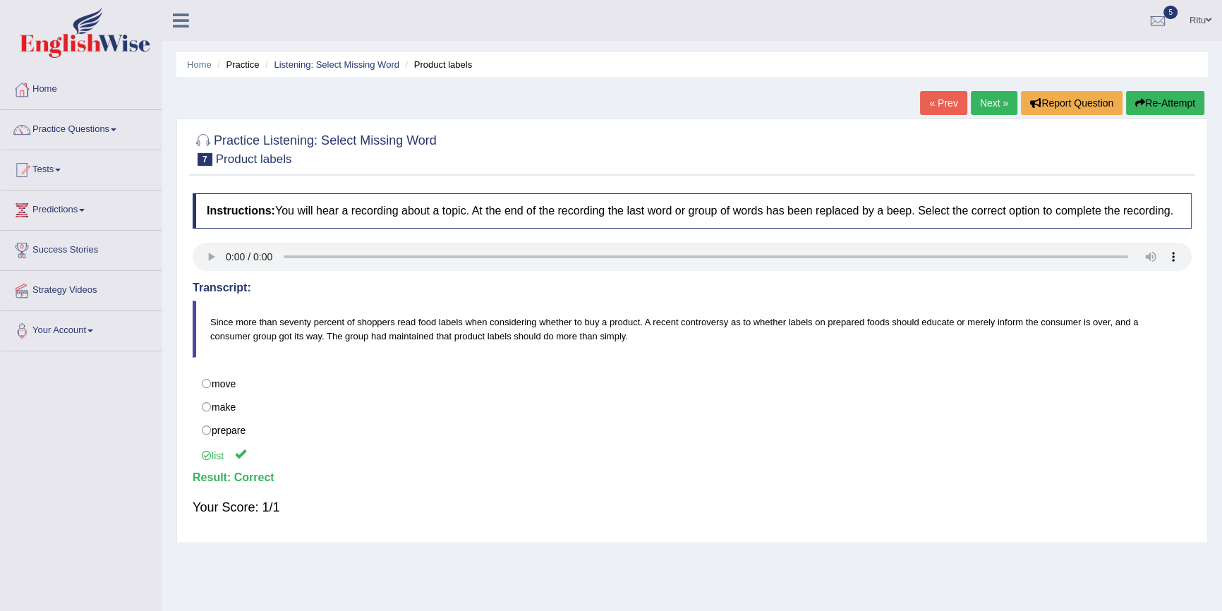
click at [983, 102] on link "Next »" at bounding box center [994, 103] width 47 height 24
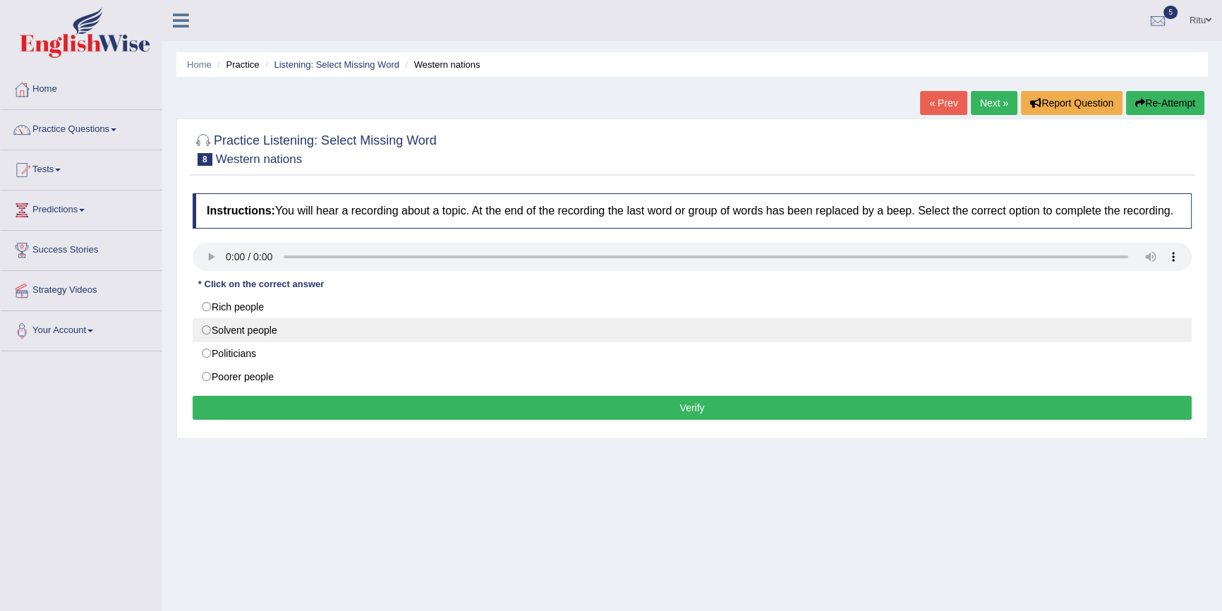
drag, startPoint x: 210, startPoint y: 305, endPoint x: 224, endPoint y: 337, distance: 34.4
click at [208, 308] on label "Rich people" at bounding box center [692, 307] width 999 height 24
radio input "true"
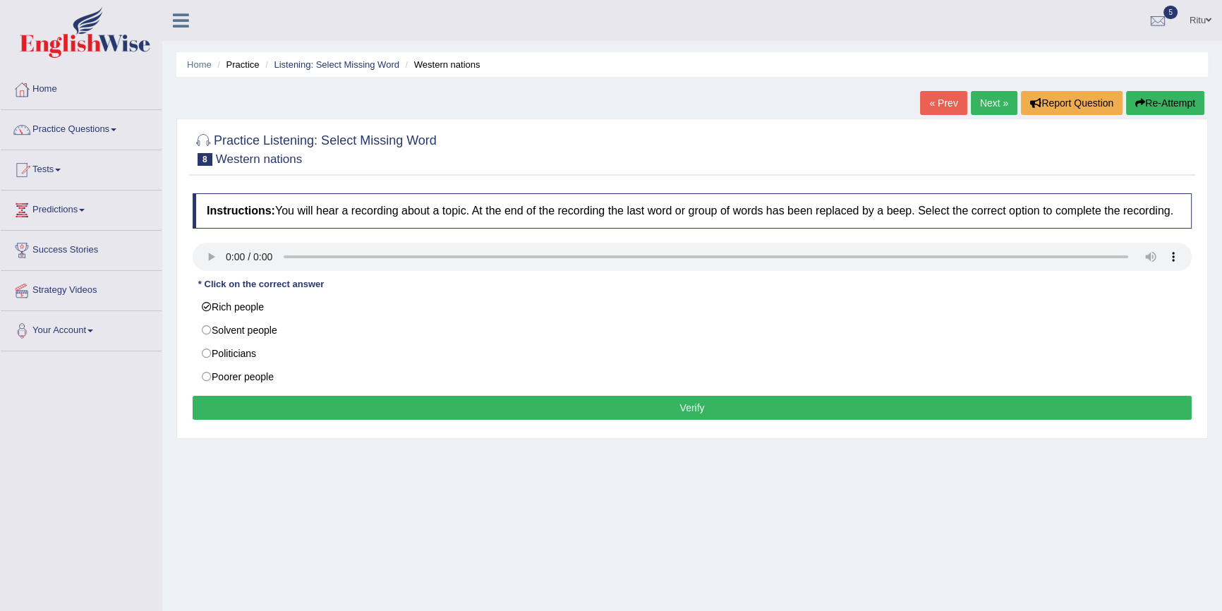
click at [713, 410] on button "Verify" at bounding box center [692, 408] width 999 height 24
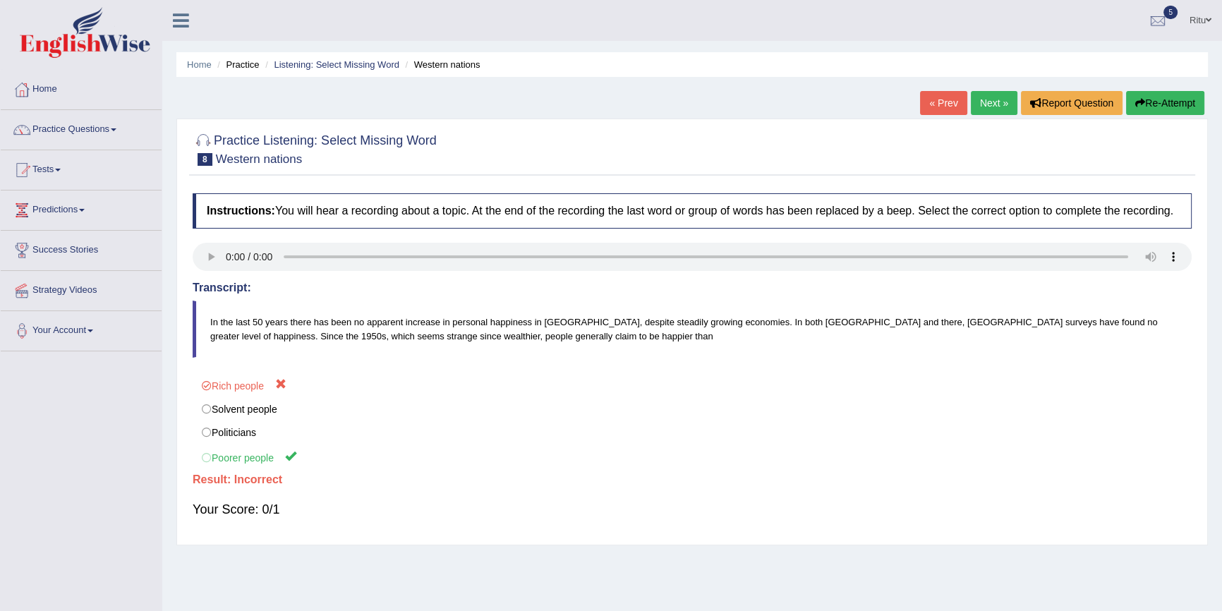
click at [979, 99] on link "Next »" at bounding box center [994, 103] width 47 height 24
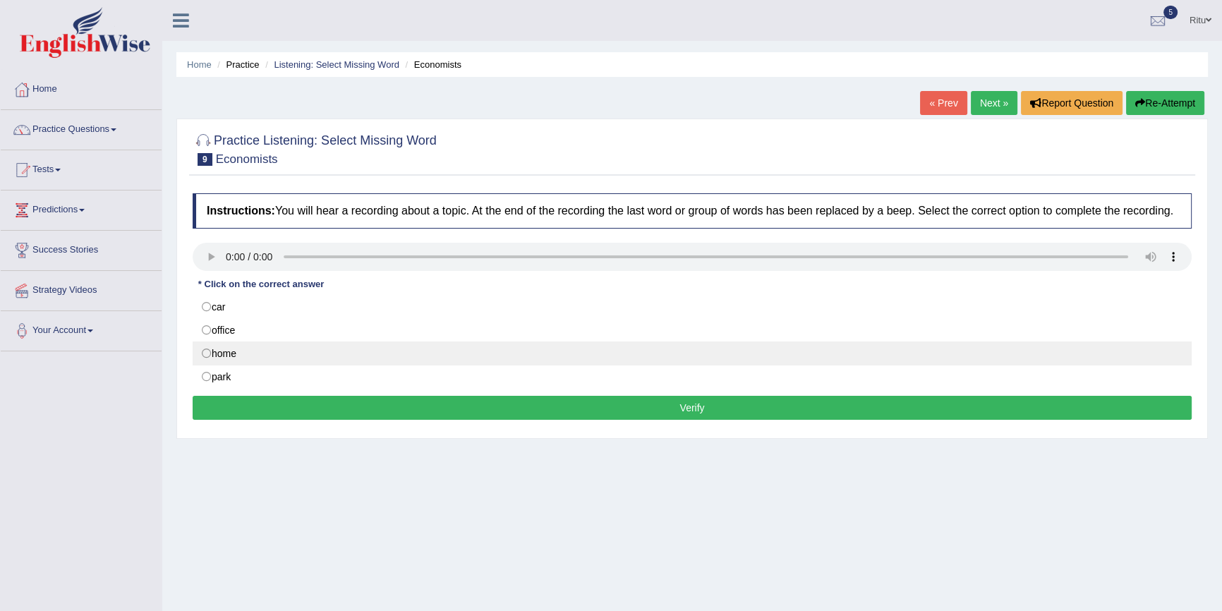
click at [201, 355] on label "home" at bounding box center [692, 353] width 999 height 24
radio input "true"
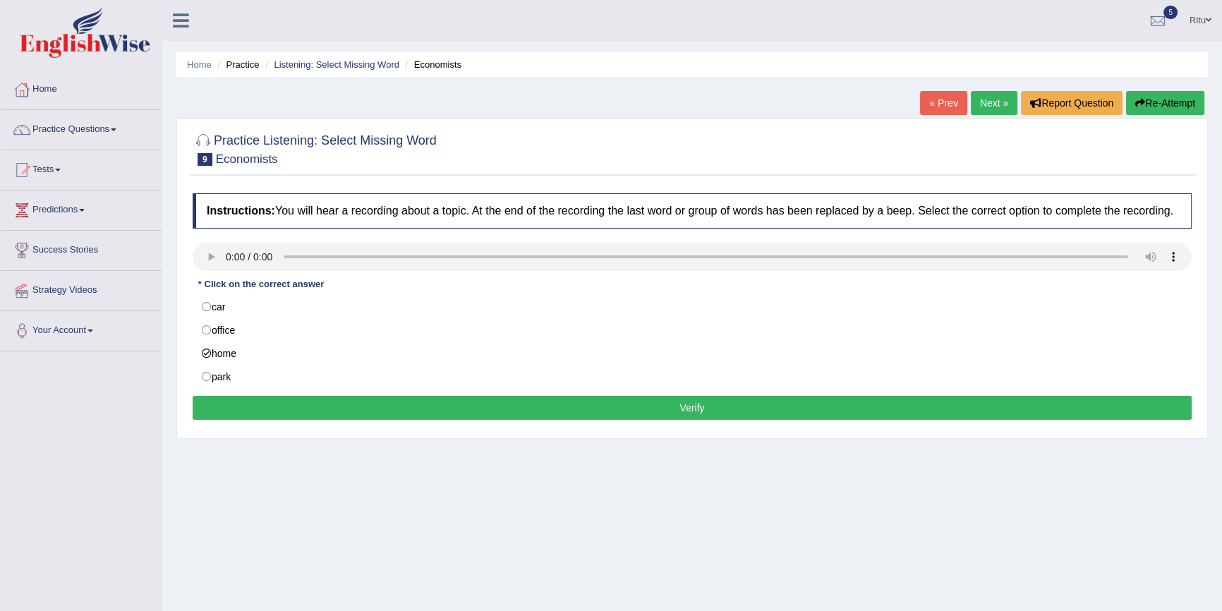
click at [698, 409] on button "Verify" at bounding box center [692, 408] width 999 height 24
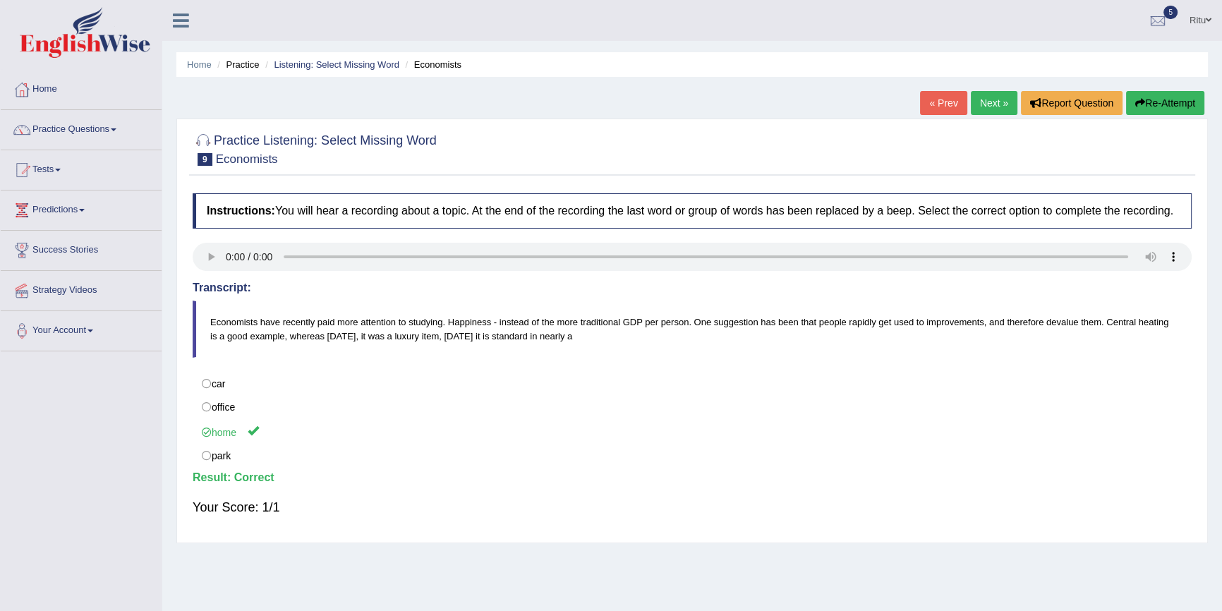
click at [978, 105] on link "Next »" at bounding box center [994, 103] width 47 height 24
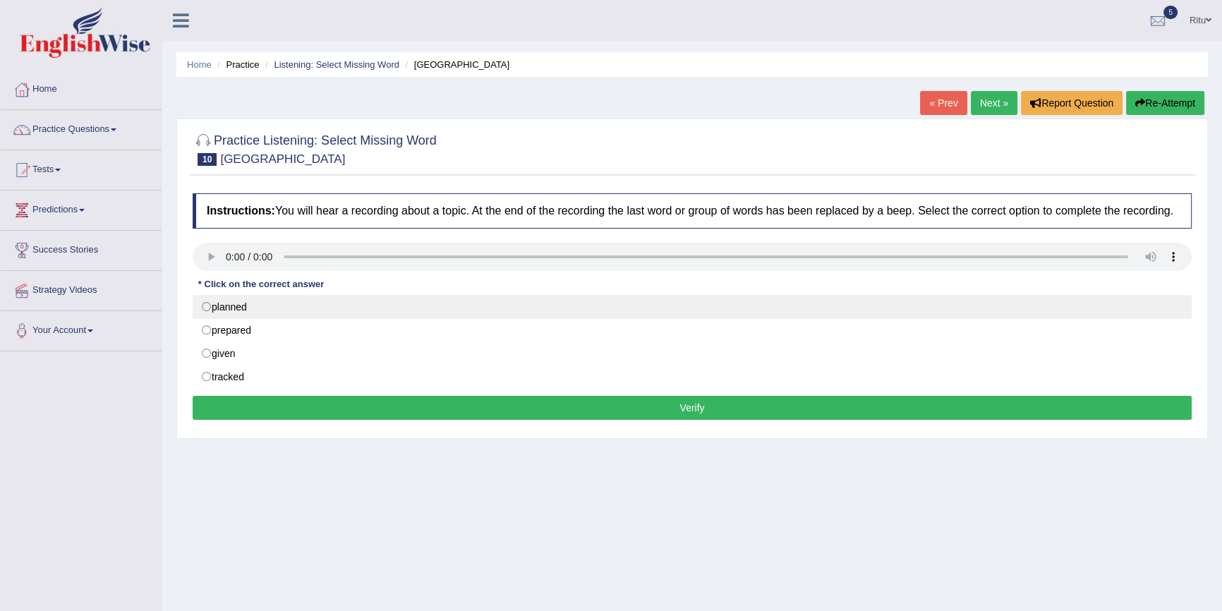
click at [205, 305] on label "planned" at bounding box center [692, 307] width 999 height 24
radio input "true"
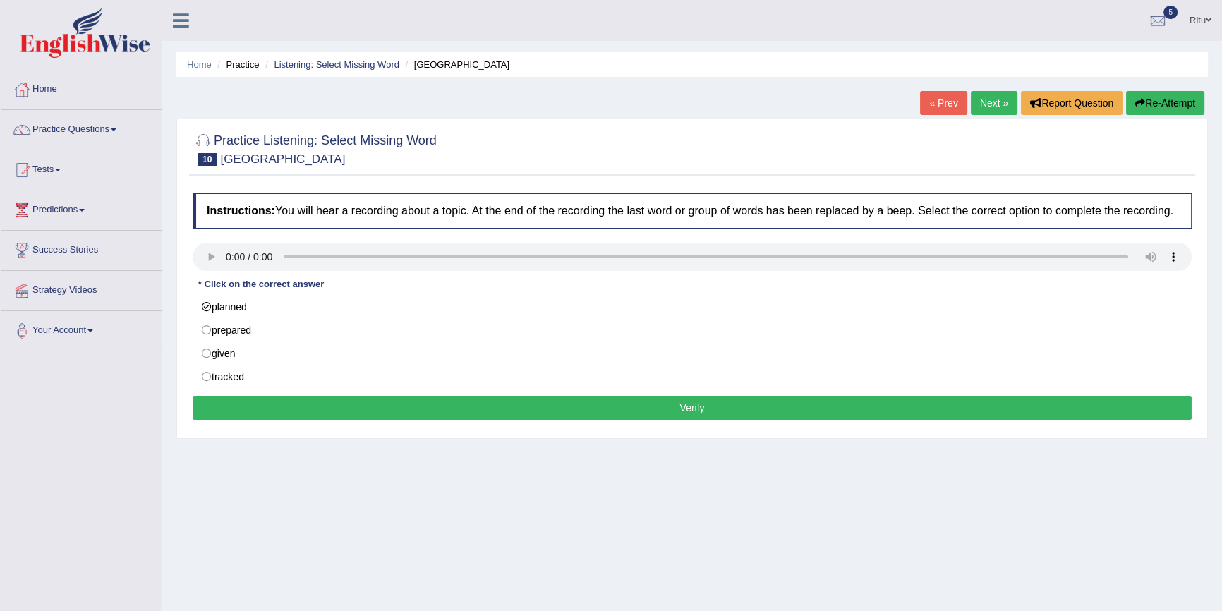
click at [712, 404] on button "Verify" at bounding box center [692, 408] width 999 height 24
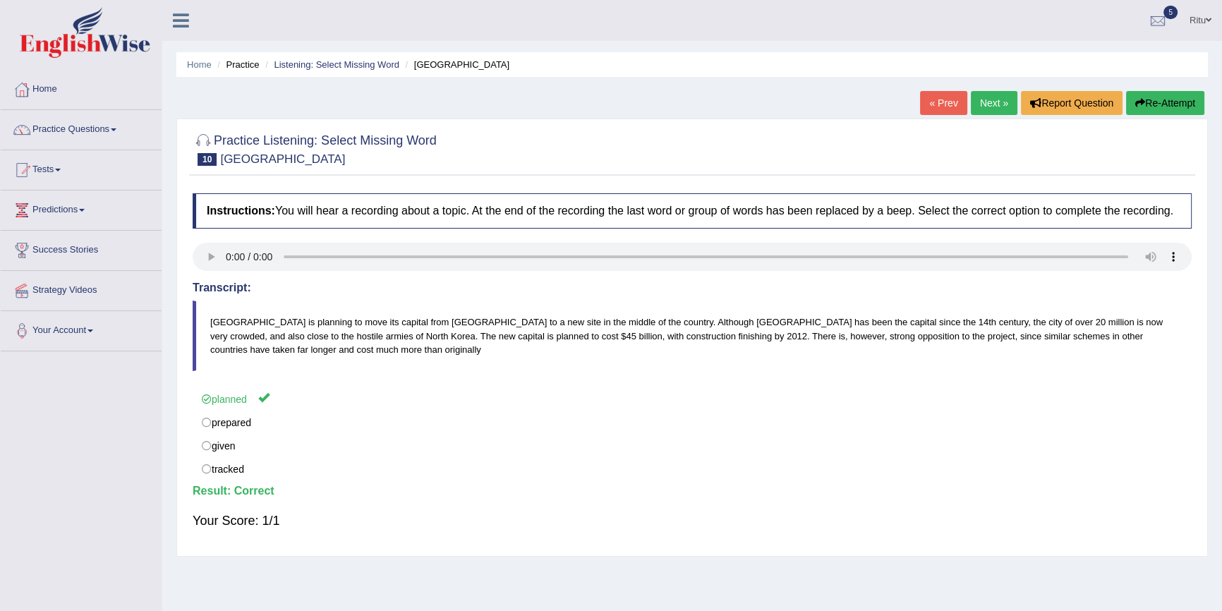
click at [988, 101] on link "Next »" at bounding box center [994, 103] width 47 height 24
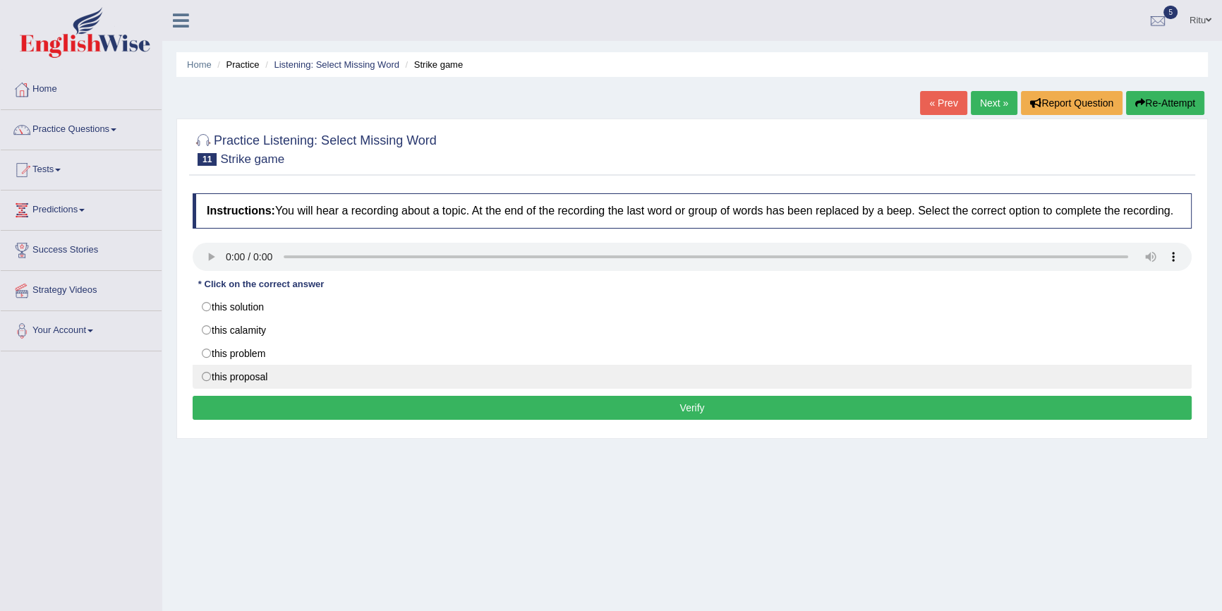
click at [203, 374] on label "this proposal" at bounding box center [692, 377] width 999 height 24
radio input "true"
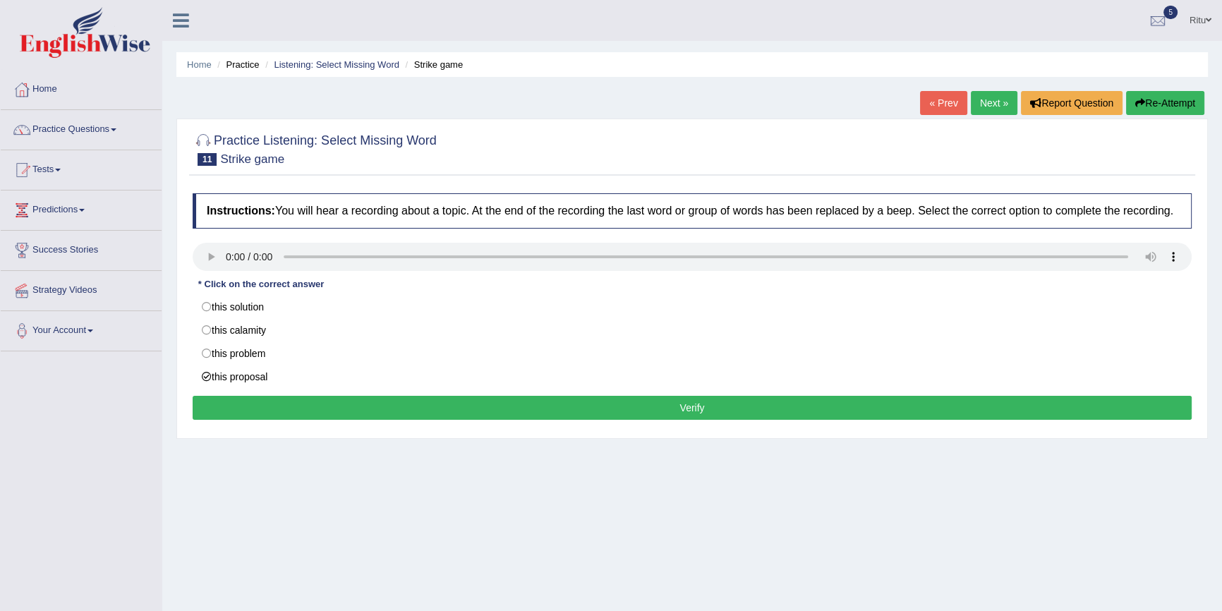
click at [699, 405] on button "Verify" at bounding box center [692, 408] width 999 height 24
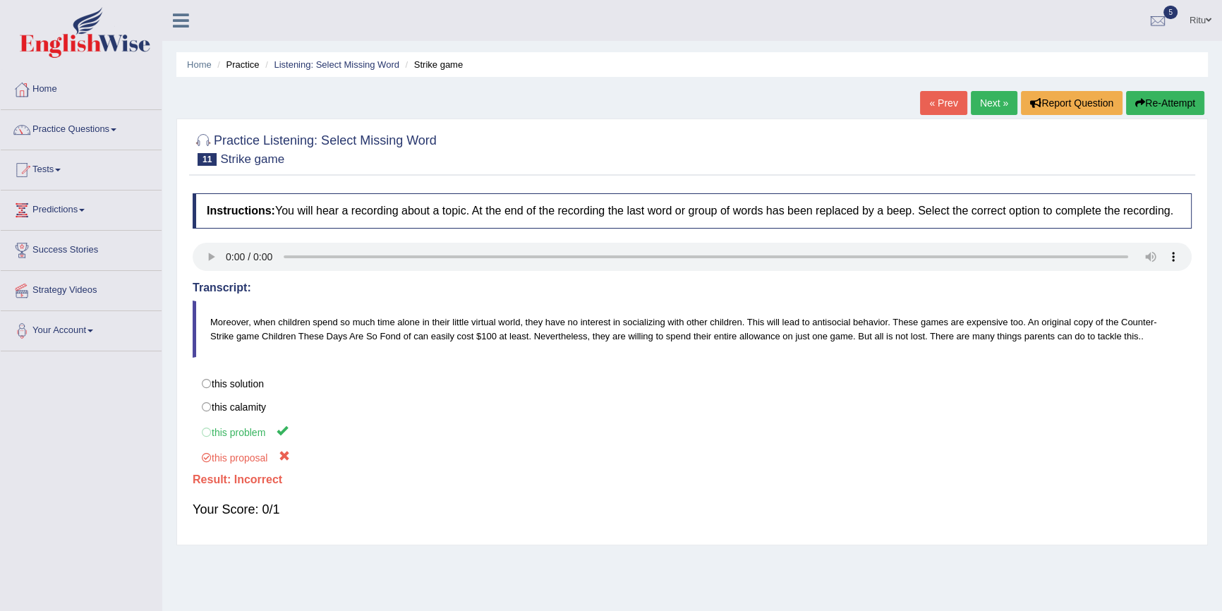
click at [994, 98] on link "Next »" at bounding box center [994, 103] width 47 height 24
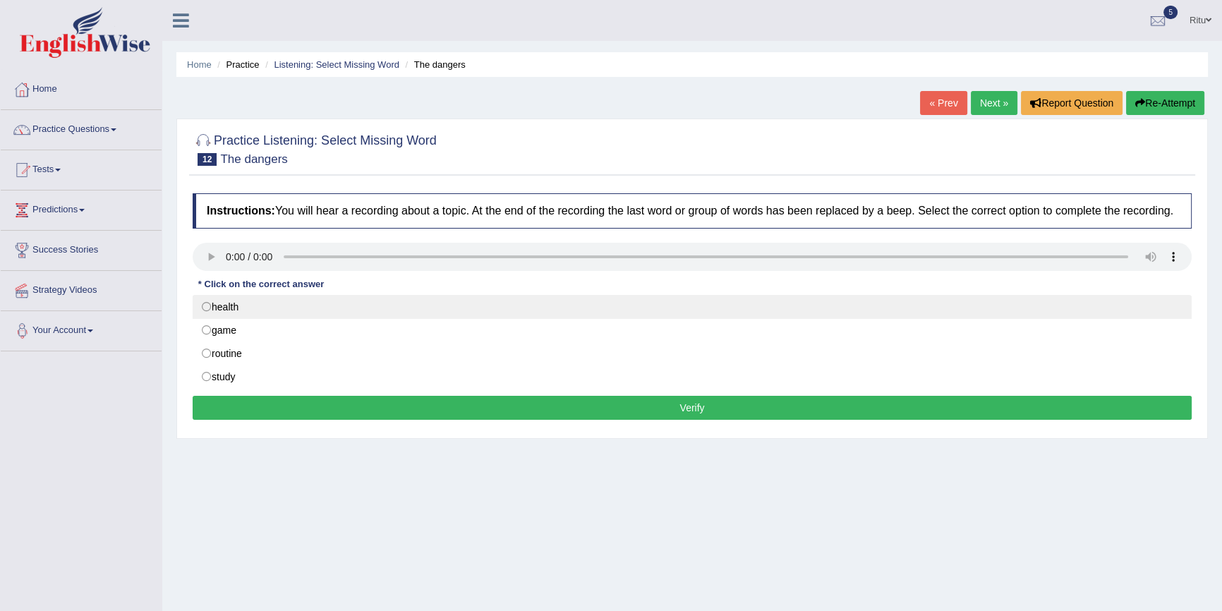
click at [207, 308] on label "health" at bounding box center [692, 307] width 999 height 24
radio input "true"
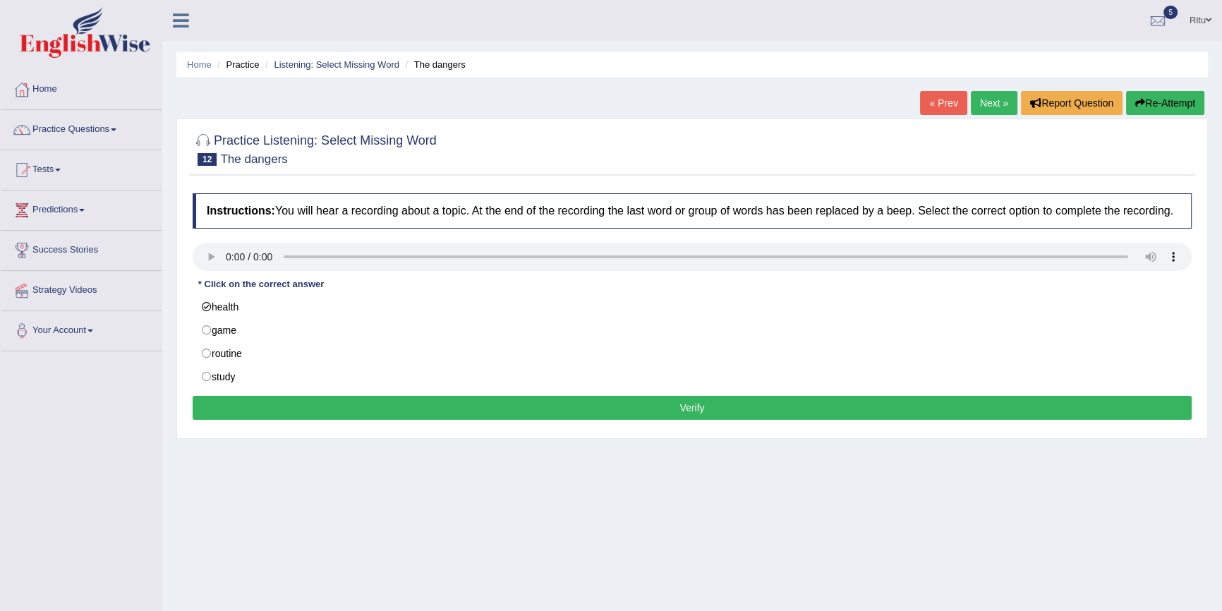
click at [691, 411] on button "Verify" at bounding box center [692, 408] width 999 height 24
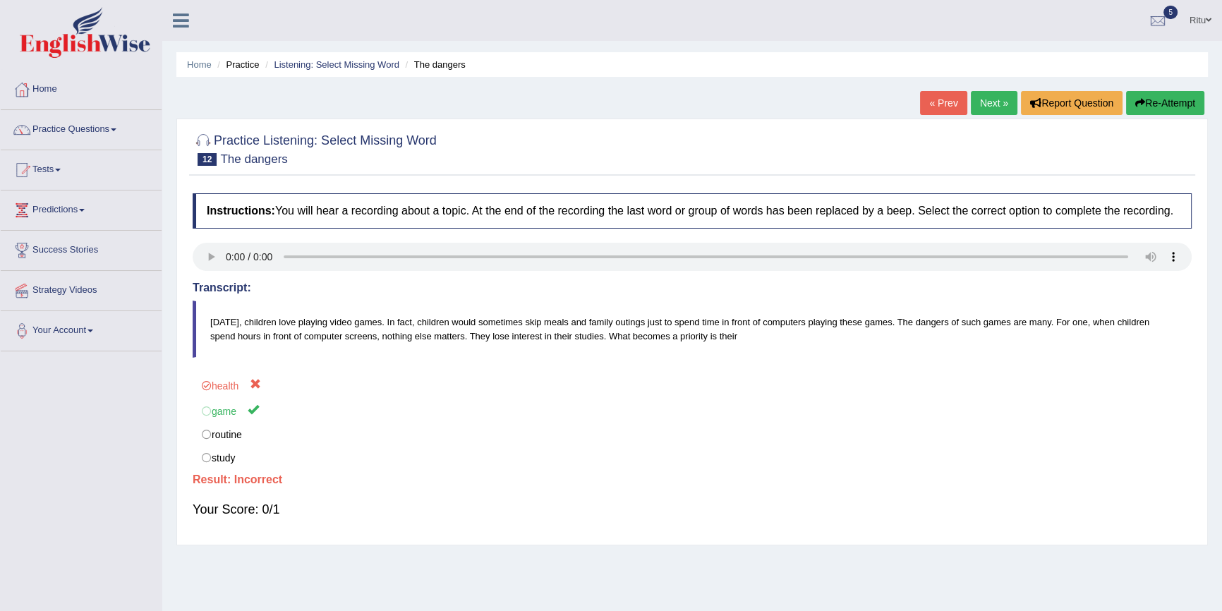
click at [981, 99] on link "Next »" at bounding box center [994, 103] width 47 height 24
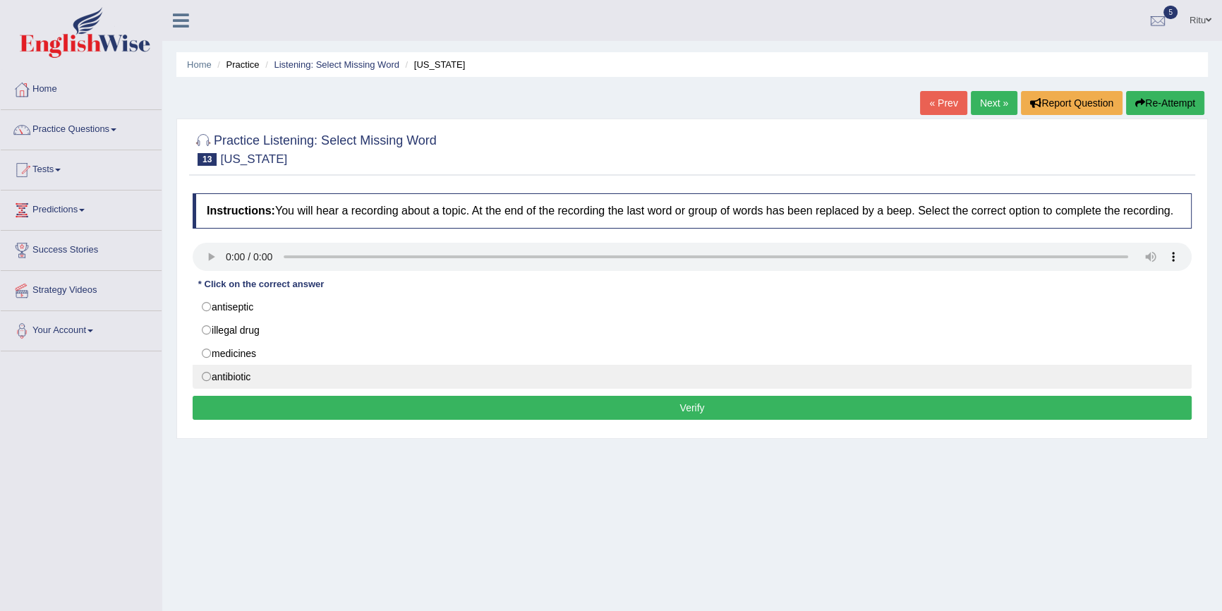
click at [204, 378] on label "antibiotic" at bounding box center [692, 377] width 999 height 24
radio input "true"
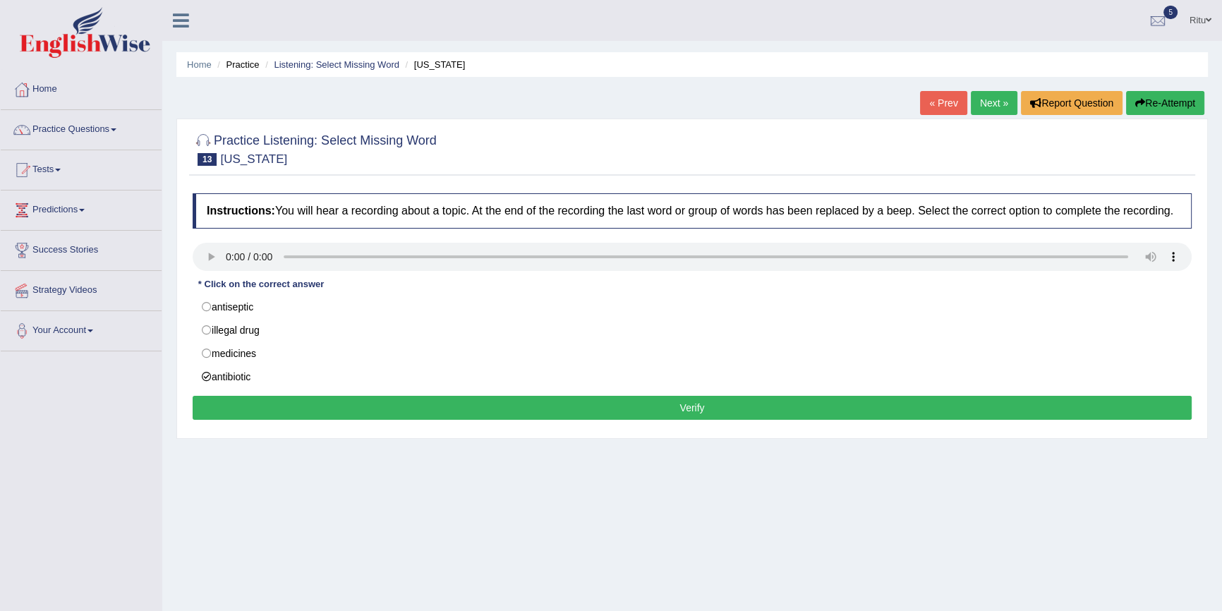
click at [710, 410] on button "Verify" at bounding box center [692, 408] width 999 height 24
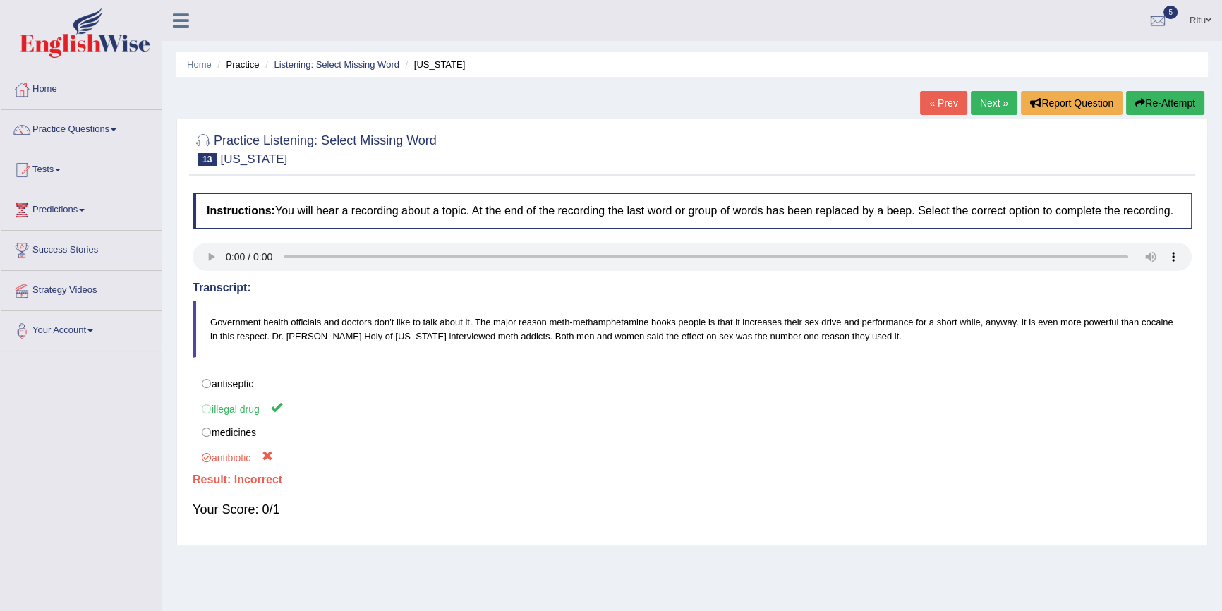
click at [991, 93] on link "Next »" at bounding box center [994, 103] width 47 height 24
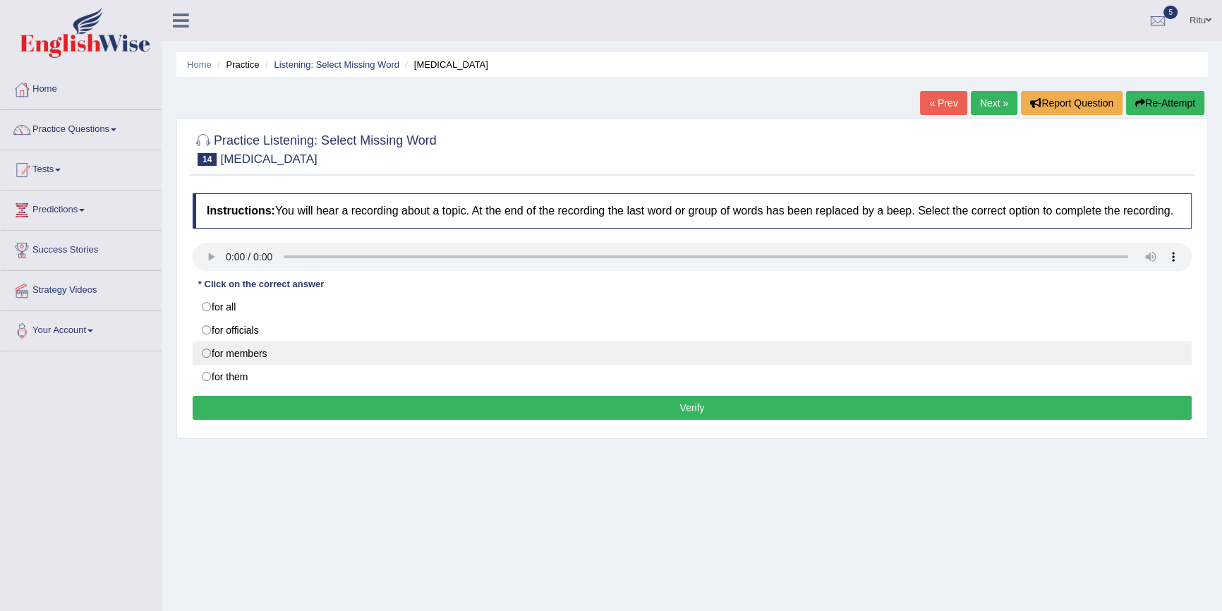
click at [203, 353] on label "for members" at bounding box center [692, 353] width 999 height 24
radio input "true"
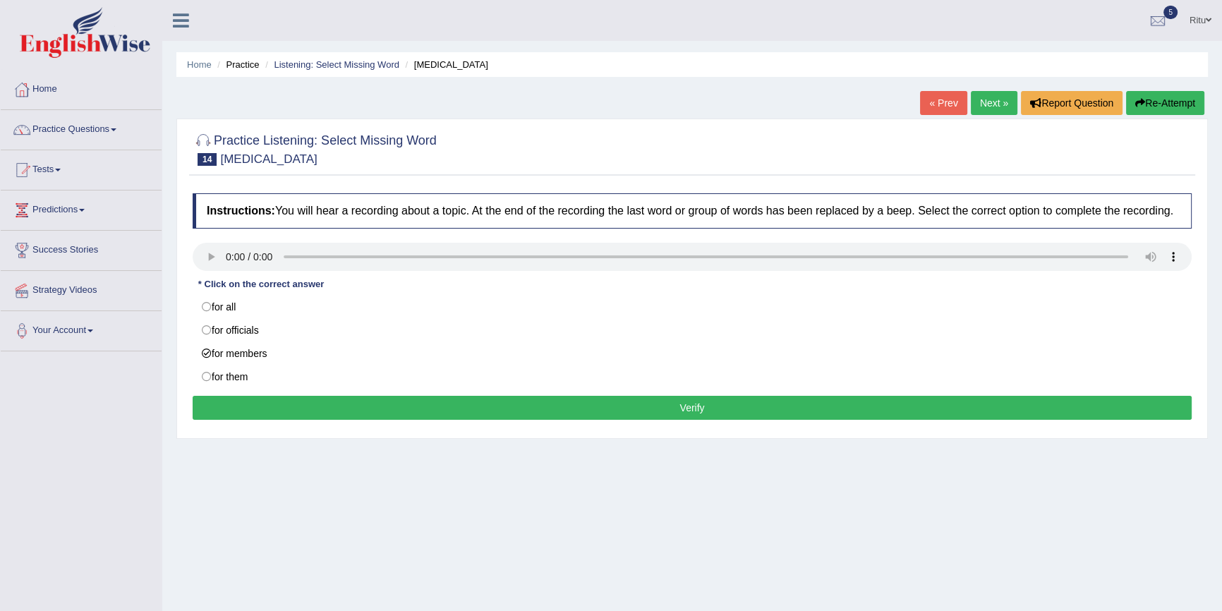
click at [691, 409] on button "Verify" at bounding box center [692, 408] width 999 height 24
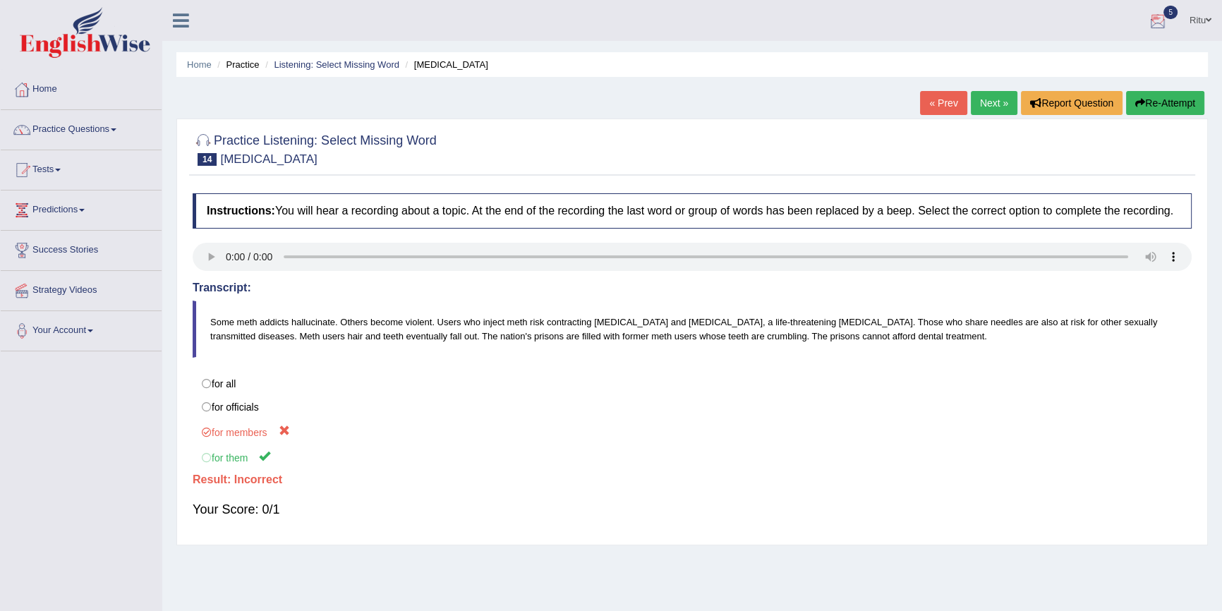
click at [984, 99] on link "Next »" at bounding box center [994, 103] width 47 height 24
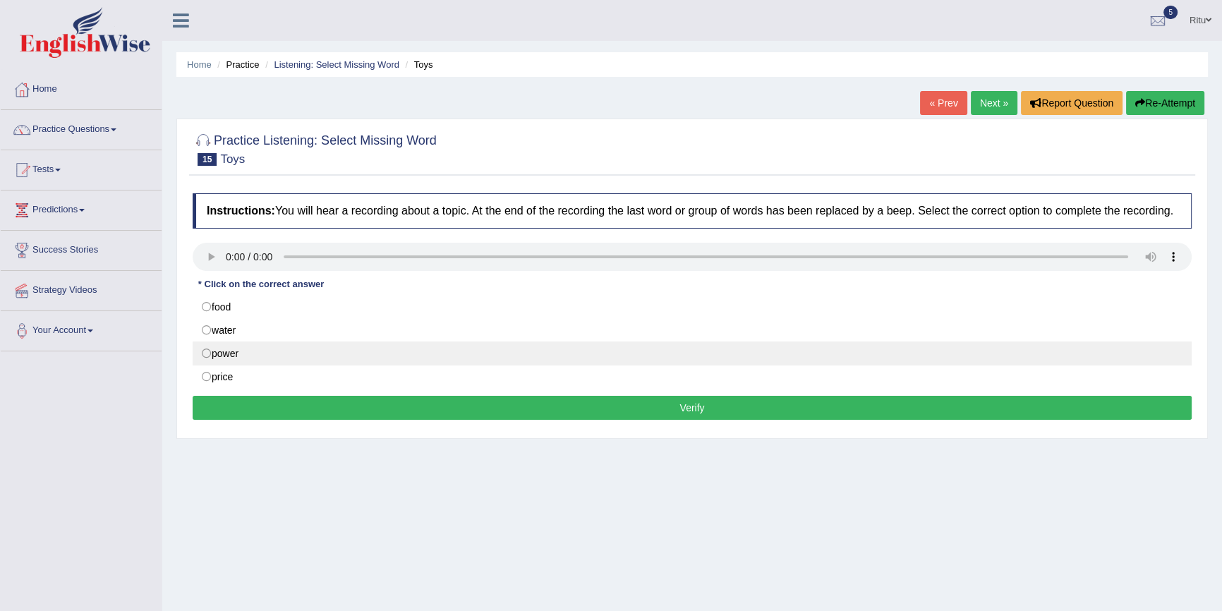
click at [206, 359] on label "power" at bounding box center [692, 353] width 999 height 24
radio input "true"
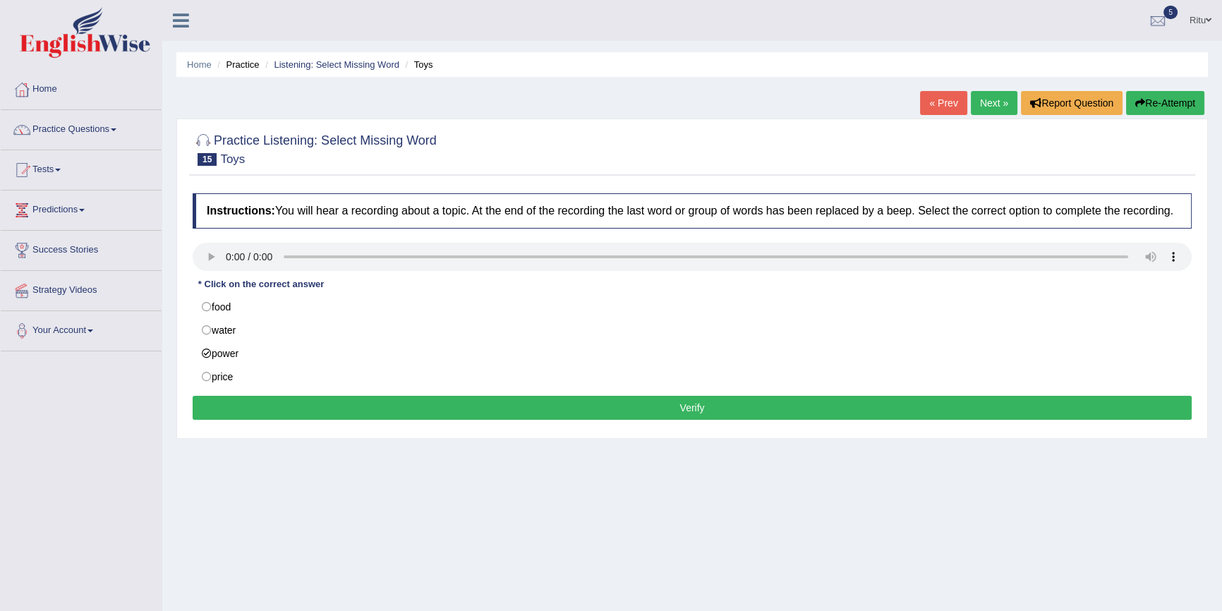
click at [705, 407] on button "Verify" at bounding box center [692, 408] width 999 height 24
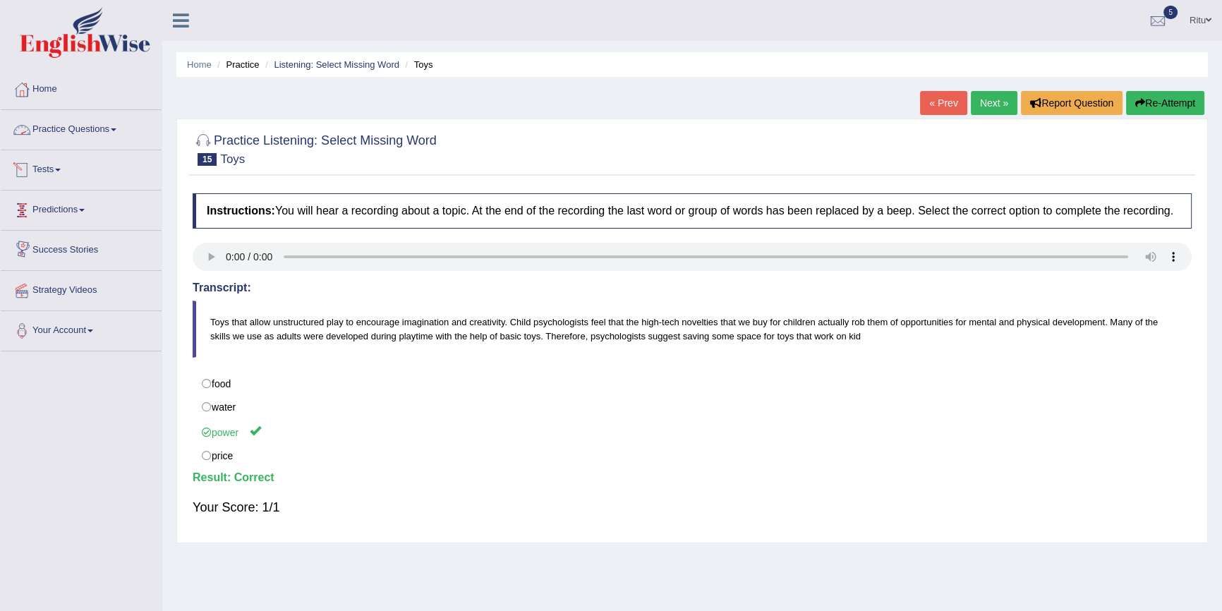
click at [73, 134] on link "Practice Questions" at bounding box center [81, 127] width 161 height 35
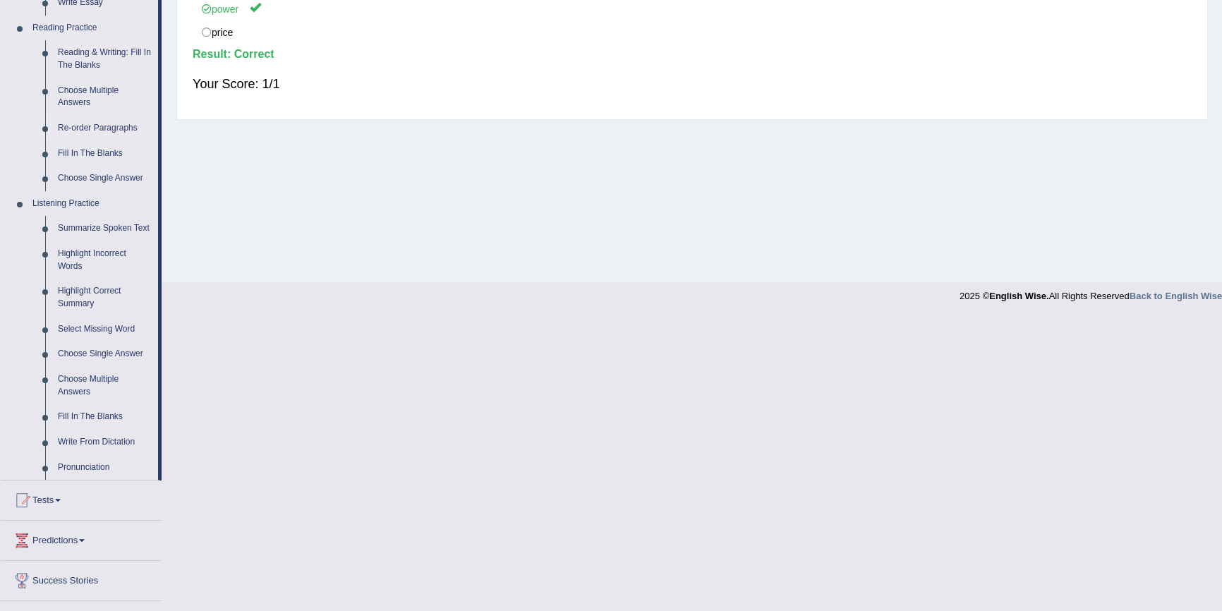
scroll to position [449, 0]
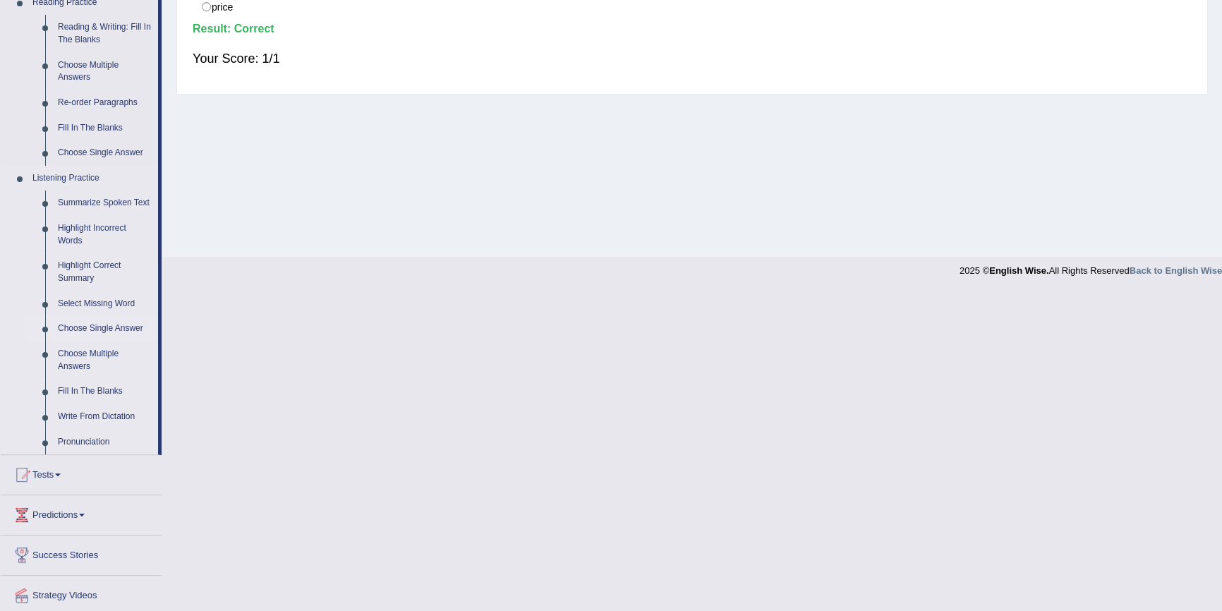
click at [103, 322] on link "Choose Single Answer" at bounding box center [105, 328] width 107 height 25
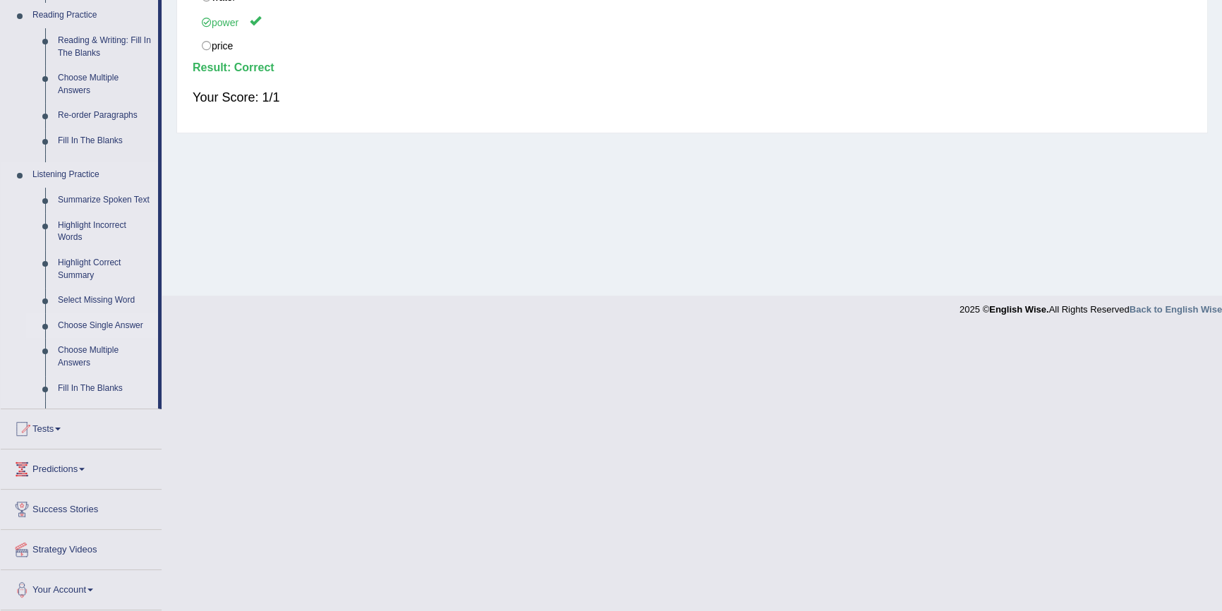
scroll to position [129, 0]
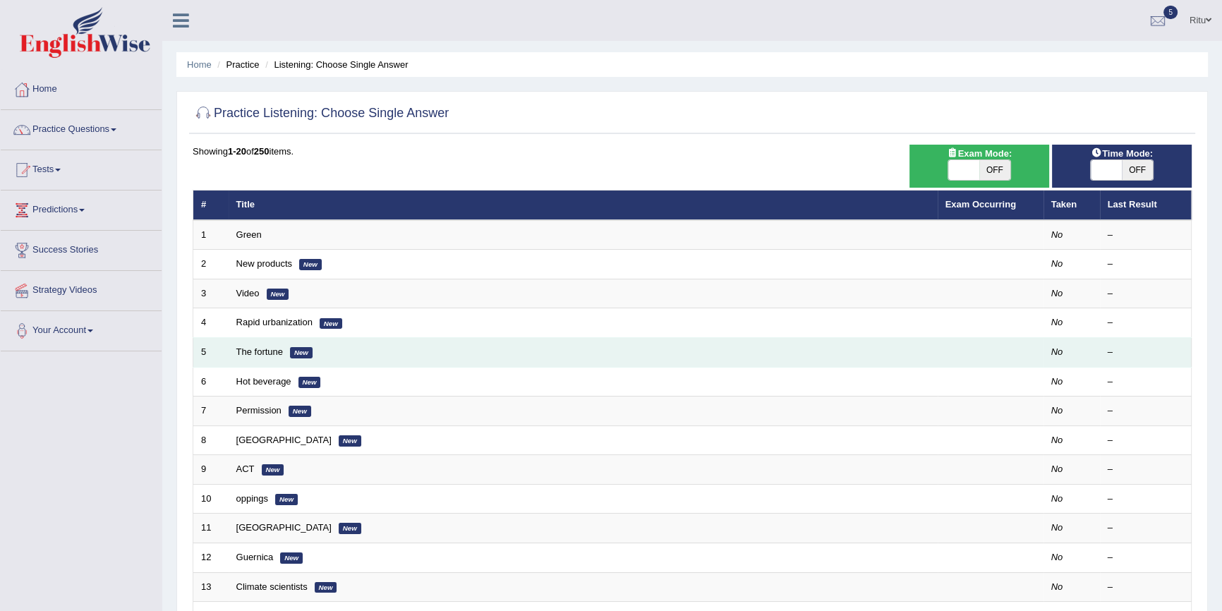
click at [307, 354] on em "New" at bounding box center [301, 352] width 23 height 11
click at [341, 356] on td "The fortune New" at bounding box center [583, 353] width 709 height 30
click at [251, 355] on link "The fortune" at bounding box center [259, 351] width 47 height 11
click at [253, 355] on link "The fortune" at bounding box center [259, 351] width 47 height 11
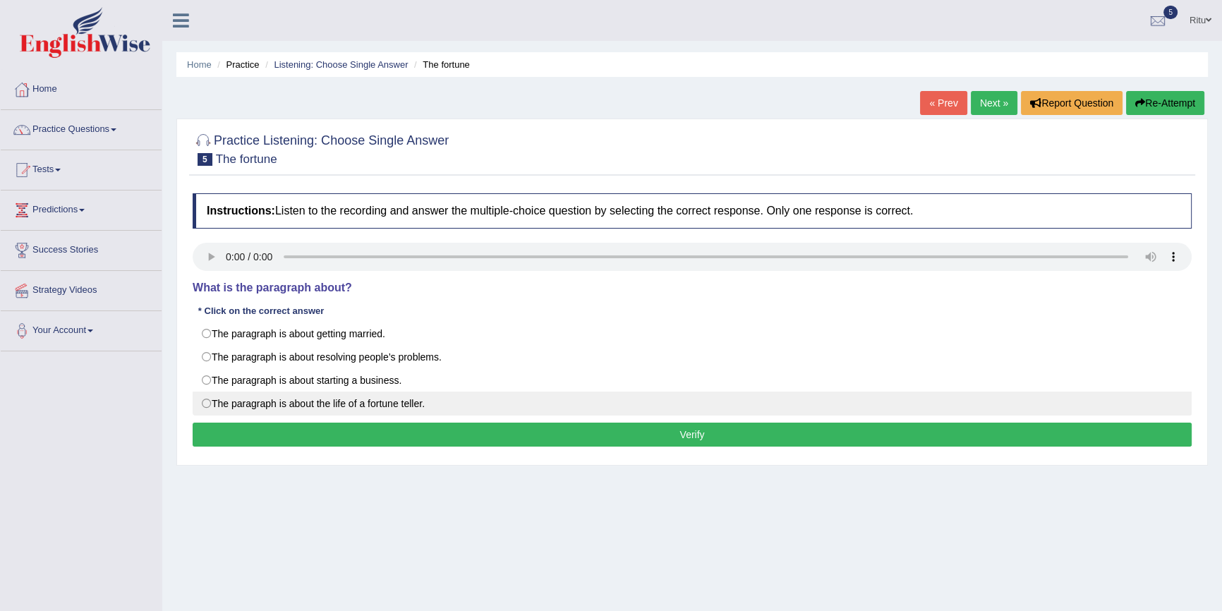
click at [205, 401] on label "The paragraph is about the life of a fortune teller." at bounding box center [692, 404] width 999 height 24
radio input "true"
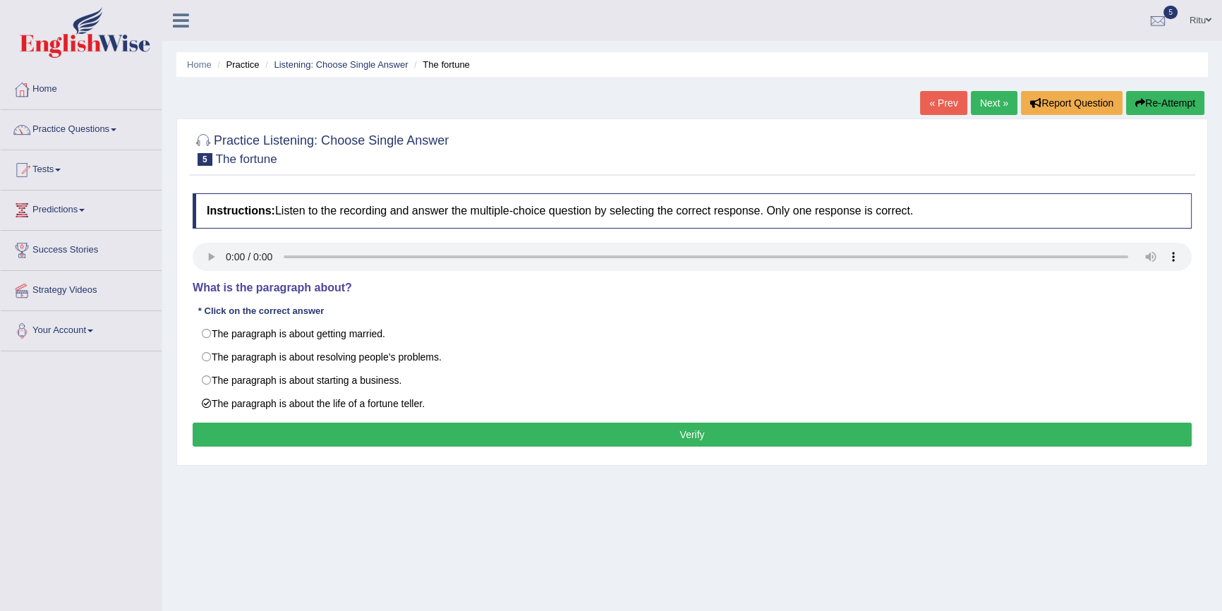
click at [679, 437] on button "Verify" at bounding box center [692, 435] width 999 height 24
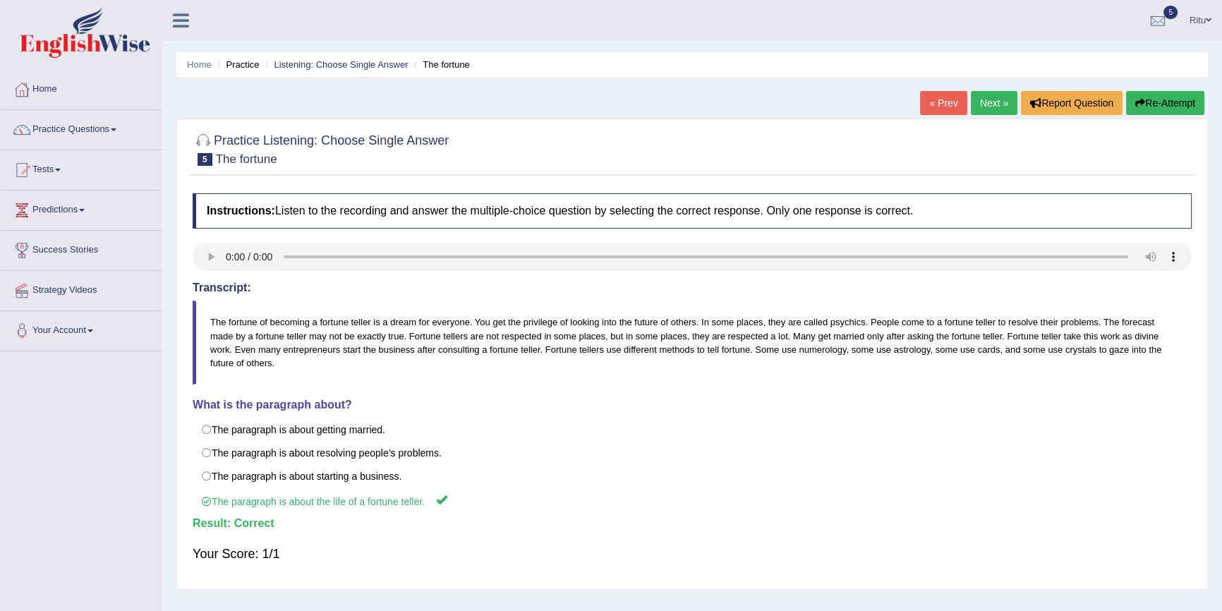
click at [990, 107] on link "Next »" at bounding box center [994, 103] width 47 height 24
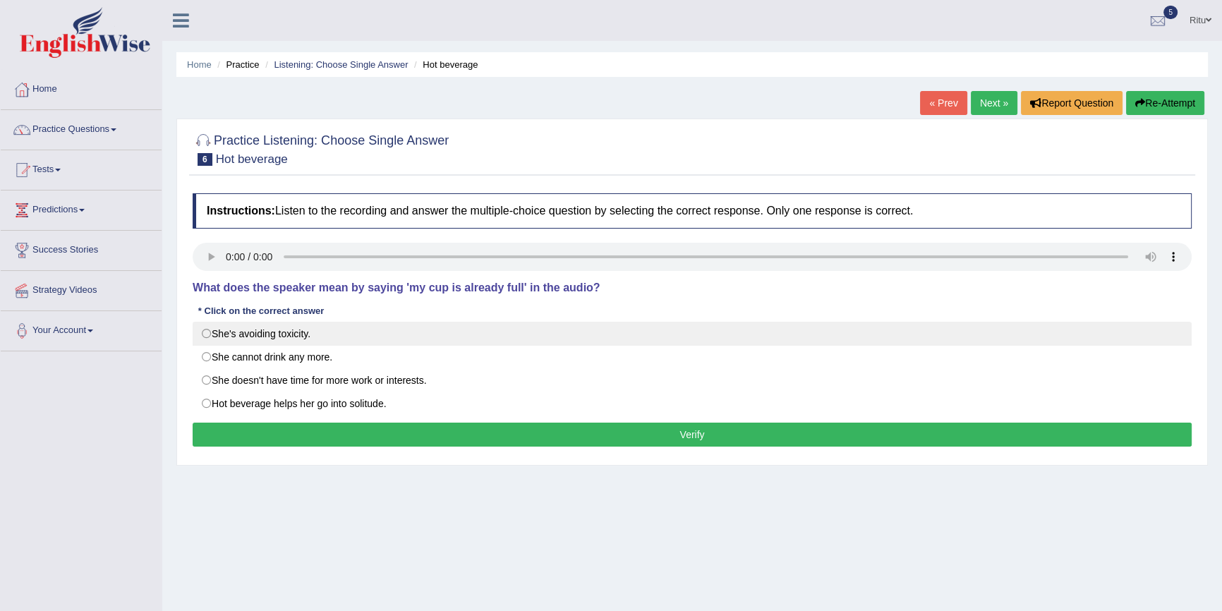
click at [207, 336] on label "She's avoiding toxicity." at bounding box center [692, 334] width 999 height 24
radio input "true"
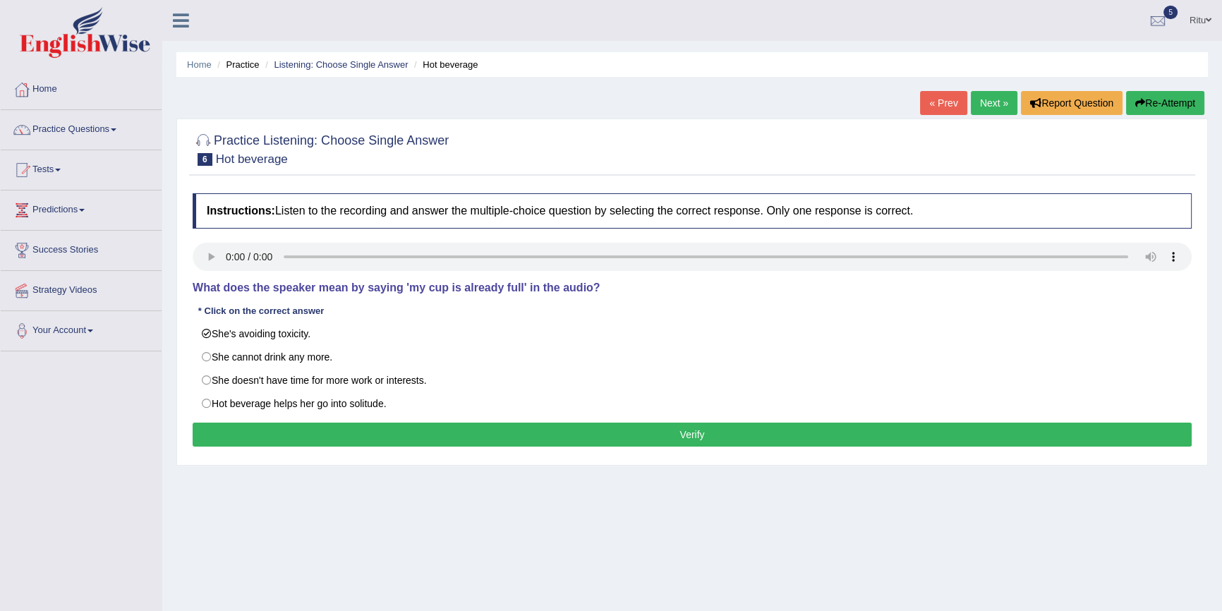
click at [703, 433] on button "Verify" at bounding box center [692, 435] width 999 height 24
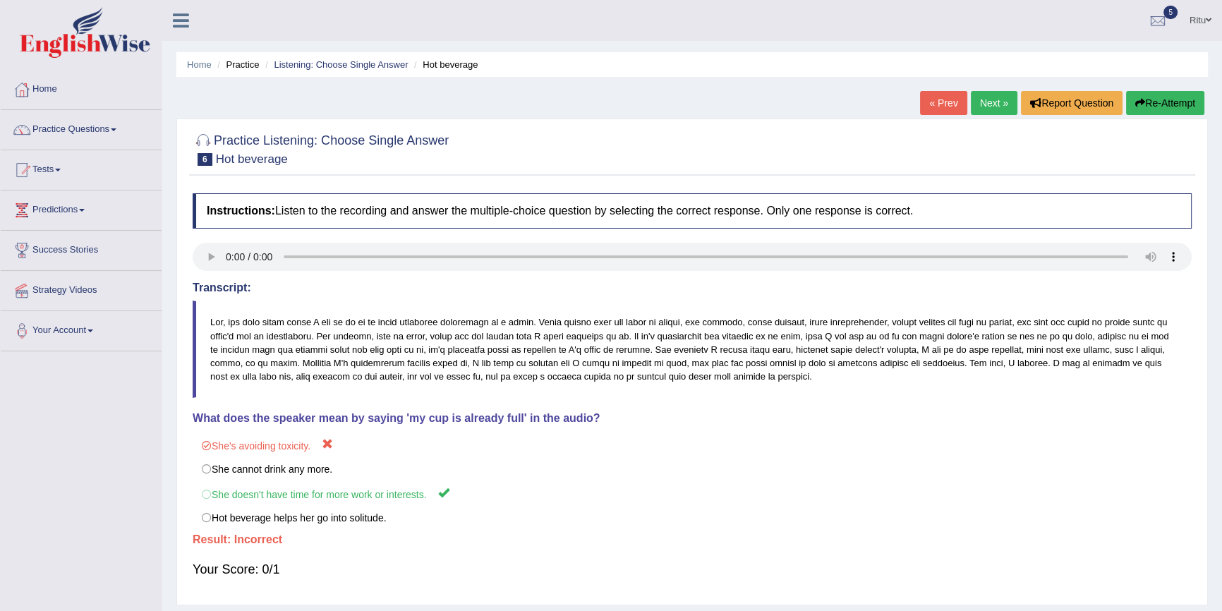
click at [993, 107] on link "Next »" at bounding box center [994, 103] width 47 height 24
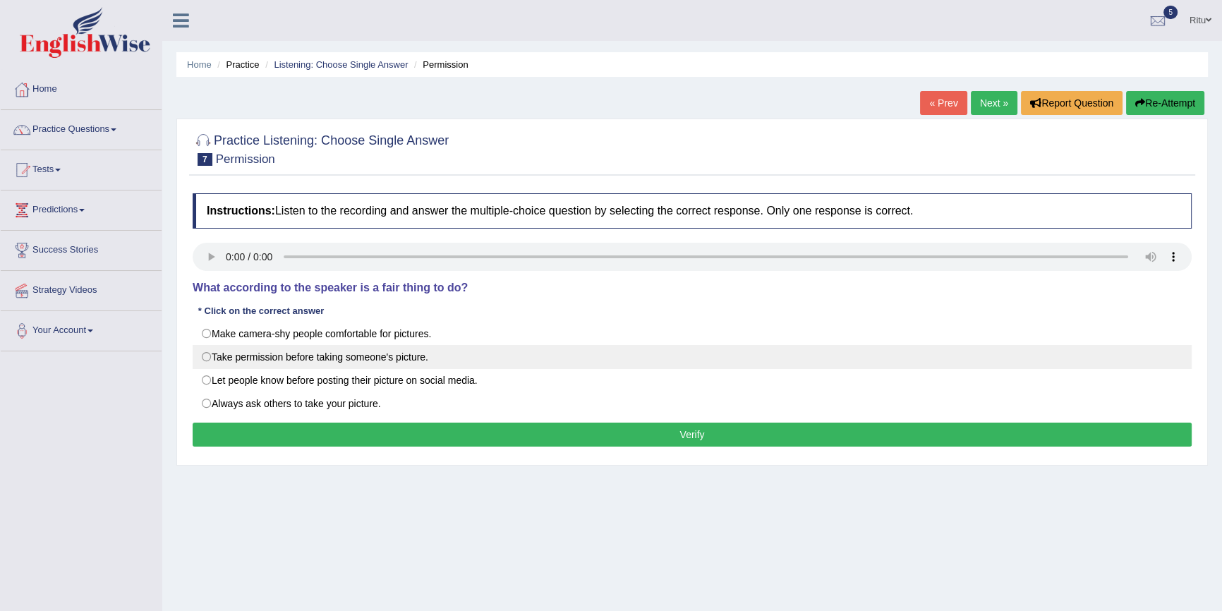
click at [205, 359] on label "Take permission before taking someone's picture." at bounding box center [692, 357] width 999 height 24
radio input "true"
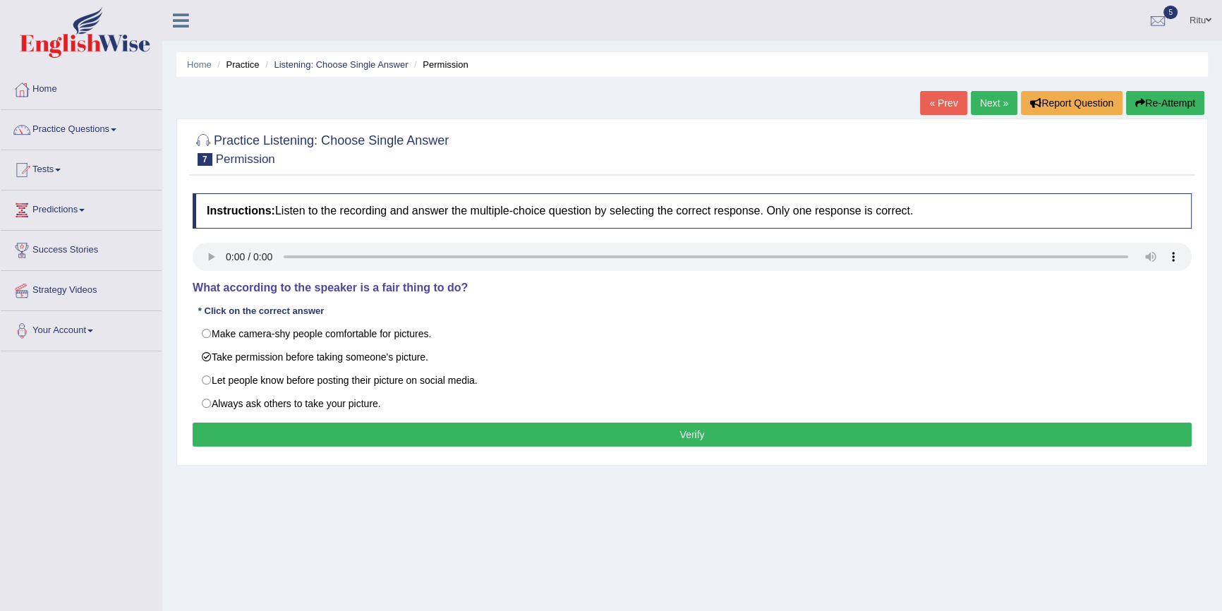
click at [709, 428] on button "Verify" at bounding box center [692, 435] width 999 height 24
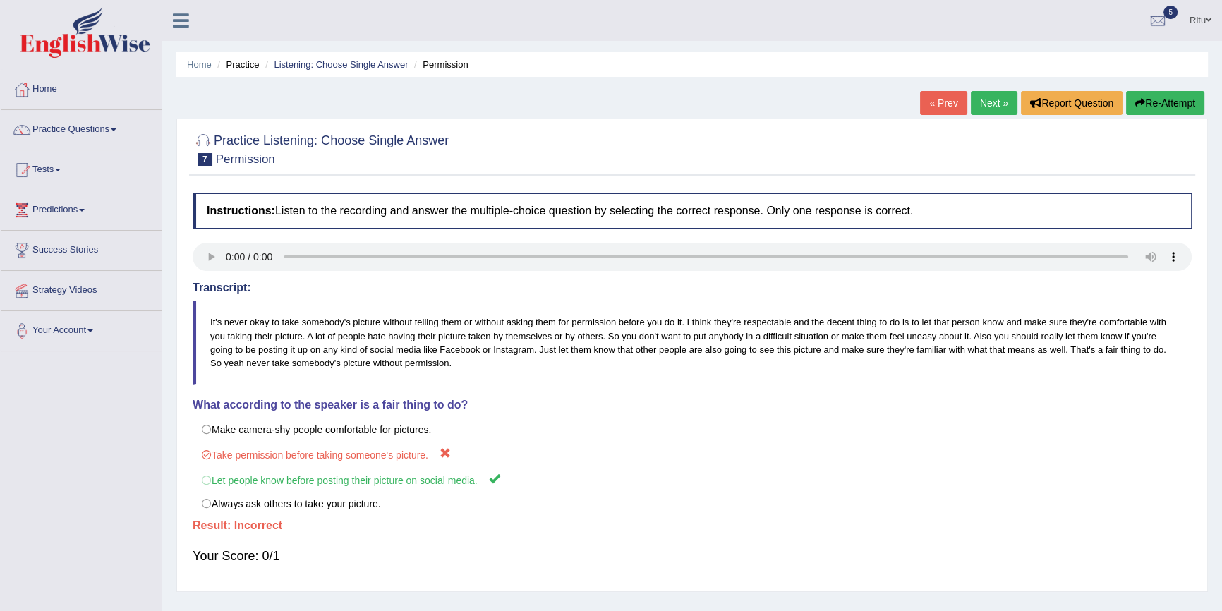
click at [989, 107] on link "Next »" at bounding box center [994, 103] width 47 height 24
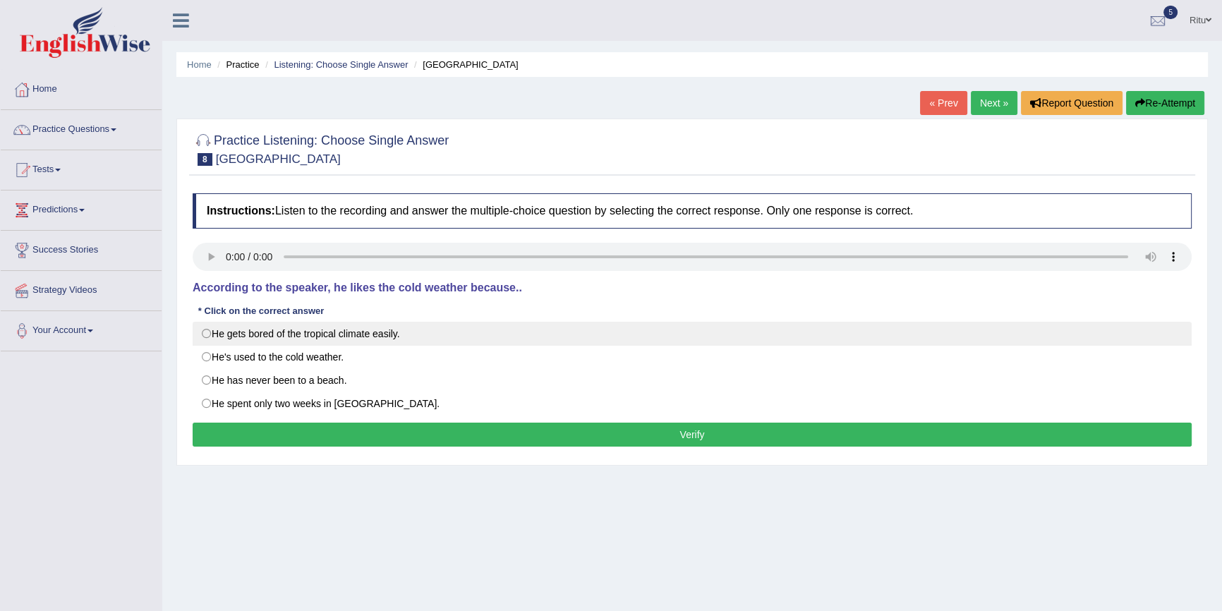
click at [205, 334] on label "He gets bored of the tropical climate easily." at bounding box center [692, 334] width 999 height 24
radio input "true"
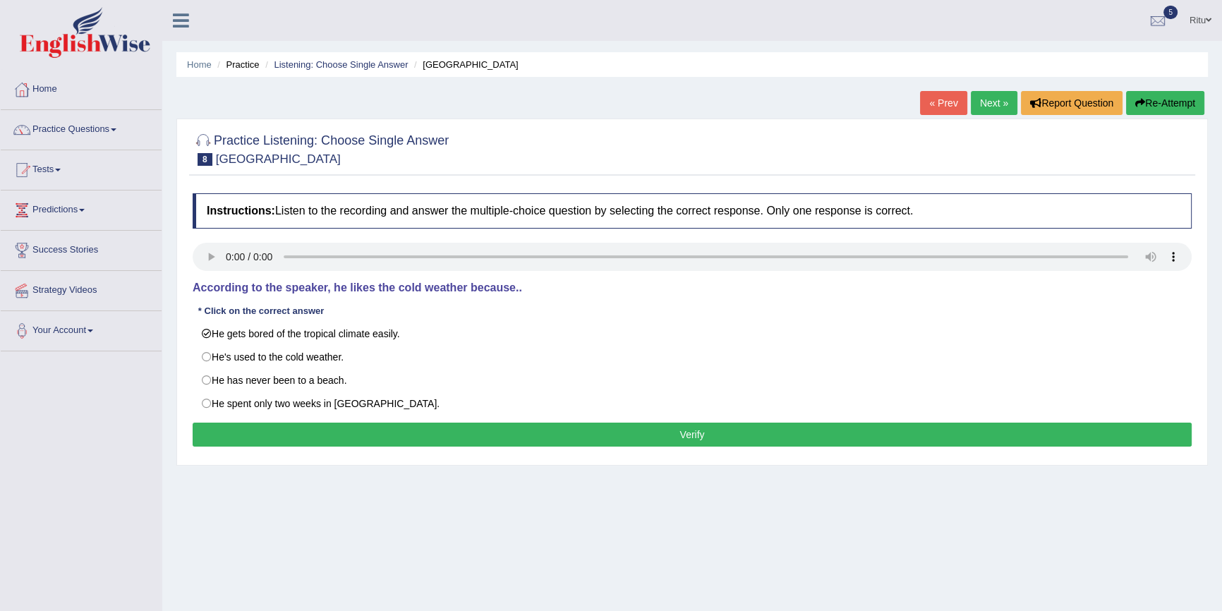
click at [694, 433] on button "Verify" at bounding box center [692, 435] width 999 height 24
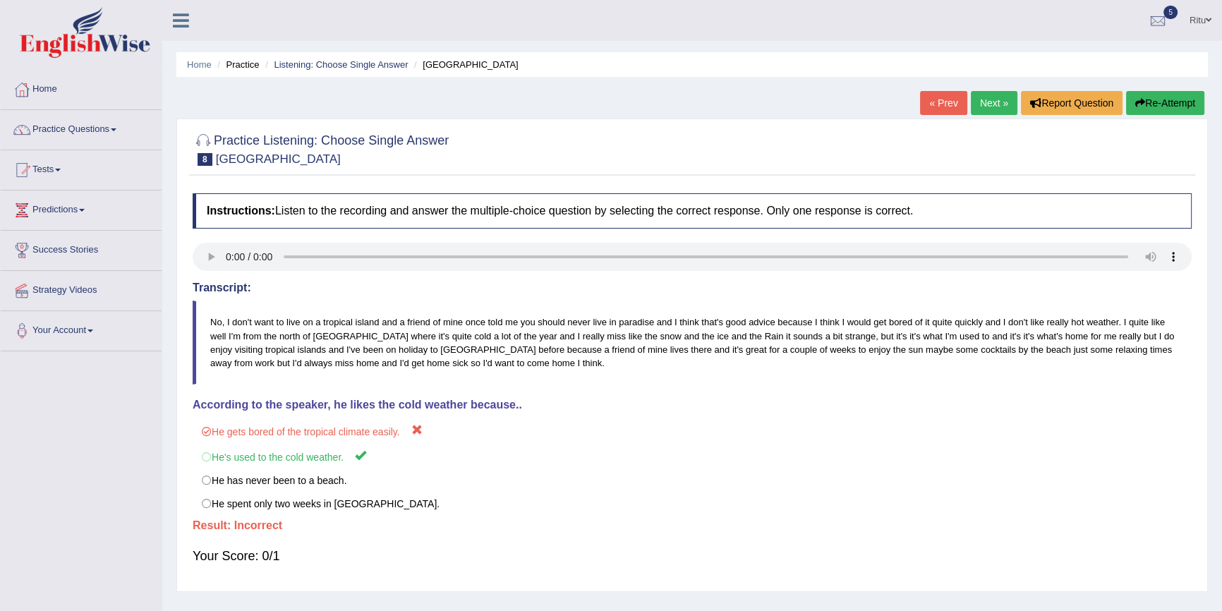
click at [984, 111] on link "Next »" at bounding box center [994, 103] width 47 height 24
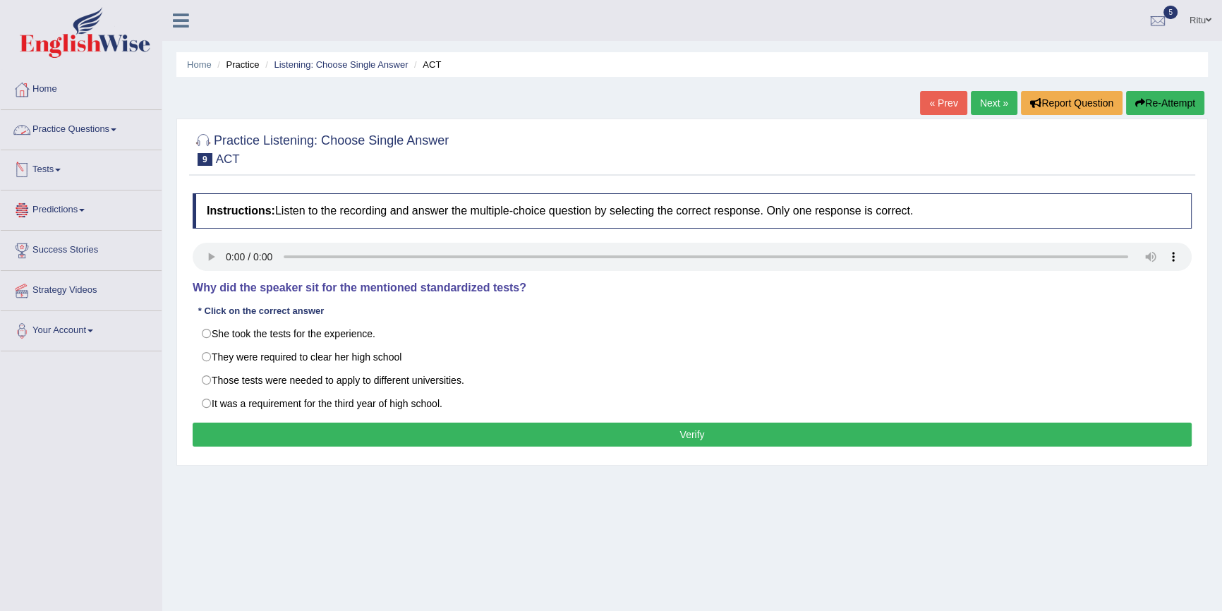
click at [71, 130] on link "Practice Questions" at bounding box center [81, 127] width 161 height 35
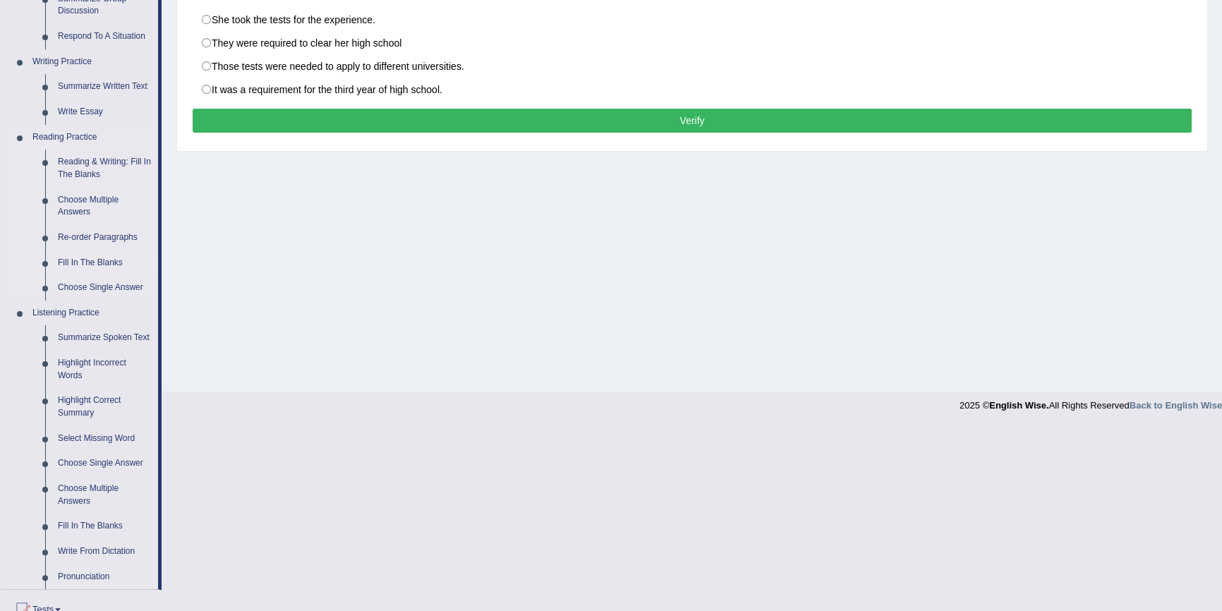
scroll to position [320, 0]
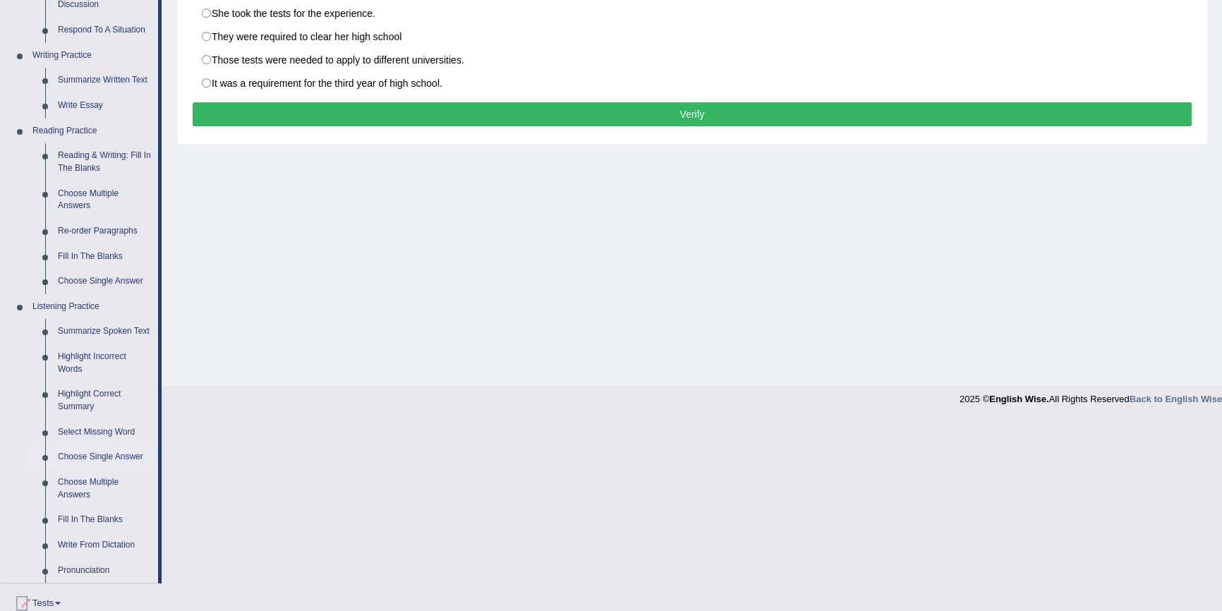
click at [107, 454] on link "Choose Single Answer" at bounding box center [105, 456] width 107 height 25
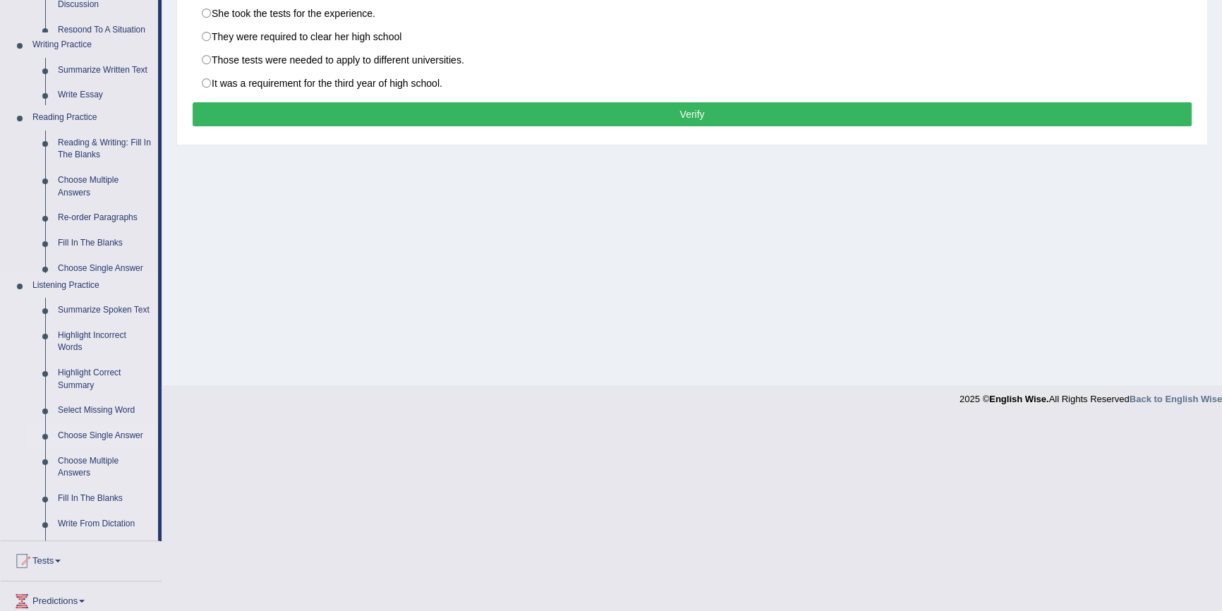
scroll to position [129, 0]
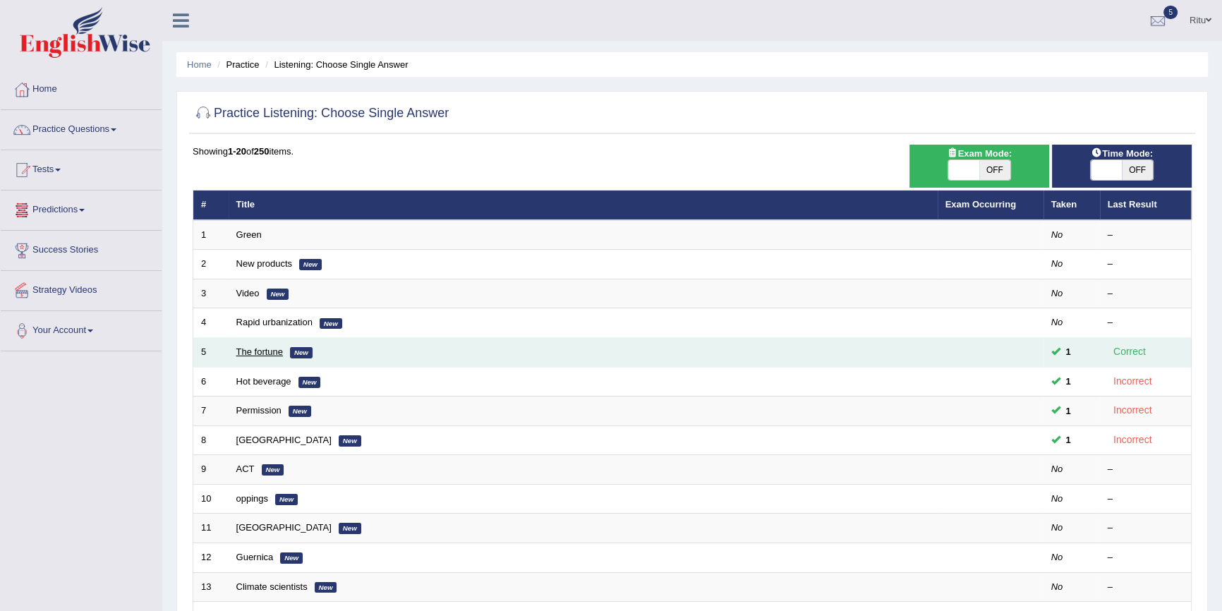
click at [254, 351] on link "The fortune" at bounding box center [259, 351] width 47 height 11
click at [253, 351] on link "The fortune" at bounding box center [259, 351] width 47 height 11
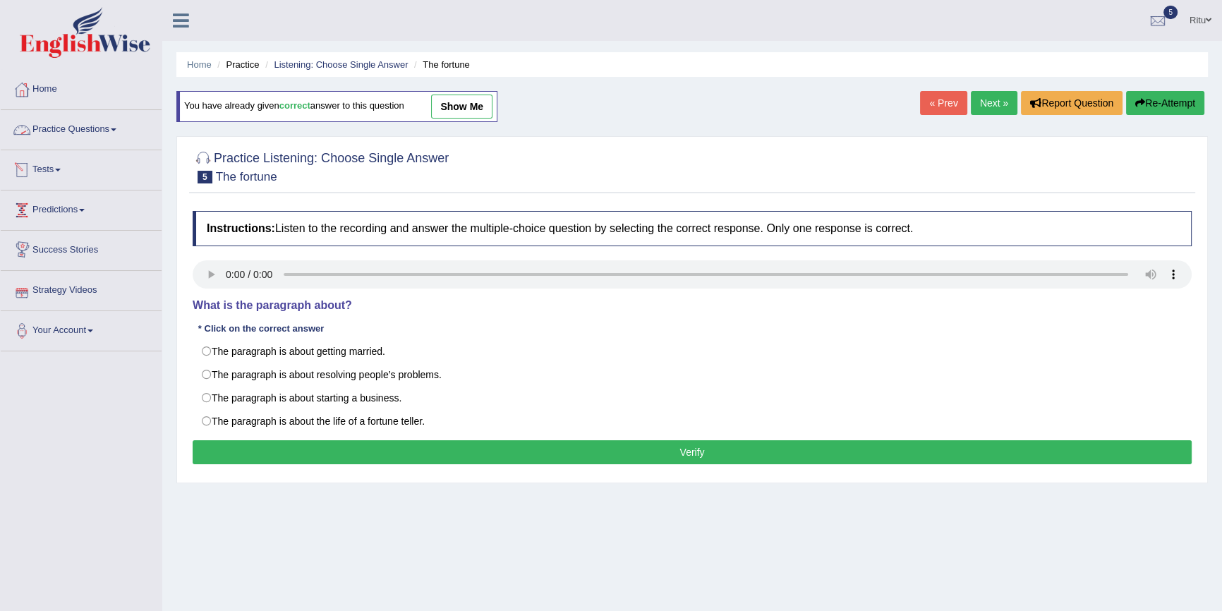
click at [66, 134] on link "Practice Questions" at bounding box center [81, 127] width 161 height 35
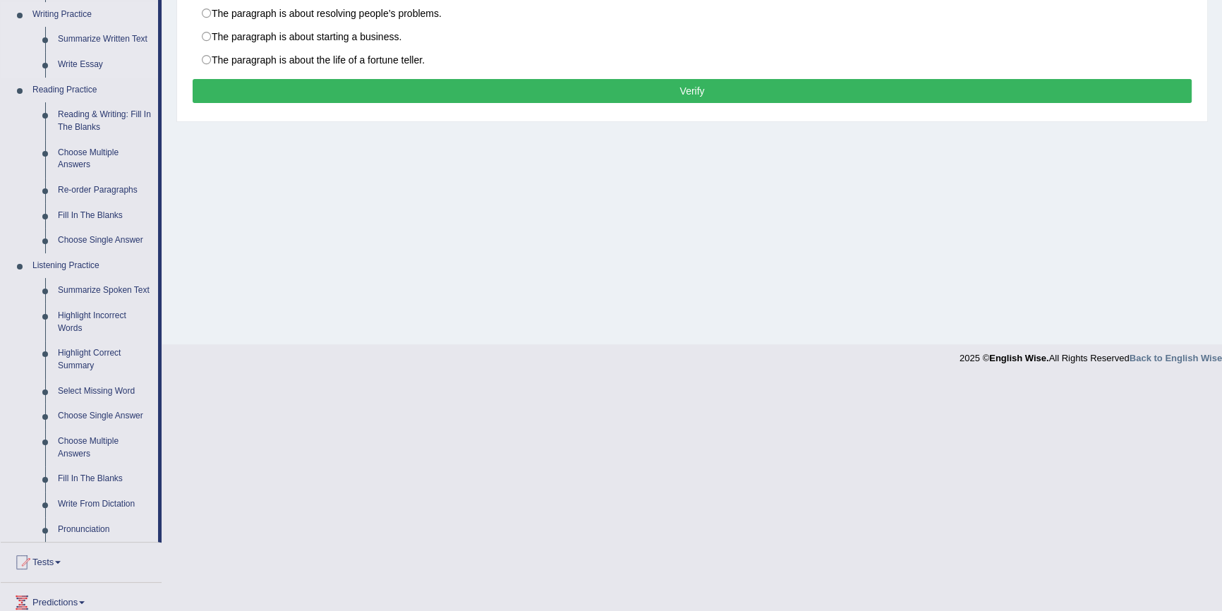
scroll to position [384, 0]
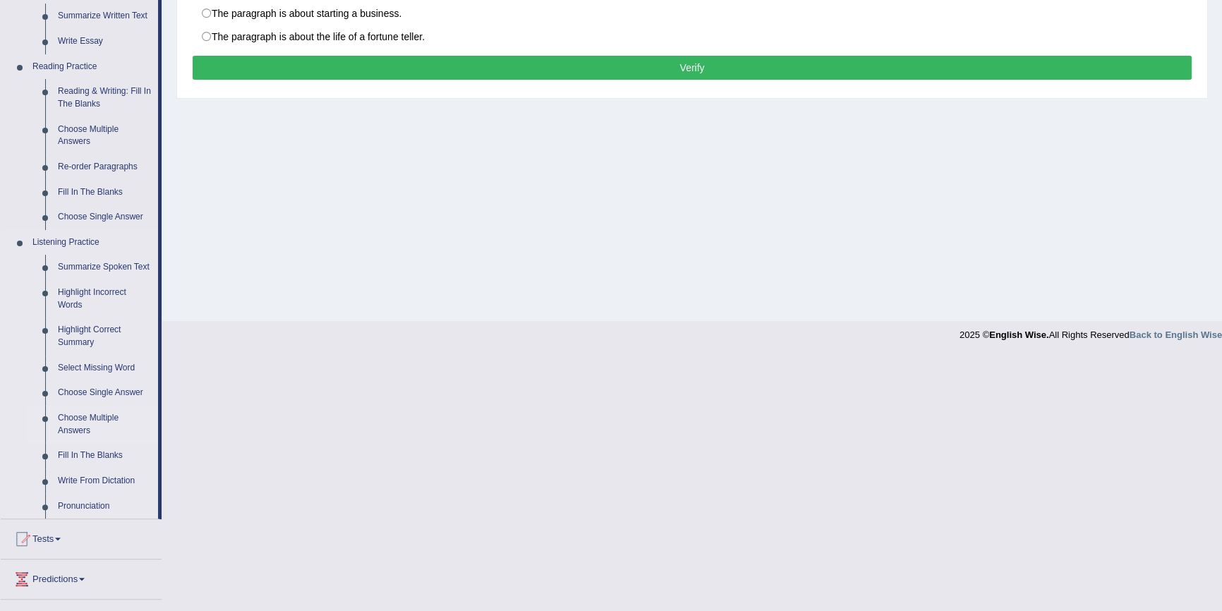
click at [90, 413] on link "Choose Multiple Answers" at bounding box center [105, 424] width 107 height 37
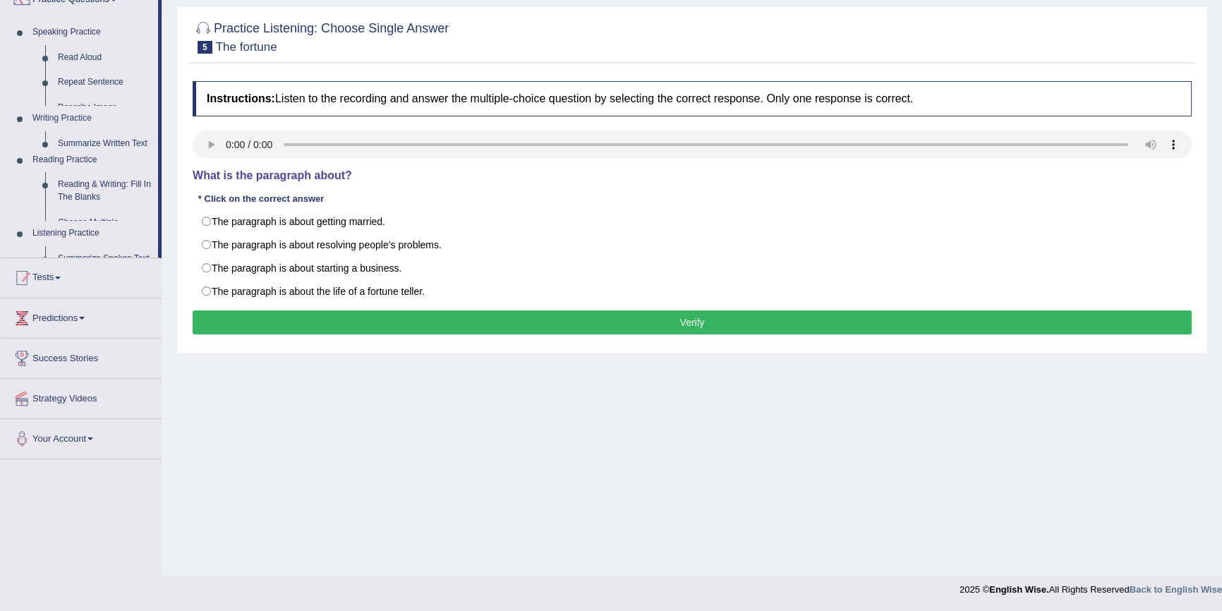
click at [90, 413] on ul "Home Practice Questions Speaking Practice Read Aloud Repeat Sentence Describe I…" at bounding box center [81, 199] width 161 height 519
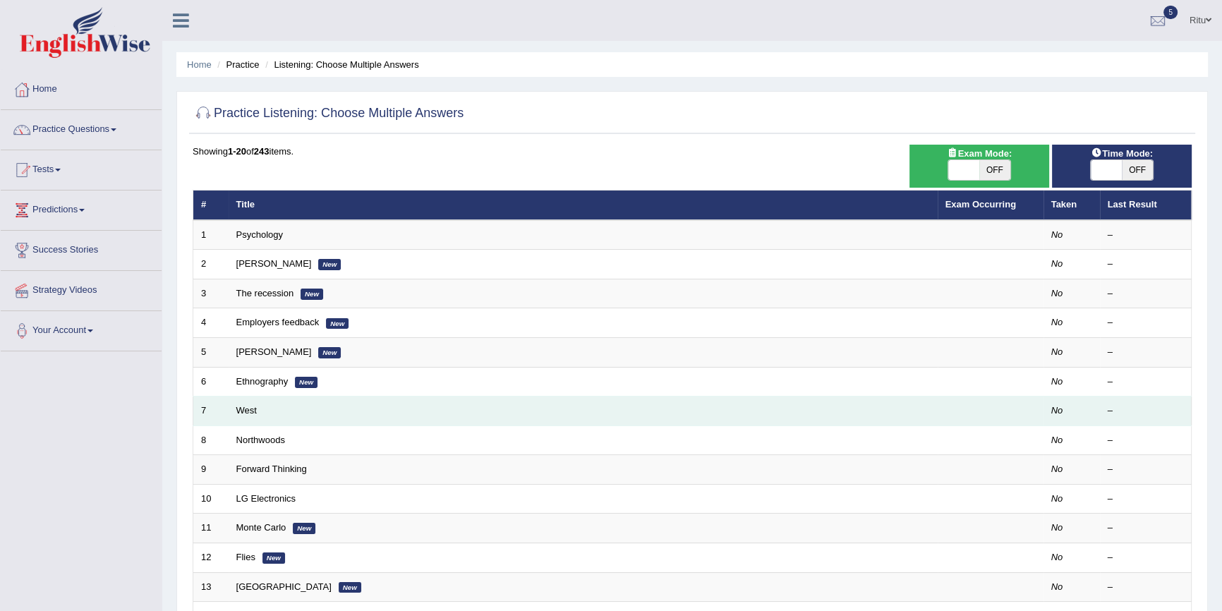
click at [275, 406] on td "West" at bounding box center [583, 411] width 709 height 30
click at [239, 413] on link "West" at bounding box center [246, 410] width 20 height 11
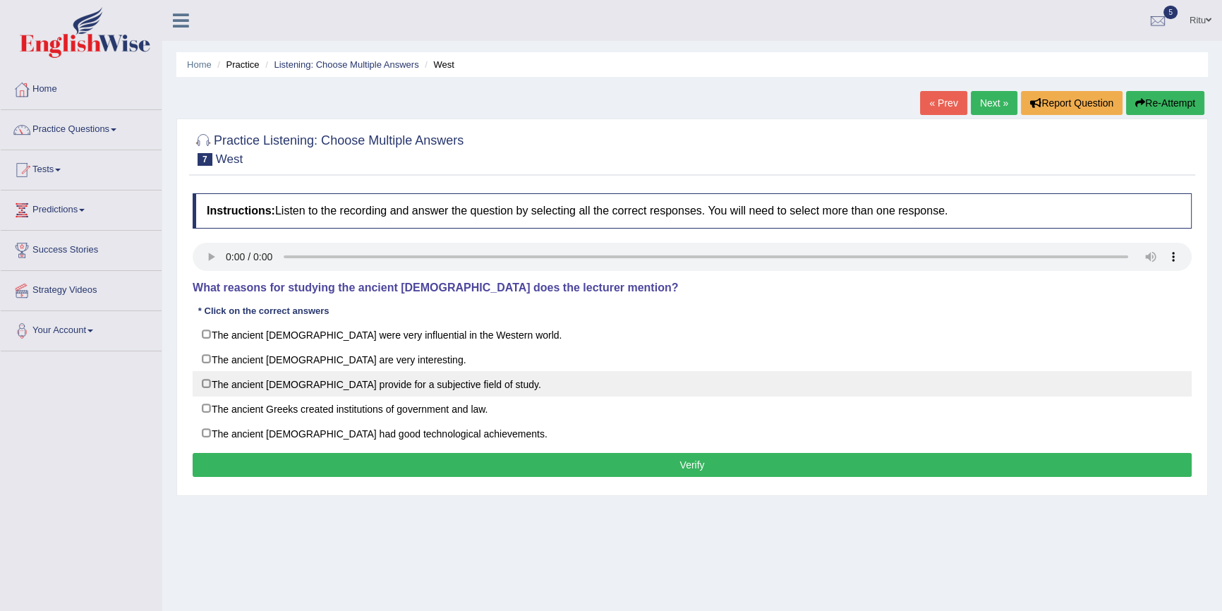
click at [206, 384] on label "The ancient [DEMOGRAPHIC_DATA] provide for a subjective field of study." at bounding box center [692, 383] width 999 height 25
checkbox input "true"
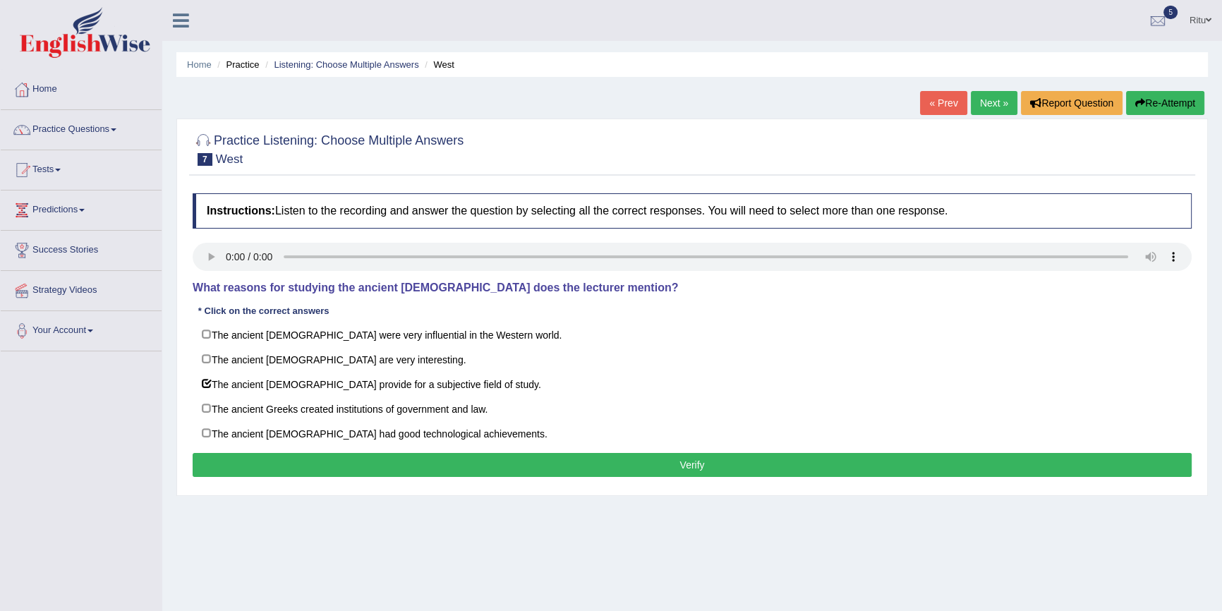
click at [694, 468] on button "Verify" at bounding box center [692, 465] width 999 height 24
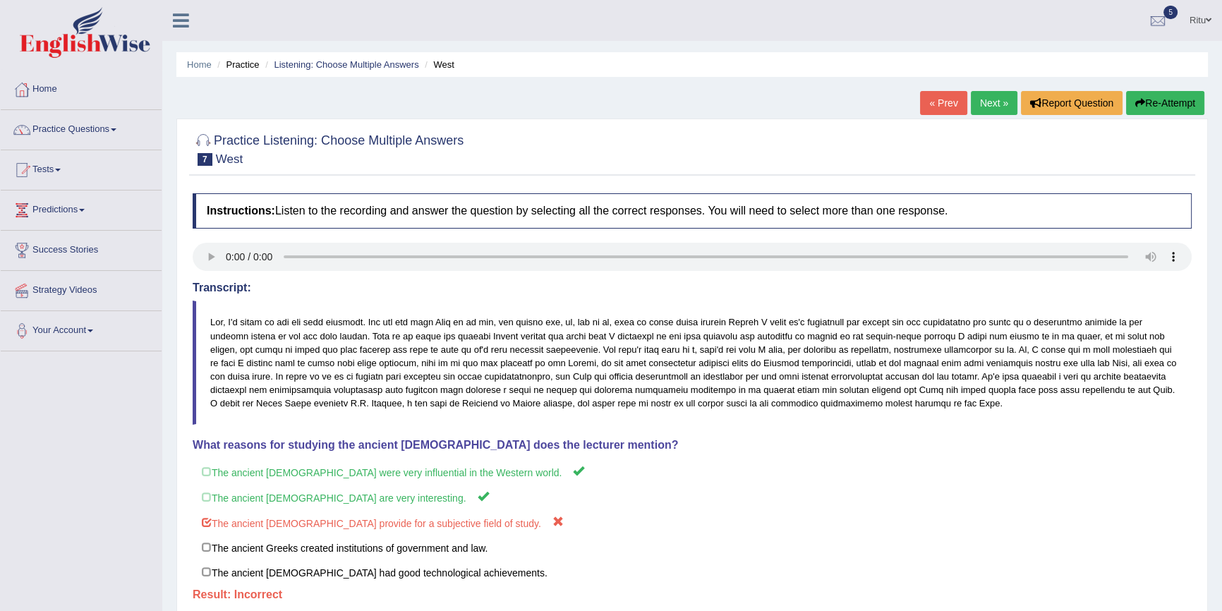
click at [981, 108] on link "Next »" at bounding box center [994, 103] width 47 height 24
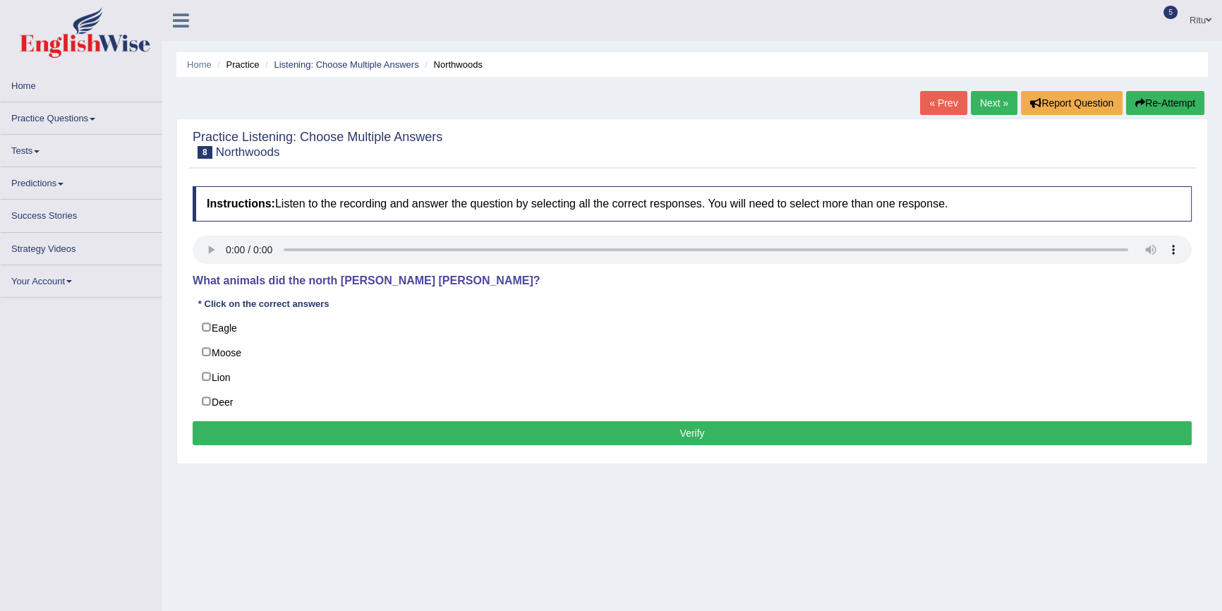
scroll to position [63, 0]
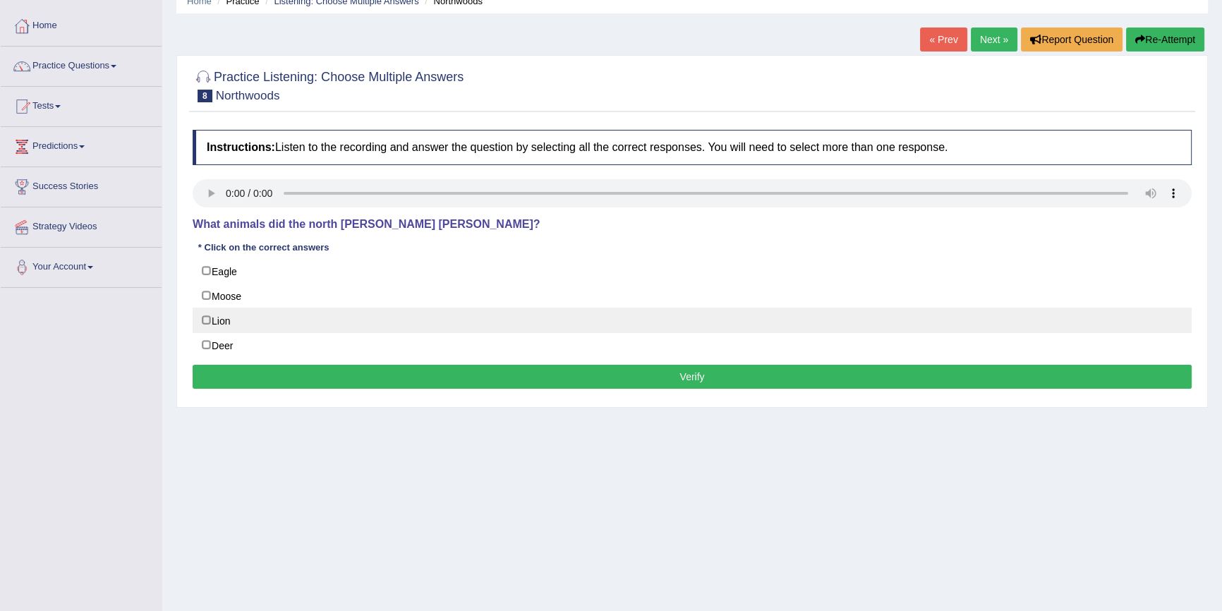
click at [207, 319] on label "Lion" at bounding box center [692, 320] width 999 height 25
checkbox input "true"
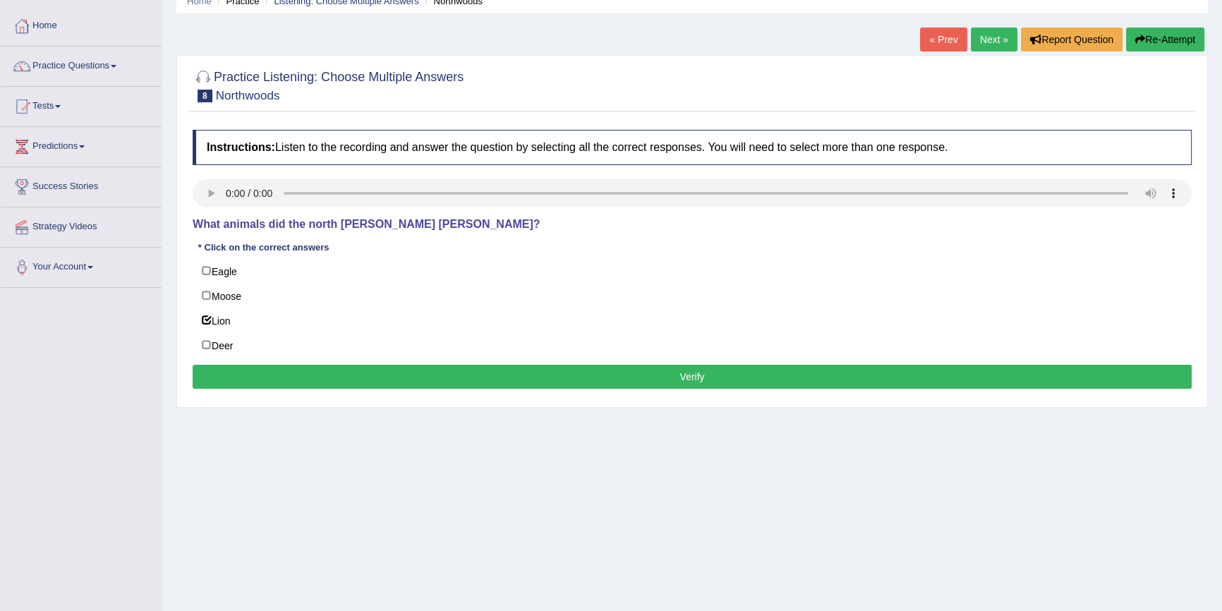
click at [691, 374] on button "Verify" at bounding box center [692, 377] width 999 height 24
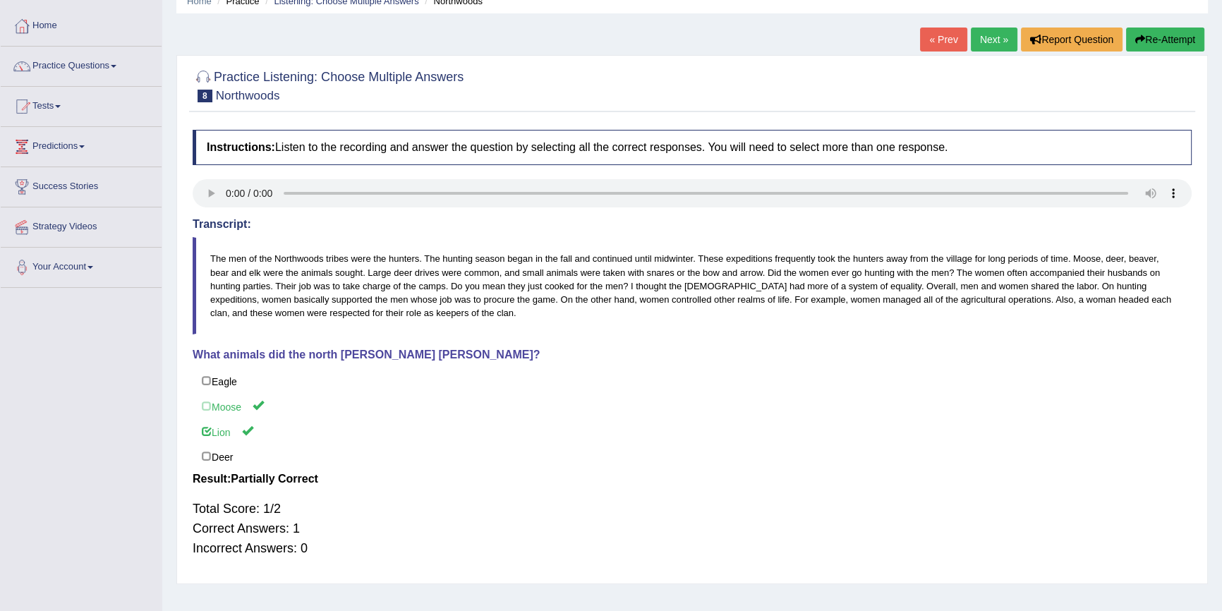
click at [996, 43] on link "Next »" at bounding box center [994, 40] width 47 height 24
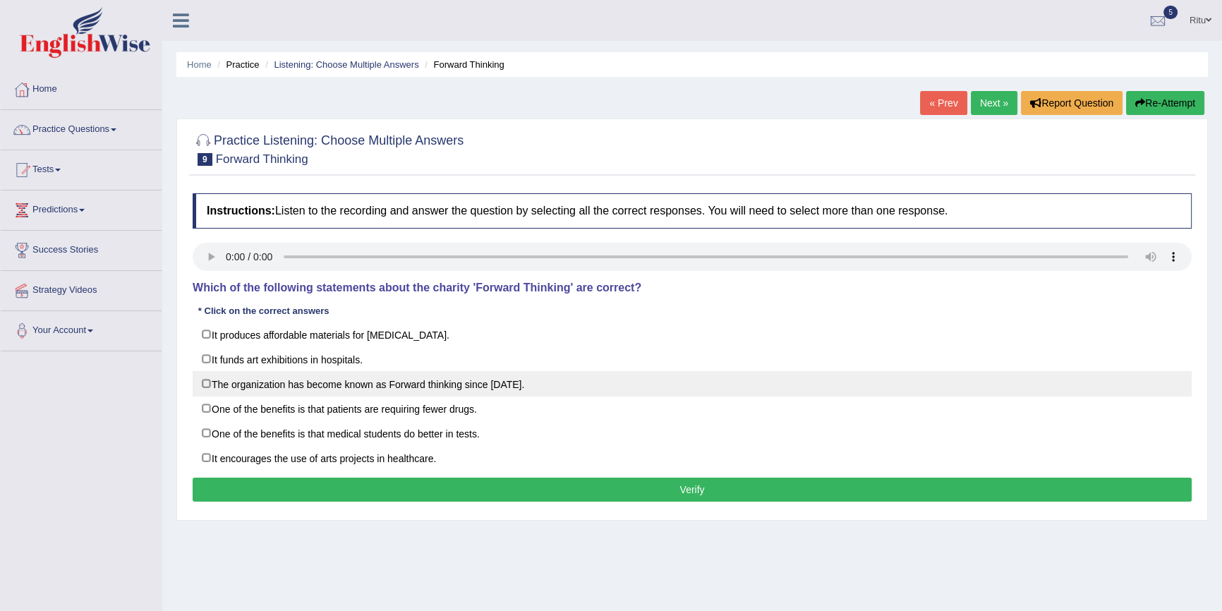
click at [208, 384] on label "The organization has become known as Forward thinking since [DATE]." at bounding box center [692, 383] width 999 height 25
checkbox input "true"
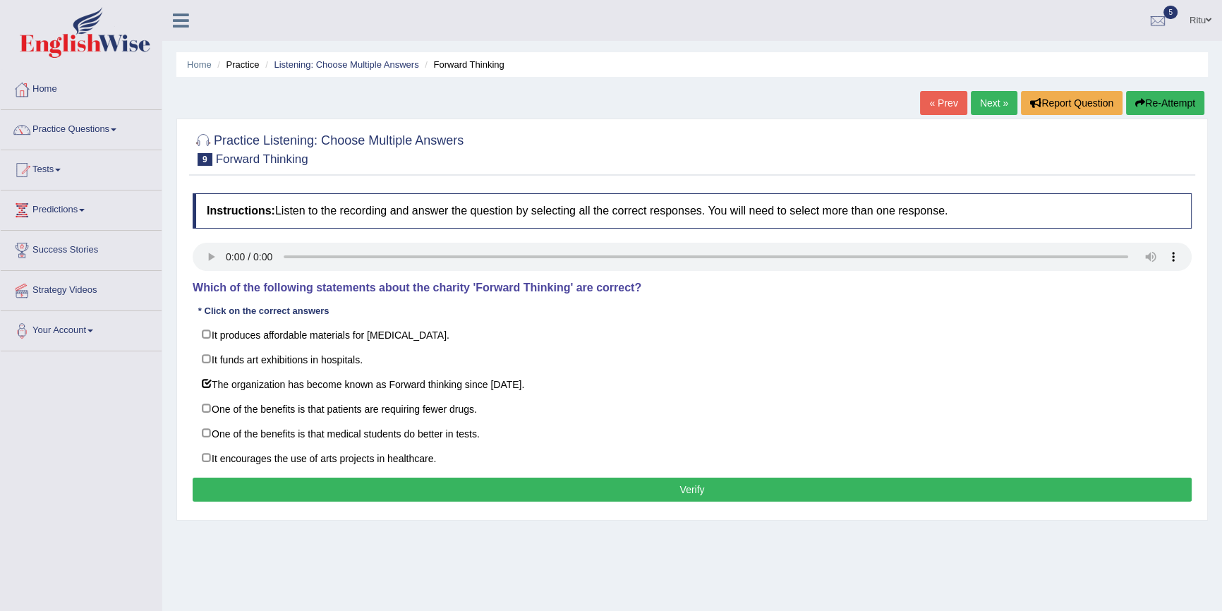
click at [695, 490] on button "Verify" at bounding box center [692, 490] width 999 height 24
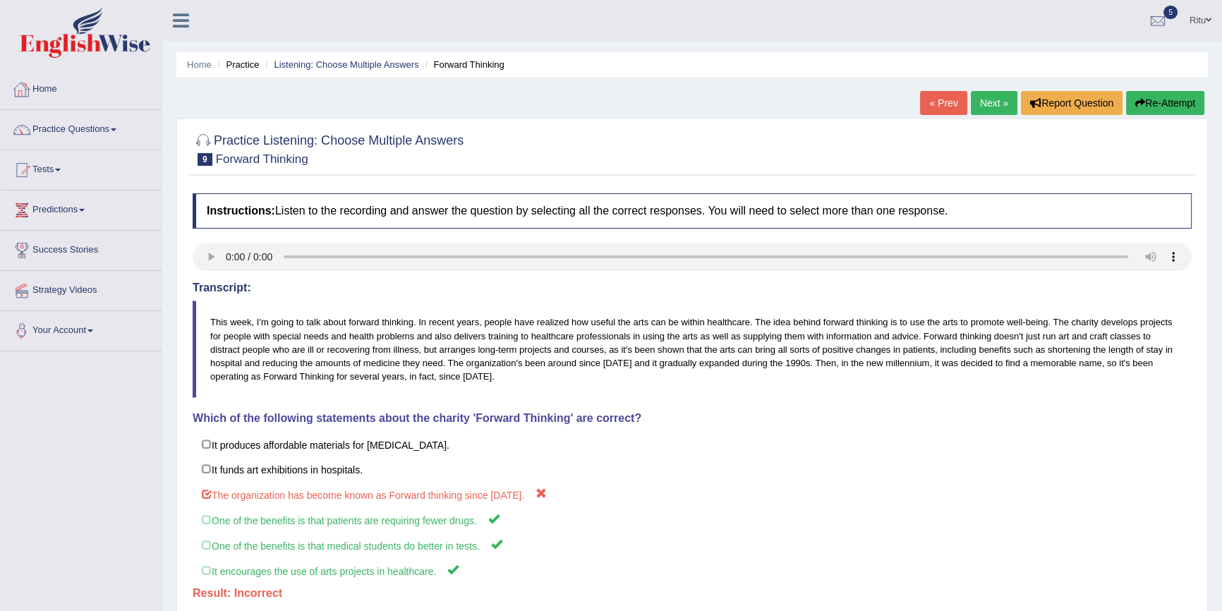
click at [97, 128] on link "Practice Questions" at bounding box center [81, 127] width 161 height 35
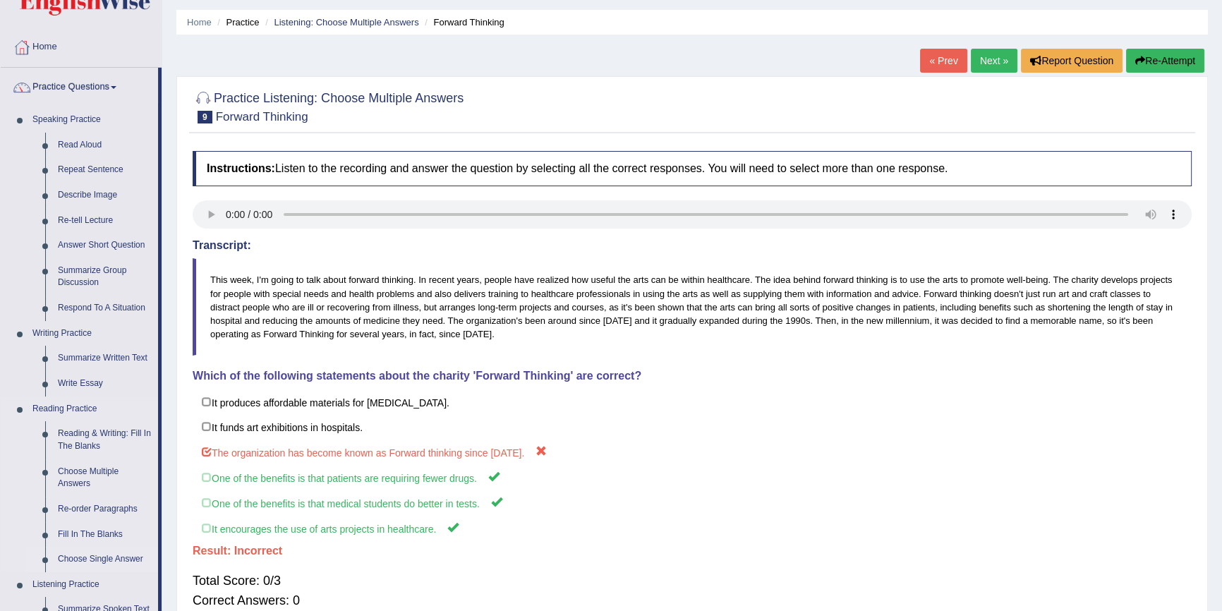
scroll to position [320, 0]
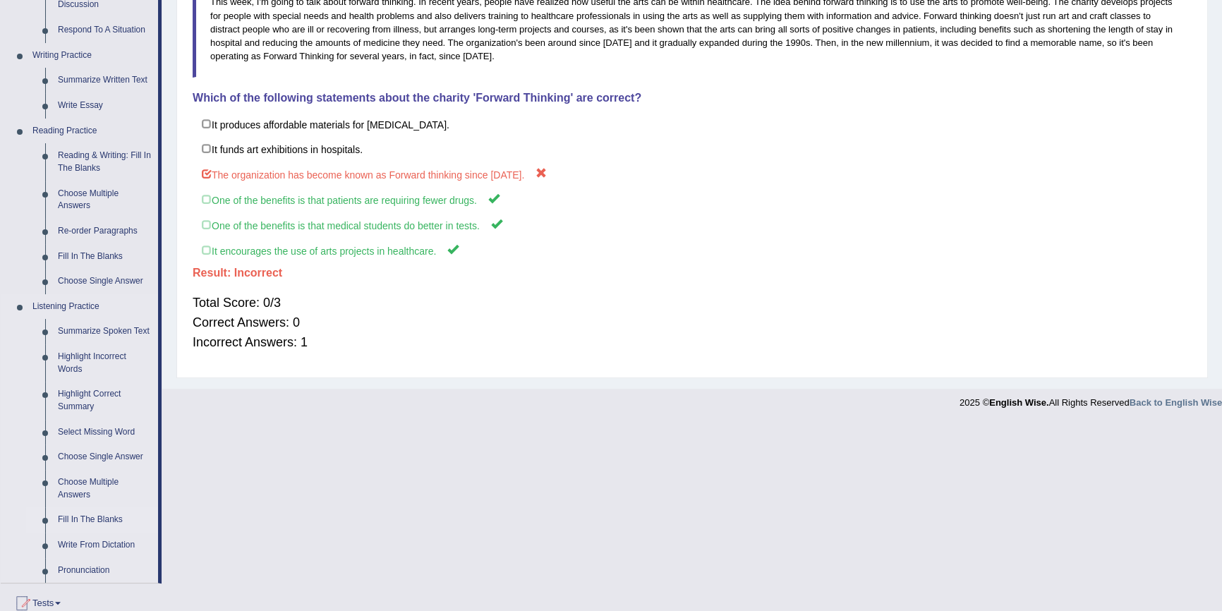
click at [103, 516] on link "Fill In The Blanks" at bounding box center [105, 519] width 107 height 25
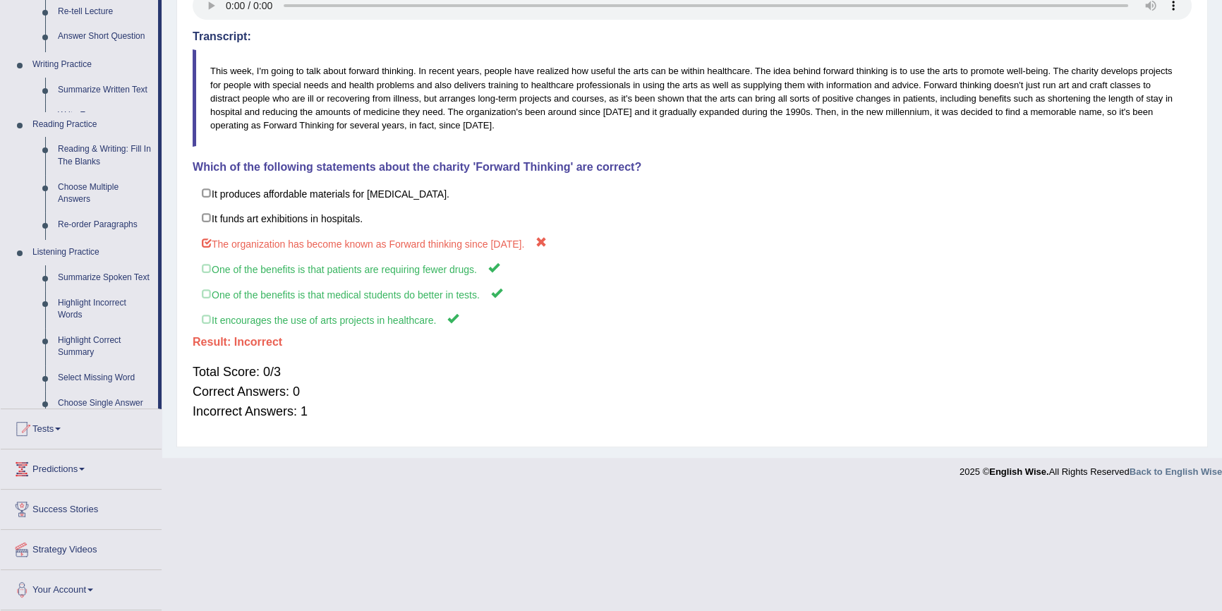
click at [103, 486] on div "Toggle navigation Home Practice Questions Speaking Practice Read Aloud Repeat S…" at bounding box center [611, 117] width 1222 height 737
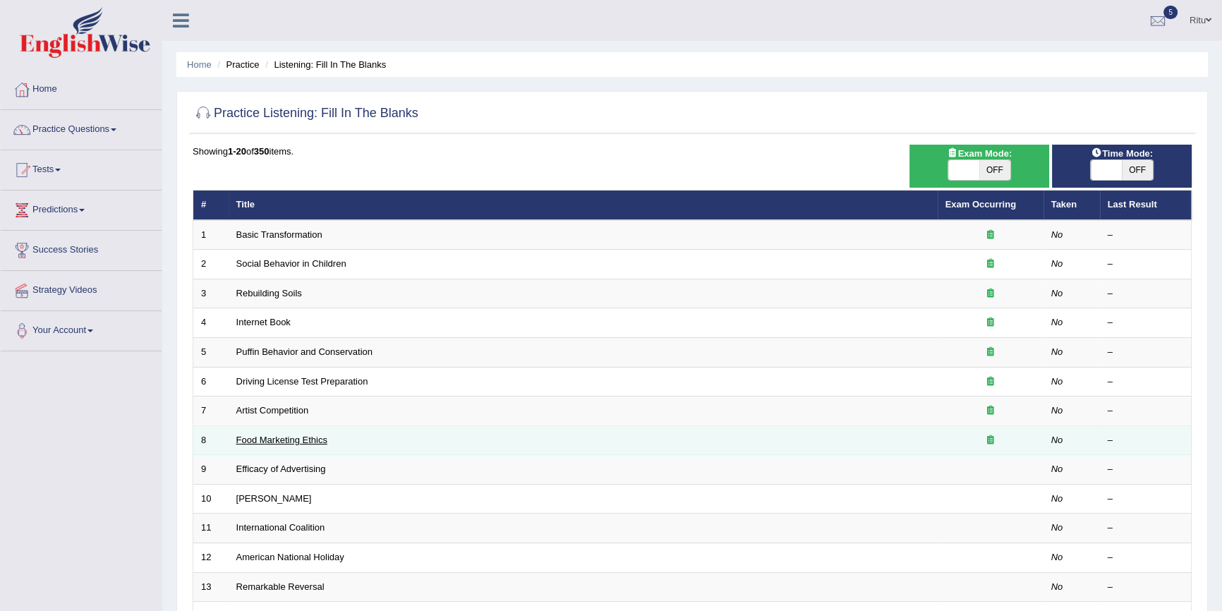
click at [315, 437] on link "Food Marketing Ethics" at bounding box center [281, 440] width 91 height 11
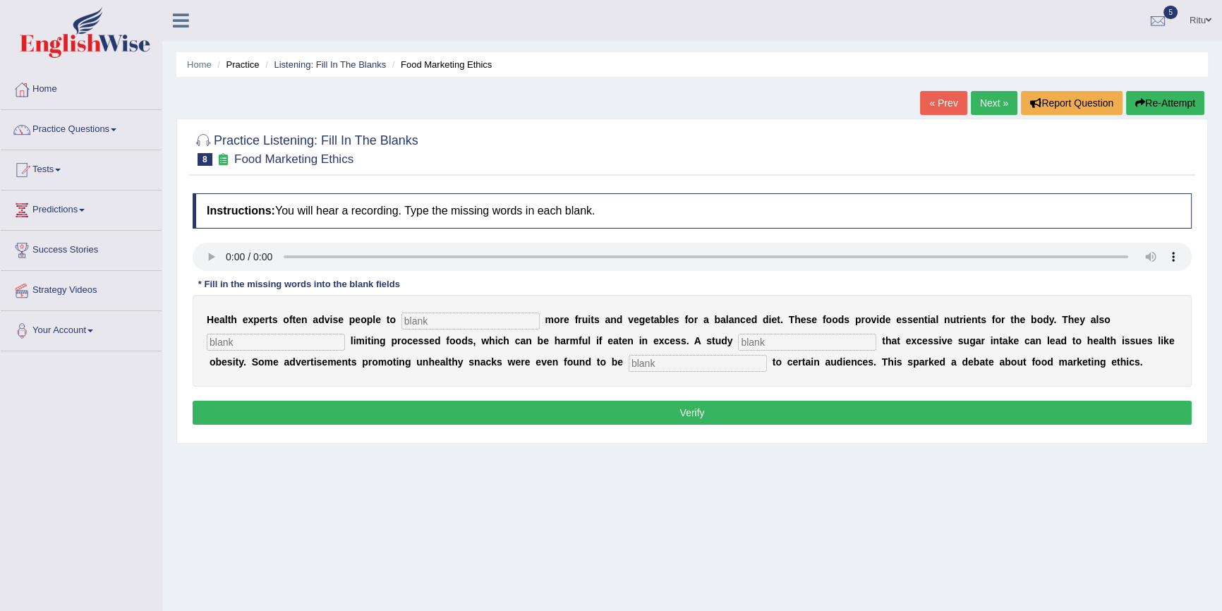
click at [716, 413] on button "Verify" at bounding box center [692, 413] width 999 height 24
click at [430, 322] on input "text" at bounding box center [470, 321] width 138 height 17
type input "consume"
click at [236, 343] on input "text" at bounding box center [276, 342] width 138 height 17
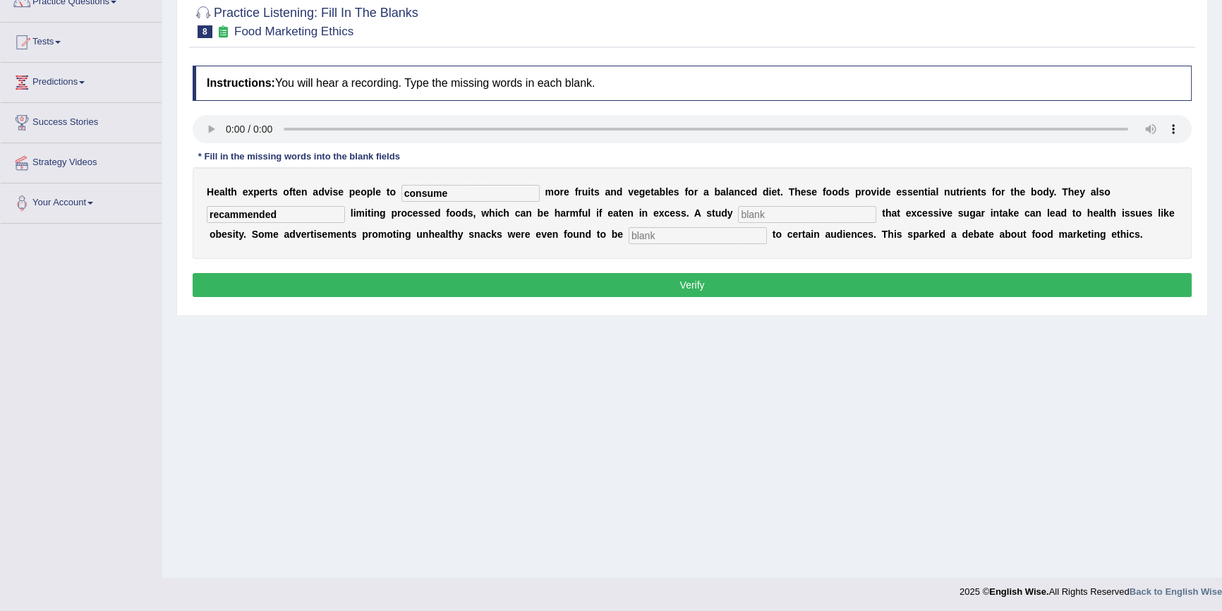
type input "recammended"
click at [757, 212] on input "text" at bounding box center [807, 214] width 138 height 17
type input "died"
click at [688, 236] on input "text" at bounding box center [698, 235] width 138 height 17
type input "affensive"
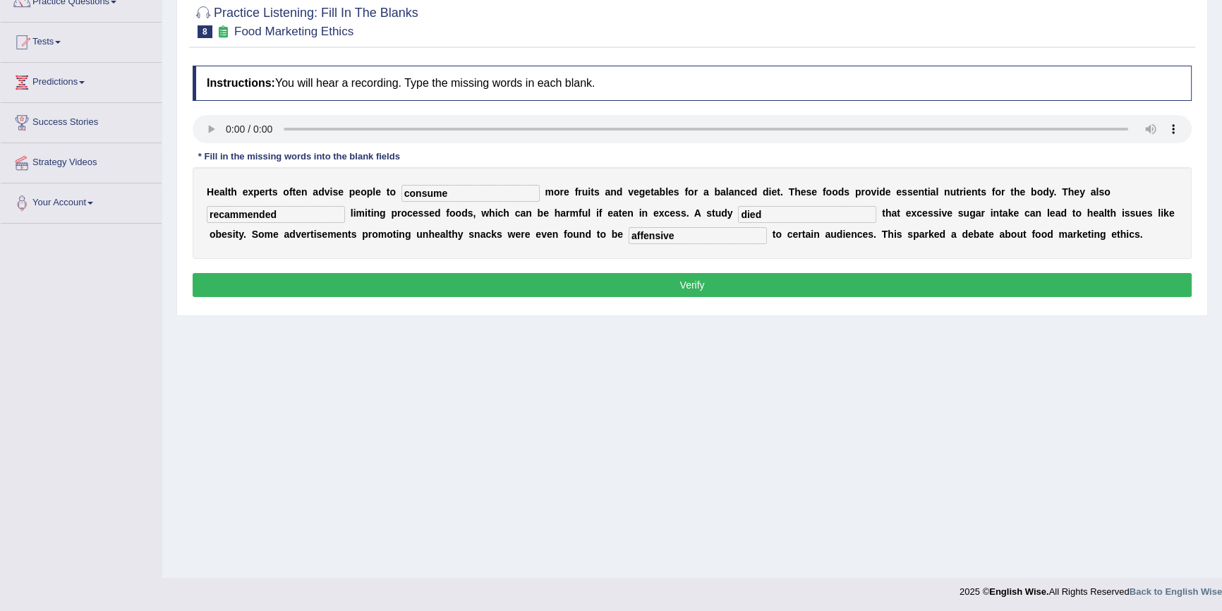
click at [705, 282] on button "Verify" at bounding box center [692, 285] width 999 height 24
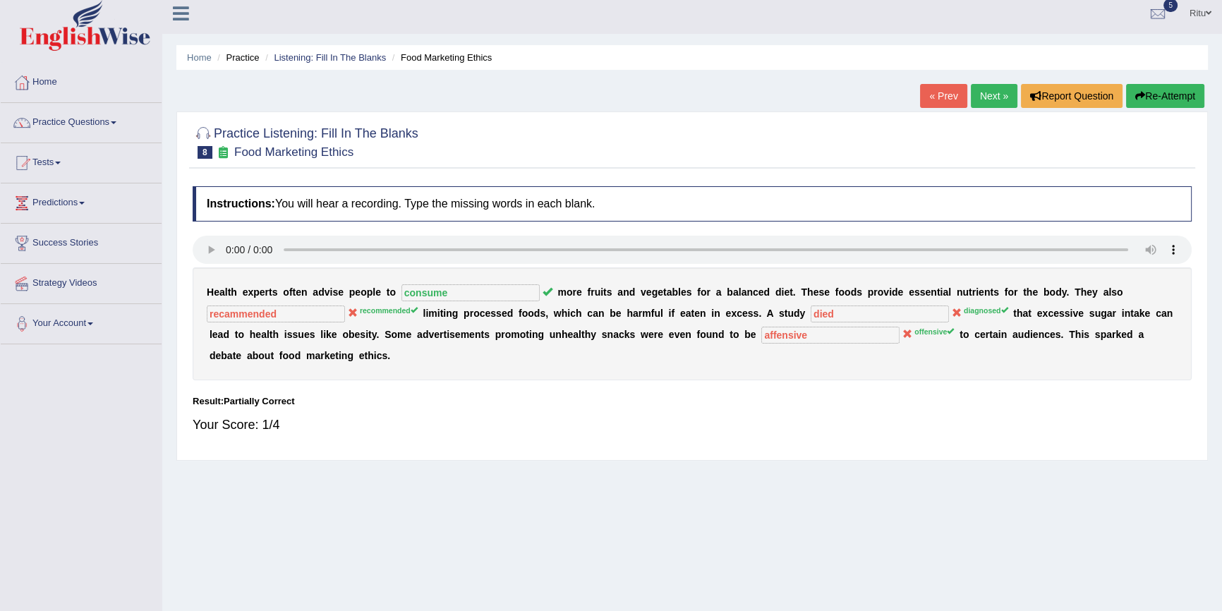
scroll to position [0, 0]
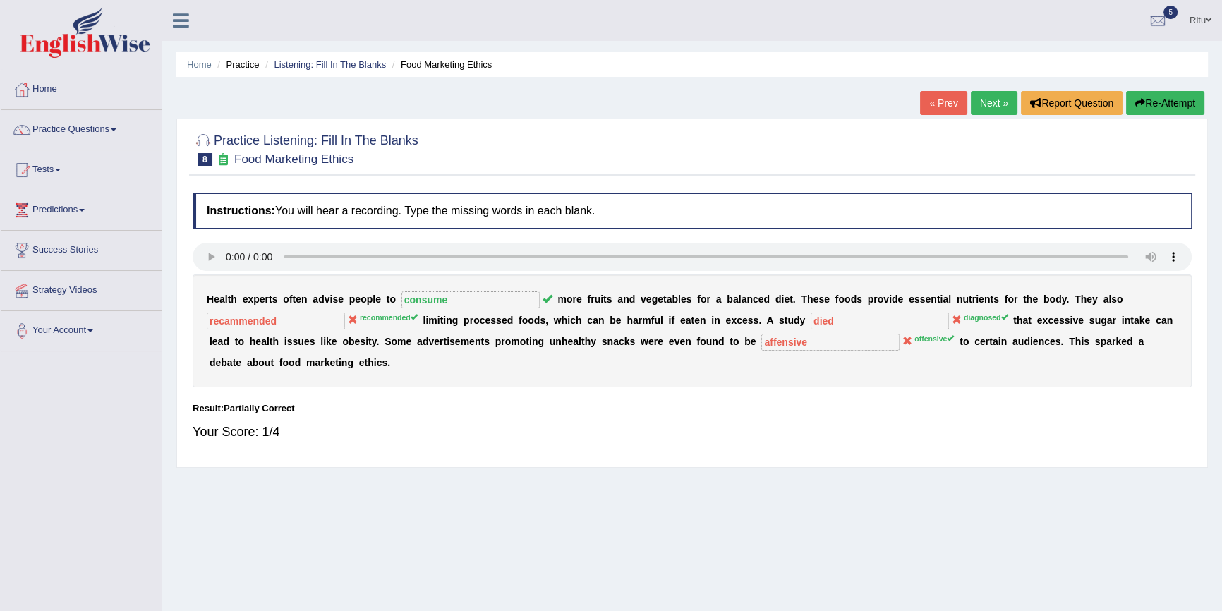
click at [993, 99] on link "Next »" at bounding box center [994, 103] width 47 height 24
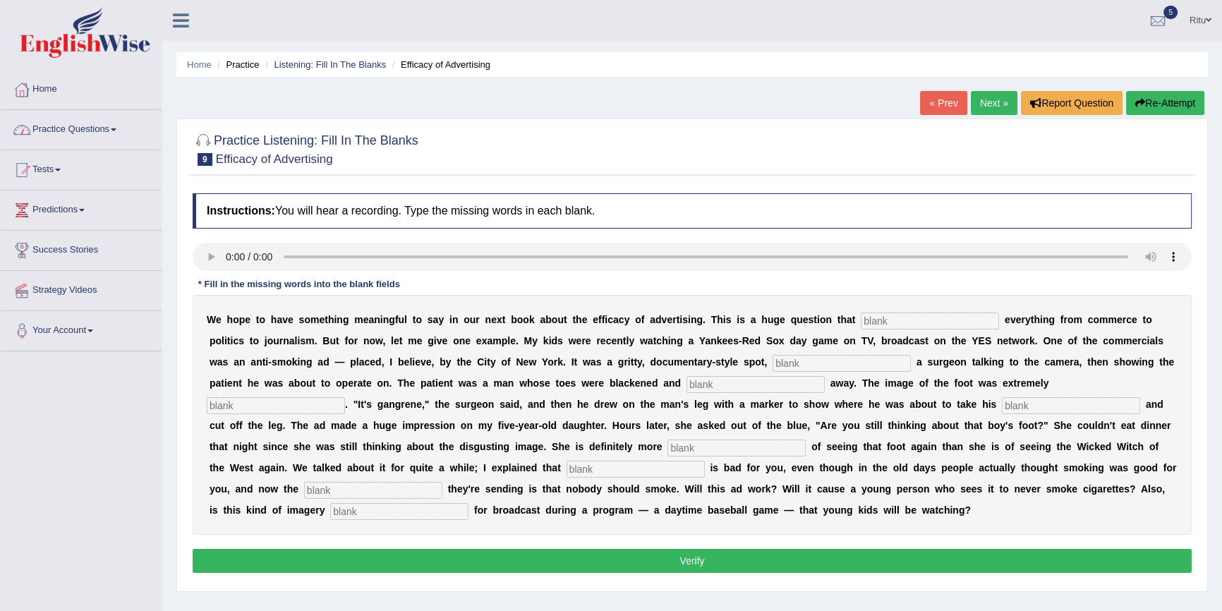
click at [877, 326] on input "text" at bounding box center [930, 321] width 138 height 17
type input "impact"
click at [796, 361] on input "text" at bounding box center [842, 363] width 138 height 17
type input "featuring"
click at [715, 382] on input "text" at bounding box center [755, 384] width 138 height 17
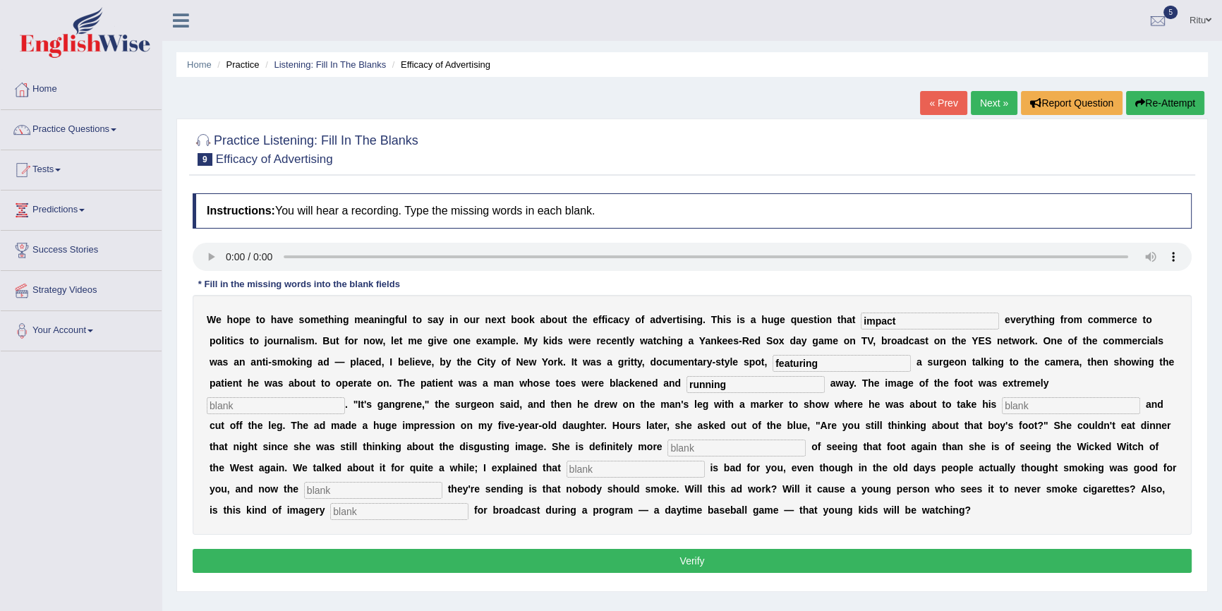
type input "running"
click at [265, 403] on input "text" at bounding box center [276, 405] width 138 height 17
type input "aiscusting"
click at [1031, 405] on input "text" at bounding box center [1071, 405] width 138 height 17
type input "lack"
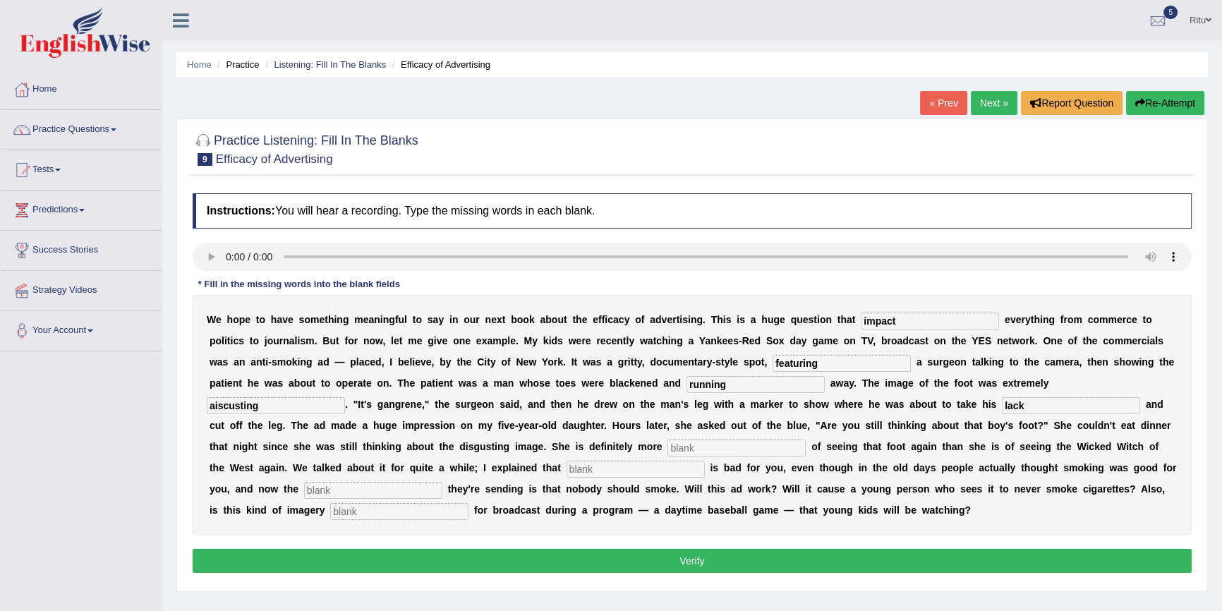
click at [699, 447] on input "text" at bounding box center [736, 448] width 138 height 17
type input "scarred"
click at [607, 476] on input "text" at bounding box center [636, 469] width 138 height 17
type input "smooking"
click at [355, 488] on input "text" at bounding box center [373, 490] width 138 height 17
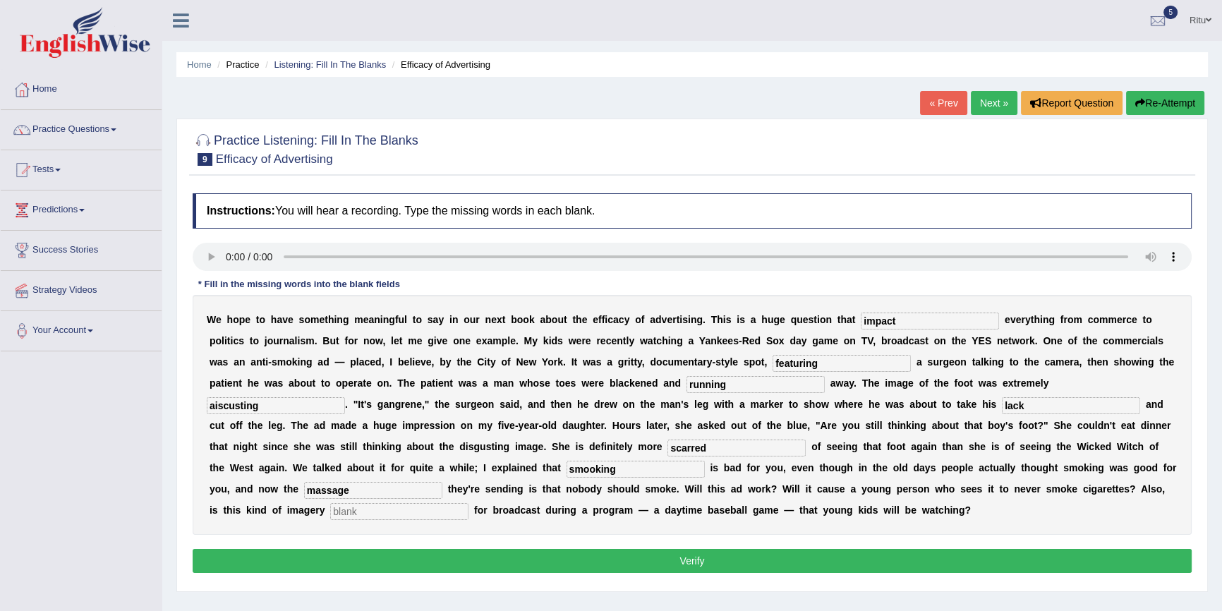
type input "massage"
click at [390, 509] on input "text" at bounding box center [399, 511] width 138 height 17
type input "appropriate"
click at [686, 562] on button "Verify" at bounding box center [692, 561] width 999 height 24
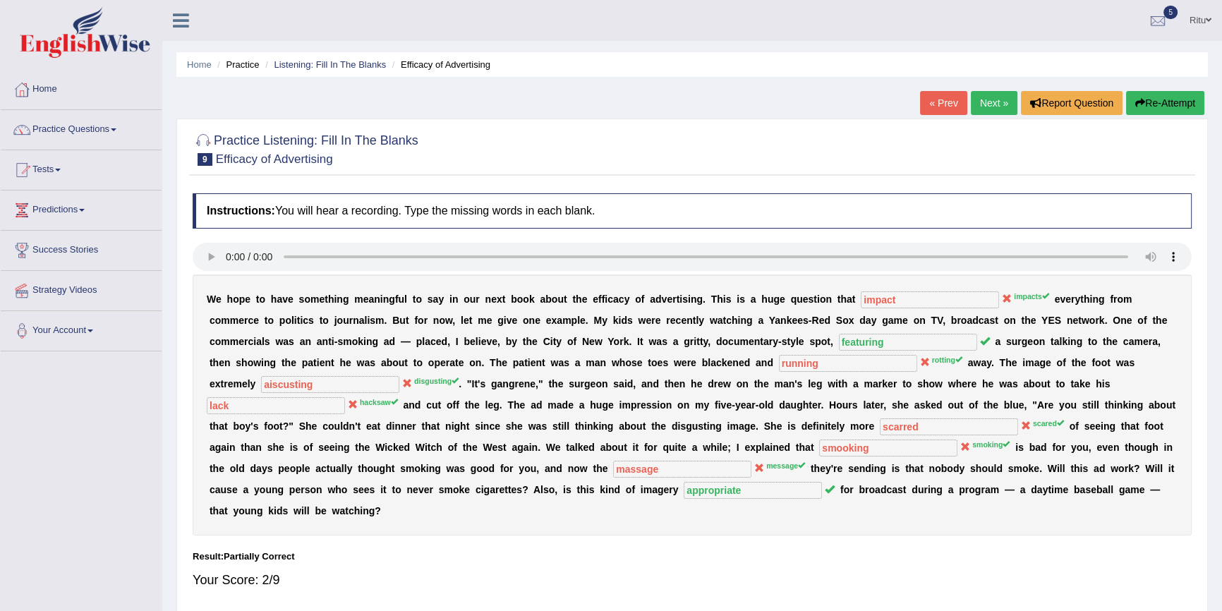
click at [971, 107] on link "Next »" at bounding box center [994, 103] width 47 height 24
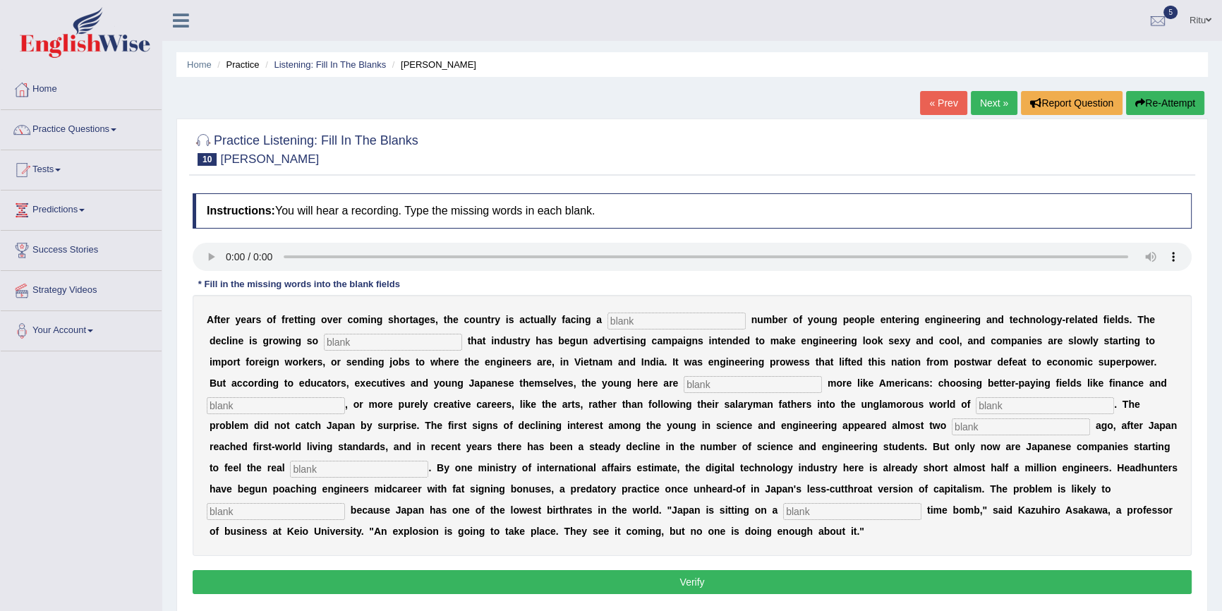
click at [827, 511] on input "text" at bounding box center [852, 511] width 138 height 17
type input "damagrafic"
click at [643, 319] on input "text" at bounding box center [676, 321] width 138 height 17
type input "advantaling"
click at [374, 339] on input "text" at bounding box center [393, 342] width 138 height 17
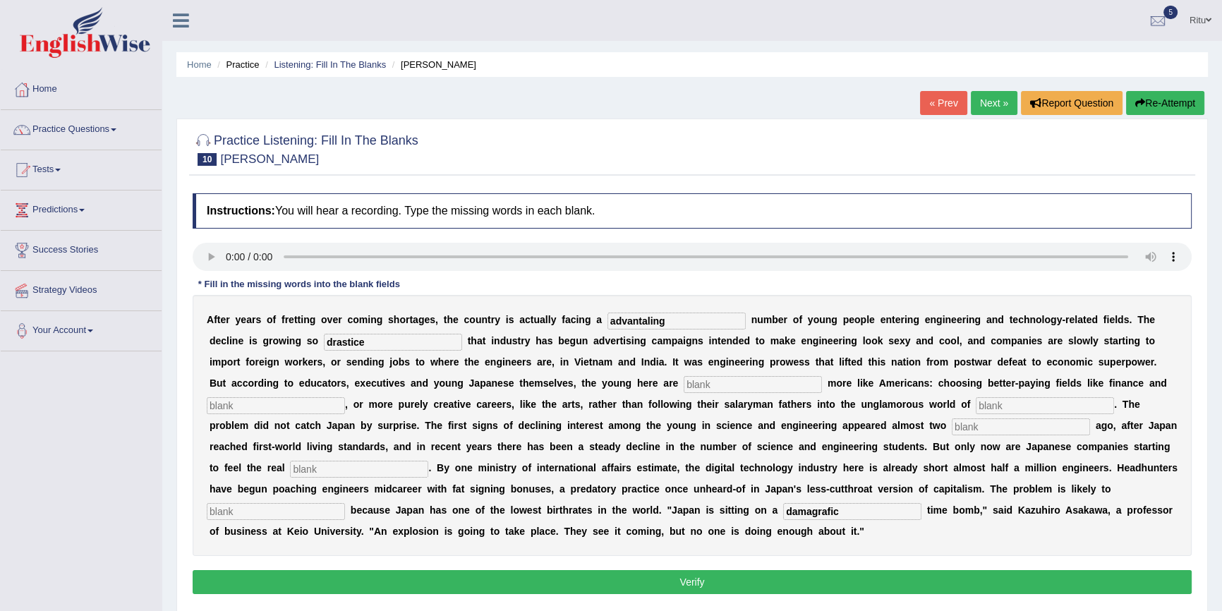
type input "drastice"
click at [719, 384] on input "text" at bounding box center [753, 384] width 138 height 17
type input "behaving"
click at [1017, 406] on input "text" at bounding box center [1045, 405] width 138 height 17
type input "manufacturing"
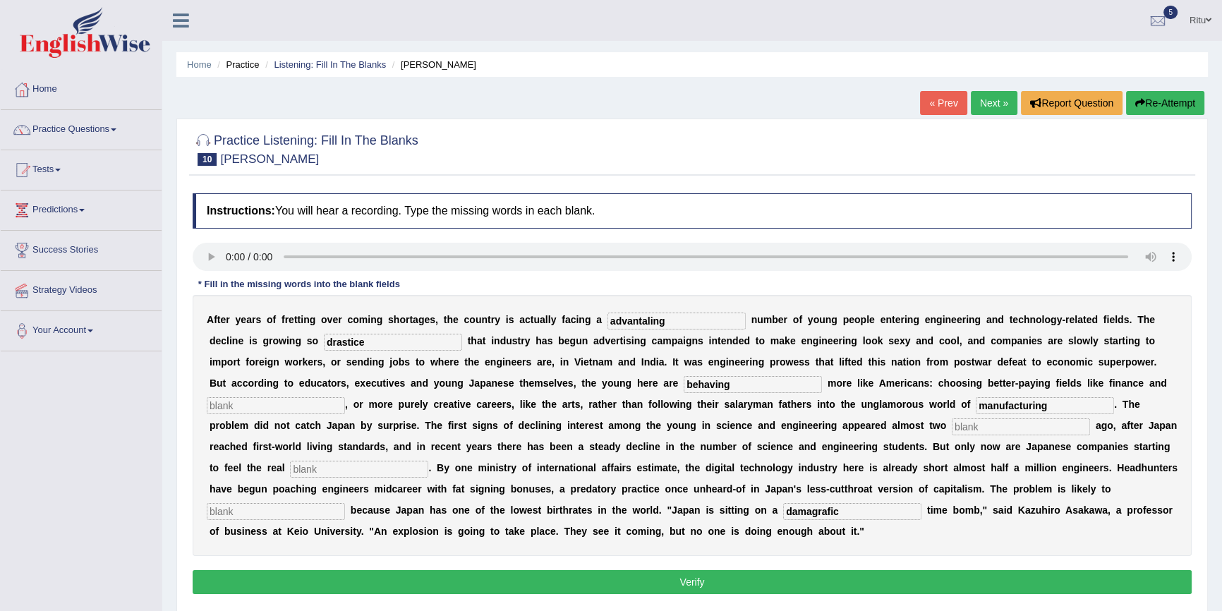
click at [980, 428] on input "text" at bounding box center [1021, 426] width 138 height 17
type input "decady"
click at [375, 467] on input "text" at bounding box center [359, 469] width 138 height 17
type input "pench"
click at [688, 579] on button "Verify" at bounding box center [692, 582] width 999 height 24
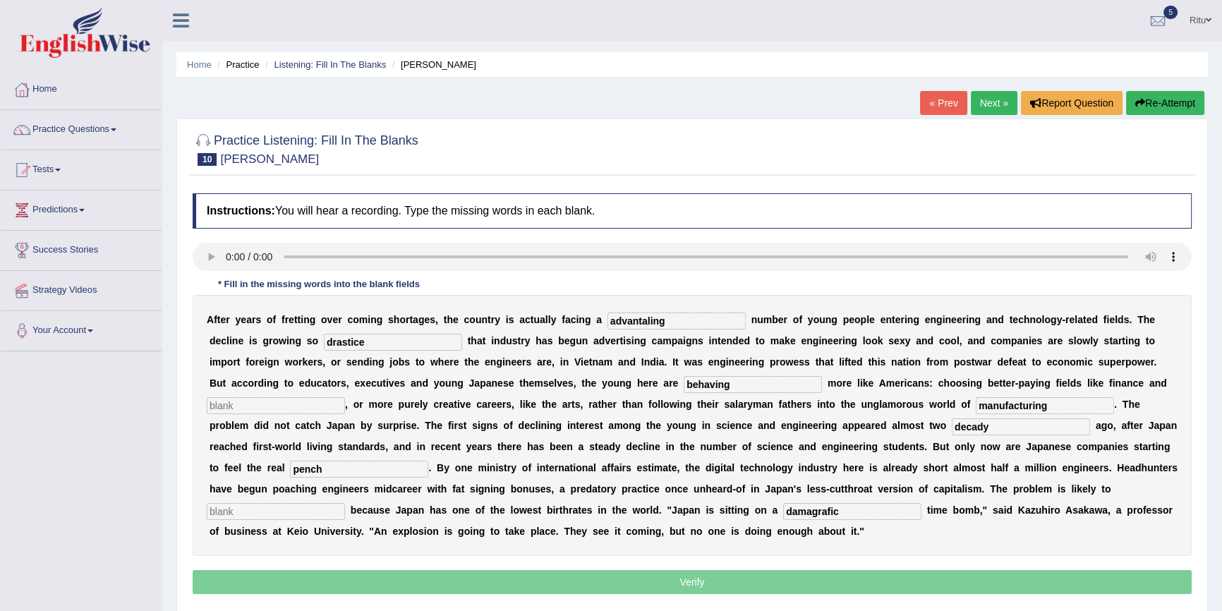
click at [688, 579] on button "Verify" at bounding box center [692, 582] width 999 height 24
click at [688, 579] on p "Verify" at bounding box center [692, 582] width 999 height 24
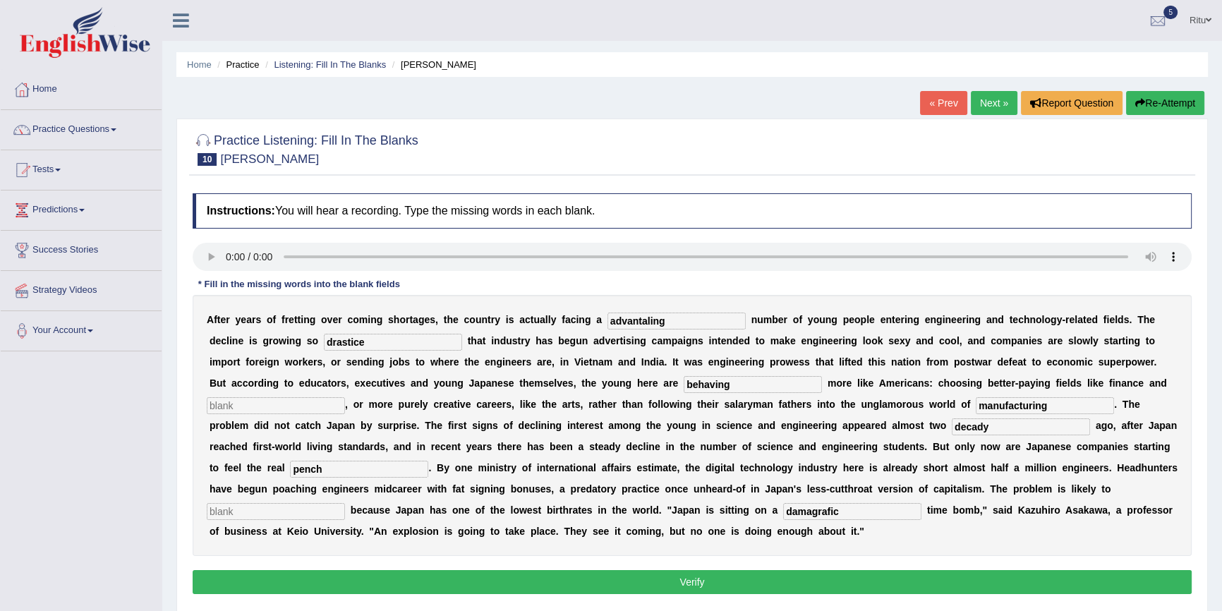
click at [688, 579] on button "Verify" at bounding box center [692, 582] width 999 height 24
click at [260, 407] on input "text" at bounding box center [276, 405] width 138 height 17
type input "almost"
click at [246, 509] on input "text" at bounding box center [276, 511] width 138 height 17
type input "one"
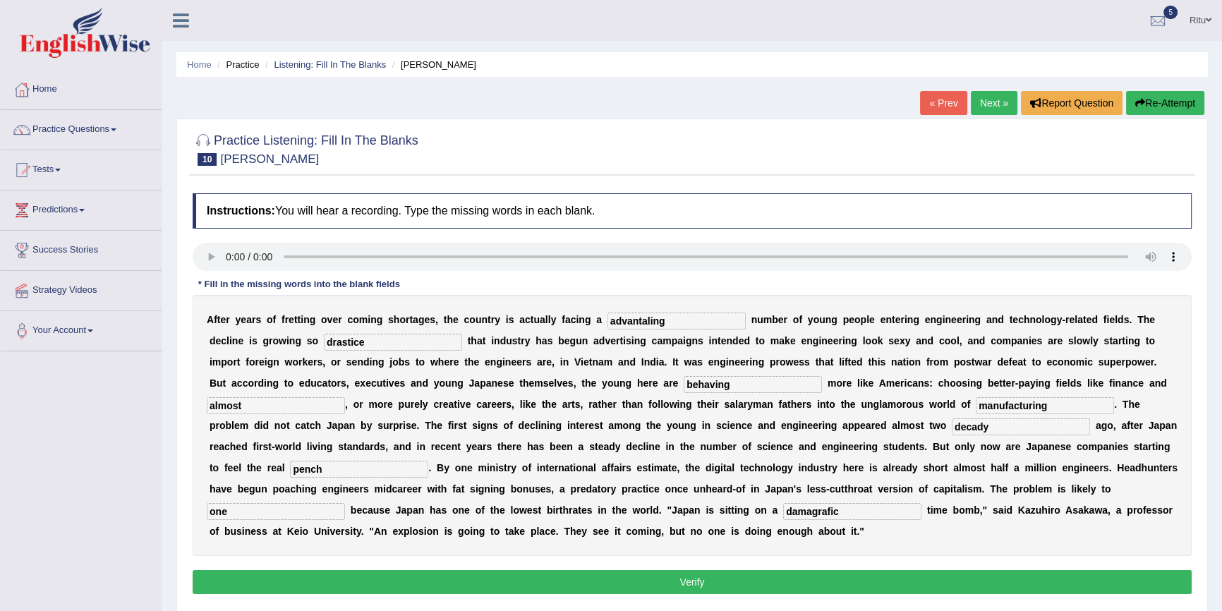
click at [698, 586] on button "Verify" at bounding box center [692, 582] width 999 height 24
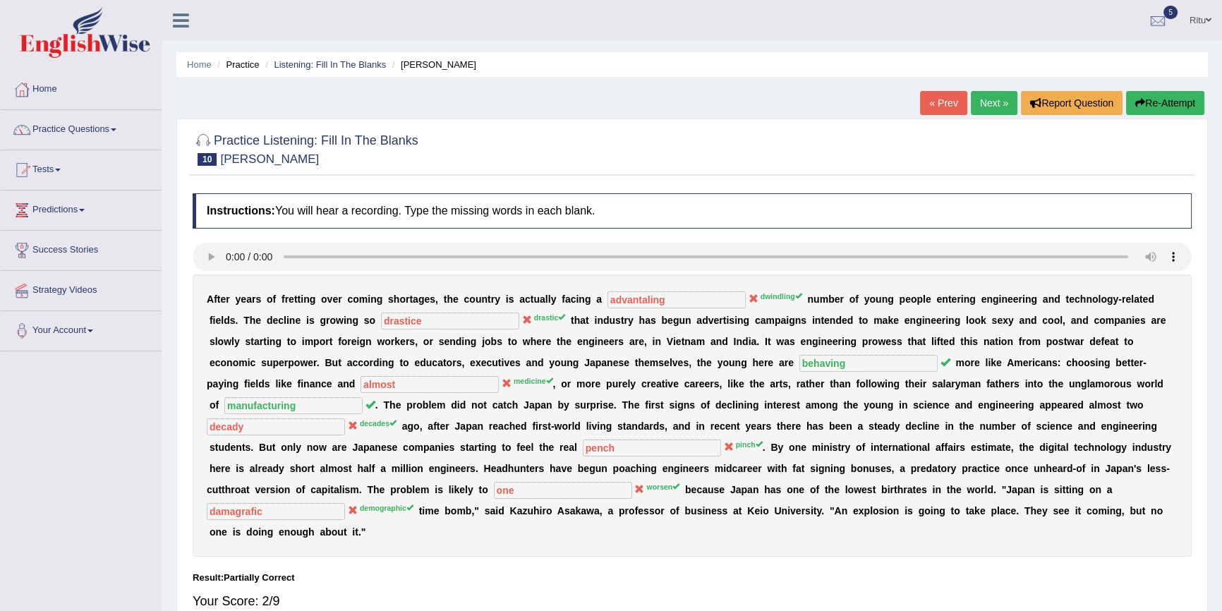
click at [995, 106] on link "Next »" at bounding box center [994, 103] width 47 height 24
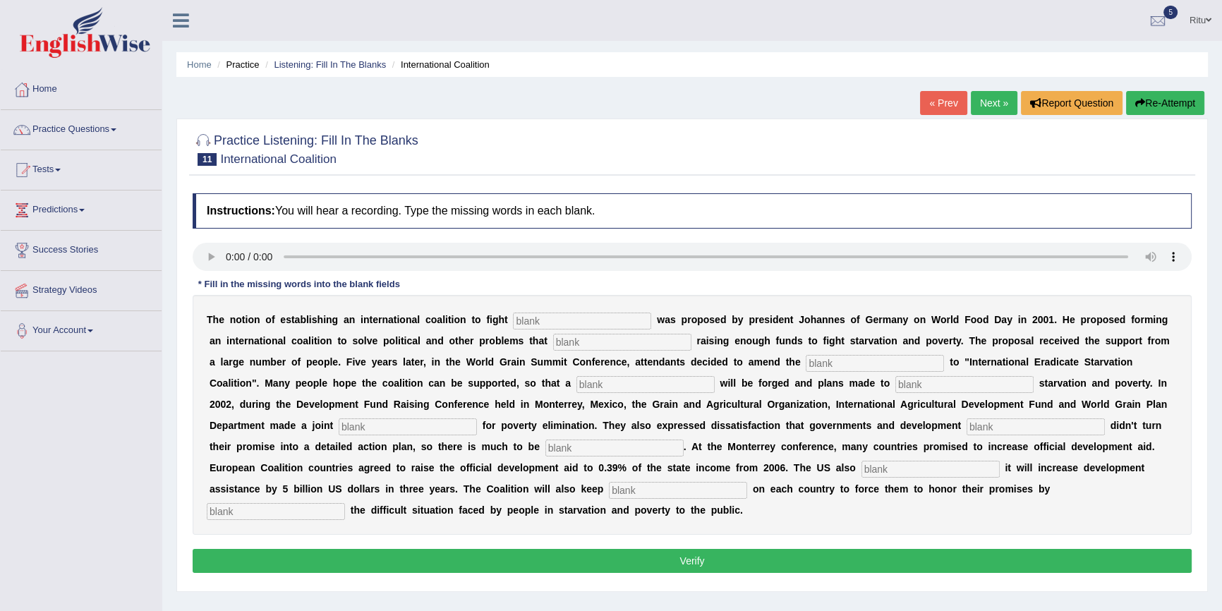
click at [989, 109] on link "Next »" at bounding box center [994, 103] width 47 height 24
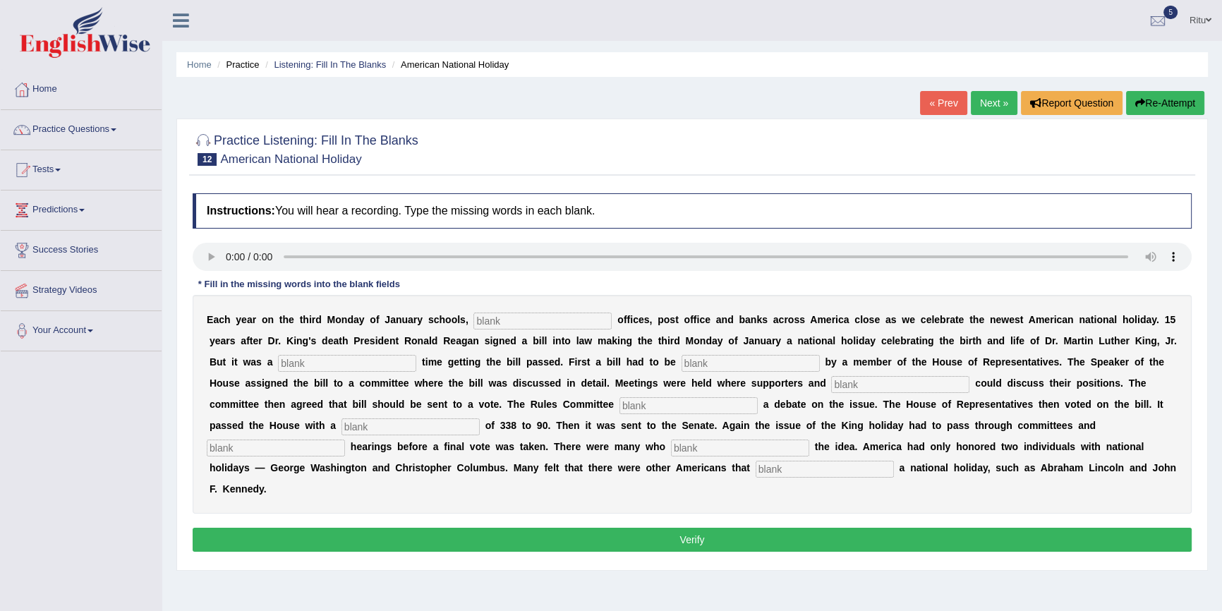
click at [503, 323] on input "text" at bounding box center [542, 321] width 138 height 17
type input "farral"
drag, startPoint x: 330, startPoint y: 365, endPoint x: 364, endPoint y: 367, distance: 33.9
click at [329, 365] on input "text" at bounding box center [347, 363] width 138 height 17
type input "tuff"
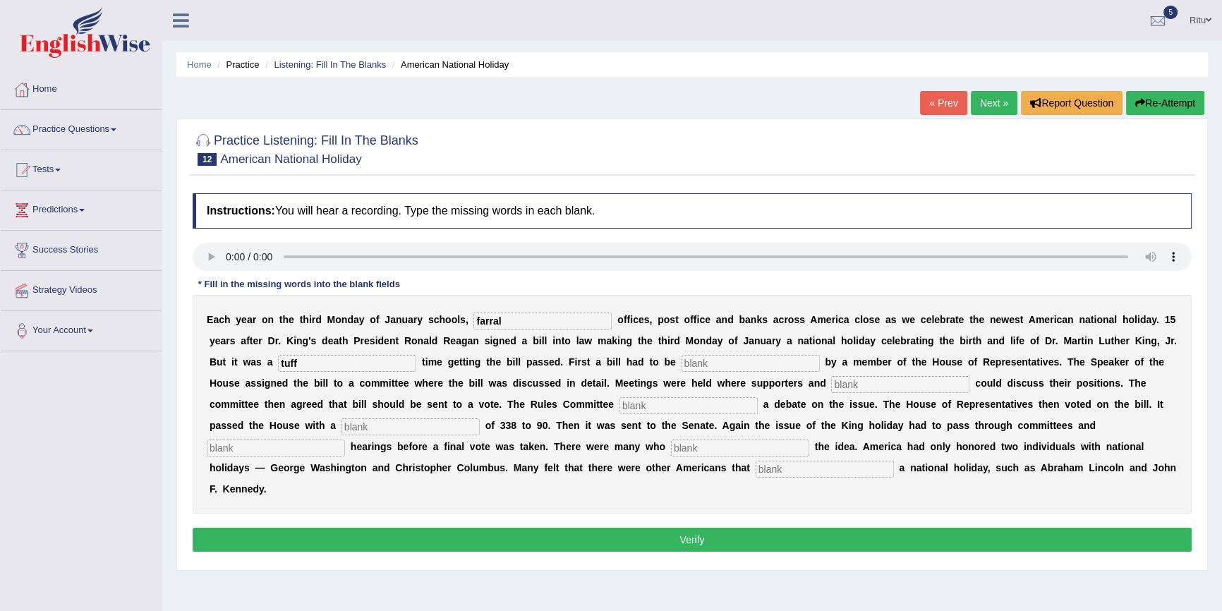
click at [722, 363] on input "text" at bounding box center [750, 363] width 138 height 17
type input "introduce"
click at [658, 404] on input "text" at bounding box center [688, 405] width 138 height 17
click at [661, 408] on input "agreed" at bounding box center [688, 405] width 138 height 17
type input "a"
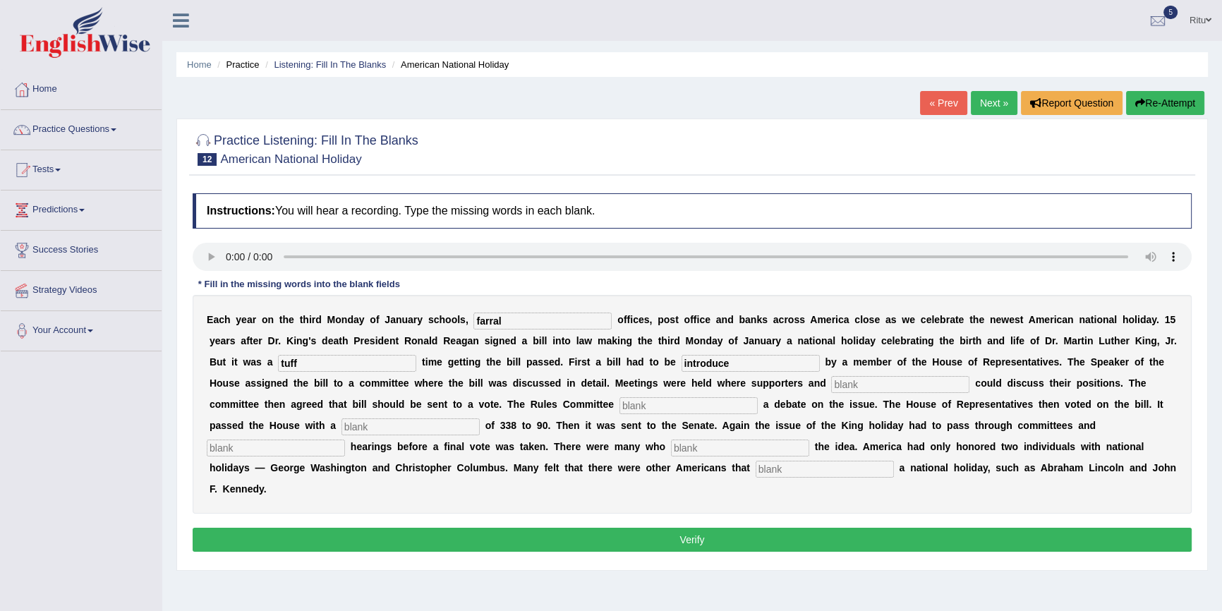
click at [880, 387] on input "text" at bounding box center [900, 384] width 138 height 17
type input "agreed"
click at [656, 405] on input "text" at bounding box center [688, 405] width 138 height 17
type input "vote"
click at [432, 425] on input "text" at bounding box center [410, 426] width 138 height 17
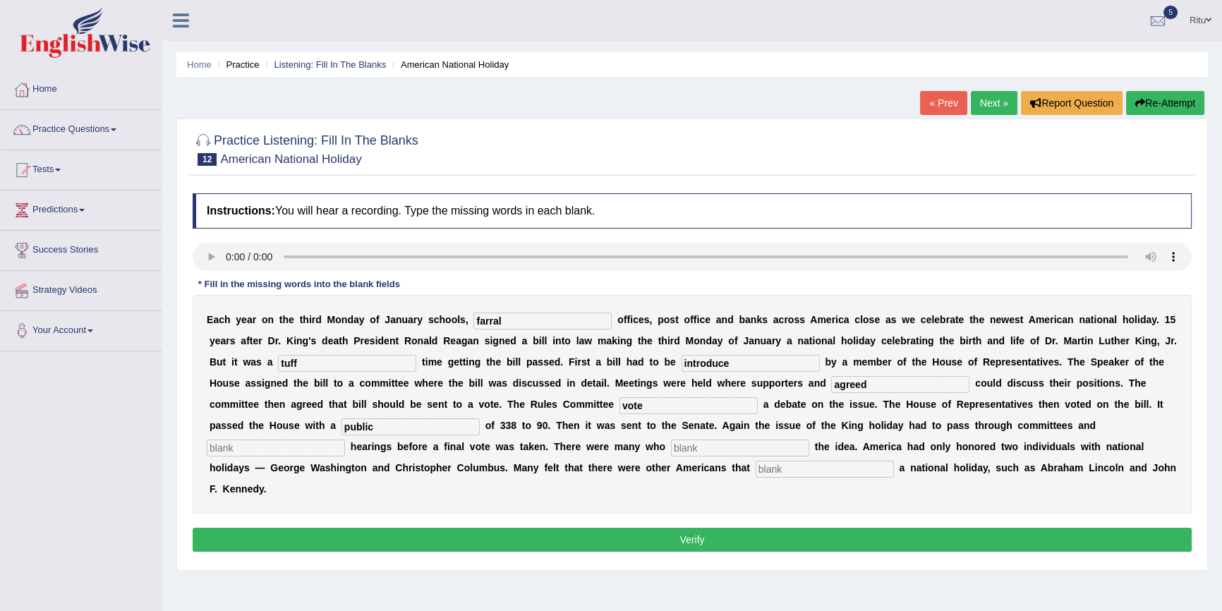
type input "public"
click at [262, 451] on input "text" at bounding box center [276, 448] width 138 height 17
click at [699, 448] on input "text" at bounding box center [740, 448] width 138 height 17
type input "post"
click at [783, 470] on input "text" at bounding box center [825, 469] width 138 height 17
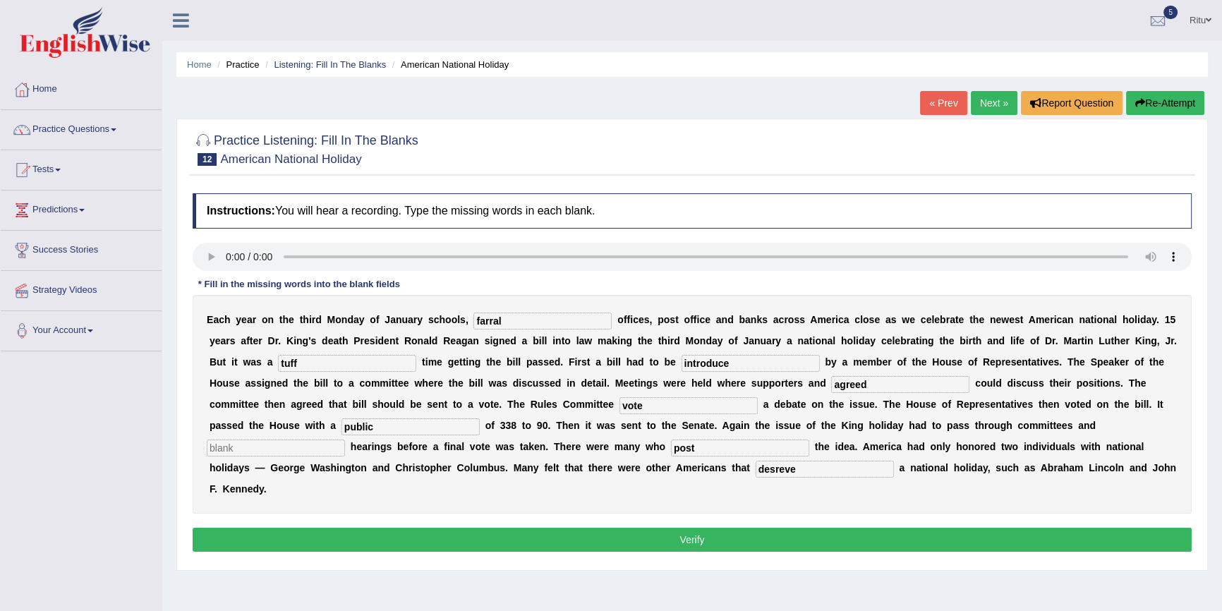
type input "desreve"
click at [250, 449] on input "text" at bounding box center [276, 448] width 138 height 17
type input "one"
click at [702, 532] on button "Verify" at bounding box center [692, 540] width 999 height 24
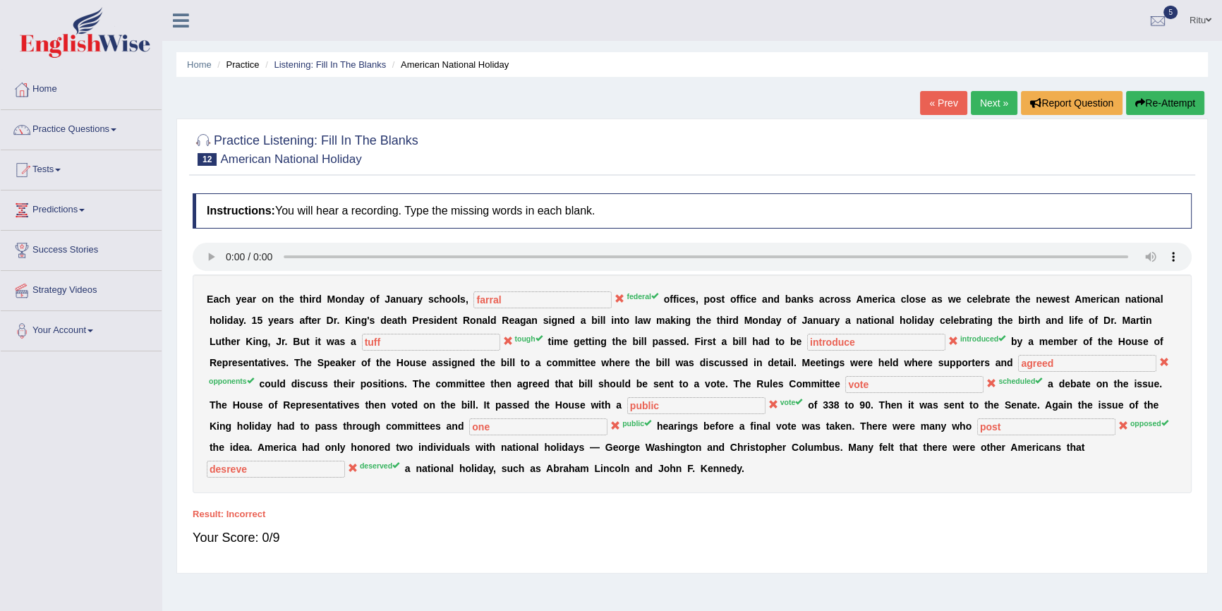
click at [995, 108] on link "Next »" at bounding box center [994, 103] width 47 height 24
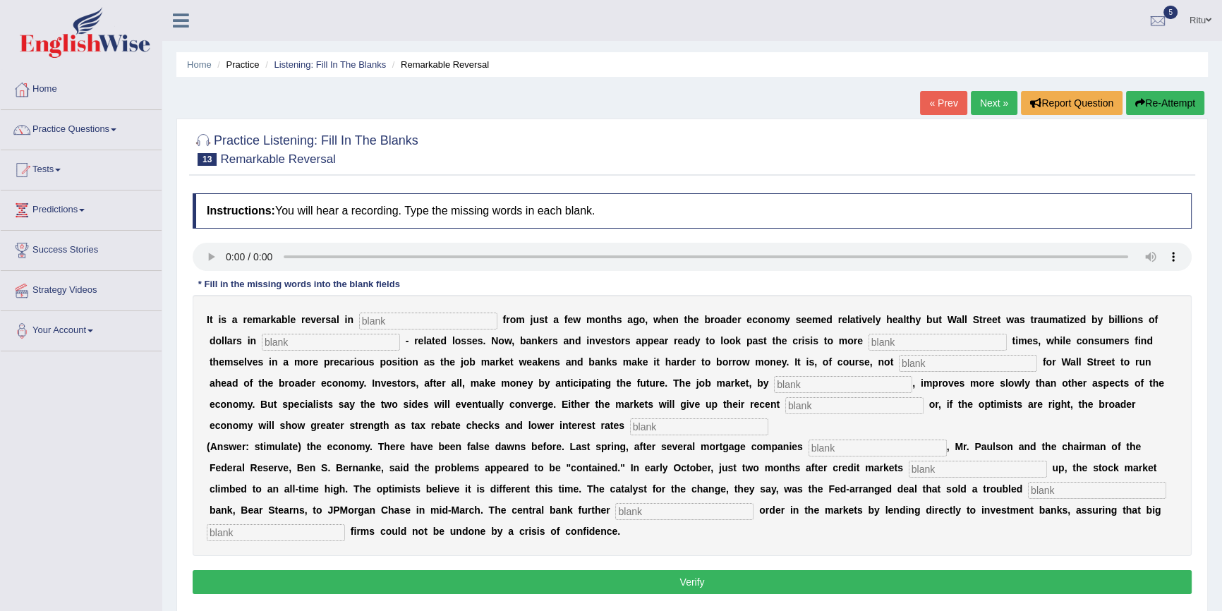
click at [991, 113] on link "Next »" at bounding box center [994, 103] width 47 height 24
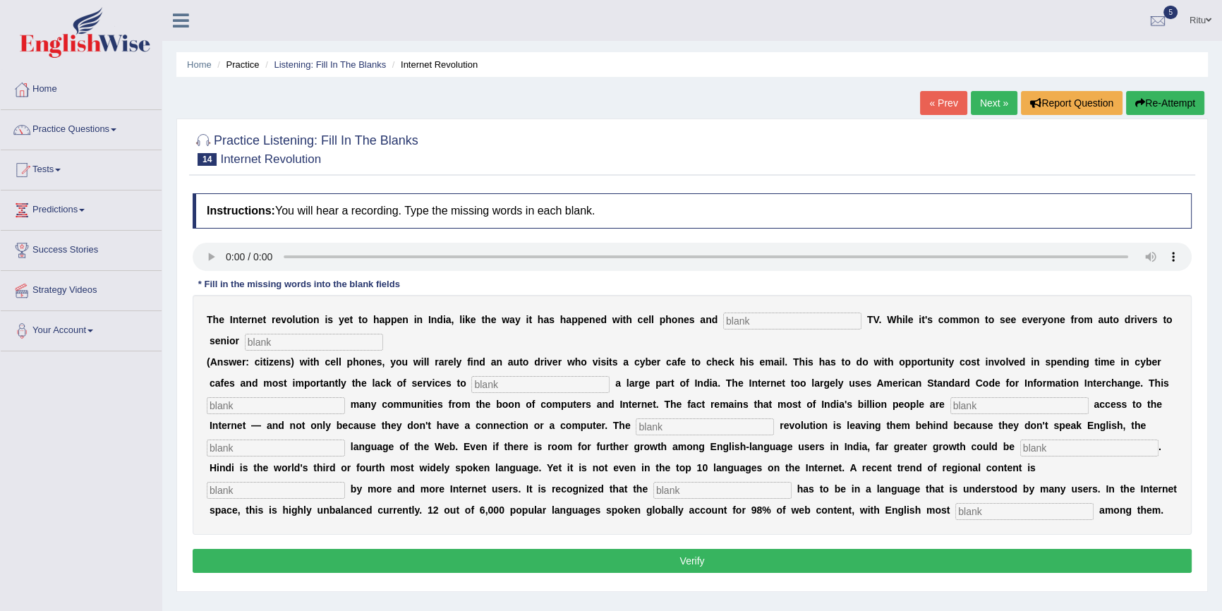
click at [987, 102] on link "Next »" at bounding box center [994, 103] width 47 height 24
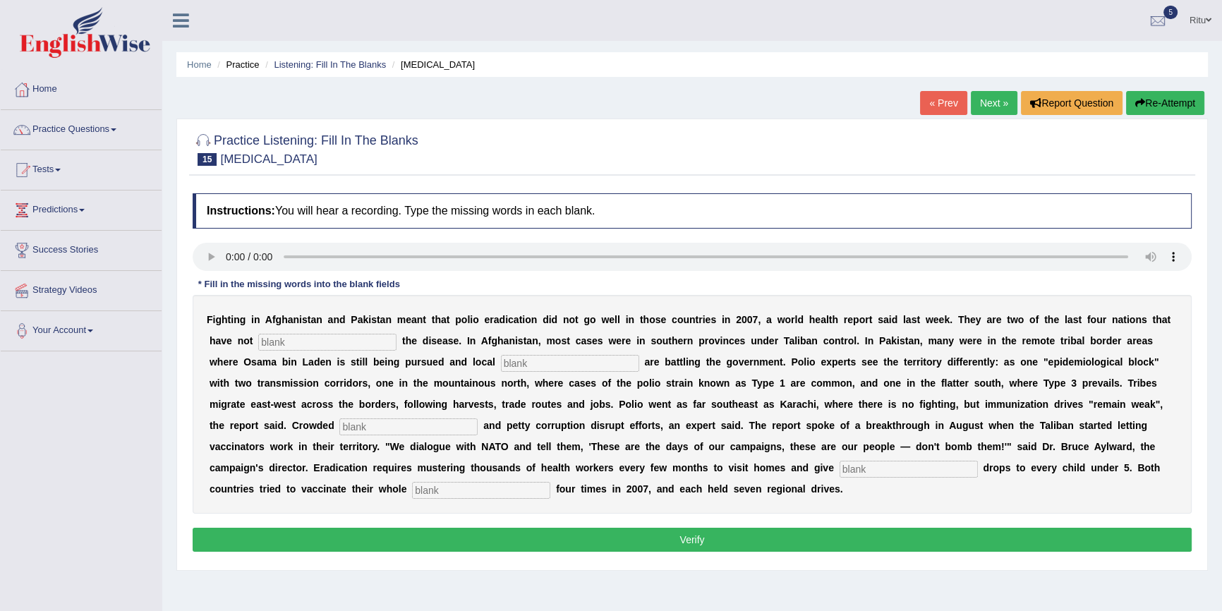
click at [991, 102] on link "Next »" at bounding box center [994, 103] width 47 height 24
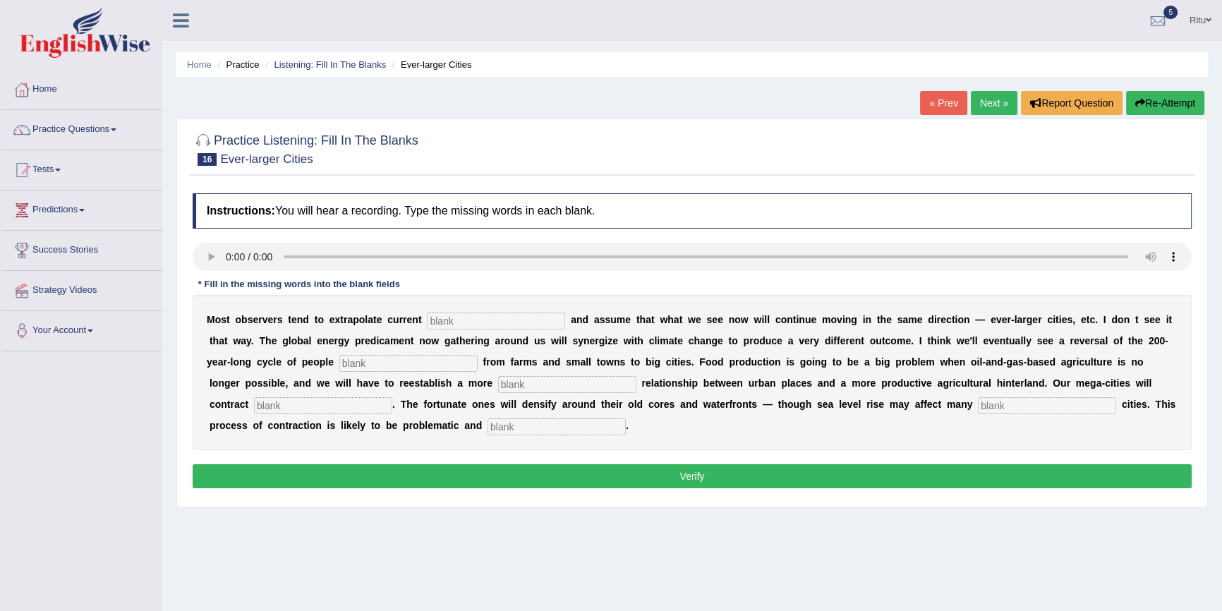
click at [662, 463] on div "Instructions: You will hear a recording. Type the missing words in each blank. …" at bounding box center [692, 342] width 1006 height 313
click at [698, 471] on button "Verify" at bounding box center [692, 476] width 999 height 24
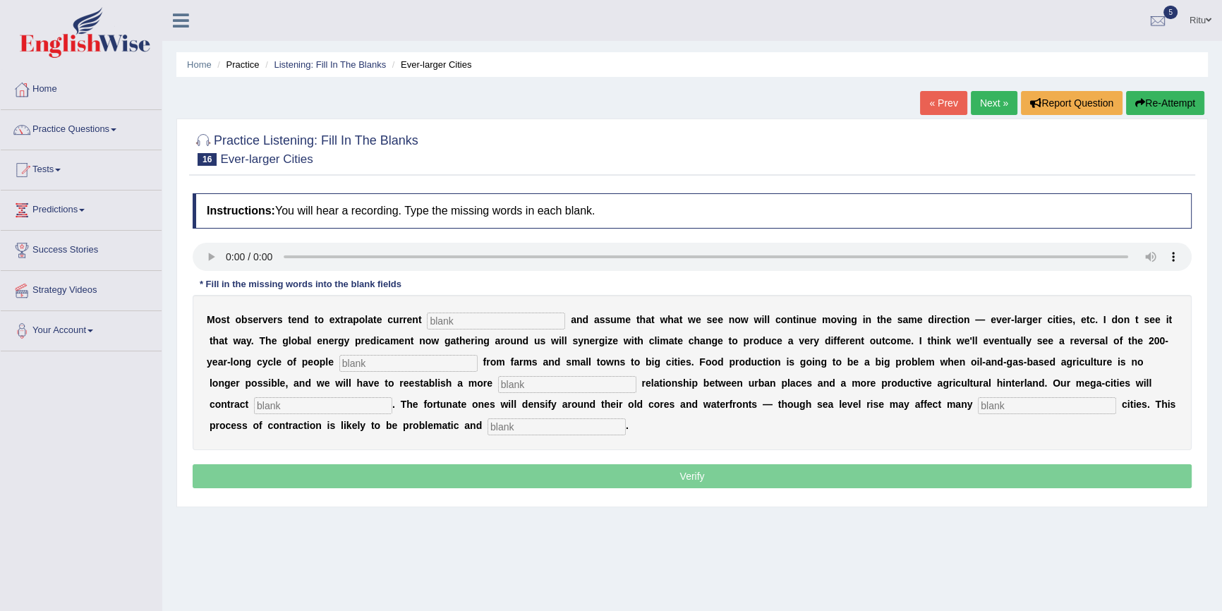
click at [698, 471] on p "Verify" at bounding box center [692, 476] width 999 height 24
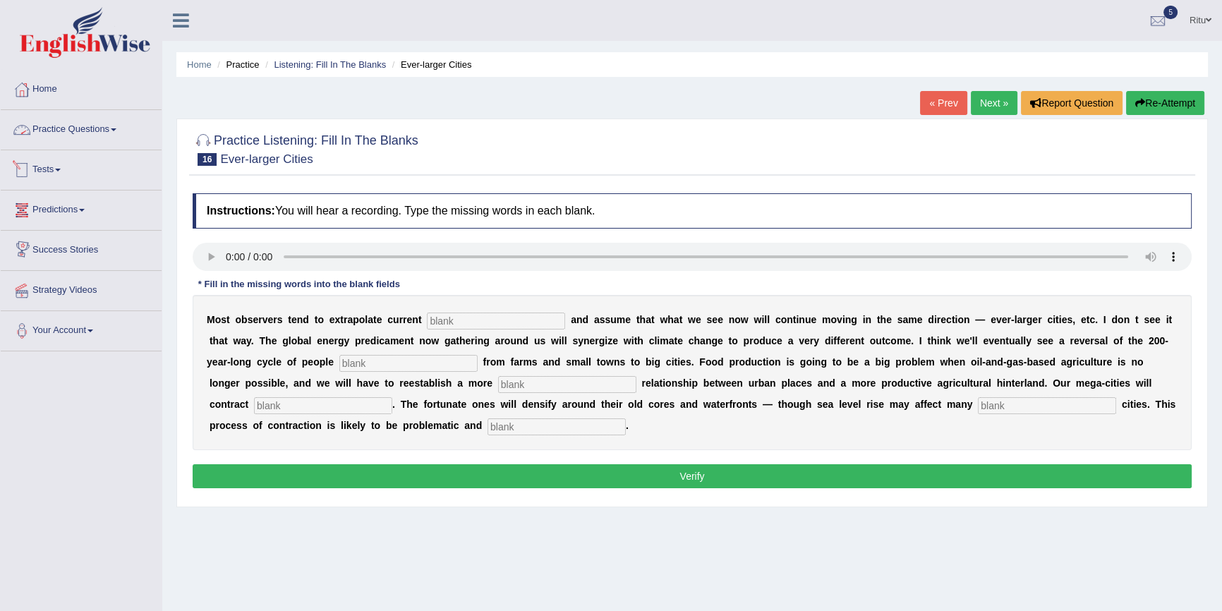
click at [97, 137] on link "Practice Questions" at bounding box center [81, 127] width 161 height 35
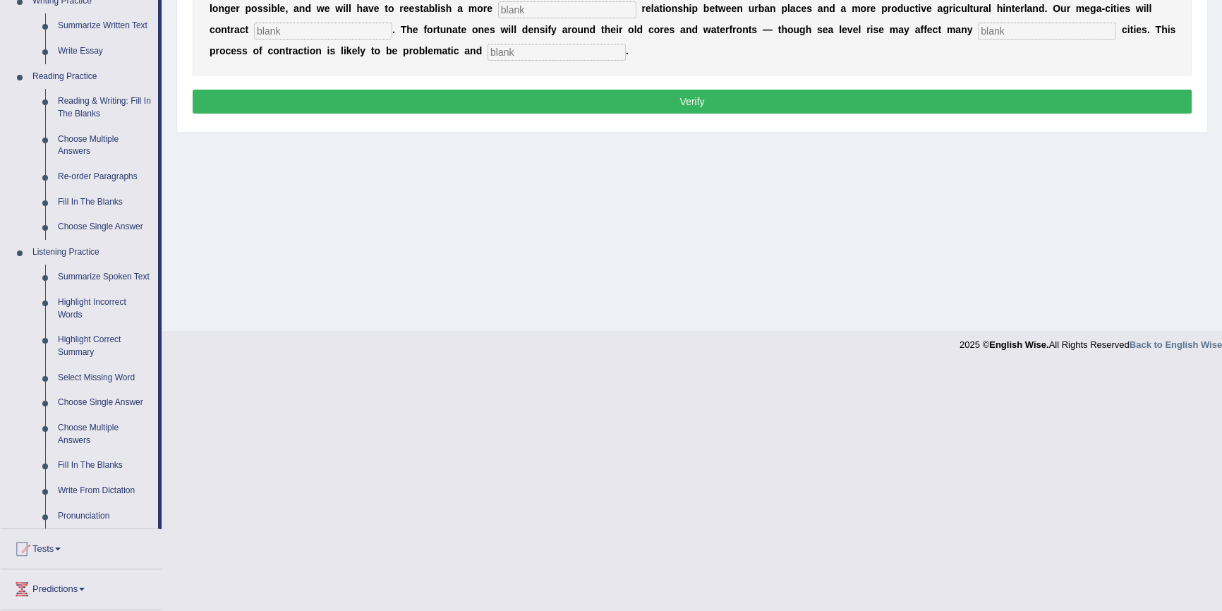
scroll to position [384, 0]
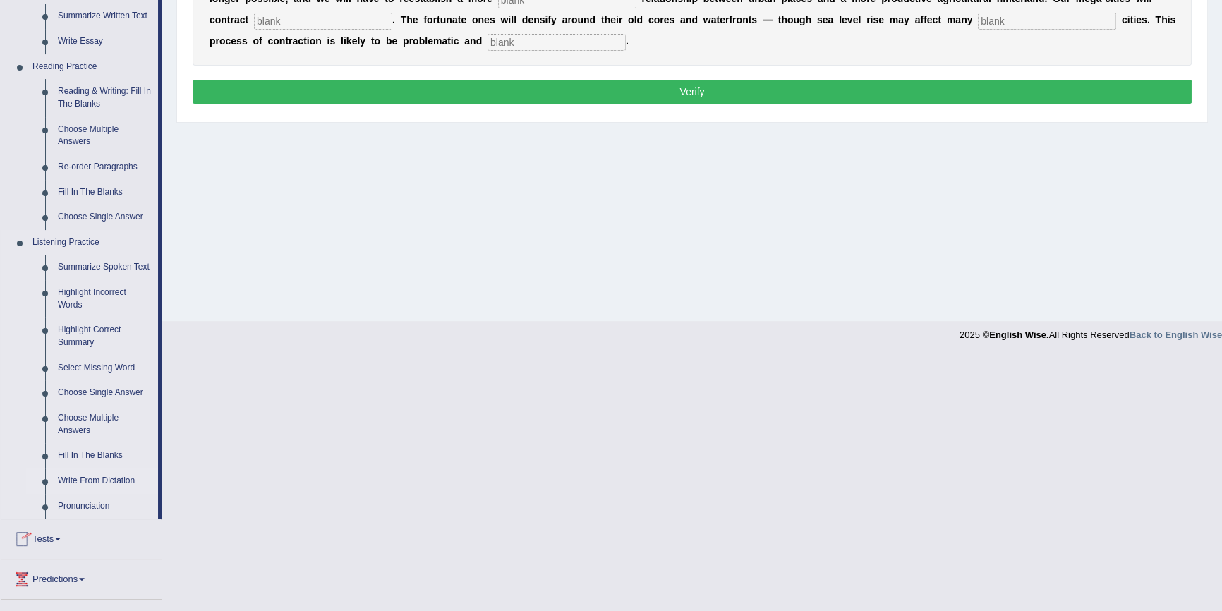
click at [108, 473] on link "Write From Dictation" at bounding box center [105, 480] width 107 height 25
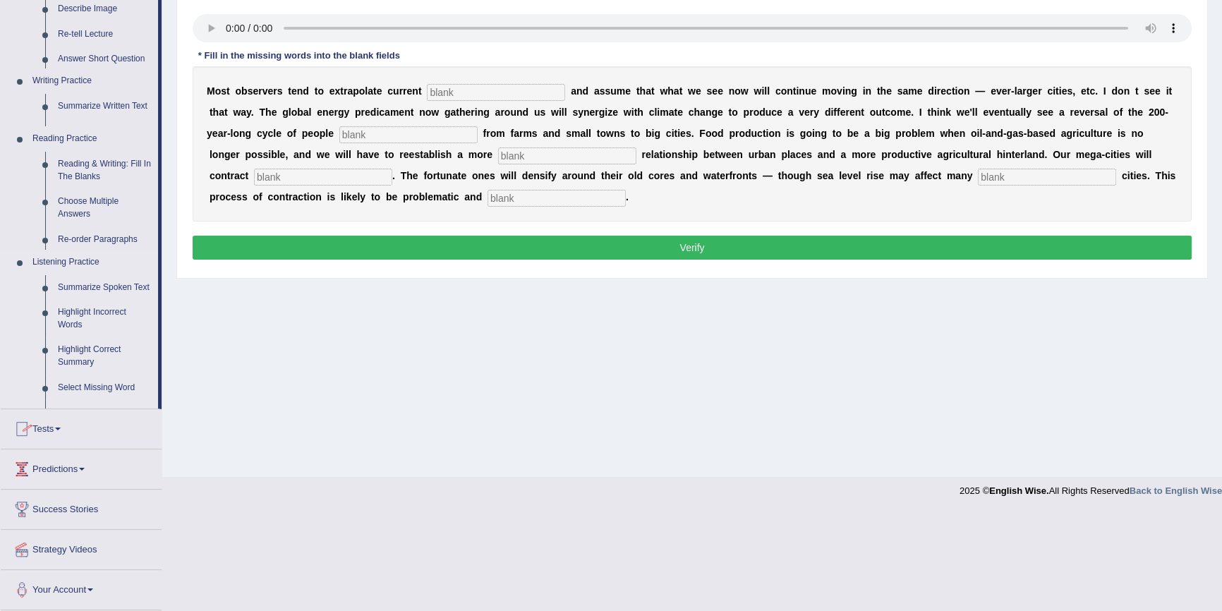
scroll to position [129, 0]
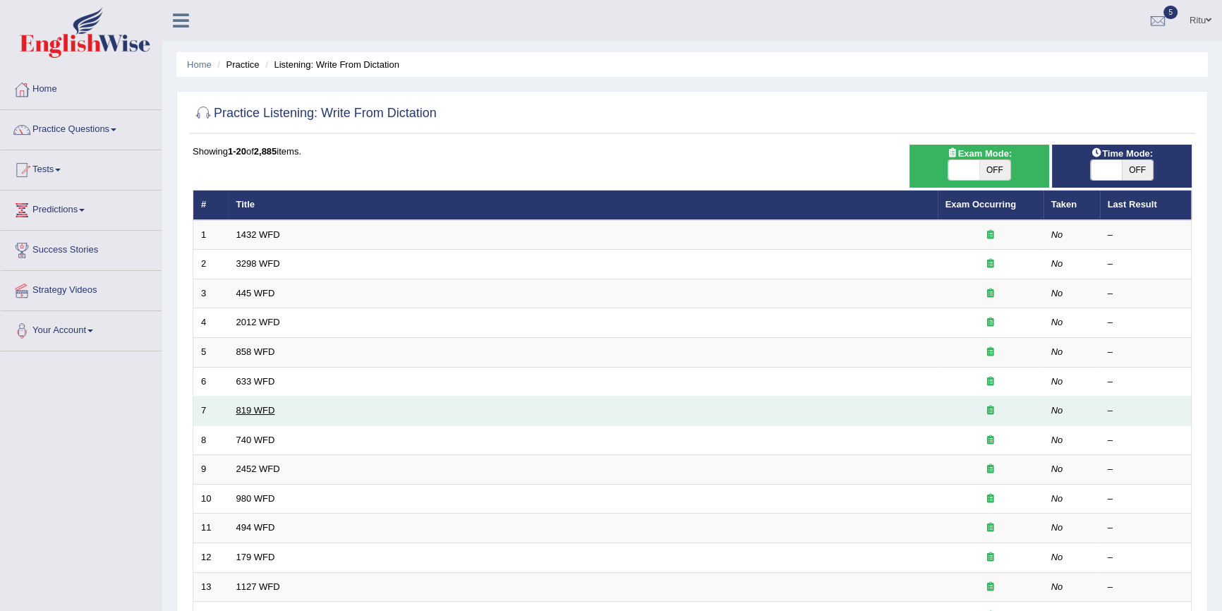
click at [240, 408] on link "819 WFD" at bounding box center [255, 410] width 39 height 11
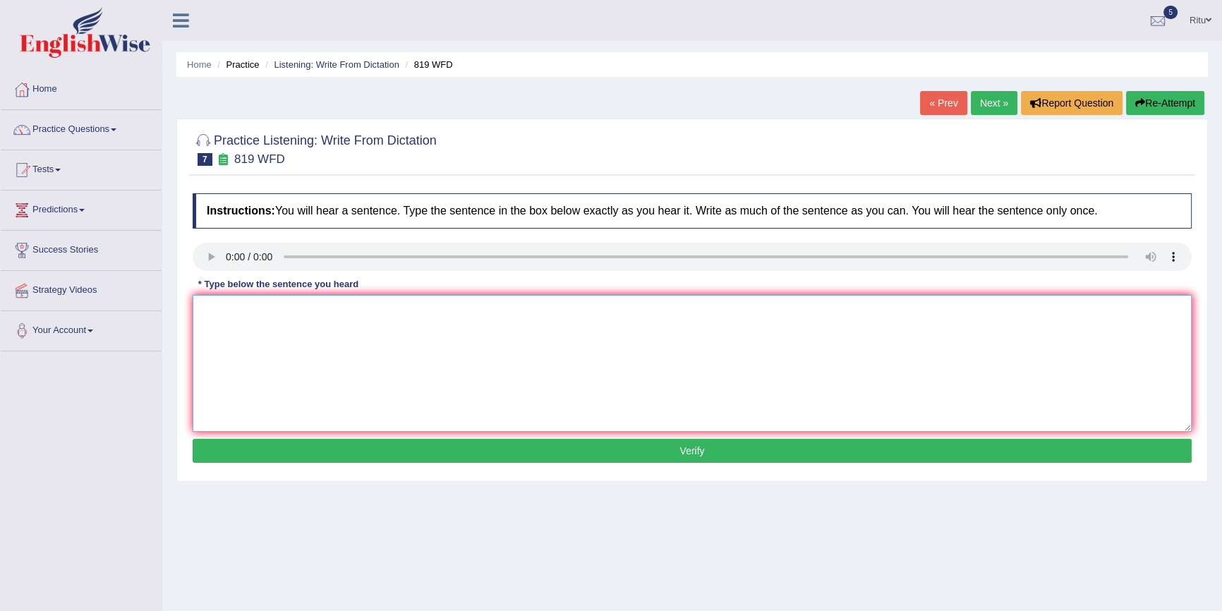
drag, startPoint x: 192, startPoint y: 309, endPoint x: 200, endPoint y: 310, distance: 8.5
click at [193, 310] on textarea at bounding box center [692, 363] width 999 height 137
type textarea "able growing to lives."
click at [686, 449] on button "Verify" at bounding box center [692, 451] width 999 height 24
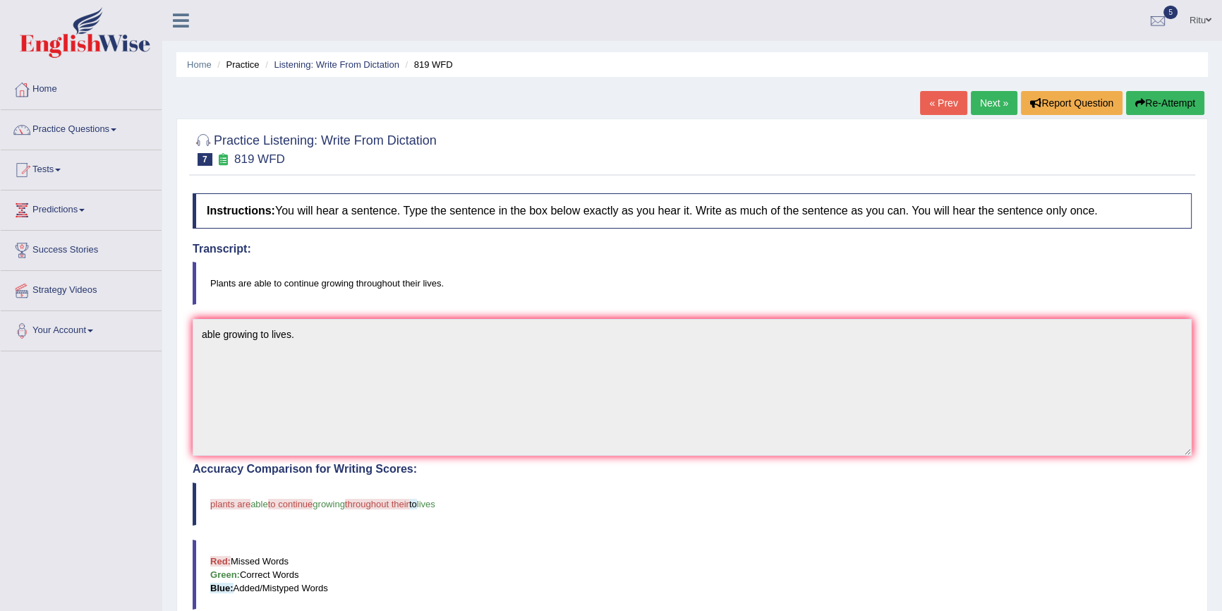
click at [987, 102] on link "Next »" at bounding box center [994, 103] width 47 height 24
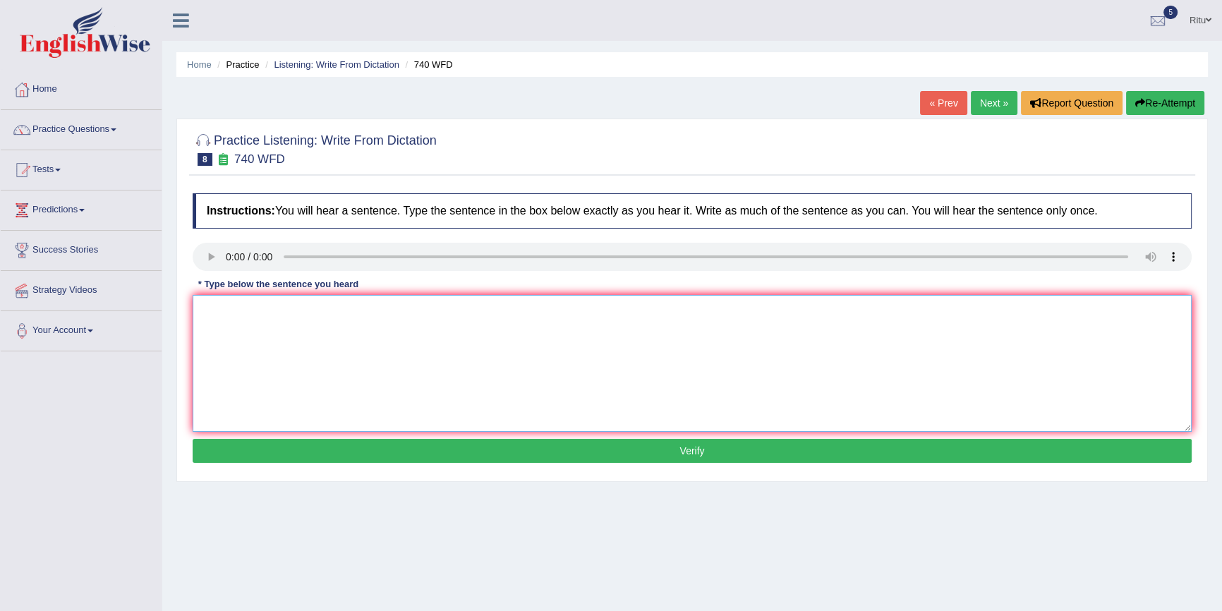
click at [207, 313] on textarea at bounding box center [692, 363] width 999 height 137
type textarea "a"
type textarea "A series of obsevation class outcome."
click at [705, 449] on button "Verify" at bounding box center [692, 451] width 999 height 24
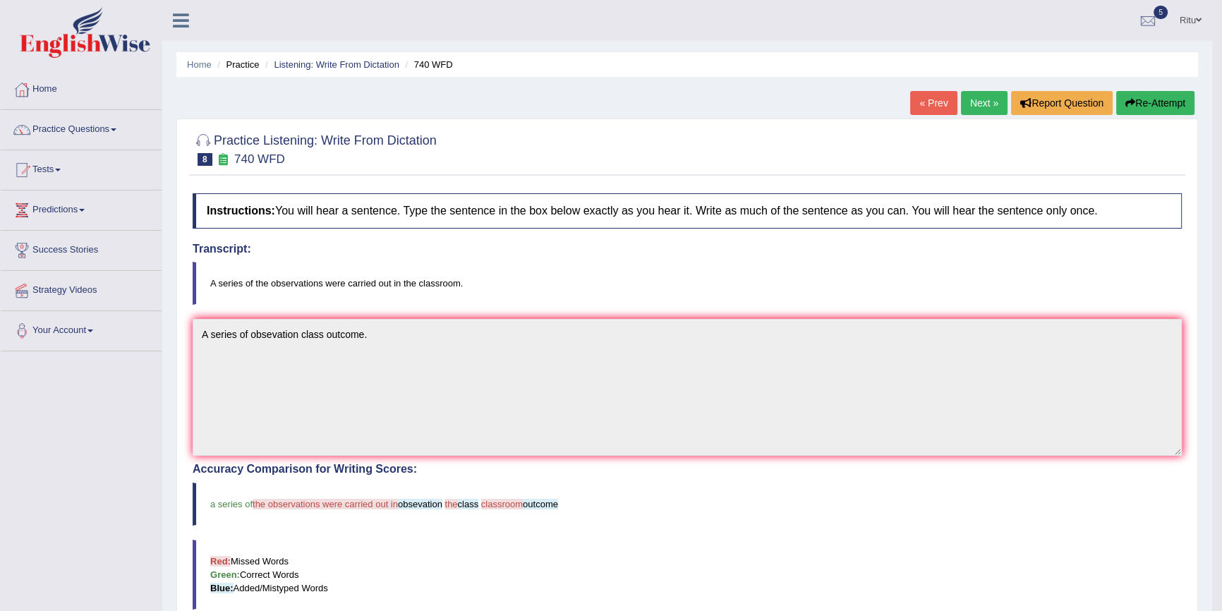
click at [980, 109] on link "Next »" at bounding box center [984, 103] width 47 height 24
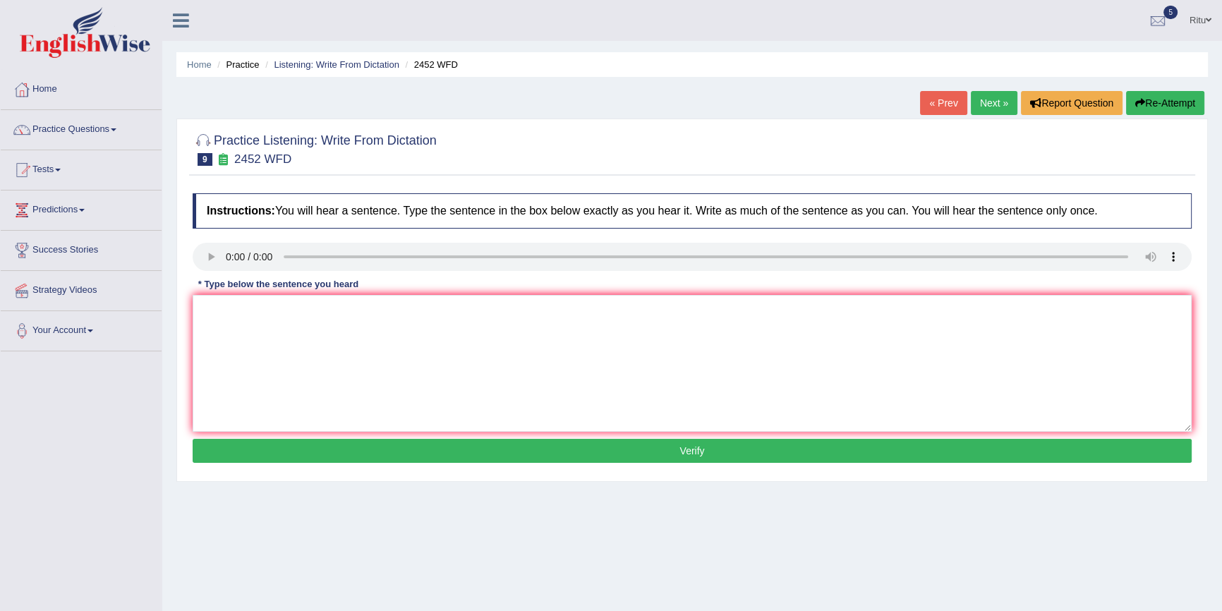
click at [981, 106] on link "Next »" at bounding box center [994, 103] width 47 height 24
click at [976, 109] on link "Next »" at bounding box center [994, 103] width 47 height 24
click at [981, 104] on link "Next »" at bounding box center [994, 103] width 47 height 24
click at [1007, 100] on link "Next »" at bounding box center [994, 103] width 47 height 24
click at [1005, 104] on link "Next »" at bounding box center [994, 103] width 47 height 24
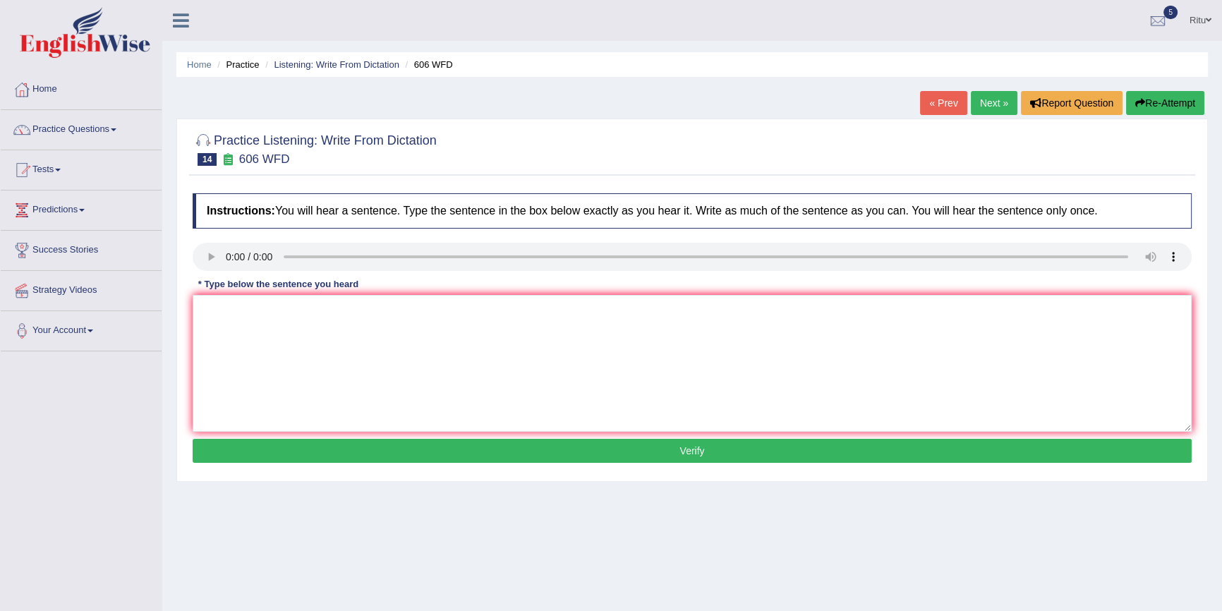
click at [988, 93] on link "Next »" at bounding box center [994, 103] width 47 height 24
click at [995, 94] on link "Next »" at bounding box center [994, 103] width 47 height 24
click at [995, 106] on link "Next »" at bounding box center [994, 103] width 47 height 24
click at [56, 95] on link "Home" at bounding box center [81, 87] width 161 height 35
